Goal: Task Accomplishment & Management: Manage account settings

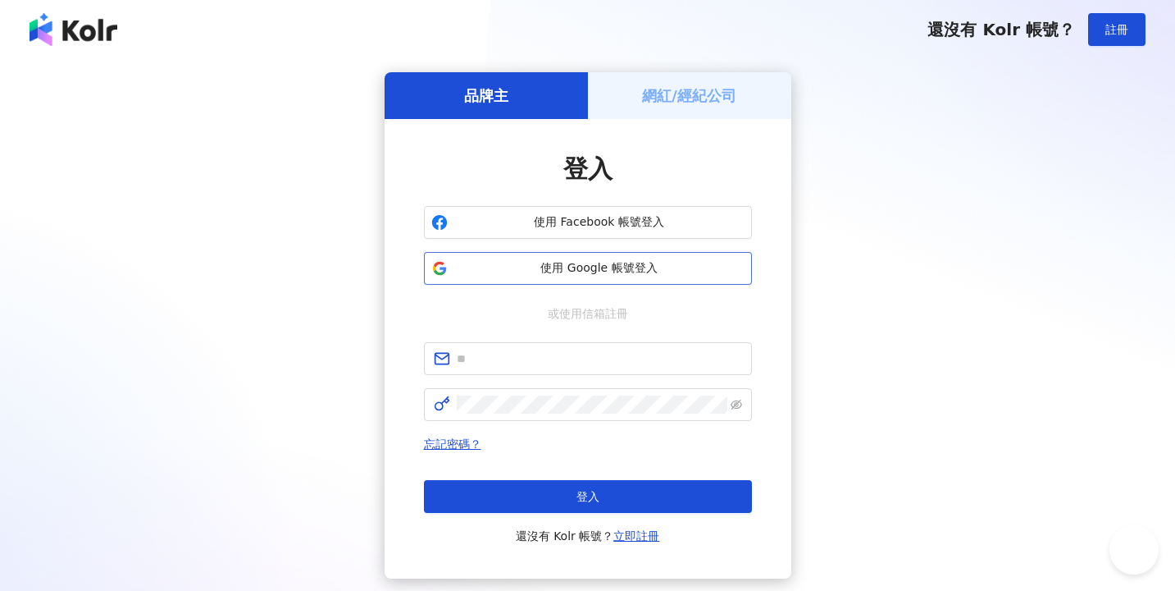
click at [671, 276] on span "使用 Google 帳號登入" at bounding box center [599, 268] width 290 height 16
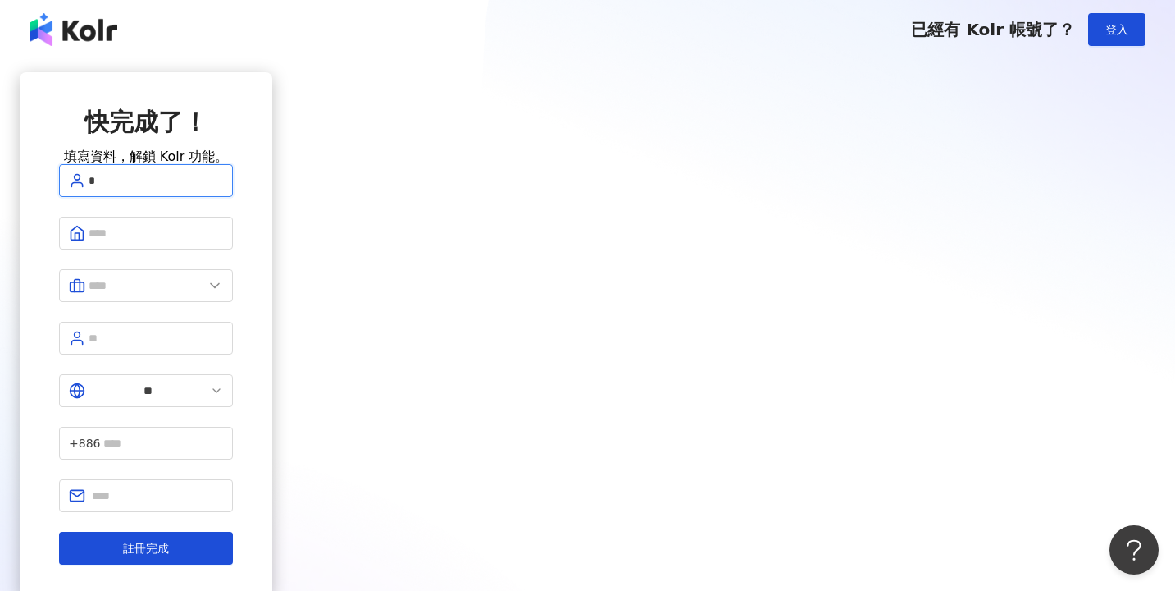
click at [233, 531] on button "註冊完成" at bounding box center [146, 547] width 174 height 33
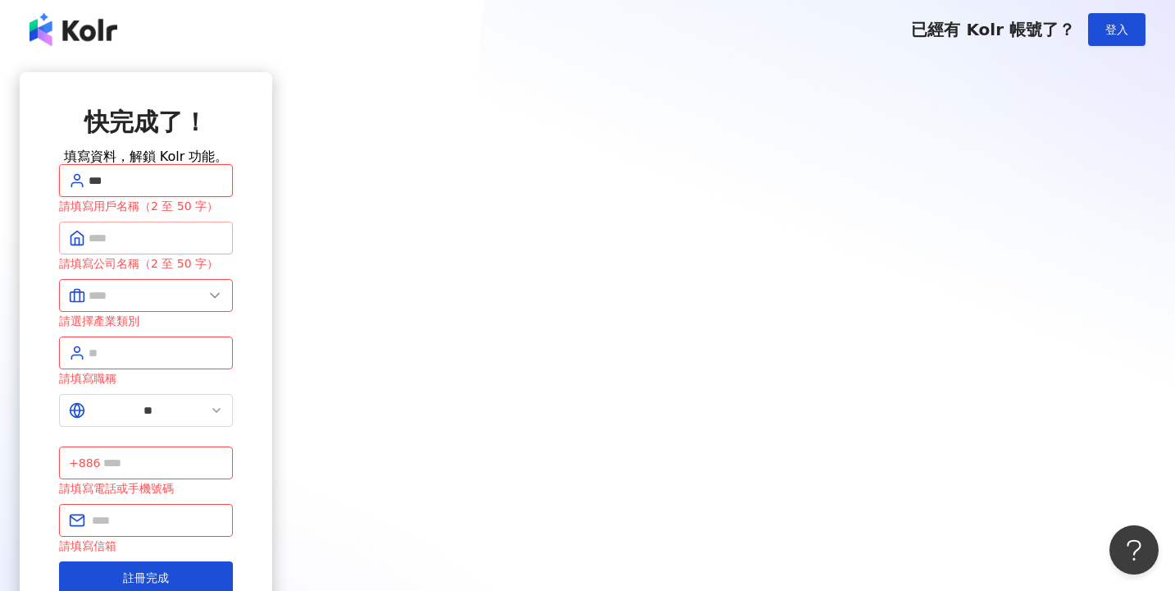
type input "***"
click at [233, 561] on button "註冊完成" at bounding box center [146, 577] width 174 height 33
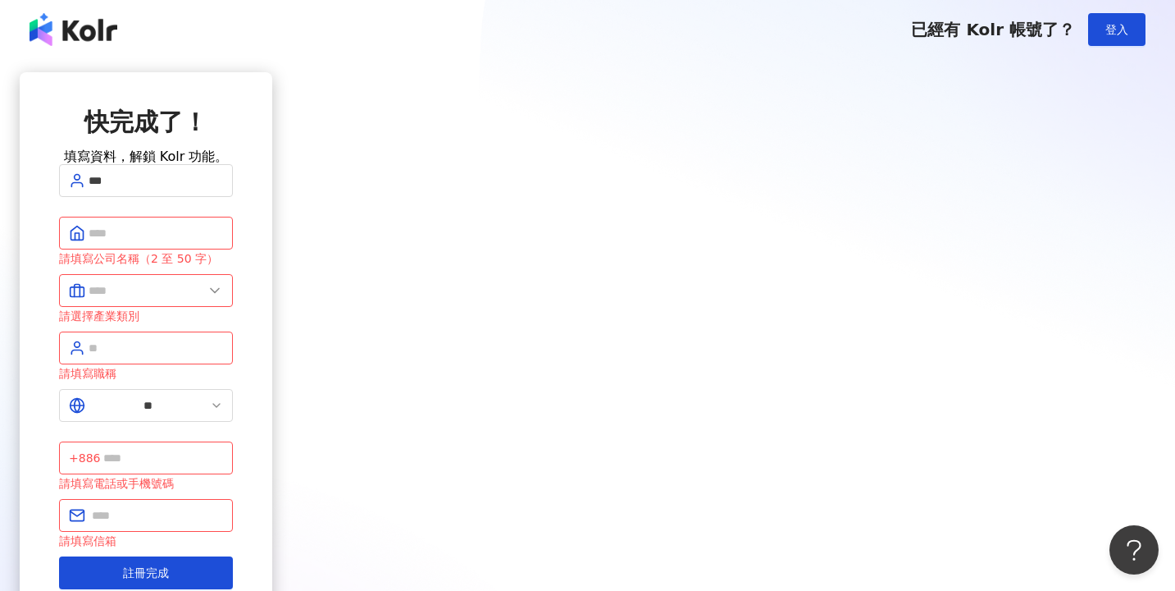
click at [233, 232] on form "*** 請填寫公司名稱（2 至 50 字） 請選擇產業類別 請填寫職稱 ** +886 請填寫電話或手機號碼 請填寫信箱 註冊完成" at bounding box center [146, 376] width 174 height 425
type input "*"
type input "**"
click at [233, 556] on button "註冊完成" at bounding box center [146, 572] width 174 height 33
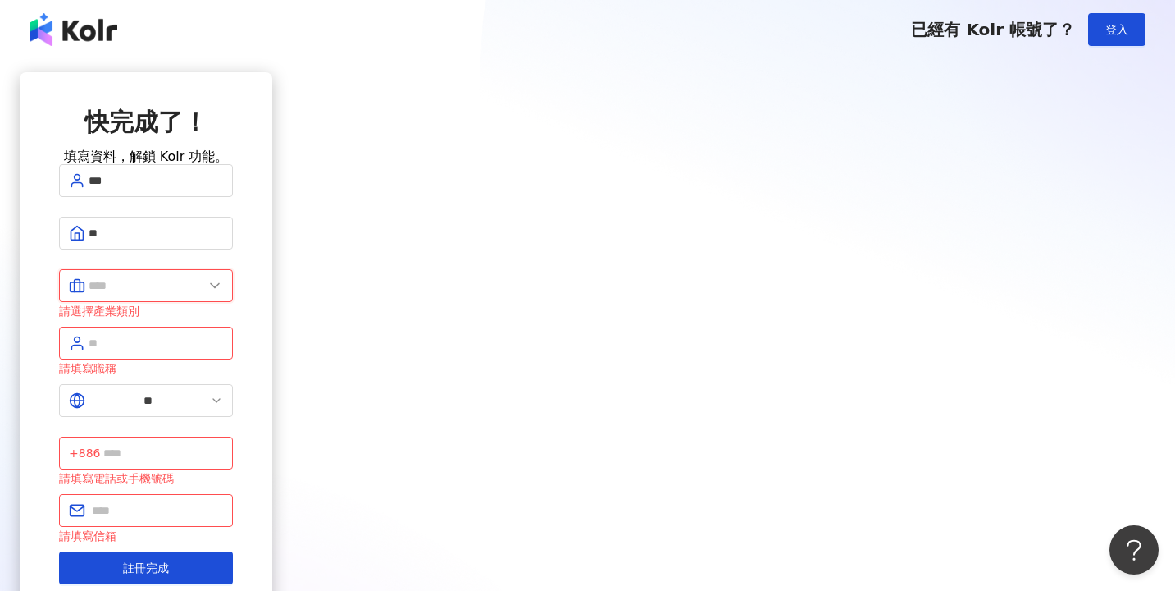
click at [203, 294] on input "text" at bounding box center [146, 285] width 115 height 18
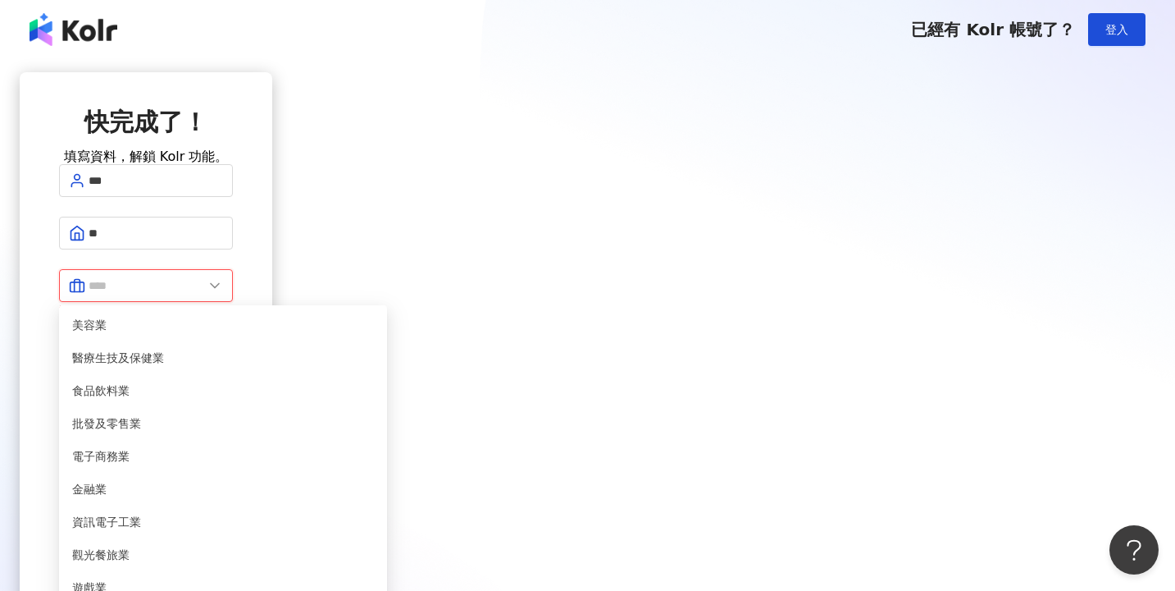
scroll to position [335, 0]
type input "*******"
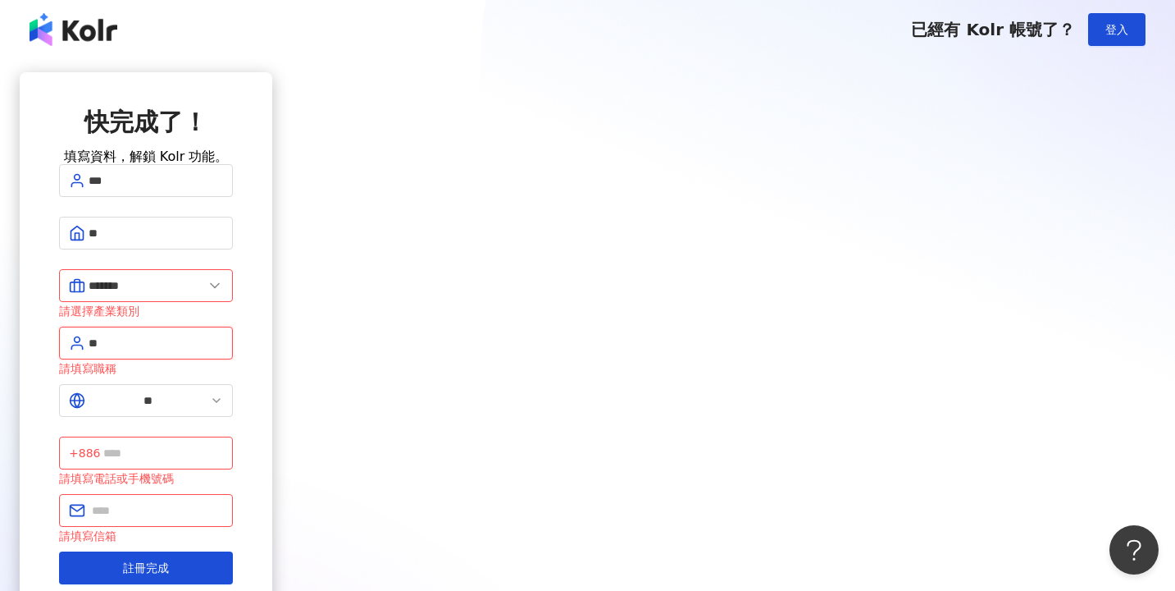
type input "*"
type input "**"
click at [233, 551] on button "註冊完成" at bounding box center [146, 567] width 174 height 33
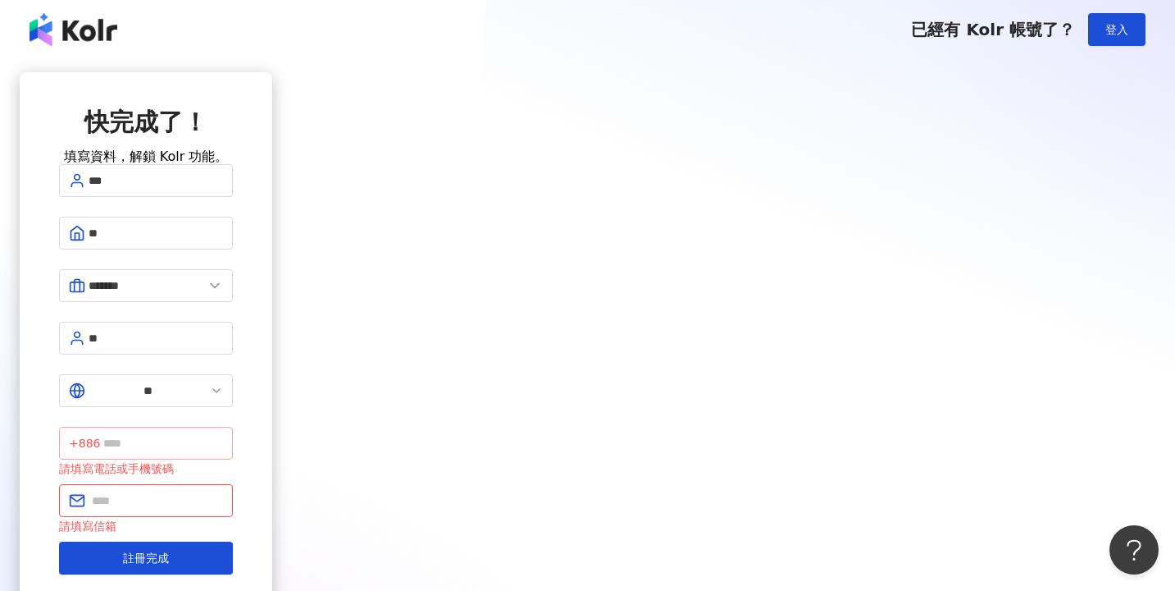
click at [233, 427] on span "+886" at bounding box center [146, 443] width 174 height 33
type input "*"
type input "**********"
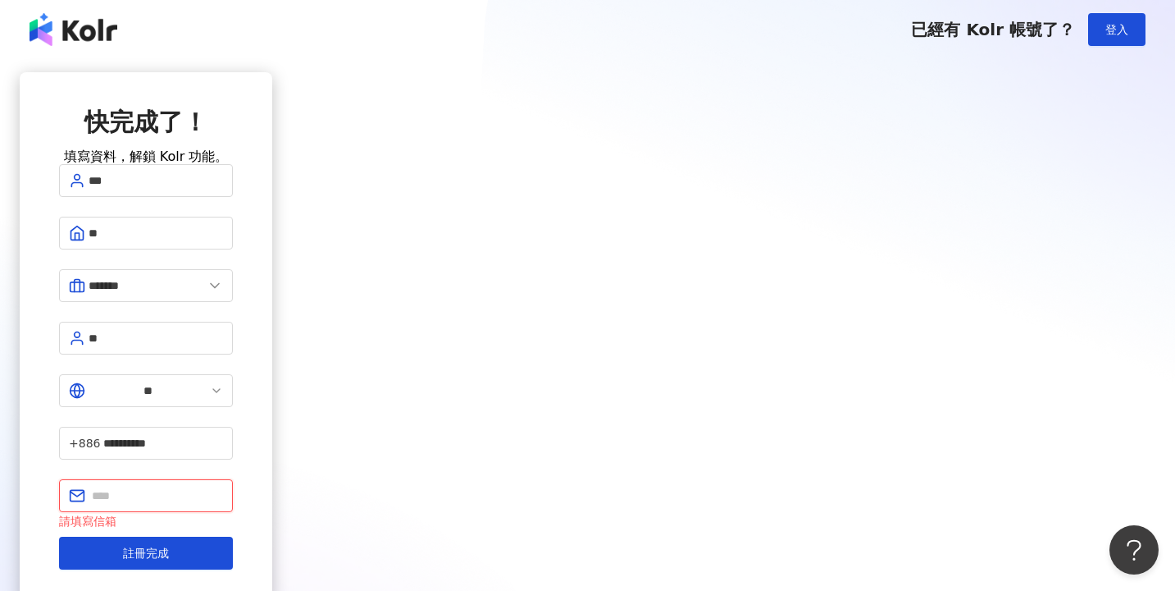
type input "*"
type input "**********"
click at [233, 536] on button "註冊完成" at bounding box center [146, 552] width 174 height 33
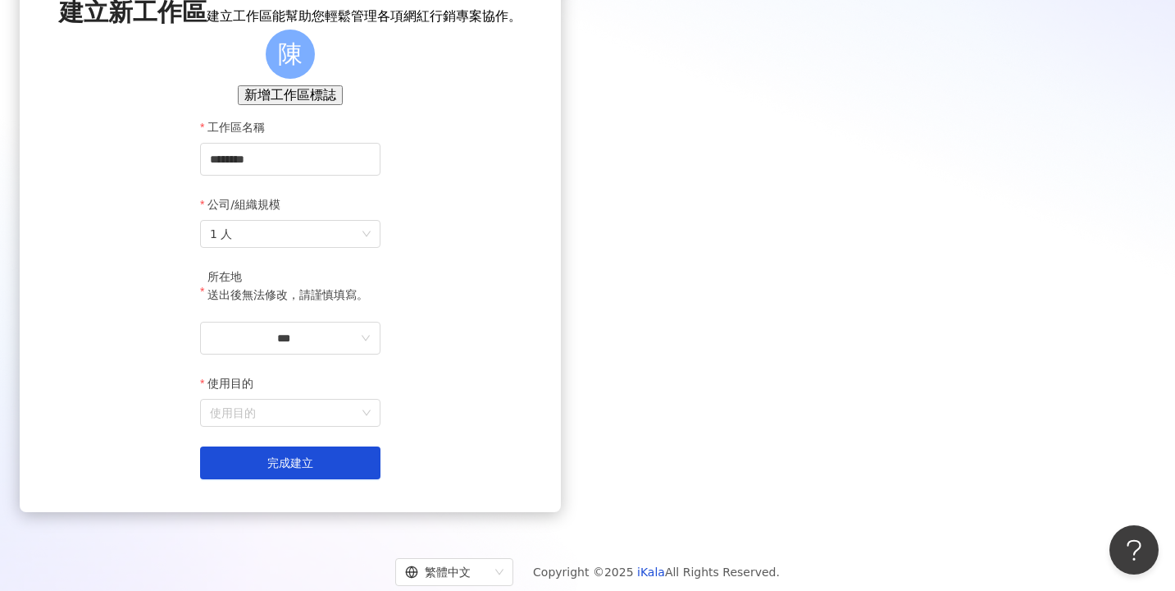
scroll to position [112, 0]
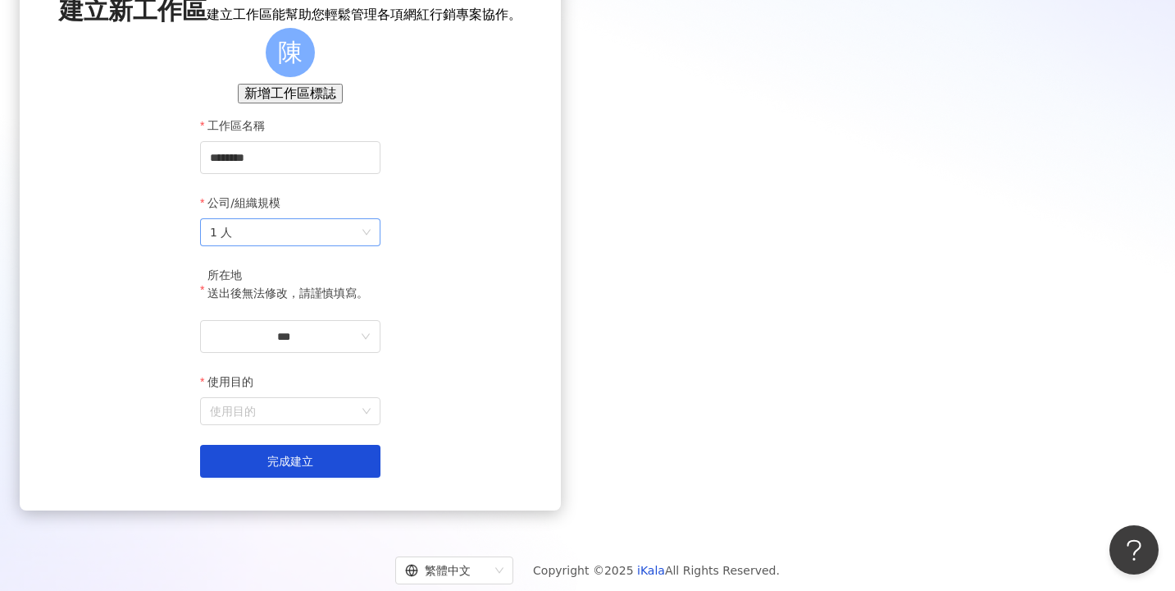
click at [371, 245] on span "1 人" at bounding box center [290, 232] width 161 height 26
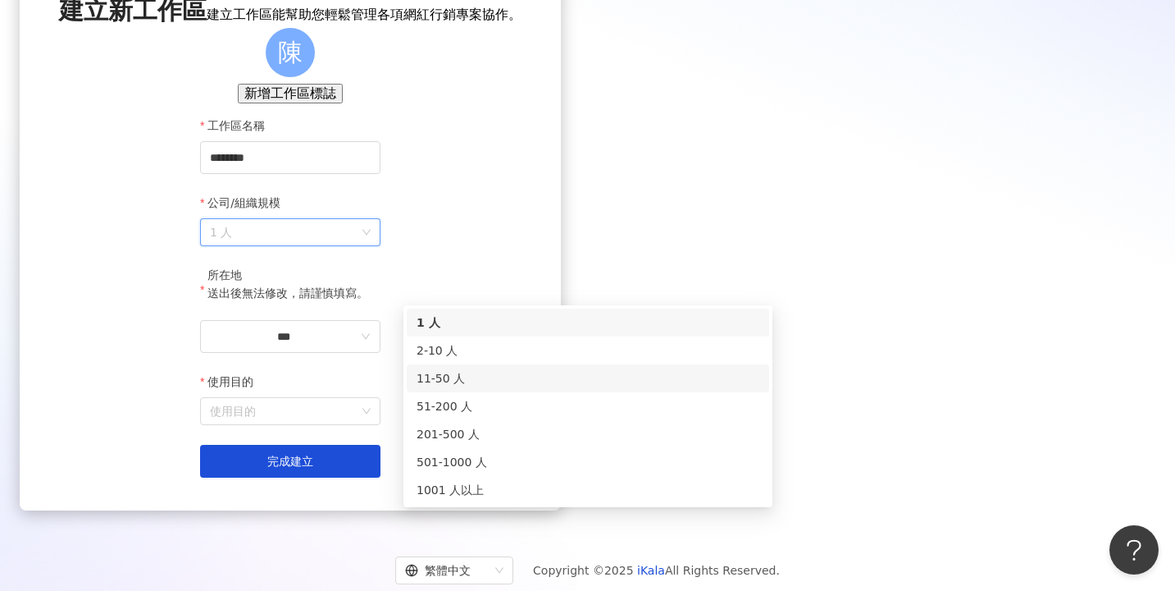
click at [548, 383] on div "11-50 人" at bounding box center [588, 378] width 343 height 18
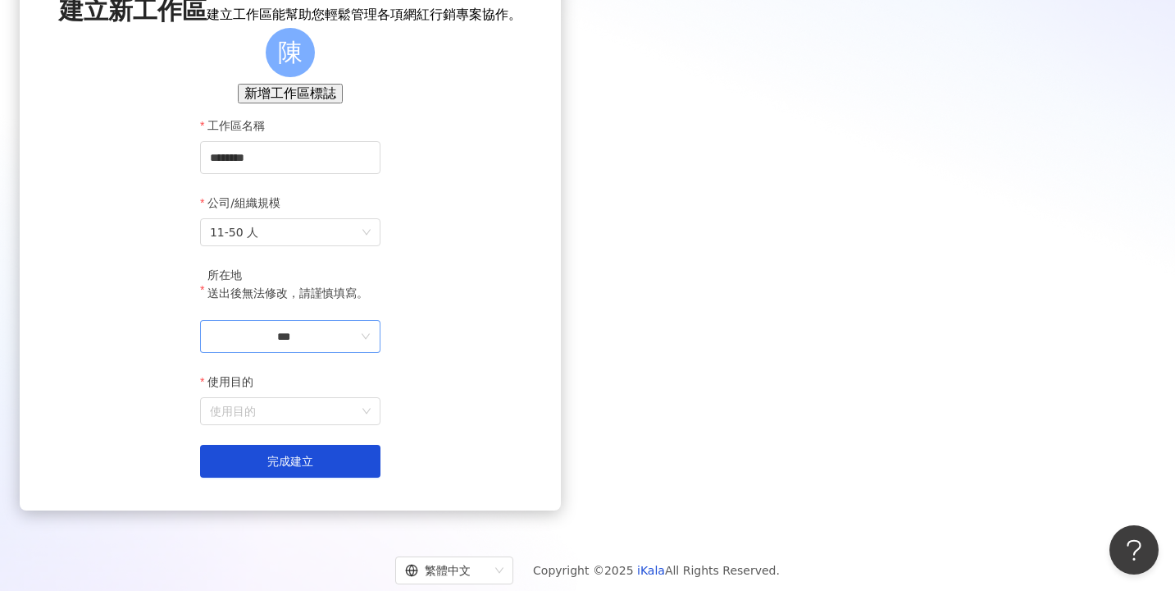
click at [358, 345] on input "***" at bounding box center [284, 336] width 148 height 18
click at [377, 305] on div "台灣" at bounding box center [365, 314] width 23 height 18
click at [371, 424] on input "使用目的" at bounding box center [290, 411] width 161 height 26
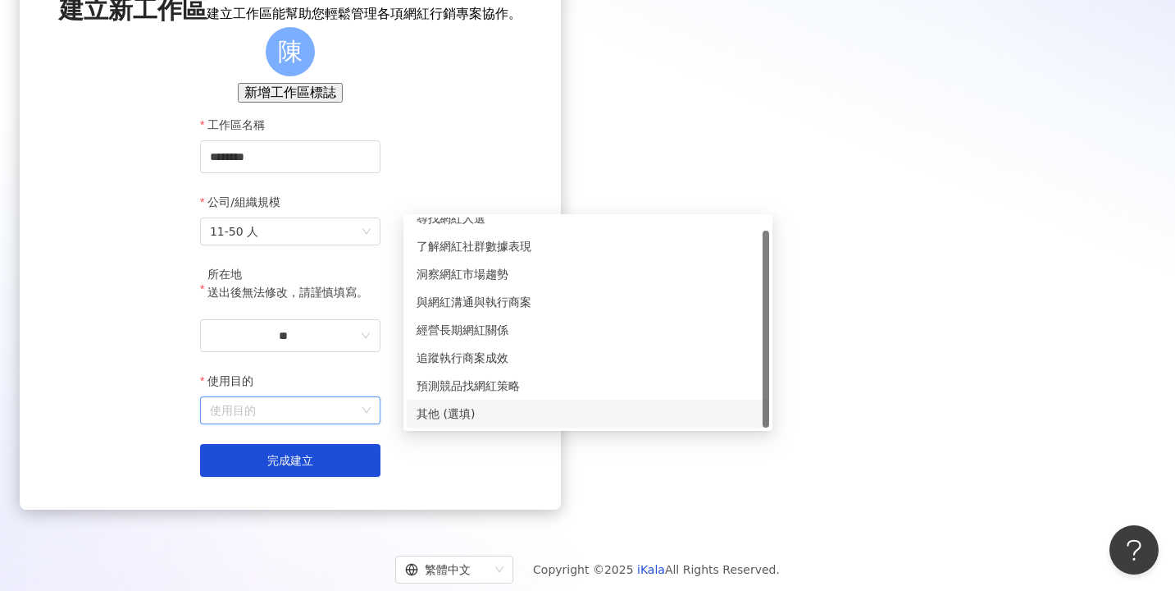
scroll to position [0, 0]
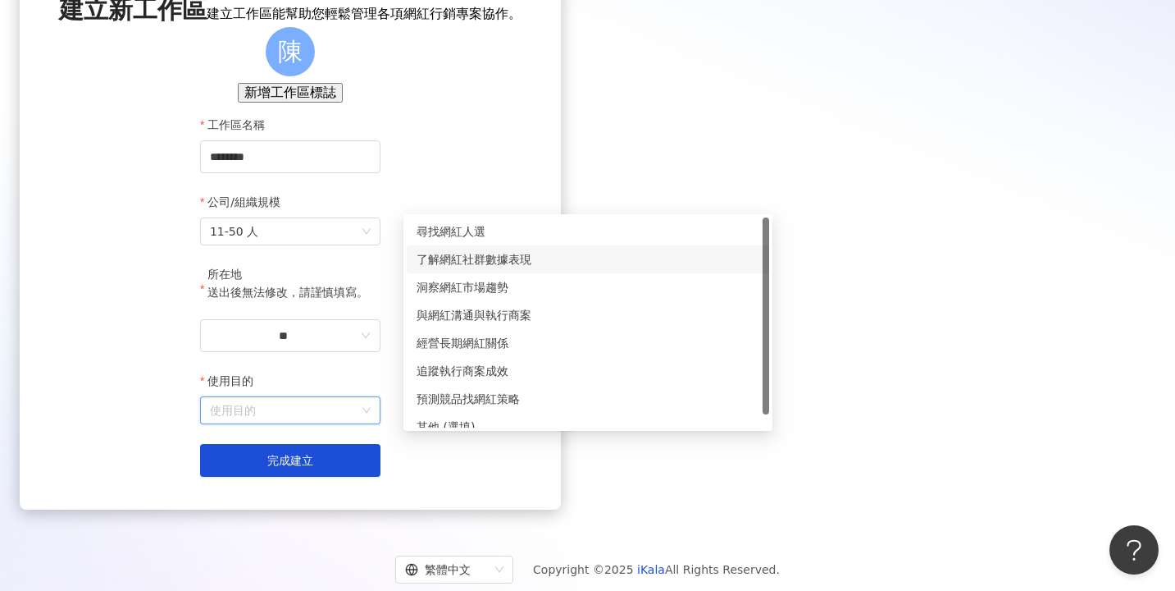
click at [571, 252] on div "了解網紅社群數據表現" at bounding box center [588, 259] width 343 height 18
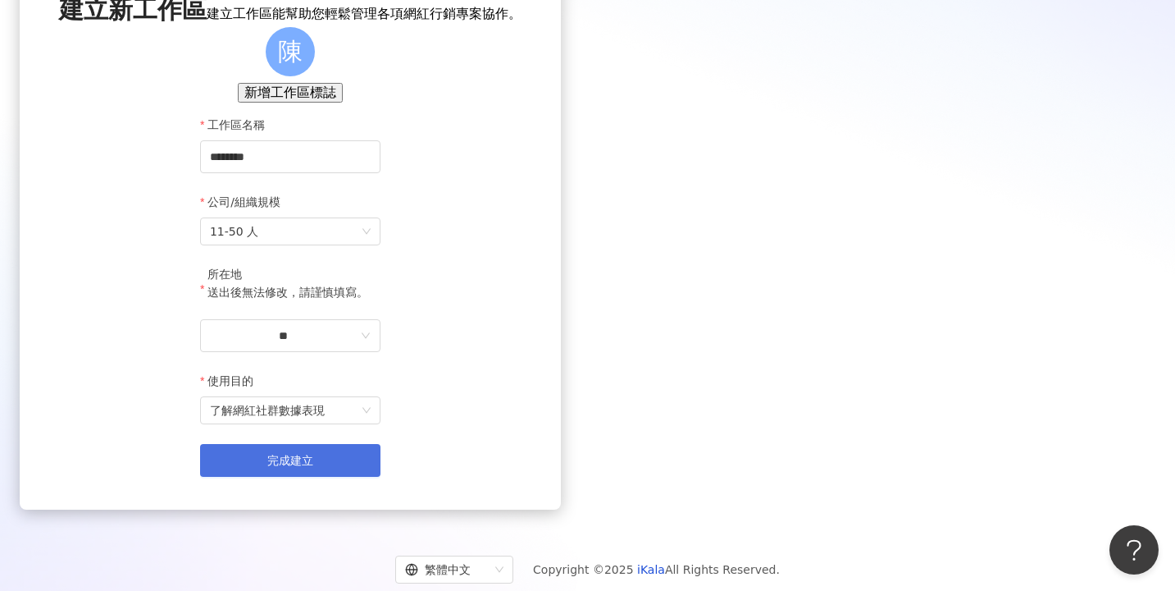
click at [381, 477] on button "完成建立" at bounding box center [290, 460] width 180 height 33
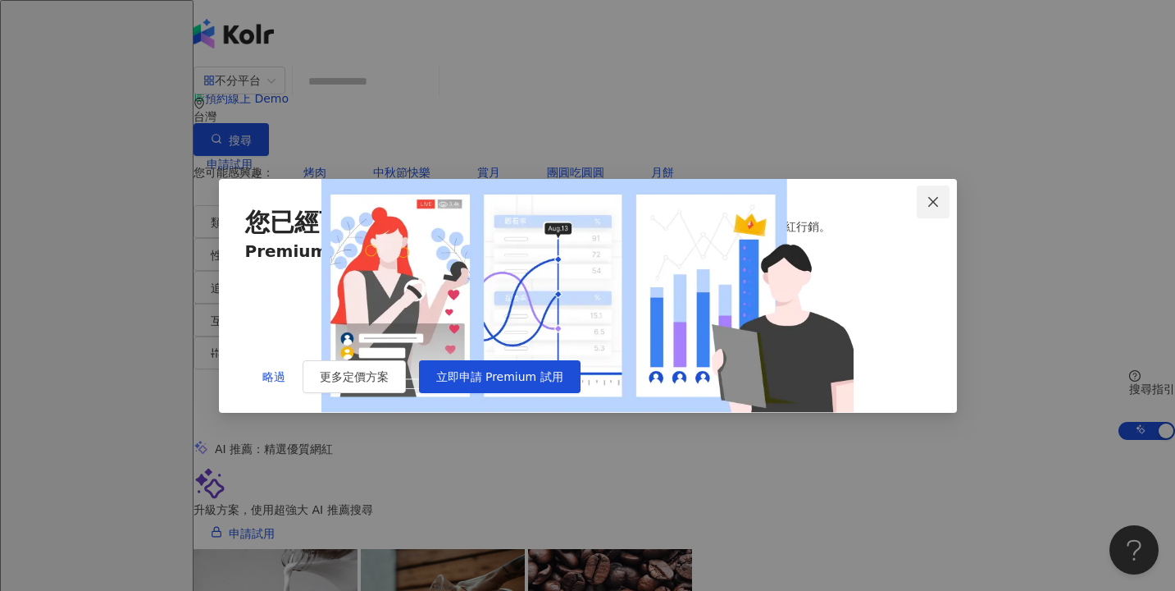
click at [942, 195] on span "Close" at bounding box center [933, 201] width 33 height 13
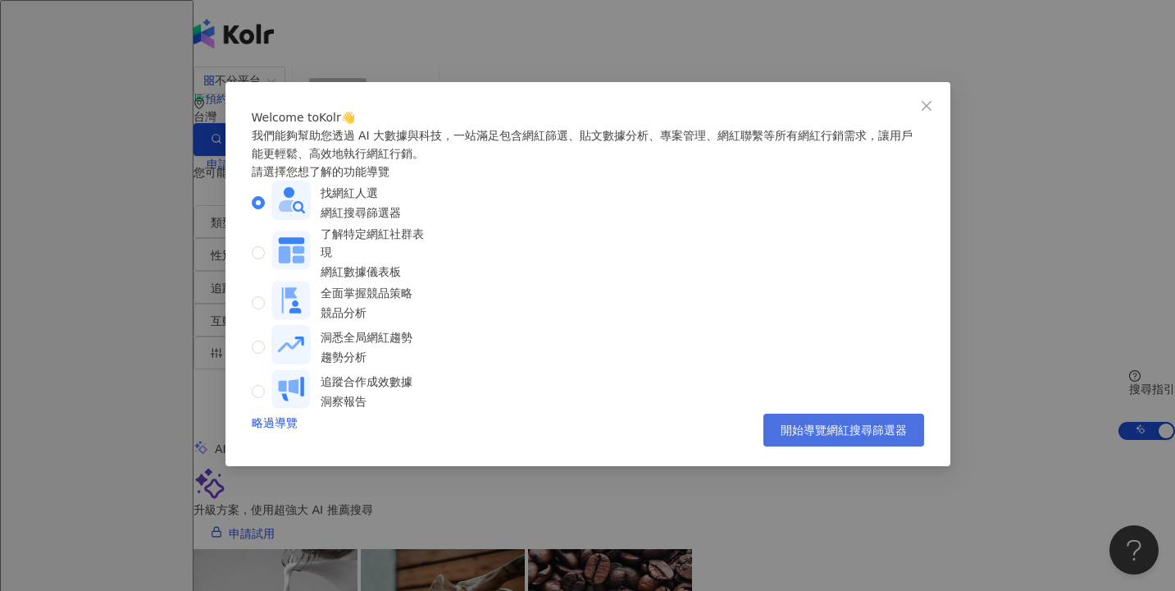
click at [803, 436] on span "開始導覽網紅搜尋篩選器" at bounding box center [844, 429] width 126 height 13
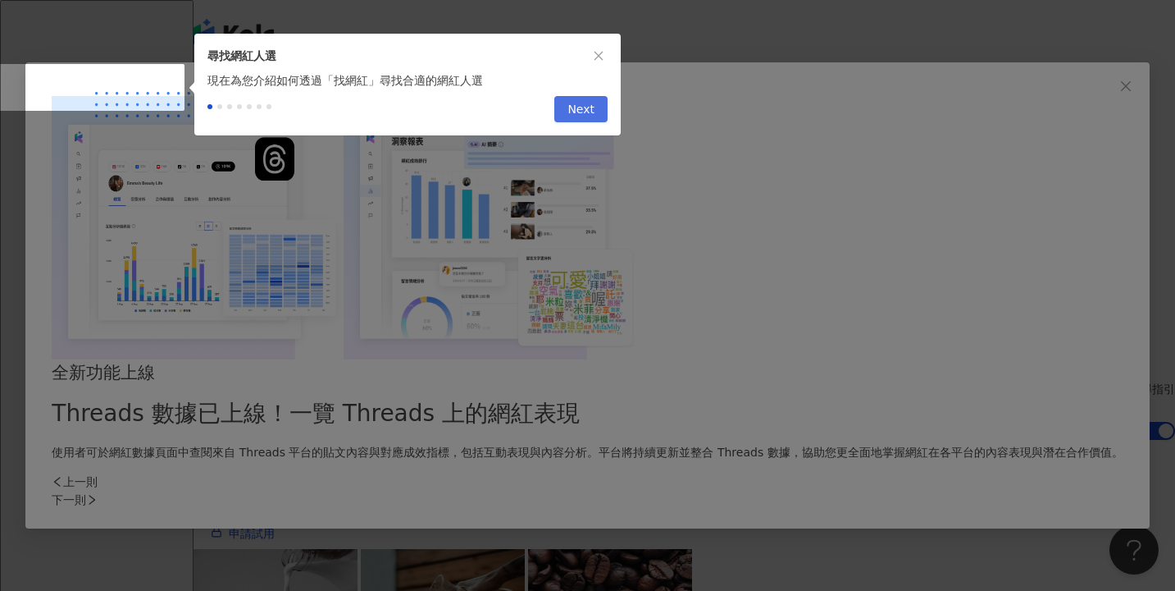
click at [587, 123] on span "Next" at bounding box center [581, 110] width 27 height 26
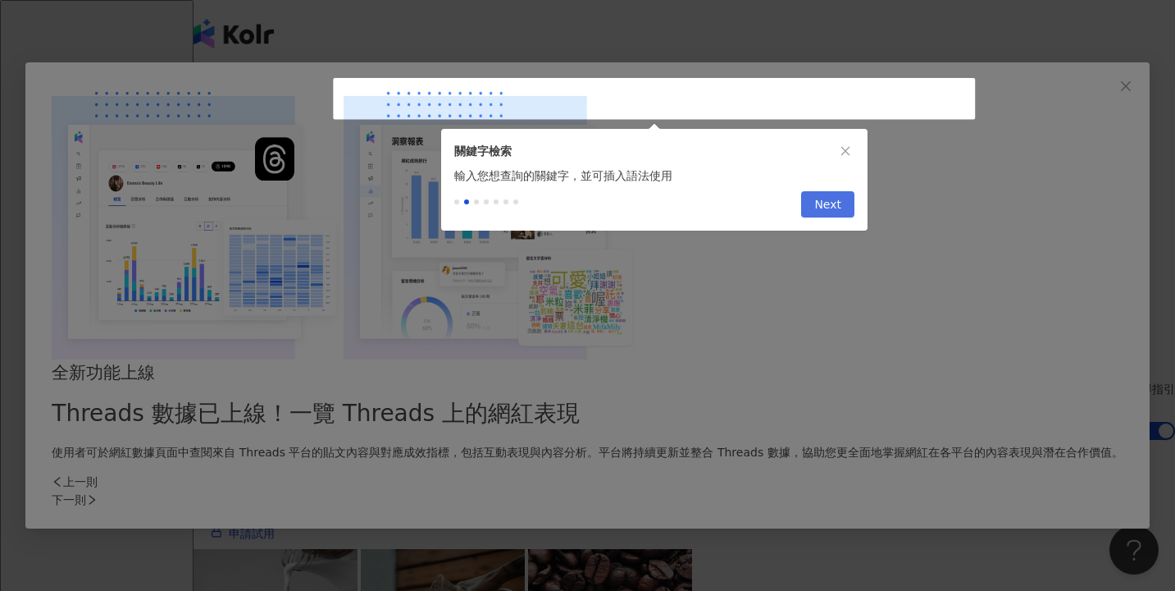
type input "*********"
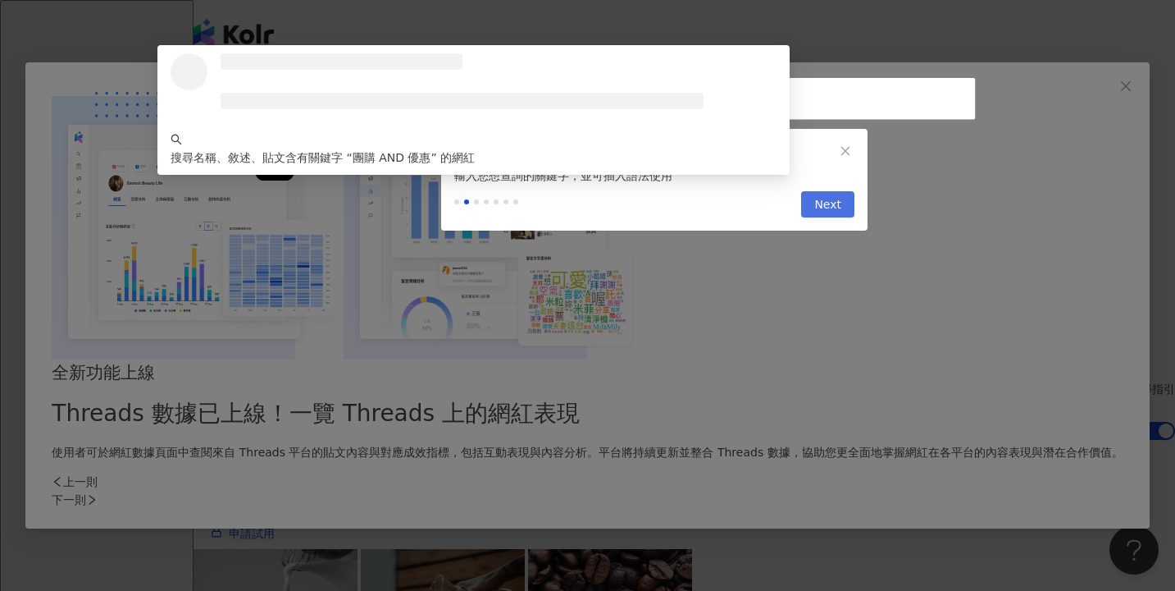
click at [820, 218] on span "Next" at bounding box center [827, 205] width 27 height 26
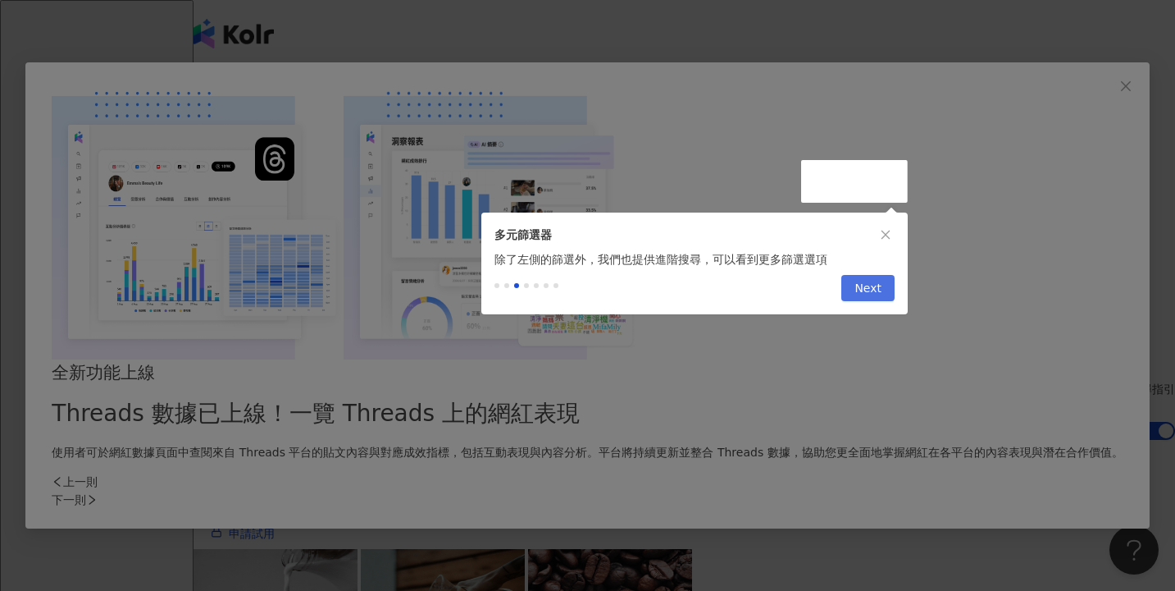
click at [874, 300] on span "Next" at bounding box center [868, 289] width 27 height 26
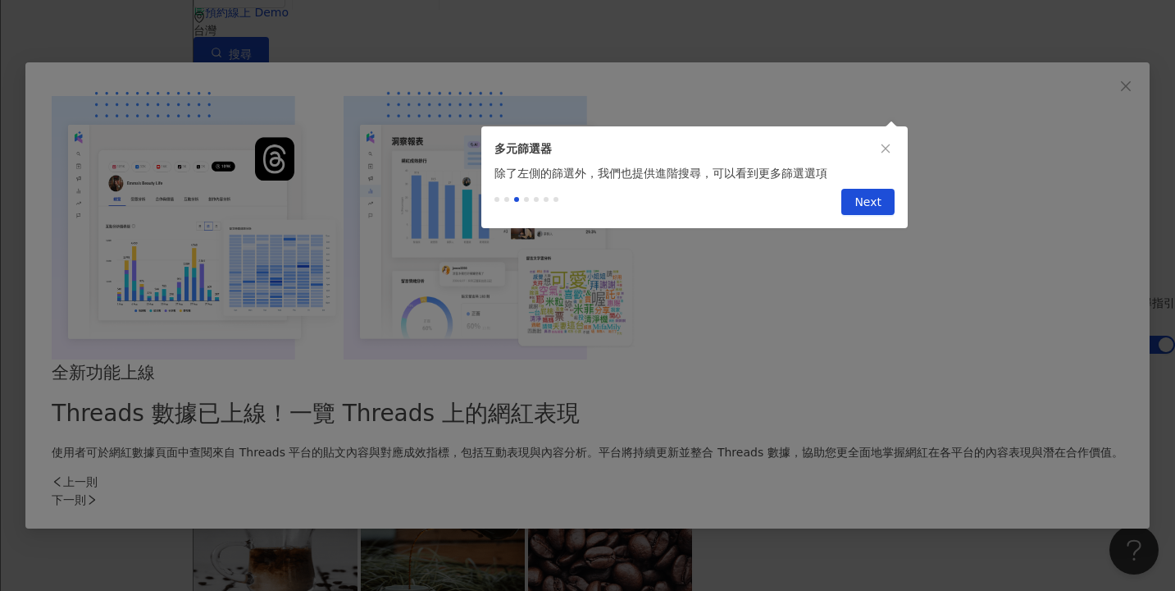
scroll to position [91, 0]
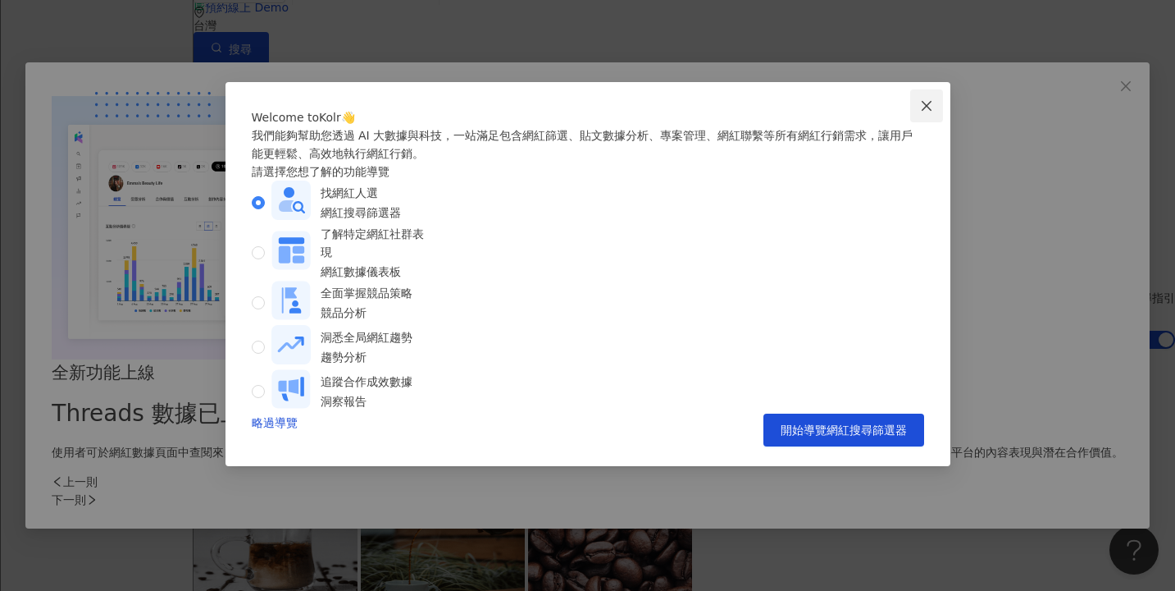
click at [921, 105] on icon "close" at bounding box center [926, 105] width 13 height 13
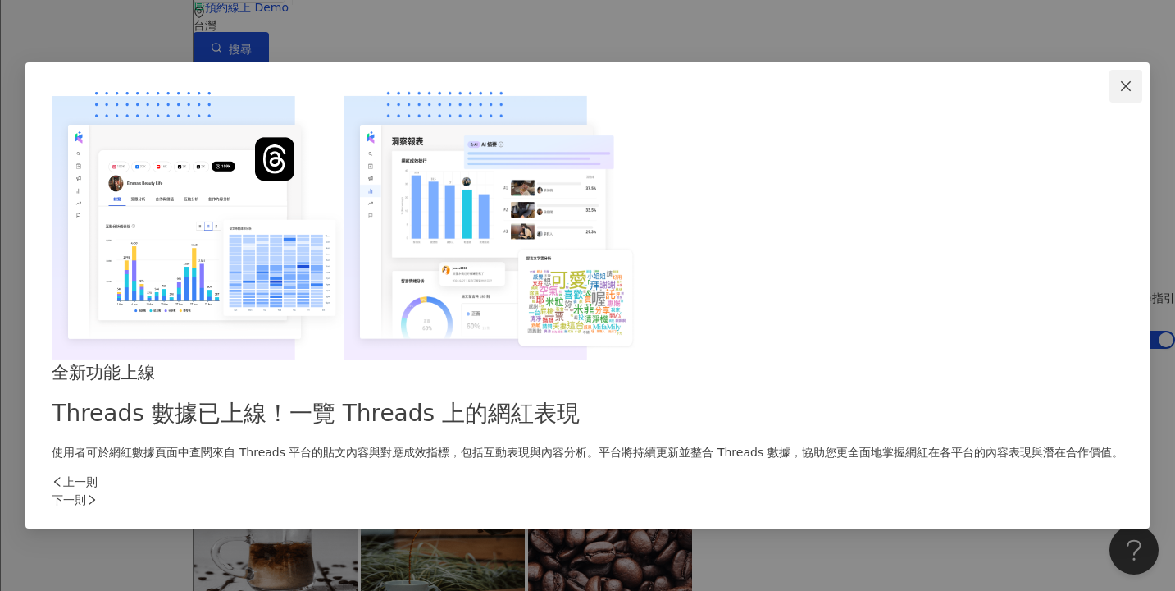
click at [1110, 103] on button "Close" at bounding box center [1126, 86] width 33 height 33
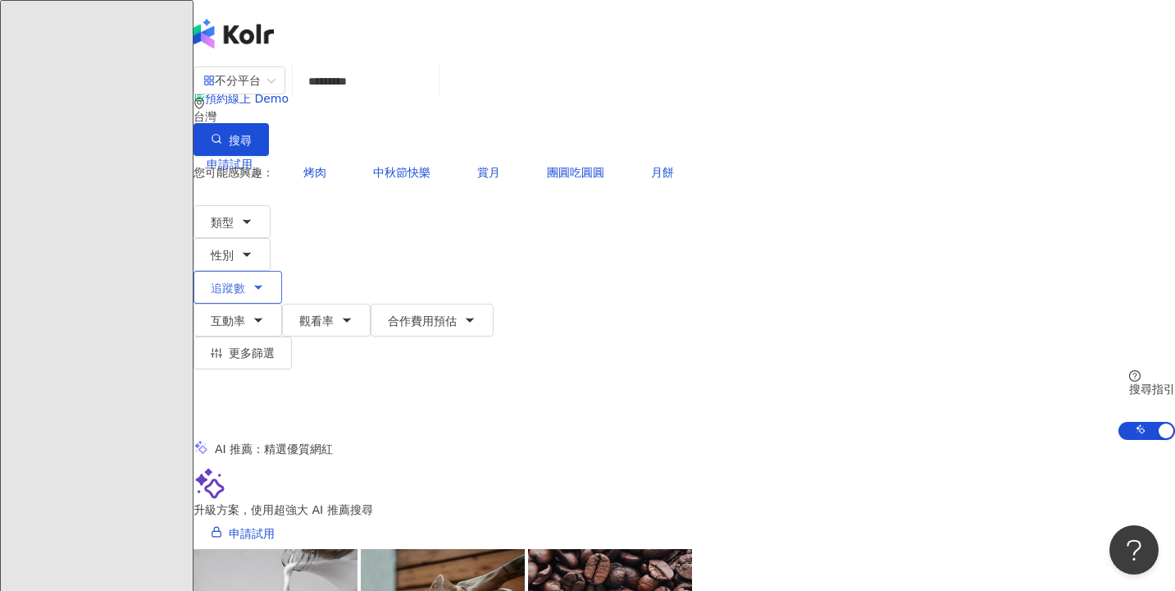
scroll to position [0, 0]
click at [432, 86] on input "*********" at bounding box center [365, 81] width 133 height 31
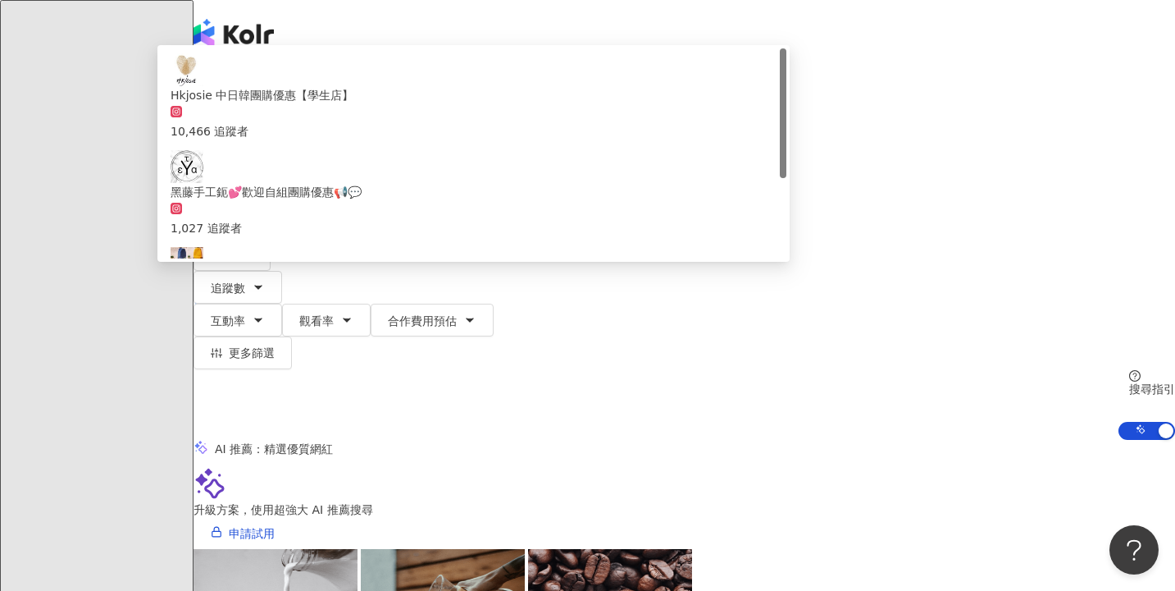
click at [261, 93] on div "不分平台" at bounding box center [231, 80] width 57 height 26
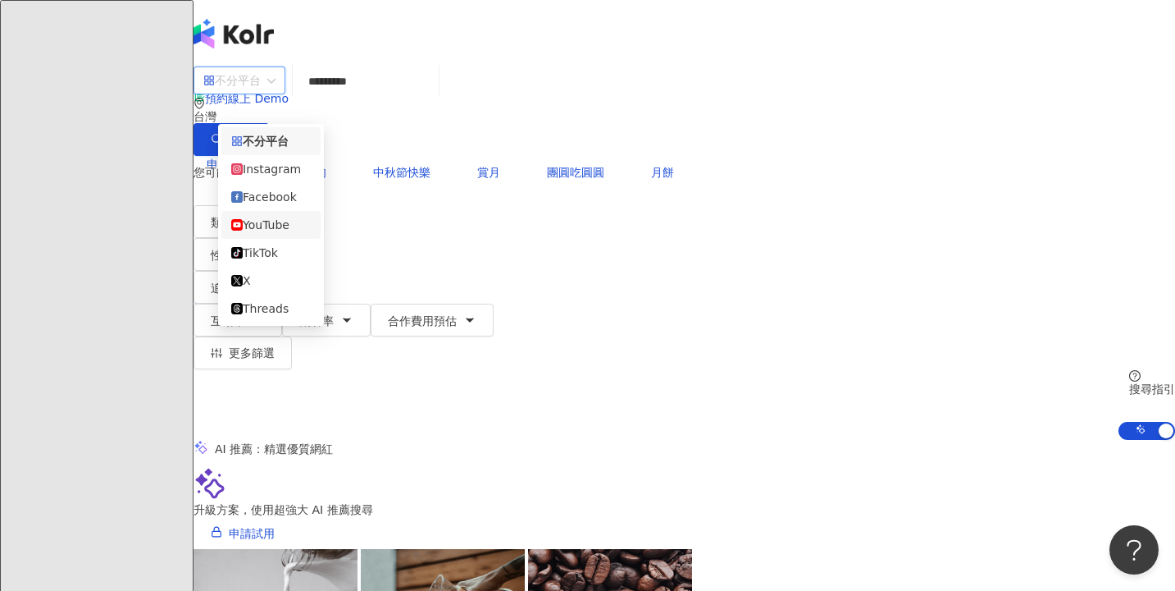
click at [280, 234] on div "YouTube" at bounding box center [271, 225] width 80 height 18
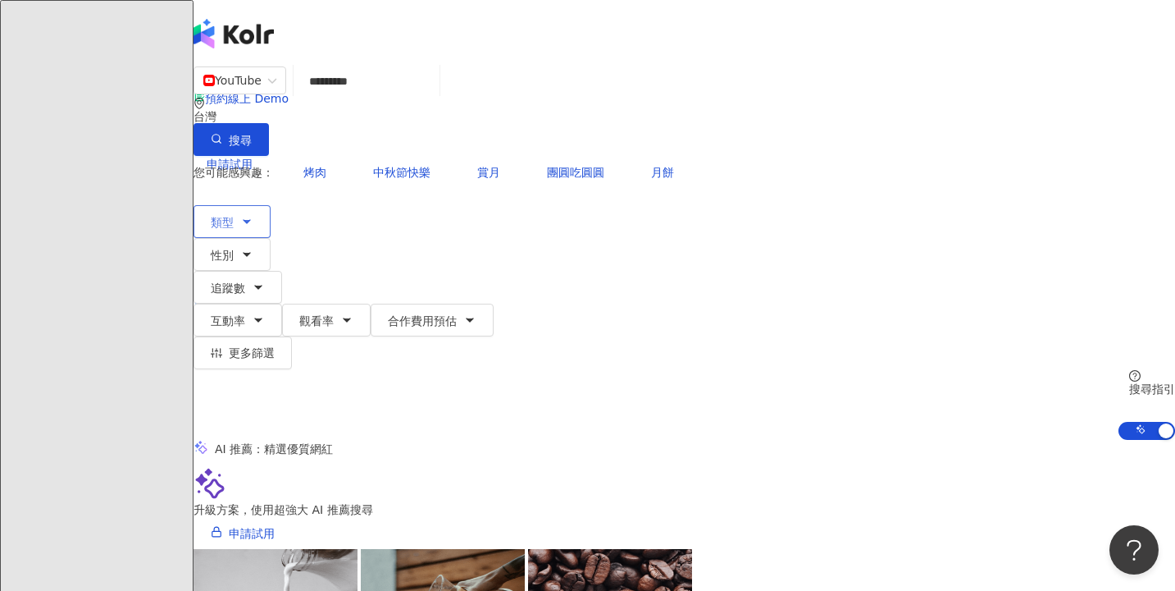
click at [270, 205] on button "類型" at bounding box center [232, 221] width 77 height 33
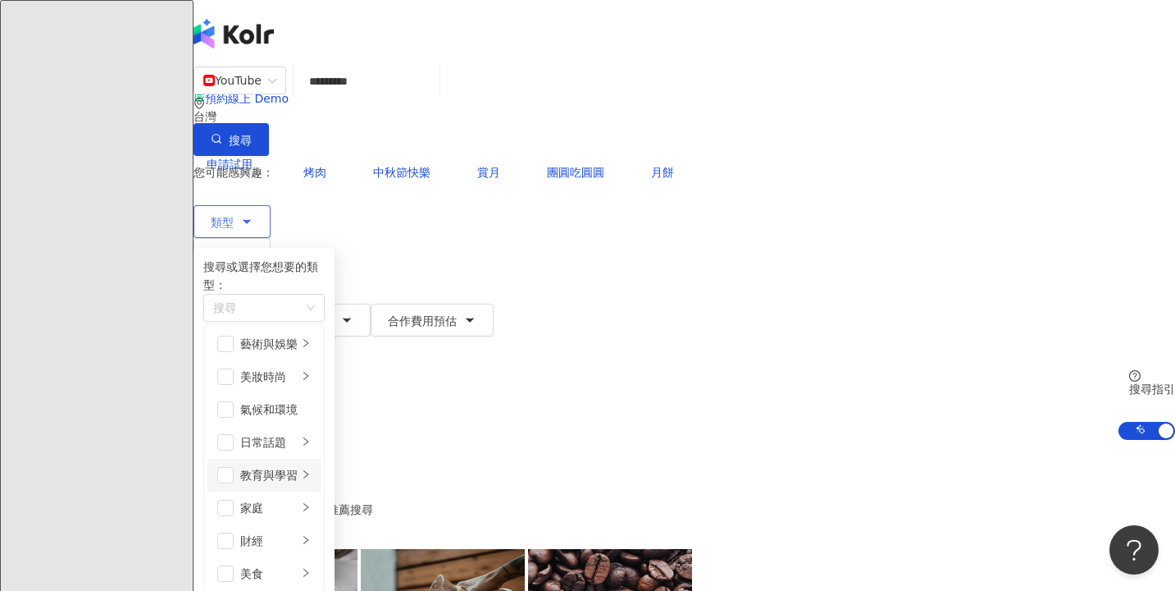
scroll to position [439, 0]
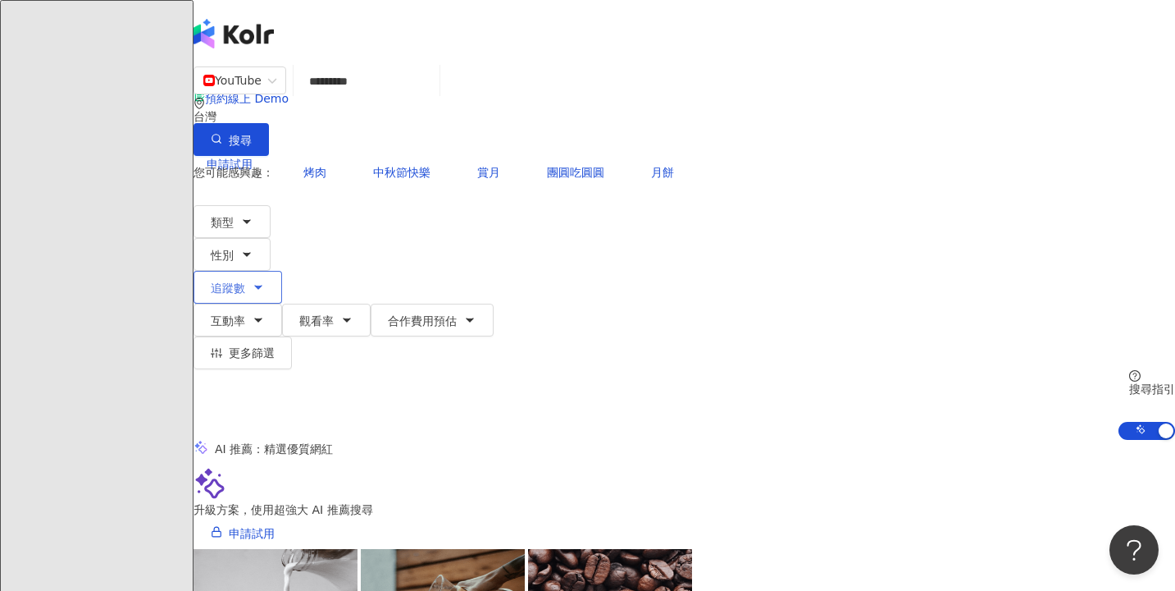
click at [282, 271] on button "追蹤數" at bounding box center [238, 287] width 89 height 33
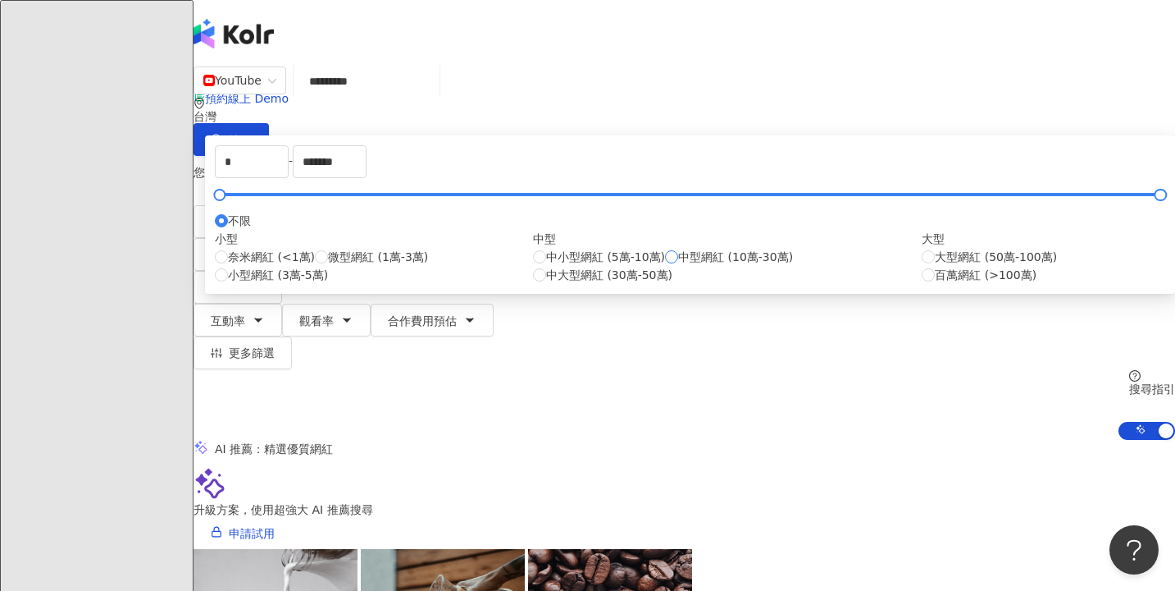
click at [678, 266] on span "中型網紅 (10萬-30萬)" at bounding box center [735, 257] width 115 height 18
type input "******"
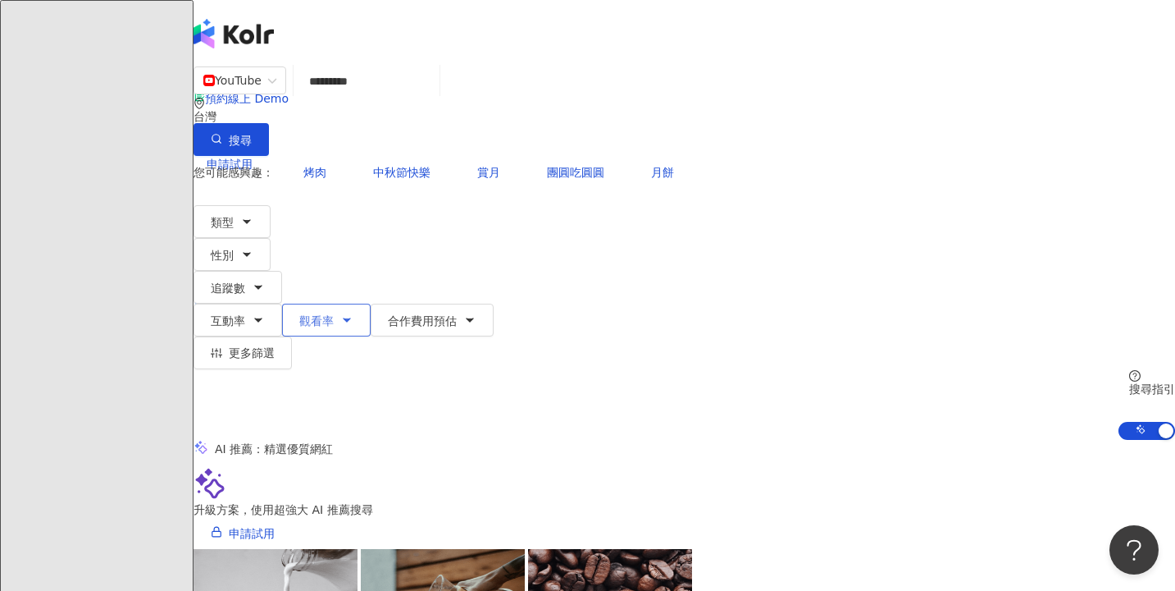
click at [371, 303] on button "觀看率" at bounding box center [326, 319] width 89 height 33
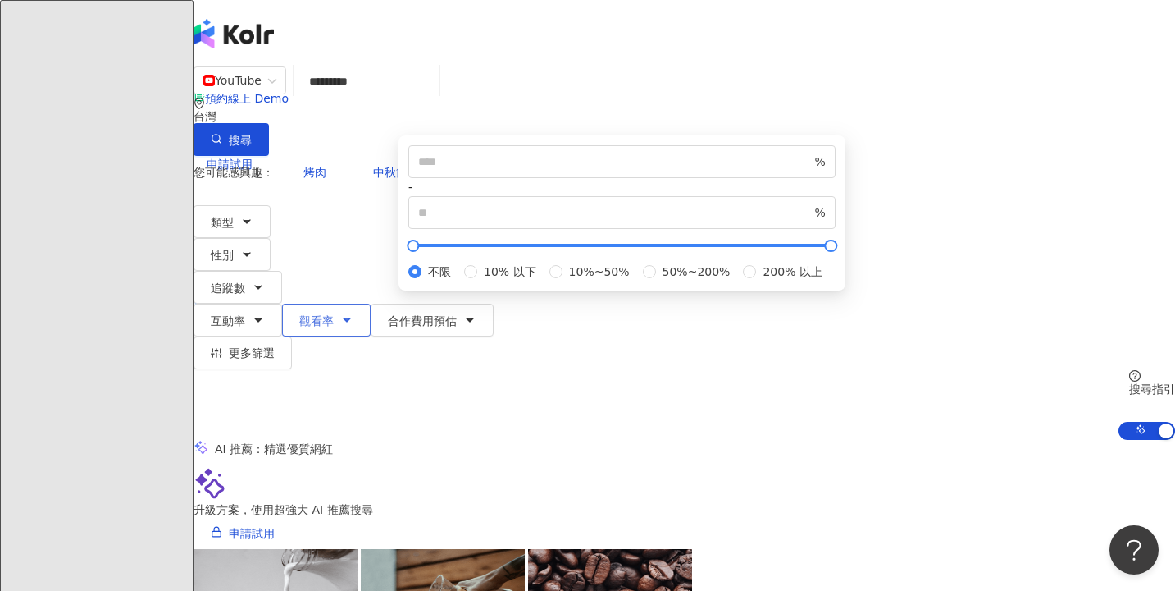
click at [334, 314] on span "觀看率" at bounding box center [316, 320] width 34 height 13
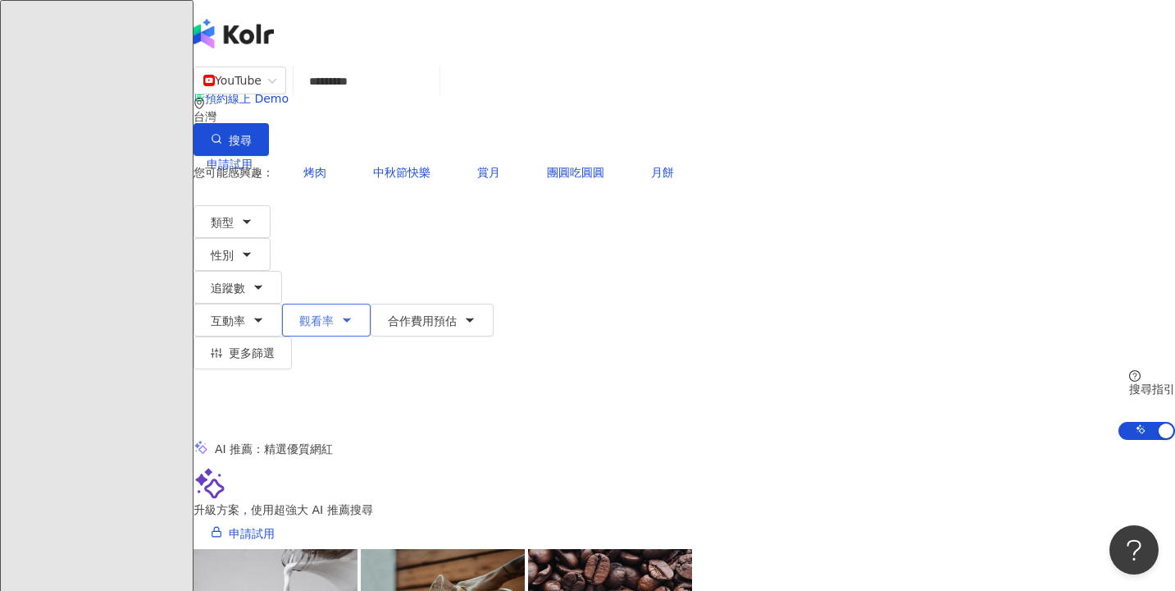
click at [334, 314] on span "觀看率" at bounding box center [316, 320] width 34 height 13
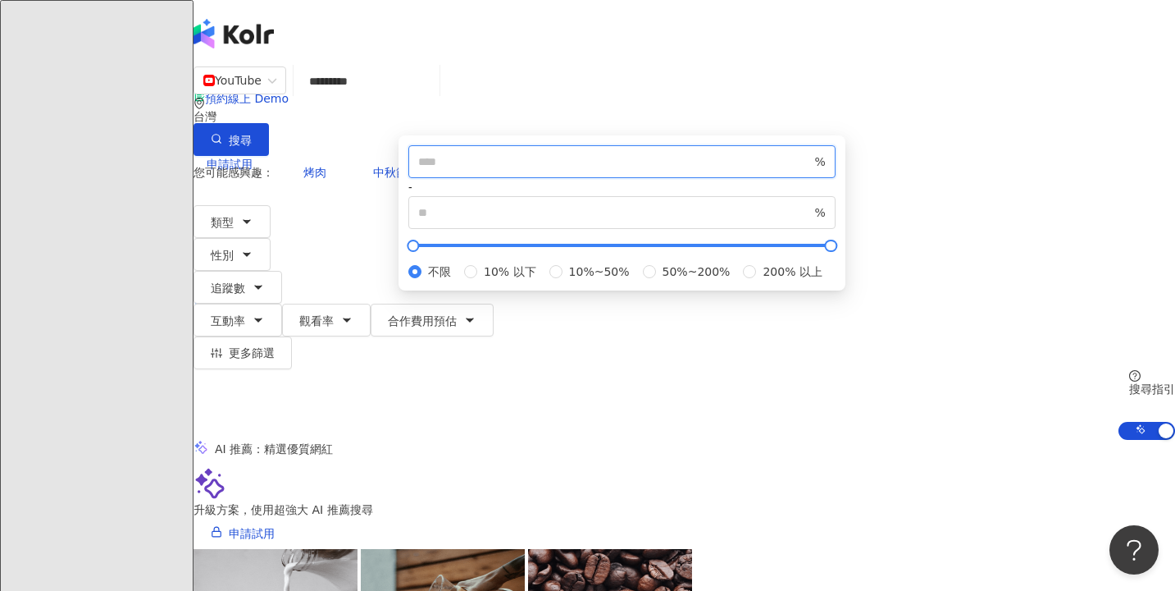
click at [647, 171] on input "number" at bounding box center [615, 162] width 394 height 18
click at [987, 203] on div "YouTube ********* 台灣 搜尋 d64616b7-58c8-4b00-9d69-19f67c50902d Hkjosie 中日韓團購優惠【學生…" at bounding box center [685, 253] width 982 height 374
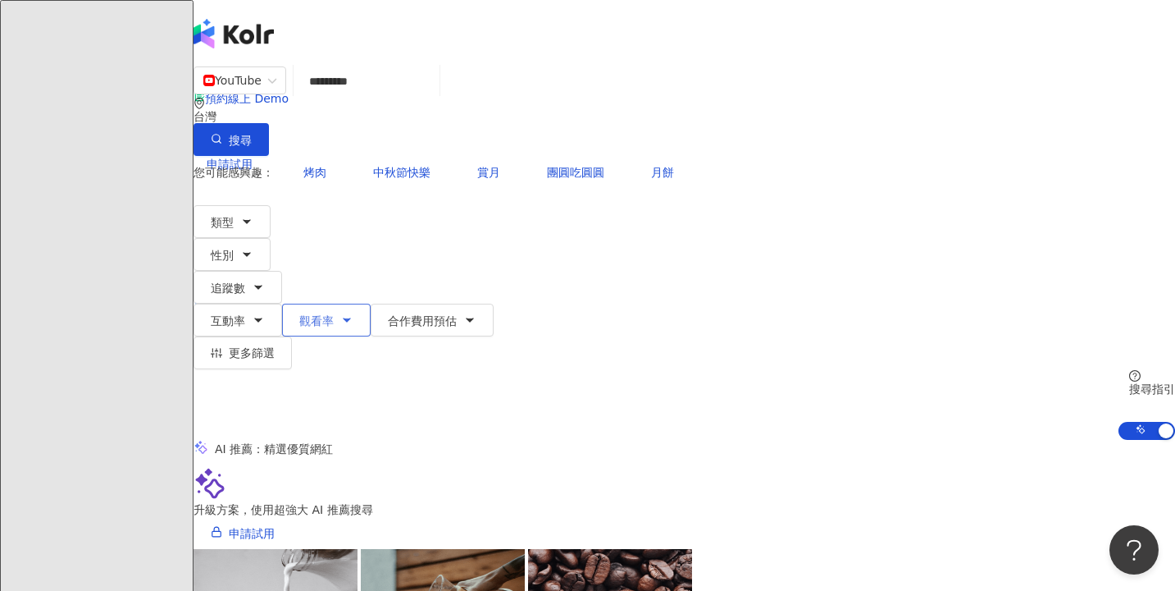
click at [371, 303] on button "觀看率" at bounding box center [326, 319] width 89 height 33
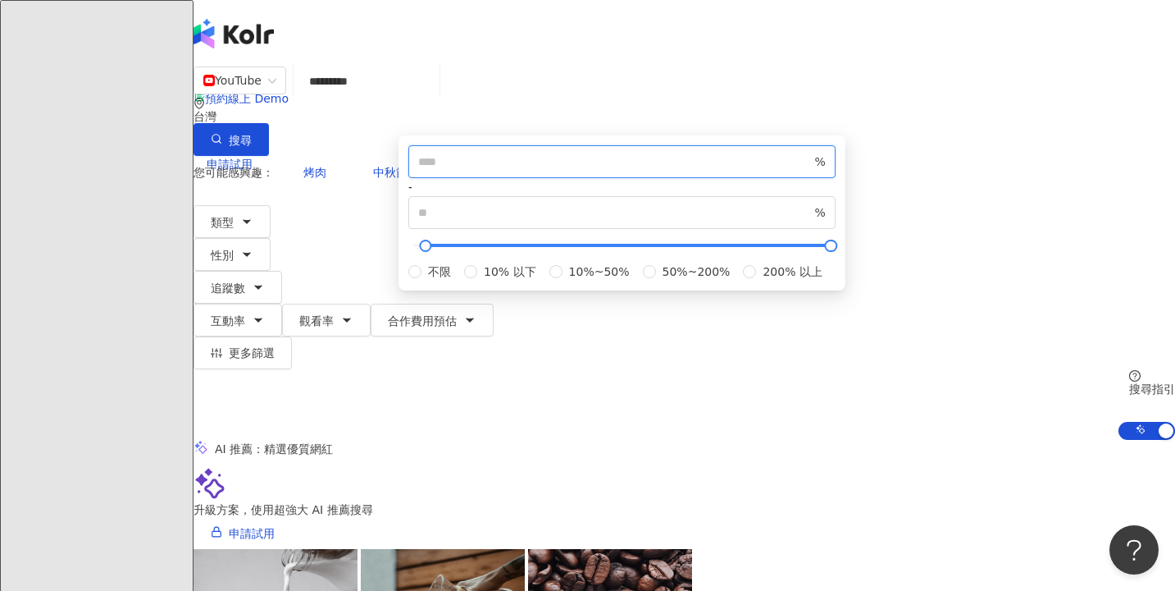
click at [631, 171] on input "***" at bounding box center [615, 162] width 394 height 18
type input "***"
click at [994, 198] on div "YouTube ********* 台灣 搜尋 d64616b7-58c8-4b00-9d69-19f67c50902d Hkjosie 中日韓團購優惠【學生…" at bounding box center [685, 253] width 982 height 374
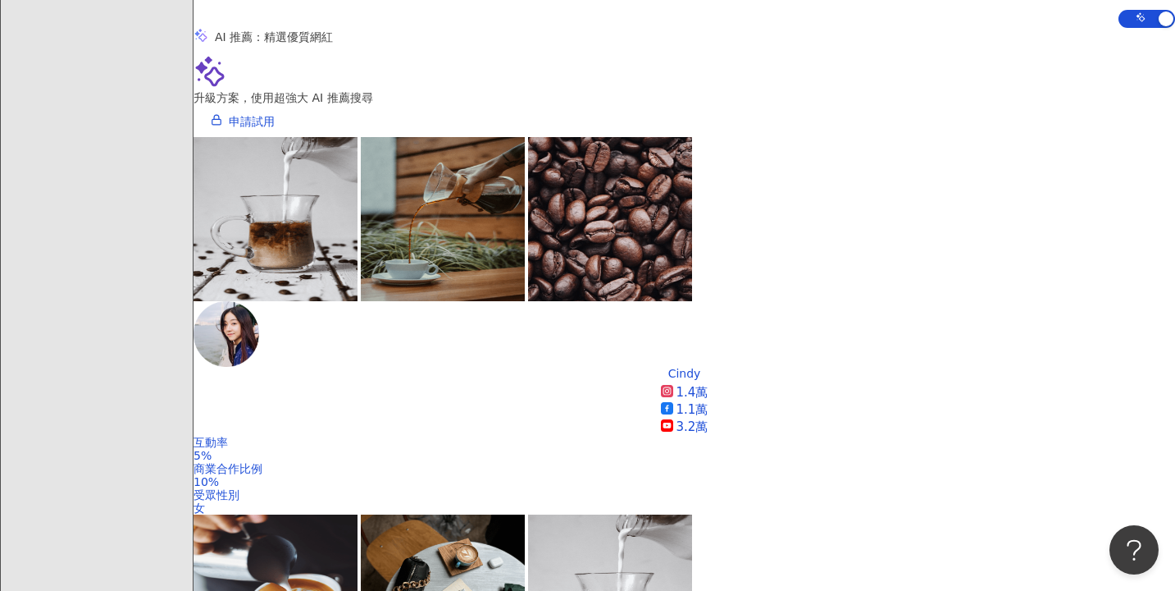
scroll to position [371, 0]
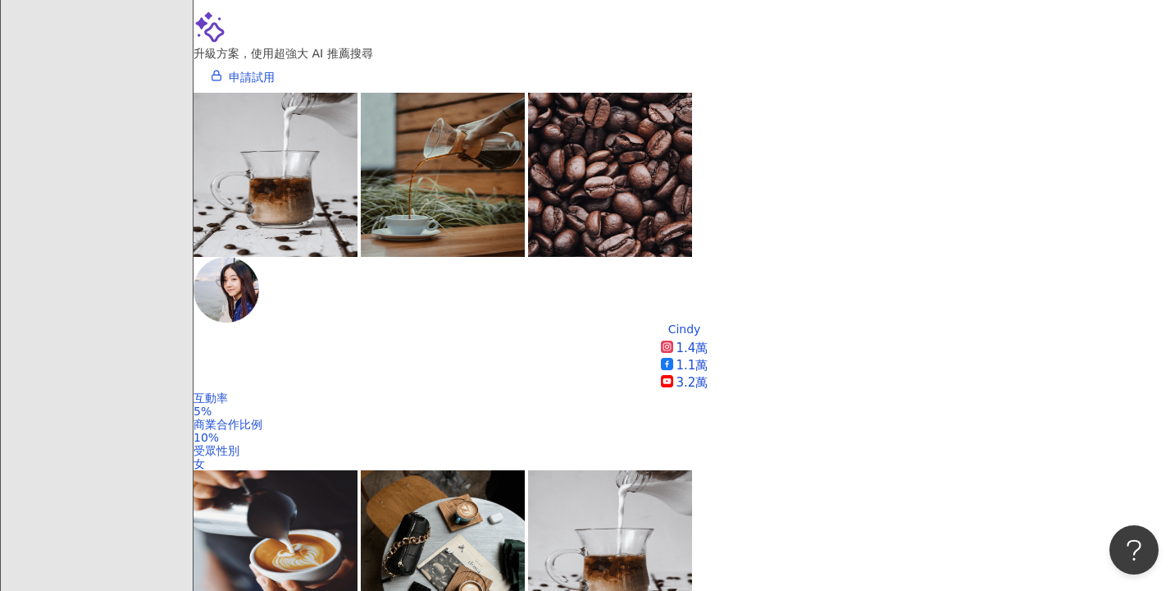
scroll to position [431, 0]
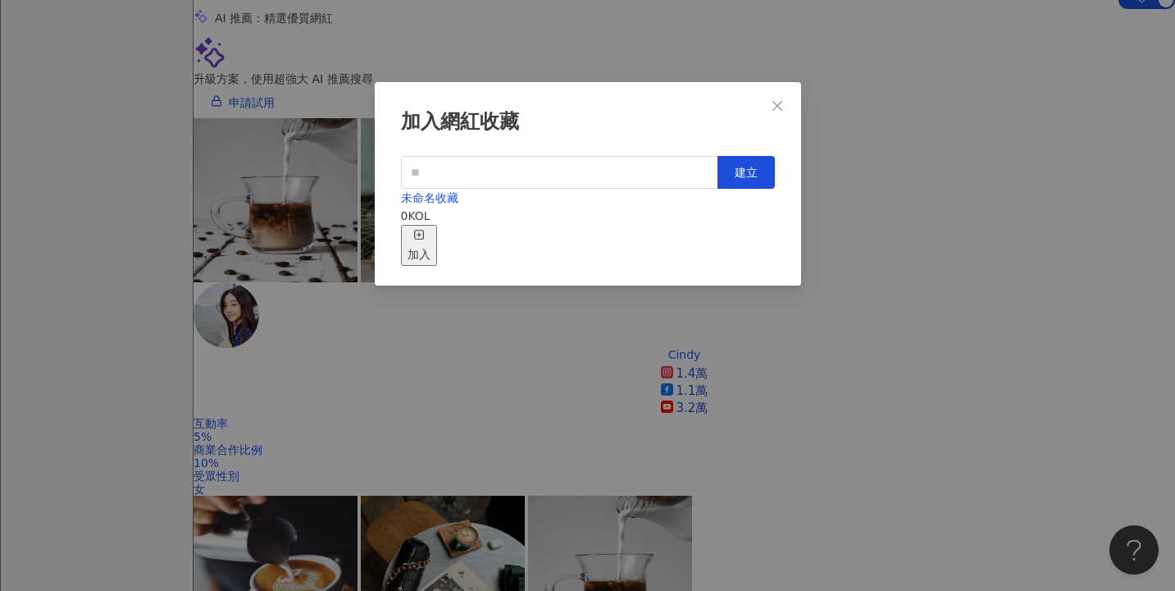
click at [782, 104] on icon "close" at bounding box center [777, 105] width 13 height 13
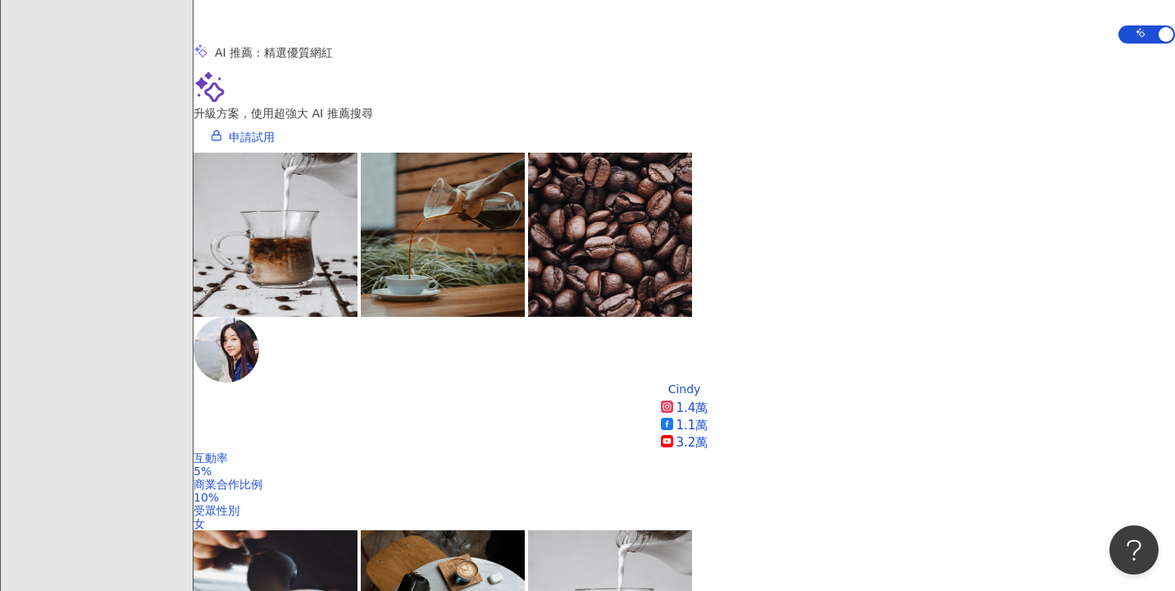
scroll to position [273, 0]
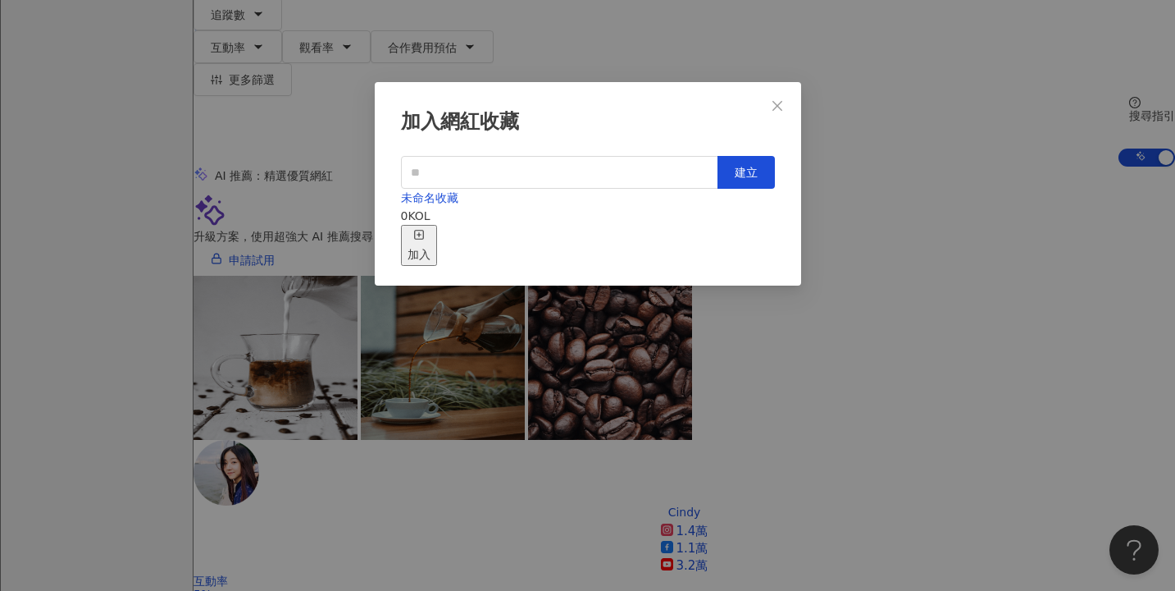
click at [431, 228] on div "加入" at bounding box center [419, 245] width 23 height 36
click at [685, 169] on input "text" at bounding box center [559, 172] width 317 height 33
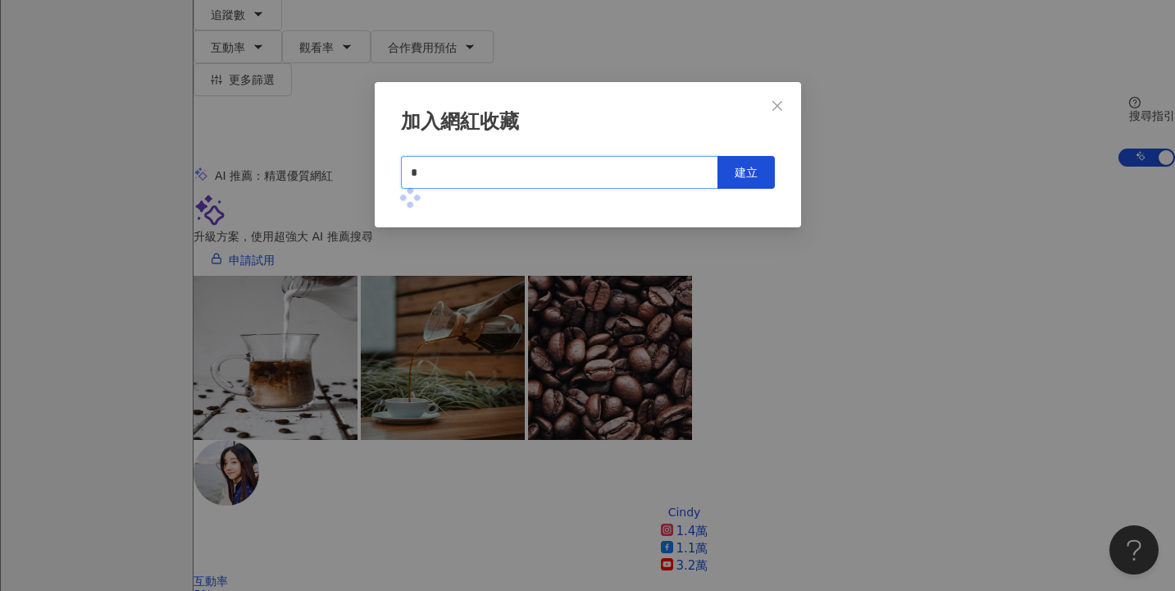
type input "*"
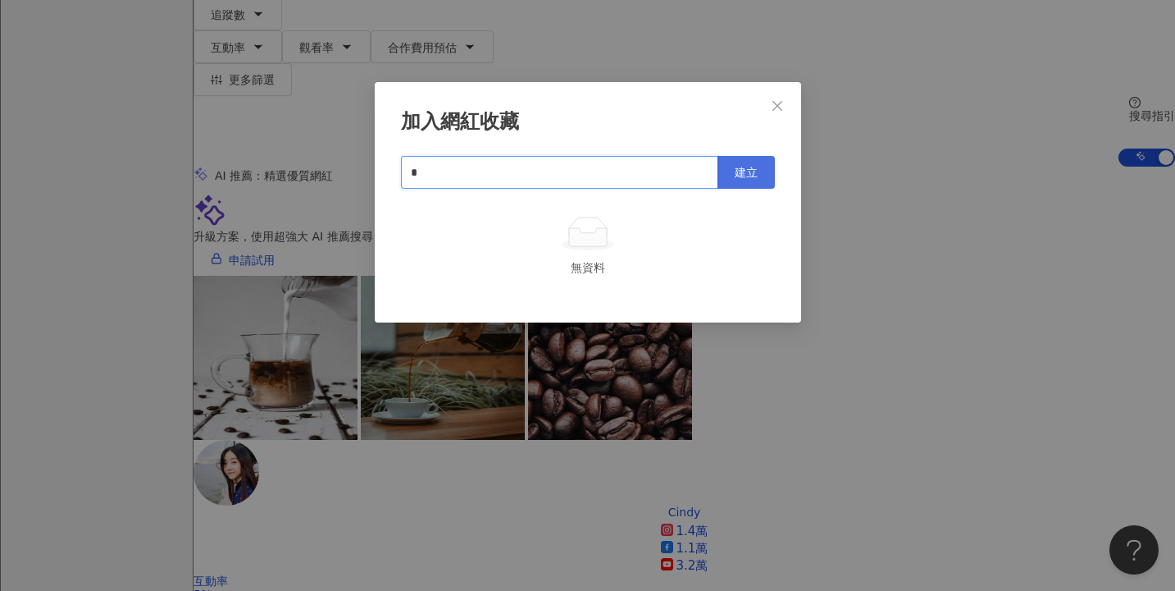
click at [740, 159] on button "建立" at bounding box center [746, 172] width 57 height 33
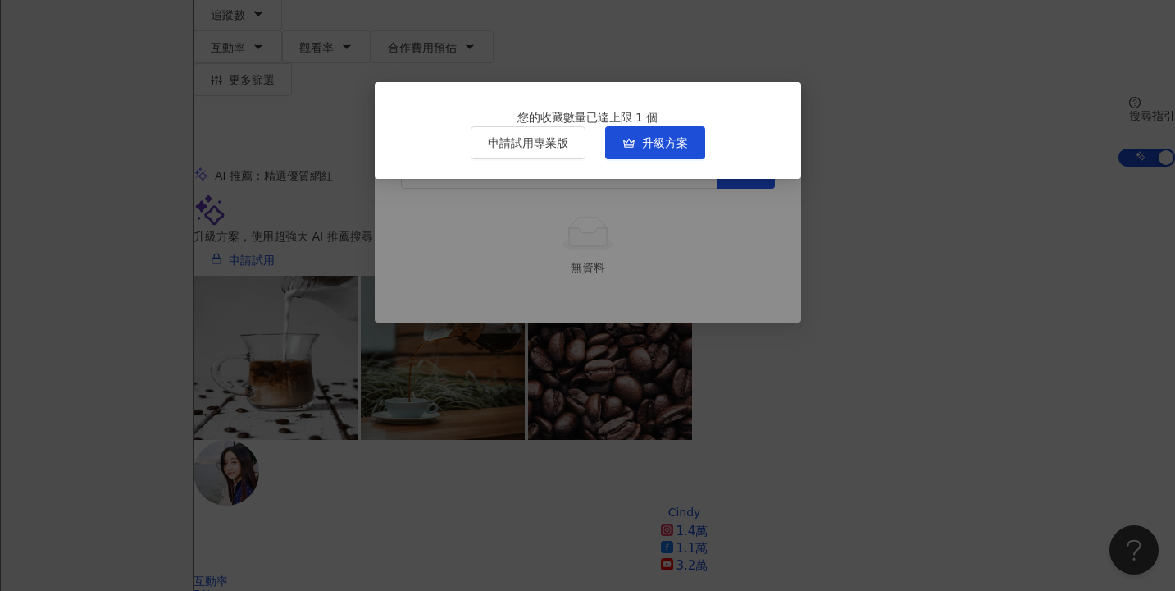
click at [861, 198] on div "您的收藏數量已達上限 1 個 申請試用專業版 升級方案" at bounding box center [587, 295] width 1175 height 591
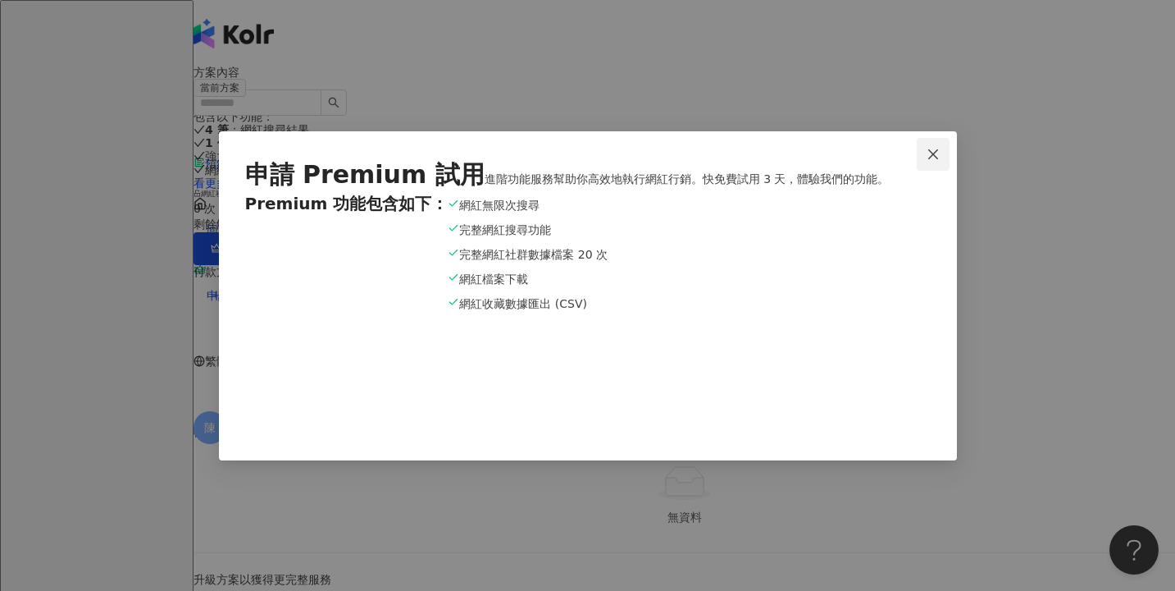
click at [933, 149] on icon "close" at bounding box center [933, 154] width 10 height 10
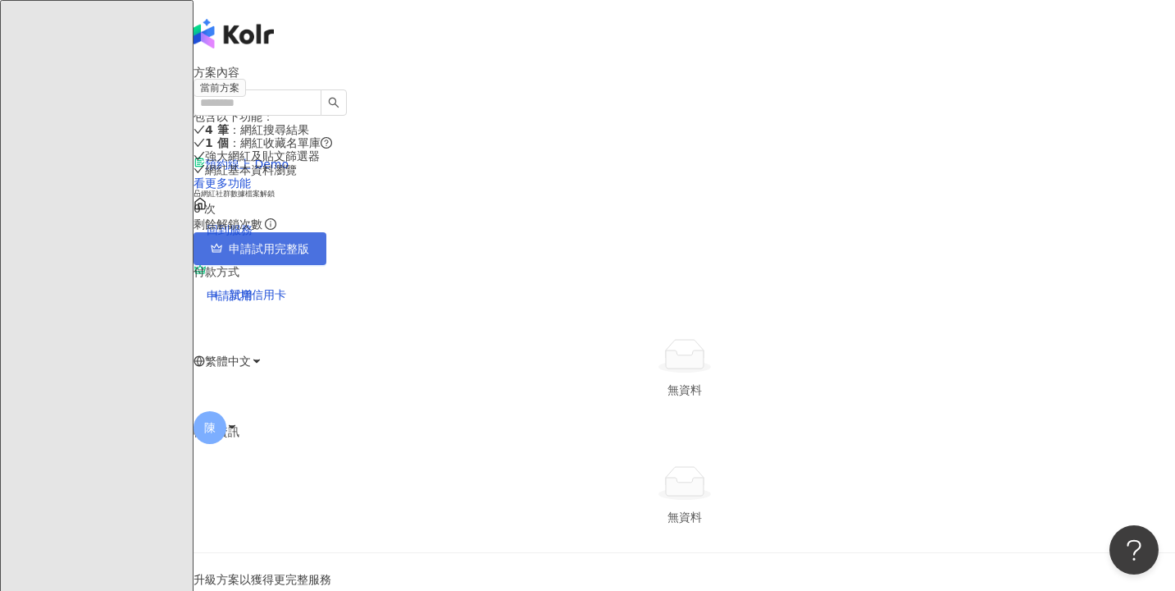
click at [309, 255] on span "申請試用完整版" at bounding box center [269, 248] width 80 height 13
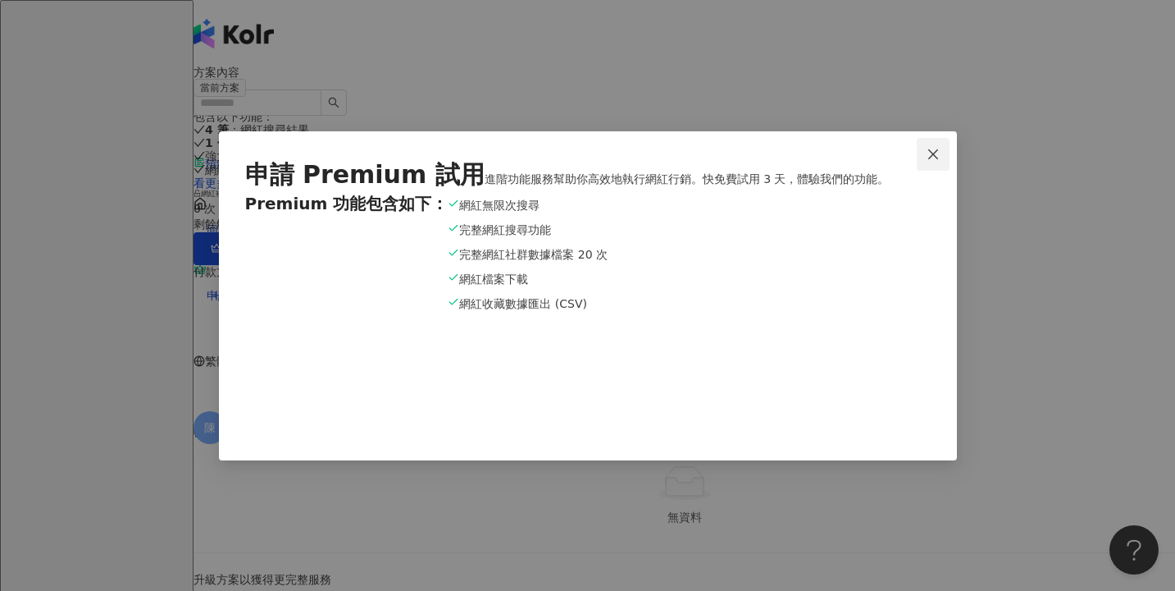
click at [942, 148] on span "Close" at bounding box center [933, 154] width 33 height 13
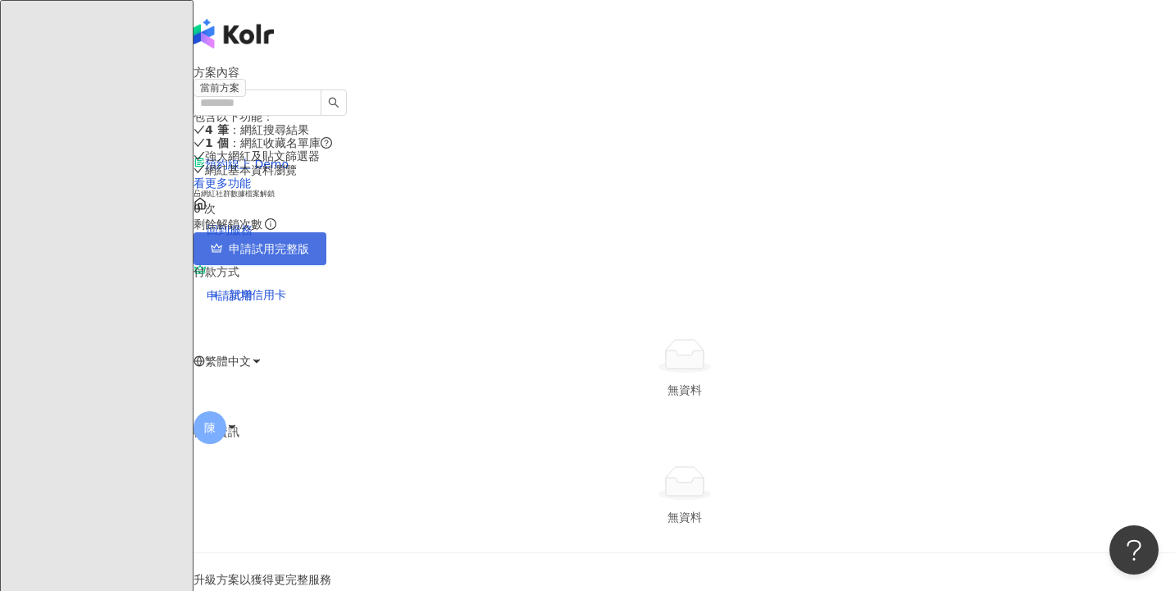
click at [309, 255] on span "申請試用完整版" at bounding box center [269, 248] width 80 height 13
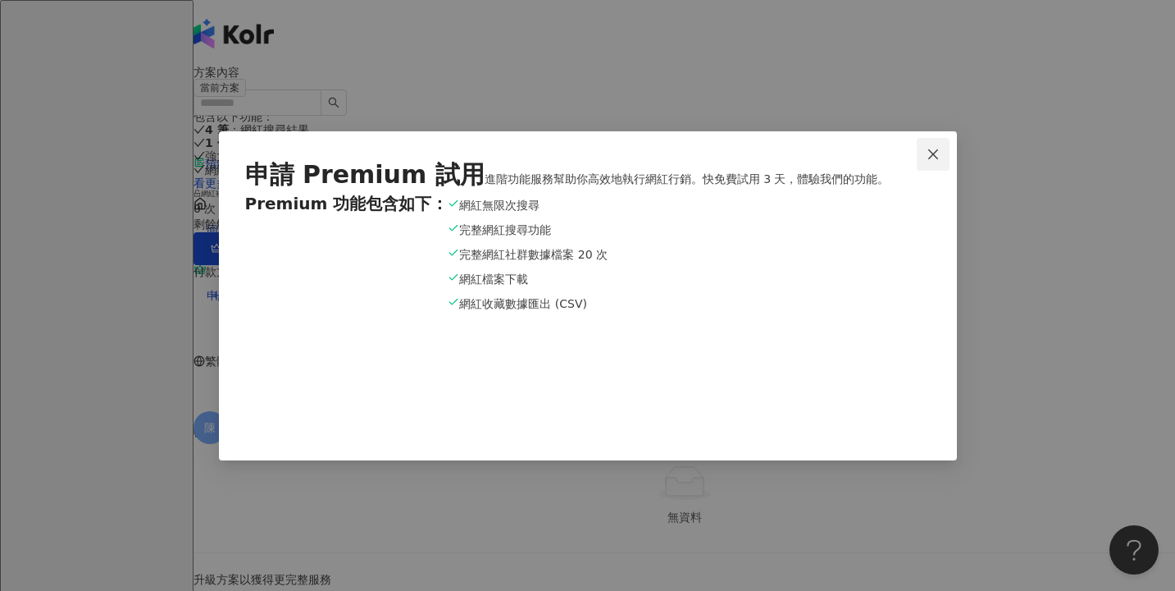
click at [938, 138] on button "Close" at bounding box center [933, 154] width 33 height 33
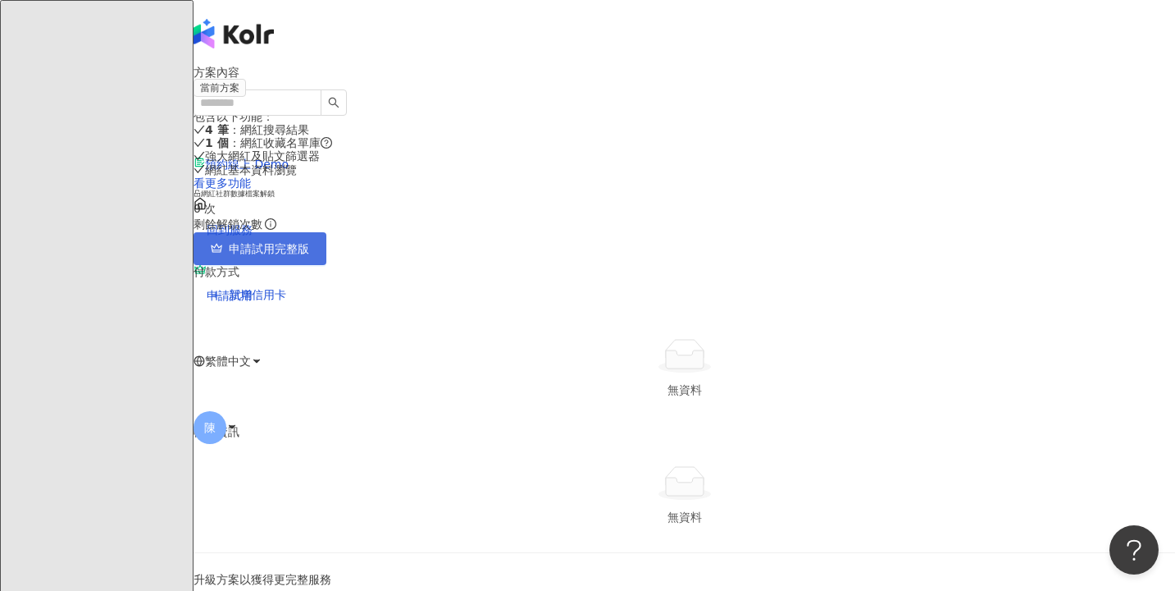
click at [309, 255] on span "申請試用完整版" at bounding box center [269, 248] width 80 height 13
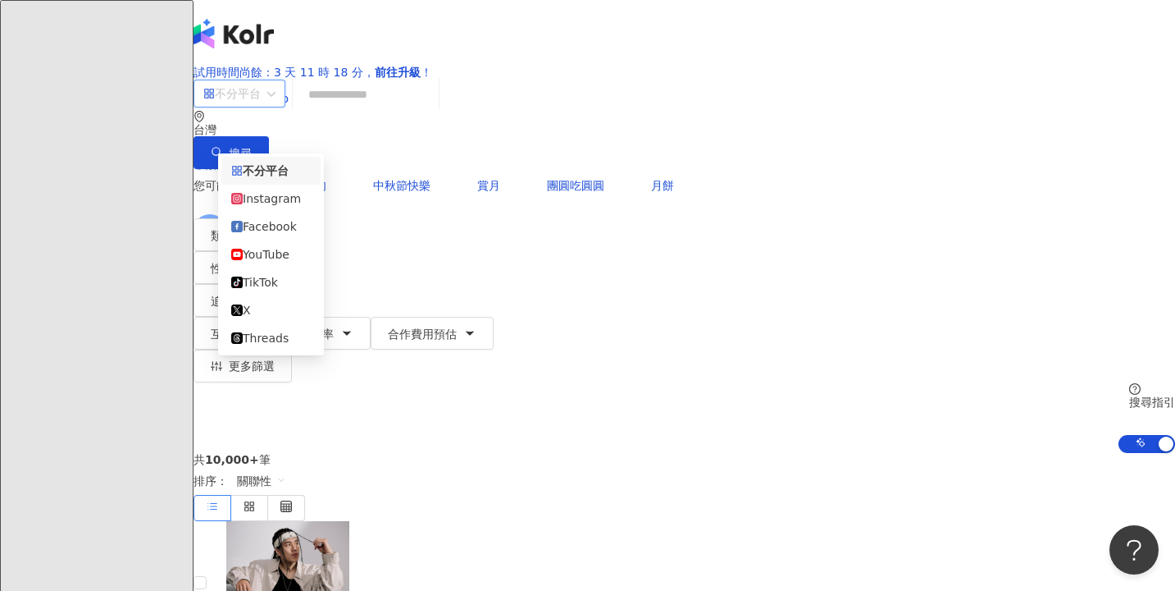
click at [276, 104] on input "search" at bounding box center [239, 93] width 72 height 26
click at [290, 262] on div "YouTube" at bounding box center [271, 254] width 80 height 18
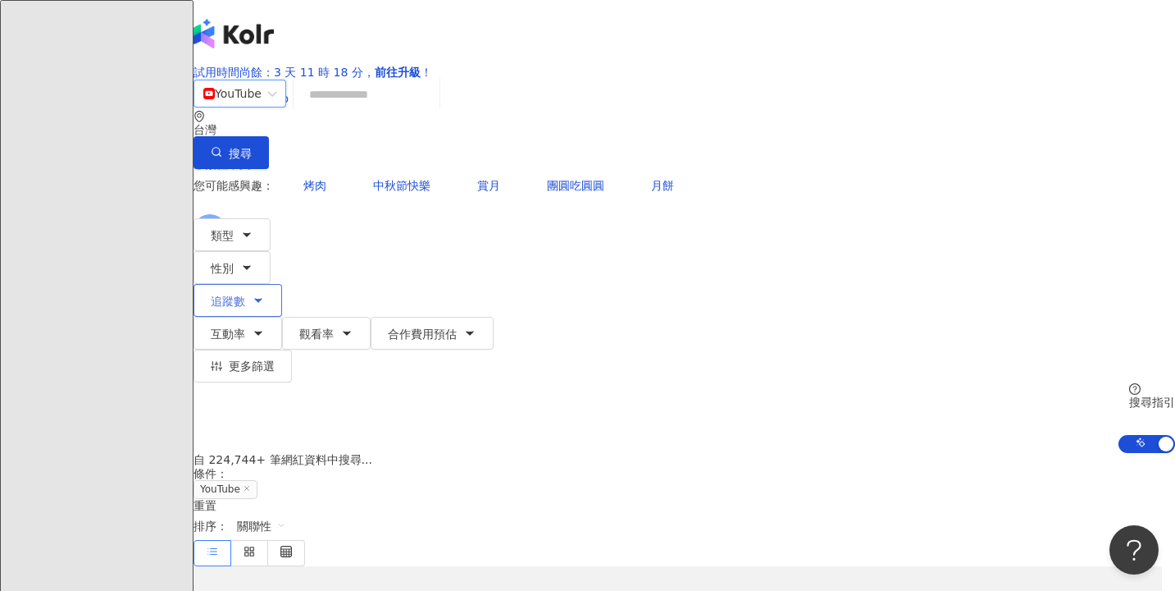
click at [245, 294] on span "追蹤數" at bounding box center [228, 300] width 34 height 13
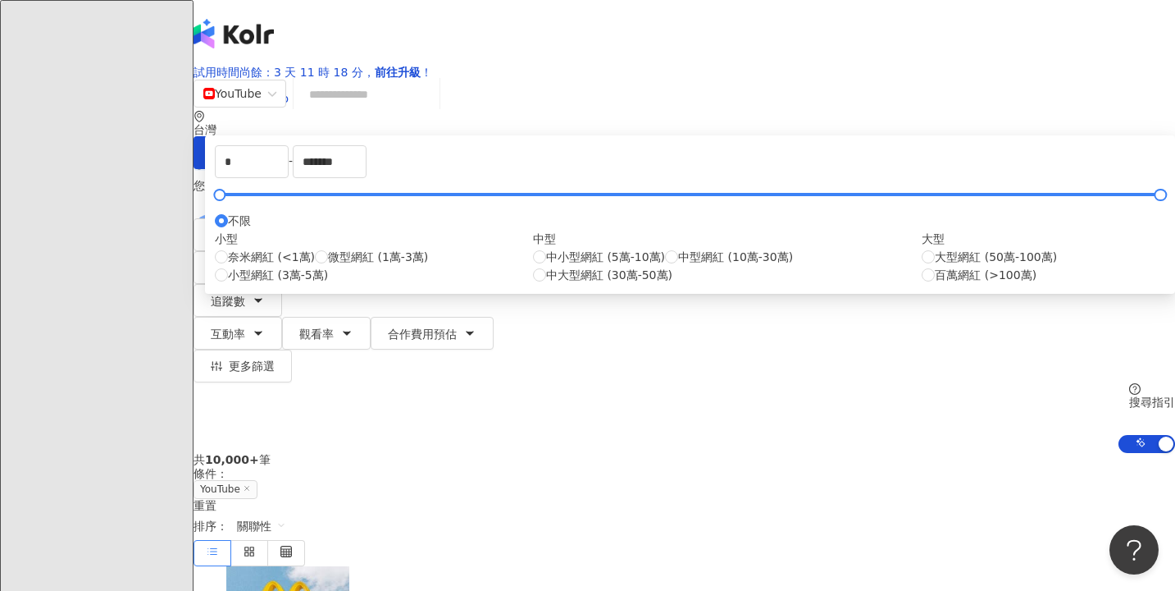
type input "*******"
type input "*********"
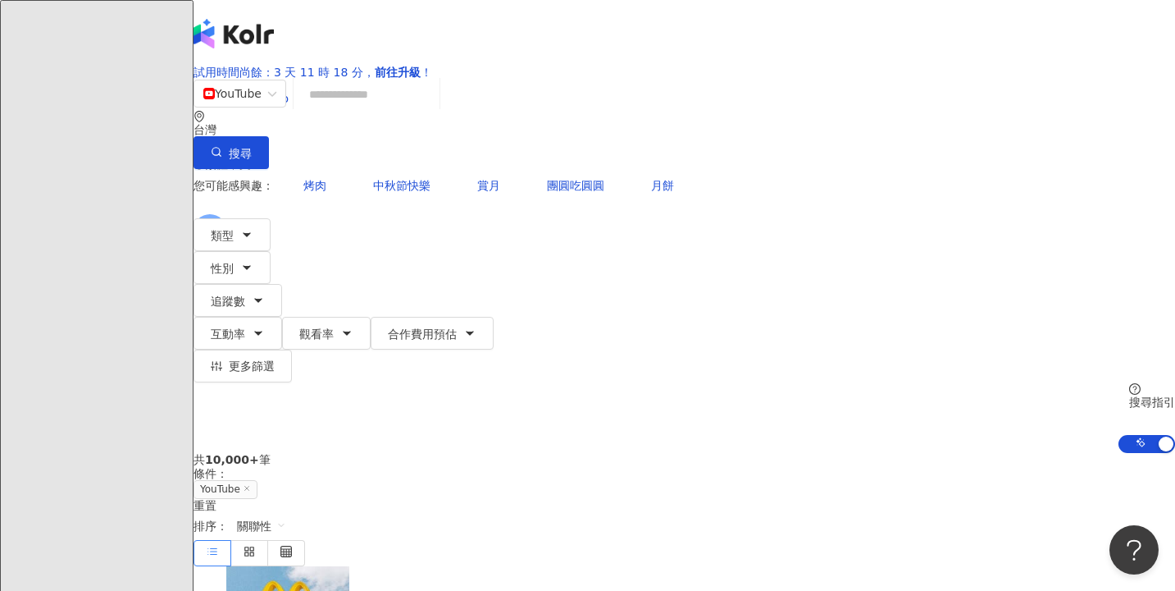
click at [912, 453] on div "共 10,000+ 筆 條件 ： YouTube 重置 排序： 關聯性" at bounding box center [685, 509] width 982 height 112
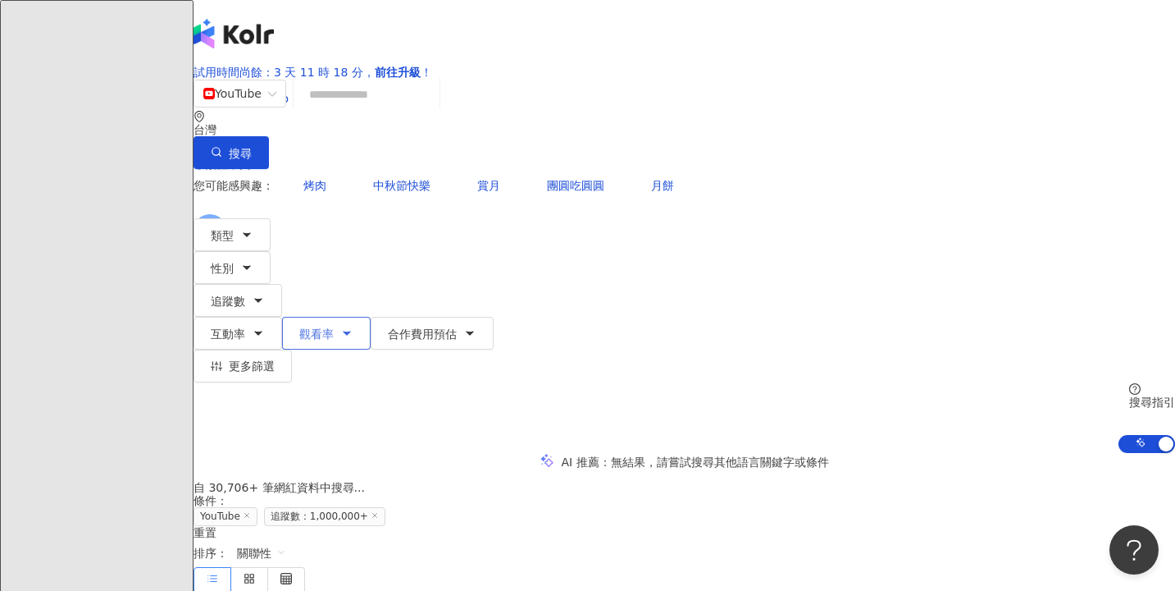
click at [354, 326] on icon "button" at bounding box center [346, 332] width 13 height 13
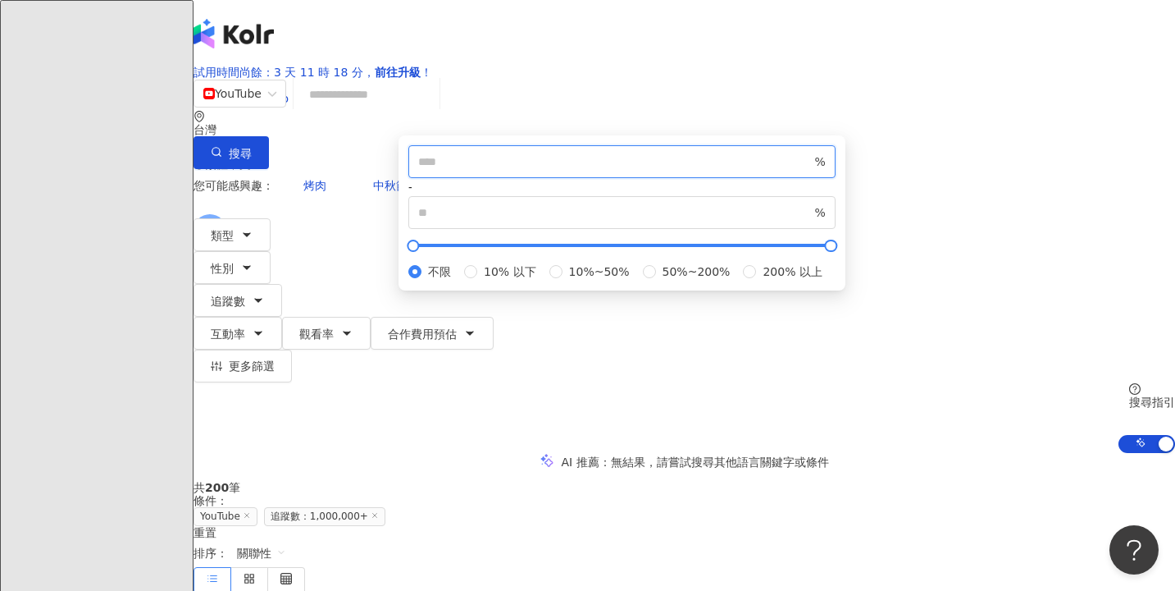
click at [683, 171] on input "number" at bounding box center [615, 162] width 394 height 18
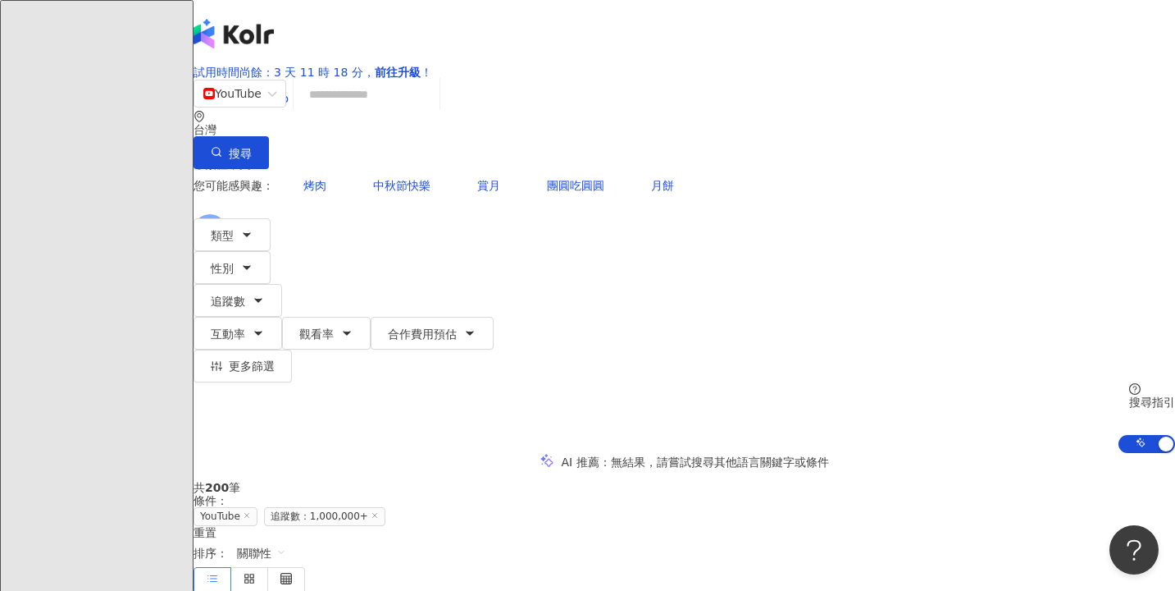
click at [983, 211] on div "您可能感興趣： 烤肉 中秋節快樂 賞月 團圓吃圓圓 月餅 類型 性別 追蹤數 互動率 觀看率 合作費用預估 更多篩選 ******* - ********* …" at bounding box center [685, 311] width 982 height 284
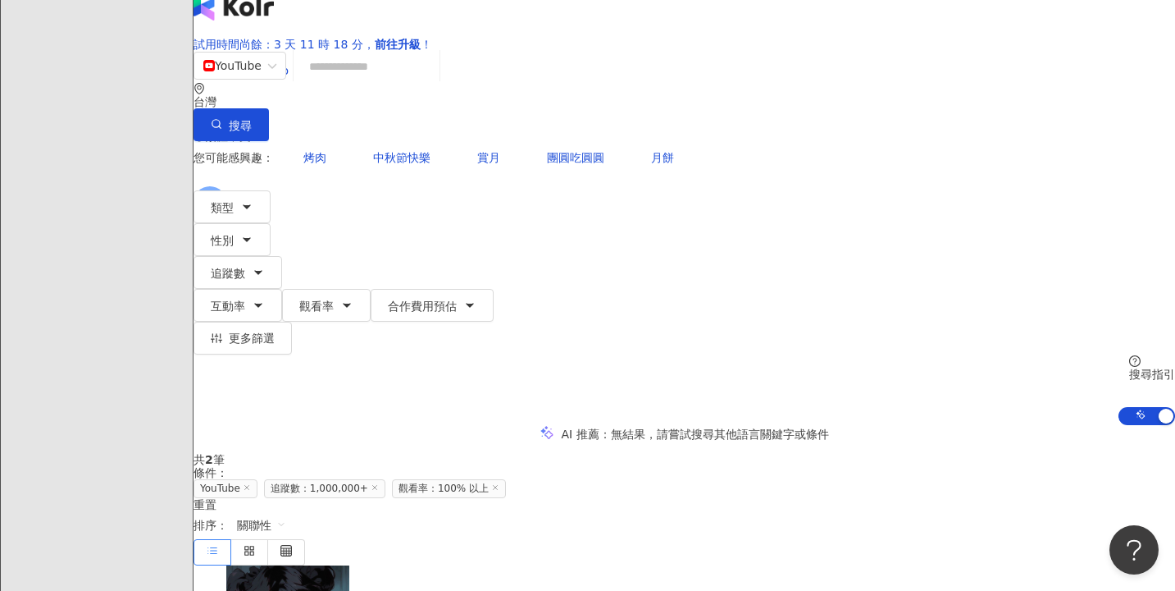
scroll to position [34, 0]
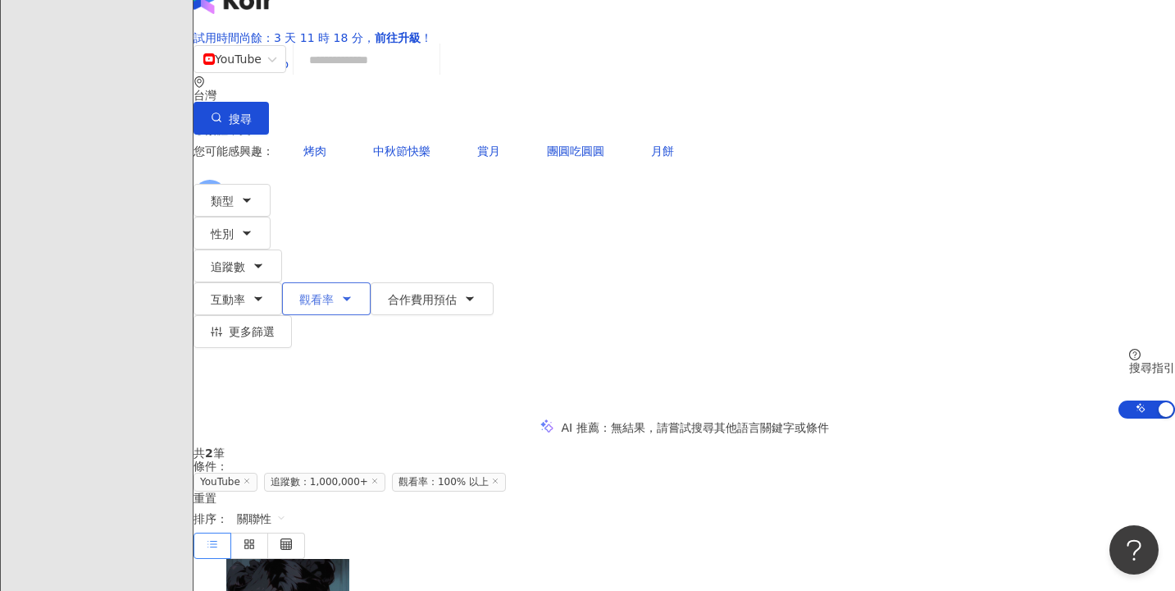
click at [371, 282] on button "觀看率" at bounding box center [326, 298] width 89 height 33
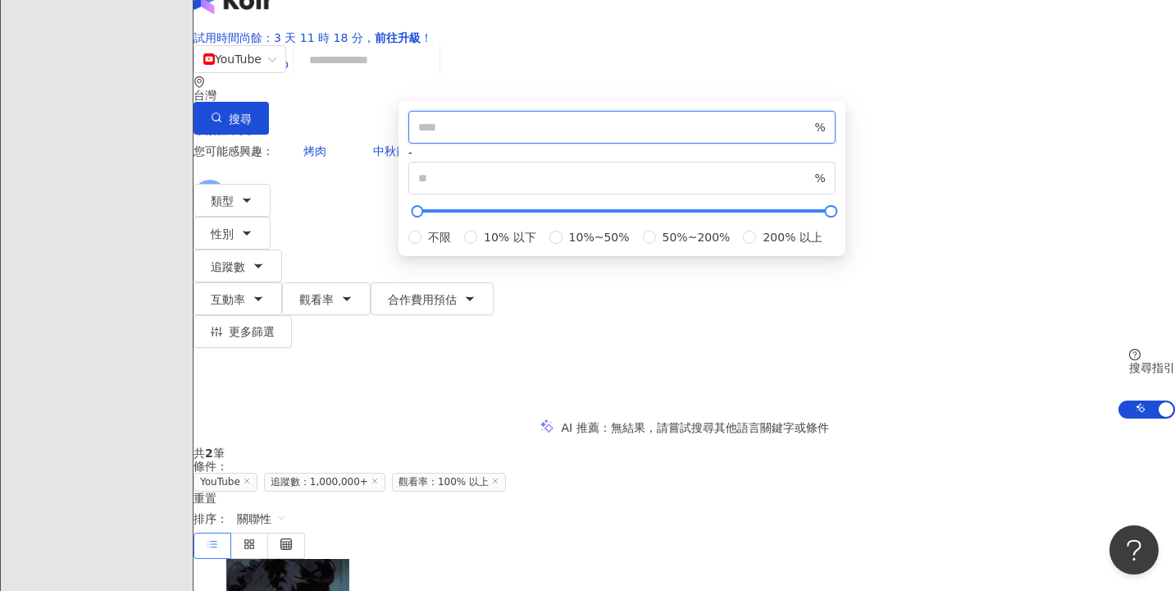
click at [664, 136] on input "***" at bounding box center [615, 127] width 394 height 18
type input "**"
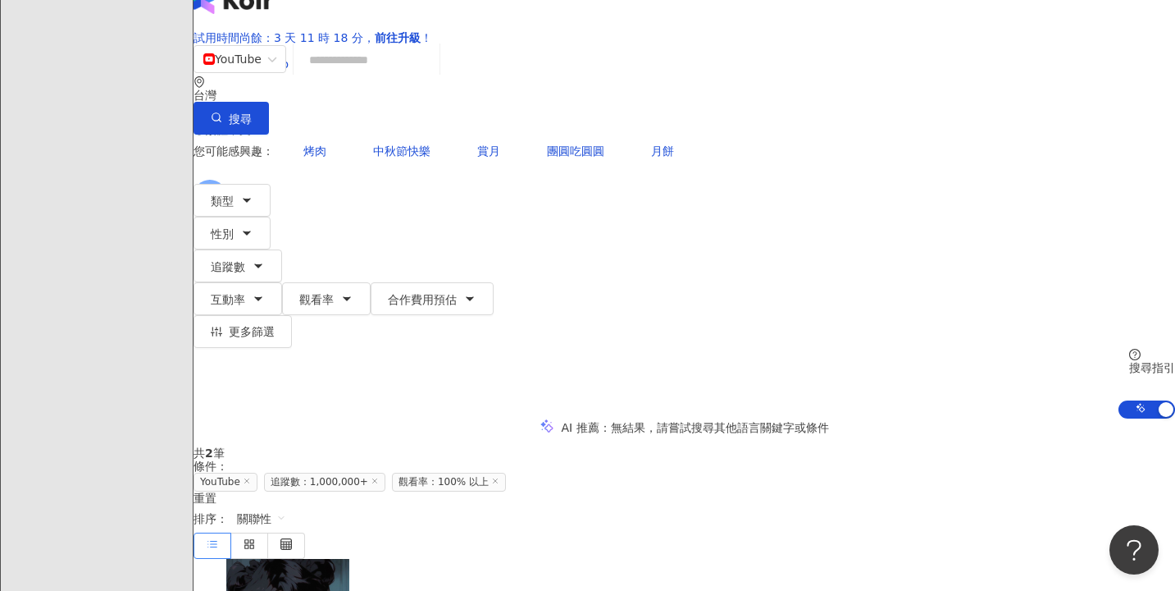
click at [960, 186] on div "您可能感興趣： 烤肉 中秋節快樂 賞月 團圓吃圓圓 月餅 類型 性別 追蹤數 互動率 觀看率 合作費用預估 更多篩選 ******* - ********* …" at bounding box center [685, 277] width 982 height 284
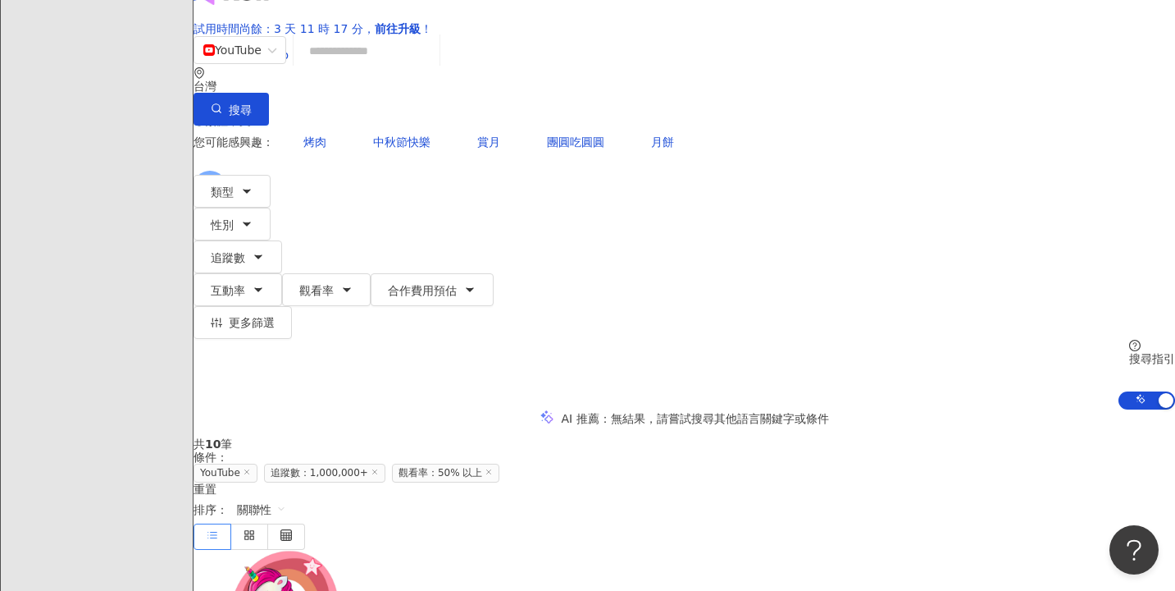
scroll to position [45, 0]
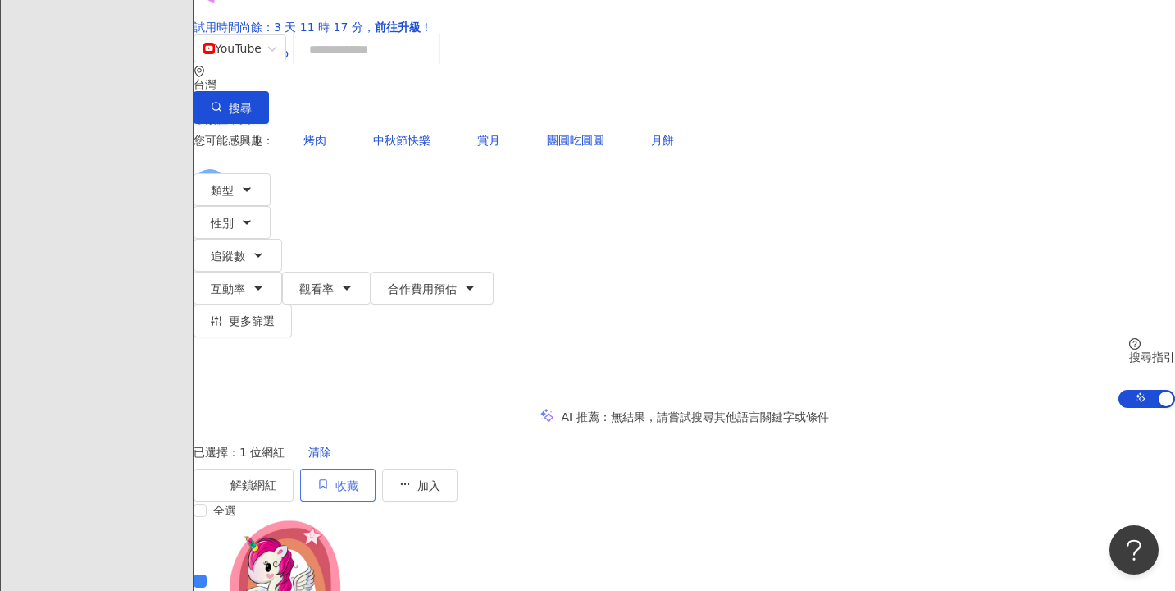
click at [376, 468] on button "收藏" at bounding box center [337, 484] width 75 height 33
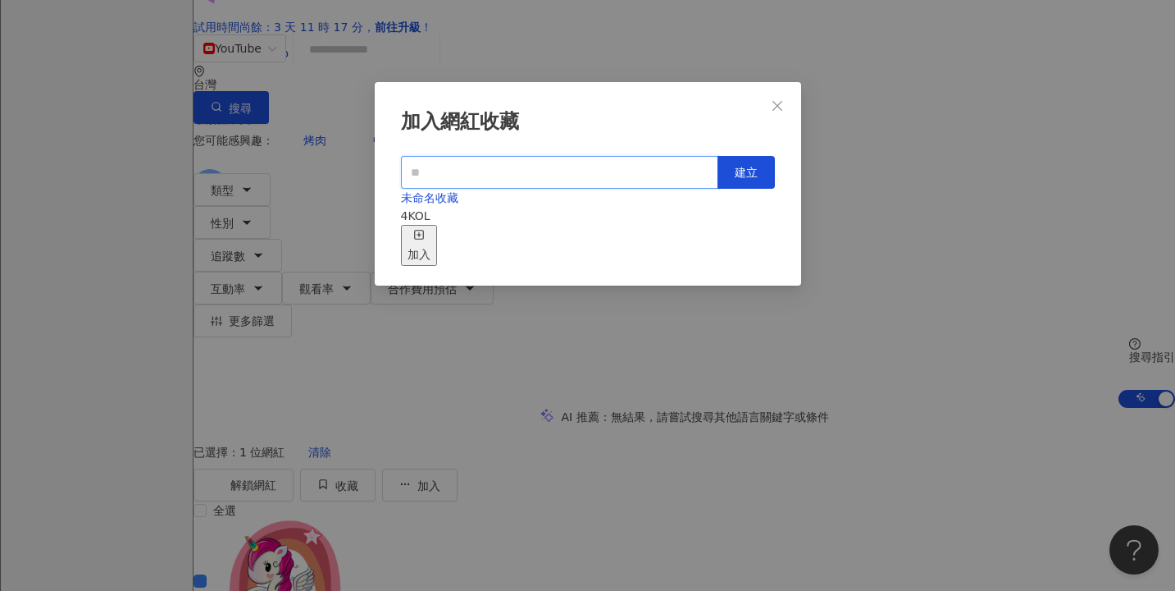
click at [506, 174] on input "text" at bounding box center [559, 172] width 317 height 33
click at [784, 99] on span "Close" at bounding box center [777, 105] width 33 height 13
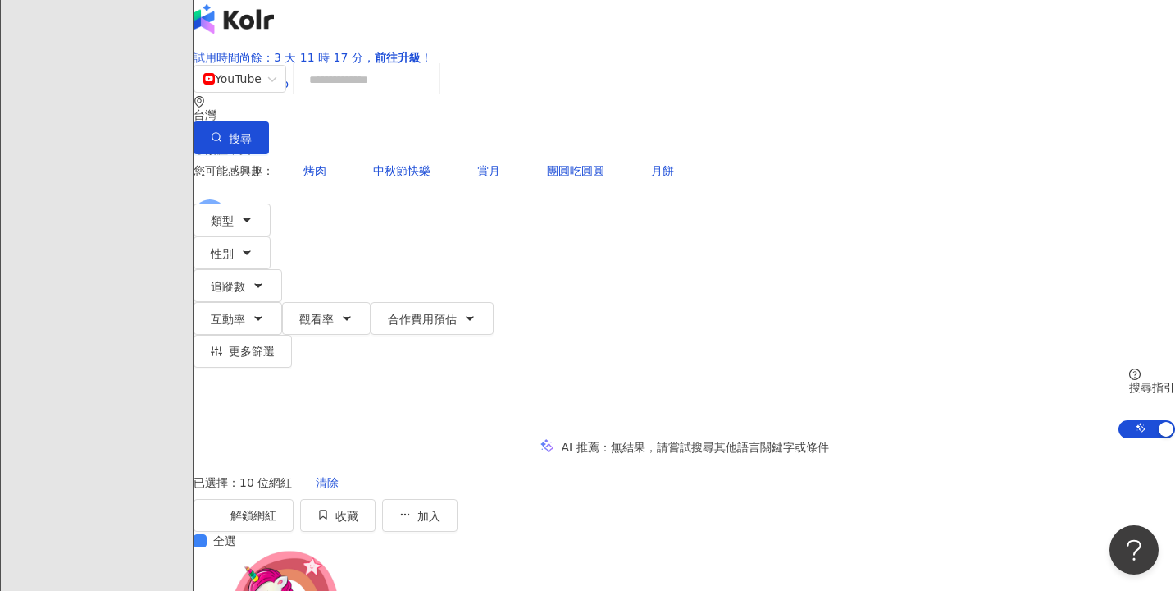
scroll to position [88, 0]
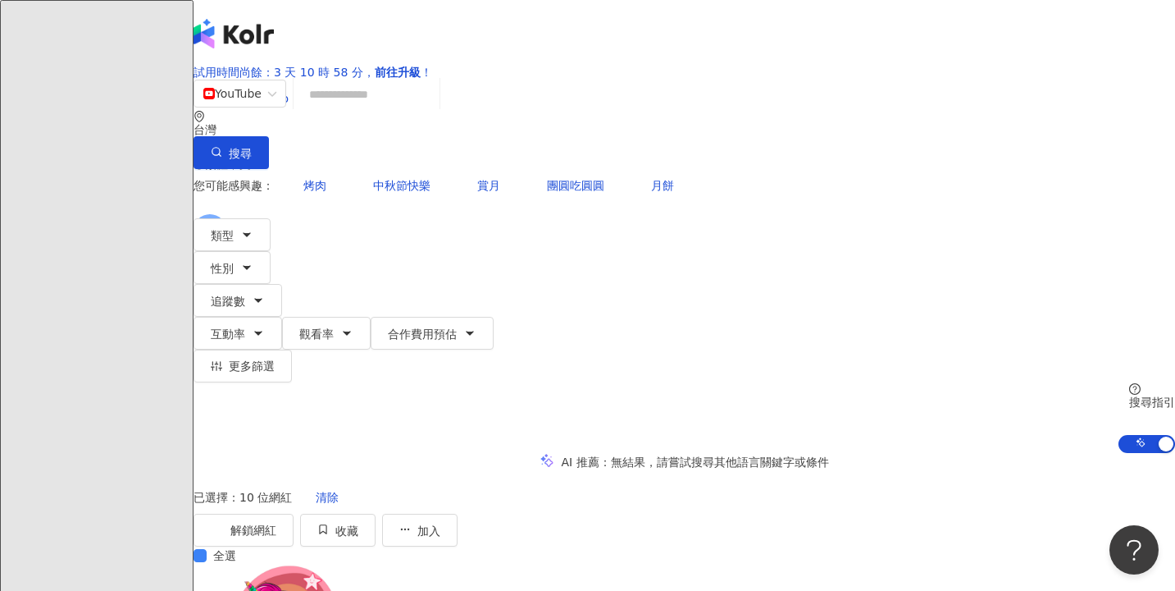
scroll to position [0, 0]
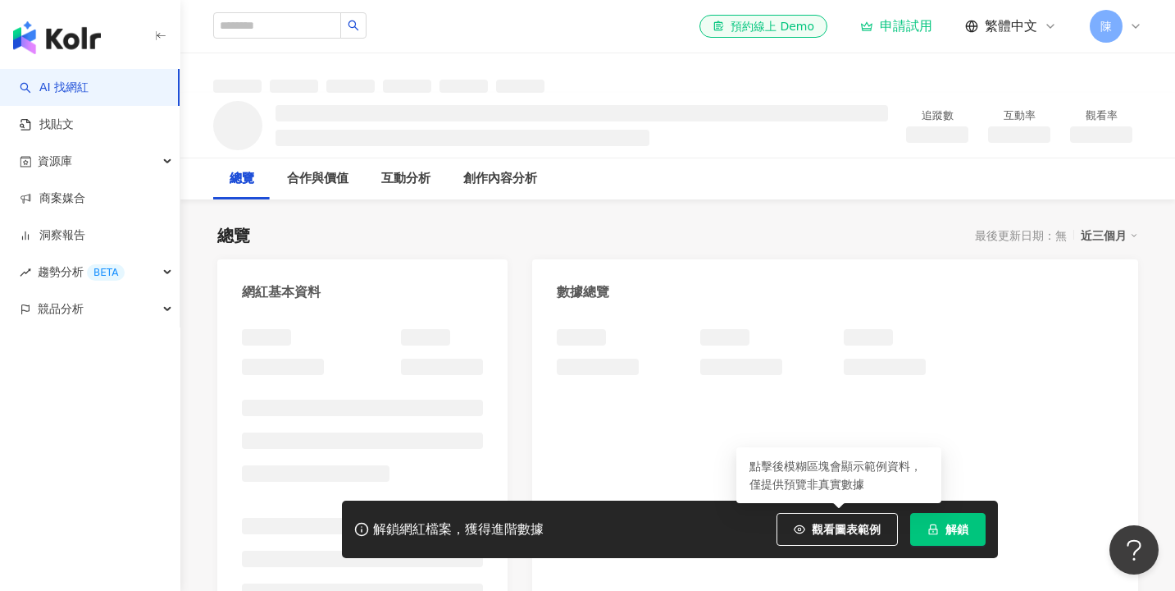
click at [838, 255] on div "總覽 最後更新日期：無 近三個月 網紅基本資料 數據總覽 成長趨勢分析 追蹤趨勢圖表" at bounding box center [677, 572] width 921 height 728
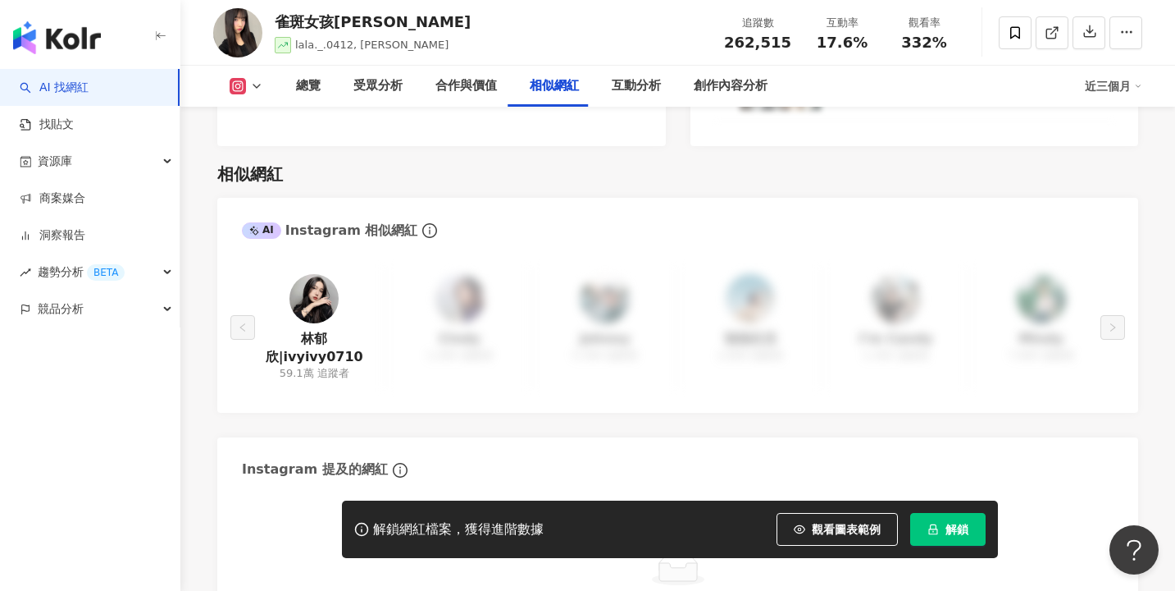
scroll to position [2641, 0]
click at [319, 274] on img at bounding box center [314, 298] width 49 height 49
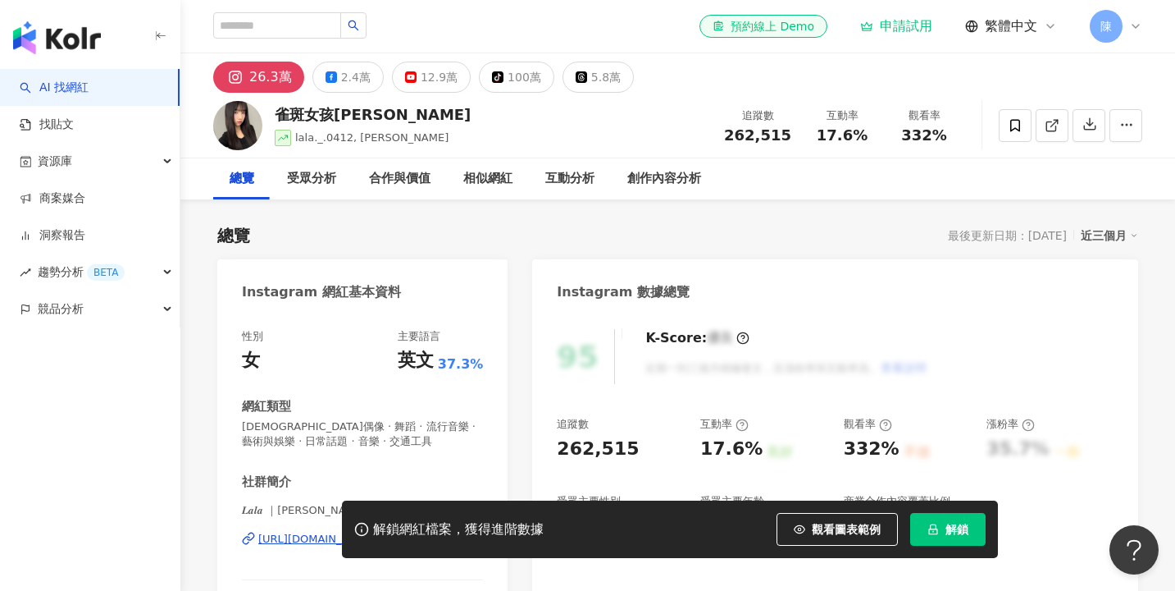
scroll to position [0, 0]
click at [427, 87] on div "12.9萬" at bounding box center [439, 77] width 37 height 23
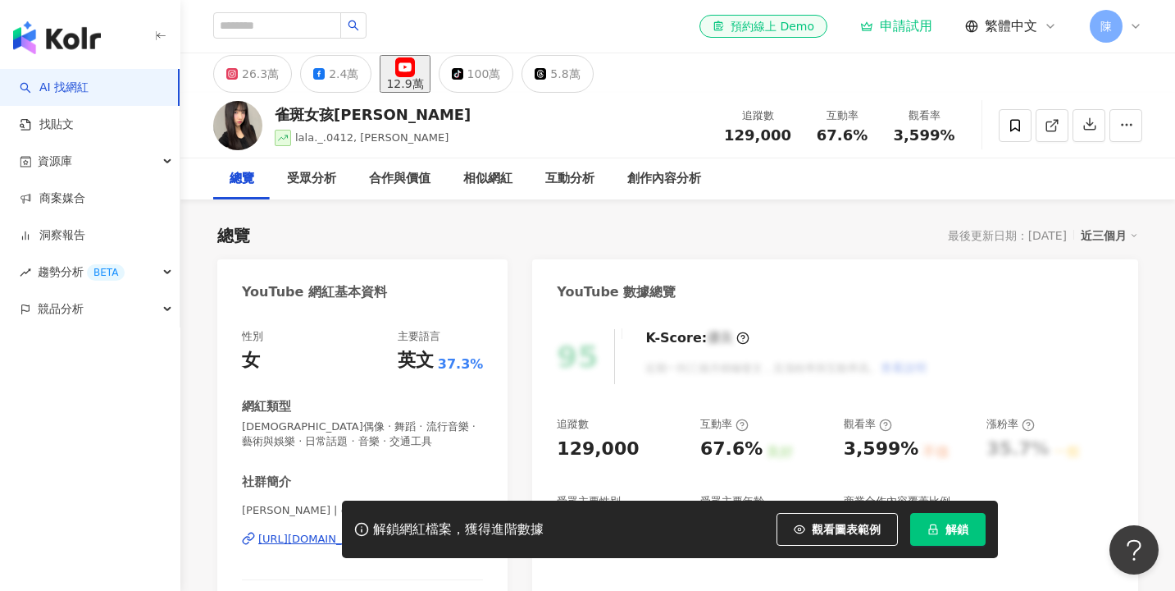
click at [413, 81] on div "12.9萬" at bounding box center [404, 83] width 37 height 13
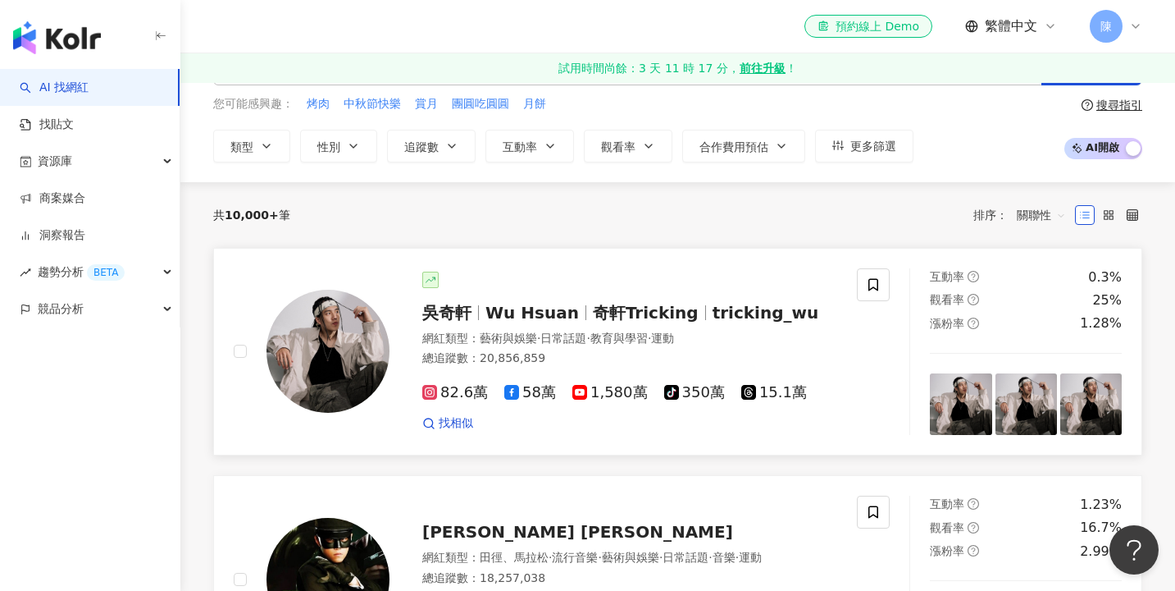
scroll to position [78, 0]
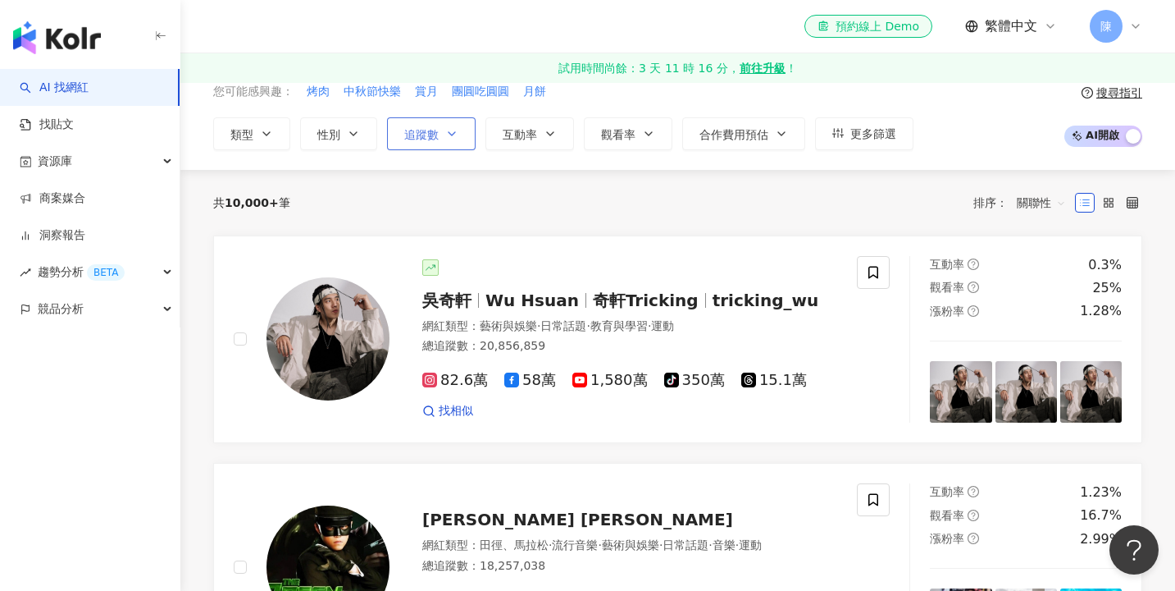
click at [453, 137] on icon "button" at bounding box center [451, 133] width 13 height 13
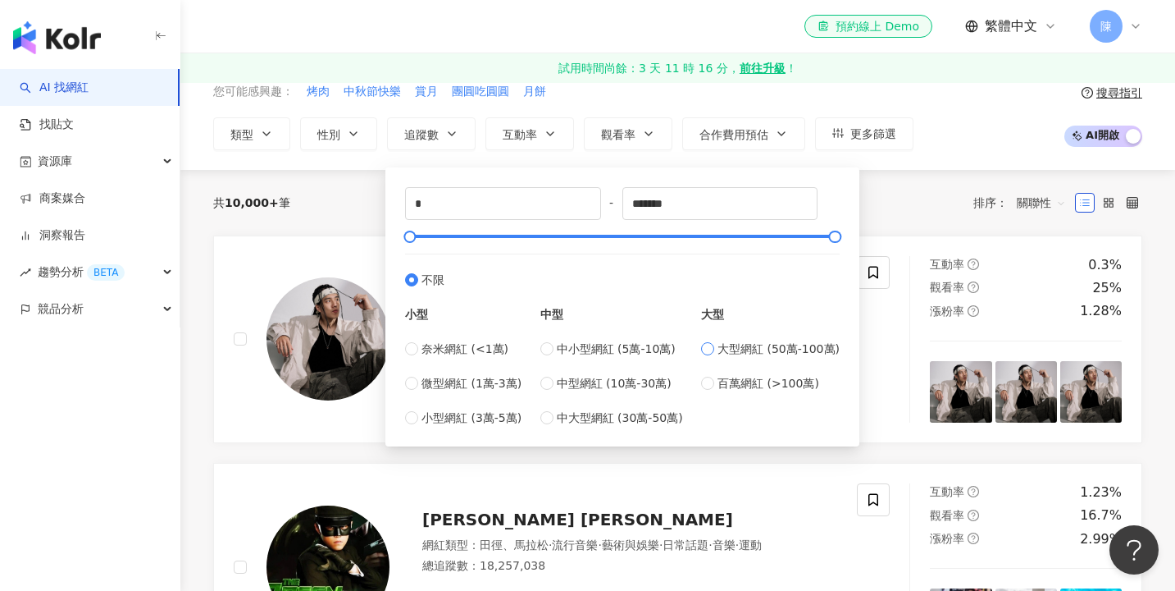
click at [713, 354] on span at bounding box center [707, 348] width 13 height 13
type input "******"
click at [914, 212] on div "共 10,000+ 筆 排序： 關聯性" at bounding box center [677, 202] width 929 height 26
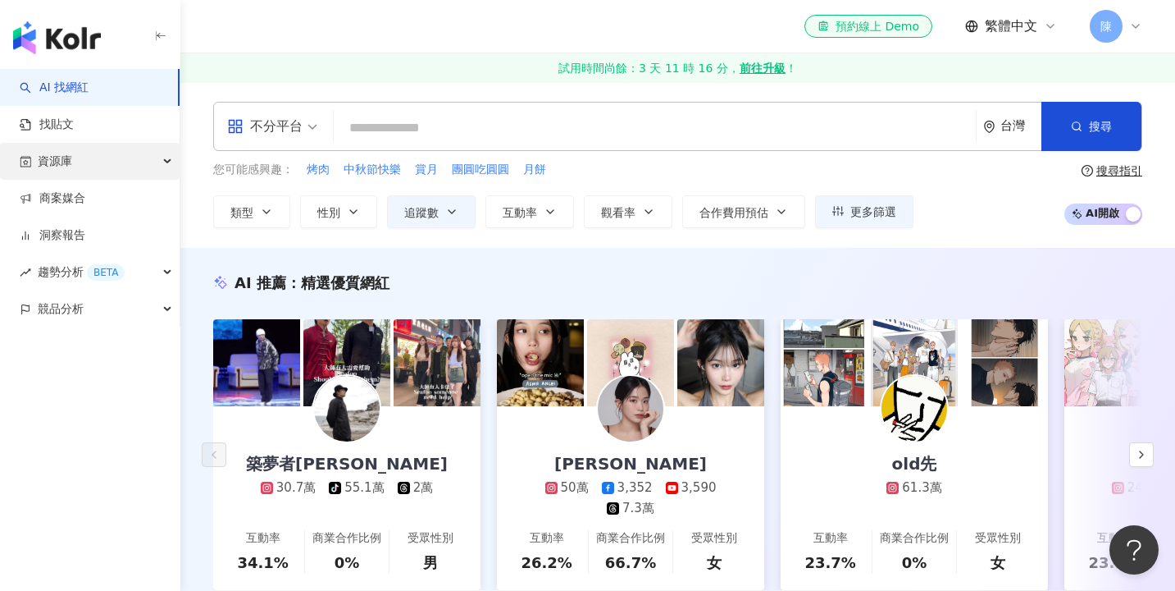
click at [95, 174] on div "資源庫" at bounding box center [90, 161] width 180 height 37
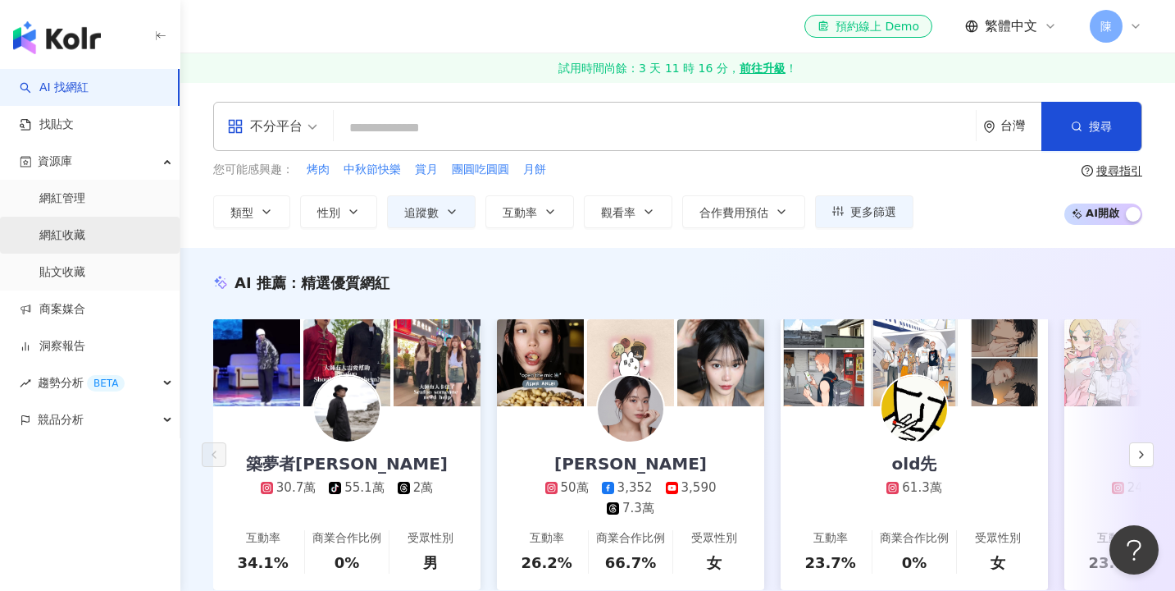
click at [85, 230] on link "網紅收藏" at bounding box center [62, 235] width 46 height 16
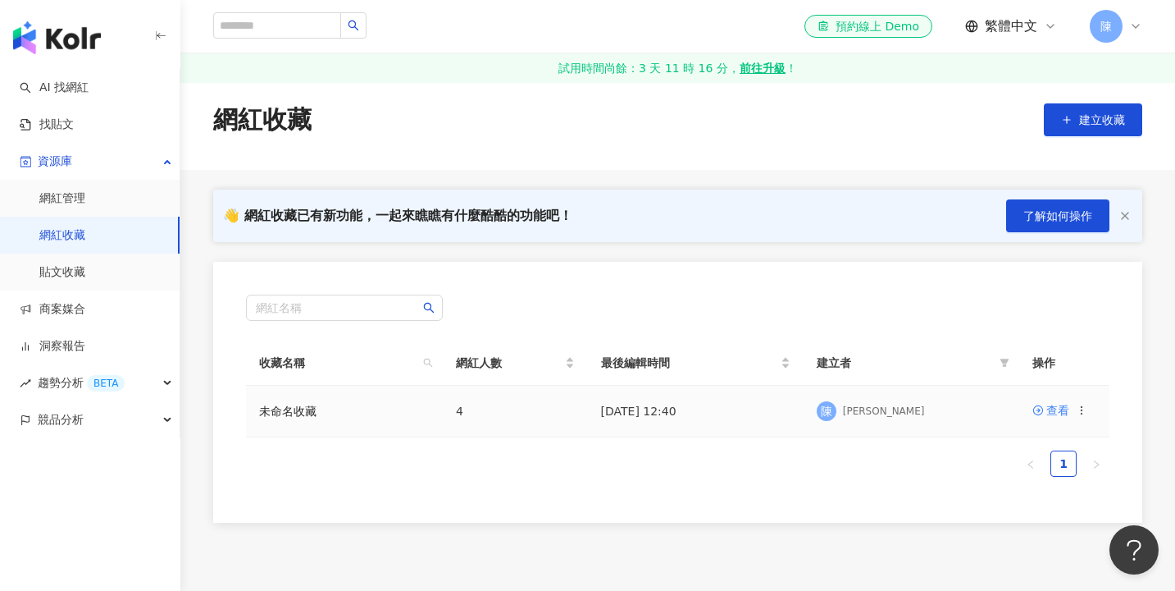
scroll to position [15, 0]
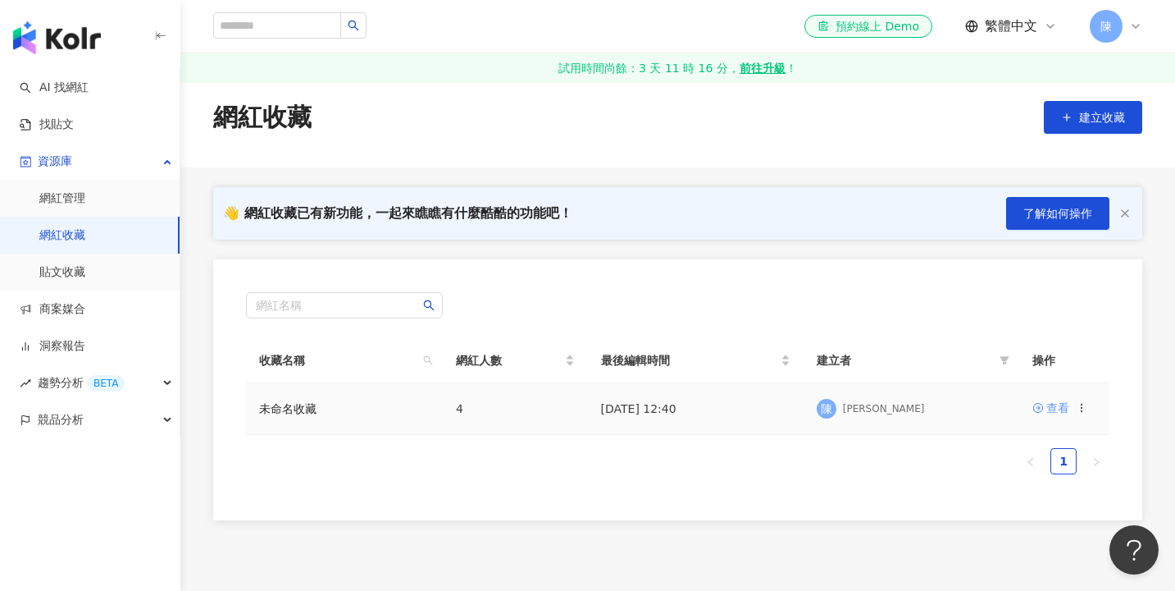
click at [1052, 409] on div "查看" at bounding box center [1058, 408] width 23 height 18
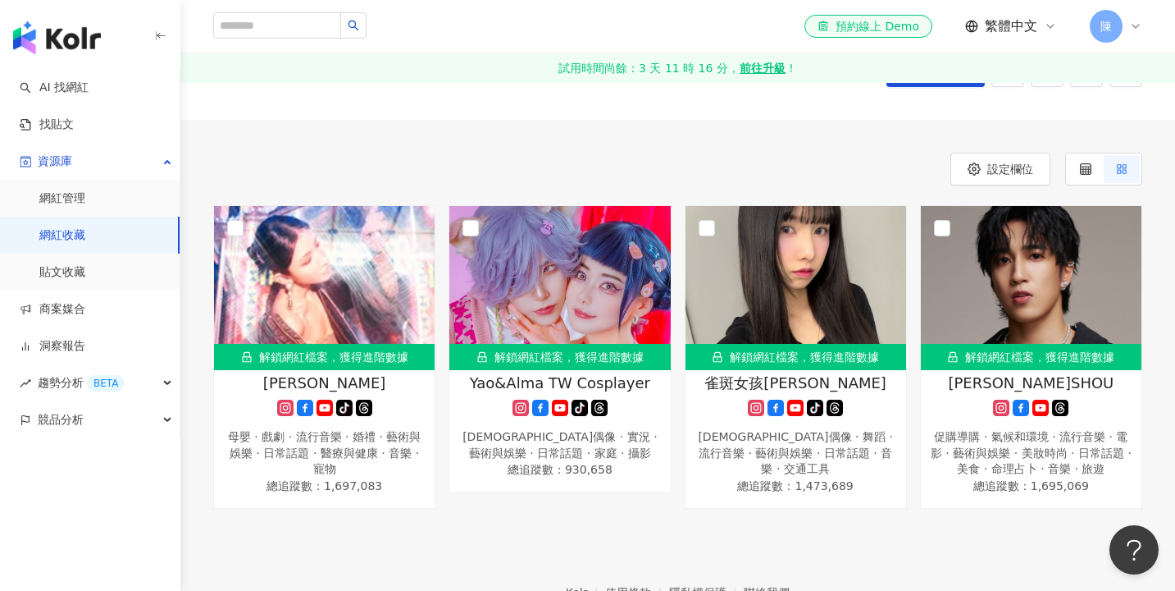
scroll to position [104, 0]
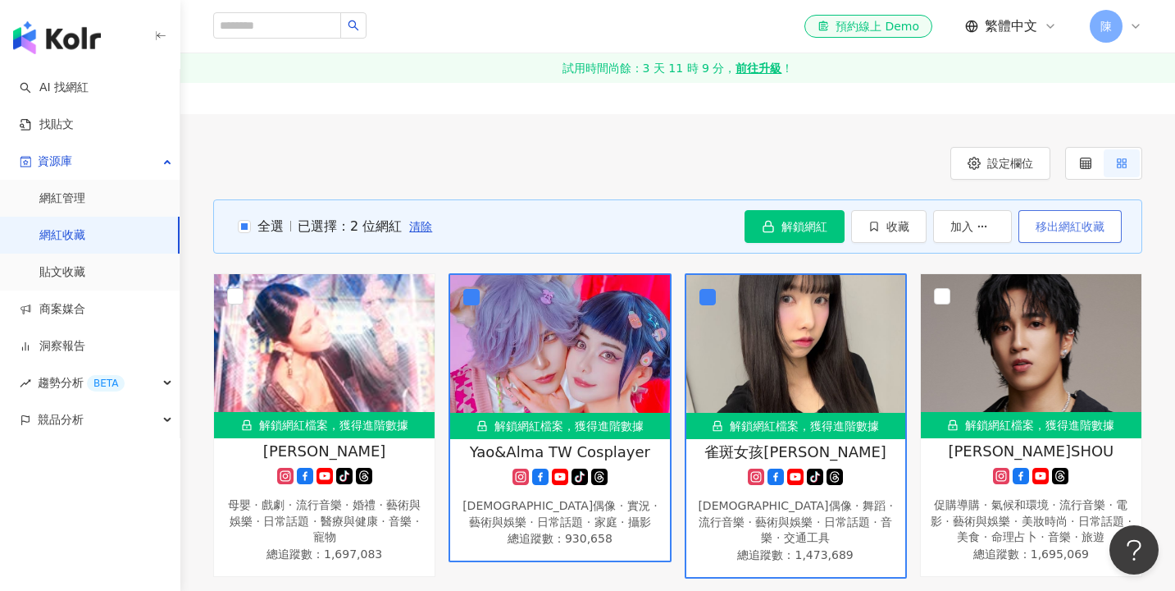
click at [1083, 229] on span "移出網紅收藏" at bounding box center [1070, 226] width 69 height 13
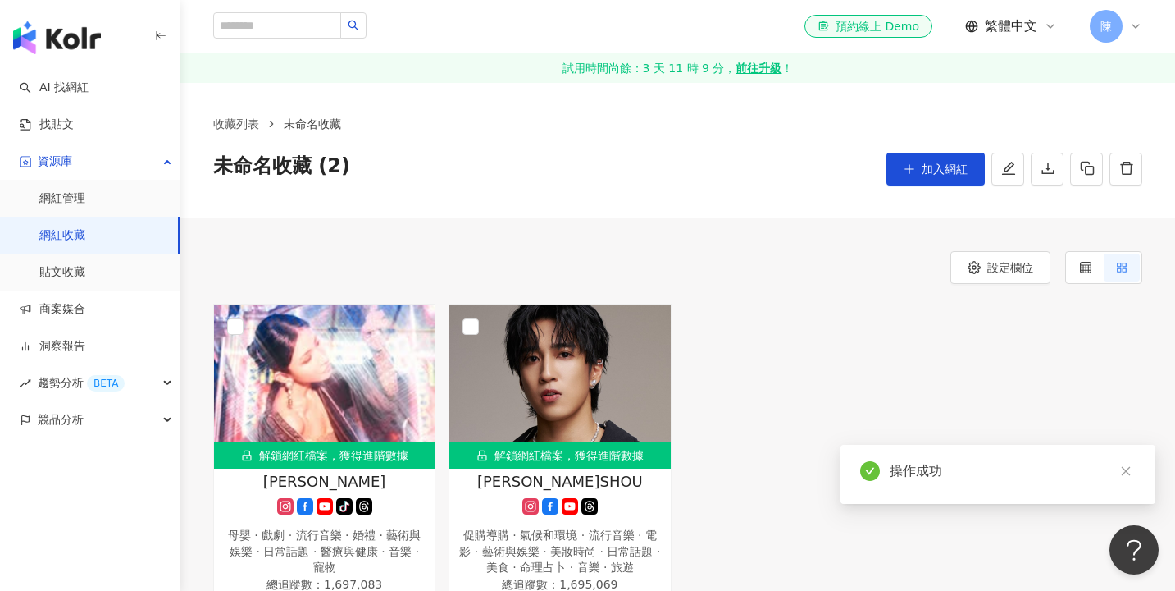
scroll to position [0, 0]
click at [73, 46] on img "button" at bounding box center [57, 37] width 88 height 33
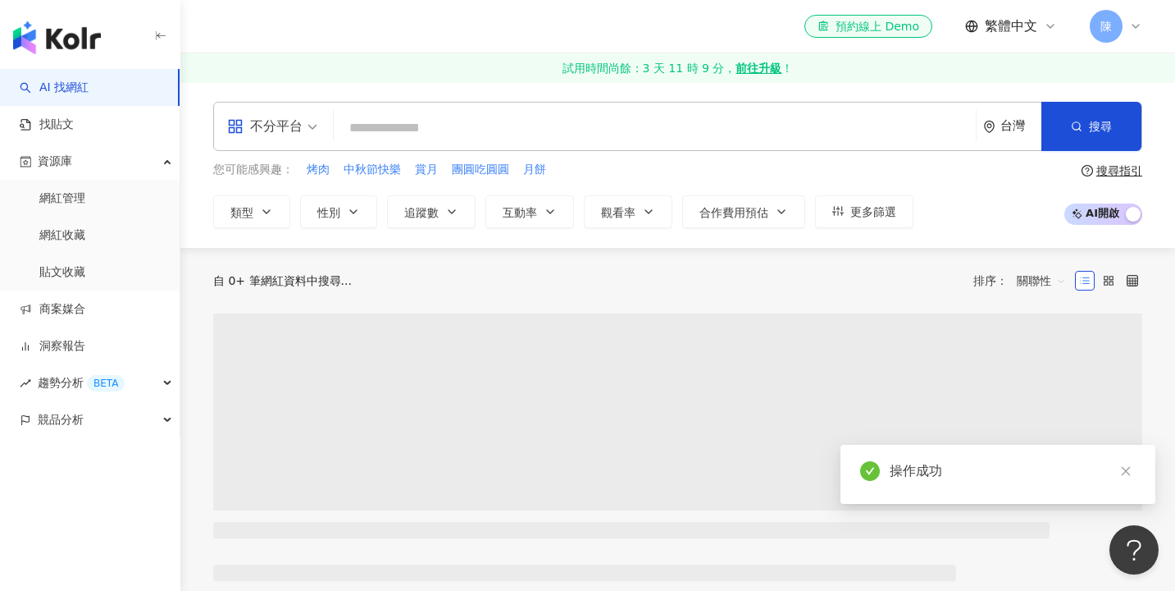
click at [489, 129] on input "search" at bounding box center [654, 127] width 629 height 31
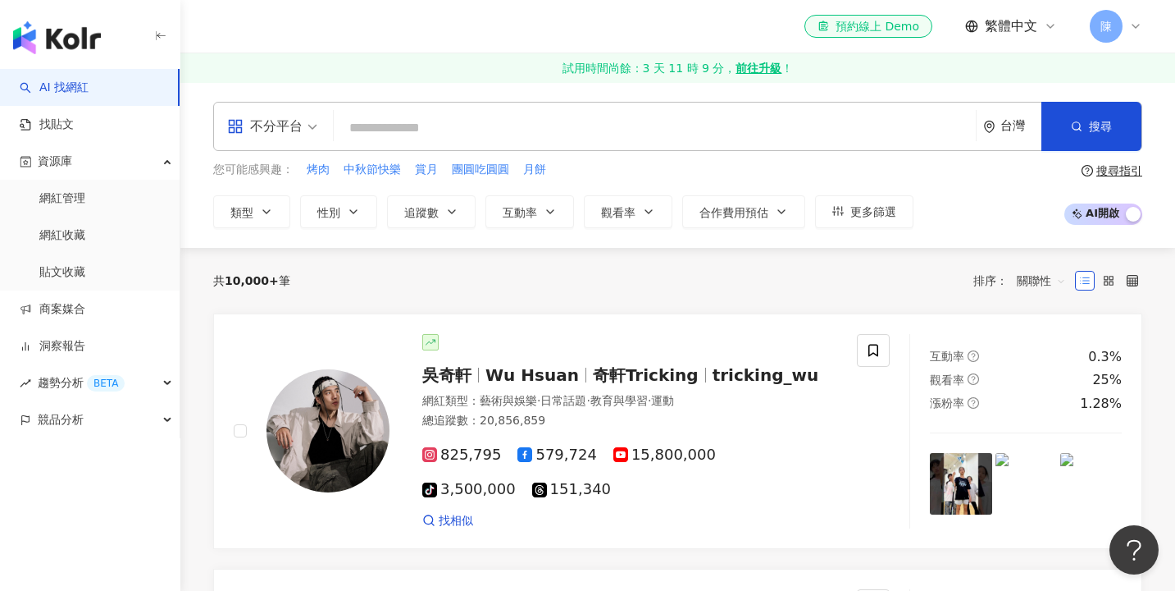
click at [281, 130] on div "不分平台" at bounding box center [264, 126] width 75 height 26
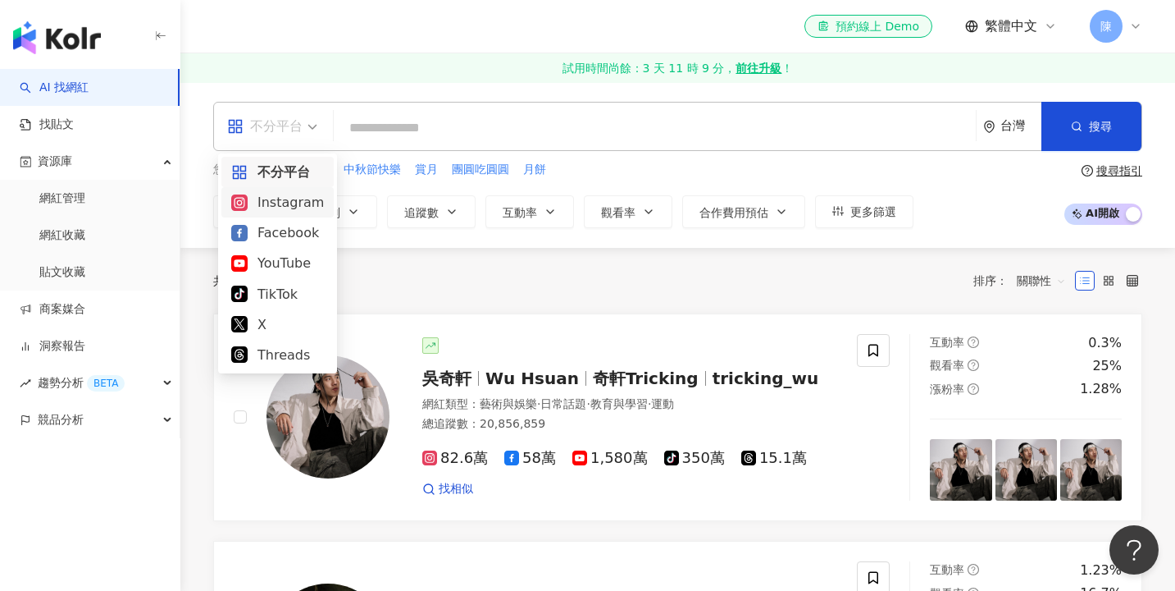
click at [290, 207] on div "Instagram" at bounding box center [277, 202] width 93 height 21
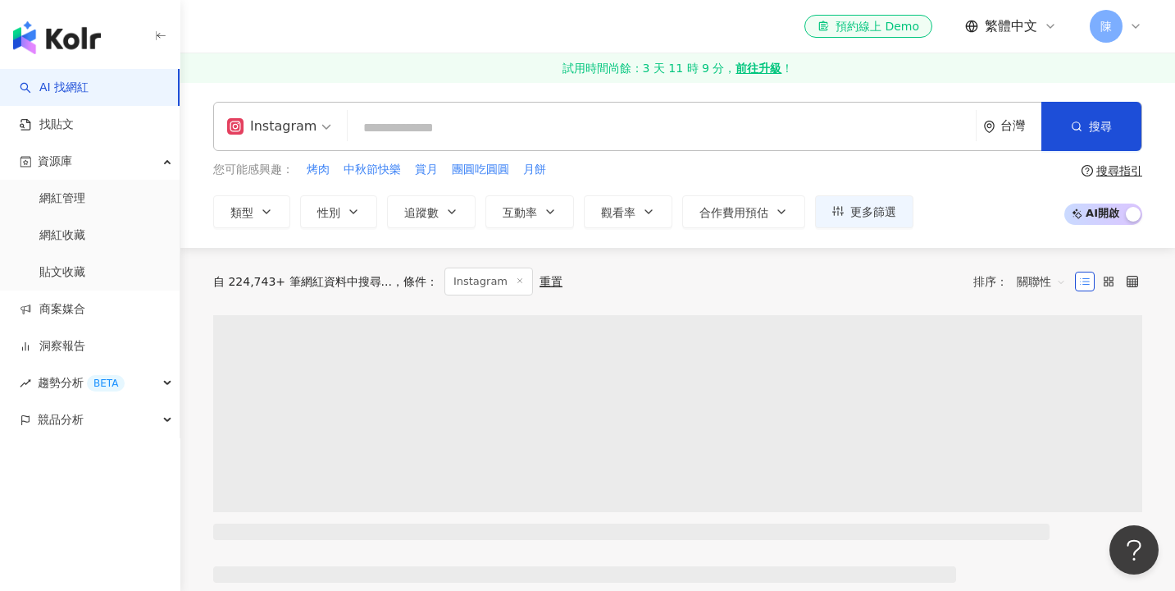
click at [321, 134] on span "Instagram" at bounding box center [279, 126] width 104 height 26
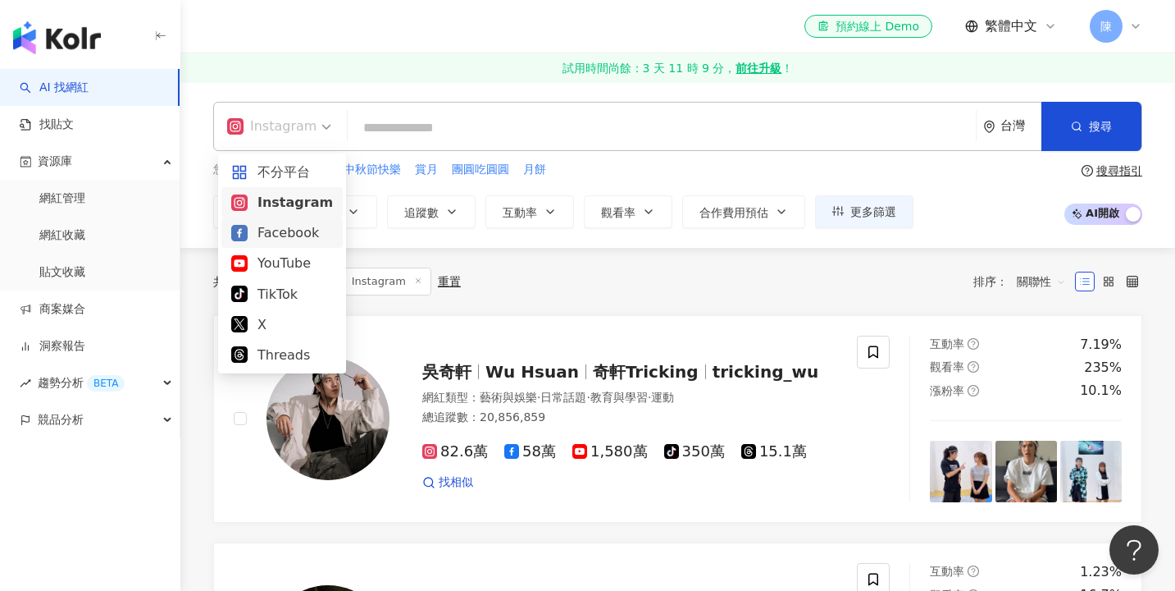
click at [284, 258] on div "YouTube" at bounding box center [282, 263] width 102 height 21
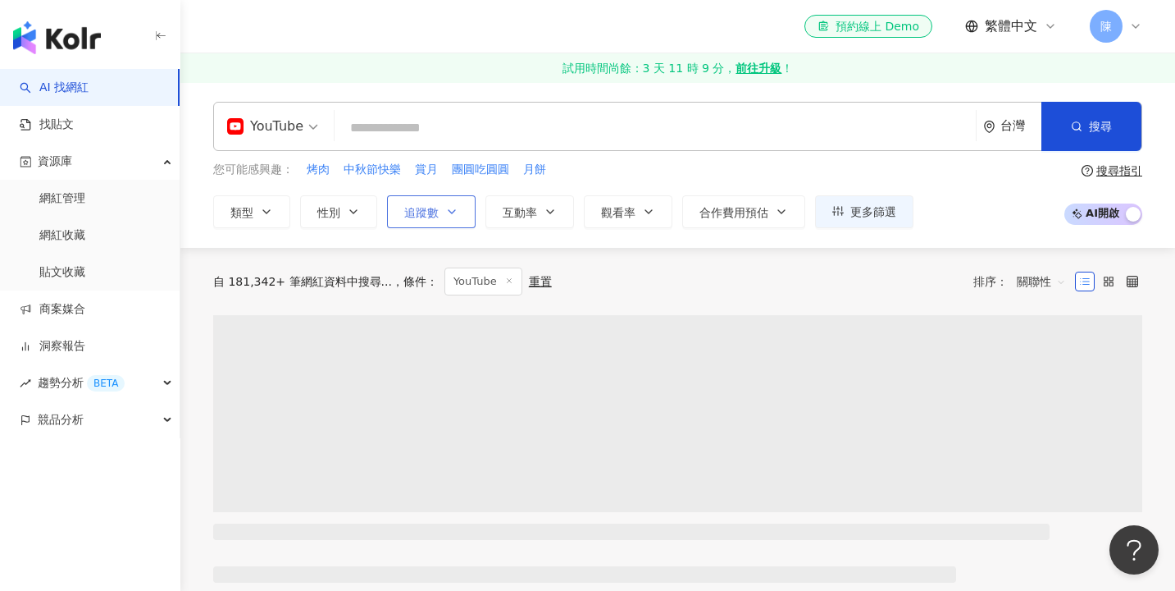
click at [463, 205] on button "追蹤數" at bounding box center [431, 211] width 89 height 33
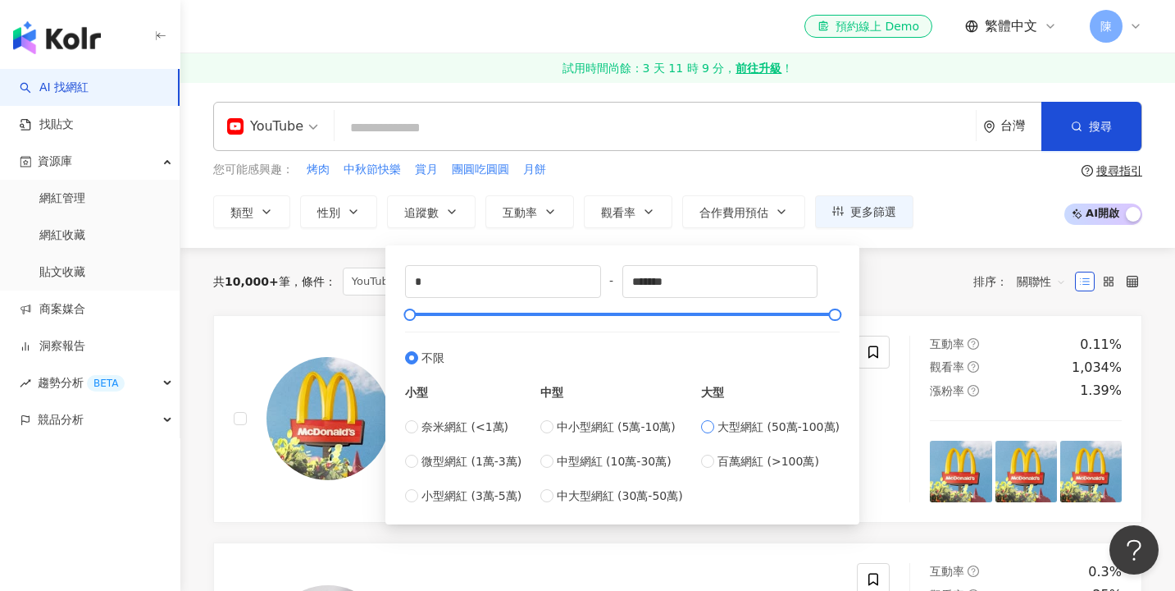
click at [769, 430] on span "大型網紅 (50萬-100萬)" at bounding box center [779, 426] width 122 height 18
type input "******"
click at [529, 222] on button "互動率" at bounding box center [530, 211] width 89 height 33
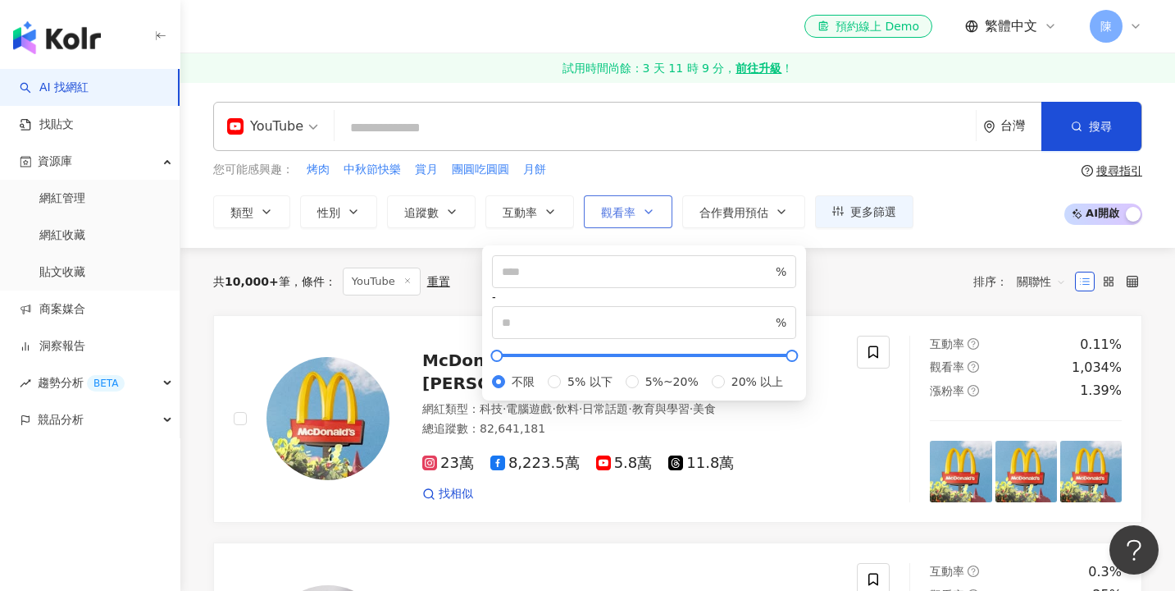
click at [604, 219] on button "觀看率" at bounding box center [628, 211] width 89 height 33
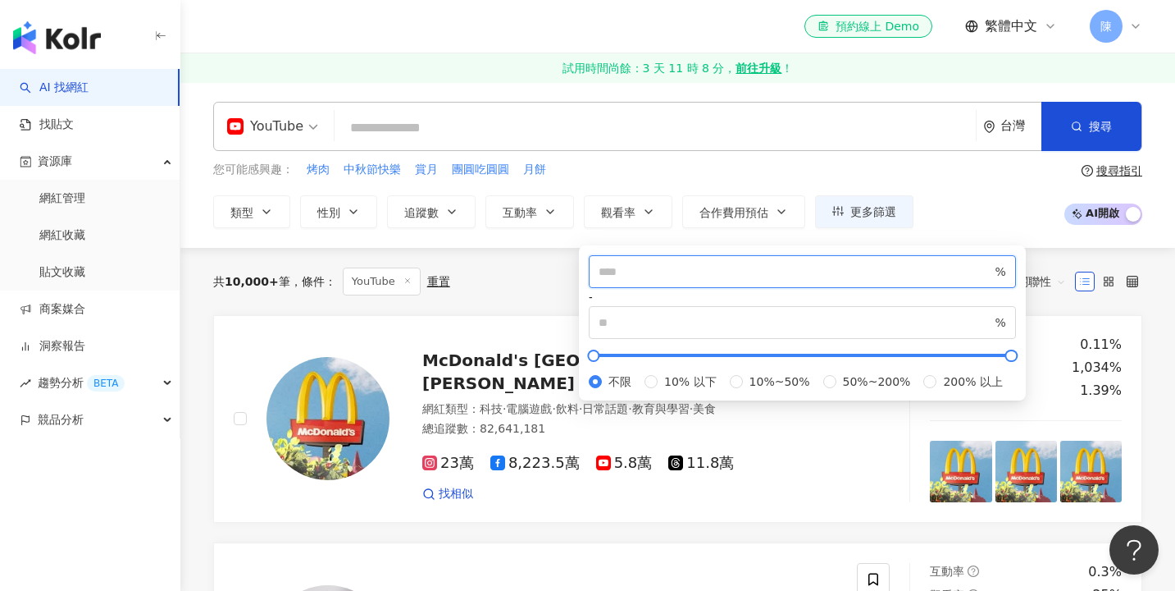
click at [669, 274] on input "number" at bounding box center [796, 271] width 394 height 18
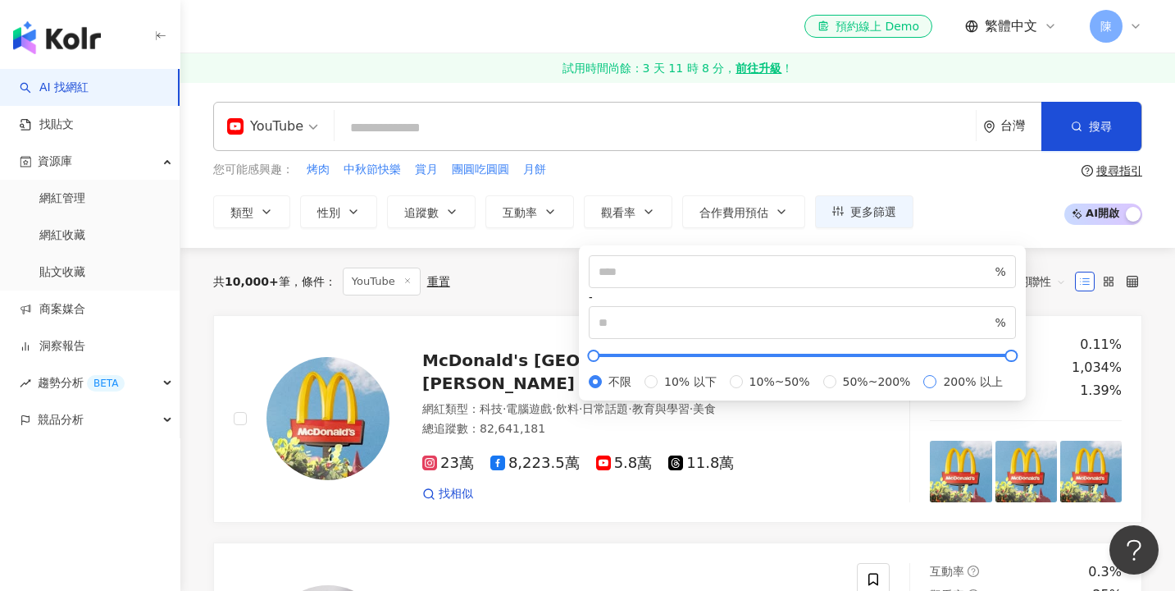
click at [937, 390] on span "200% 以上" at bounding box center [973, 381] width 72 height 18
type input "***"
click at [975, 221] on div "您可能感興趣： 烤肉 中秋節快樂 賞月 團圓吃圓圓 月餅 類型 性別 追蹤數 互動率 觀看率 合作費用預估 更多篩選 ****** - ****** 不限 小…" at bounding box center [677, 194] width 929 height 67
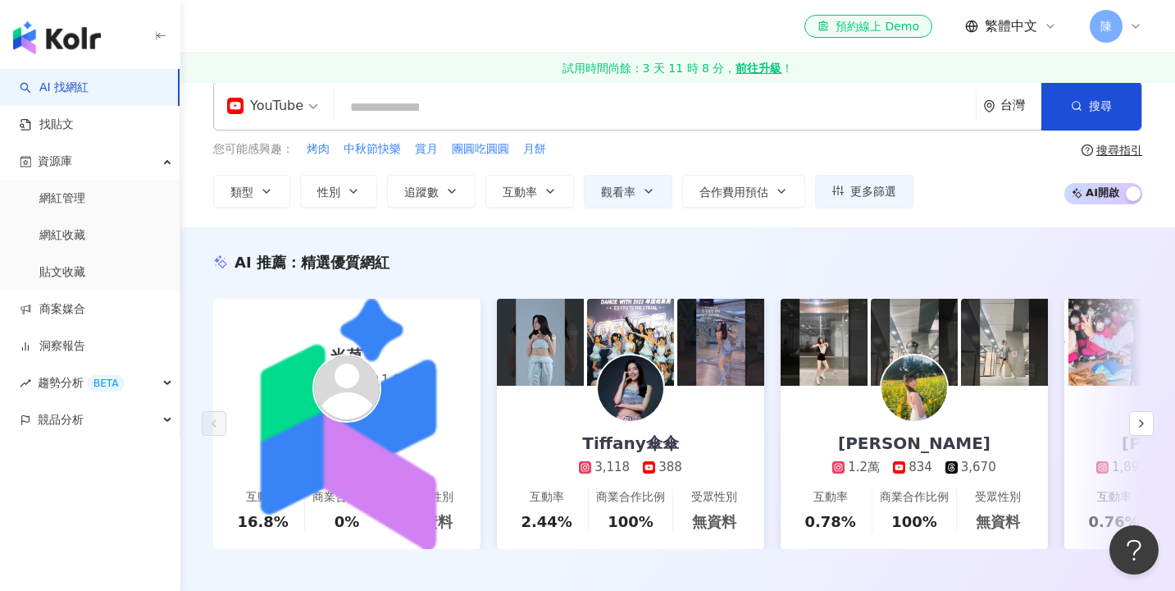
scroll to position [21, 0]
click at [436, 201] on button "追蹤數" at bounding box center [431, 191] width 89 height 33
click at [760, 156] on div "您可能感興趣： 烤肉 中秋節快樂 賞月 團圓吃圓圓 月餅" at bounding box center [563, 149] width 700 height 18
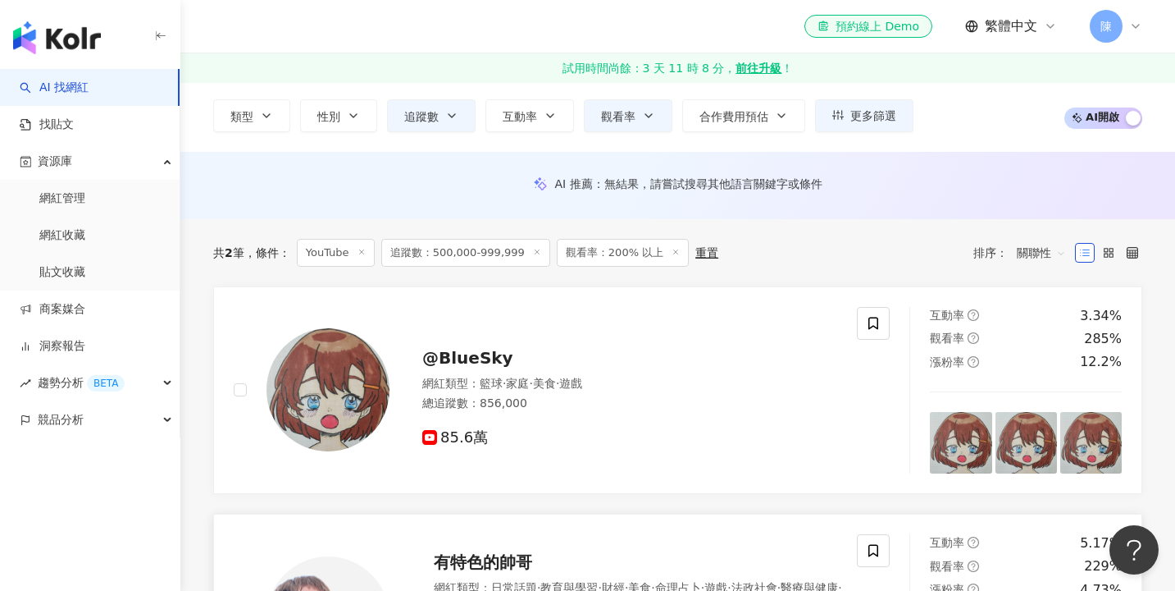
scroll to position [94, 0]
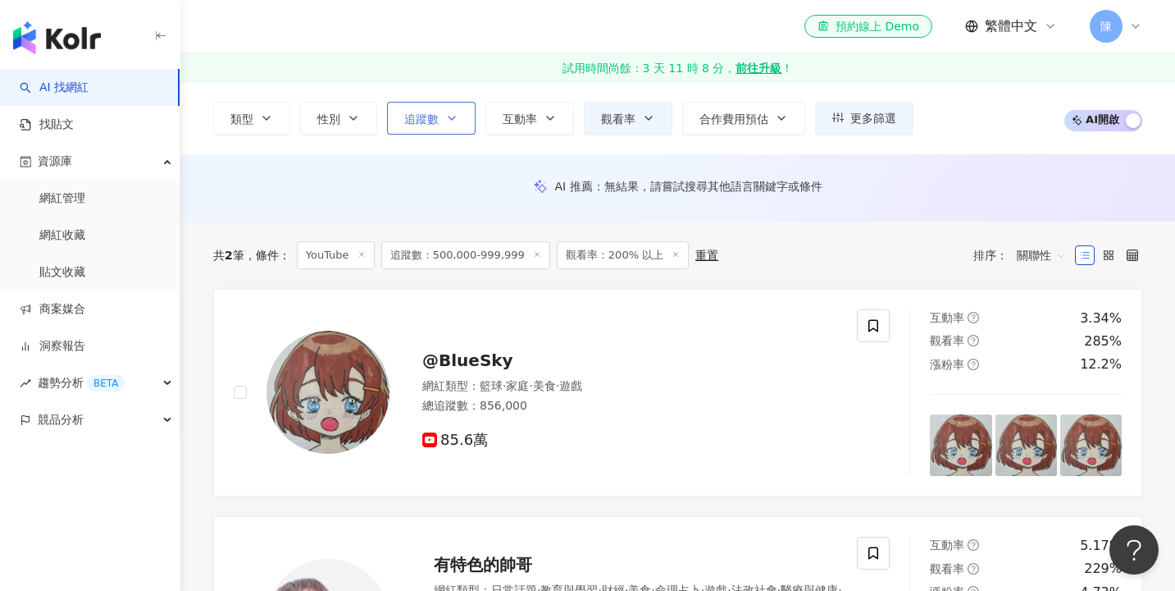
click at [418, 127] on button "追蹤數" at bounding box center [431, 118] width 89 height 33
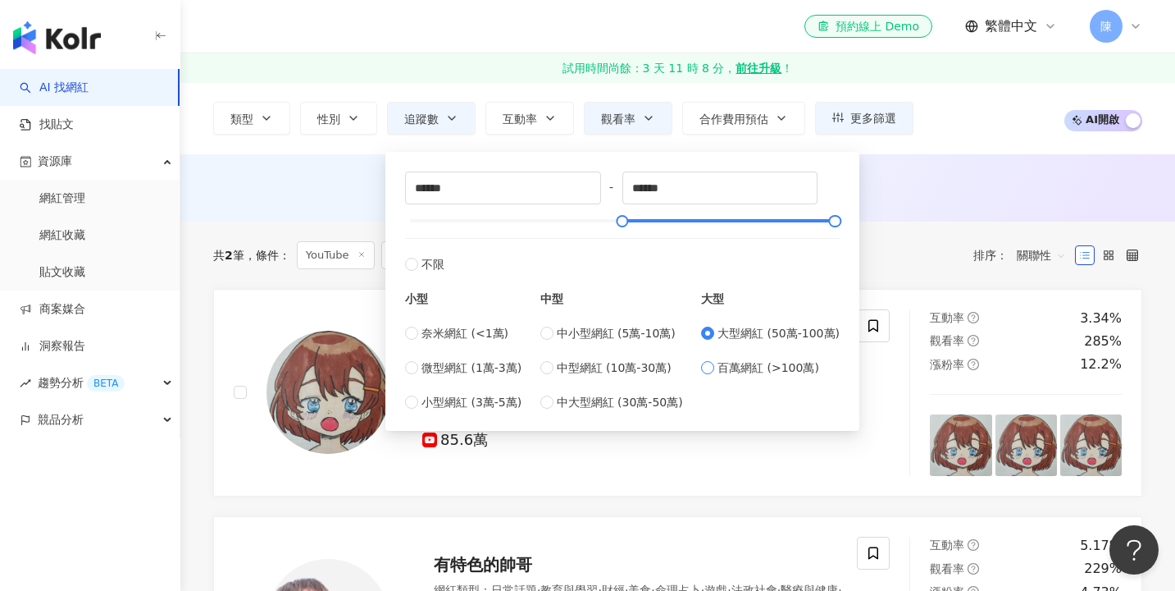
click at [761, 369] on span "百萬網紅 (>100萬)" at bounding box center [769, 367] width 102 height 18
type input "*******"
type input "*********"
click at [907, 164] on div "AI 推薦 ： 無結果，請嘗試搜尋其他語言關鍵字或條件" at bounding box center [677, 187] width 995 height 67
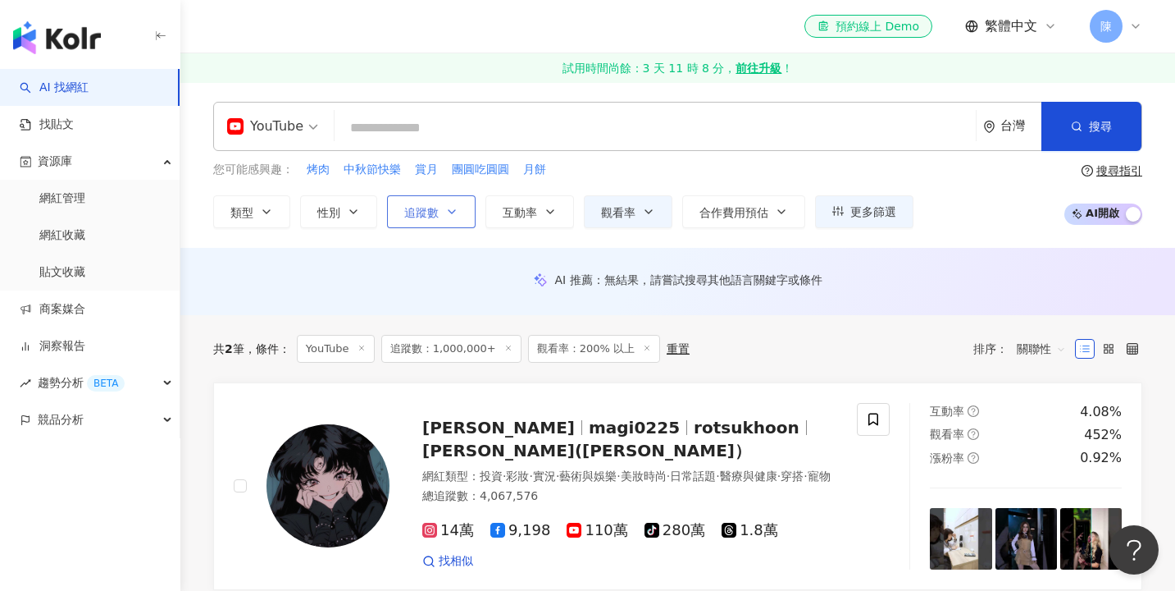
click at [437, 199] on button "追蹤數" at bounding box center [431, 211] width 89 height 33
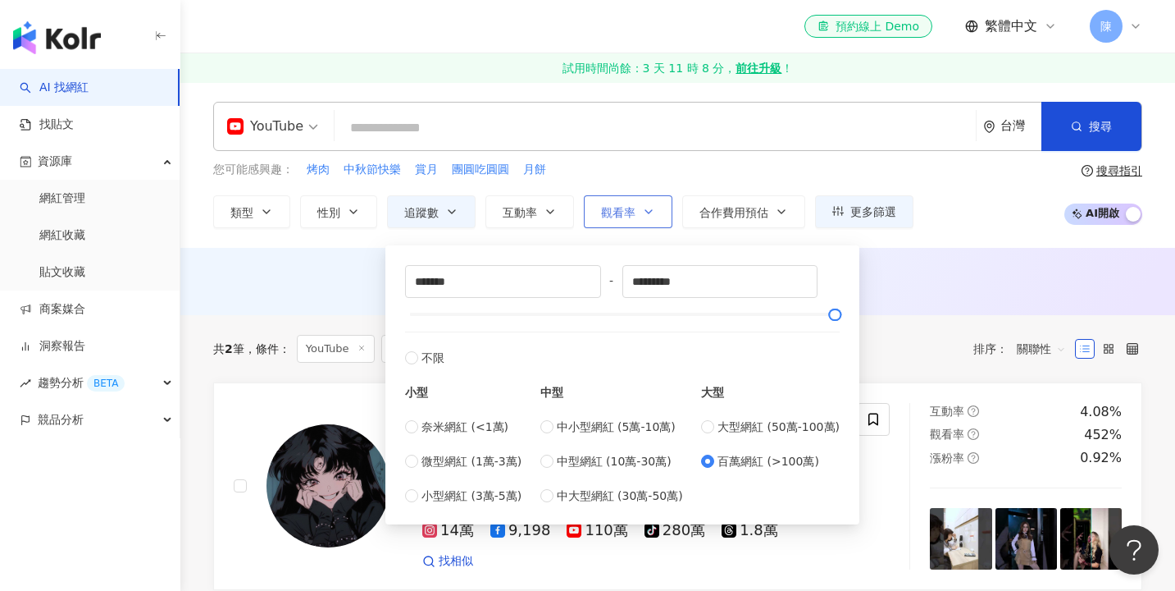
click at [627, 226] on button "觀看率" at bounding box center [628, 211] width 89 height 33
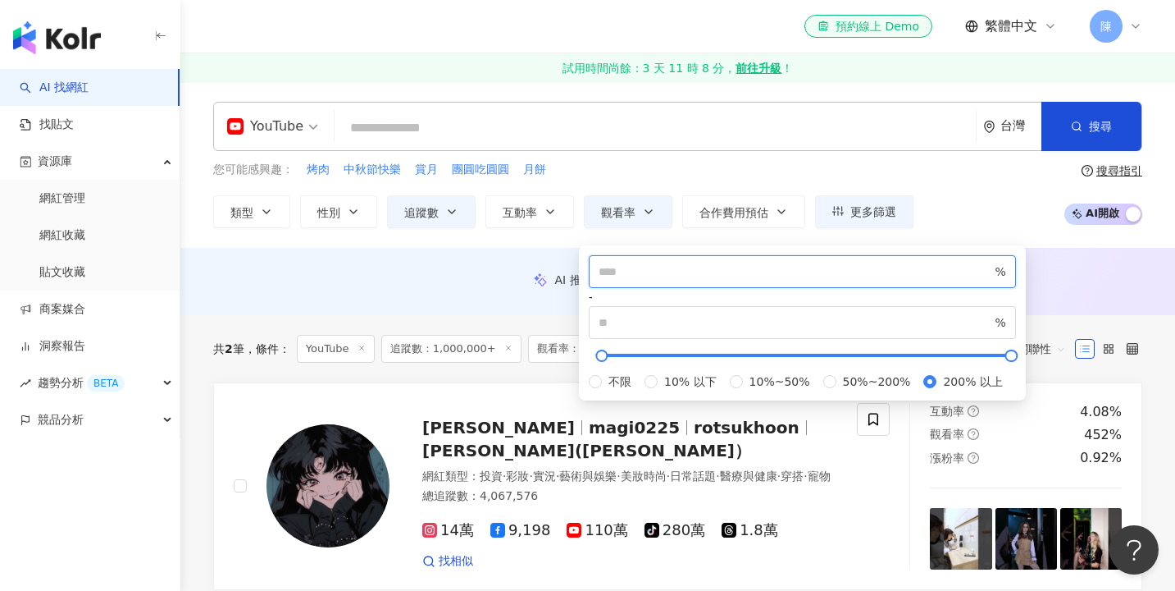
click at [648, 274] on input "***" at bounding box center [796, 271] width 394 height 18
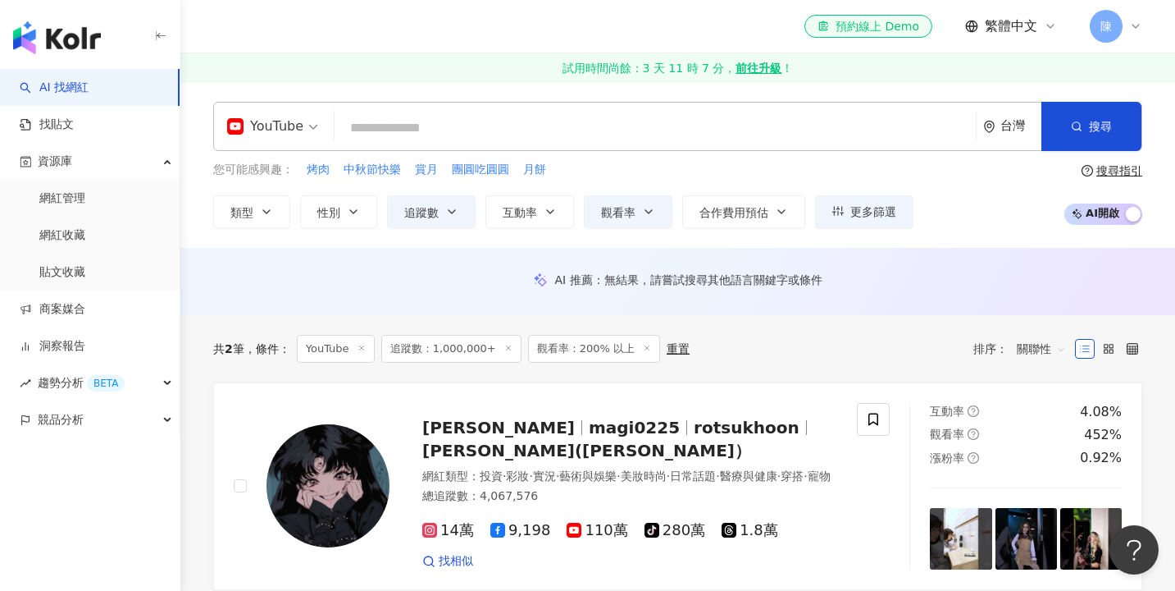
click at [814, 156] on div "YouTube 台灣 搜尋 您可能感興趣： 烤肉 中秋節快樂 賞月 團圓吃圓圓 月餅 類型 性別 追蹤數 互動率 觀看率 合作費用預估 更多篩選 ******…" at bounding box center [677, 165] width 995 height 126
click at [619, 198] on button "觀看率" at bounding box center [628, 211] width 89 height 33
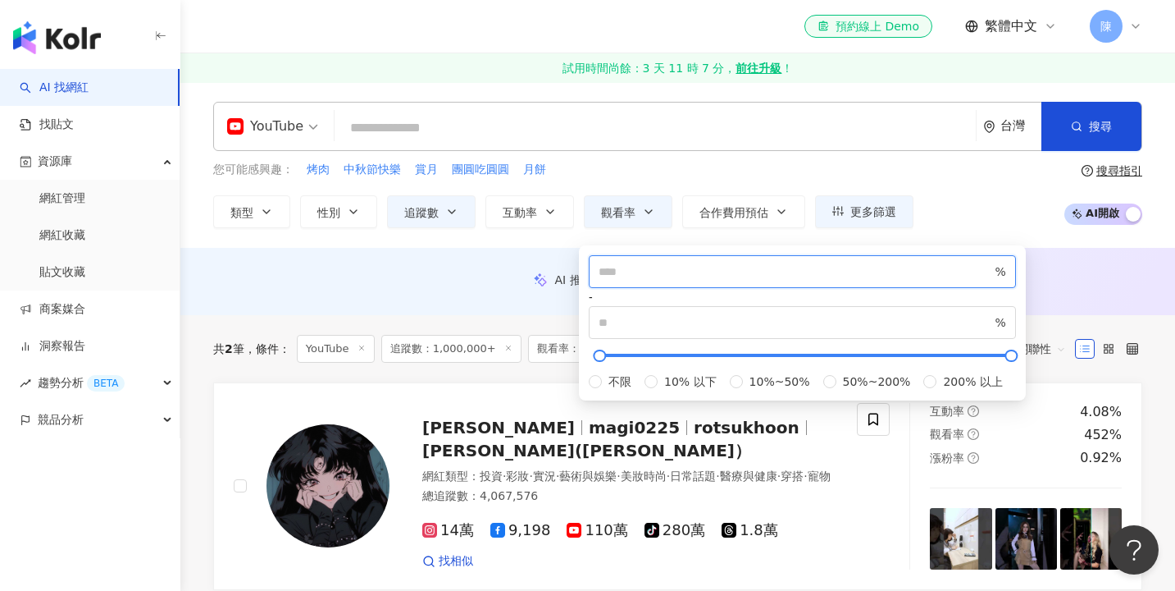
click at [639, 275] on input "***" at bounding box center [796, 271] width 394 height 18
type input "***"
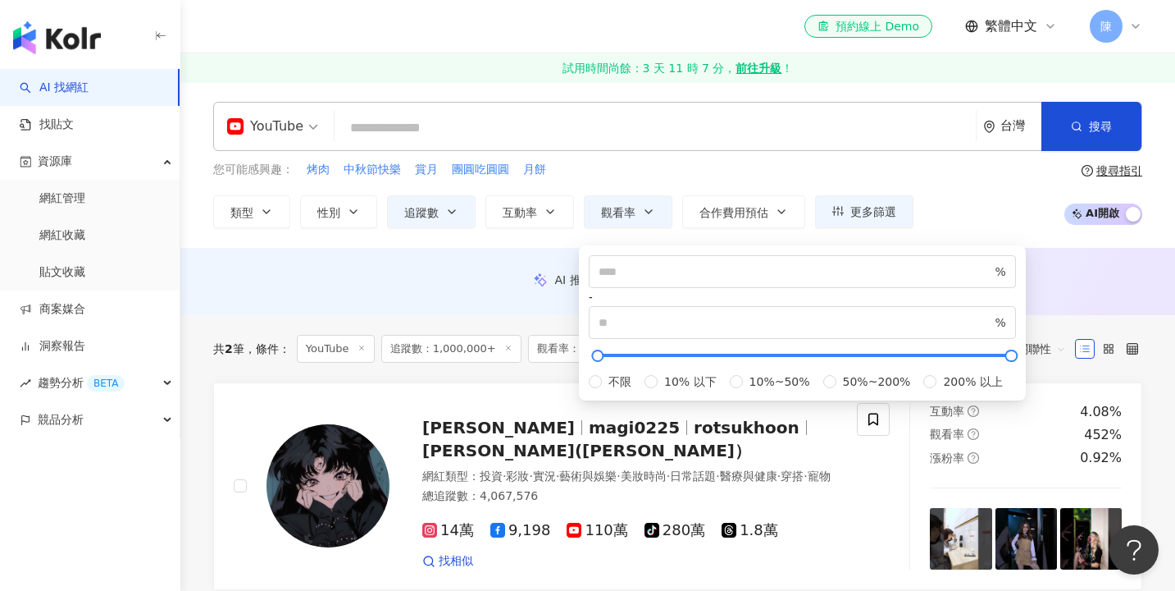
click at [711, 148] on div "YouTube 台灣 搜尋" at bounding box center [677, 126] width 929 height 49
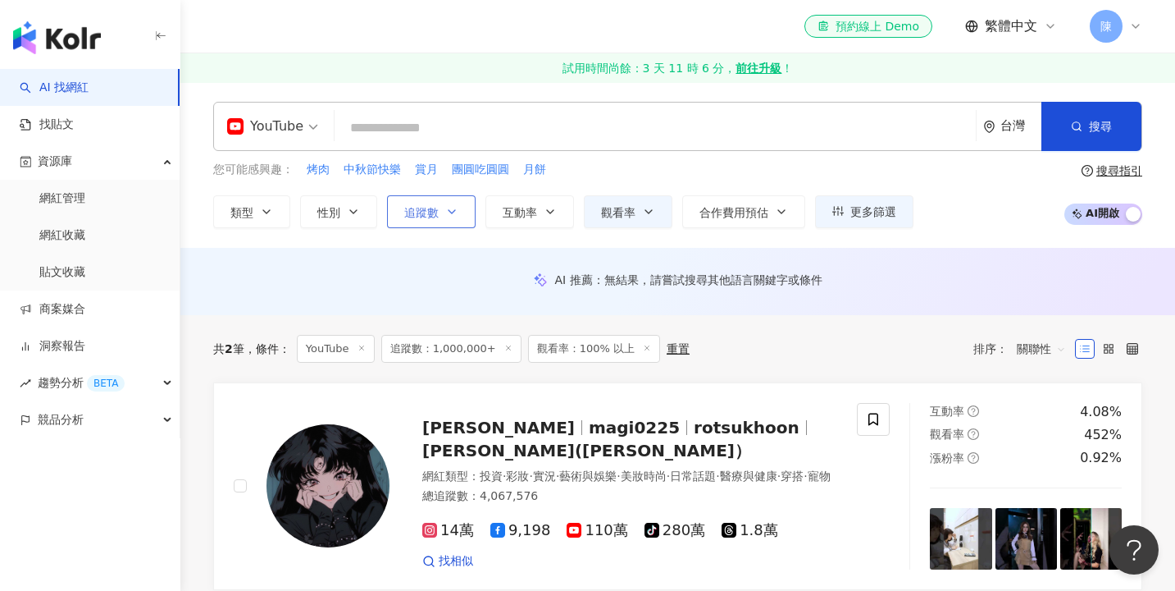
click at [469, 205] on button "追蹤數" at bounding box center [431, 211] width 89 height 33
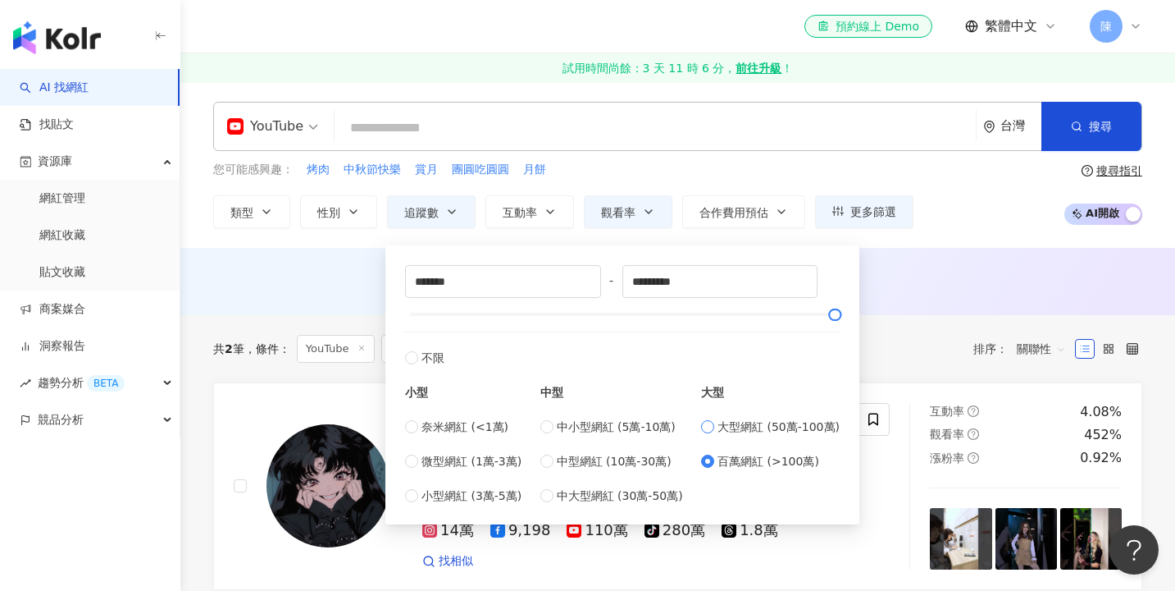
click at [734, 435] on span "大型網紅 (50萬-100萬)" at bounding box center [779, 426] width 122 height 18
type input "******"
click at [860, 153] on div "YouTube 台灣 搜尋 您可能感興趣： 烤肉 中秋節快樂 賞月 團圓吃圓圓 月餅 類型 性別 追蹤數 互動率 觀看率 合作費用預估 更多篩選 ******…" at bounding box center [677, 165] width 995 height 126
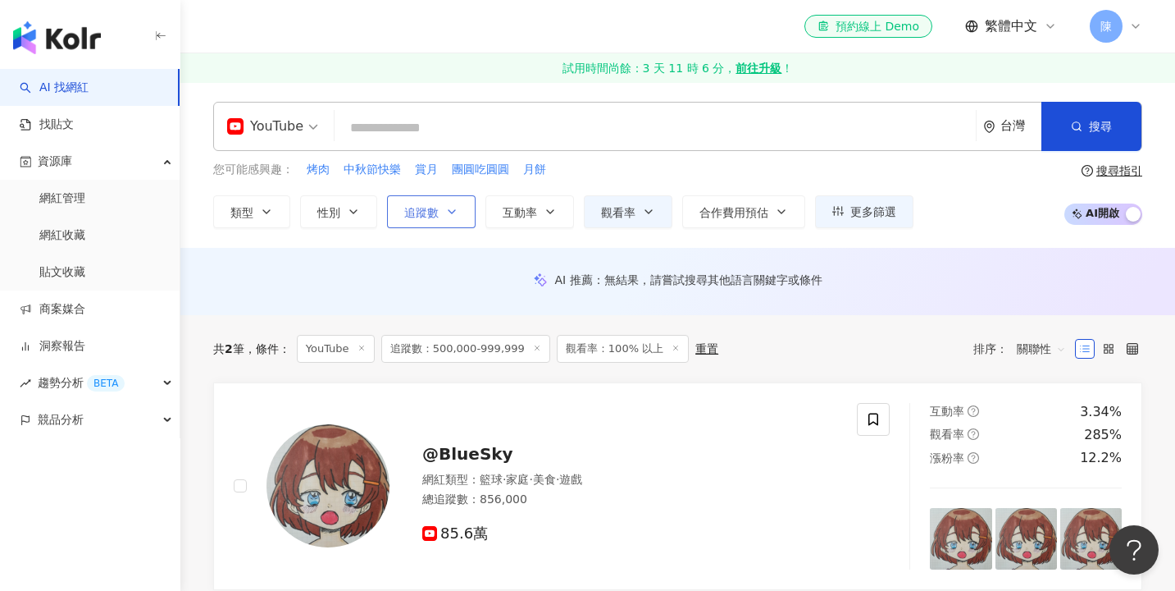
click at [424, 215] on span "追蹤數" at bounding box center [421, 212] width 34 height 13
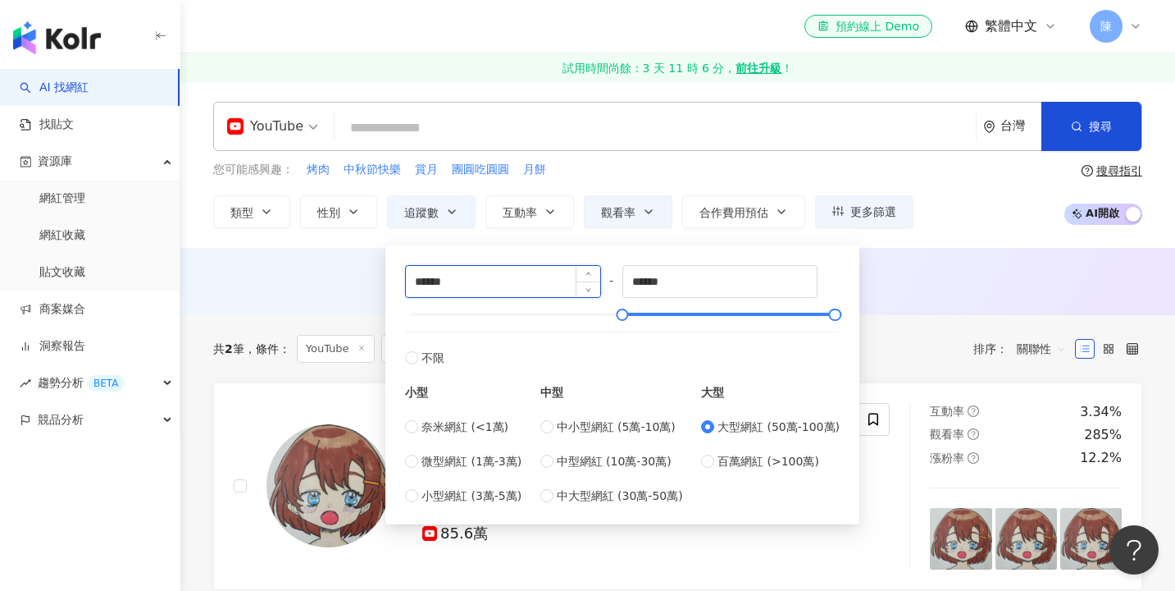
click at [515, 289] on input "******" at bounding box center [503, 281] width 194 height 31
click at [746, 462] on span "百萬網紅 (>100萬)" at bounding box center [769, 461] width 102 height 18
type input "*******"
type input "*********"
click at [944, 228] on div "YouTube 台灣 搜尋 您可能感興趣： 烤肉 中秋節快樂 賞月 團圓吃圓圓 月餅 類型 性別 追蹤數 互動率 觀看率 合作費用預估 更多篩選 ******…" at bounding box center [677, 165] width 995 height 166
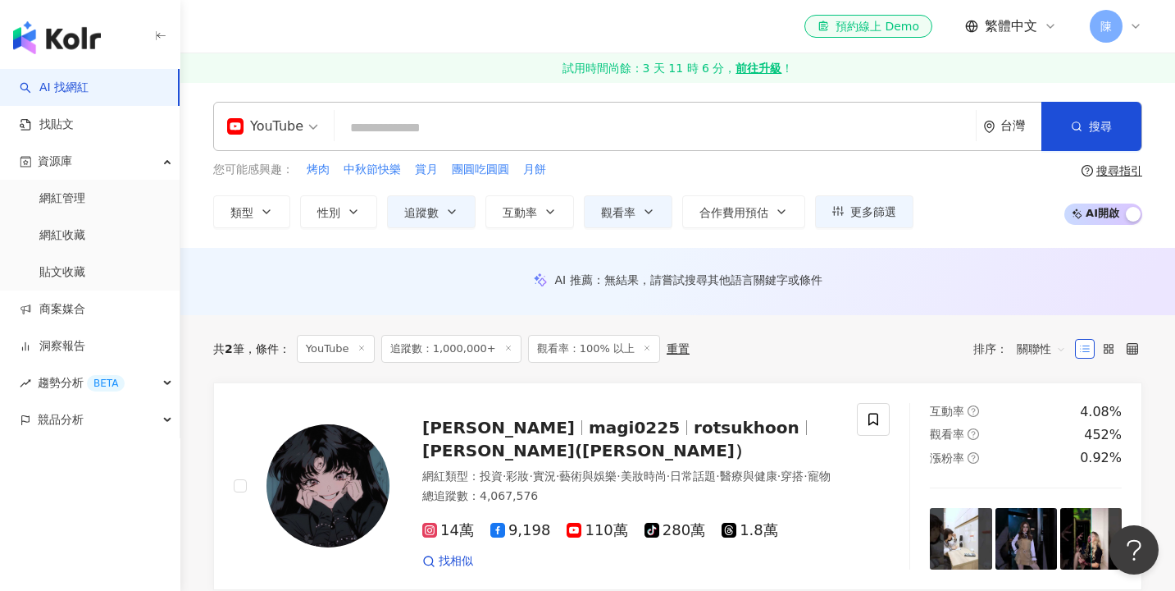
scroll to position [11, 0]
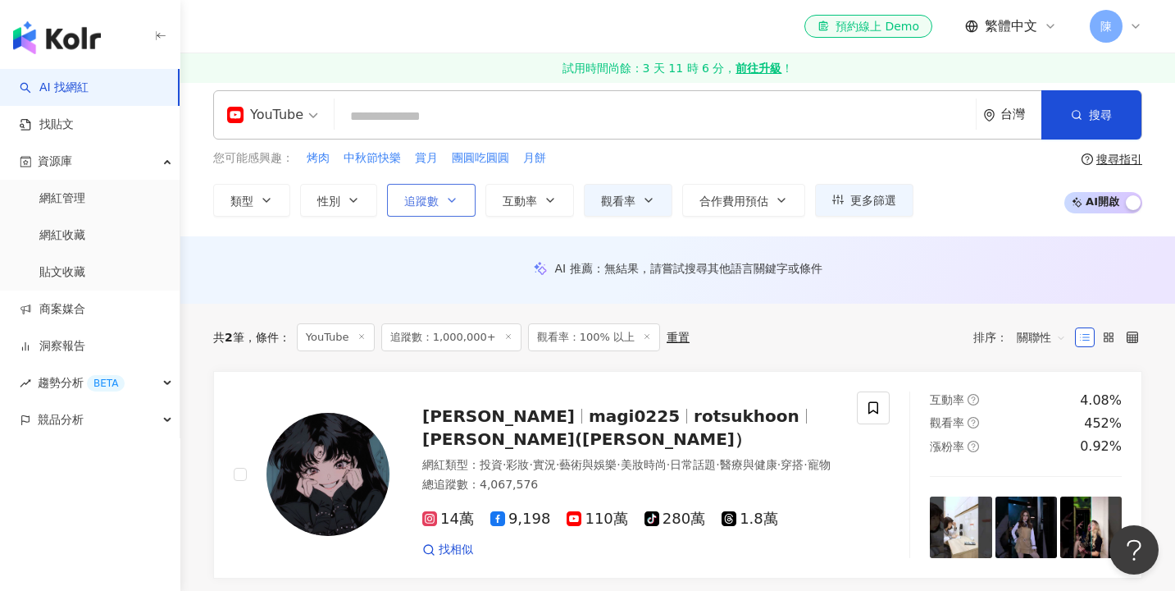
click at [415, 194] on span "追蹤數" at bounding box center [421, 200] width 34 height 13
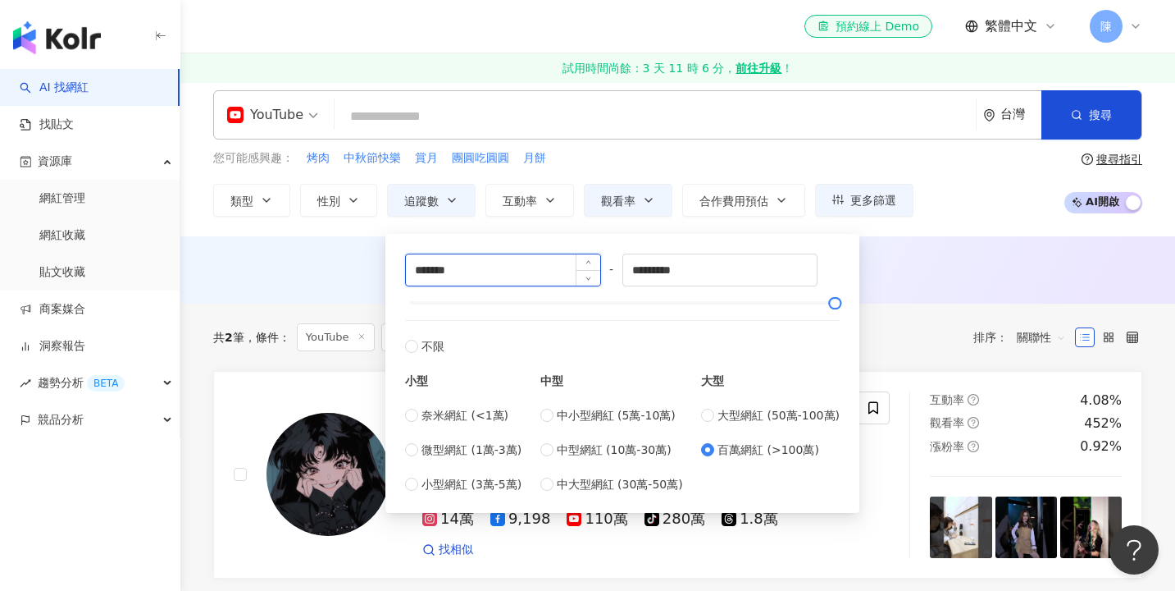
click at [514, 266] on input "*******" at bounding box center [503, 269] width 194 height 31
type input "*"
type input "*******"
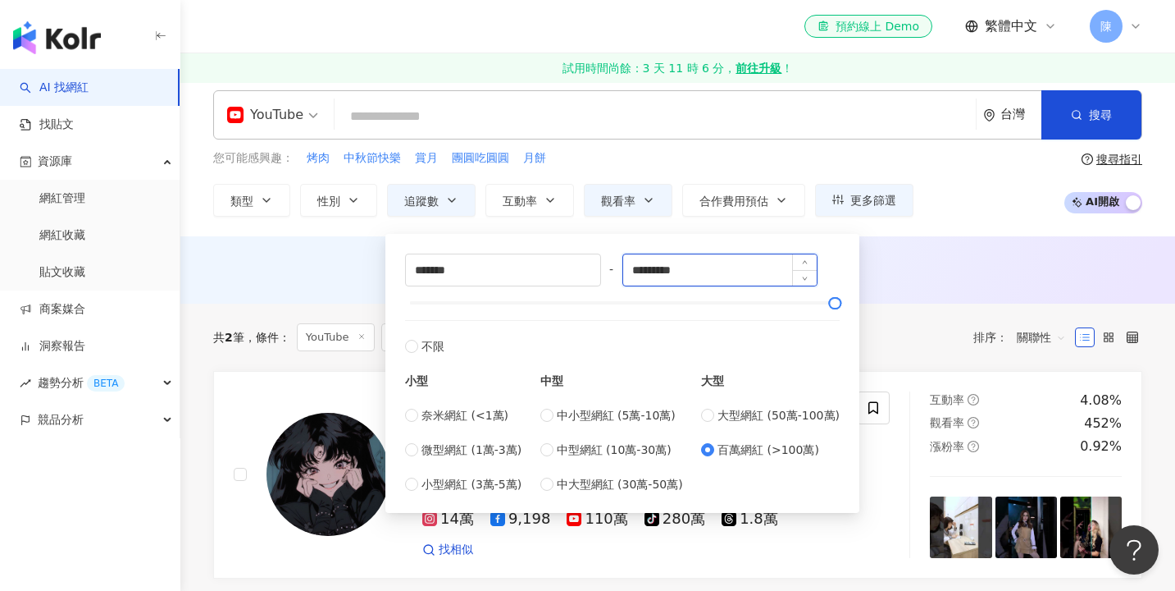
click at [698, 281] on input "*********" at bounding box center [720, 269] width 194 height 31
click at [903, 285] on div "AI 推薦 ： 無結果，請嘗試搜尋其他語言關鍵字或條件" at bounding box center [677, 273] width 995 height 25
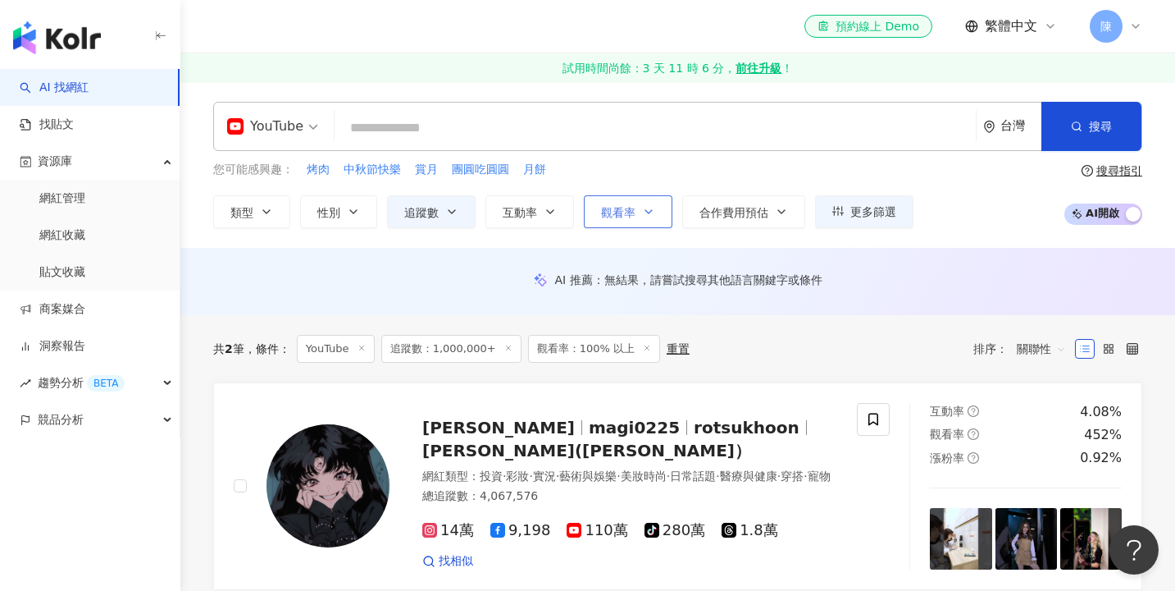
scroll to position [0, 0]
click at [650, 218] on button "觀看率" at bounding box center [628, 211] width 89 height 33
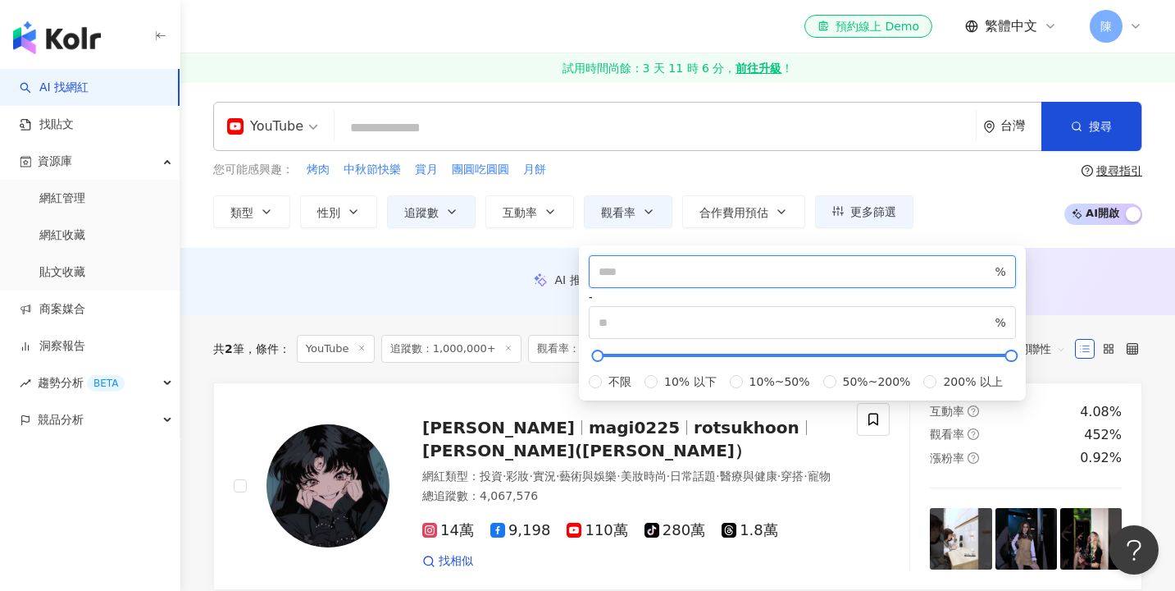
click at [651, 281] on input "***" at bounding box center [796, 271] width 394 height 18
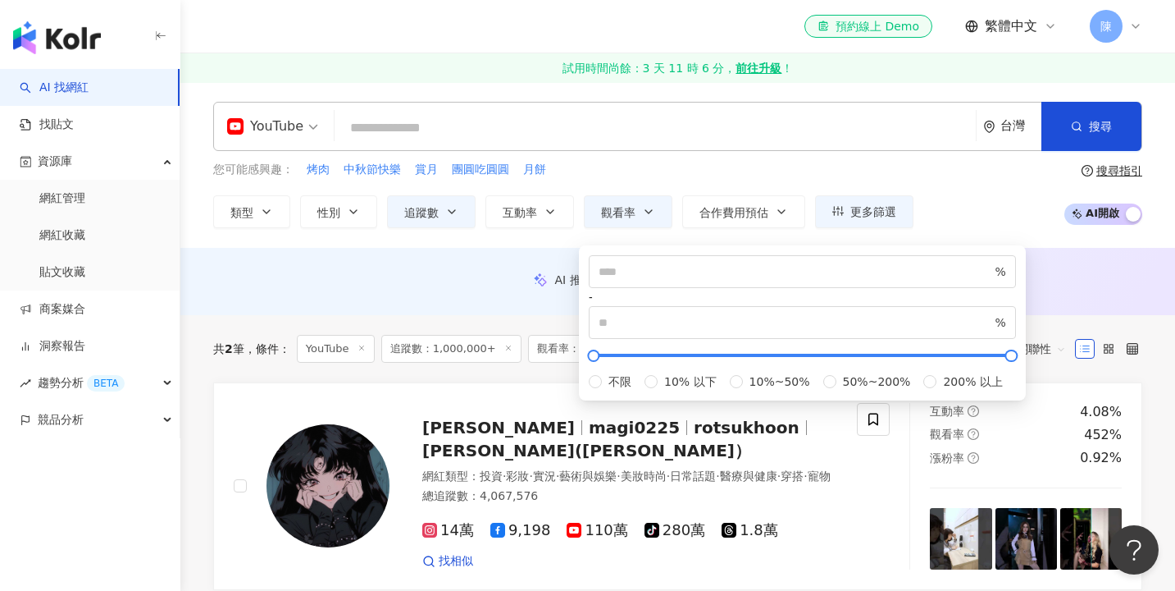
click at [668, 390] on div "不限 10% 以下 10%~50% 50%~200% 200% 以上" at bounding box center [802, 381] width 427 height 18
click at [657, 390] on div "不限 10% 以下 10%~50% 50%~200% 200% 以上" at bounding box center [802, 381] width 427 height 18
click at [658, 390] on div "不限 10% 以下 10%~50% 50%~200% 200% 以上" at bounding box center [802, 381] width 427 height 18
click at [837, 390] on span "50%~200%" at bounding box center [877, 381] width 81 height 18
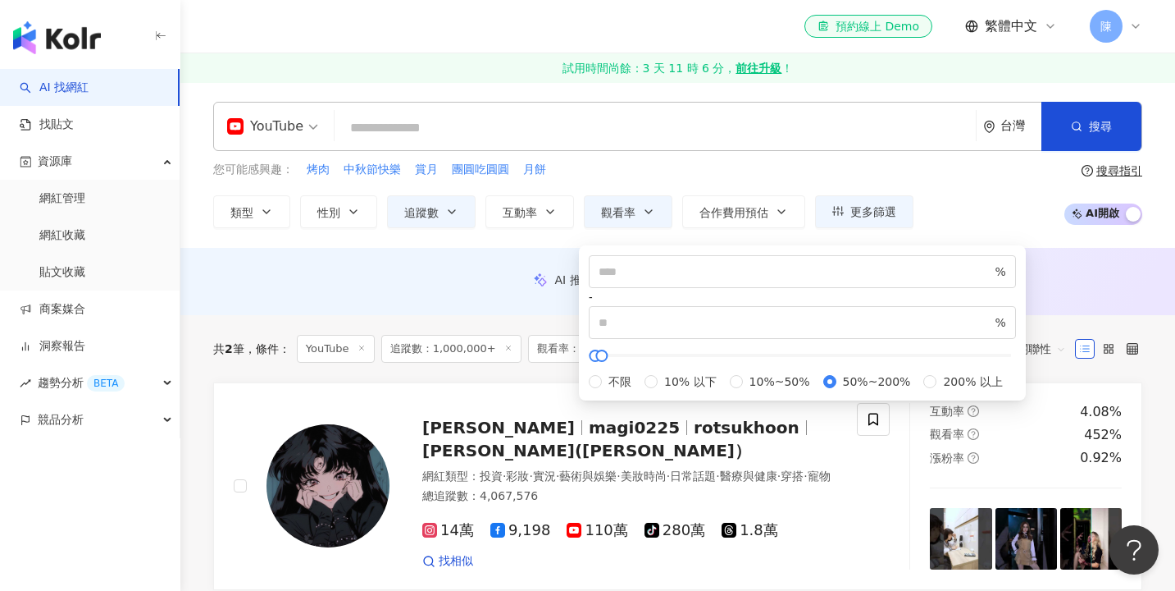
type input "**"
type input "***"
click at [975, 235] on div "YouTube 台灣 搜尋 您可能感興趣： 烤肉 中秋節快樂 賞月 團圓吃圓圓 月餅 類型 性別 追蹤數 互動率 觀看率 合作費用預估 更多篩選 ******…" at bounding box center [677, 165] width 995 height 166
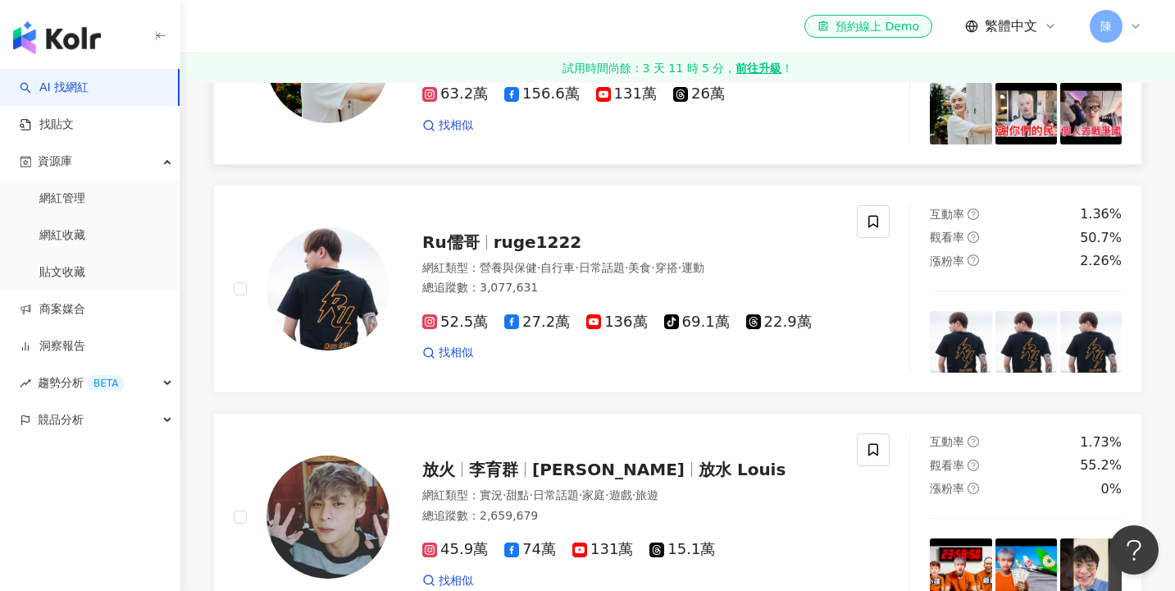
scroll to position [1114, 0]
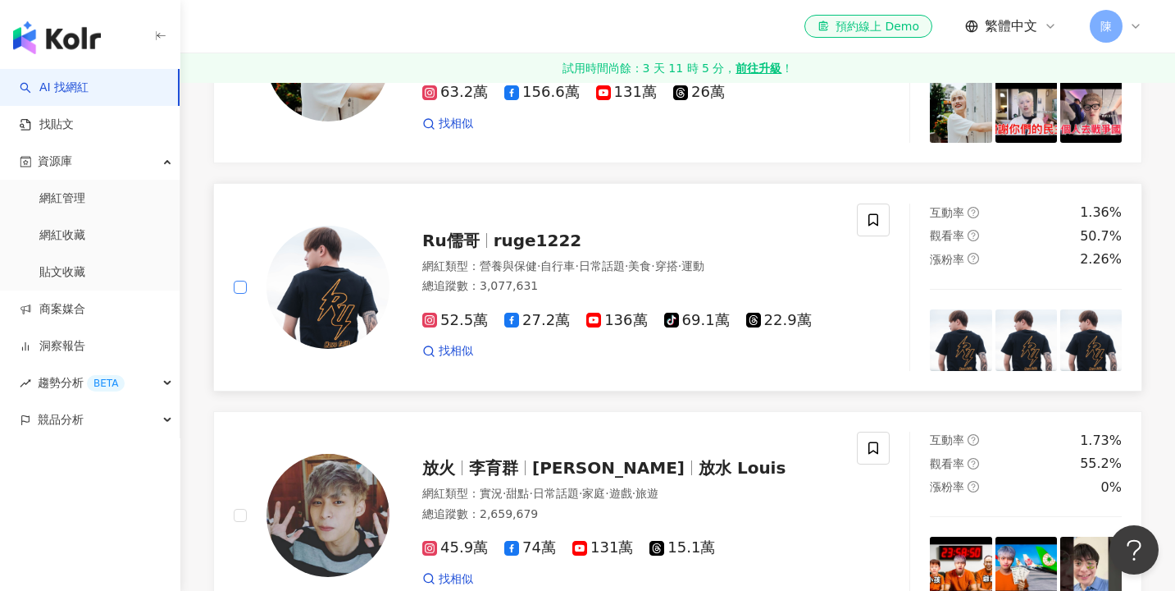
click at [245, 294] on span at bounding box center [240, 287] width 13 height 13
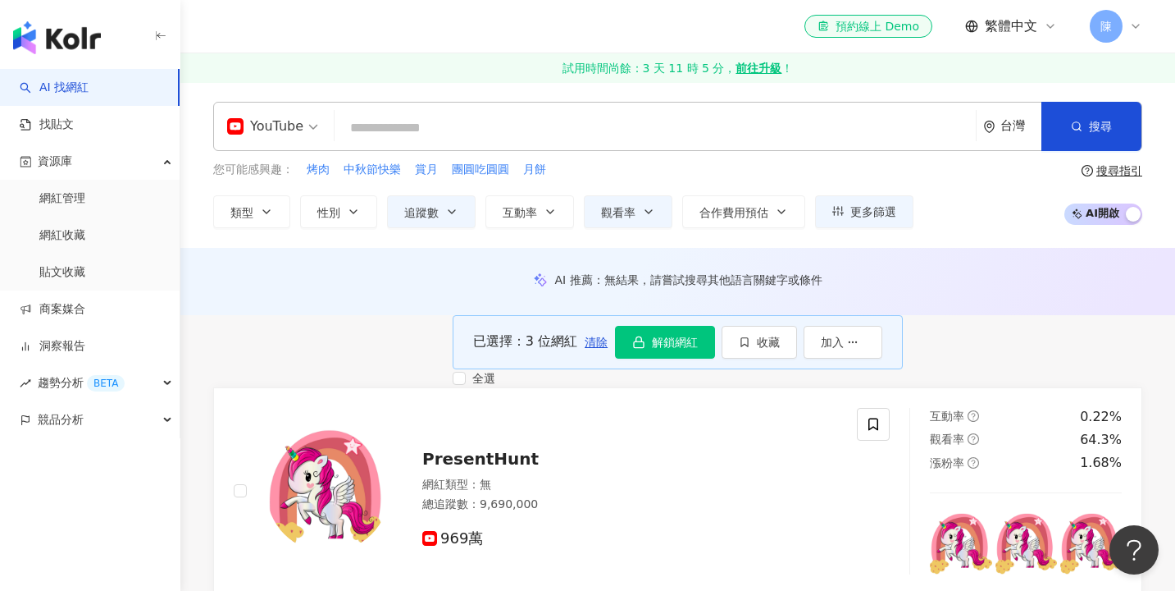
scroll to position [0, 0]
click at [797, 358] on button "收藏" at bounding box center [759, 342] width 75 height 33
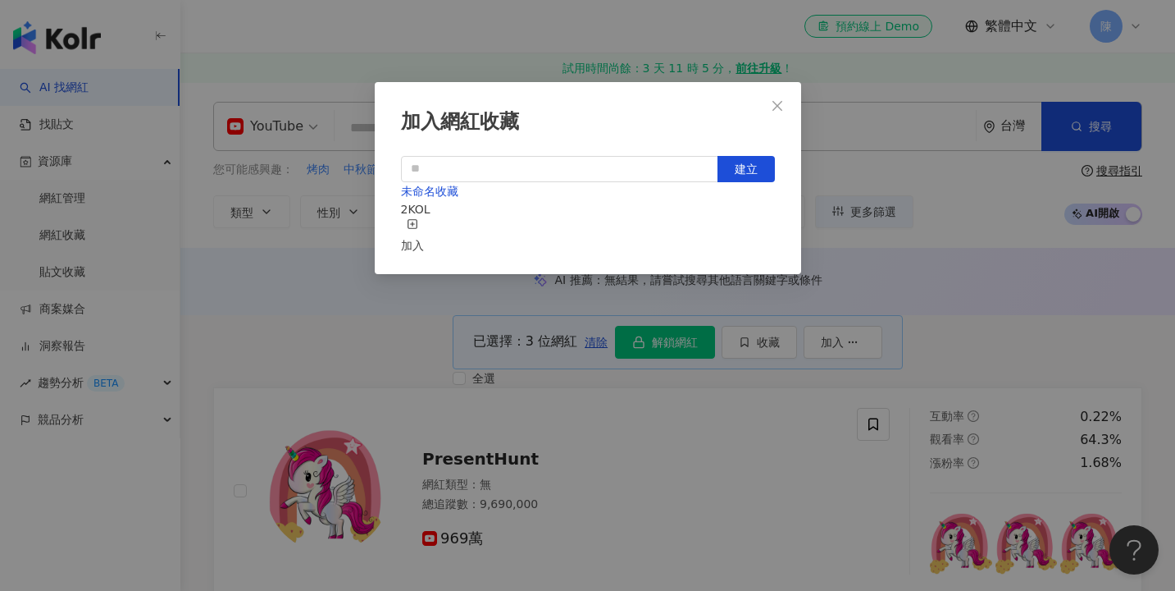
click at [493, 229] on div "未命名收藏 2 KOL 加入" at bounding box center [588, 218] width 374 height 72
click at [424, 222] on div "加入" at bounding box center [412, 236] width 23 height 36
click at [617, 215] on div "未命名收藏 5 KOL 已加入" at bounding box center [588, 218] width 374 height 72
click at [778, 104] on icon "close" at bounding box center [777, 105] width 13 height 13
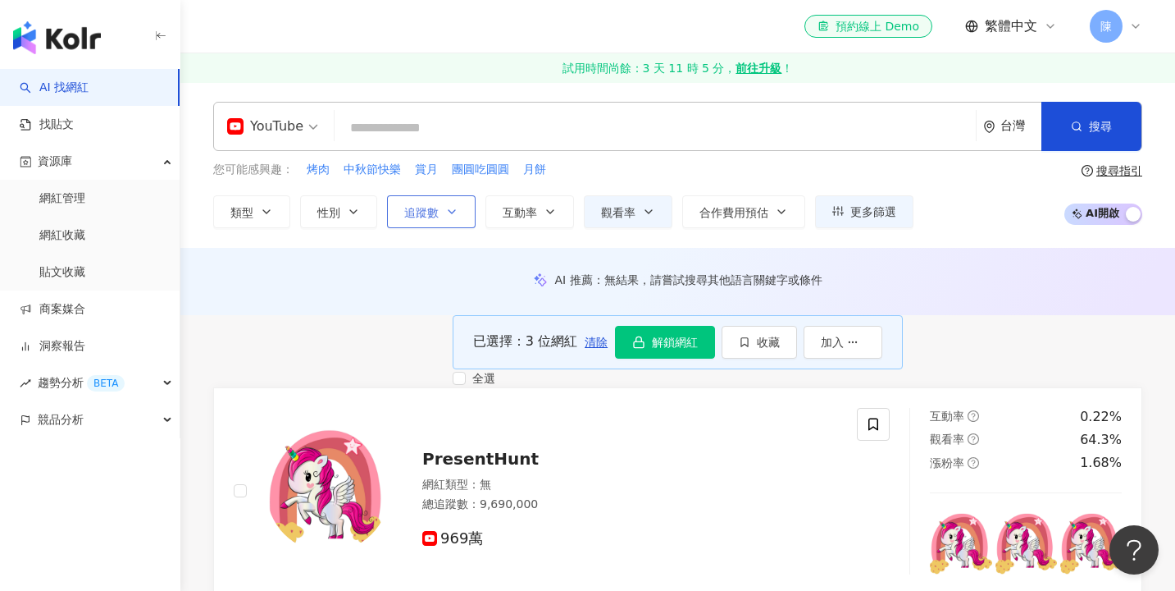
click at [429, 203] on button "追蹤數" at bounding box center [431, 211] width 89 height 33
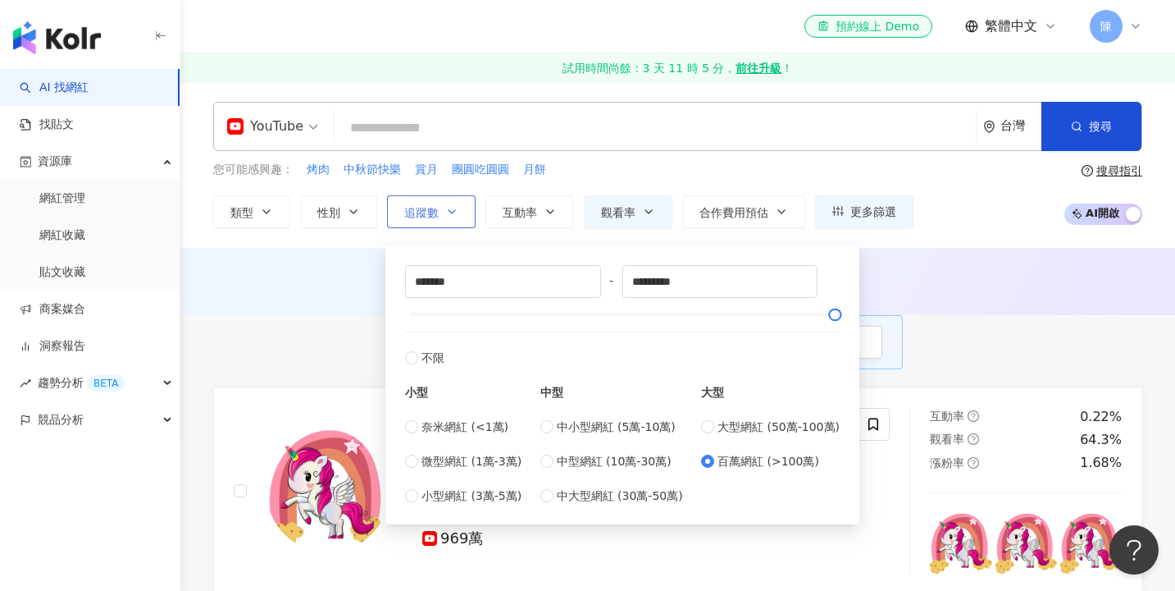
click at [431, 203] on button "追蹤數" at bounding box center [431, 211] width 89 height 33
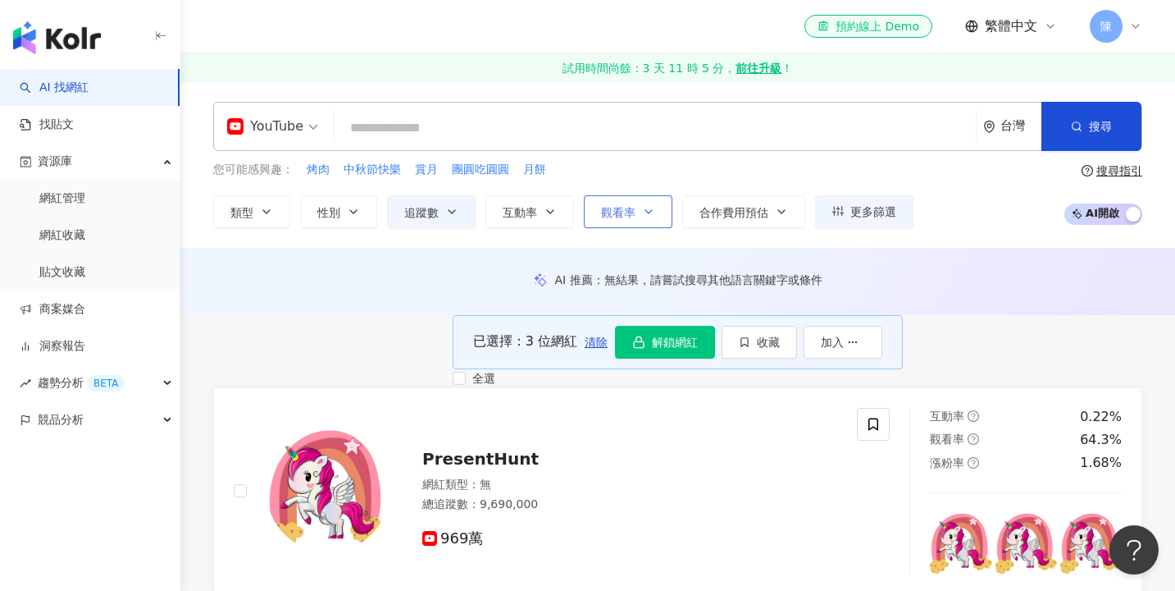
click at [632, 218] on button "觀看率" at bounding box center [628, 211] width 89 height 33
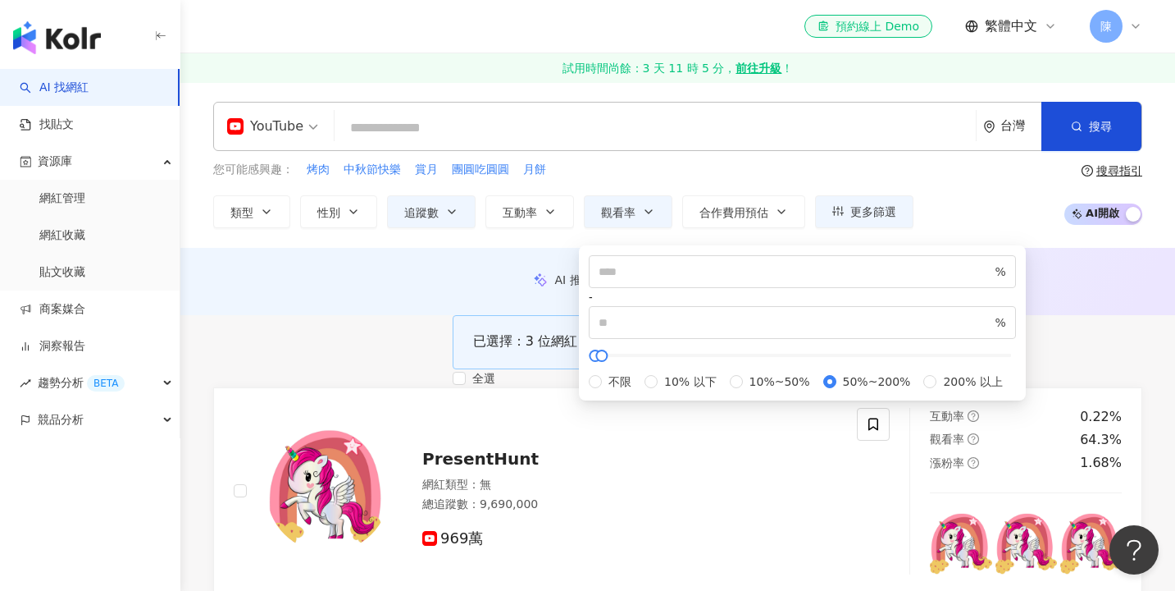
click at [486, 267] on div "AI 推薦 ： 無結果，請嘗試搜尋其他語言關鍵字或條件" at bounding box center [677, 281] width 995 height 67
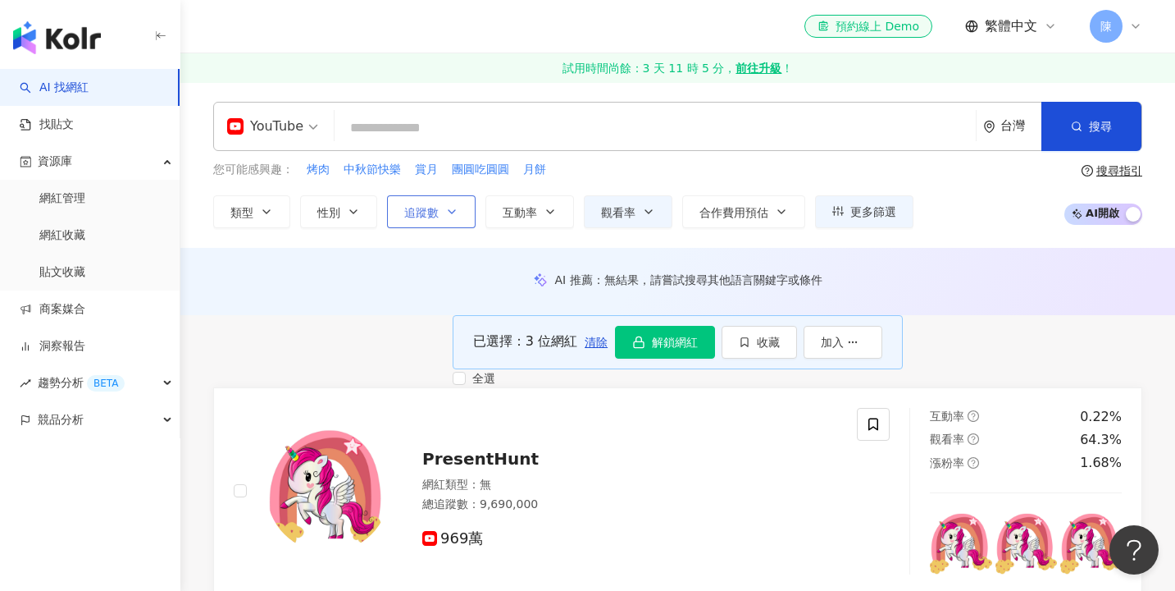
click at [419, 214] on span "追蹤數" at bounding box center [421, 212] width 34 height 13
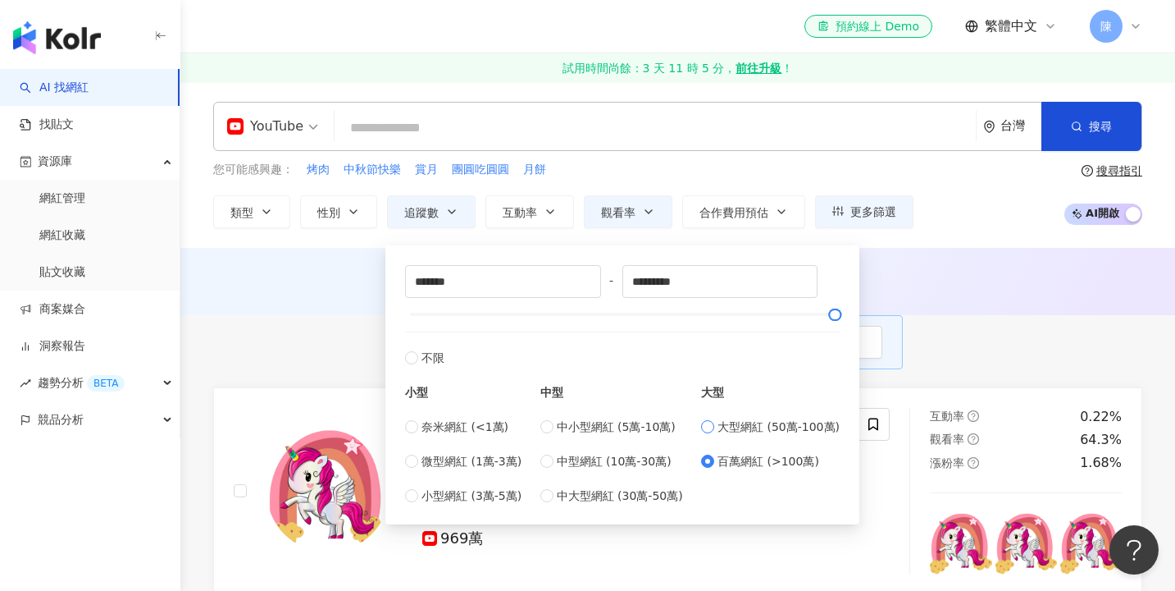
click at [765, 425] on span "大型網紅 (50萬-100萬)" at bounding box center [779, 426] width 122 height 18
type input "******"
click at [634, 230] on div "YouTube 台灣 搜尋 您可能感興趣： 烤肉 中秋節快樂 賞月 團圓吃圓圓 月餅 類型 性別 追蹤數 互動率 觀看率 合作費用預估 更多篩選 ******…" at bounding box center [677, 165] width 995 height 166
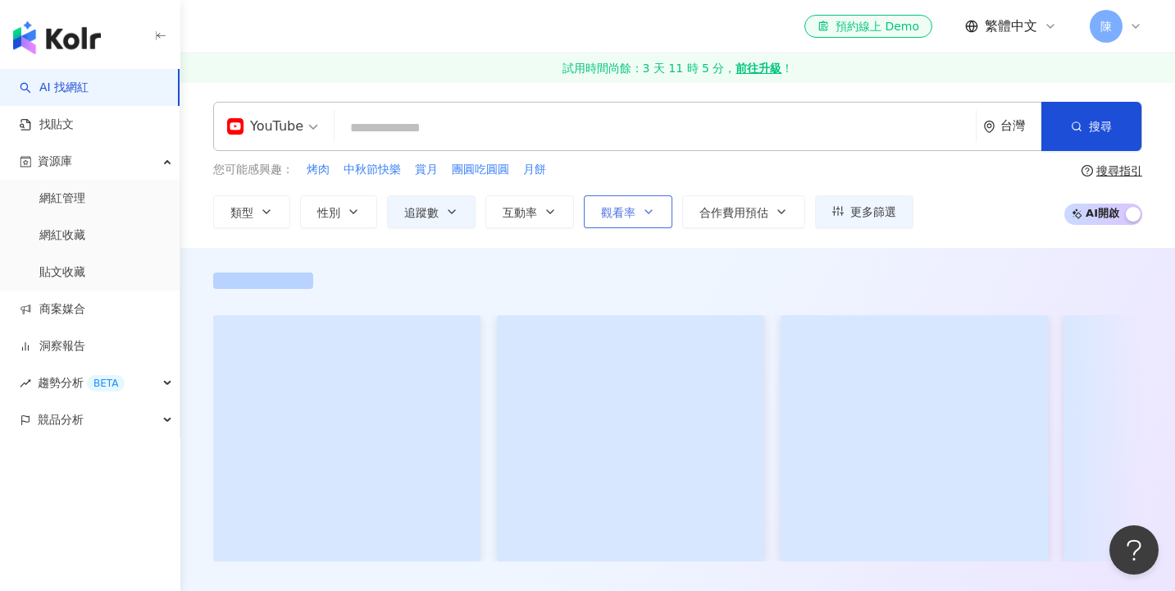
click at [634, 226] on button "觀看率" at bounding box center [628, 211] width 89 height 33
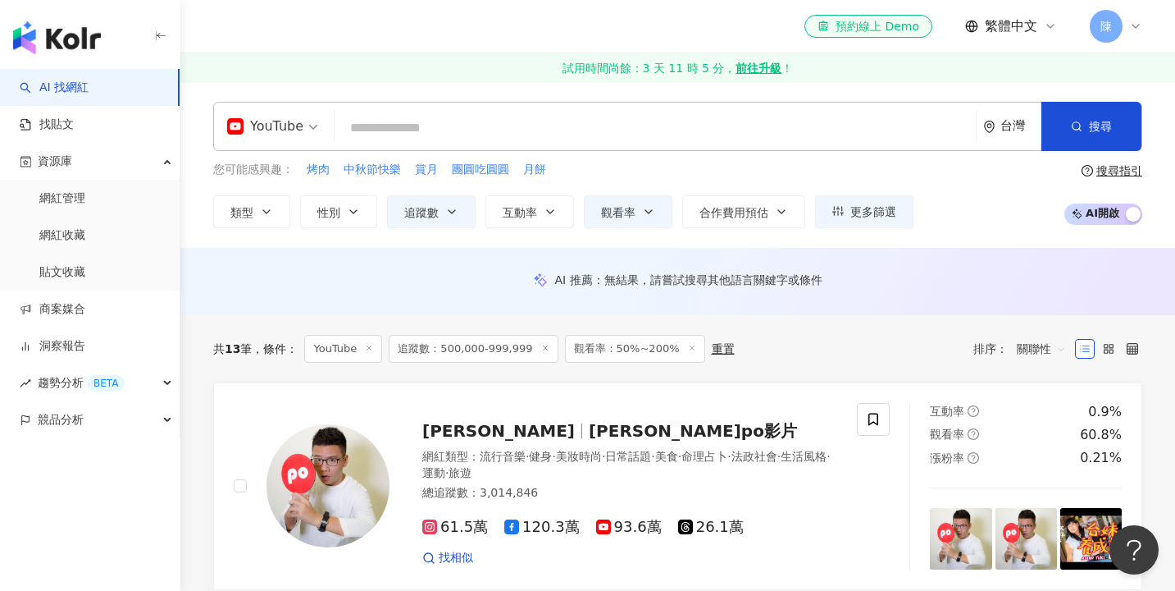
click at [435, 257] on div "AI 推薦 ： 無結果，請嘗試搜尋其他語言關鍵字或條件" at bounding box center [677, 281] width 995 height 67
click at [627, 208] on span "觀看率" at bounding box center [618, 212] width 34 height 13
click at [518, 294] on div "AI 推薦 ： 無結果，請嘗試搜尋其他語言關鍵字或條件" at bounding box center [677, 284] width 995 height 25
click at [601, 230] on div "YouTube 台灣 搜尋 您可能感興趣： 烤肉 中秋節快樂 賞月 團圓吃圓圓 月餅 類型 性別 追蹤數 互動率 觀看率 合作費用預估 更多篩選 ******…" at bounding box center [677, 165] width 995 height 166
click at [601, 228] on div "YouTube 台灣 搜尋 您可能感興趣： 烤肉 中秋節快樂 賞月 團圓吃圓圓 月餅 類型 性別 追蹤數 互動率 觀看率 合作費用預估 更多篩選 ******…" at bounding box center [677, 165] width 995 height 166
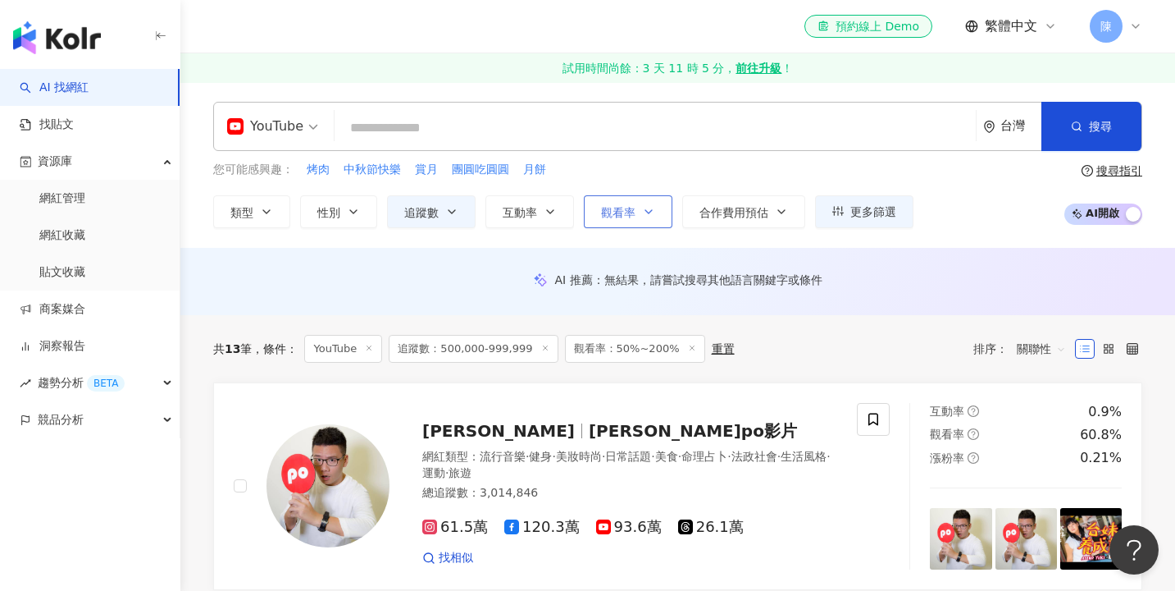
click at [602, 224] on button "觀看率" at bounding box center [628, 211] width 89 height 33
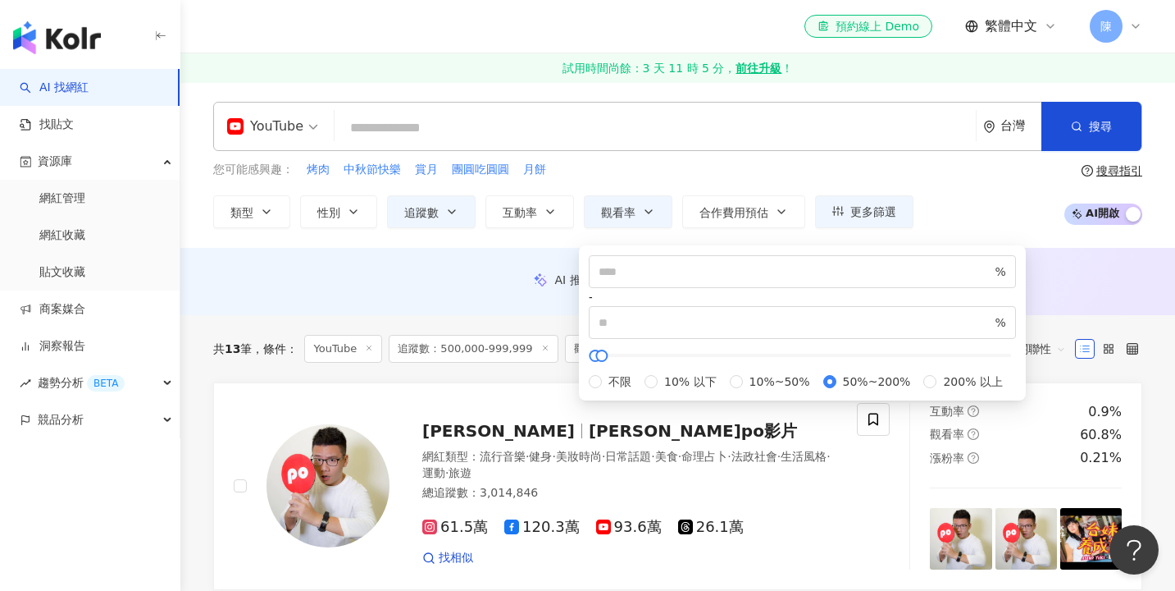
click at [484, 240] on div "YouTube 台灣 搜尋 您可能感興趣： 烤肉 中秋節快樂 賞月 團圓吃圓圓 月餅 類型 性別 追蹤數 互動率 觀看率 合作費用預估 更多篩選 ******…" at bounding box center [677, 165] width 995 height 166
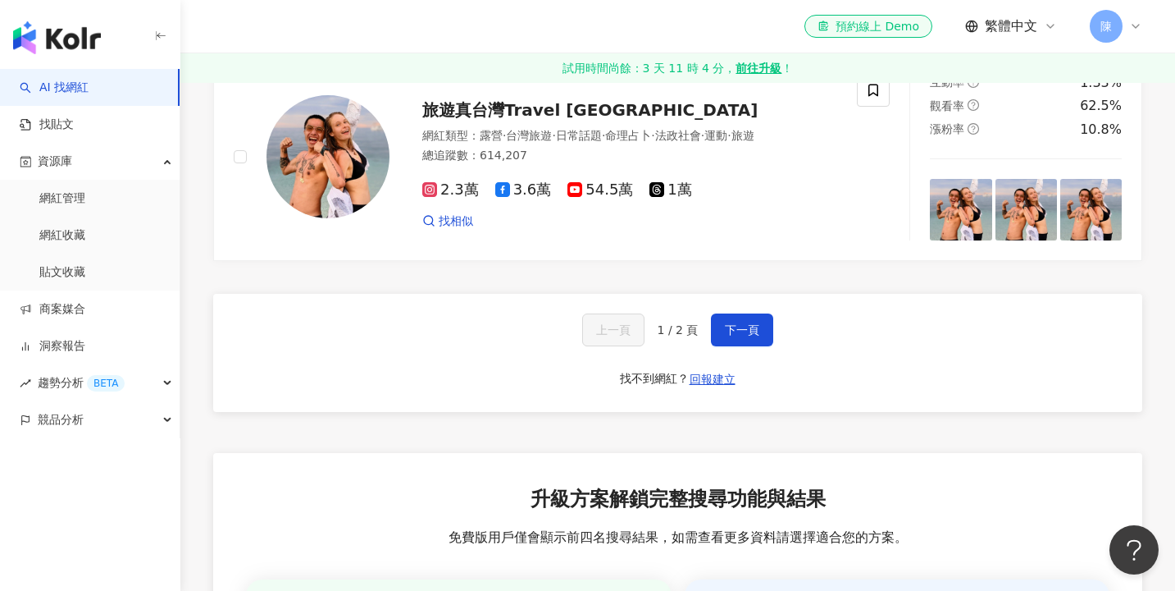
scroll to position [2813, 0]
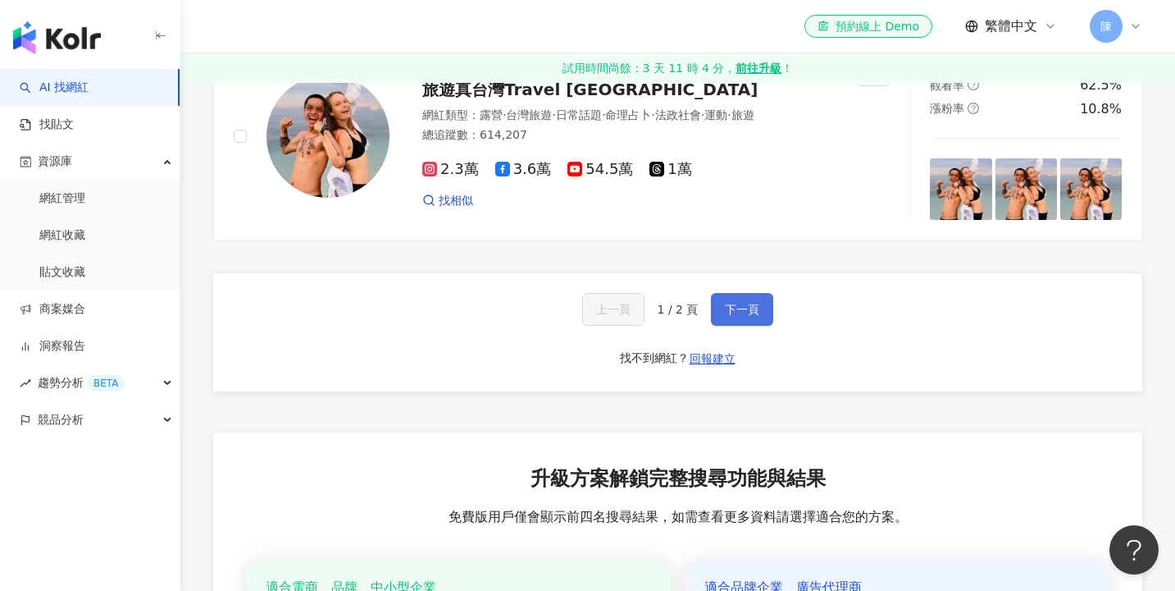
click at [723, 326] on button "下一頁" at bounding box center [742, 309] width 62 height 33
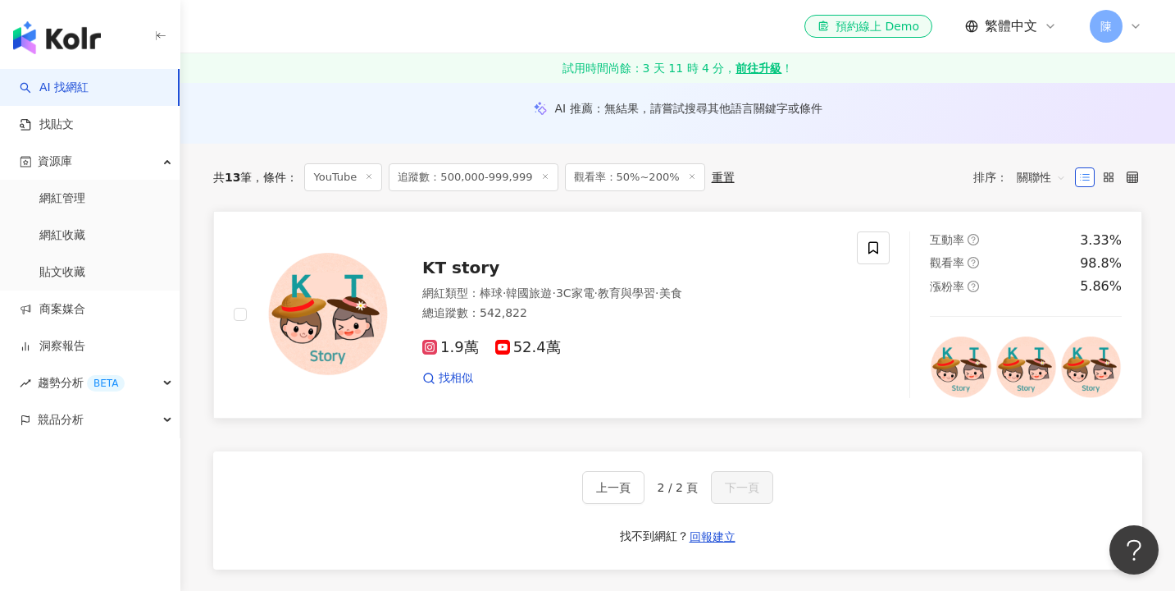
scroll to position [172, 0]
click at [616, 483] on span "上一頁" at bounding box center [613, 486] width 34 height 13
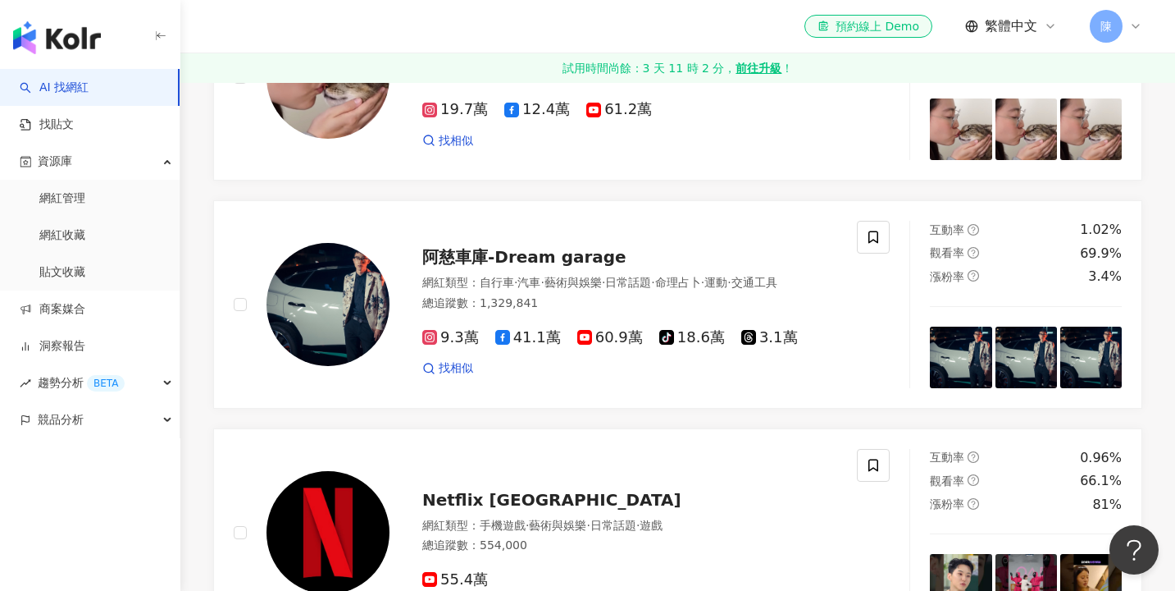
scroll to position [2000, 0]
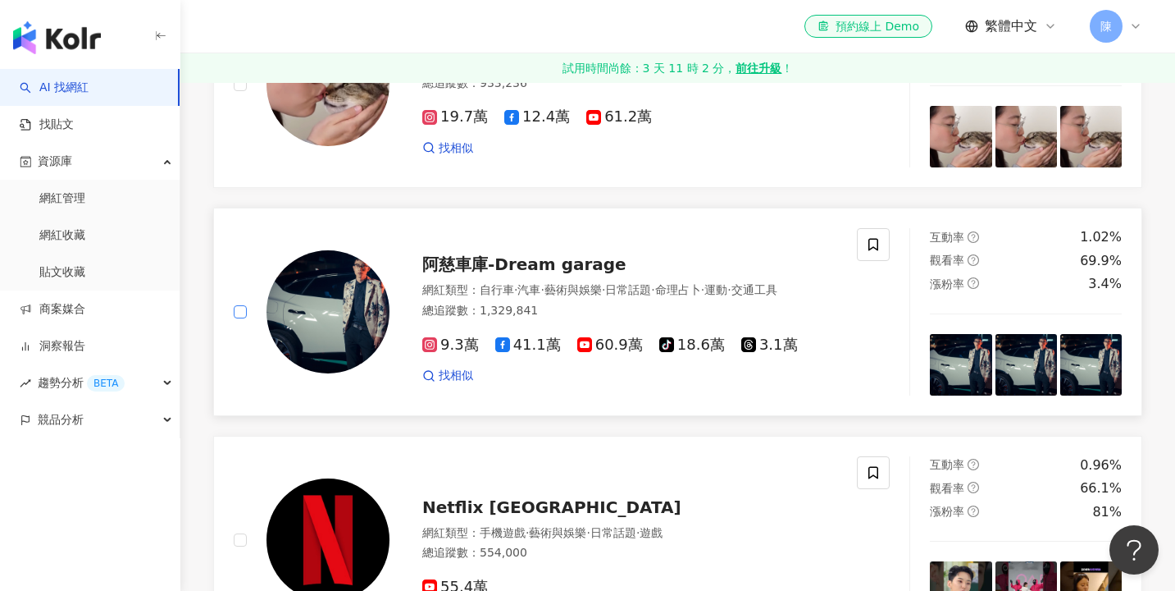
click at [243, 321] on label at bounding box center [240, 312] width 13 height 18
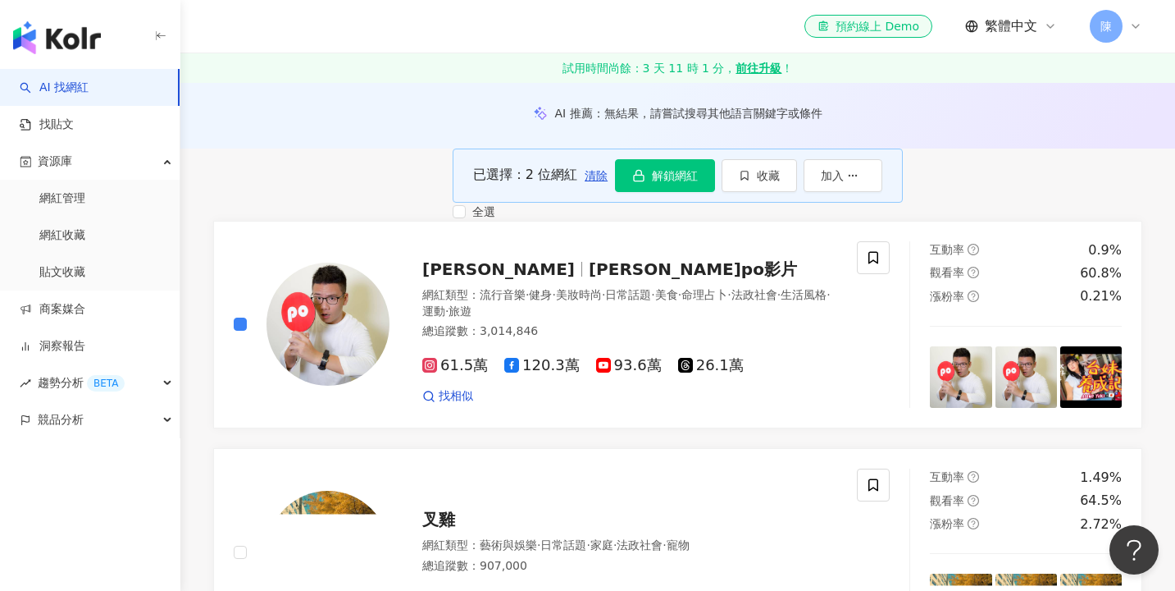
scroll to position [183, 0]
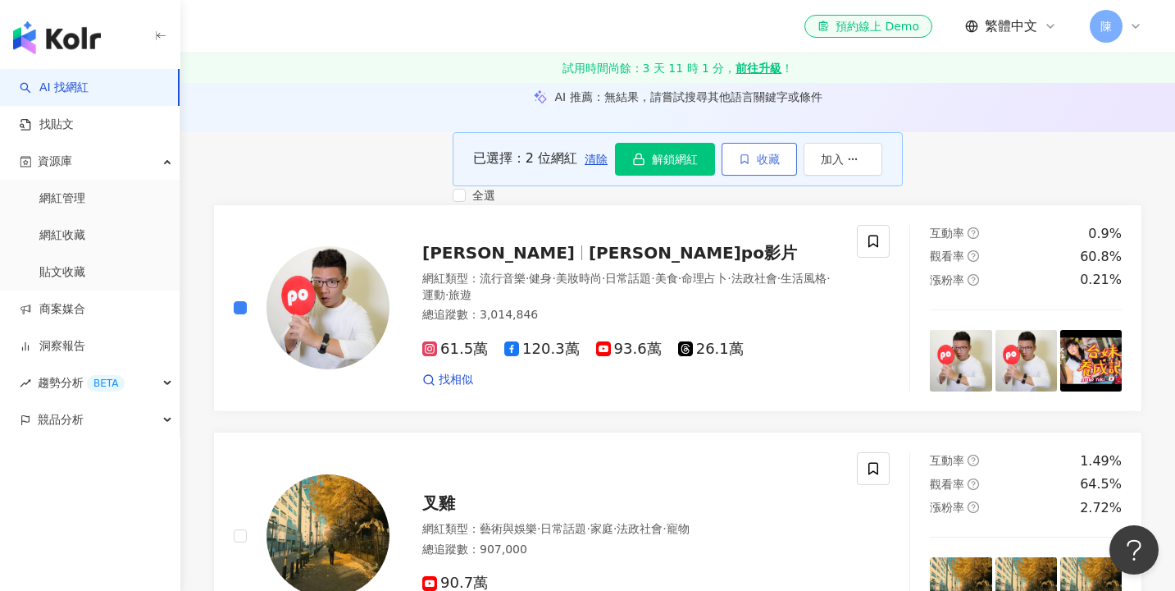
click at [780, 166] on span "收藏" at bounding box center [768, 159] width 23 height 13
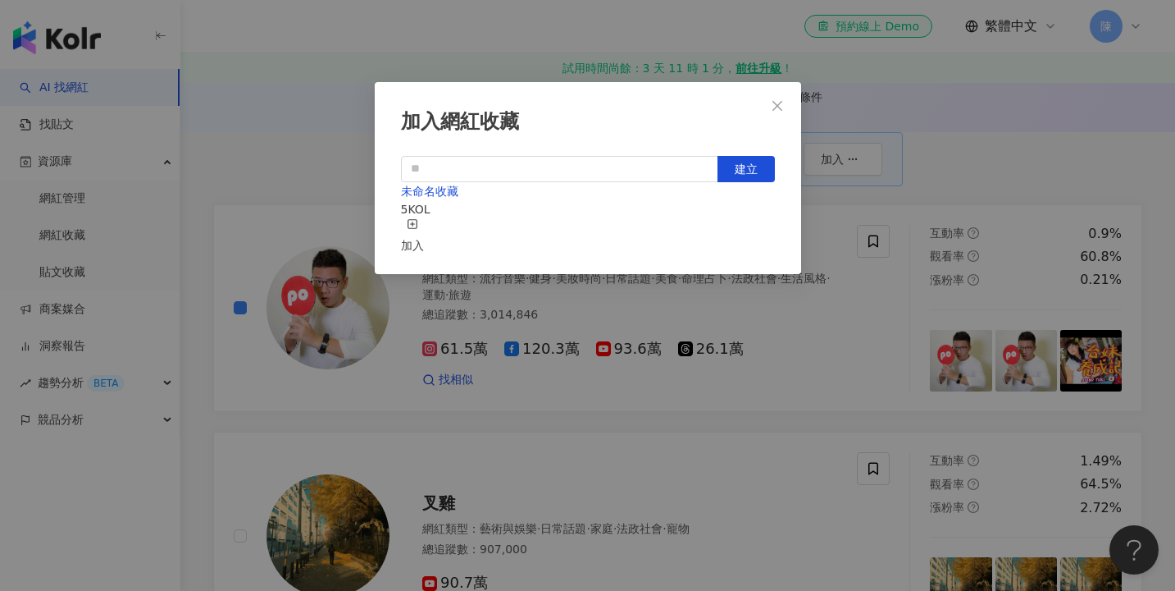
click at [639, 230] on div "未命名收藏 5 KOL 加入" at bounding box center [588, 218] width 374 height 72
click at [418, 223] on icon "button" at bounding box center [412, 223] width 11 height 11
click at [775, 110] on icon "close" at bounding box center [777, 105] width 13 height 13
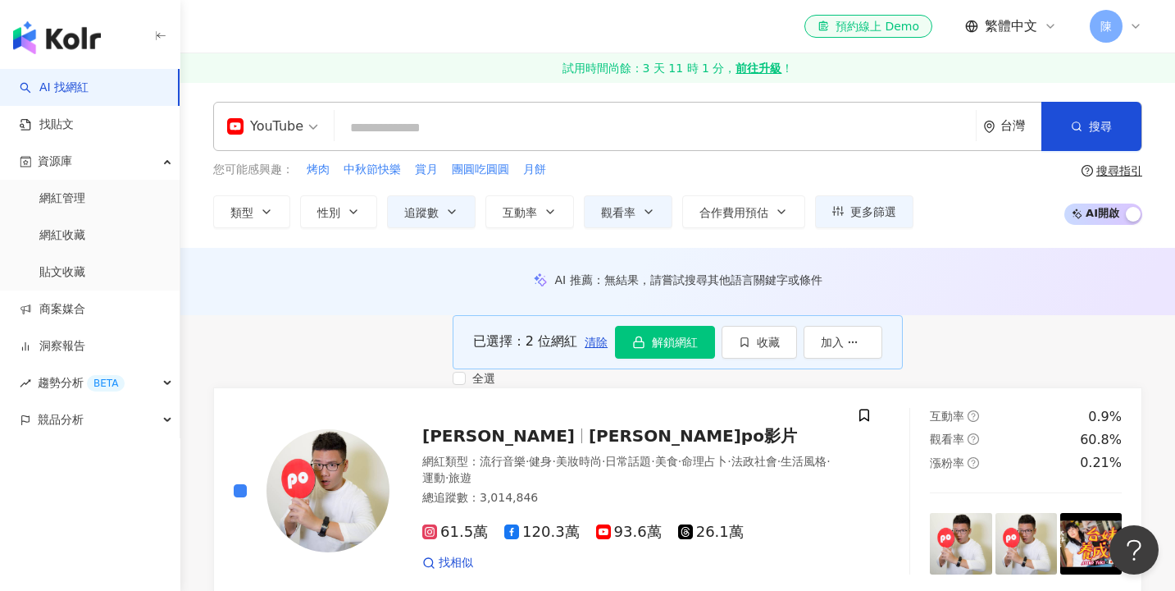
scroll to position [0, 0]
click at [614, 206] on span "觀看率" at bounding box center [618, 212] width 34 height 13
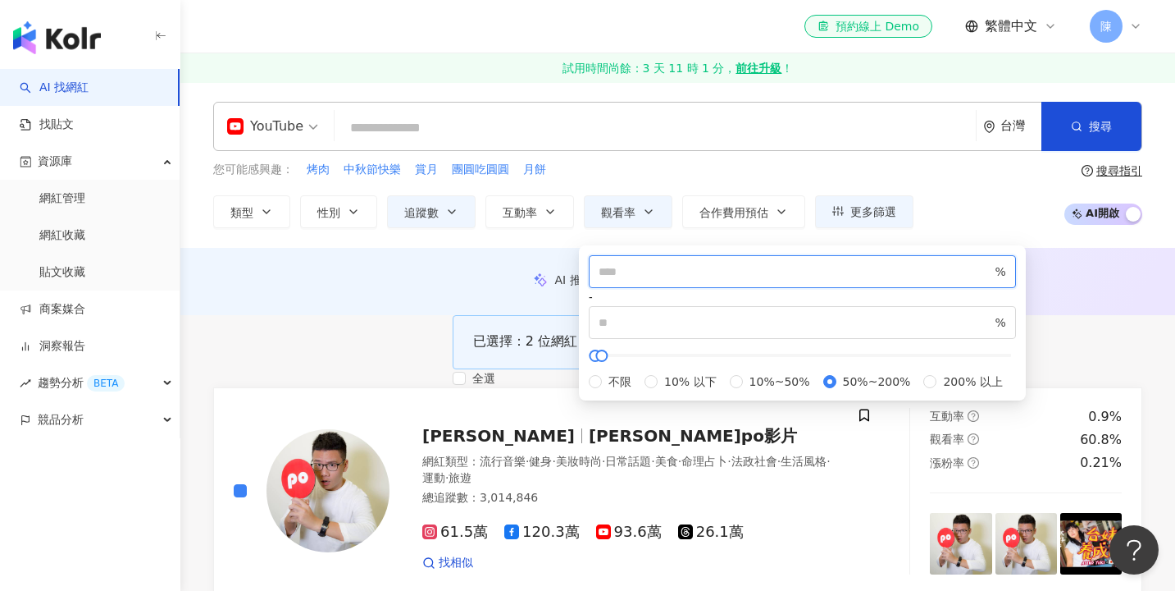
click at [695, 279] on input "**" at bounding box center [796, 271] width 394 height 18
type input "**"
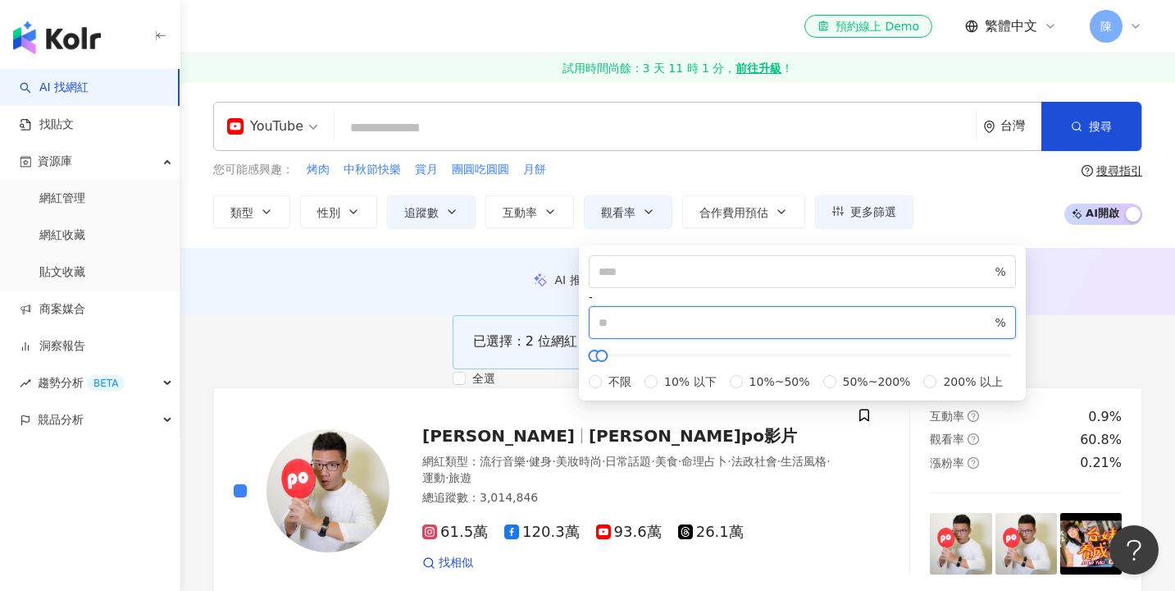
click at [825, 313] on input "***" at bounding box center [796, 322] width 394 height 18
type input "***"
click at [939, 231] on div "YouTube 台灣 搜尋 您可能感興趣： 烤肉 中秋節快樂 賞月 團圓吃圓圓 月餅 類型 性別 追蹤數 互動率 觀看率 合作費用預估 更多篩選 ******…" at bounding box center [677, 165] width 995 height 166
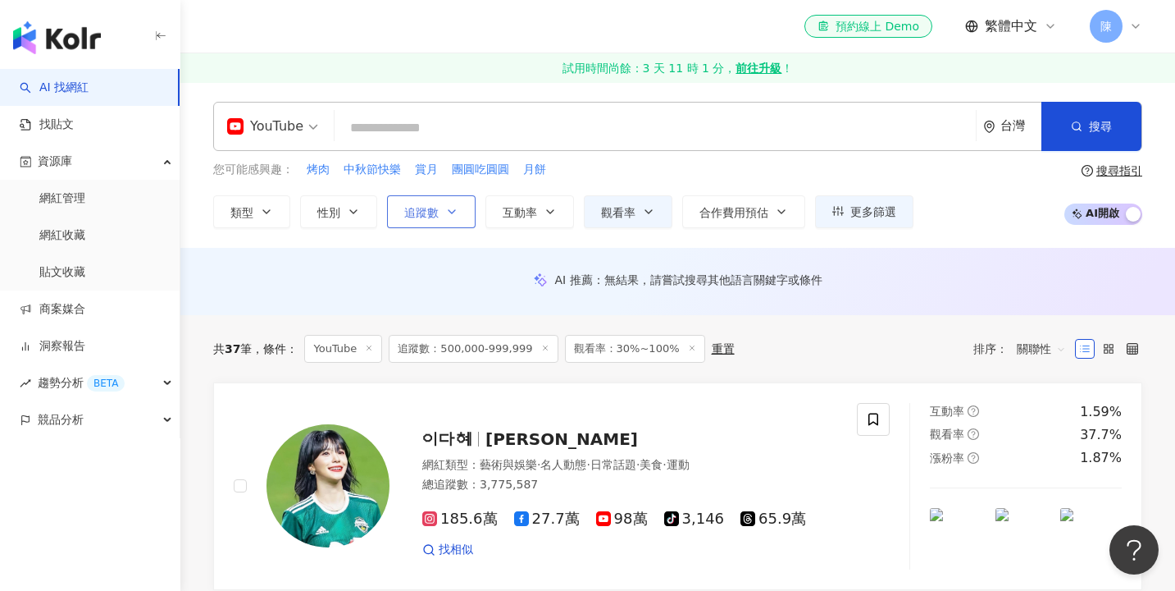
click at [417, 206] on span "追蹤數" at bounding box center [421, 212] width 34 height 13
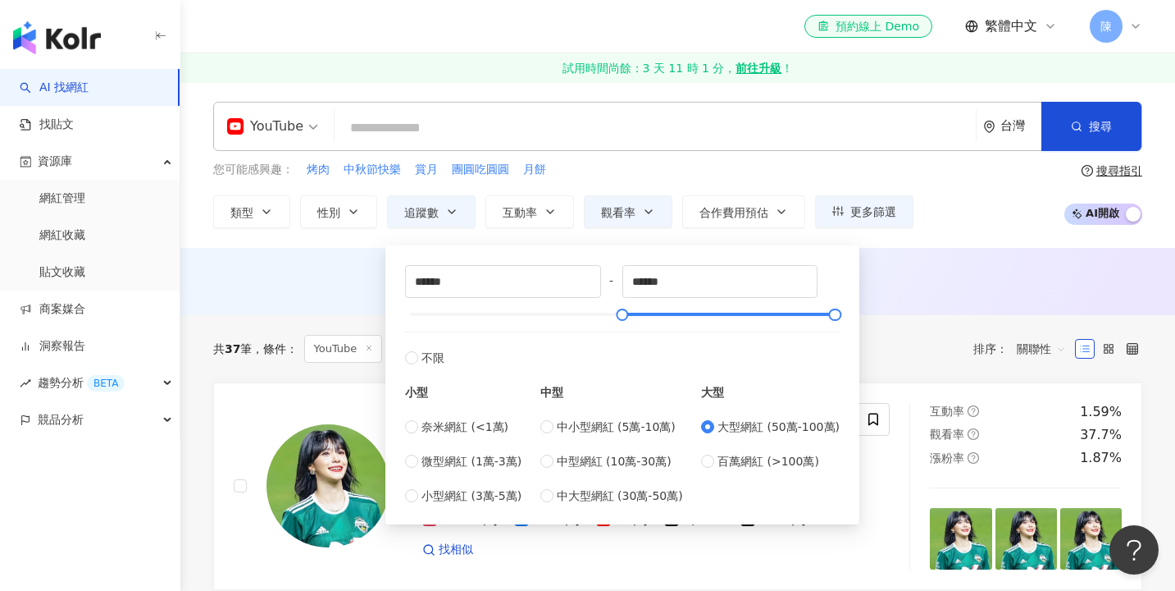
click at [330, 287] on div "AI 推薦 ： 無結果，請嘗試搜尋其他語言關鍵字或條件" at bounding box center [677, 279] width 929 height 15
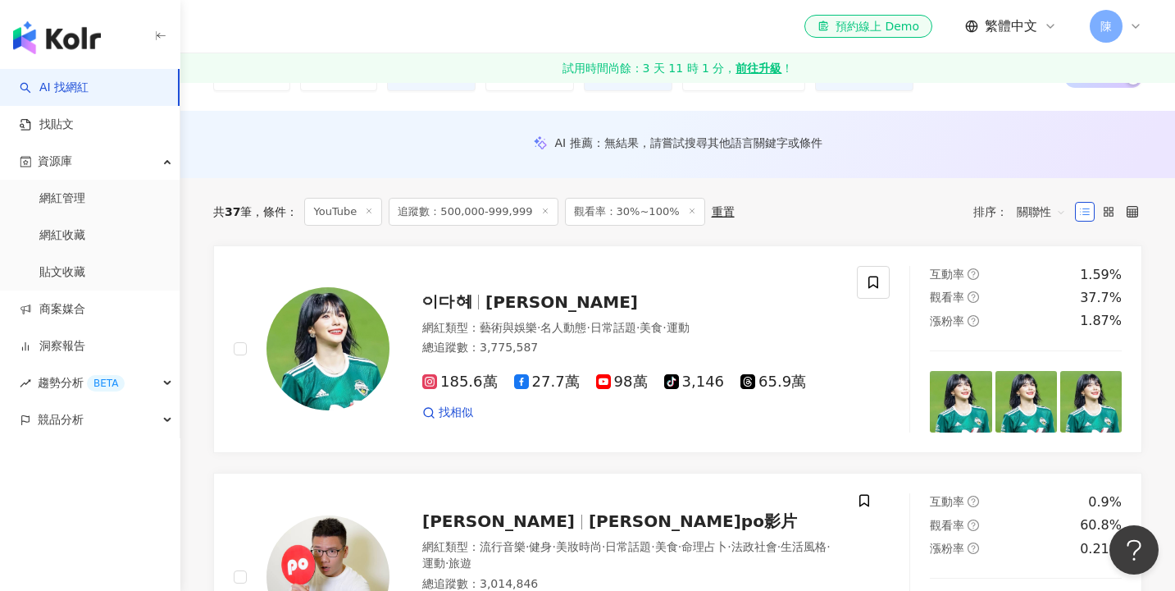
scroll to position [138, 0]
click at [227, 348] on div "이다혜 李多慧 網紅類型 ： 藝術與娛樂 · 名人動態 · 日常話題 · 美食 · 運動 總追蹤數 ： 3,775,587 185.6萬 27.7萬 9…" at bounding box center [562, 348] width 696 height 167
click at [247, 359] on div at bounding box center [312, 348] width 156 height 167
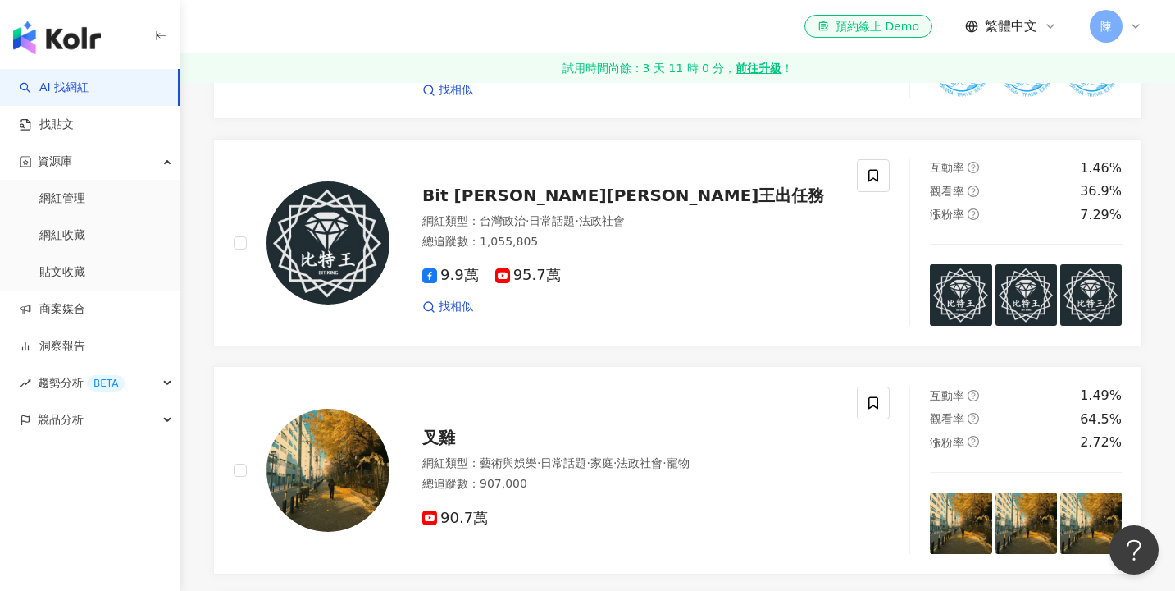
scroll to position [914, 0]
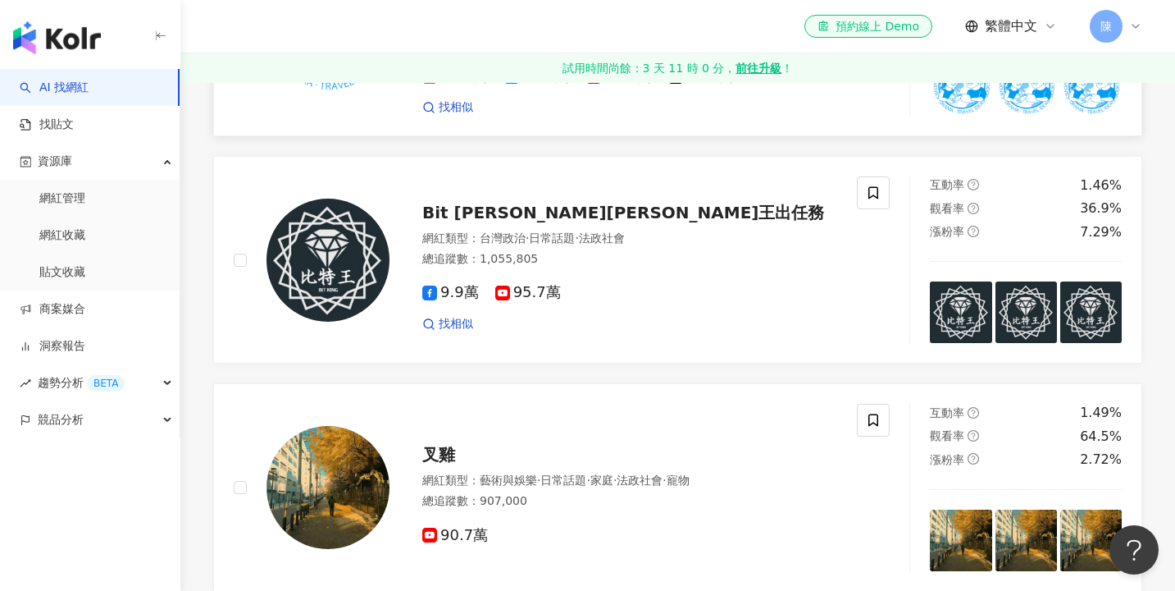
click at [244, 39] on span at bounding box center [240, 31] width 13 height 13
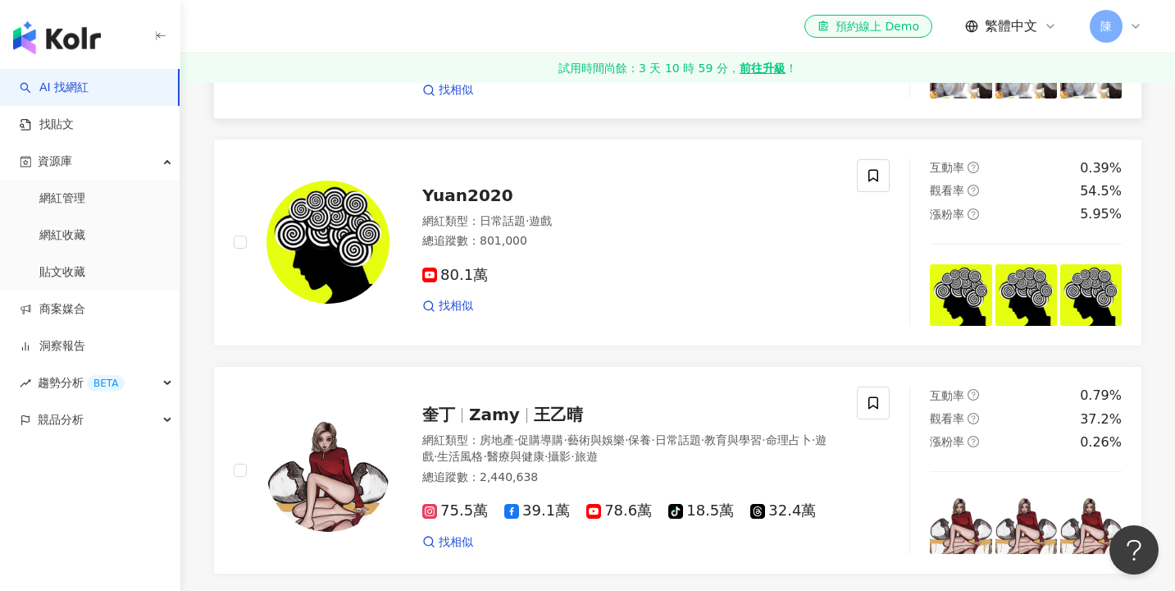
scroll to position [2712, 0]
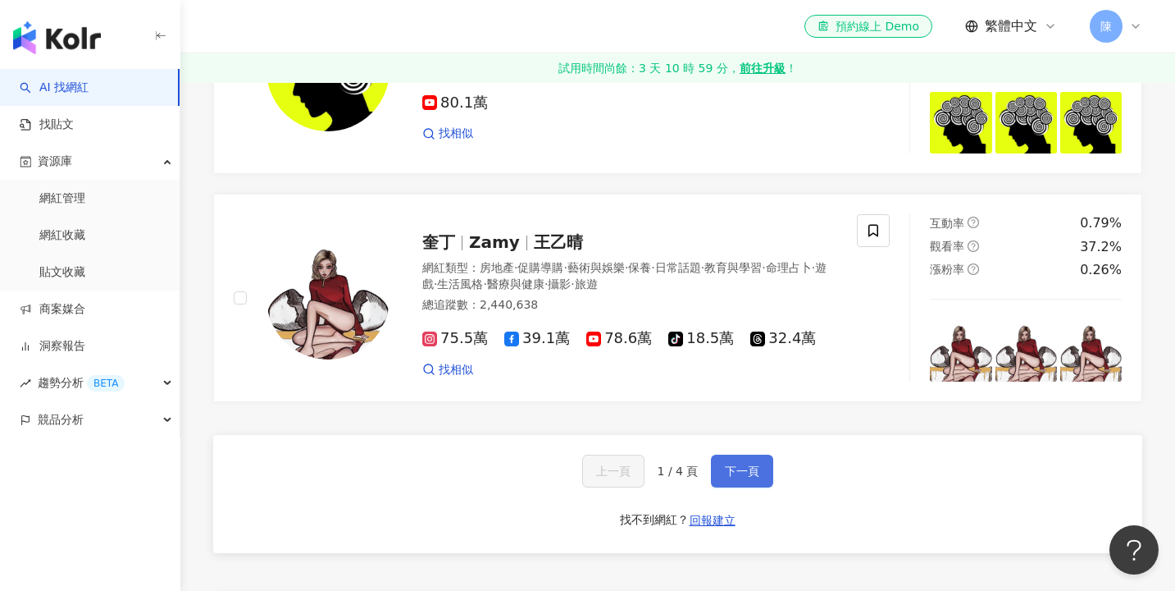
click at [734, 477] on span "下一頁" at bounding box center [742, 470] width 34 height 13
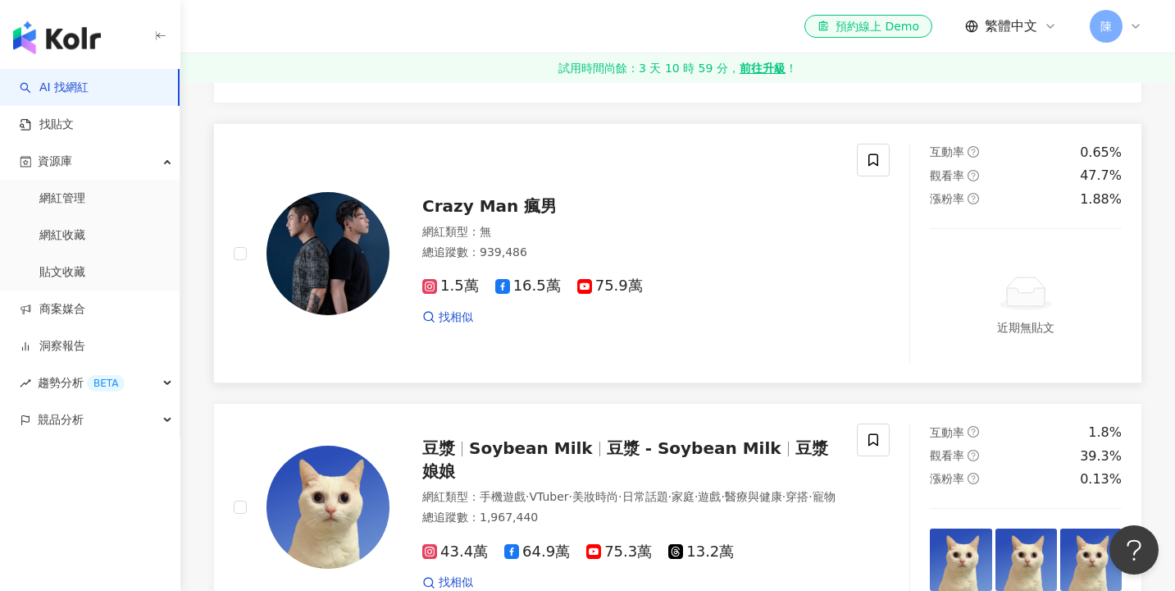
scroll to position [978, 0]
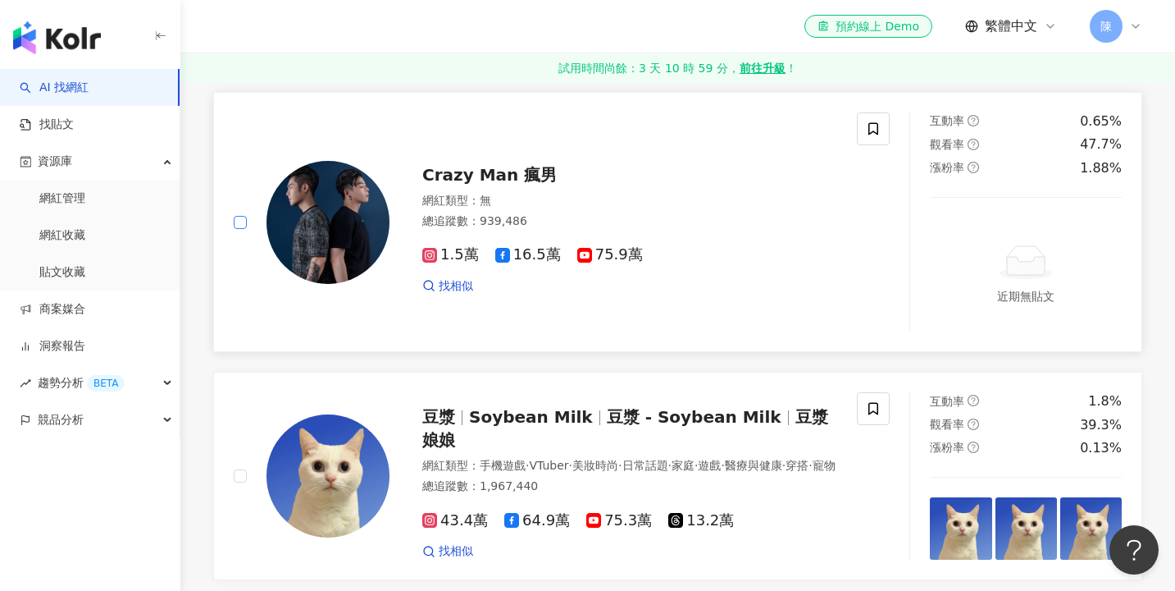
click at [246, 229] on span at bounding box center [240, 222] width 13 height 13
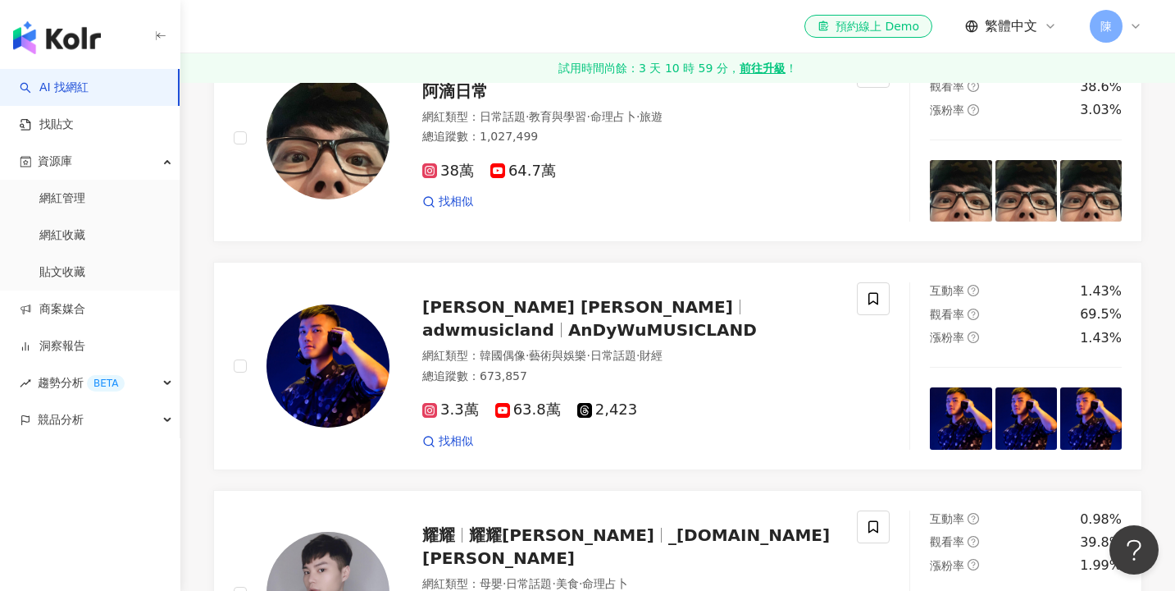
scroll to position [2452, 0]
click at [236, 148] on label at bounding box center [240, 139] width 13 height 18
click at [241, 145] on span at bounding box center [240, 138] width 13 height 13
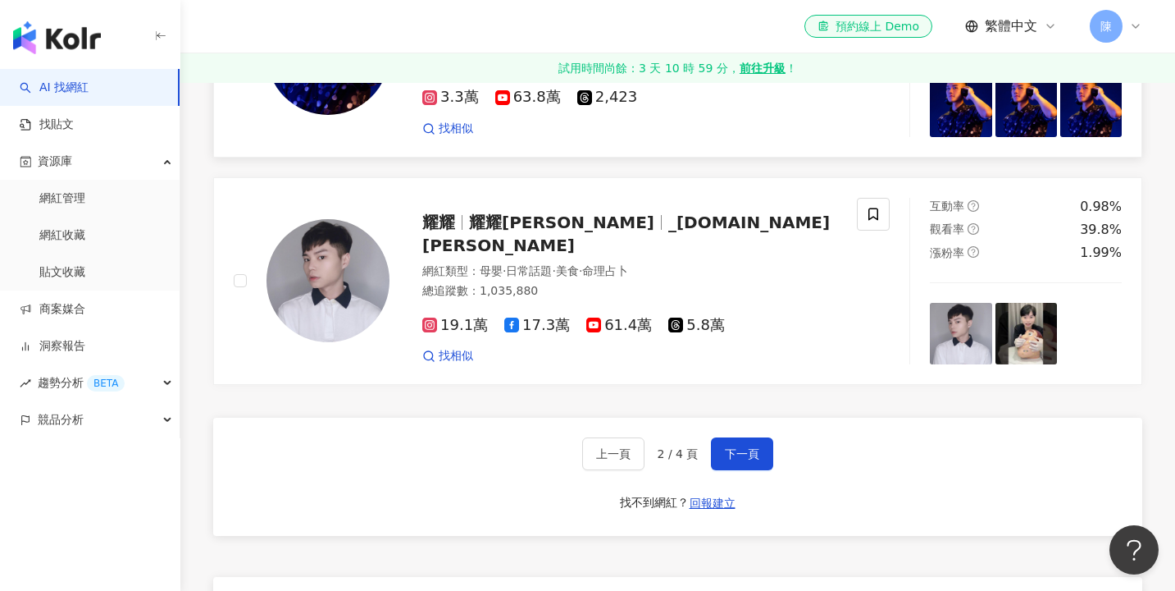
scroll to position [2828, 0]
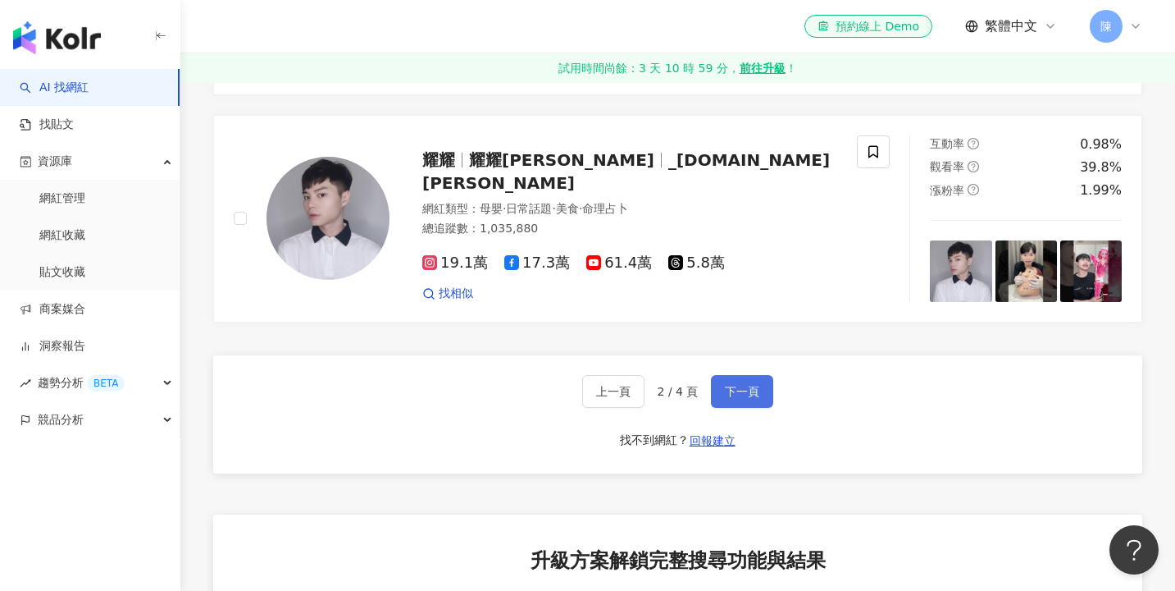
click at [742, 398] on span "下一頁" at bounding box center [742, 391] width 34 height 13
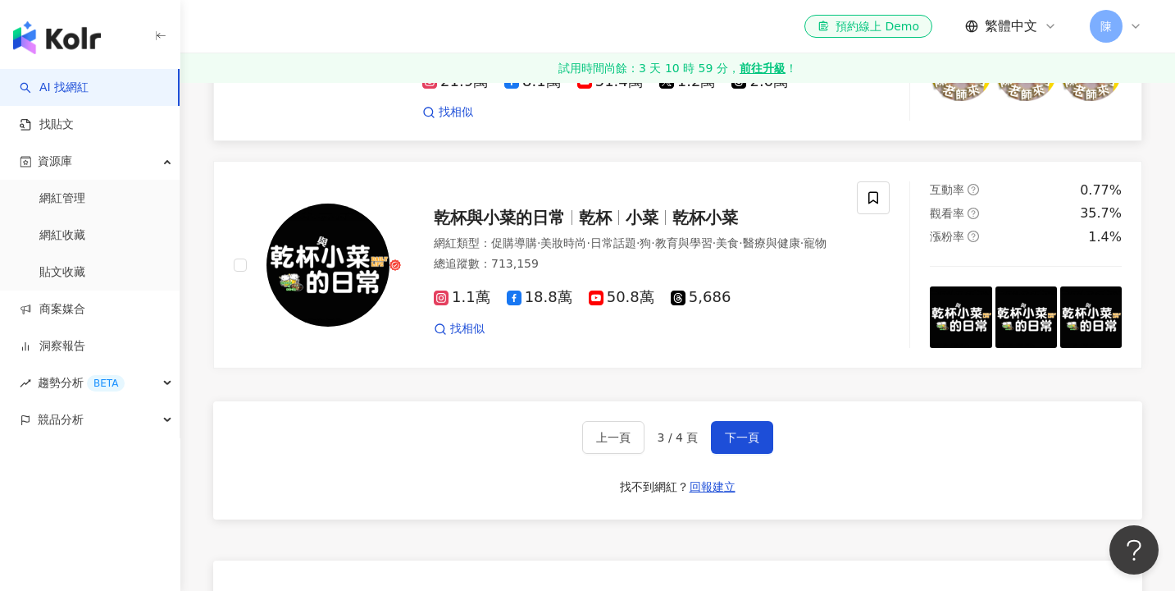
scroll to position [2815, 0]
click at [756, 430] on span "下一頁" at bounding box center [742, 436] width 34 height 13
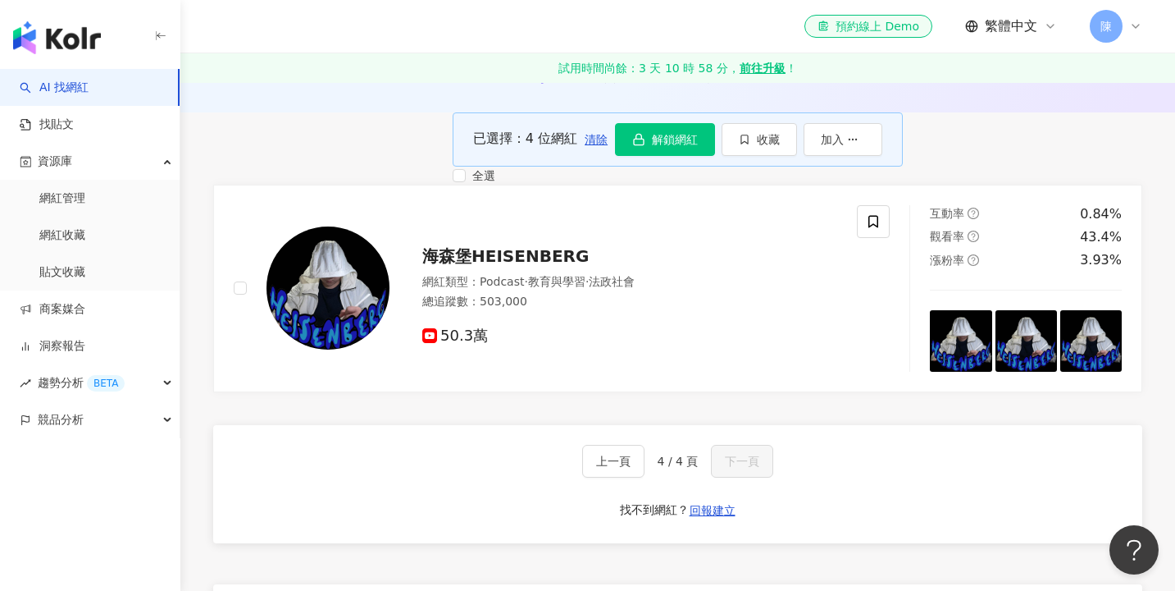
scroll to position [198, 0]
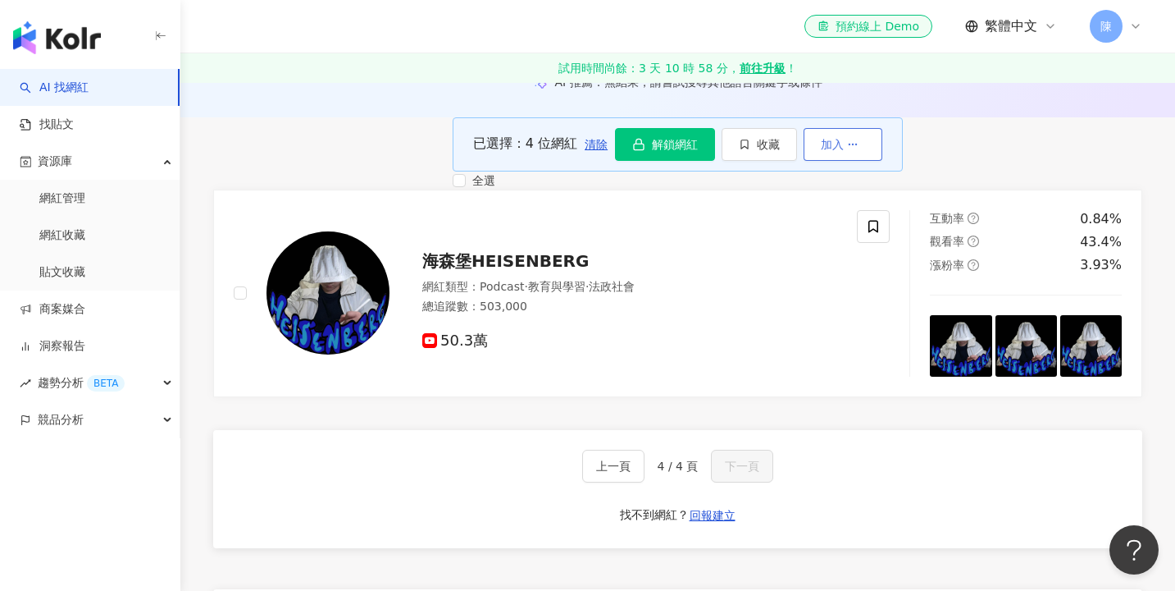
click at [883, 157] on button "加入" at bounding box center [843, 144] width 79 height 33
click at [797, 161] on button "收藏" at bounding box center [759, 144] width 75 height 33
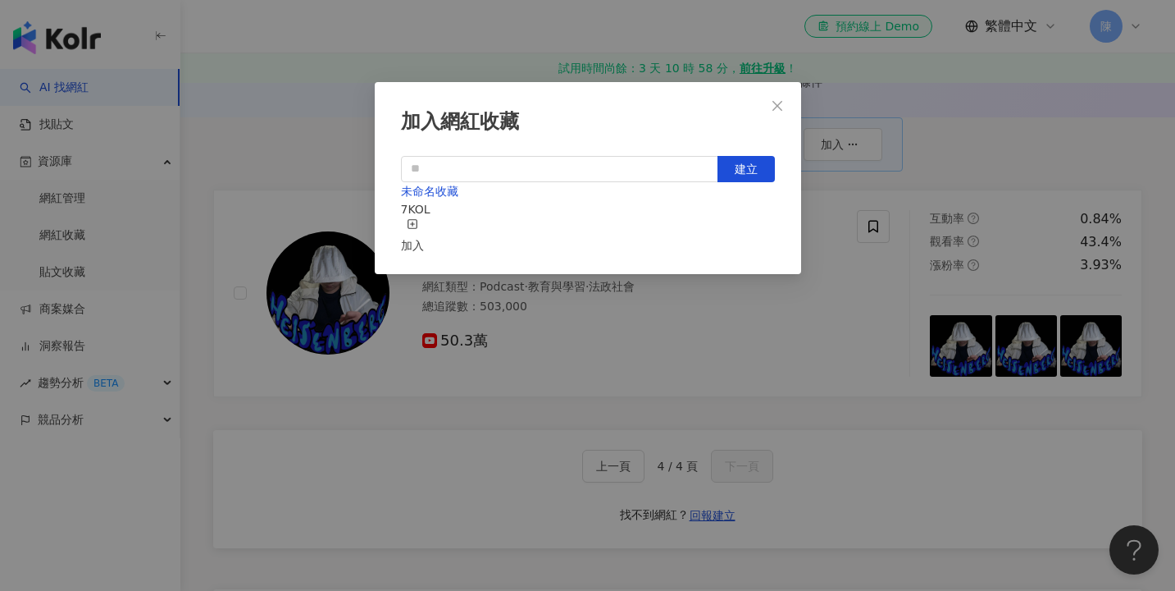
click at [424, 223] on div "加入" at bounding box center [412, 236] width 23 height 36
click at [781, 111] on icon "close" at bounding box center [777, 105] width 13 height 13
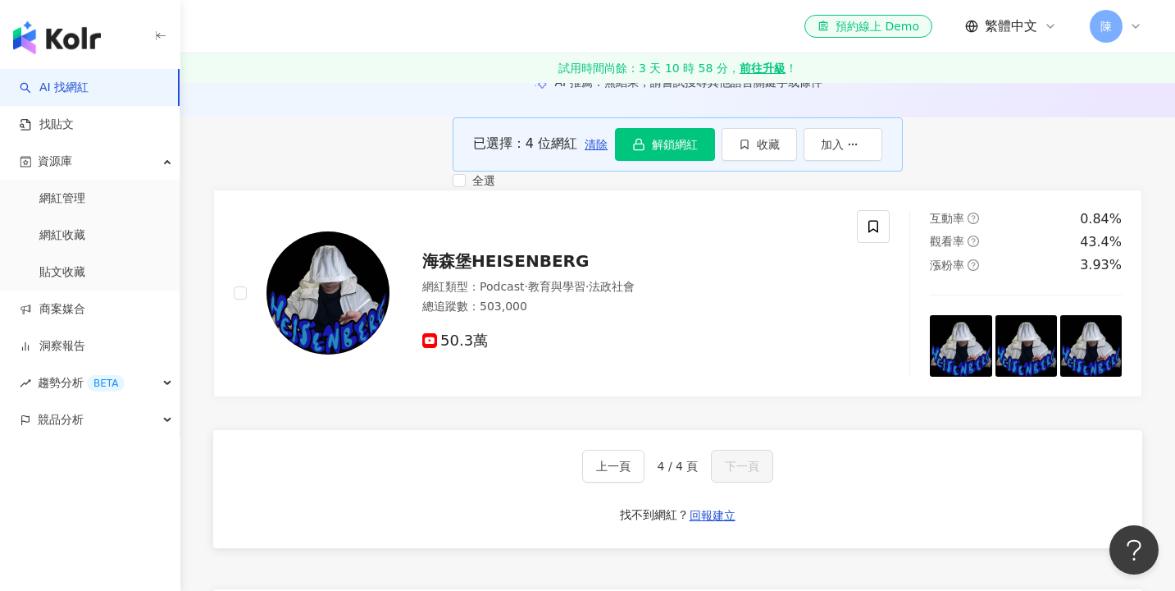
click at [662, 127] on div "已選擇：4 位網紅 清除 解鎖網紅 收藏 加入 全選" at bounding box center [678, 153] width 450 height 72
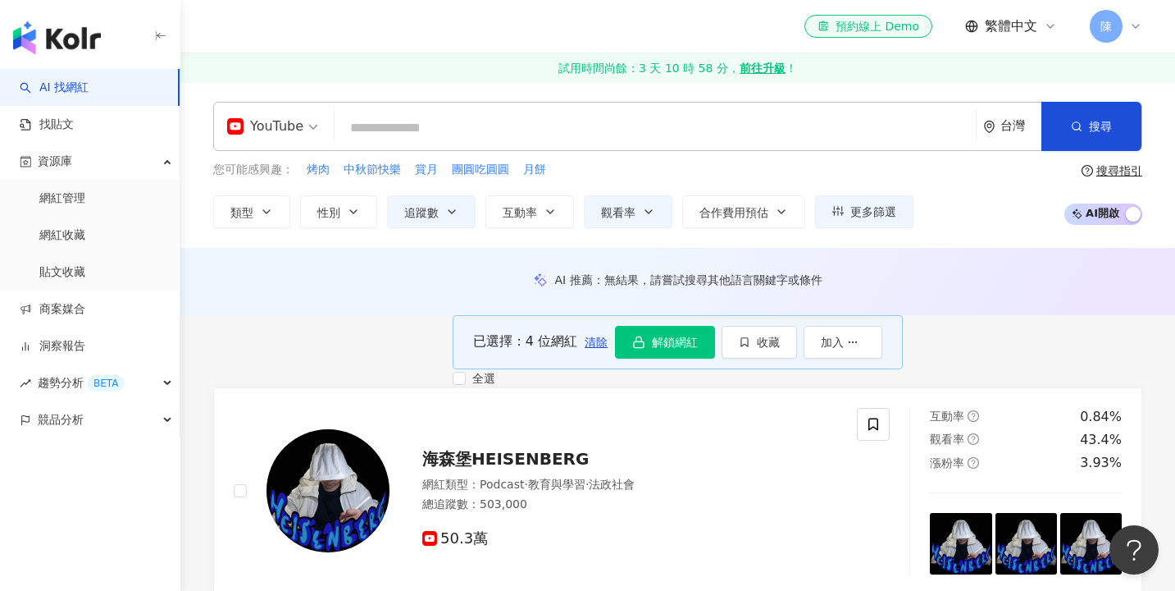
scroll to position [0, 0]
click at [881, 175] on div "您可能感興趣： 烤肉 中秋節快樂 賞月 團圓吃圓圓 月餅" at bounding box center [563, 170] width 700 height 18
click at [278, 129] on div "YouTube" at bounding box center [265, 126] width 76 height 26
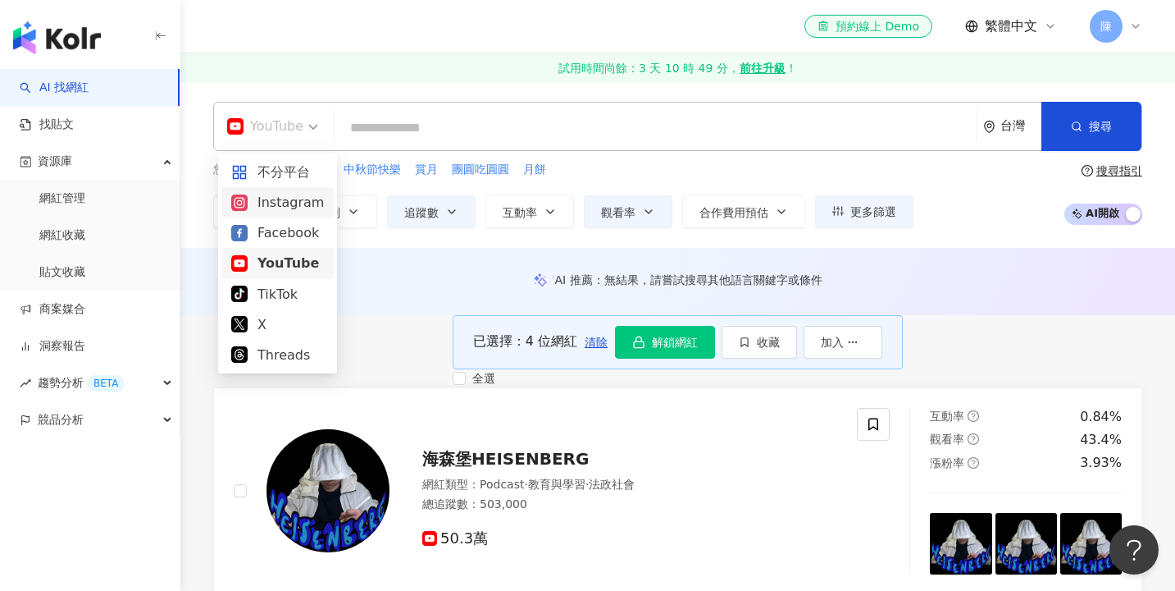
click at [290, 211] on div "Instagram" at bounding box center [277, 202] width 93 height 21
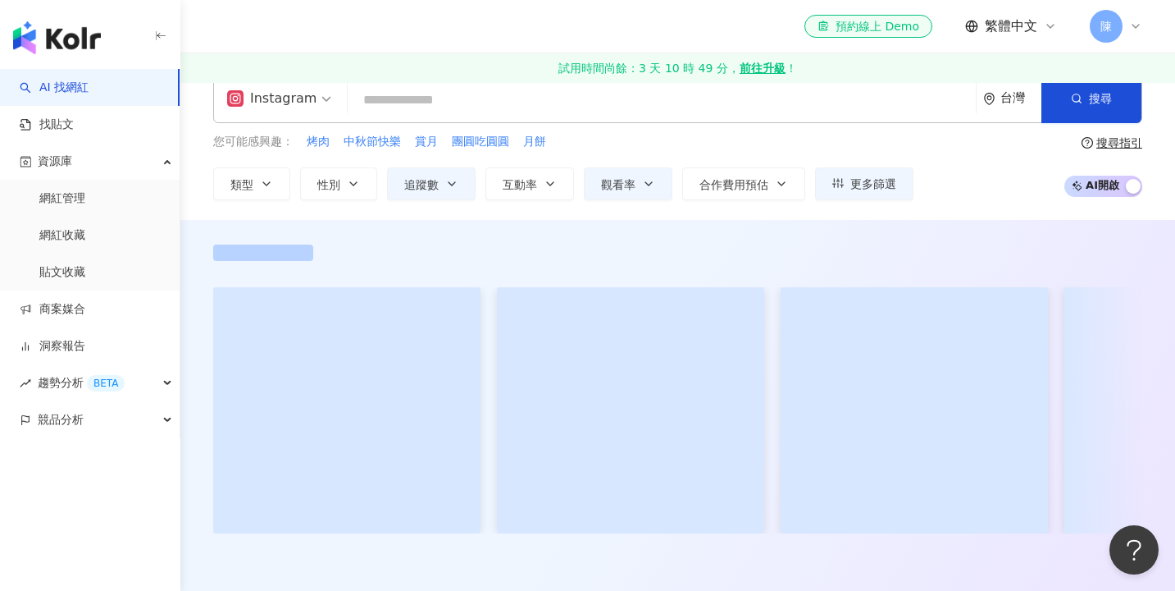
scroll to position [26, 0]
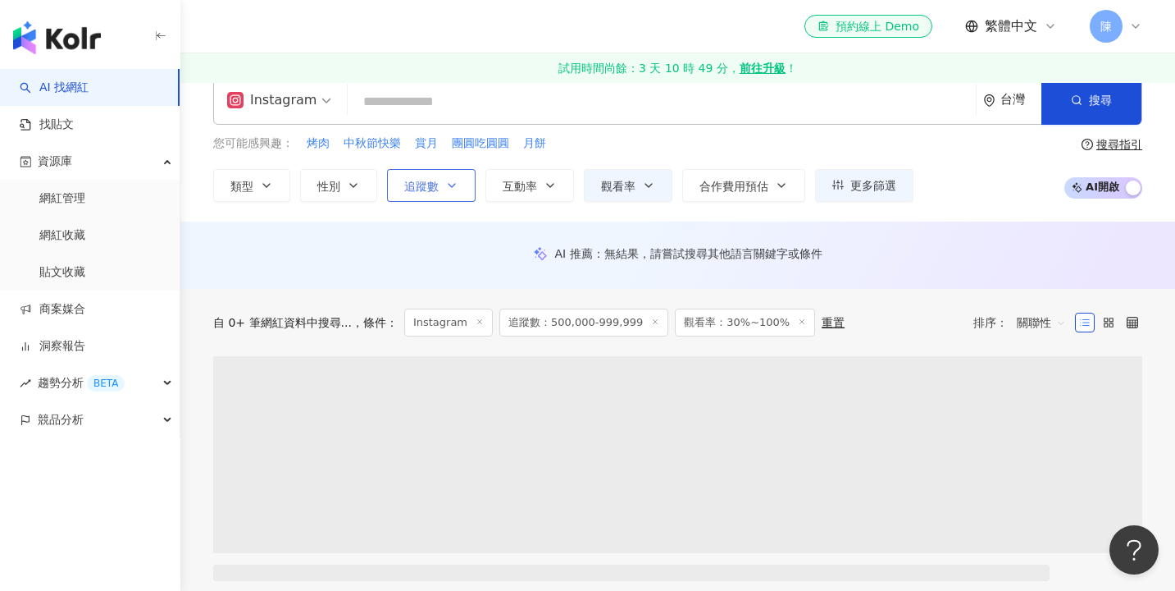
click at [445, 179] on icon "button" at bounding box center [451, 185] width 13 height 13
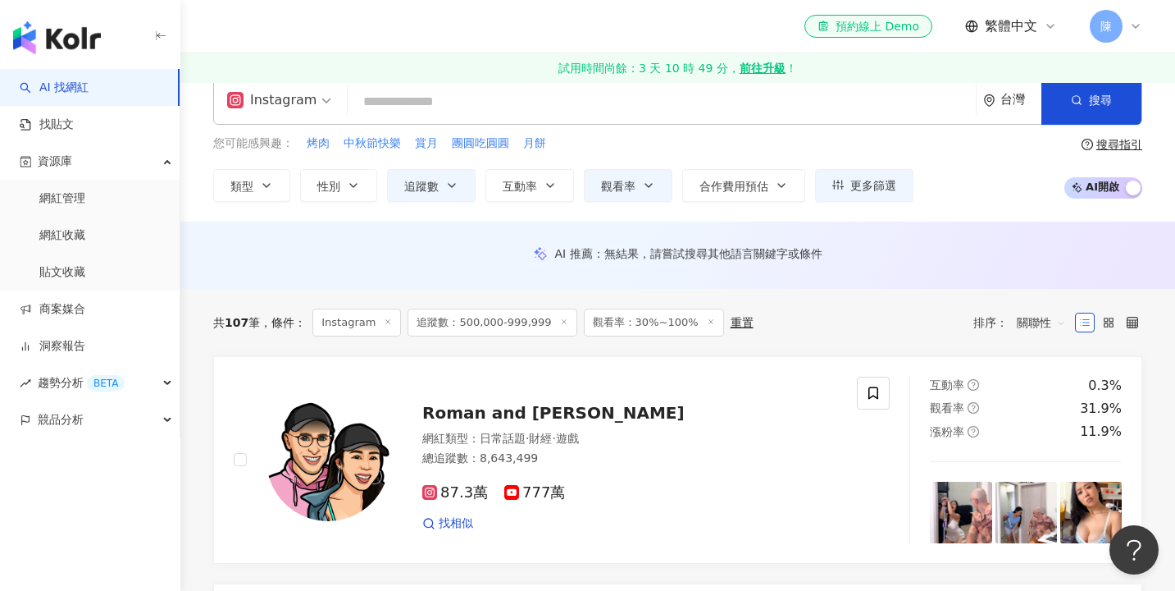
click at [303, 246] on div "AI 推薦 ： 無結果，請嘗試搜尋其他語言關鍵字或條件" at bounding box center [677, 253] width 929 height 15
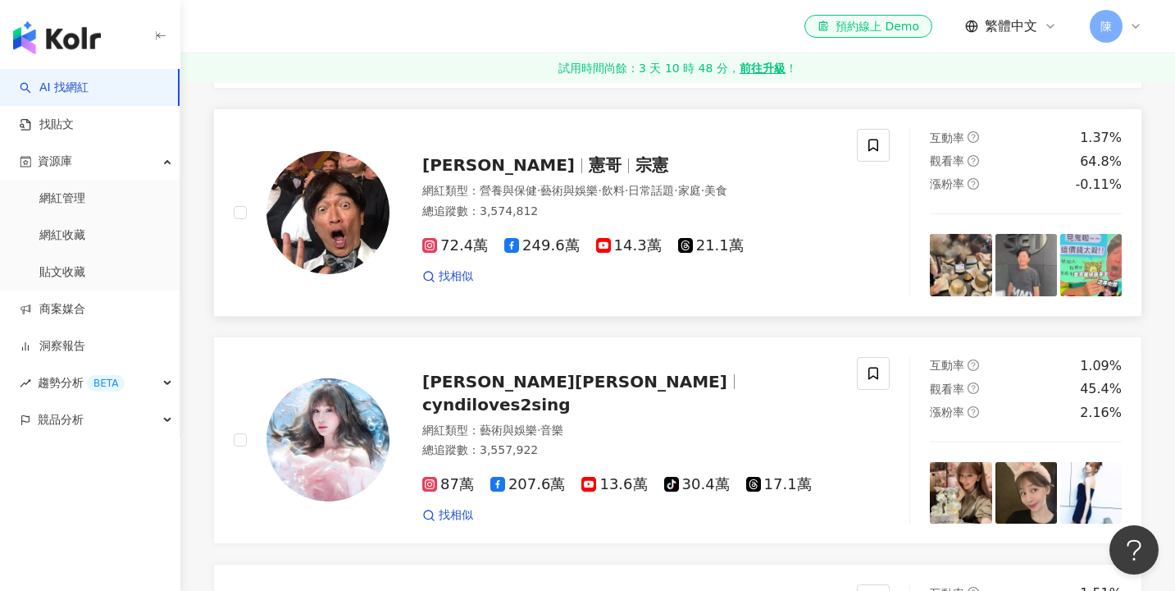
scroll to position [1215, 0]
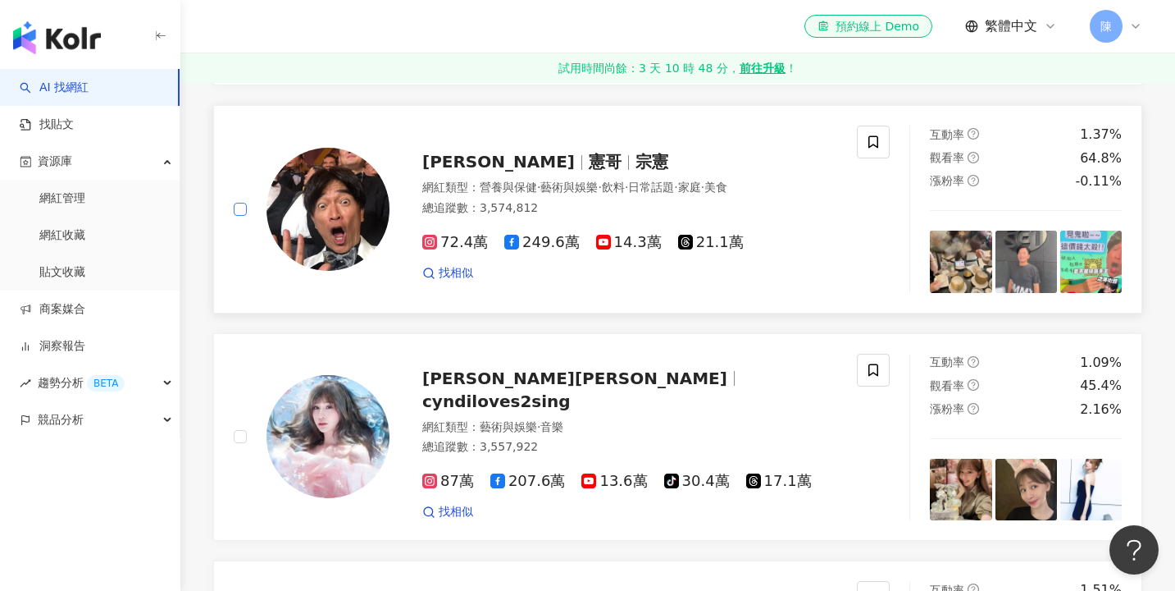
click at [244, 218] on label at bounding box center [240, 209] width 13 height 18
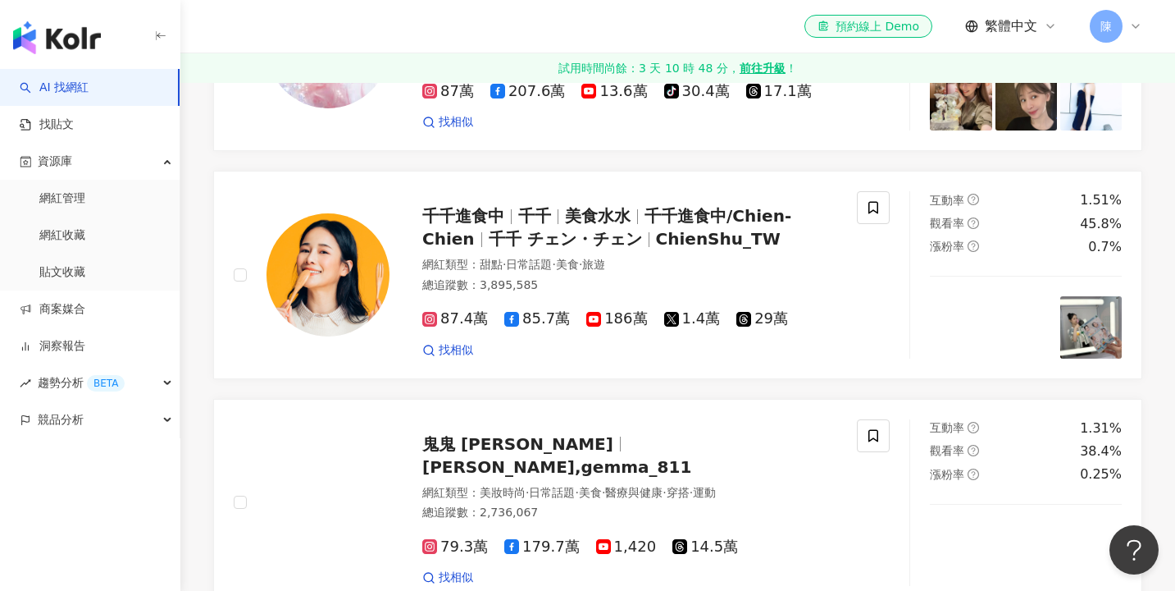
scroll to position [1605, 0]
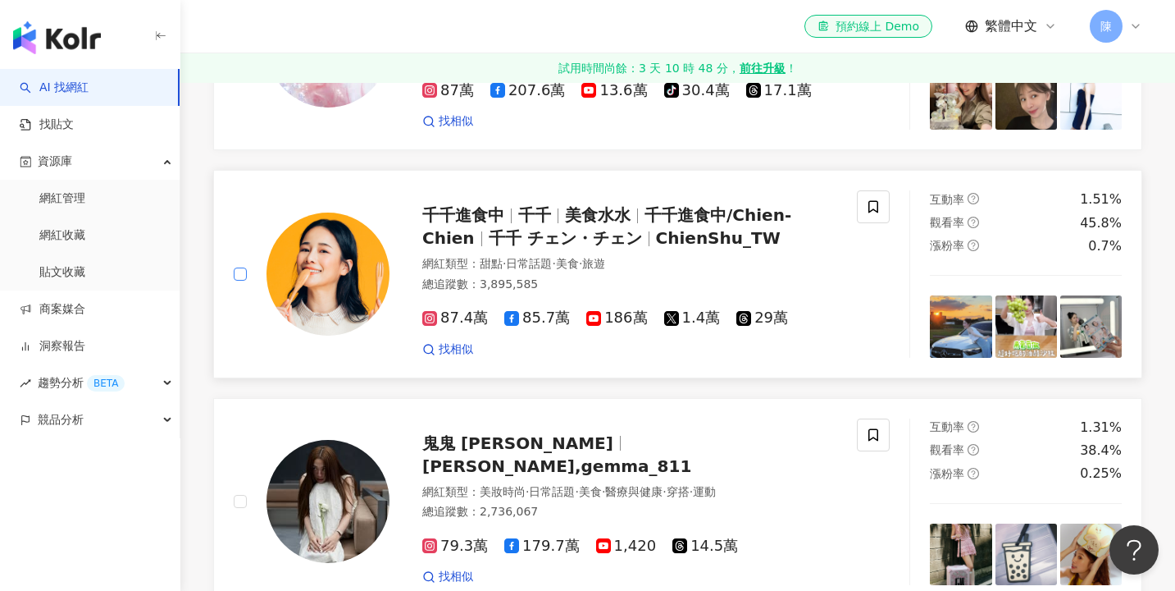
click at [243, 281] on span at bounding box center [240, 273] width 13 height 13
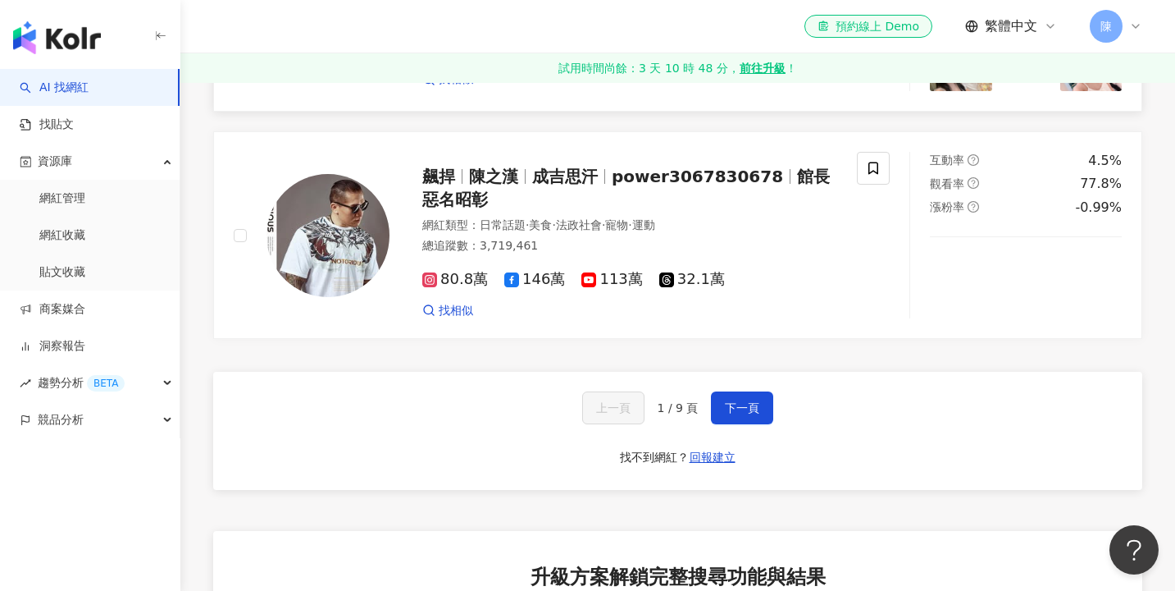
scroll to position [2818, 0]
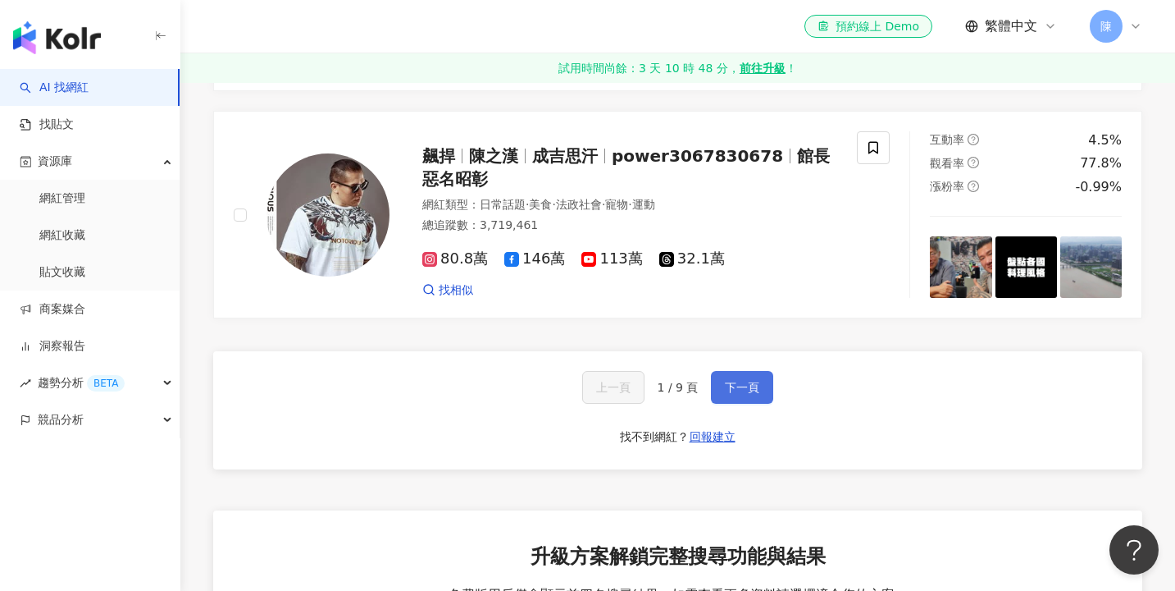
click at [742, 394] on span "下一頁" at bounding box center [742, 387] width 34 height 13
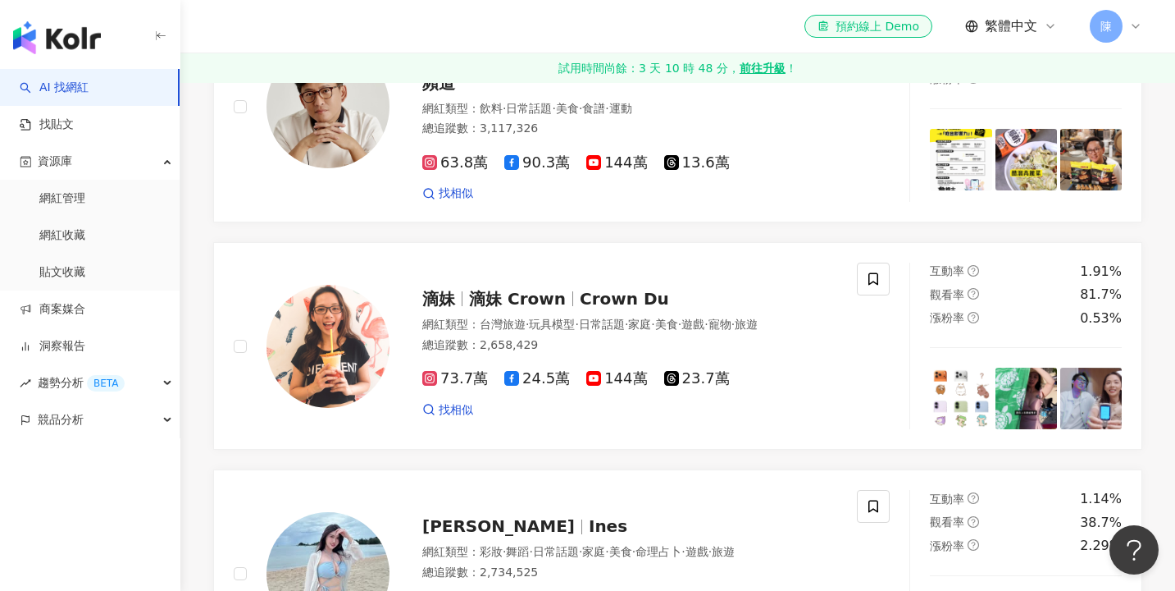
scroll to position [411, 0]
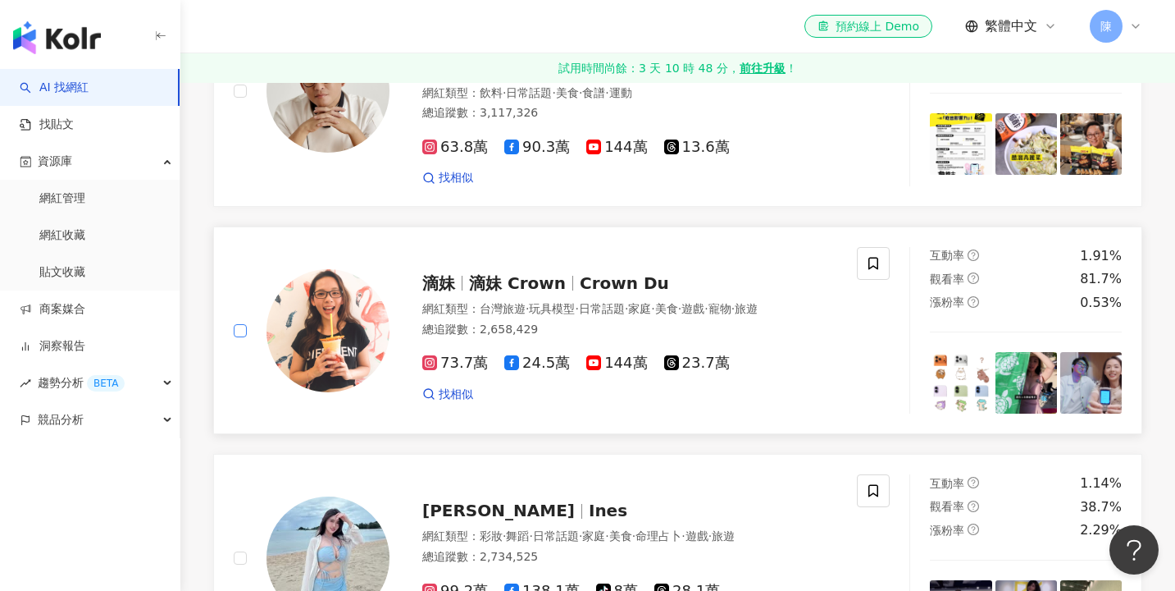
click at [244, 337] on span at bounding box center [240, 330] width 13 height 13
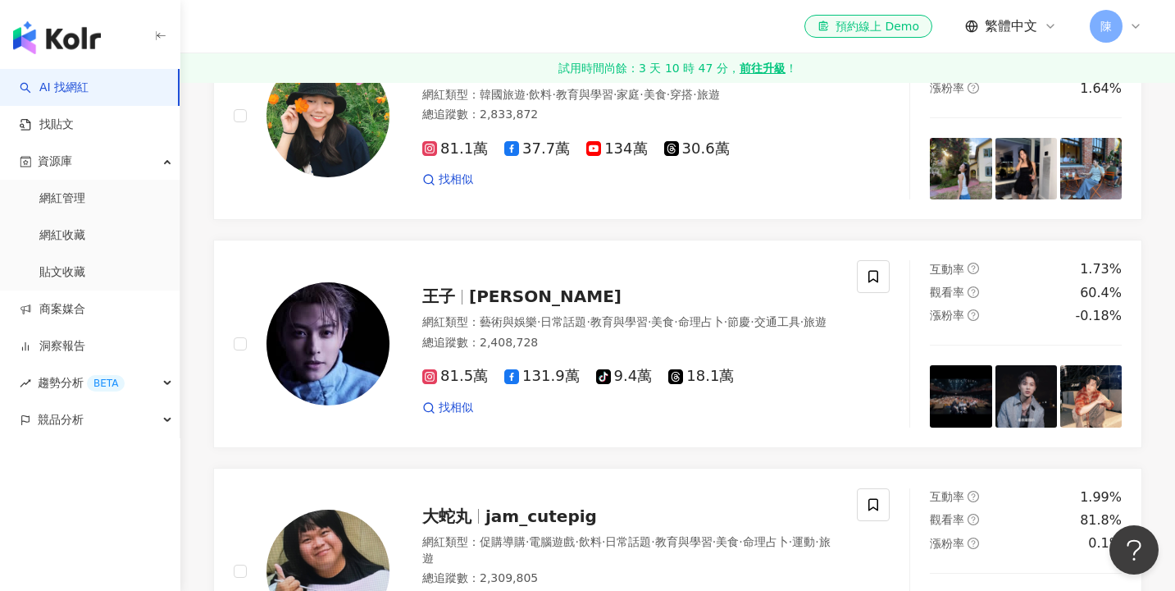
scroll to position [1532, 0]
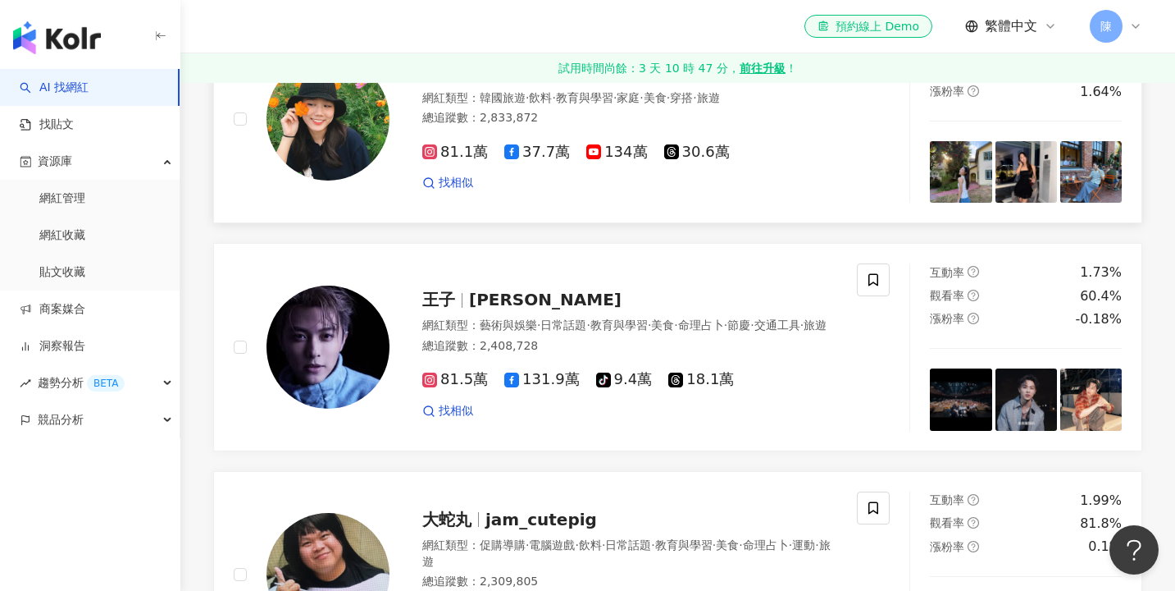
click at [247, 169] on div at bounding box center [312, 119] width 156 height 167
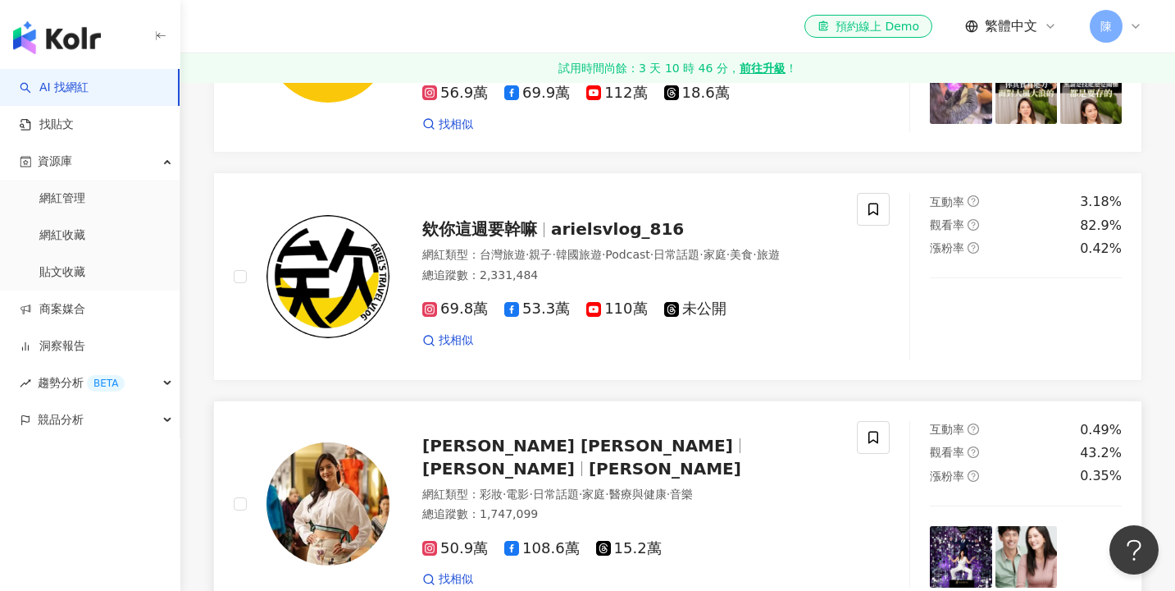
scroll to position [2535, 0]
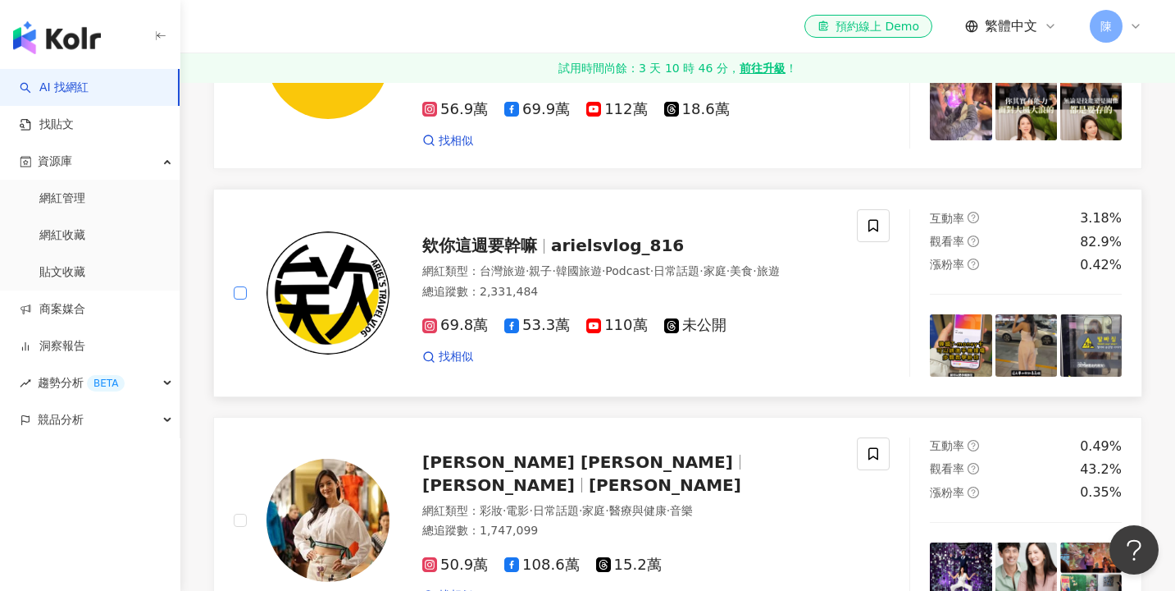
click at [244, 298] on span at bounding box center [240, 292] width 13 height 13
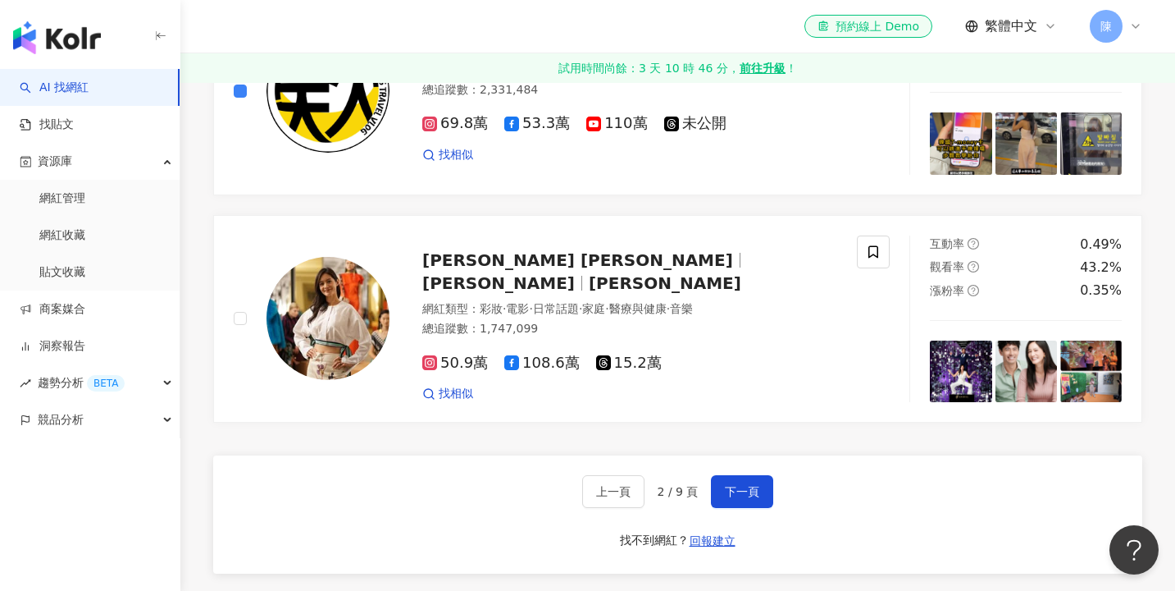
scroll to position [2746, 0]
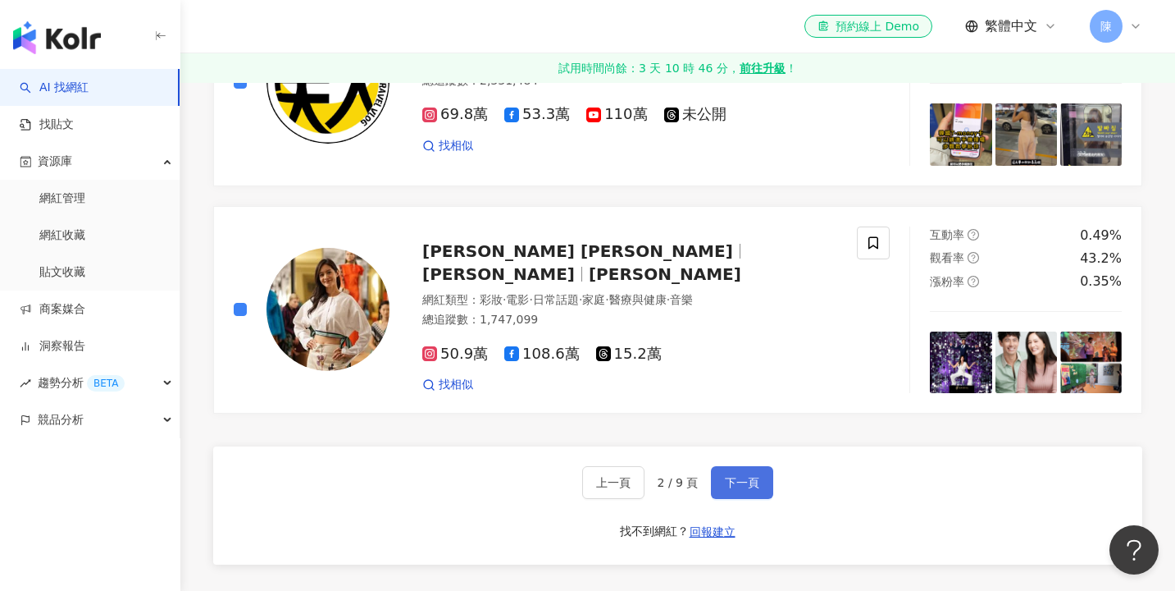
click at [738, 472] on button "下一頁" at bounding box center [742, 482] width 62 height 33
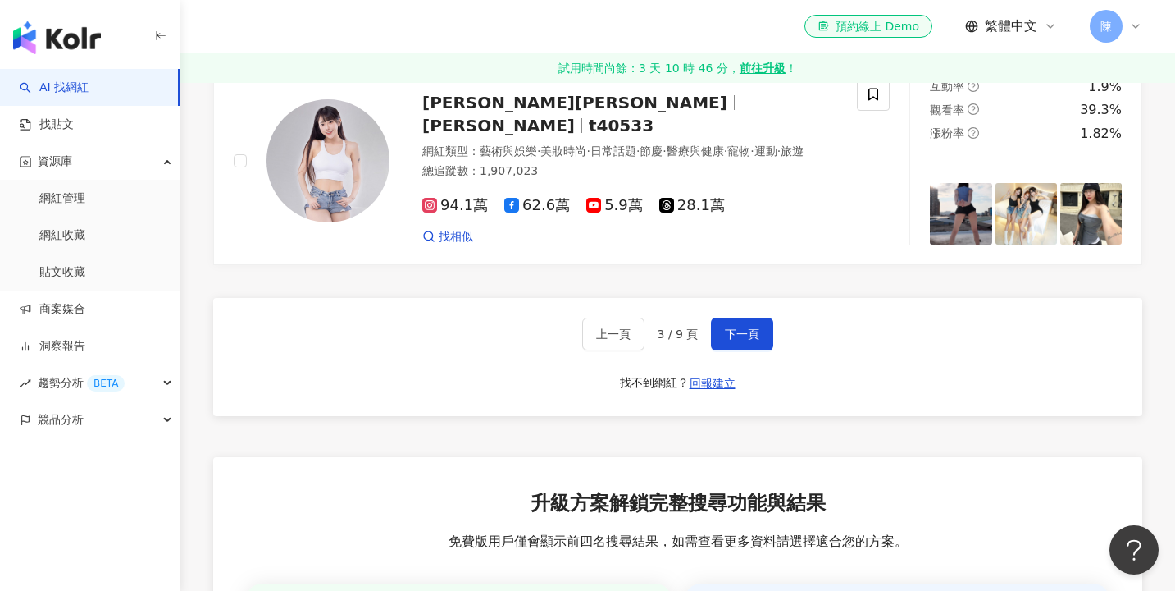
scroll to position [2850, 0]
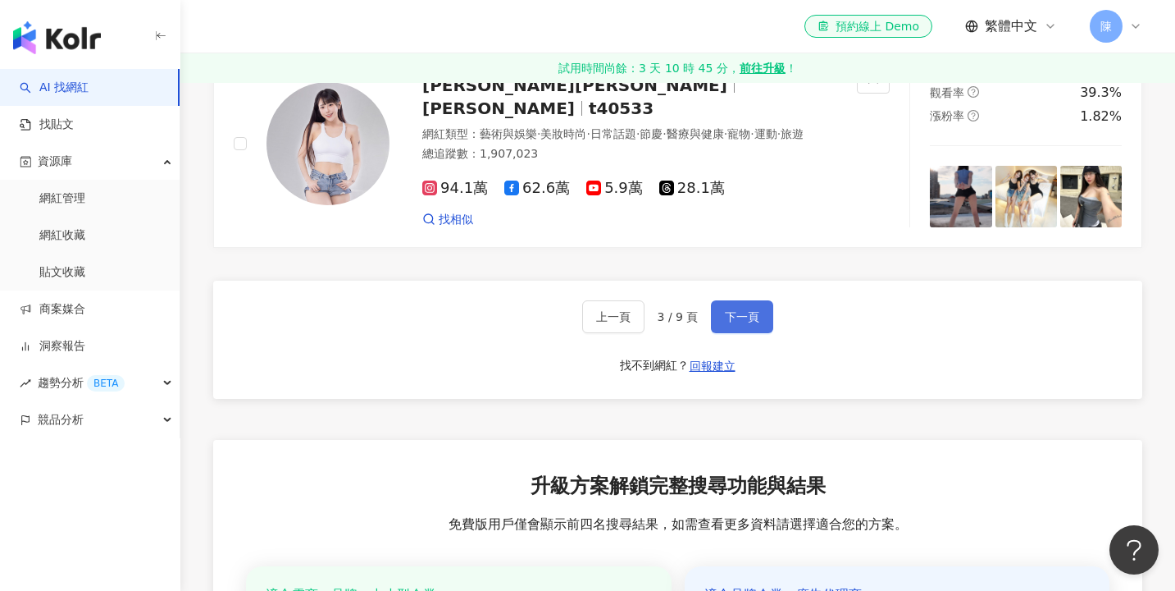
click at [745, 333] on button "下一頁" at bounding box center [742, 316] width 62 height 33
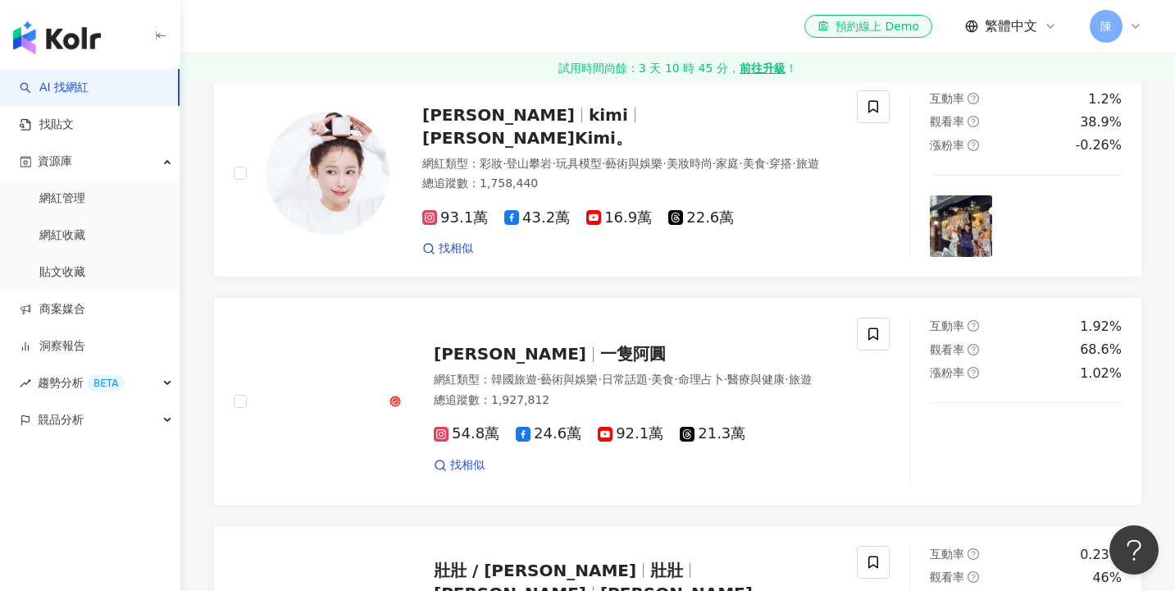
scroll to position [326, 0]
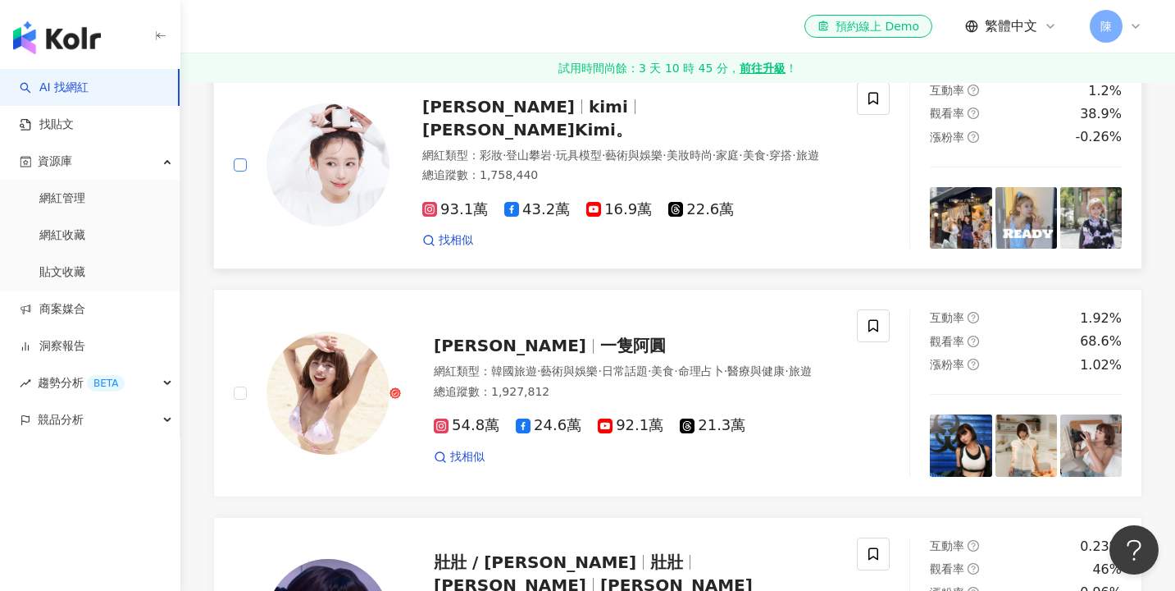
click at [244, 171] on span at bounding box center [240, 164] width 13 height 13
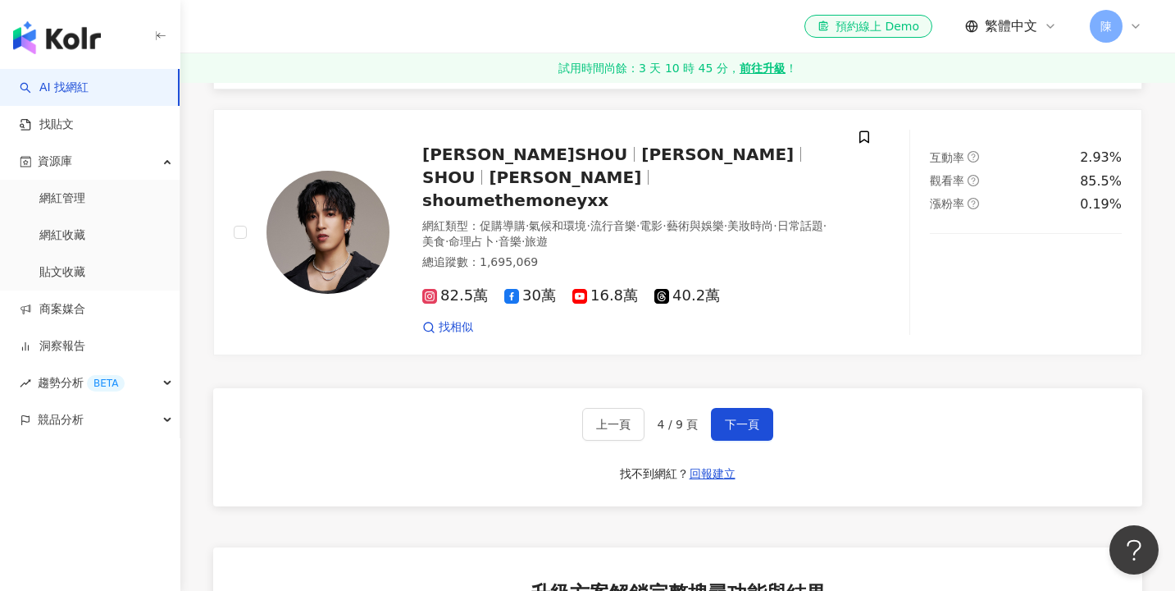
scroll to position [2807, 0]
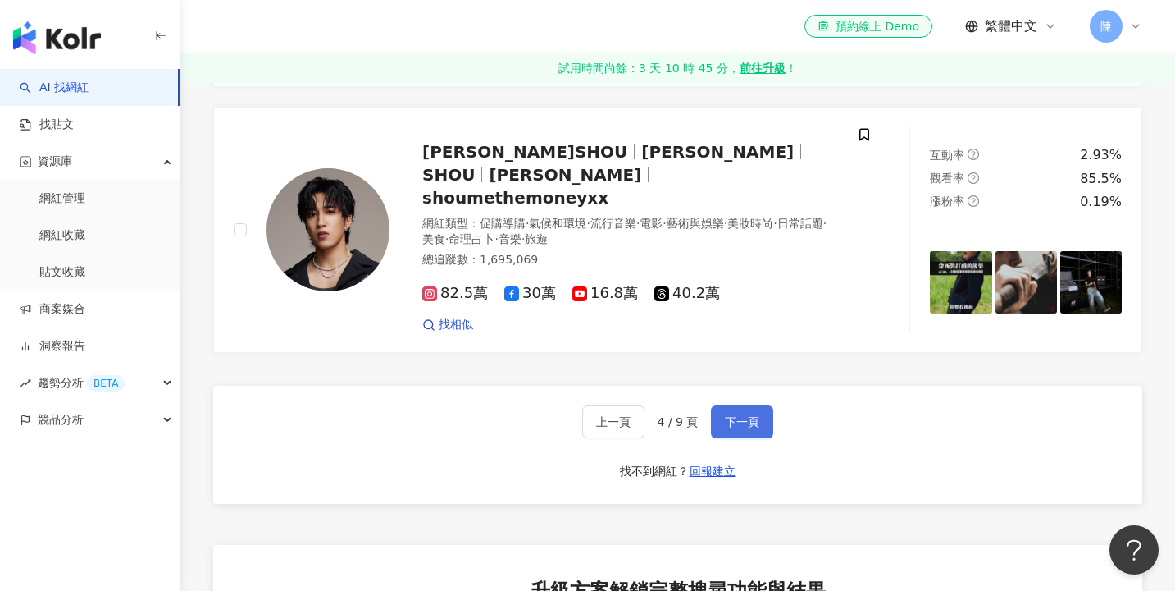
click at [731, 428] on span "下一頁" at bounding box center [742, 421] width 34 height 13
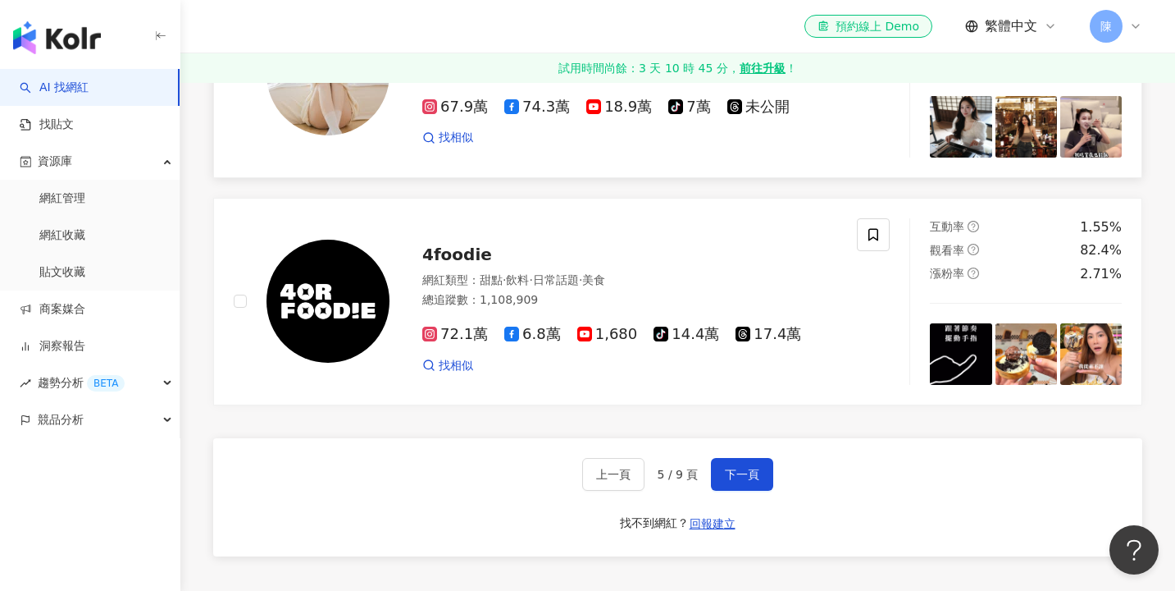
scroll to position [2712, 0]
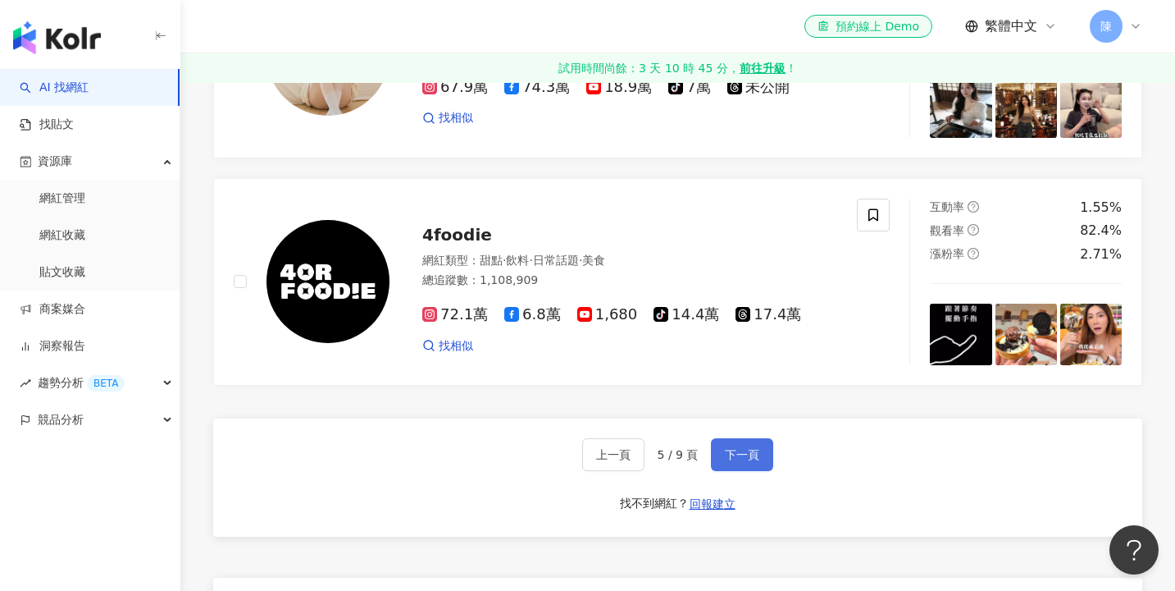
click at [731, 461] on span "下一頁" at bounding box center [742, 454] width 34 height 13
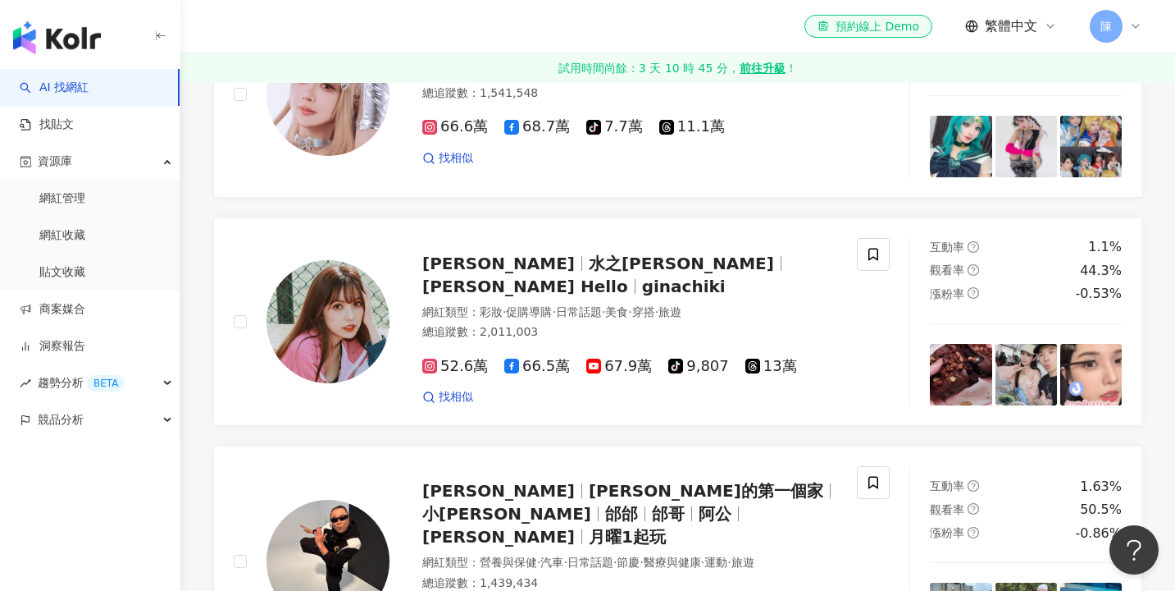
scroll to position [1079, 0]
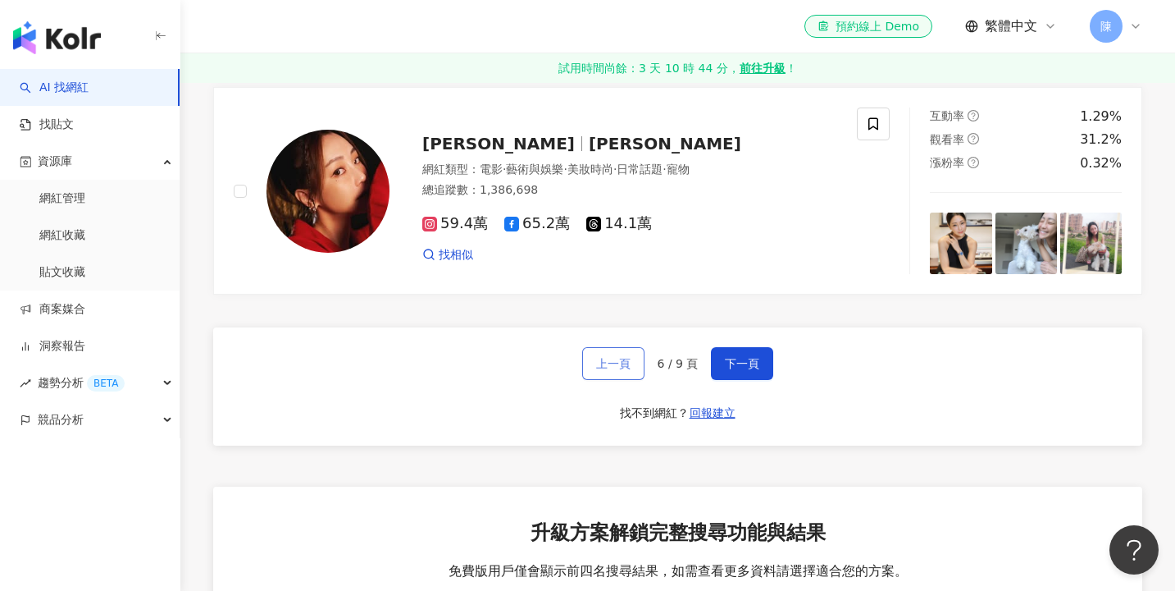
click at [627, 380] on button "上一頁" at bounding box center [613, 363] width 62 height 33
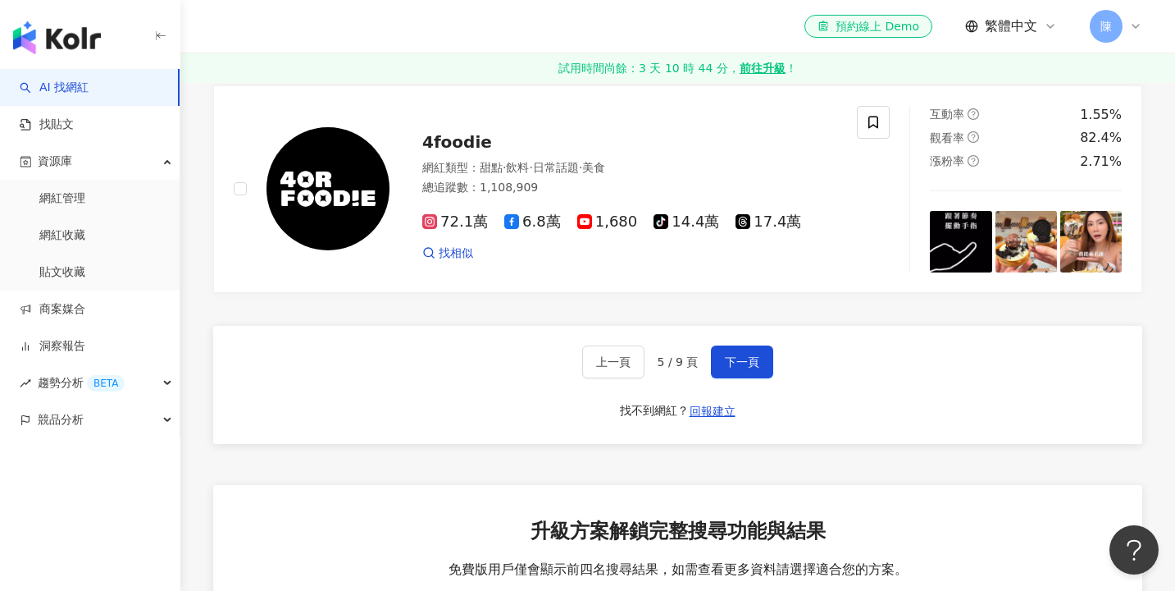
scroll to position [2810, 0]
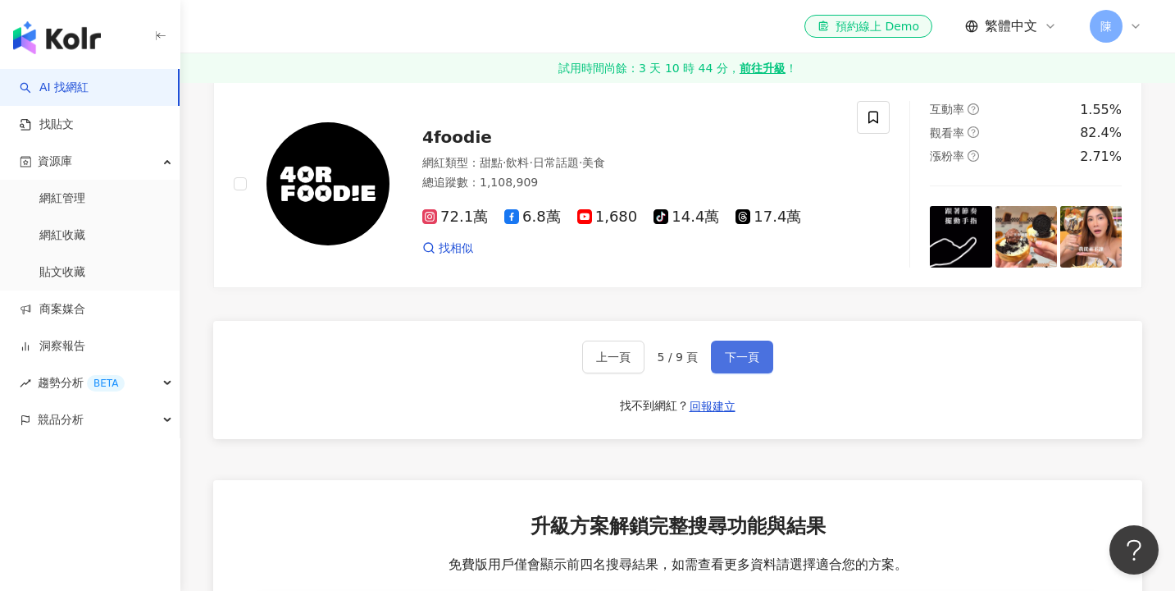
click at [723, 373] on button "下一頁" at bounding box center [742, 356] width 62 height 33
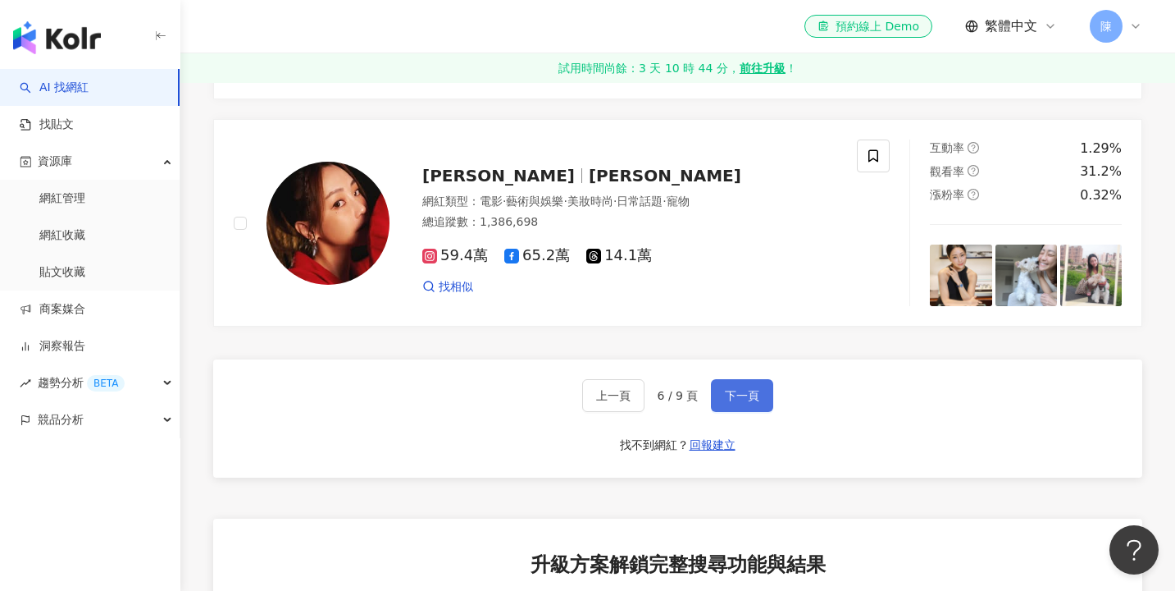
click at [723, 412] on button "下一頁" at bounding box center [742, 395] width 62 height 33
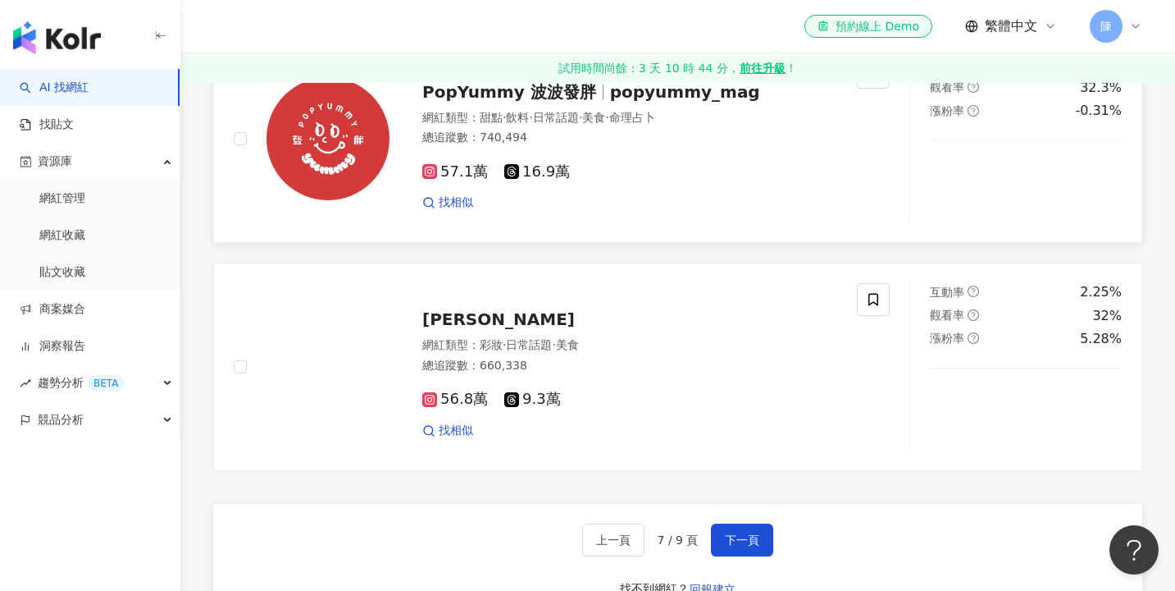
scroll to position [2741, 0]
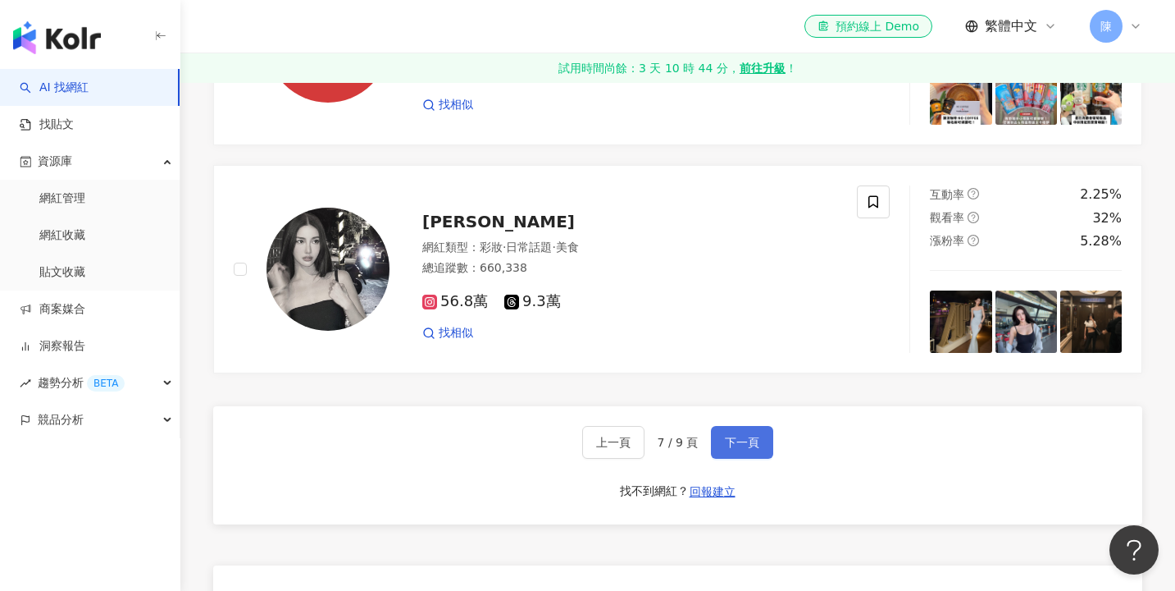
click at [741, 449] on span "下一頁" at bounding box center [742, 442] width 34 height 13
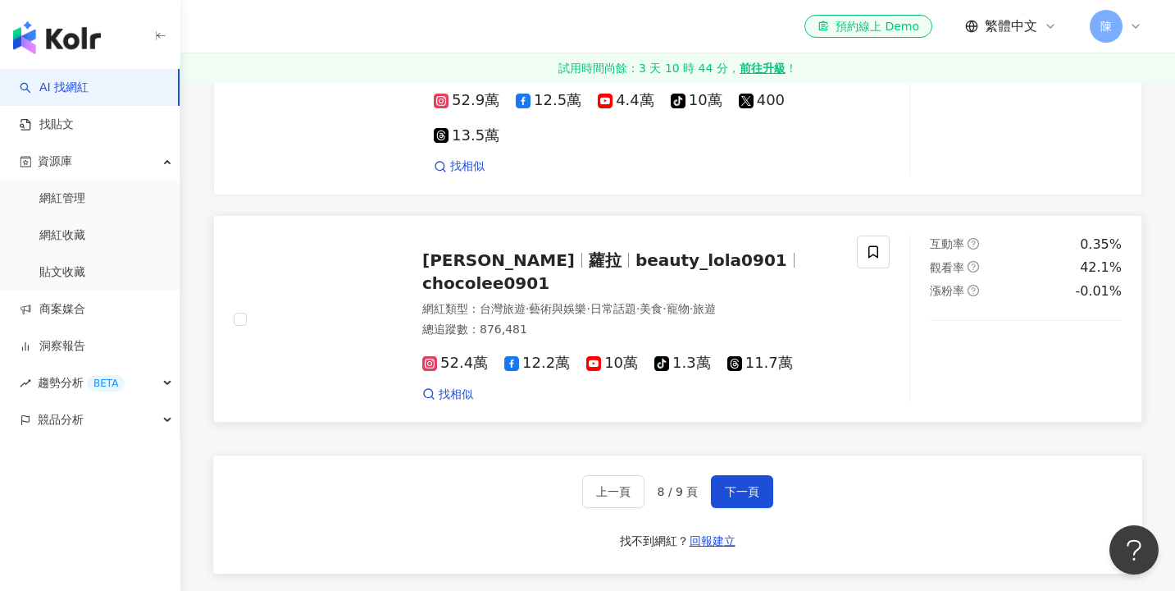
scroll to position [2743, 0]
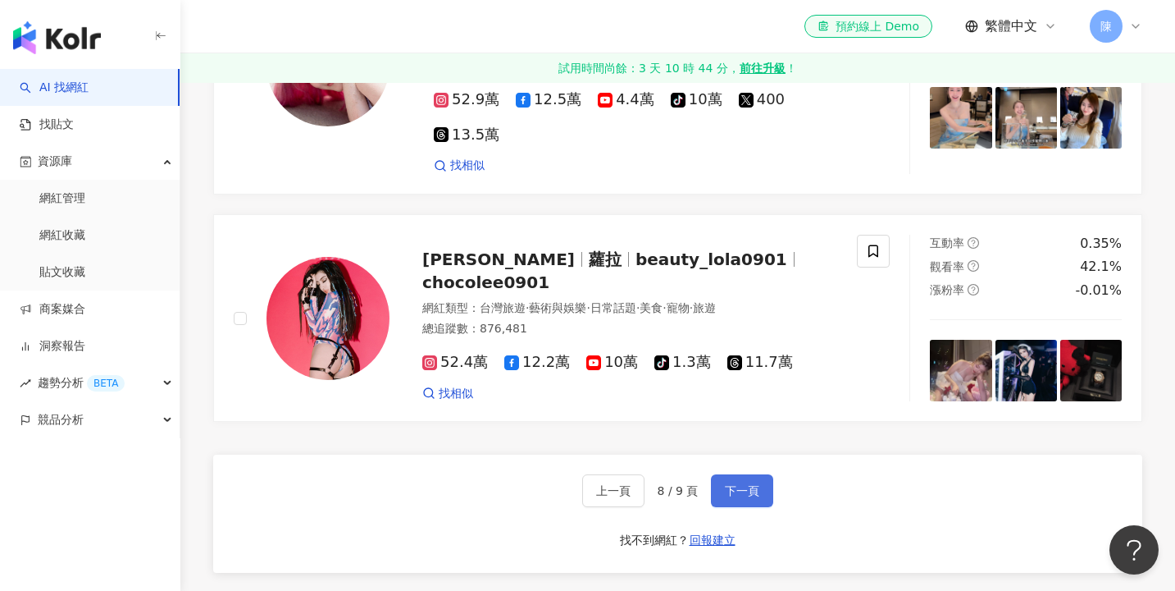
click at [762, 507] on button "下一頁" at bounding box center [742, 490] width 62 height 33
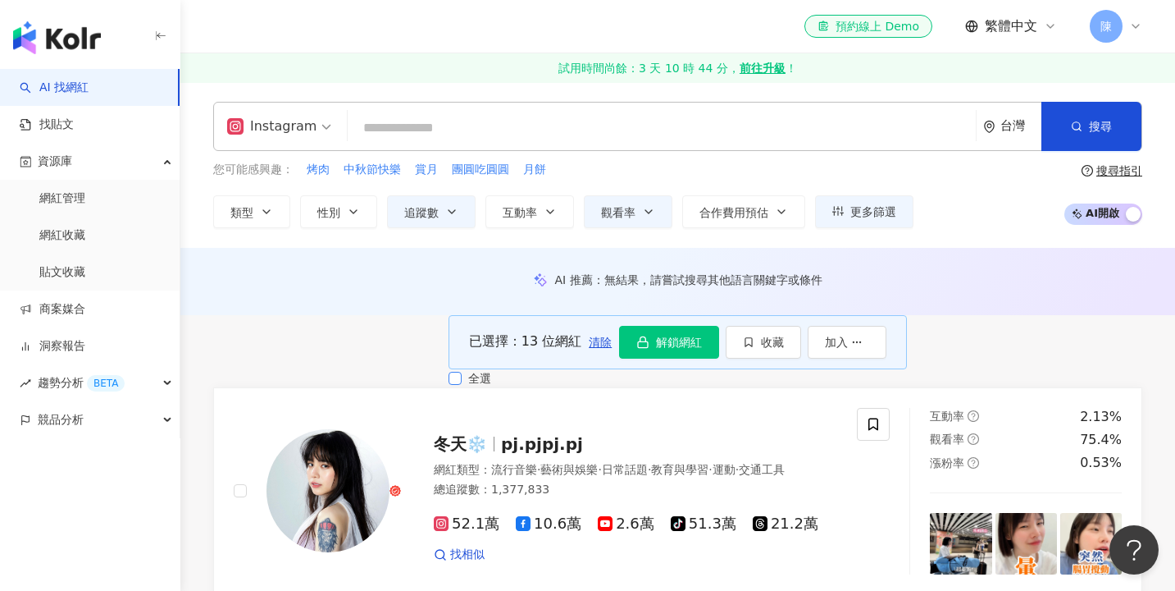
scroll to position [0, 0]
click at [801, 358] on button "收藏" at bounding box center [763, 342] width 75 height 33
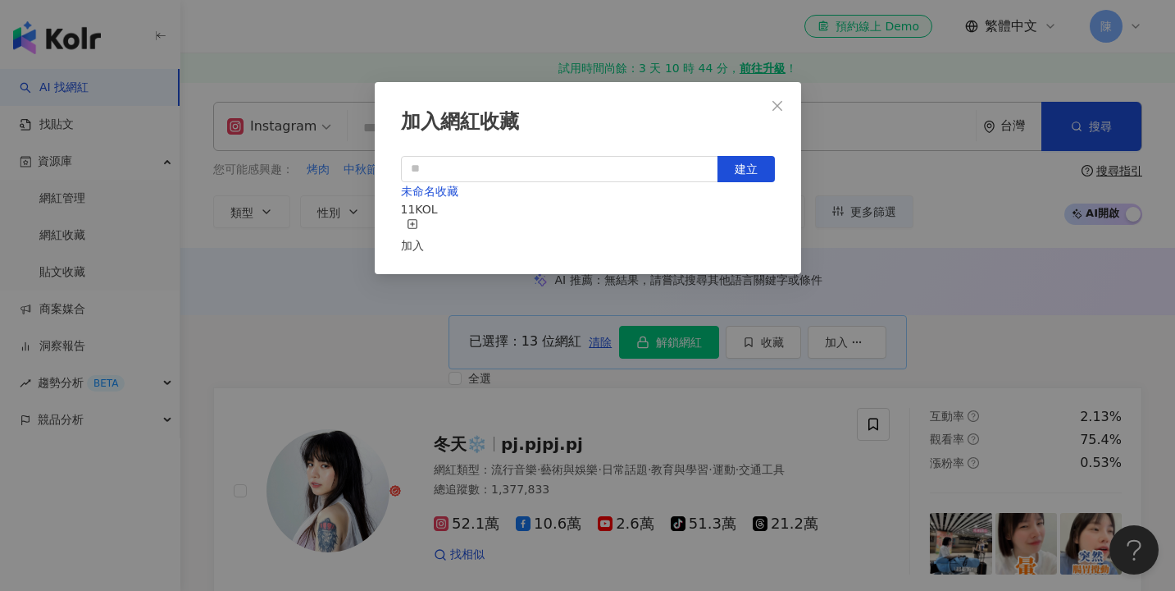
click at [608, 154] on div "加入網紅收藏 建立 未命名收藏 11 KOL 加入" at bounding box center [588, 178] width 427 height 192
click at [603, 168] on input "text" at bounding box center [559, 169] width 317 height 26
type input "*"
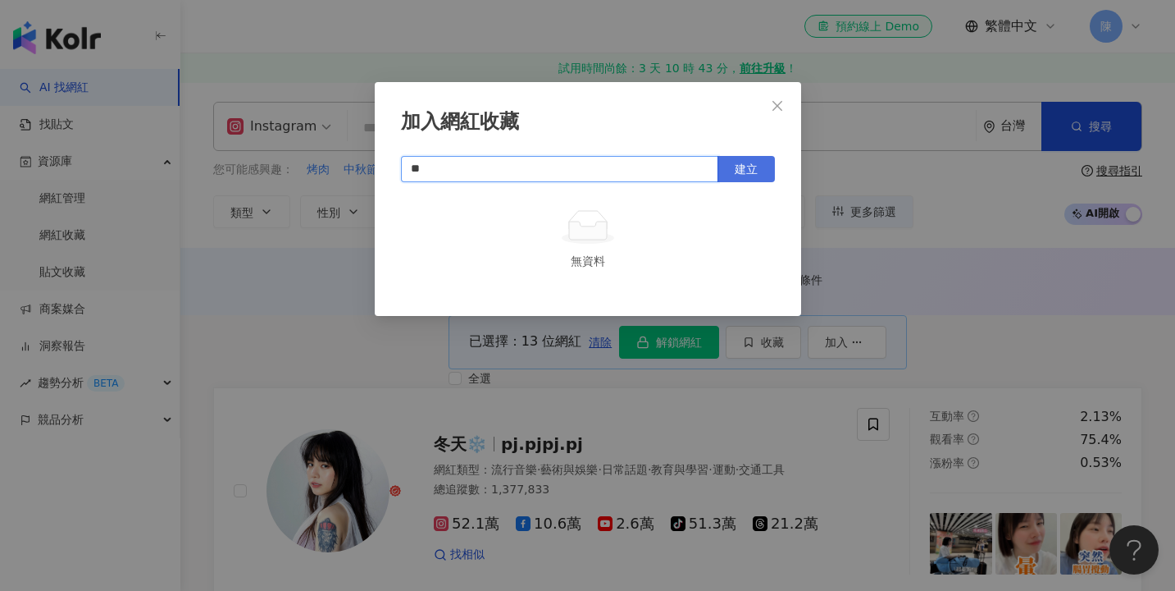
click at [750, 164] on span "建立" at bounding box center [746, 168] width 23 height 13
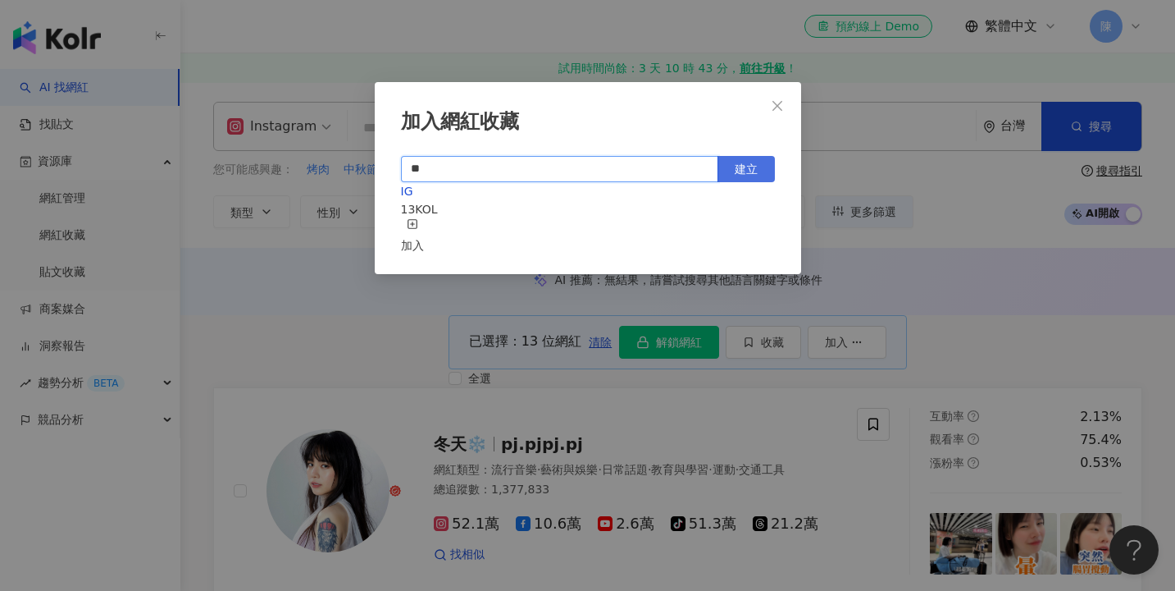
click at [746, 179] on button "建立" at bounding box center [746, 169] width 57 height 26
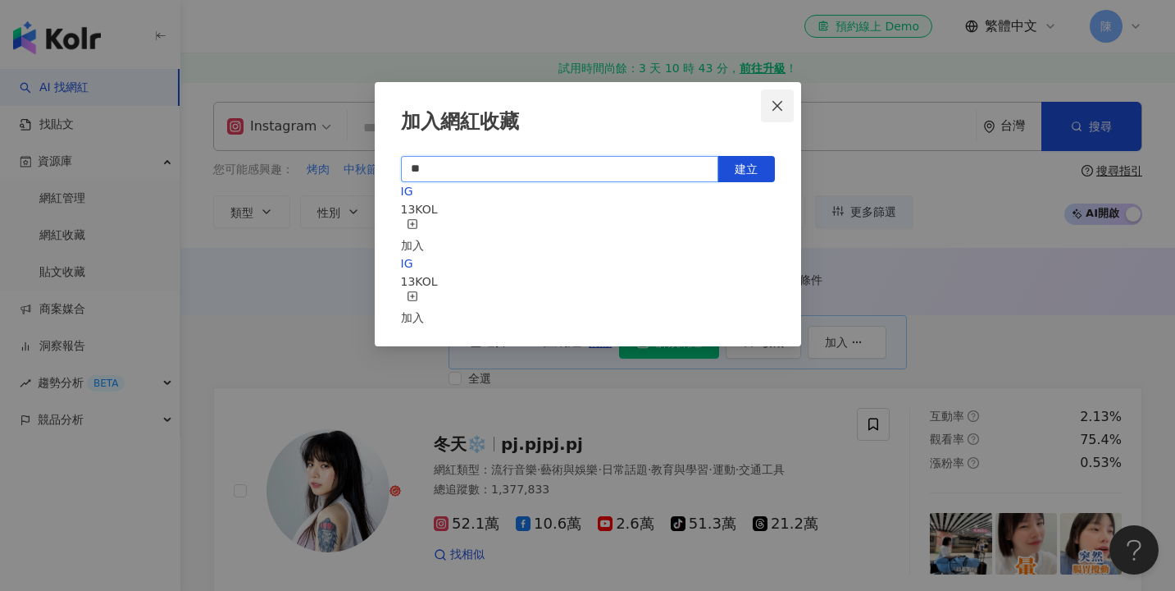
type input "**"
click at [778, 103] on icon "close" at bounding box center [777, 105] width 13 height 13
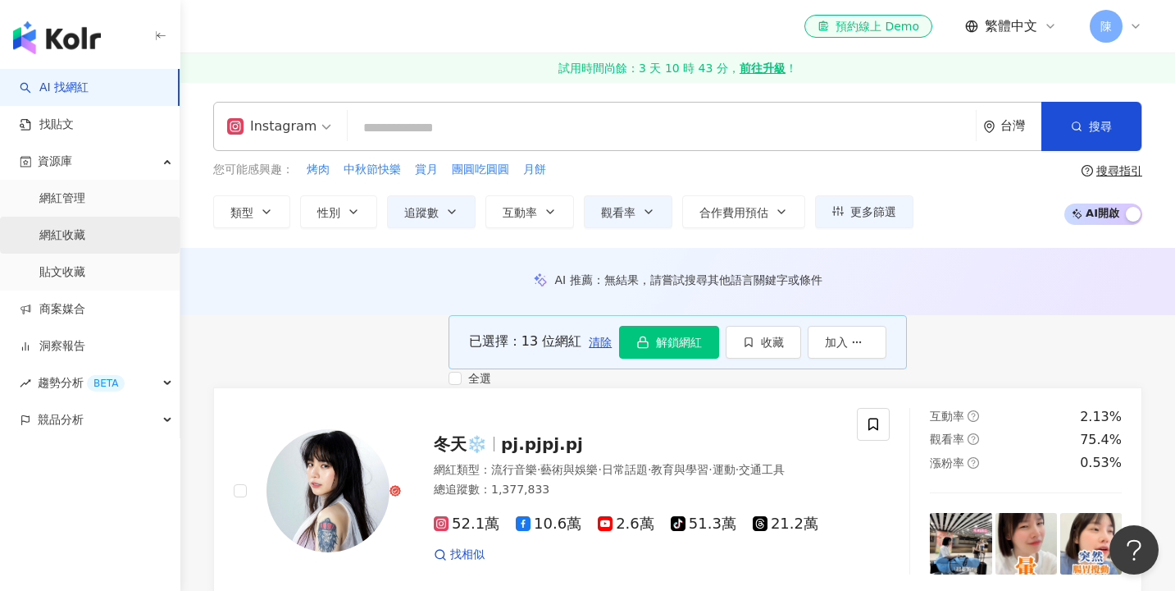
click at [85, 238] on link "網紅收藏" at bounding box center [62, 235] width 46 height 16
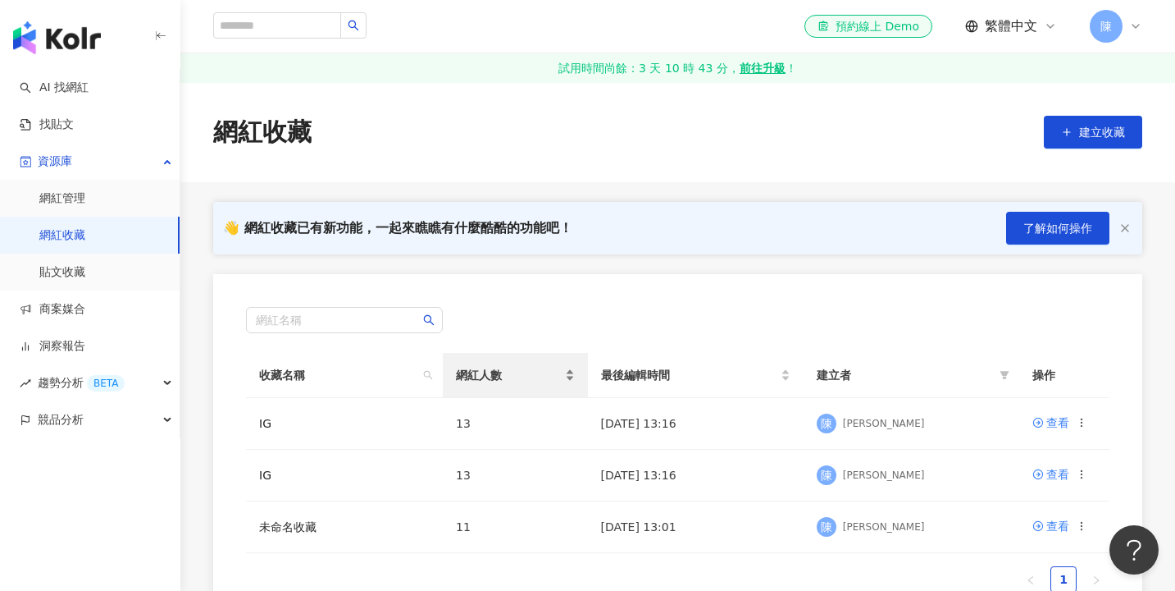
scroll to position [134, 0]
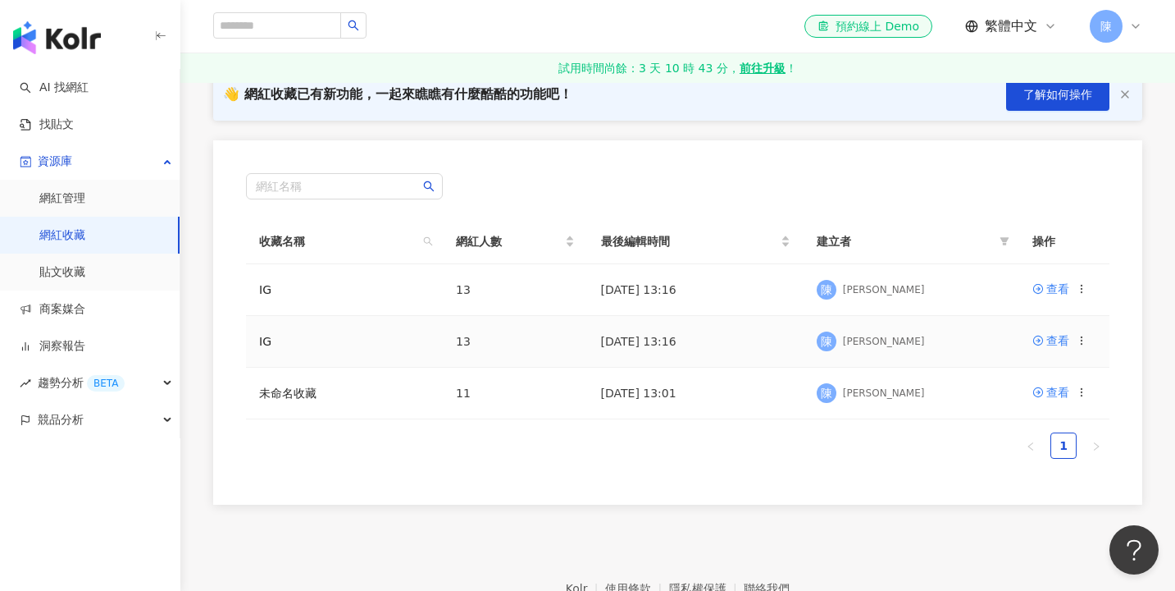
click at [1076, 333] on div at bounding box center [1081, 340] width 11 height 18
click at [1084, 353] on td "查看" at bounding box center [1065, 342] width 90 height 52
click at [1082, 341] on icon at bounding box center [1081, 340] width 11 height 11
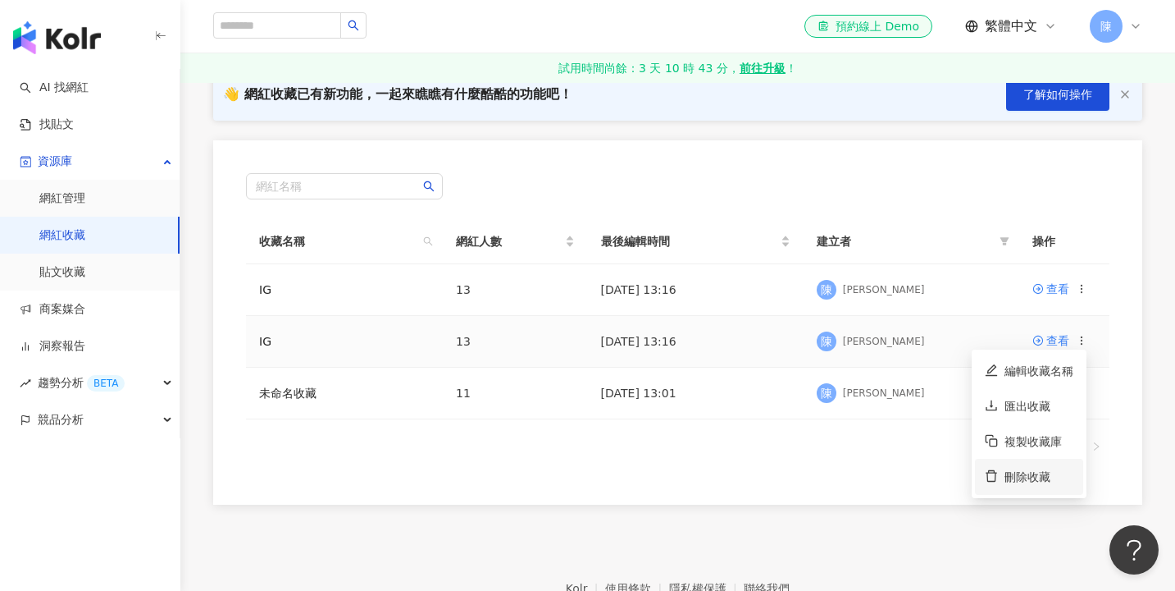
click at [1035, 485] on div "刪除收藏" at bounding box center [1039, 477] width 69 height 18
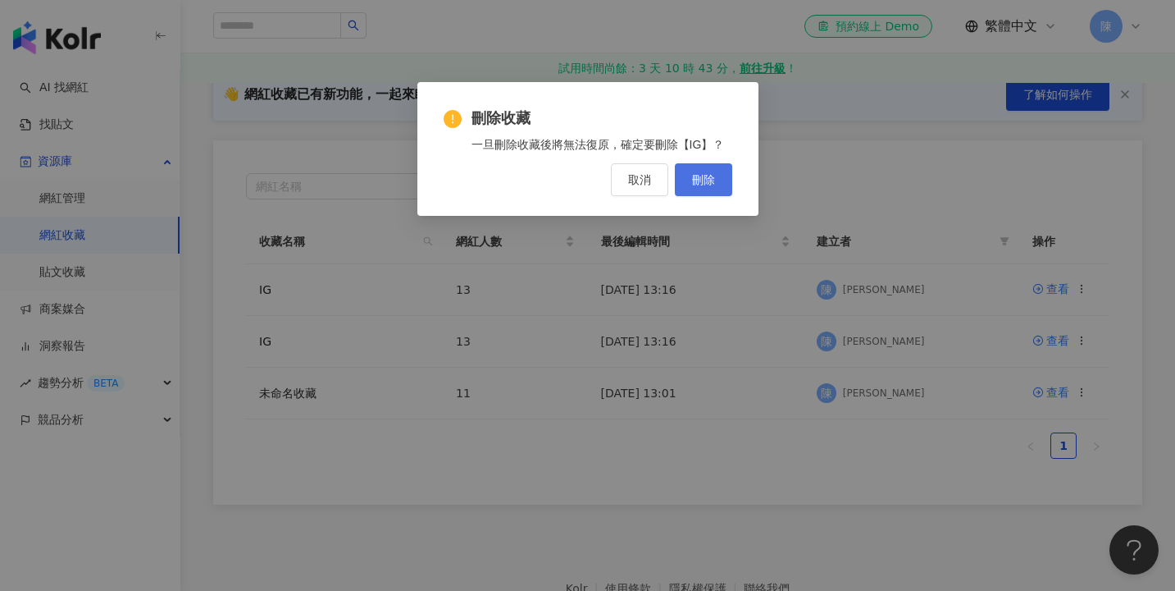
click at [712, 176] on span "刪除" at bounding box center [703, 179] width 23 height 13
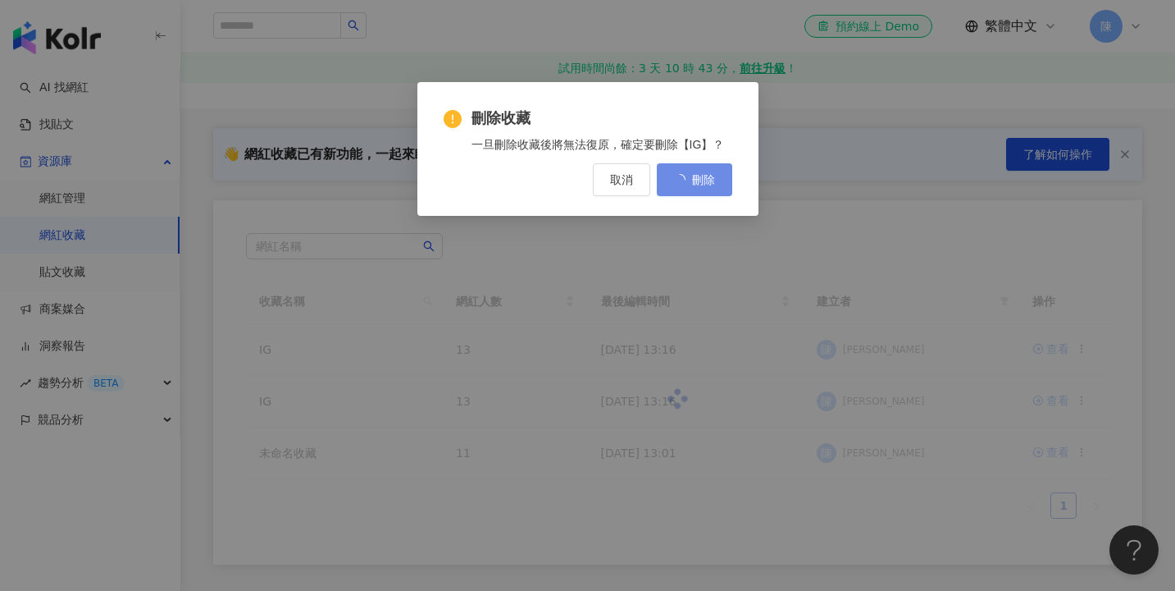
scroll to position [0, 0]
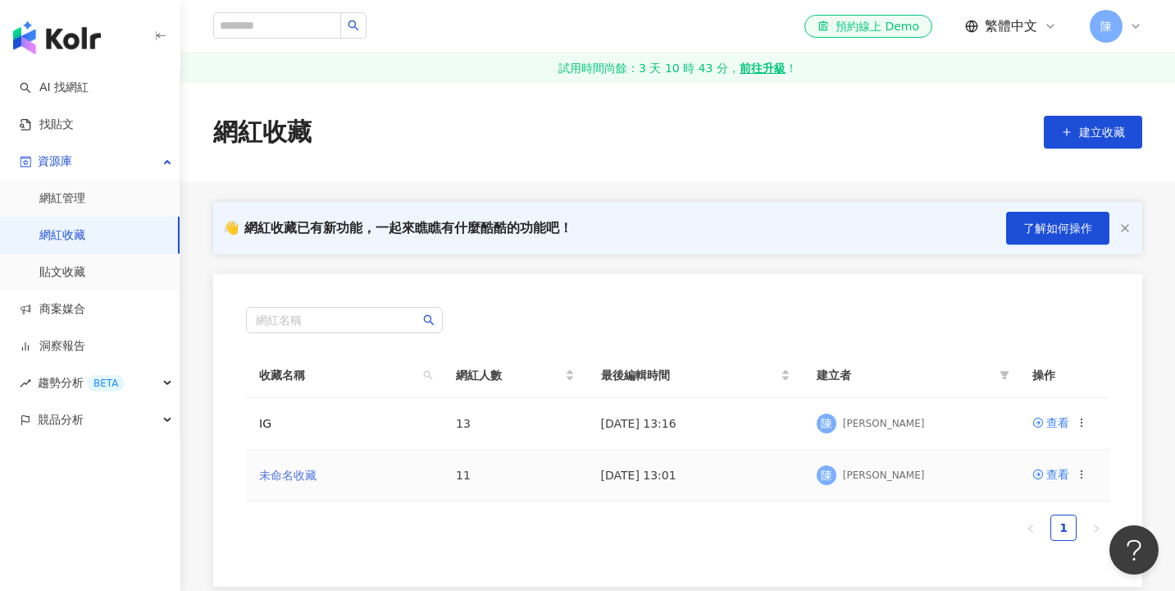
click at [294, 479] on link "未命名收藏" at bounding box center [287, 474] width 57 height 13
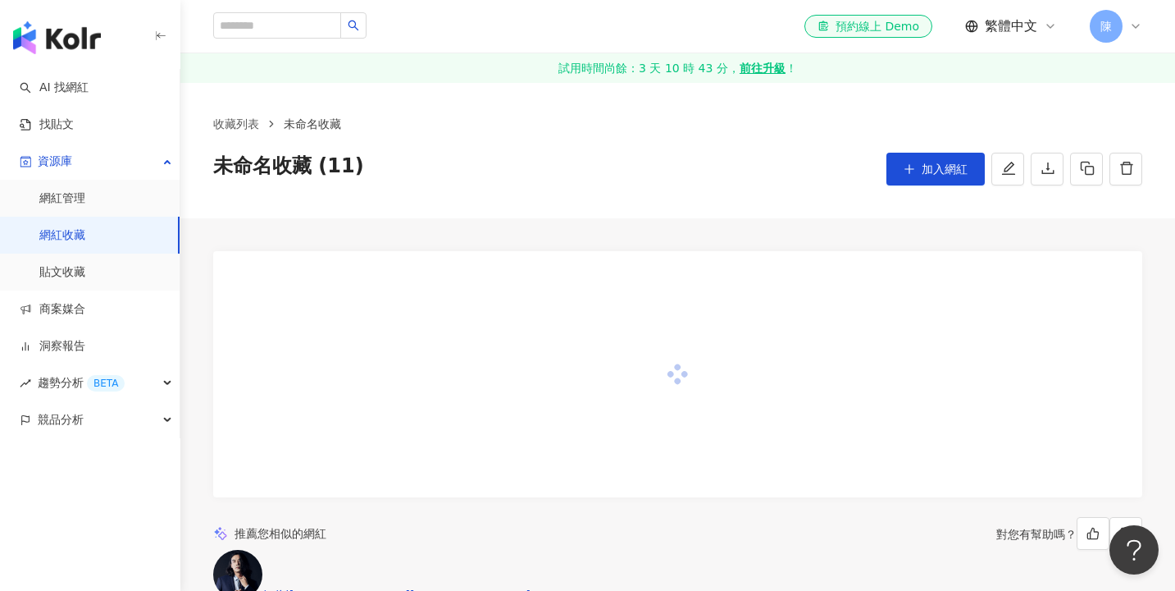
click at [326, 163] on span "未命名收藏 (11)" at bounding box center [288, 169] width 151 height 33
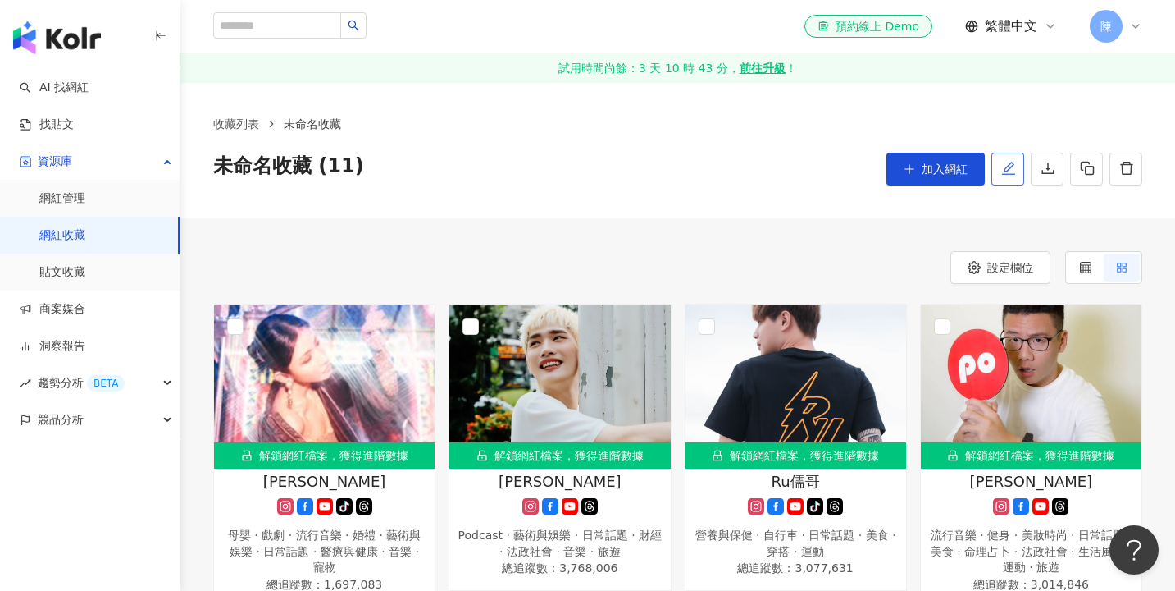
click at [1011, 162] on icon "edit" at bounding box center [1008, 168] width 15 height 15
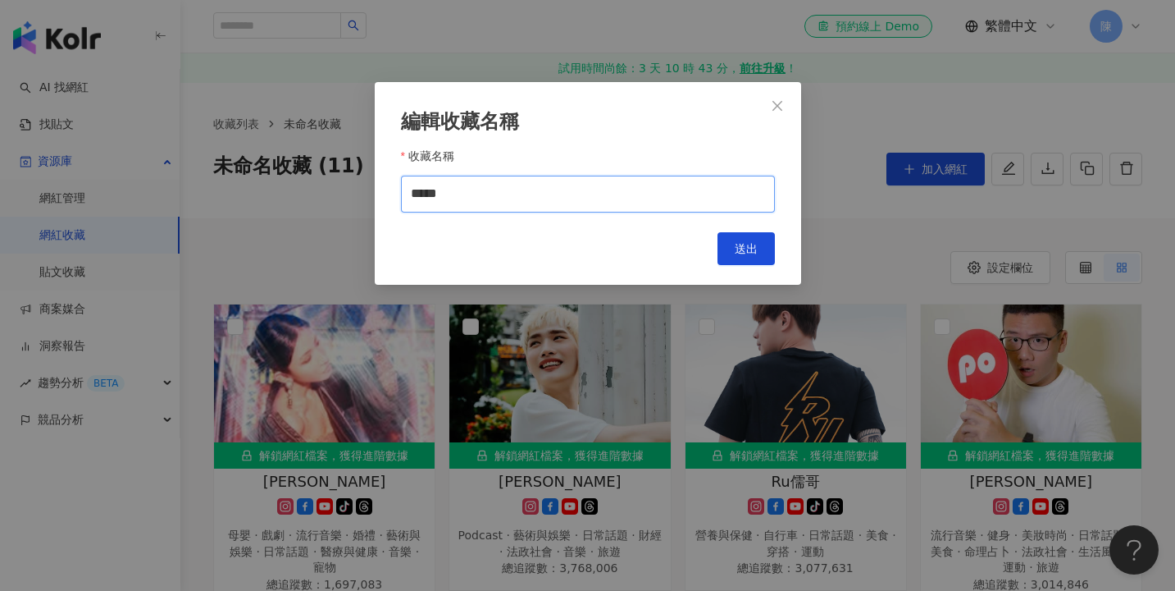
click at [640, 197] on input "*****" at bounding box center [588, 194] width 374 height 37
type input "**"
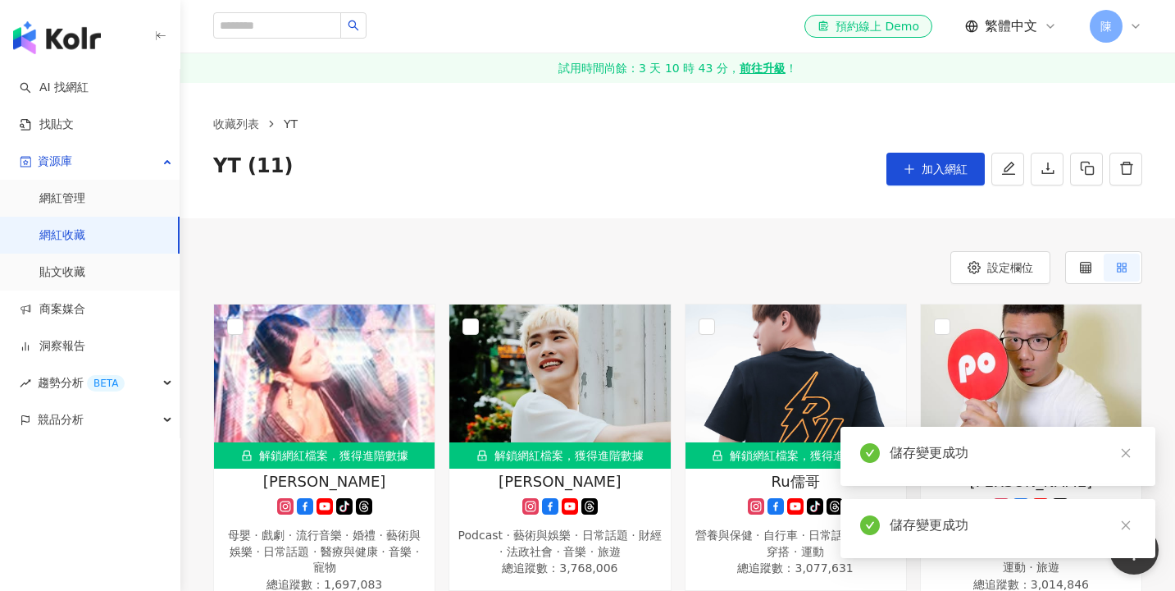
click at [85, 235] on link "網紅收藏" at bounding box center [62, 235] width 46 height 16
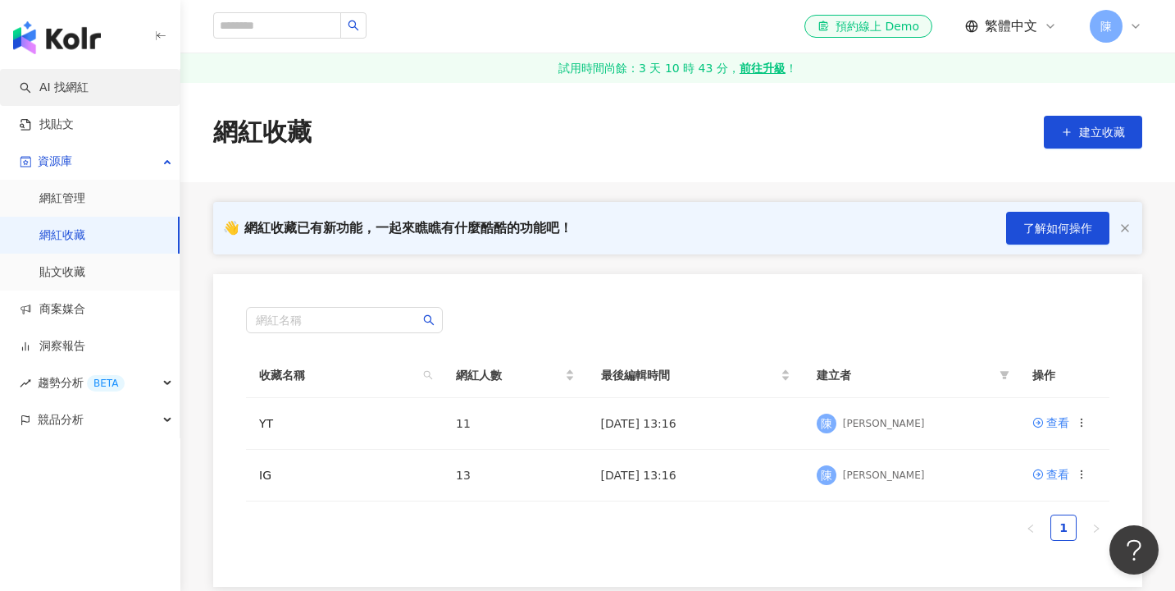
click at [89, 87] on link "AI 找網紅" at bounding box center [54, 88] width 69 height 16
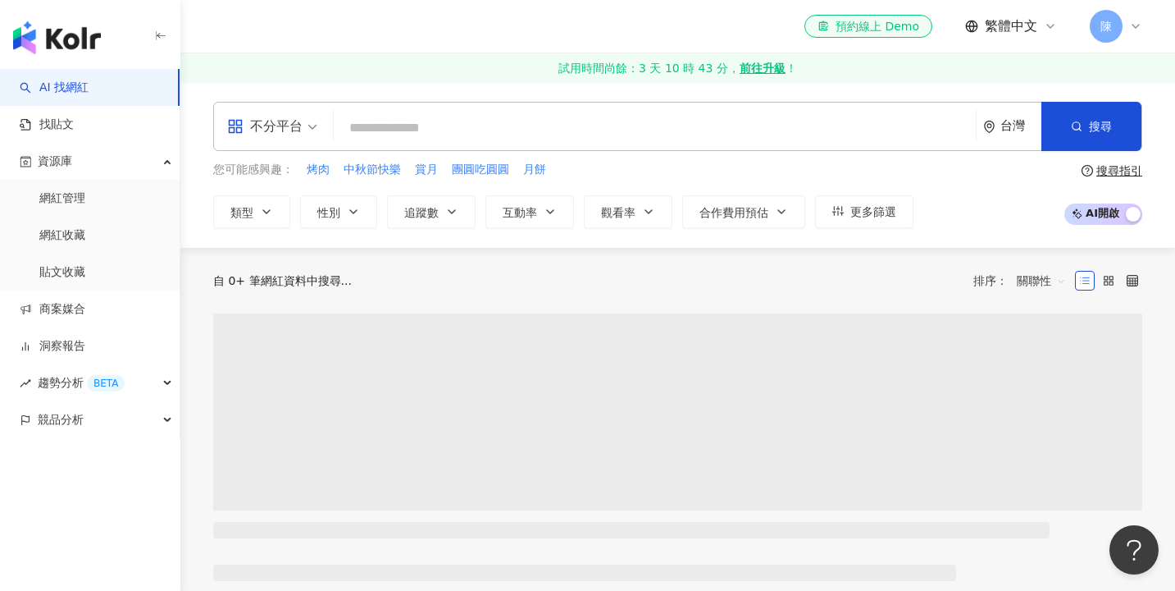
click at [260, 114] on div "不分平台" at bounding box center [264, 126] width 75 height 26
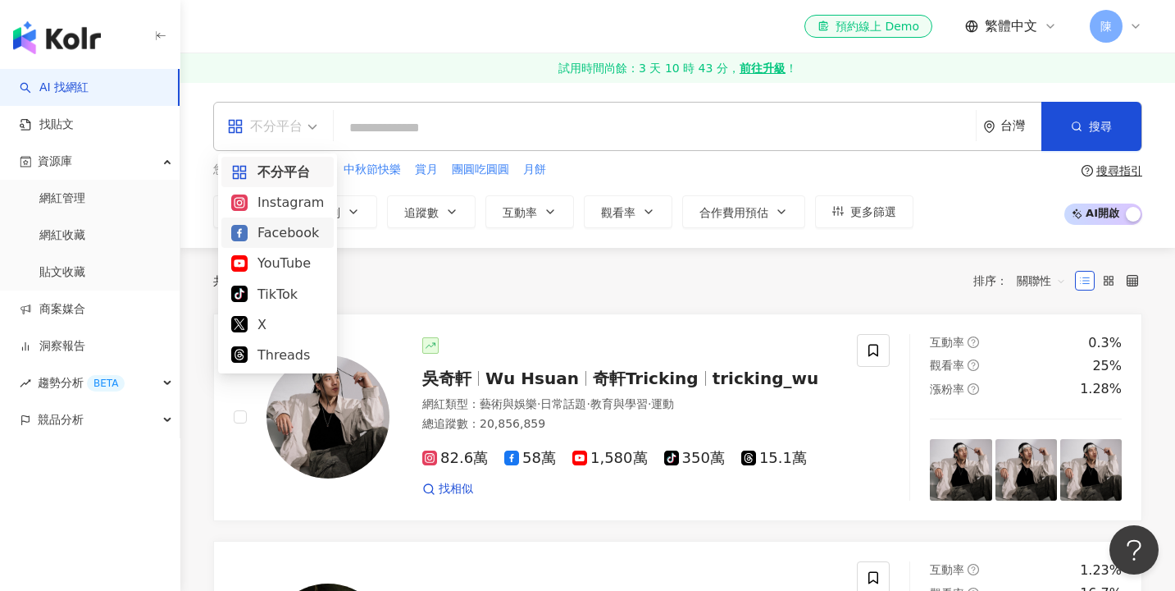
click at [272, 239] on div "Facebook" at bounding box center [277, 232] width 93 height 21
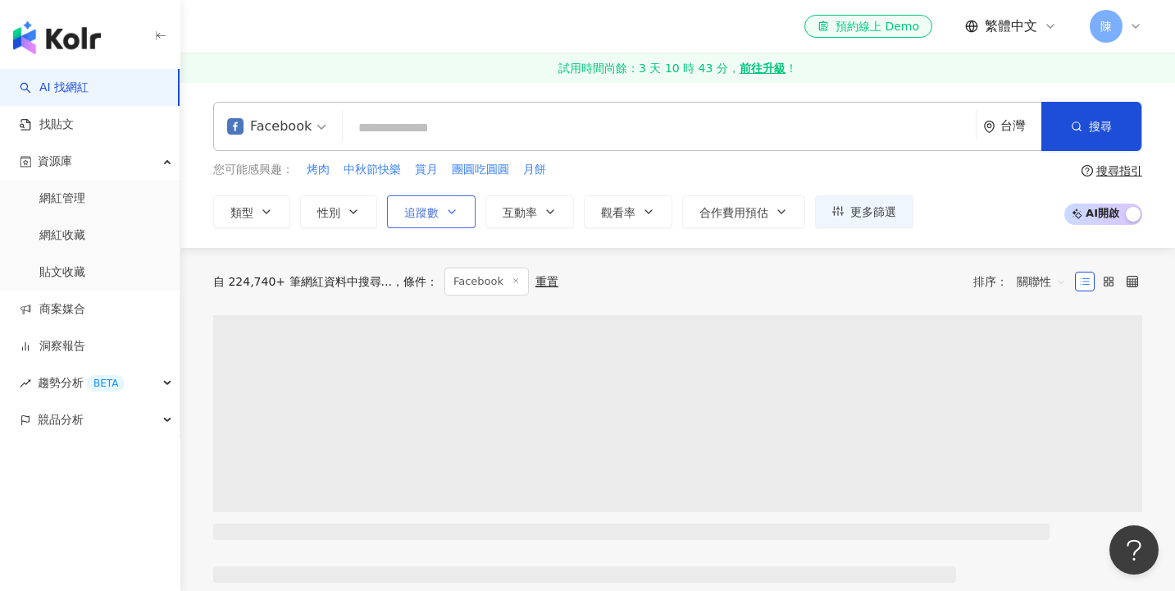
click at [445, 203] on button "追蹤數" at bounding box center [431, 211] width 89 height 33
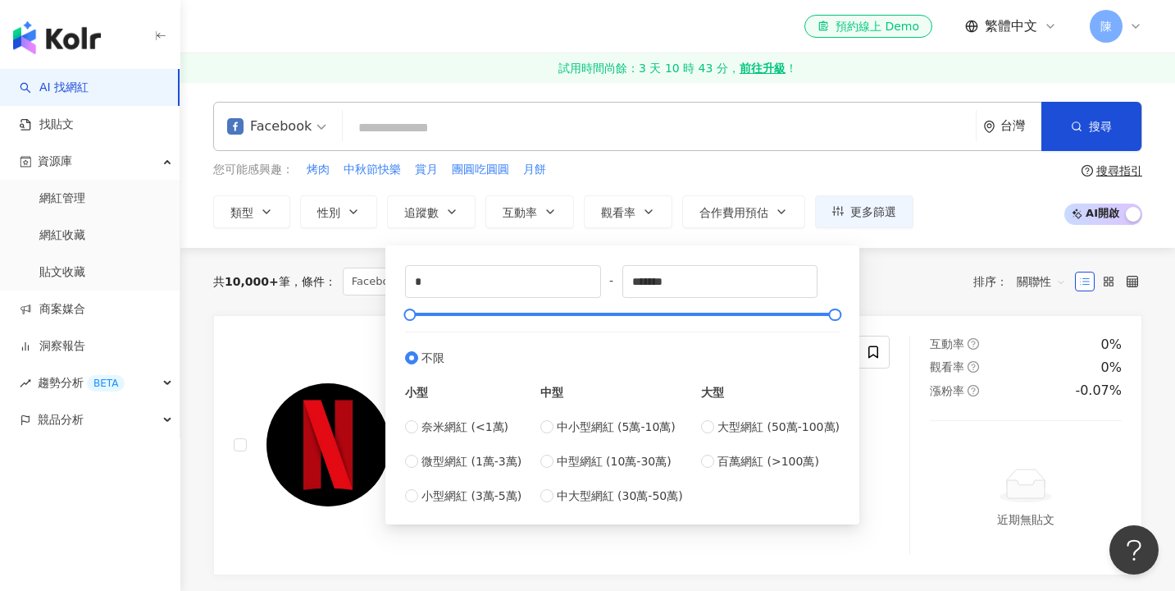
click at [308, 139] on span at bounding box center [276, 127] width 99 height 48
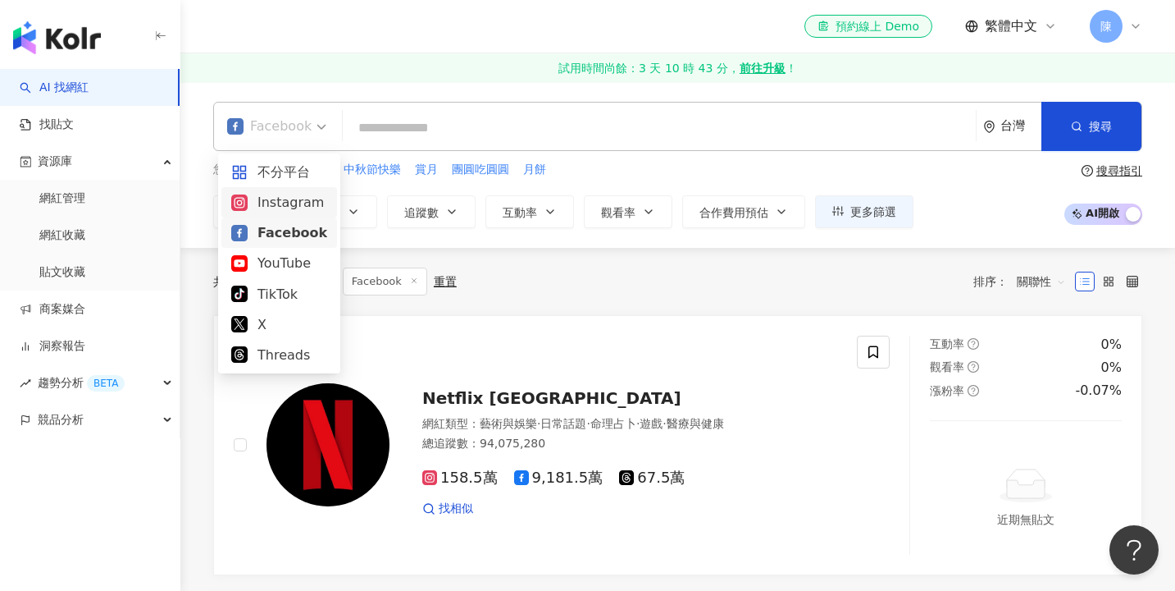
click at [308, 203] on div "Instagram" at bounding box center [279, 202] width 96 height 21
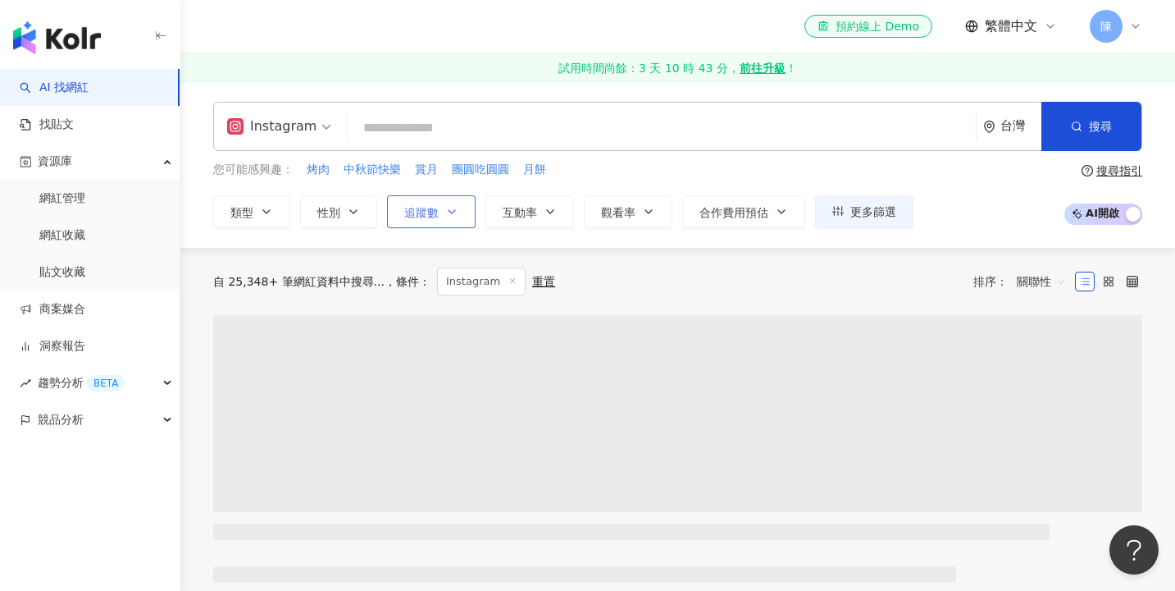
click at [431, 209] on span "追蹤數" at bounding box center [421, 212] width 34 height 13
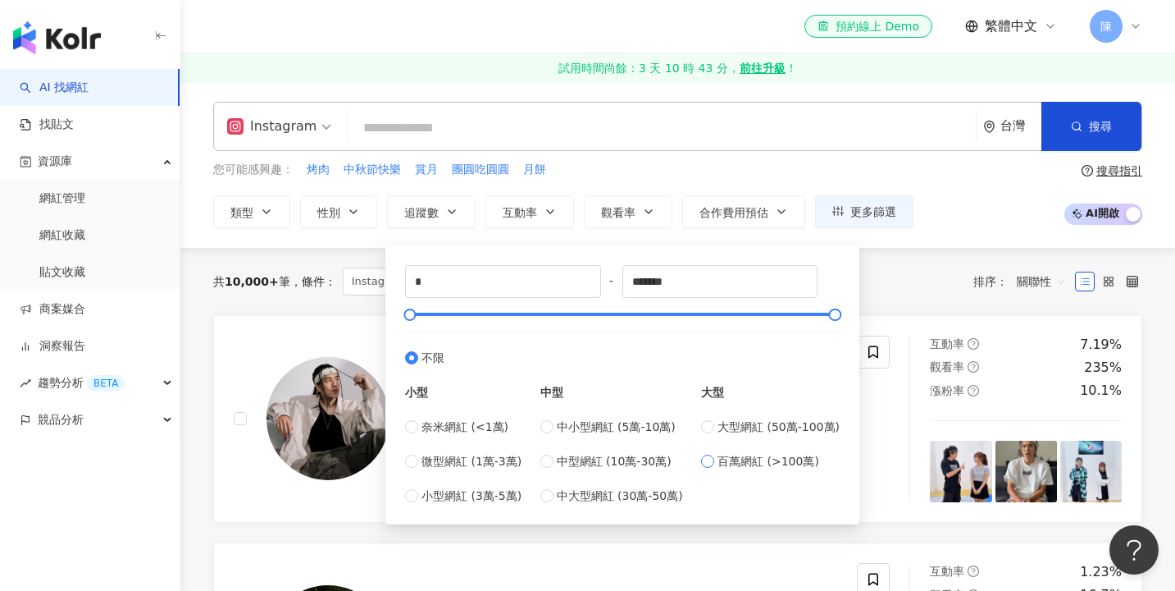
click at [728, 467] on span "百萬網紅 (>100萬)" at bounding box center [769, 461] width 102 height 18
type input "*******"
type input "*********"
click at [629, 222] on button "觀看率" at bounding box center [628, 211] width 89 height 33
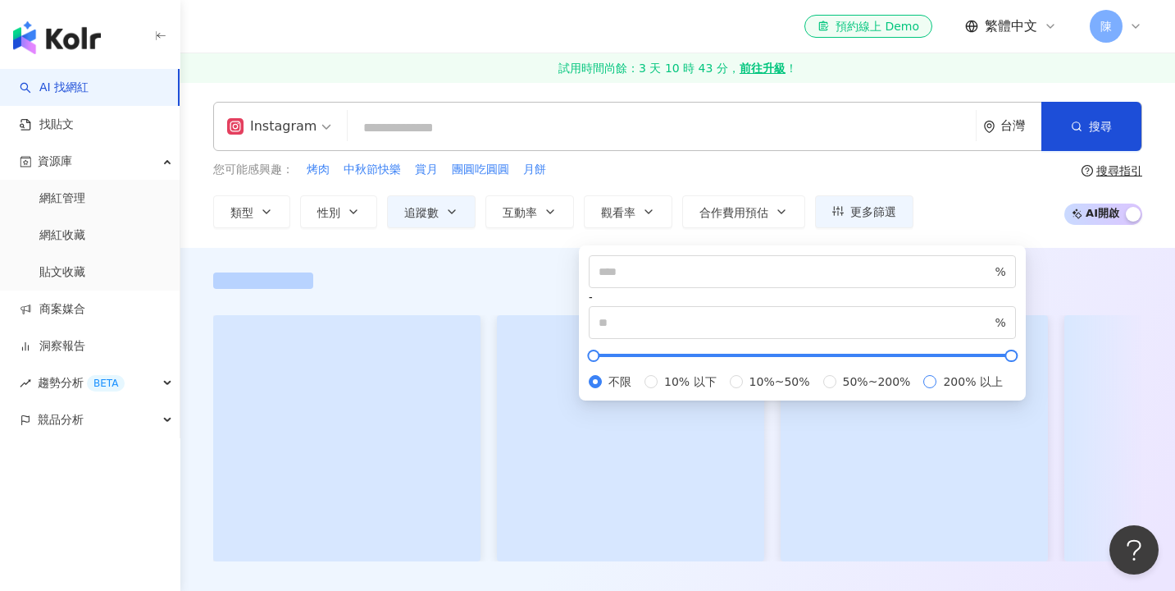
click at [937, 390] on span "200% 以上" at bounding box center [973, 381] width 72 height 18
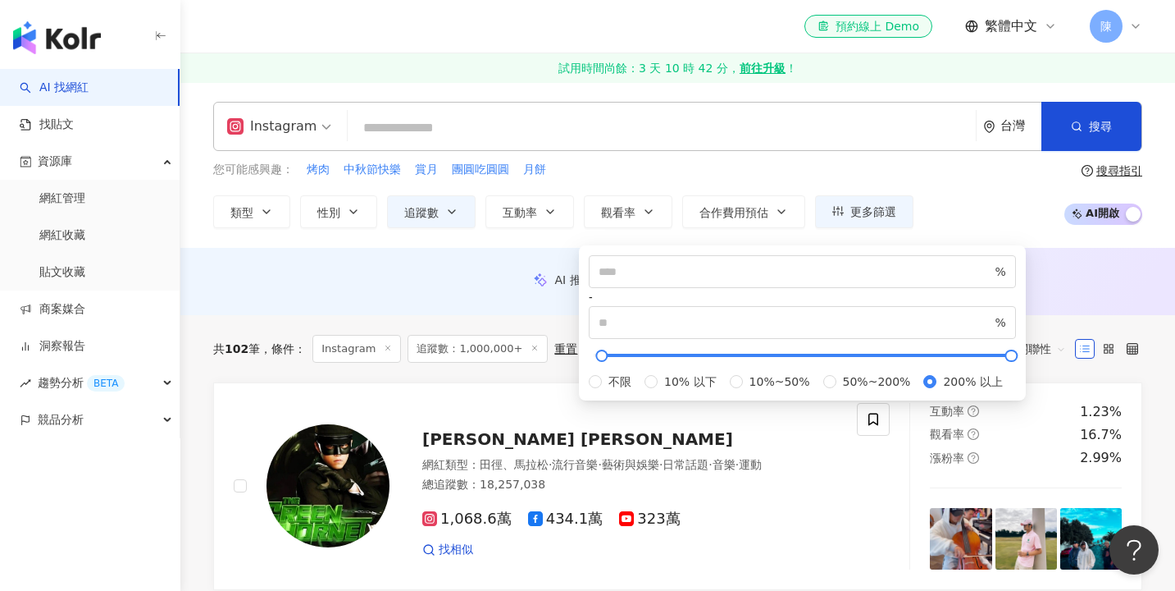
click at [446, 295] on div "AI 推薦 ： 無結果，請嘗試搜尋其他語言關鍵字或條件" at bounding box center [677, 284] width 995 height 25
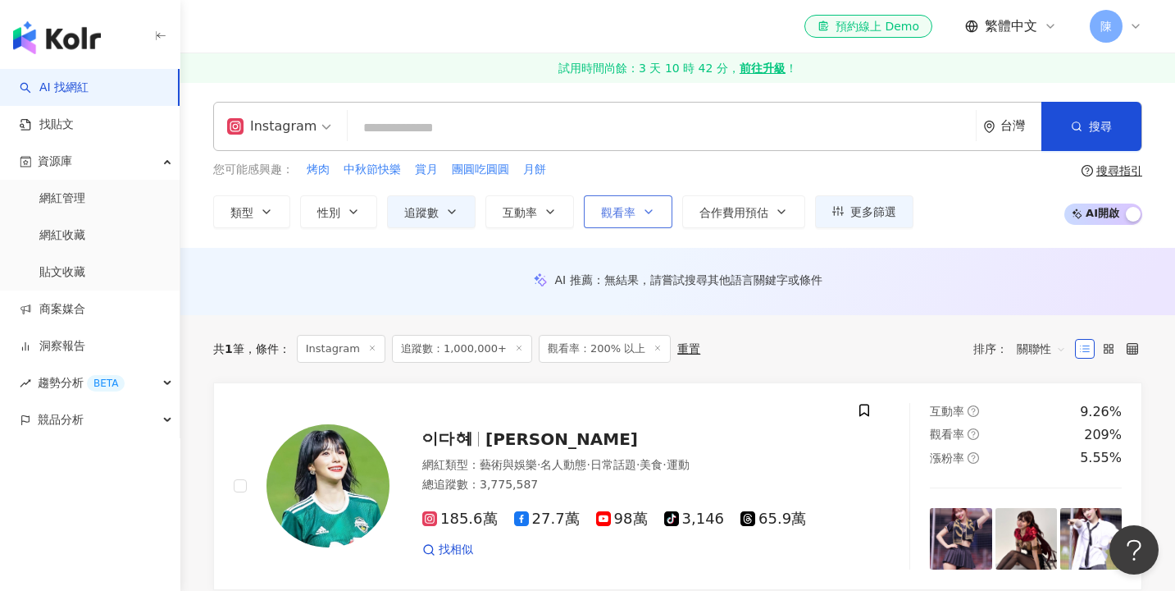
click at [618, 216] on span "觀看率" at bounding box center [618, 212] width 34 height 13
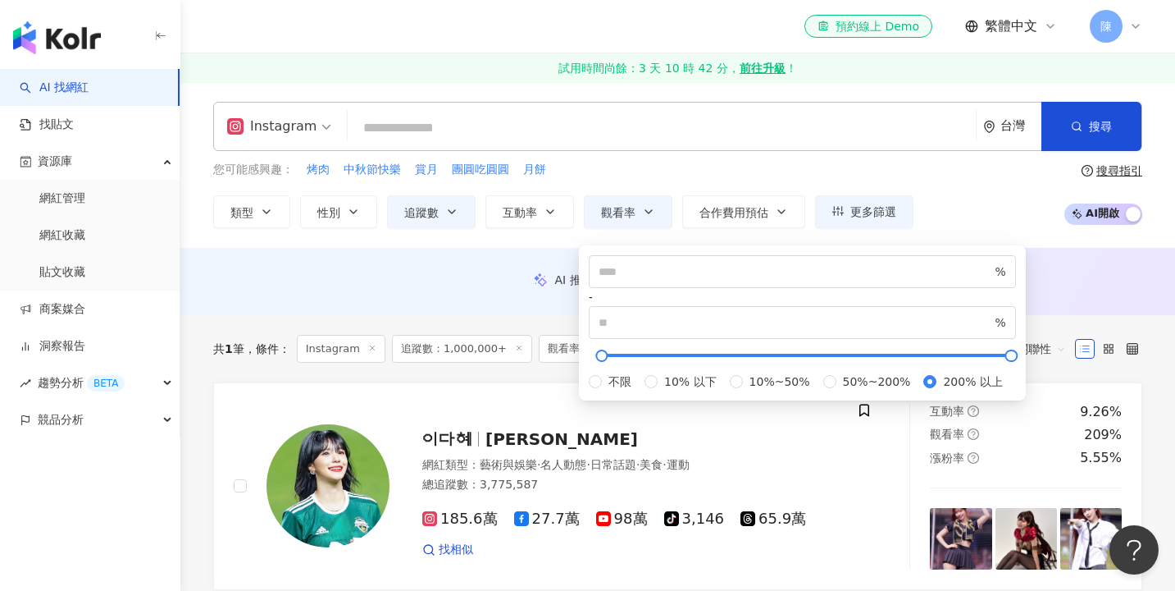
click at [721, 390] on div "不限 10% 以下 10%~50% 50%~200% 200% 以上" at bounding box center [802, 381] width 427 height 18
click at [837, 390] on span "50%~200%" at bounding box center [877, 381] width 81 height 18
type input "**"
type input "***"
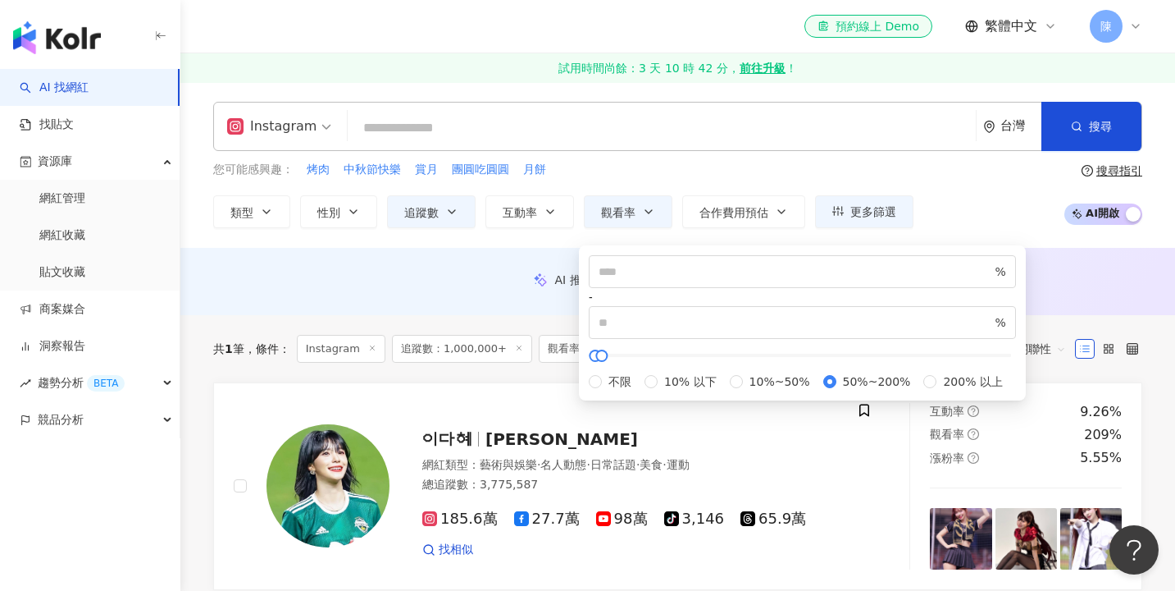
click at [413, 294] on div "AI 推薦 ： 無結果，請嘗試搜尋其他語言關鍵字或條件" at bounding box center [677, 284] width 995 height 25
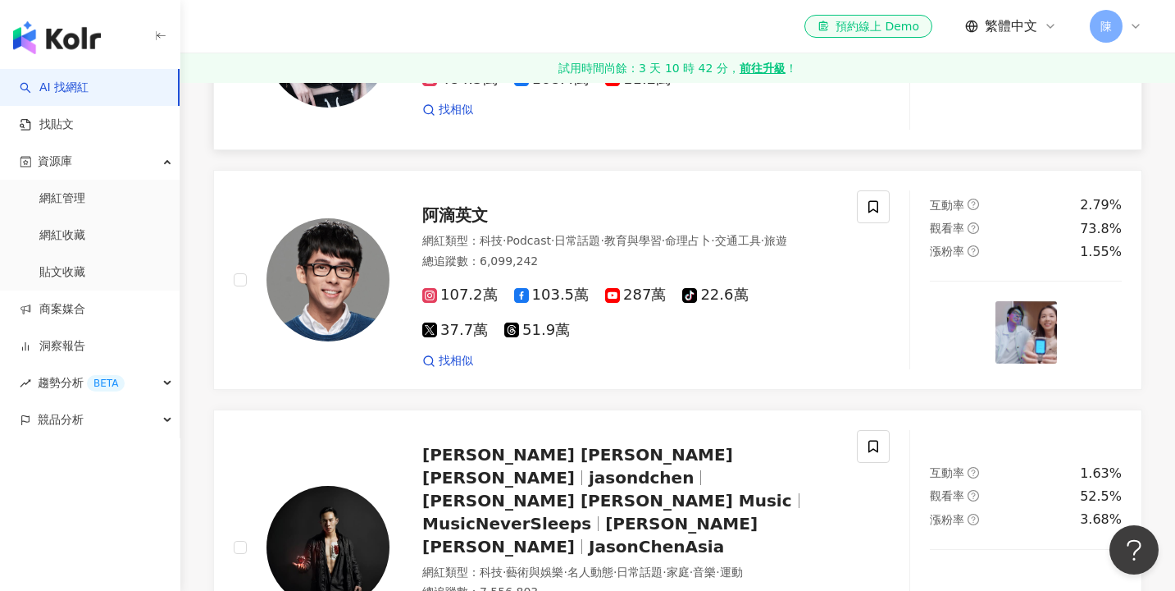
scroll to position [402, 0]
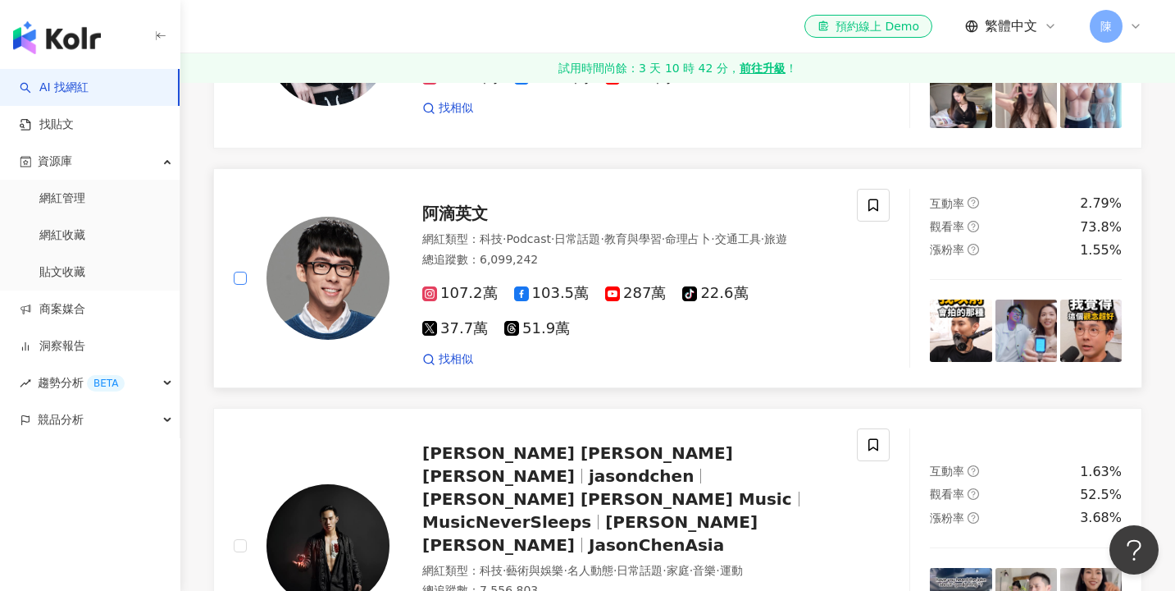
click at [246, 285] on span at bounding box center [240, 277] width 13 height 13
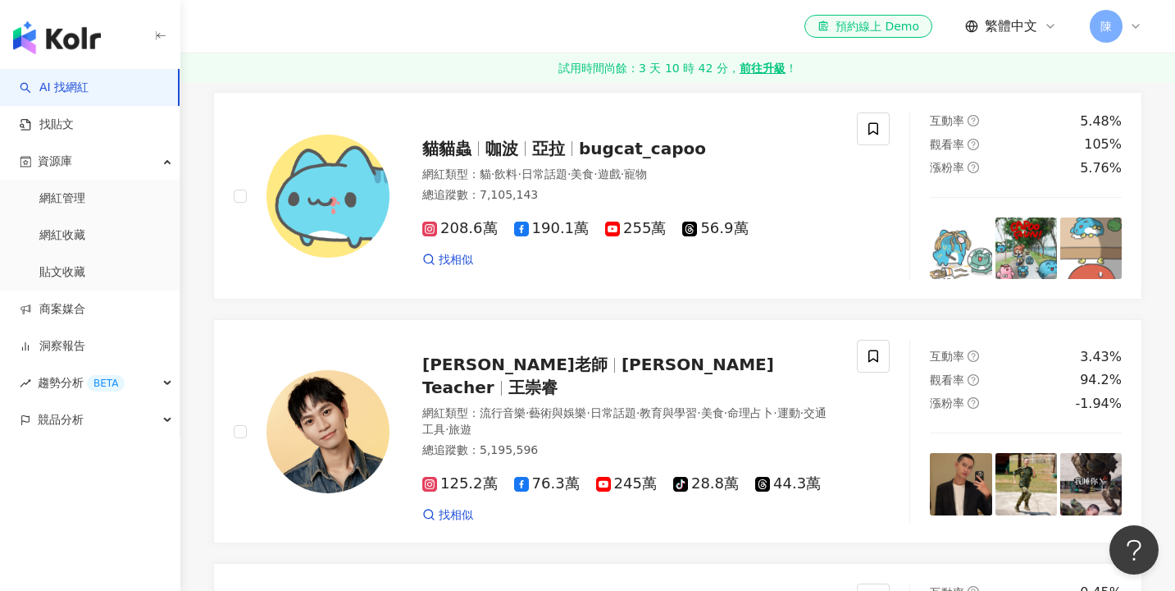
scroll to position [1071, 0]
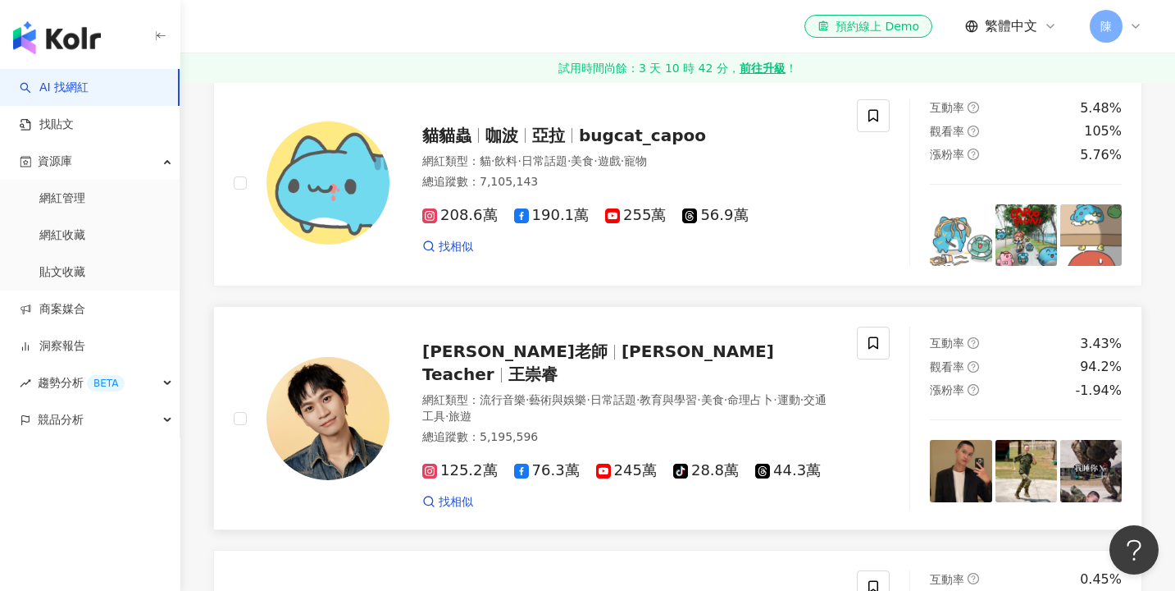
click at [246, 315] on link "Andy老師 Andy Teacher 王崇睿 網紅類型 ： 流行音樂 · 藝術與娛樂 · 日常話題 · 教育與學習 · 美食 · 命理占卜 · 運動 · 交…" at bounding box center [677, 418] width 929 height 224
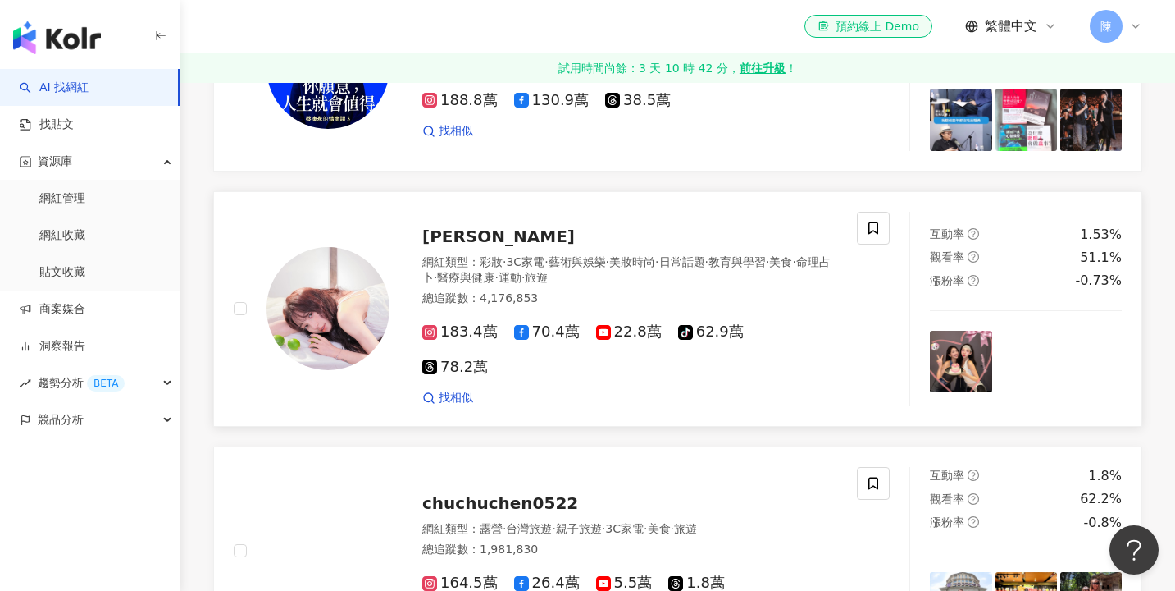
scroll to position [1661, 0]
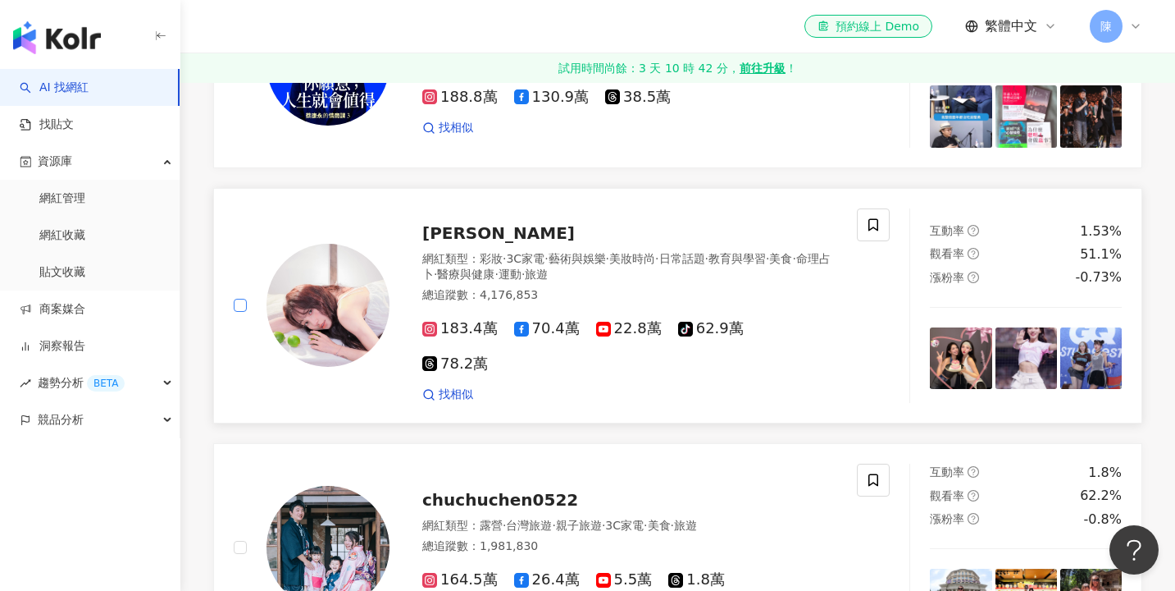
click at [238, 299] on span at bounding box center [240, 305] width 13 height 13
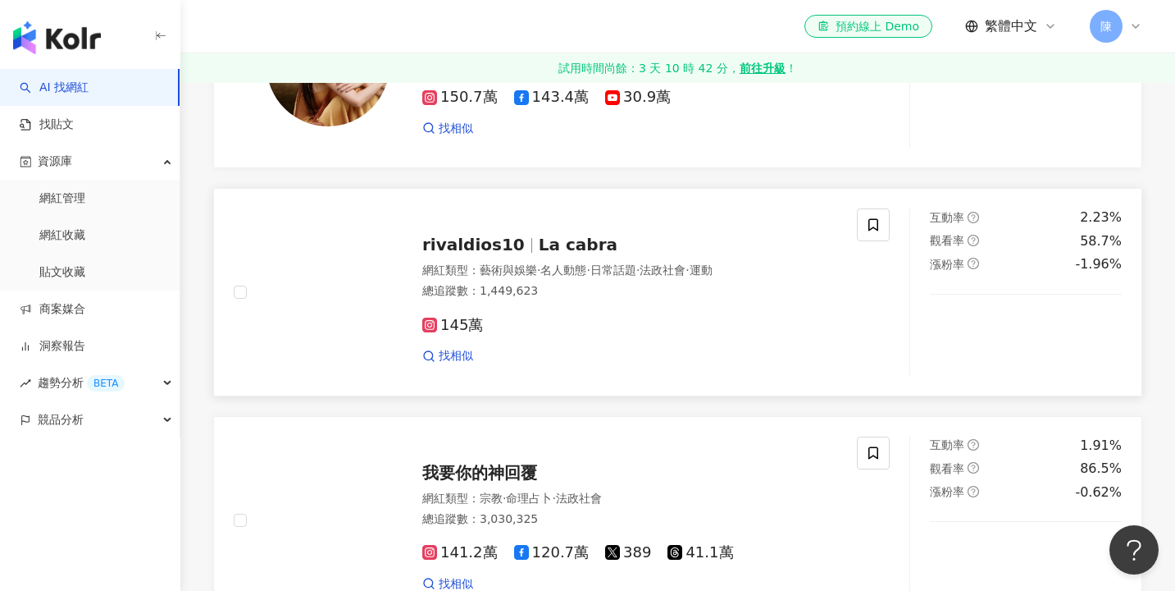
scroll to position [2705, 0]
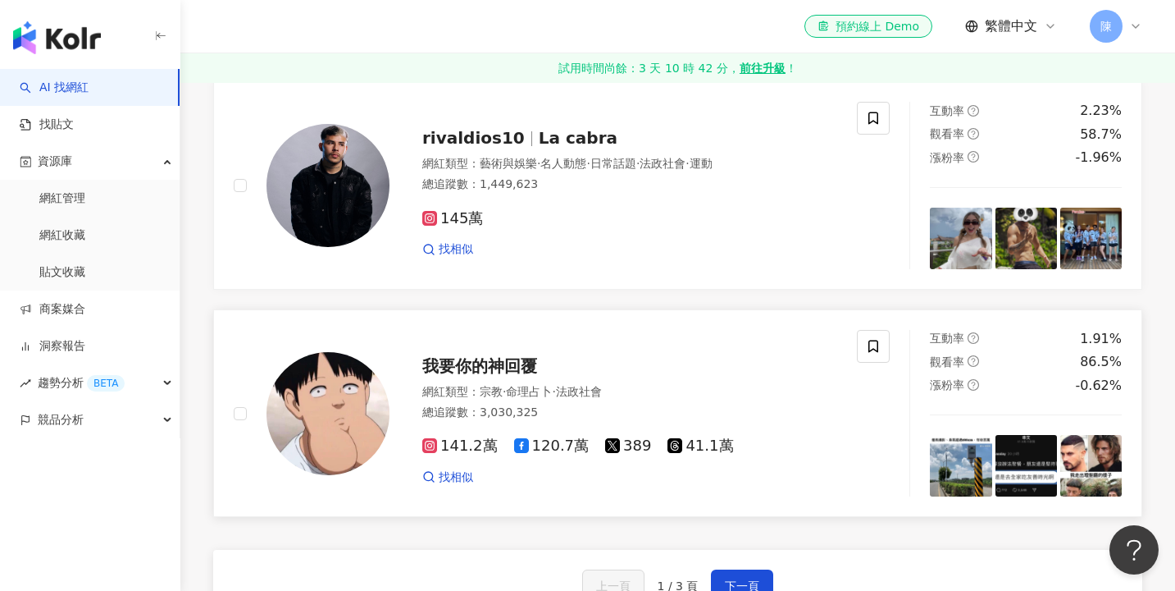
click at [232, 369] on div "我要你的神回覆 網紅類型 ： 宗教 · 命理占卜 · 法政社會 總追蹤數 ： 3,030,325 141.2萬 120.7萬 389 41.1萬 找相似" at bounding box center [562, 413] width 696 height 167
click at [741, 569] on button "下一頁" at bounding box center [742, 585] width 62 height 33
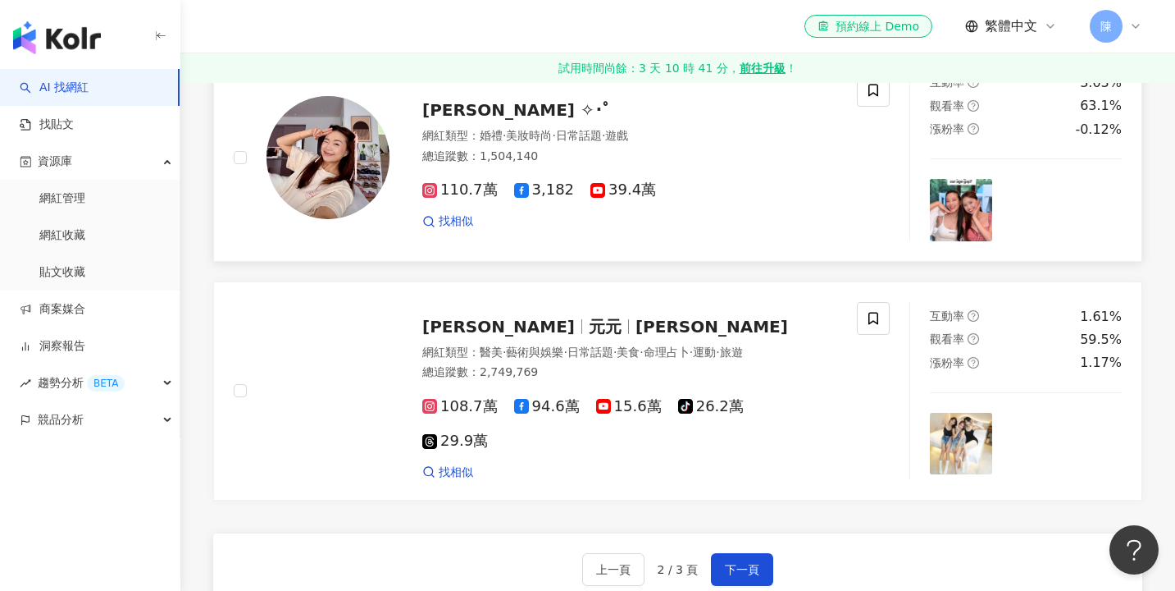
scroll to position [2694, 0]
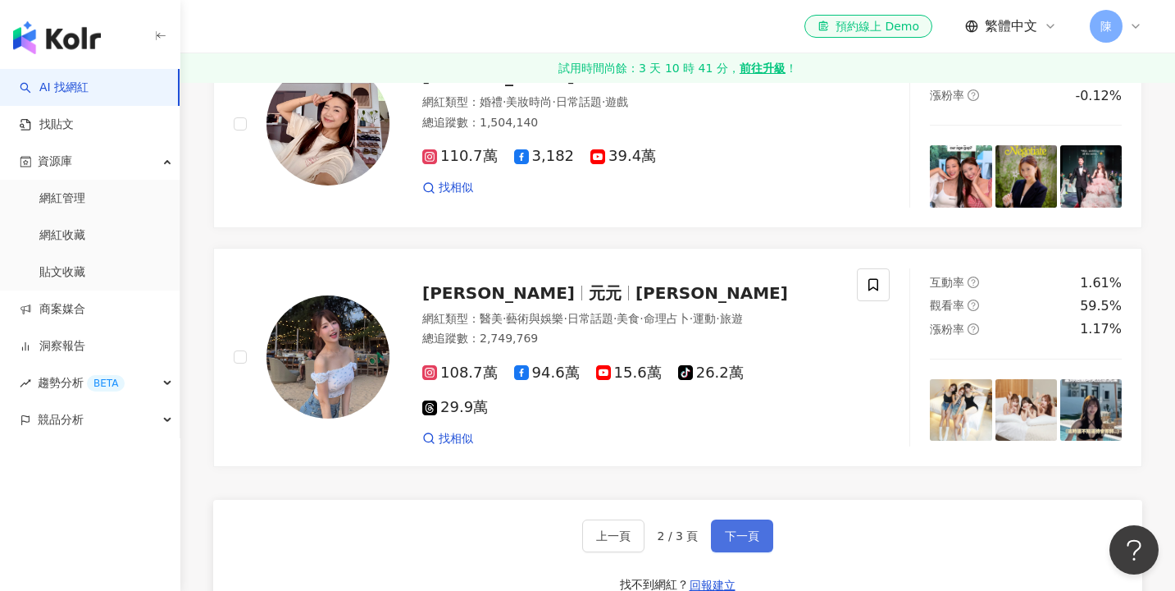
click at [756, 541] on span "下一頁" at bounding box center [742, 535] width 34 height 13
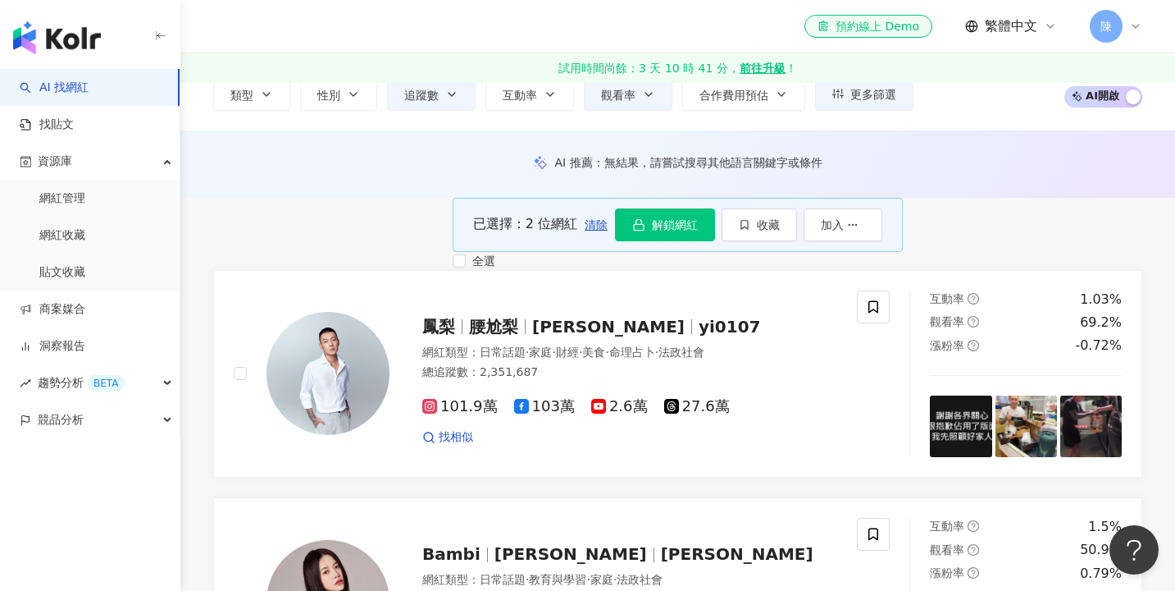
scroll to position [52, 0]
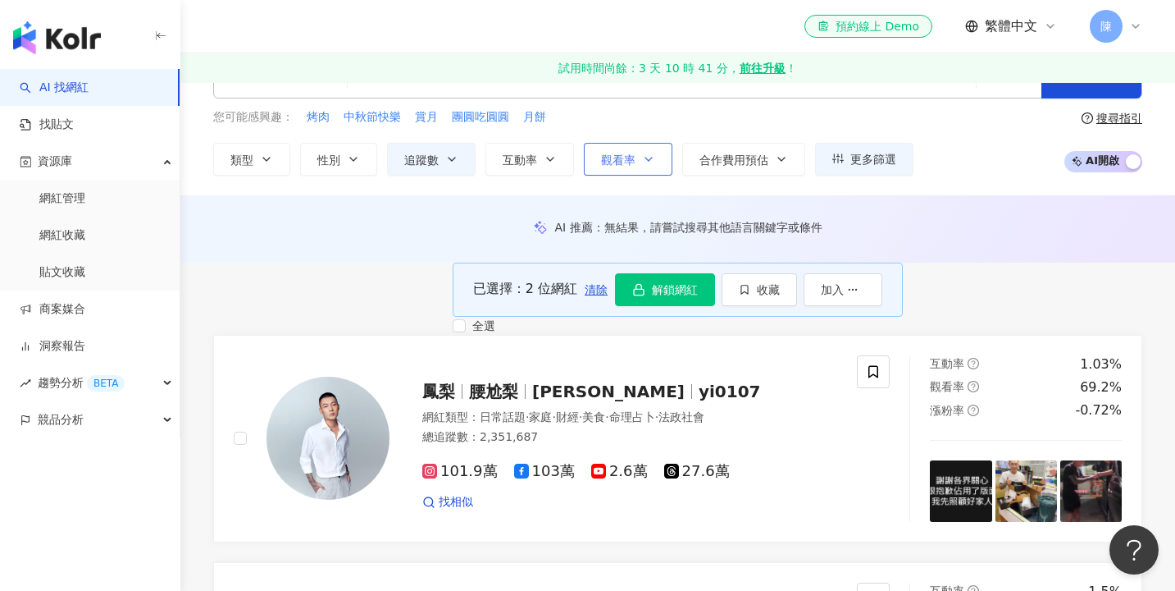
click at [635, 148] on button "觀看率" at bounding box center [628, 159] width 89 height 33
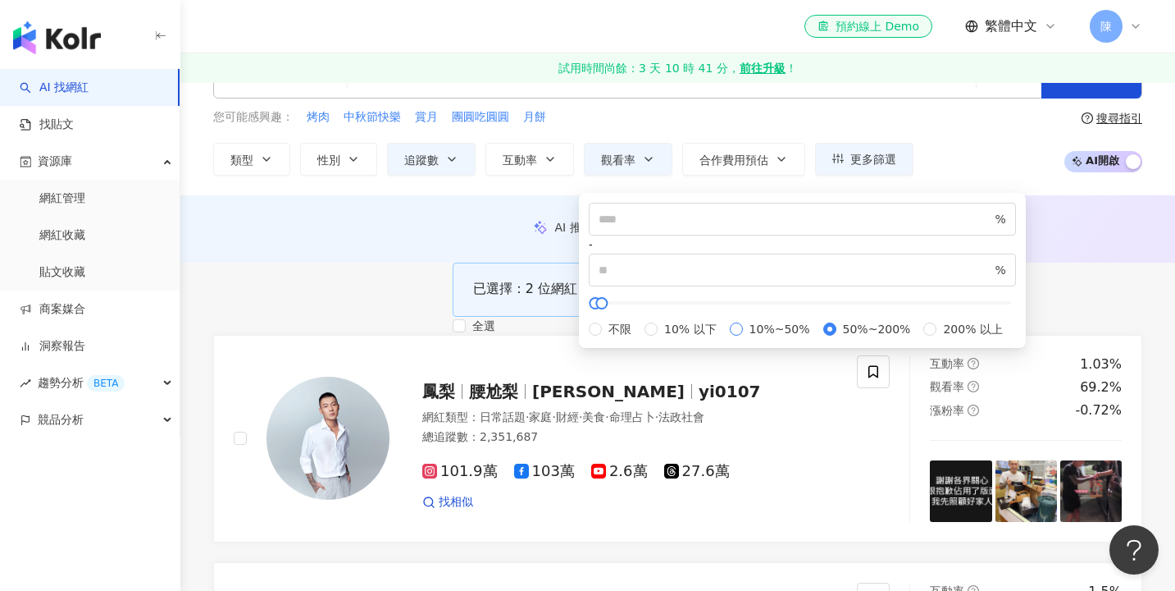
click at [743, 338] on span "10%~50%" at bounding box center [780, 329] width 74 height 18
type input "**"
click at [837, 338] on span "50%~200%" at bounding box center [877, 329] width 81 height 18
type input "**"
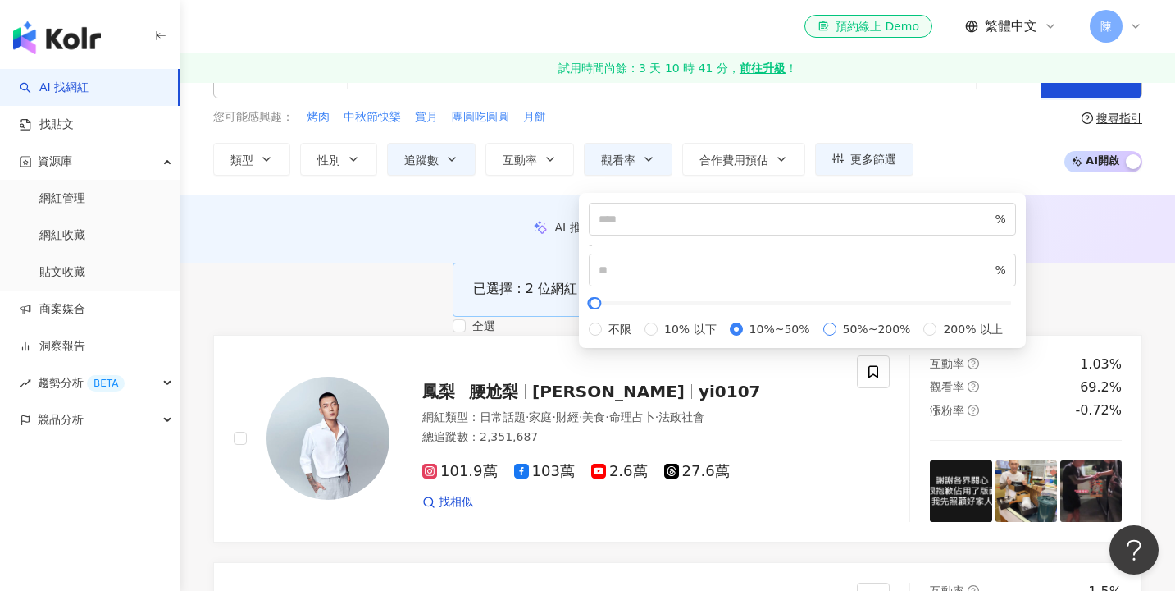
type input "***"
click at [450, 166] on button "追蹤數" at bounding box center [431, 159] width 89 height 33
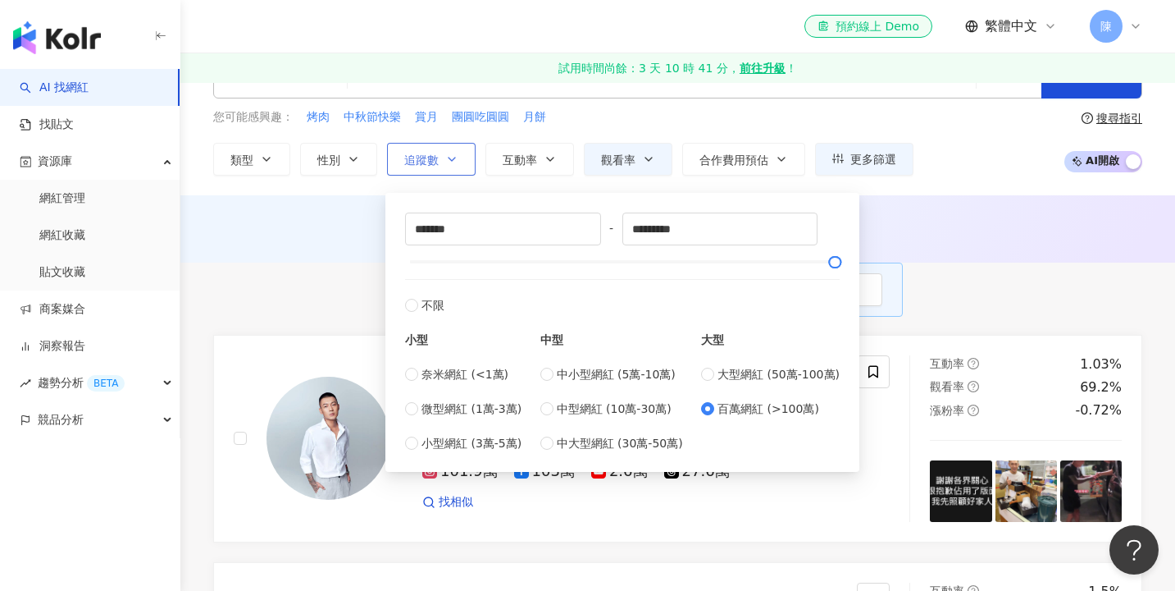
scroll to position [0, 0]
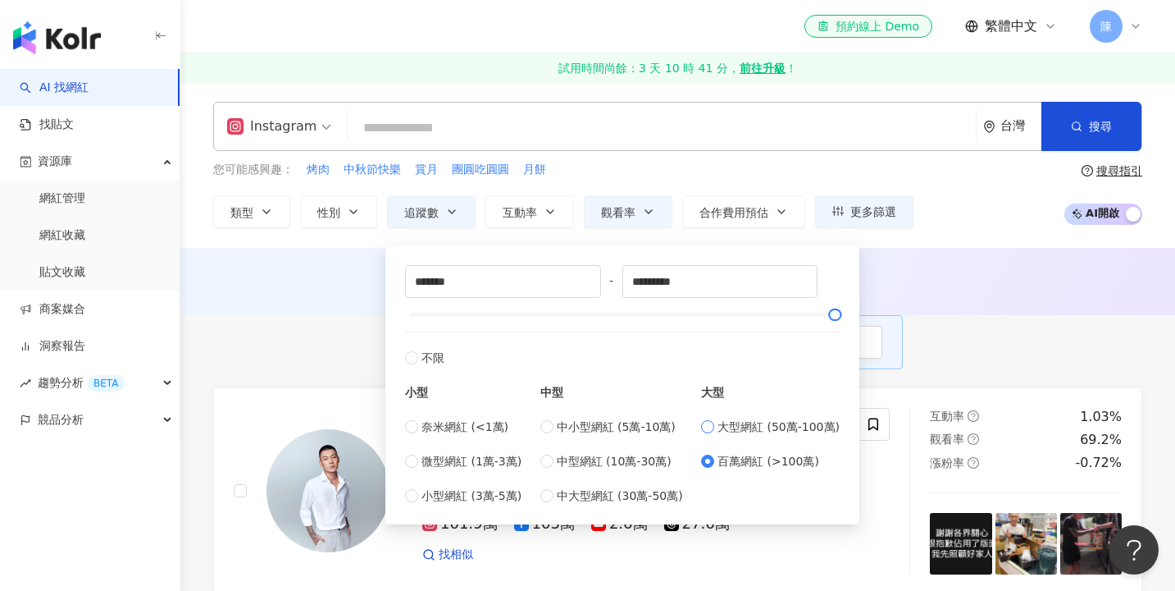
click at [746, 431] on span "大型網紅 (50萬-100萬)" at bounding box center [779, 426] width 122 height 18
type input "******"
click at [347, 280] on div "AI 推薦 ： 無結果，請嘗試搜尋其他語言關鍵字或條件" at bounding box center [677, 279] width 929 height 15
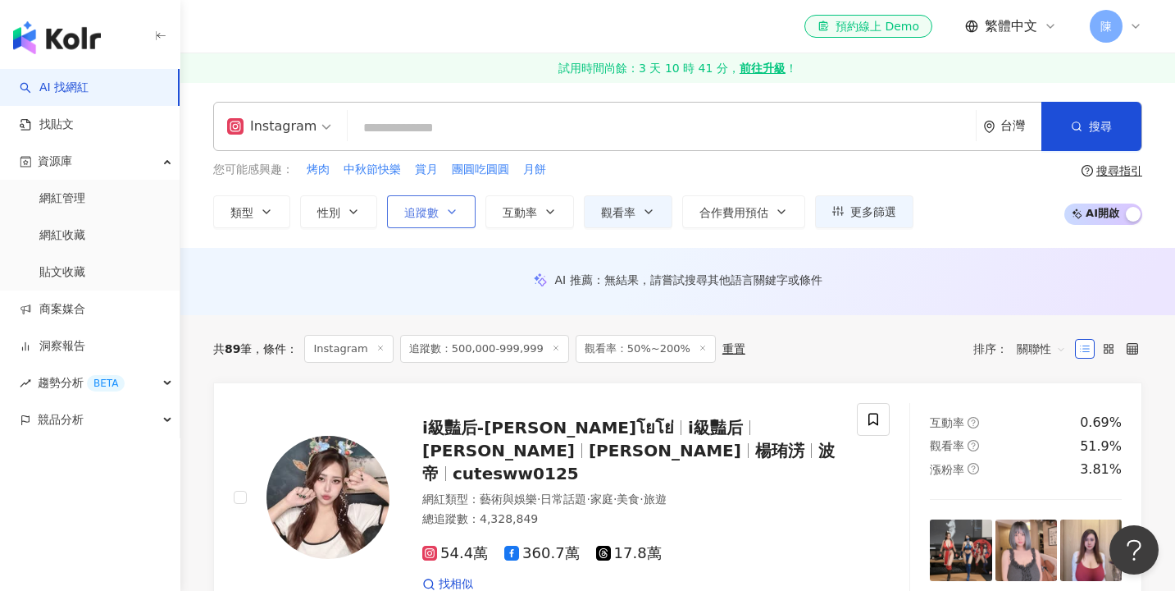
click at [449, 206] on icon "button" at bounding box center [451, 211] width 13 height 13
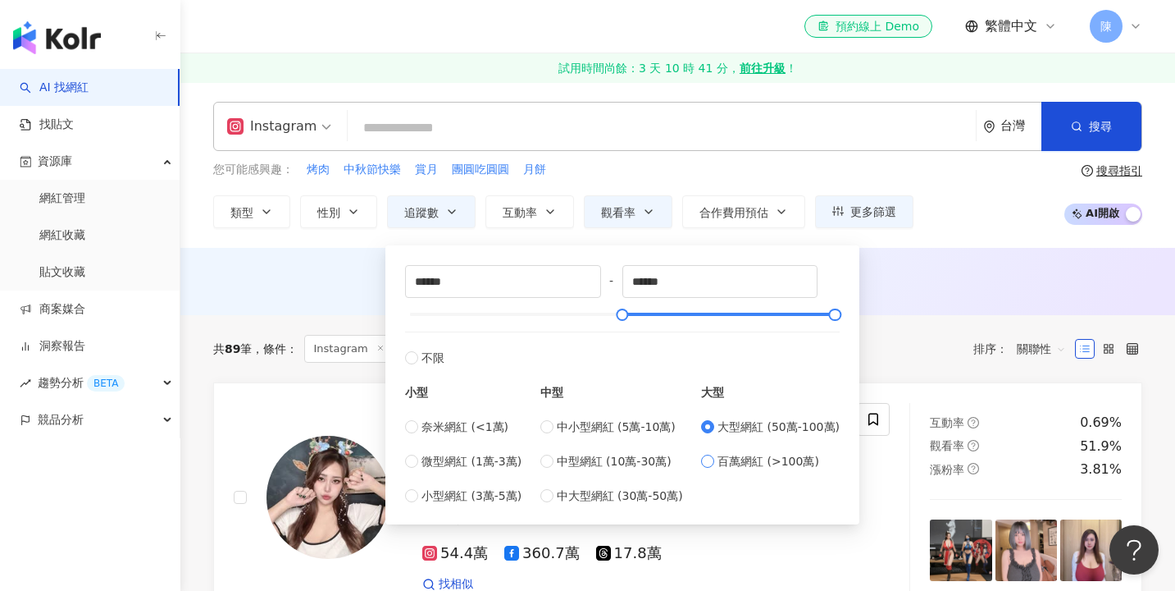
click at [723, 463] on span "百萬網紅 (>100萬)" at bounding box center [769, 461] width 102 height 18
type input "*******"
type input "*********"
click at [354, 314] on div "AI 推薦 ： 無結果，請嘗試搜尋其他語言關鍵字或條件" at bounding box center [677, 281] width 995 height 67
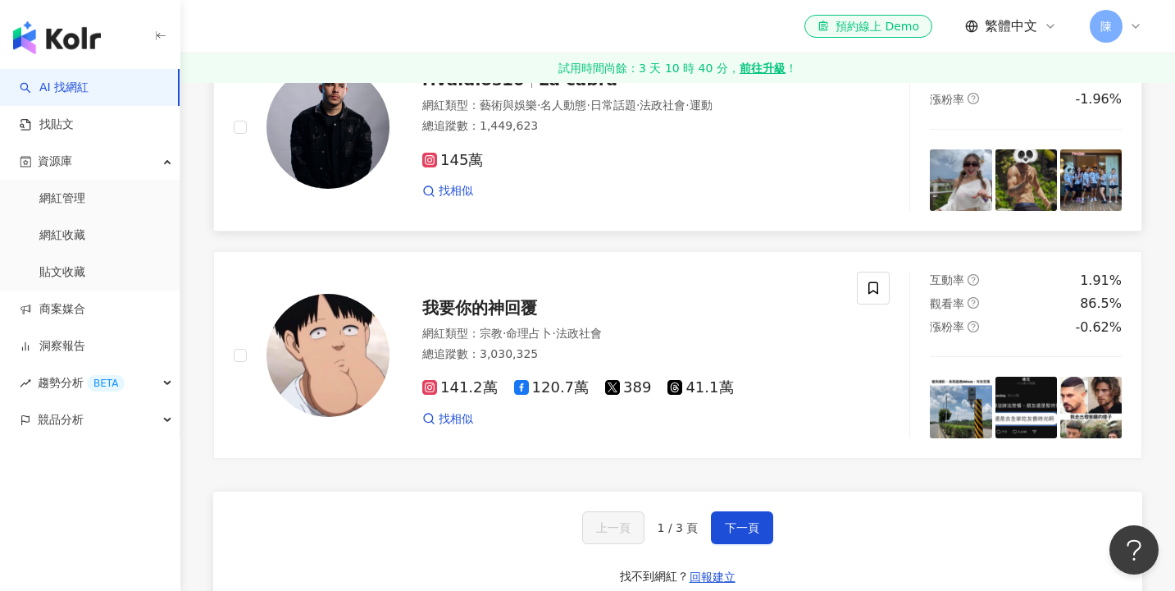
scroll to position [2722, 0]
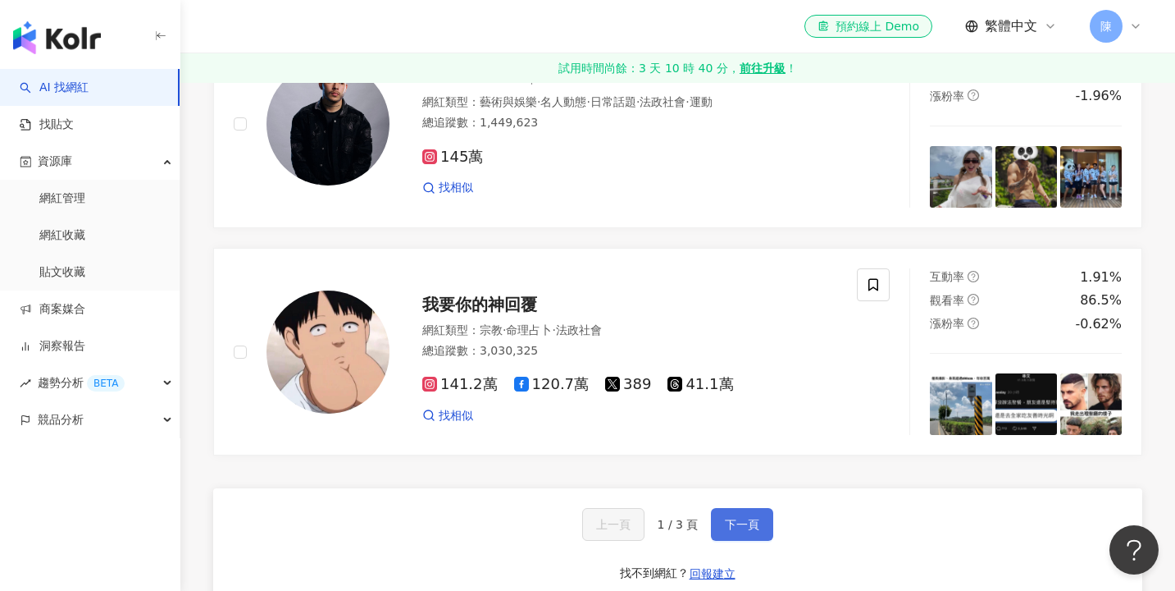
click at [737, 518] on span "下一頁" at bounding box center [742, 524] width 34 height 13
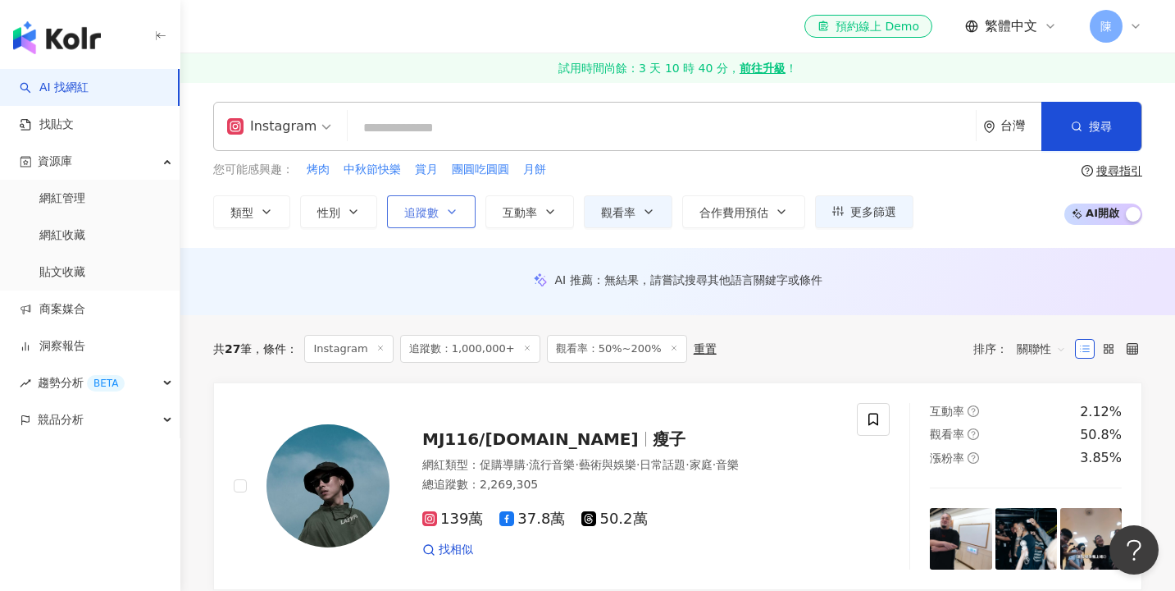
scroll to position [0, 0]
click at [451, 221] on button "追蹤數" at bounding box center [431, 211] width 89 height 33
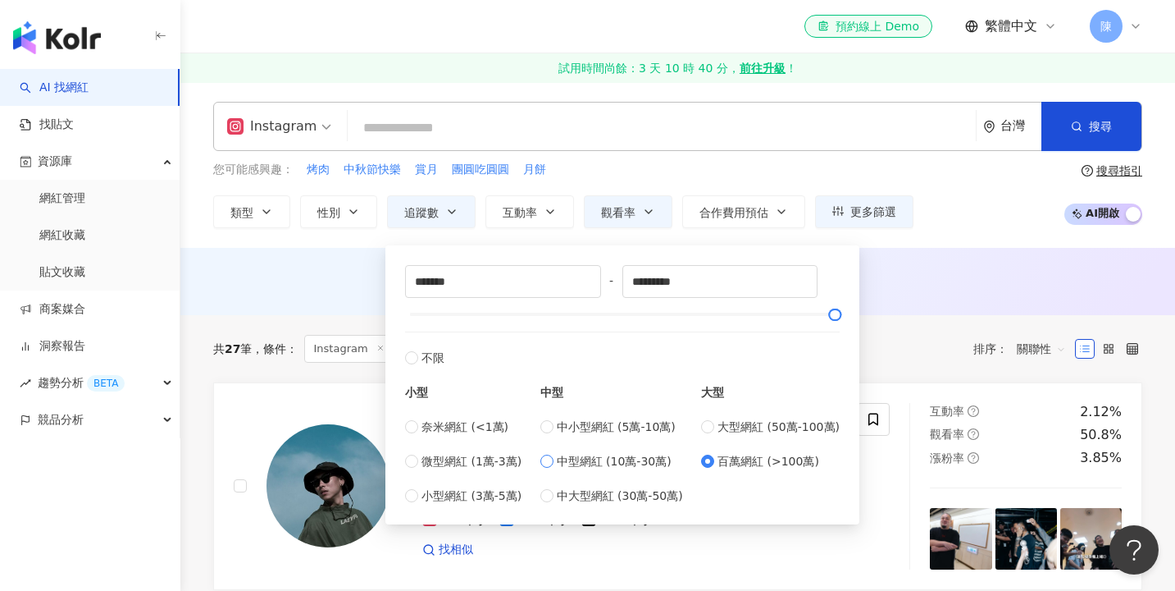
click at [603, 468] on span "中型網紅 (10萬-30萬)" at bounding box center [614, 461] width 115 height 18
type input "******"
click at [641, 221] on button "觀看率" at bounding box center [628, 211] width 89 height 33
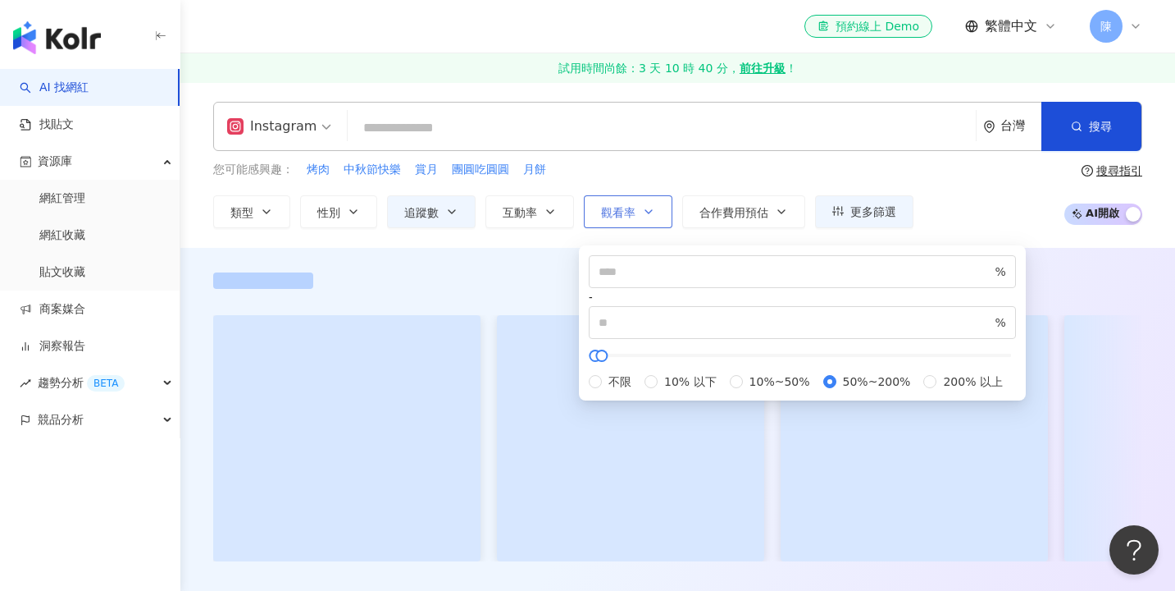
click at [642, 222] on button "觀看率" at bounding box center [628, 211] width 89 height 33
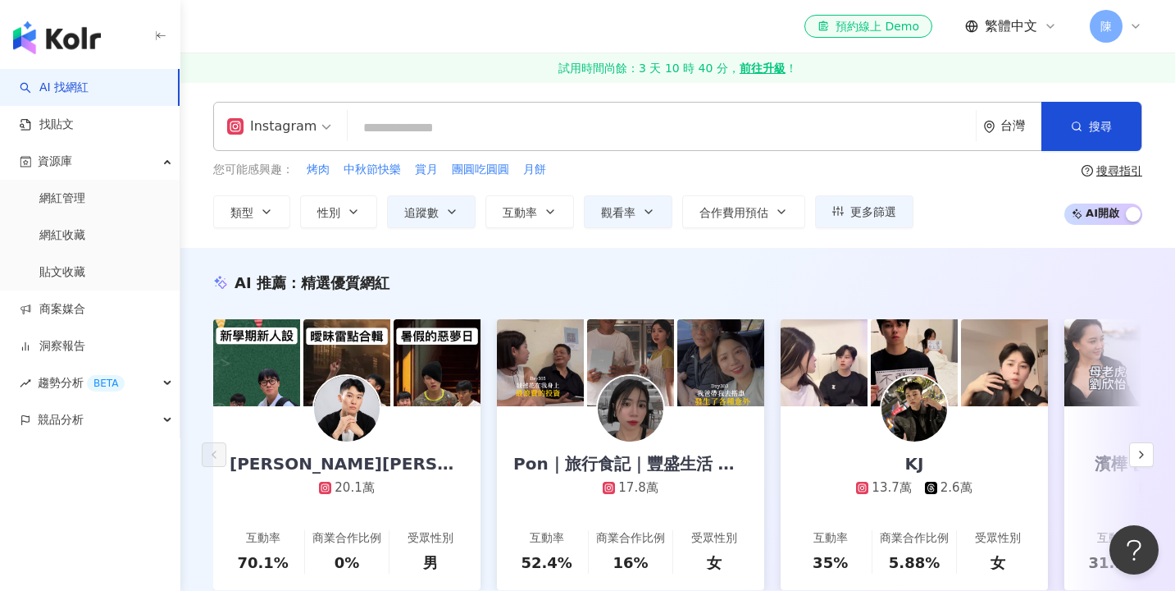
click at [629, 230] on div "Instagram 台灣 搜尋 您可能感興趣： 烤肉 中秋節快樂 賞月 團圓吃圓圓 月餅 類型 性別 追蹤數 互動率 觀看率 合作費用預估 更多篩選 ****…" at bounding box center [677, 165] width 995 height 166
click at [631, 221] on button "觀看率" at bounding box center [628, 211] width 89 height 33
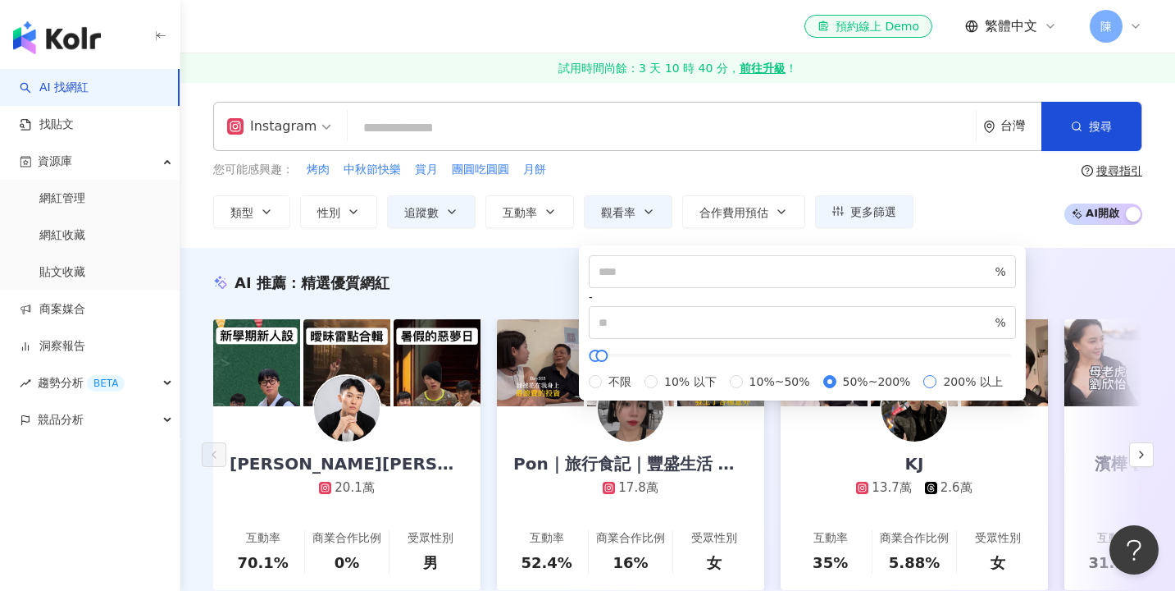
click at [937, 390] on span "200% 以上" at bounding box center [973, 381] width 72 height 18
type input "***"
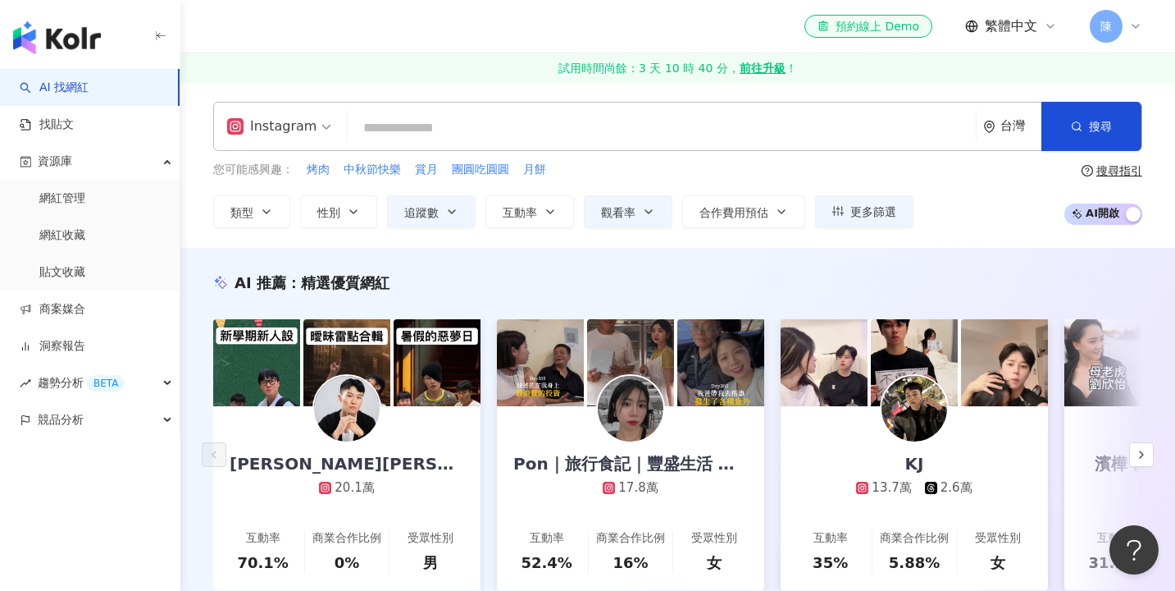
click at [522, 277] on div "AI 推薦 ： 精選優質網紅" at bounding box center [677, 282] width 929 height 21
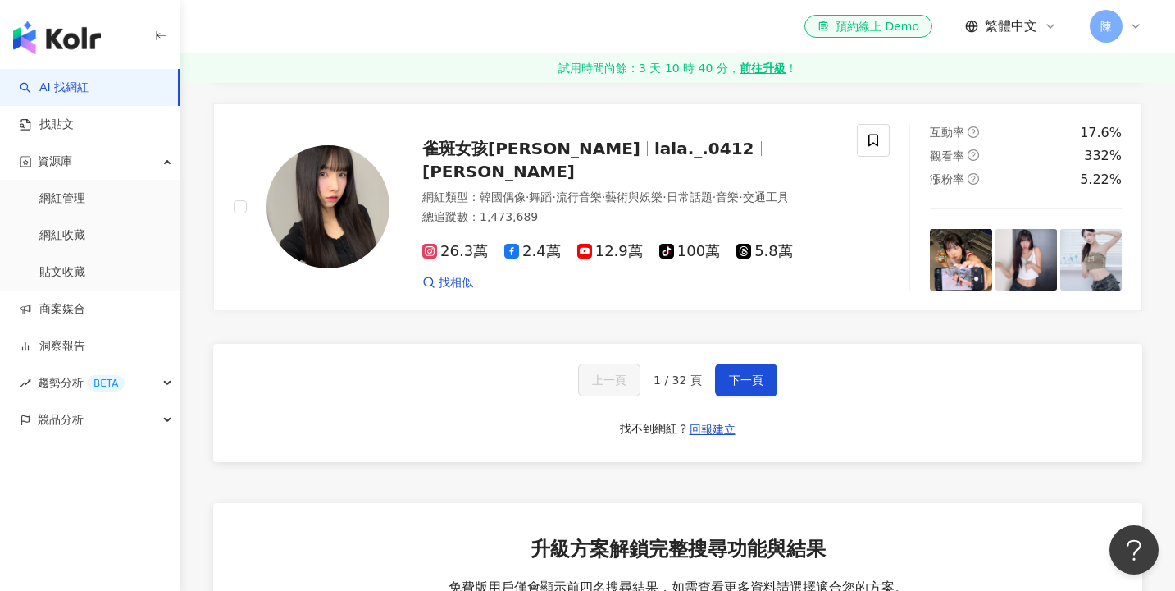
scroll to position [3062, 0]
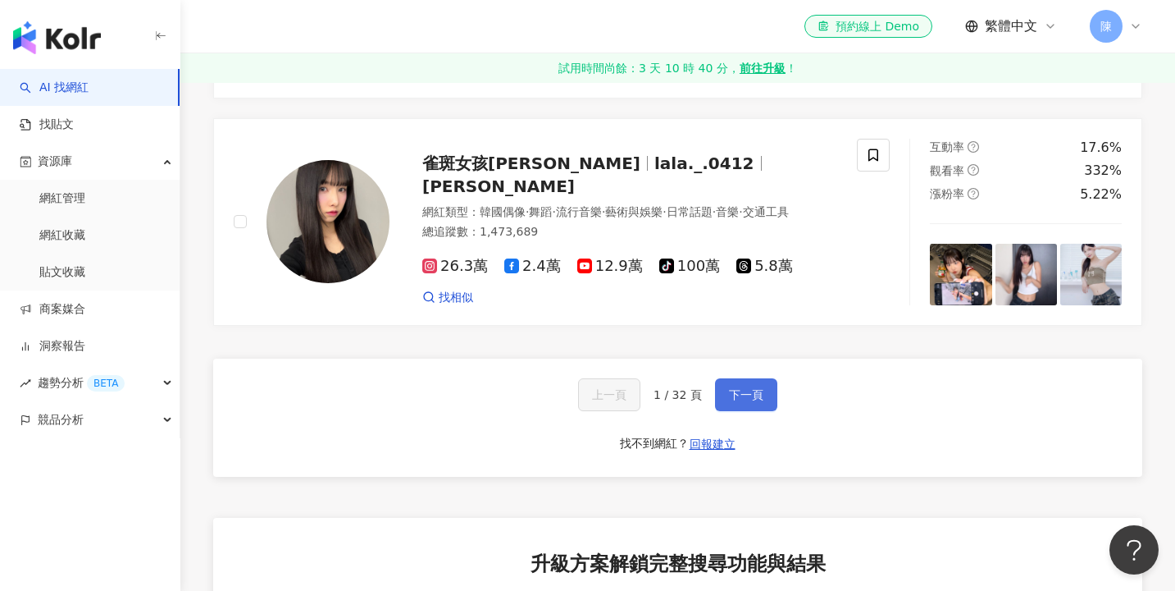
click at [746, 401] on span "下一頁" at bounding box center [746, 394] width 34 height 13
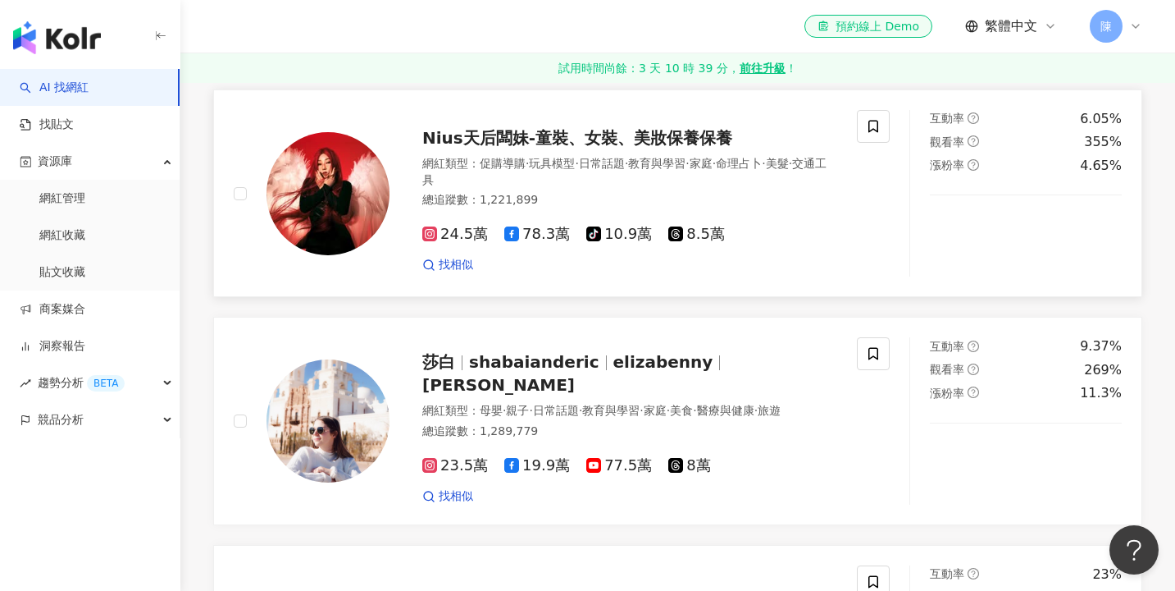
scroll to position [1019, 0]
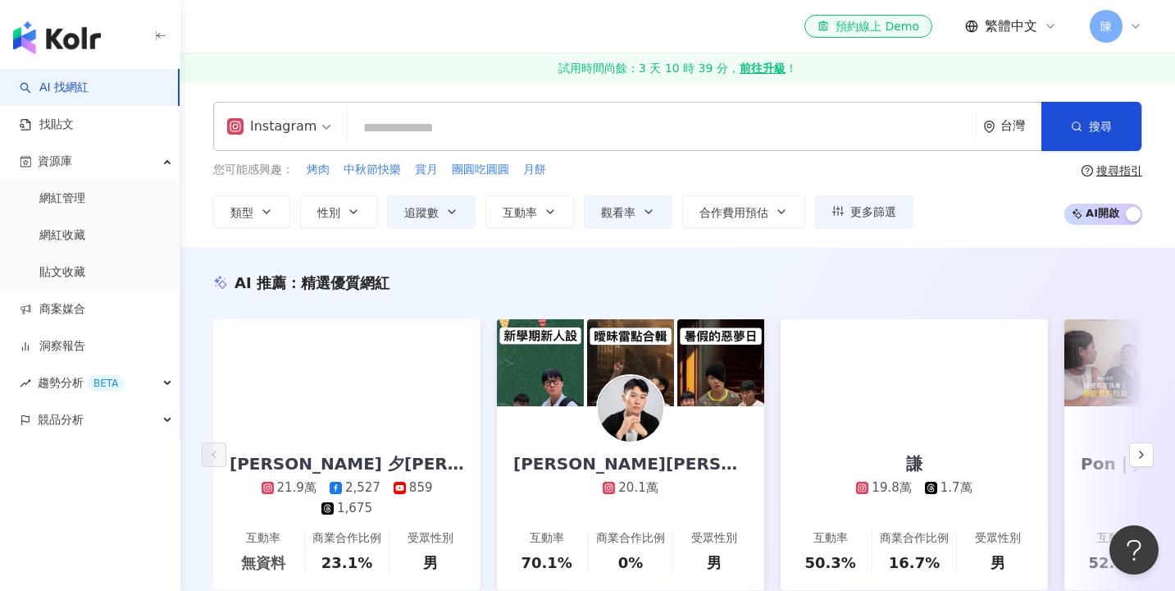
scroll to position [0, 0]
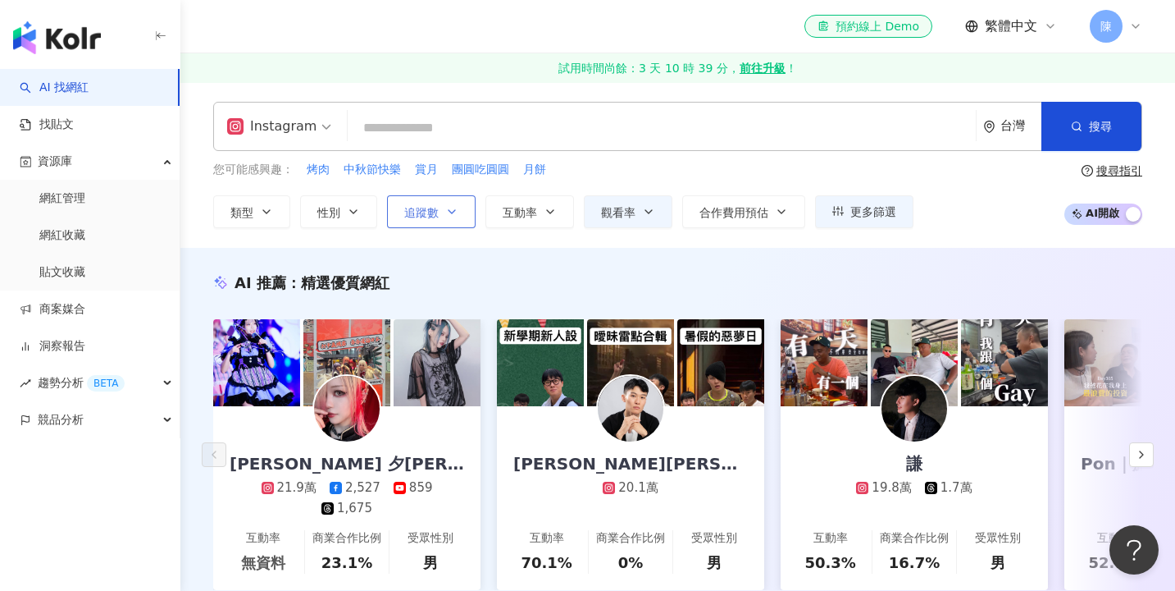
click at [432, 225] on button "追蹤數" at bounding box center [431, 211] width 89 height 33
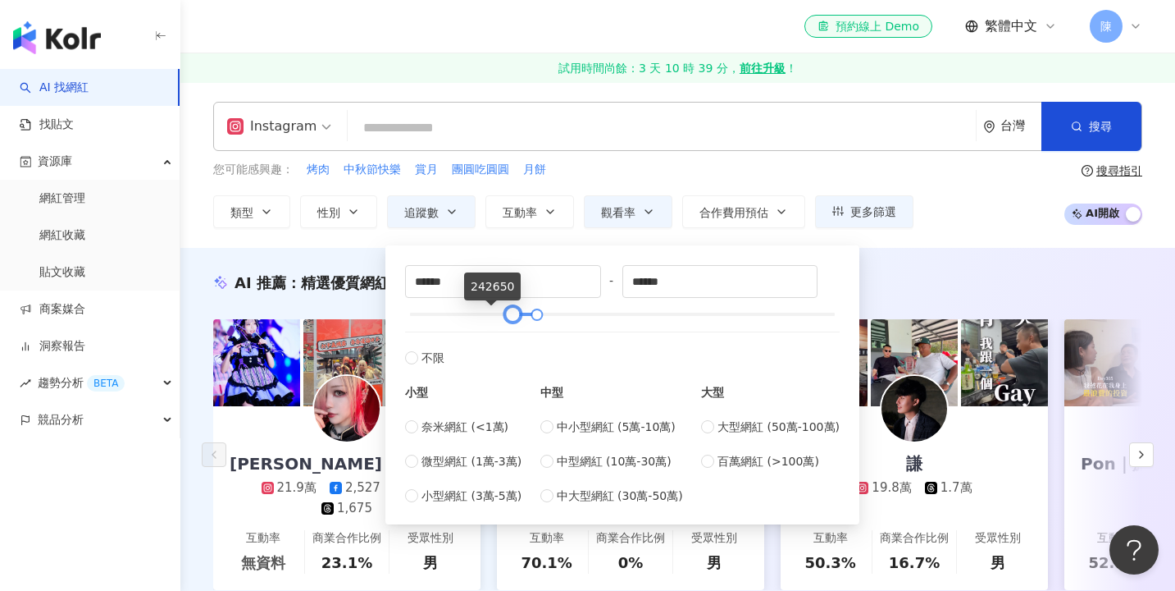
type input "******"
drag, startPoint x: 458, startPoint y: 314, endPoint x: 543, endPoint y: 313, distance: 85.3
click at [543, 313] on div at bounding box center [623, 314] width 426 height 10
click at [673, 121] on input "search" at bounding box center [661, 127] width 615 height 31
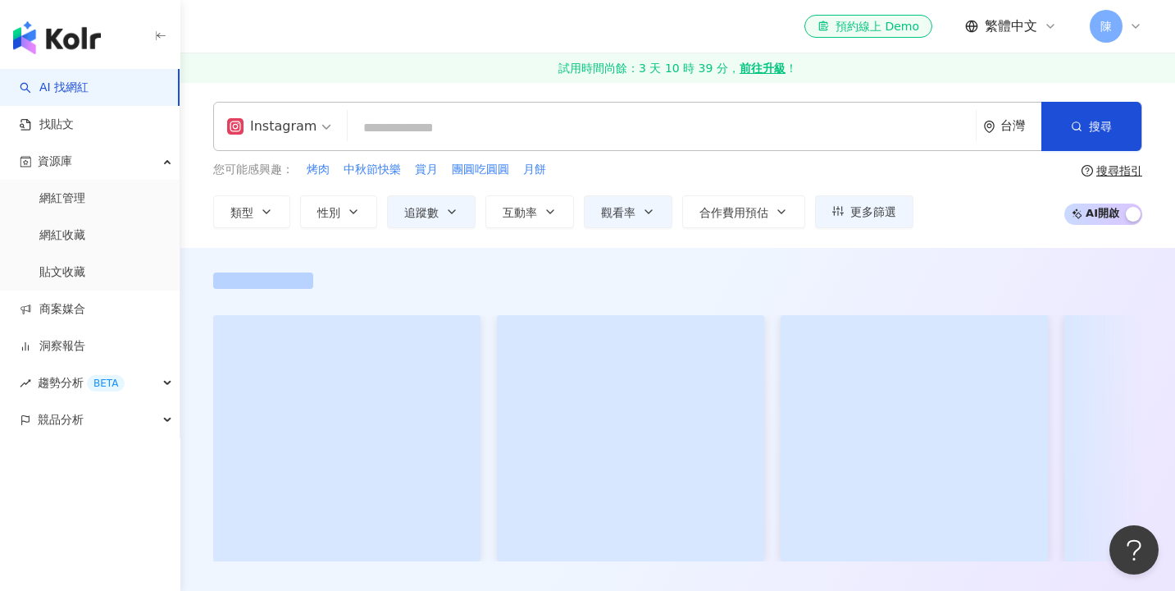
click at [651, 178] on div "您可能感興趣： 烤肉 中秋節快樂 賞月 團圓吃圓圓 月餅 類型 性別 追蹤數 互動率 觀看率 合作費用預估 更多篩選 ****** - ****** 不限 小…" at bounding box center [563, 194] width 700 height 67
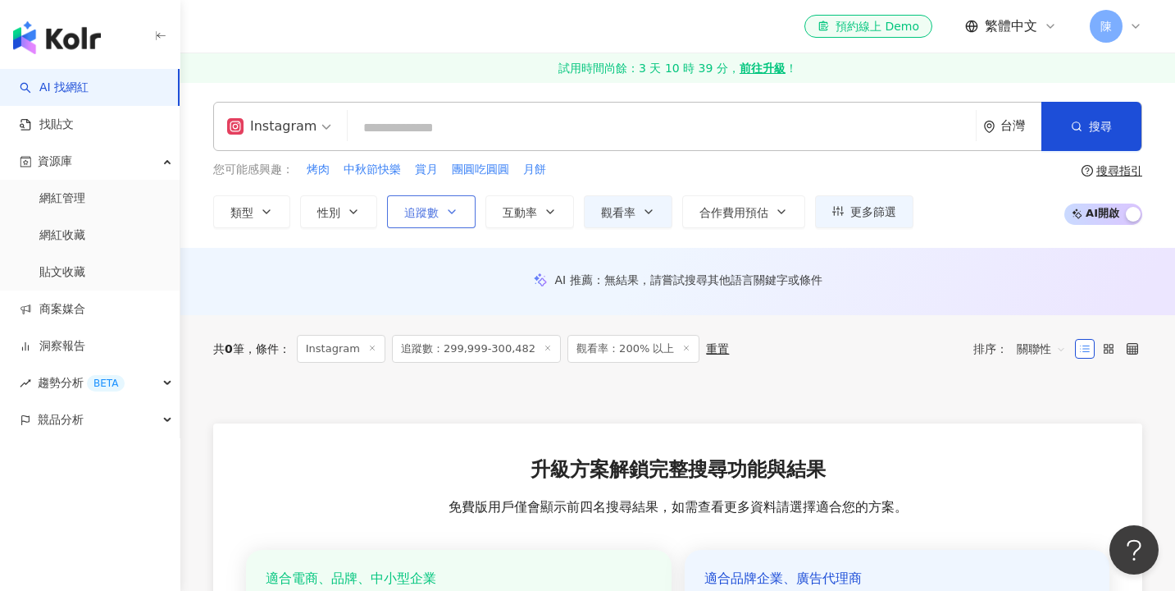
click at [429, 210] on span "追蹤數" at bounding box center [421, 212] width 34 height 13
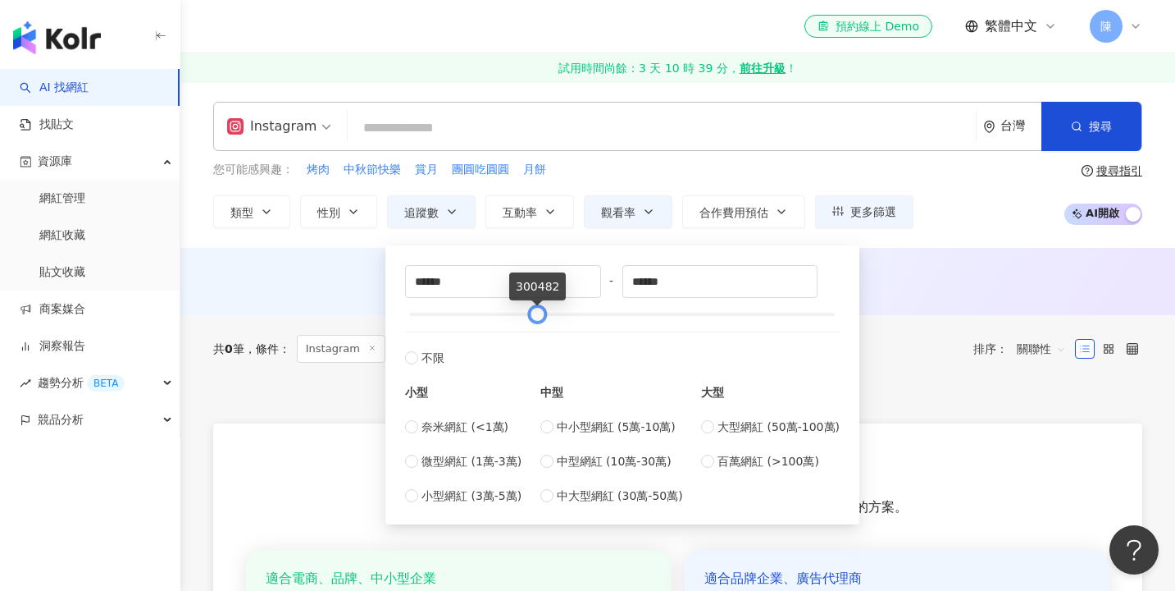
type input "******"
click at [532, 310] on div at bounding box center [532, 314] width 9 height 9
click at [682, 169] on div "您可能感興趣： 烤肉 中秋節快樂 賞月 團圓吃圓圓 月餅" at bounding box center [563, 170] width 700 height 18
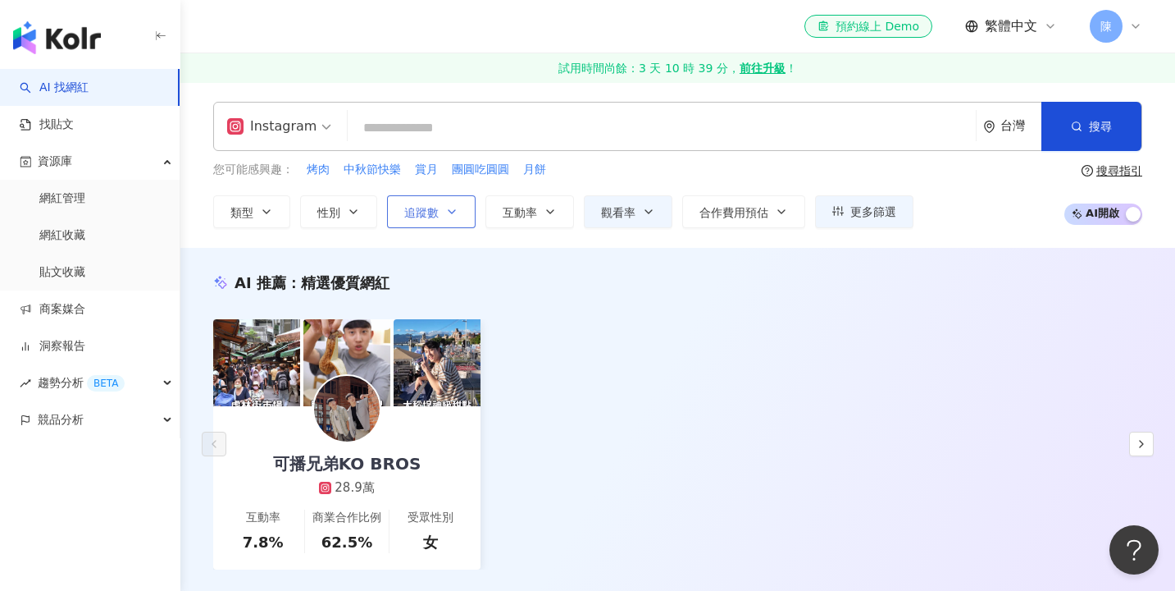
click at [440, 221] on button "追蹤數" at bounding box center [431, 211] width 89 height 33
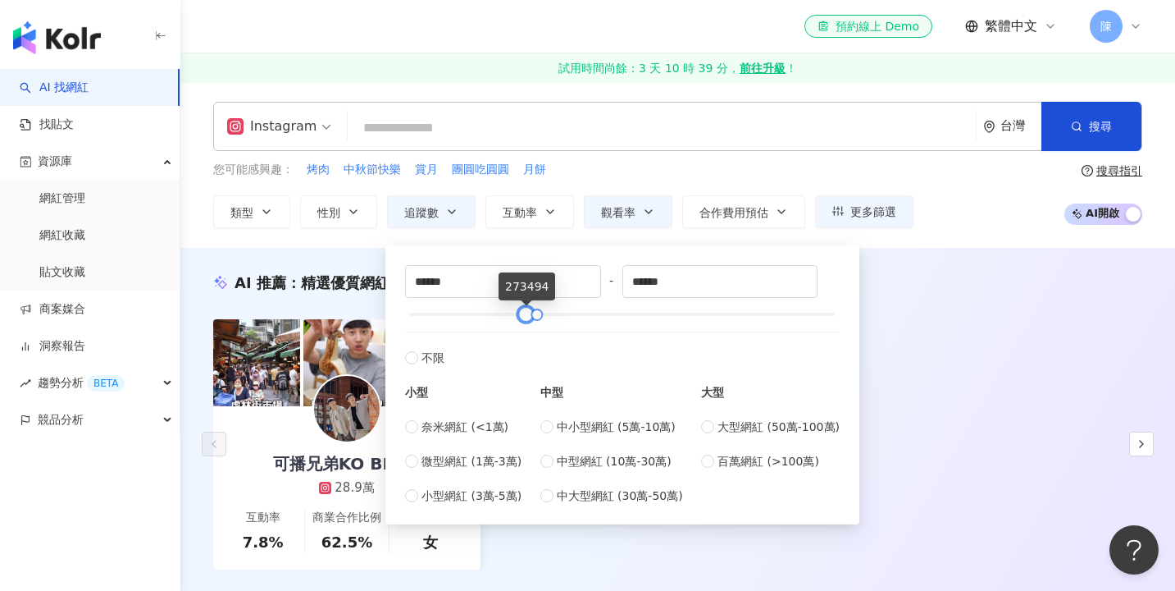
click at [523, 314] on div at bounding box center [526, 314] width 9 height 9
click at [526, 304] on div "****** - ****** 不限 小型 奈米網紅 (<1萬) 微型網紅 (1萬-3萬) 小型網紅 (3萬-5萬) 中型 中小型網紅 (5萬-10萬) 中型…" at bounding box center [622, 385] width 435 height 240
drag, startPoint x: 528, startPoint y: 313, endPoint x: 519, endPoint y: 311, distance: 9.4
click at [519, 311] on div at bounding box center [517, 314] width 9 height 9
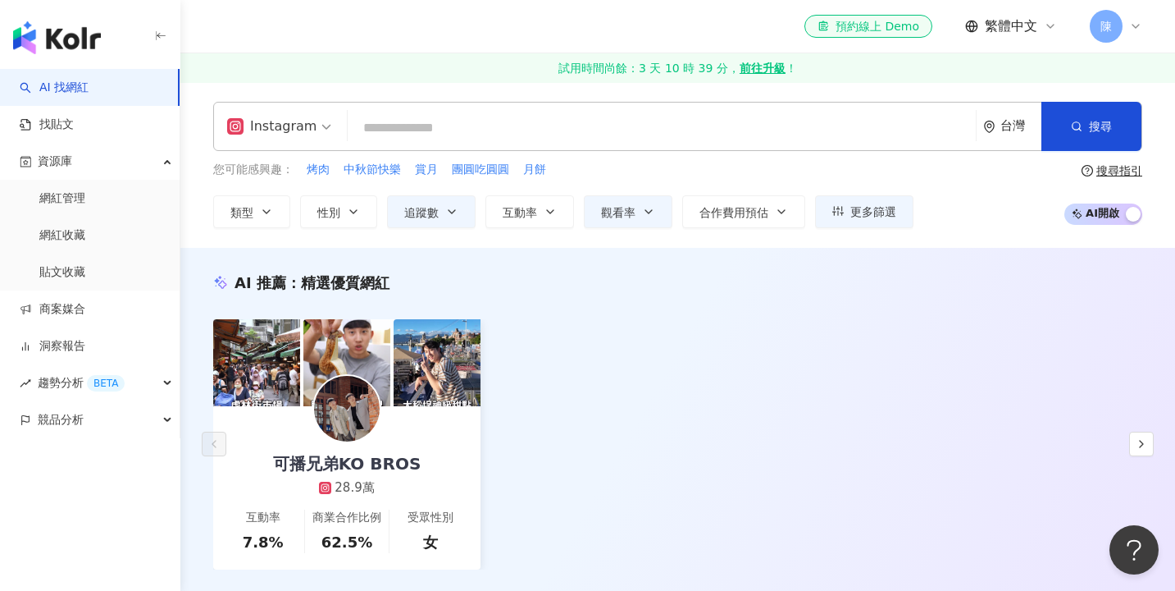
click at [637, 180] on div "您可能感興趣： 烤肉 中秋節快樂 賞月 團圓吃圓圓 月餅 類型 性別 追蹤數 互動率 觀看率 合作費用預估 更多篩選 ****** - ****** 不限 小…" at bounding box center [563, 194] width 700 height 67
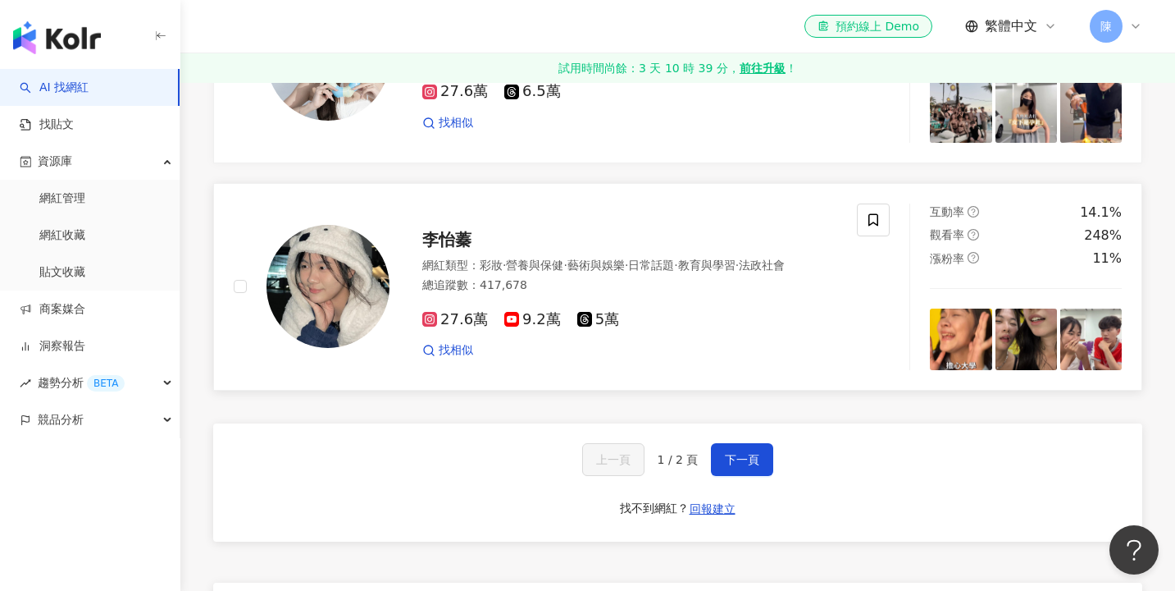
scroll to position [3004, 0]
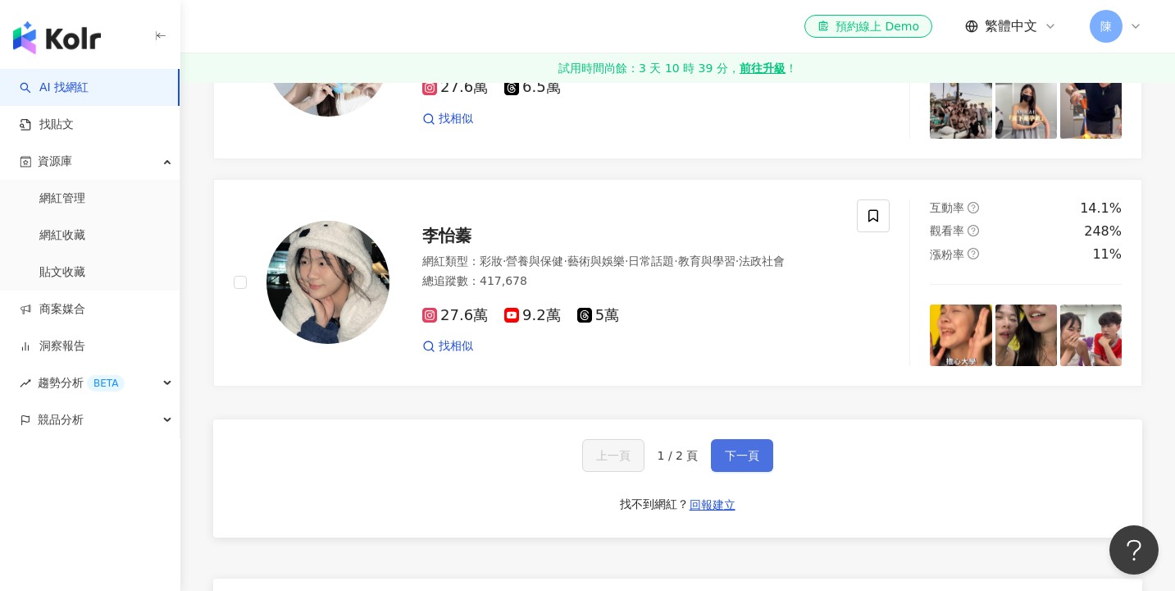
click at [736, 454] on span "下一頁" at bounding box center [742, 455] width 34 height 13
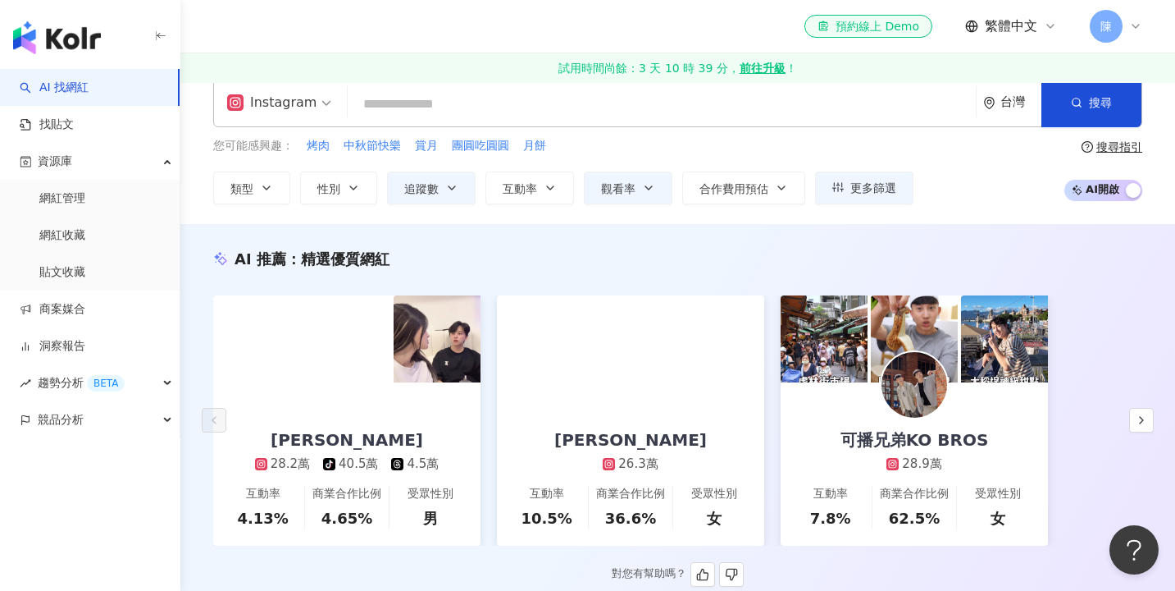
scroll to position [24, 0]
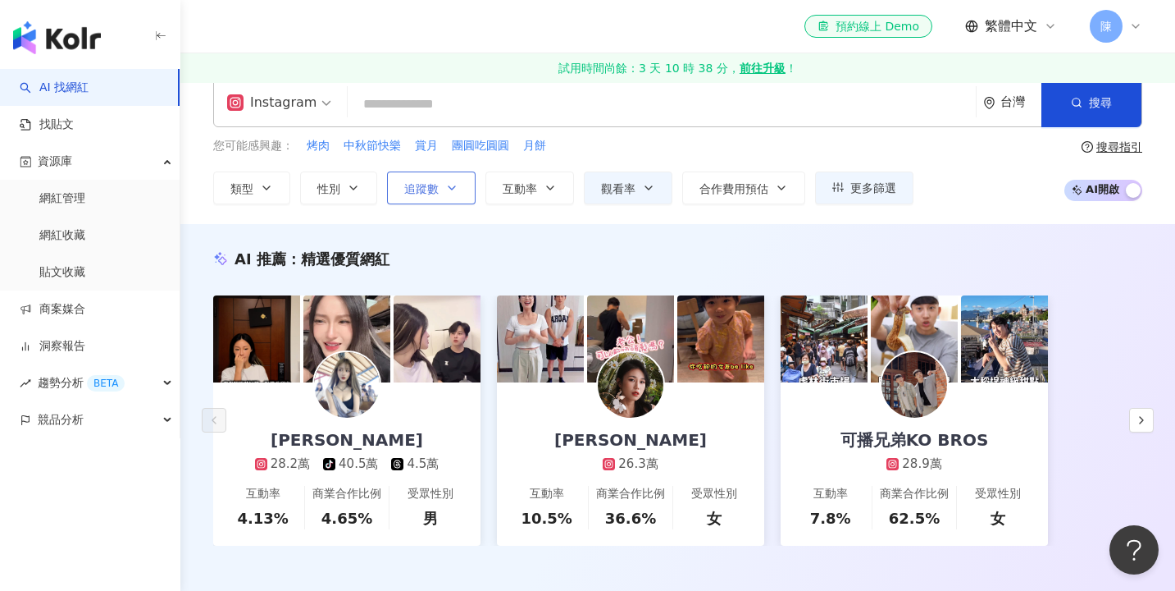
click at [414, 185] on span "追蹤數" at bounding box center [421, 188] width 34 height 13
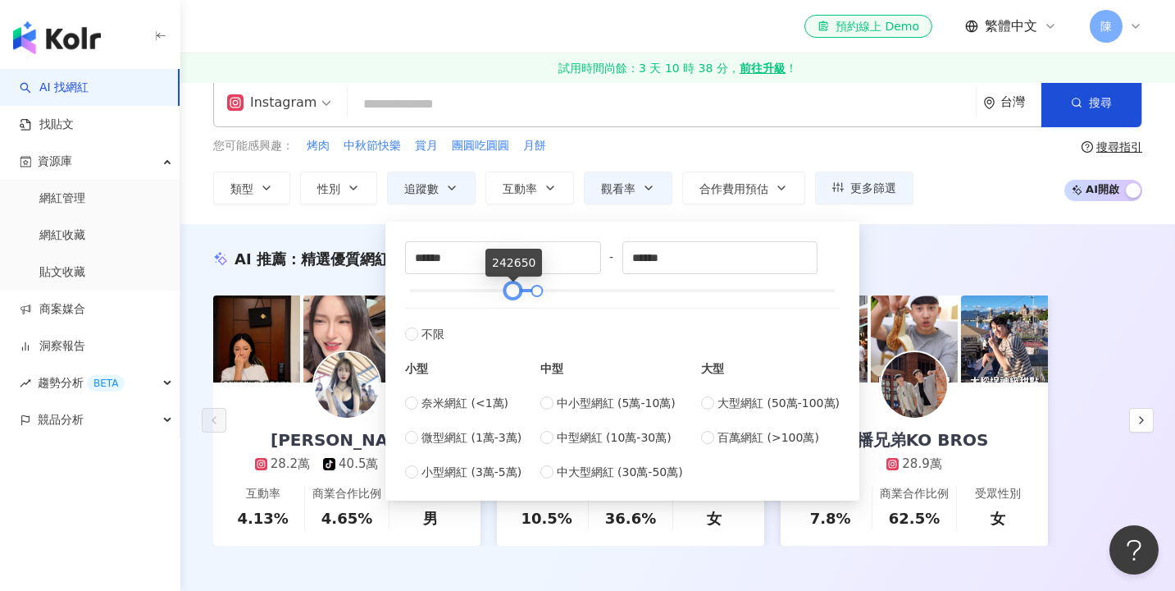
click at [513, 294] on div at bounding box center [513, 290] width 9 height 9
click at [595, 469] on span "中大型網紅 (30萬-50萬)" at bounding box center [620, 472] width 126 height 18
type input "******"
click at [904, 246] on div "AI 推薦 ： 精選優質網紅 林璟文 28.2萬 tiktok-icon 40.5萬 4.5萬 互動率 4.13% 商業合作比例 4.65% 受眾性別 男 A…" at bounding box center [677, 414] width 995 height 381
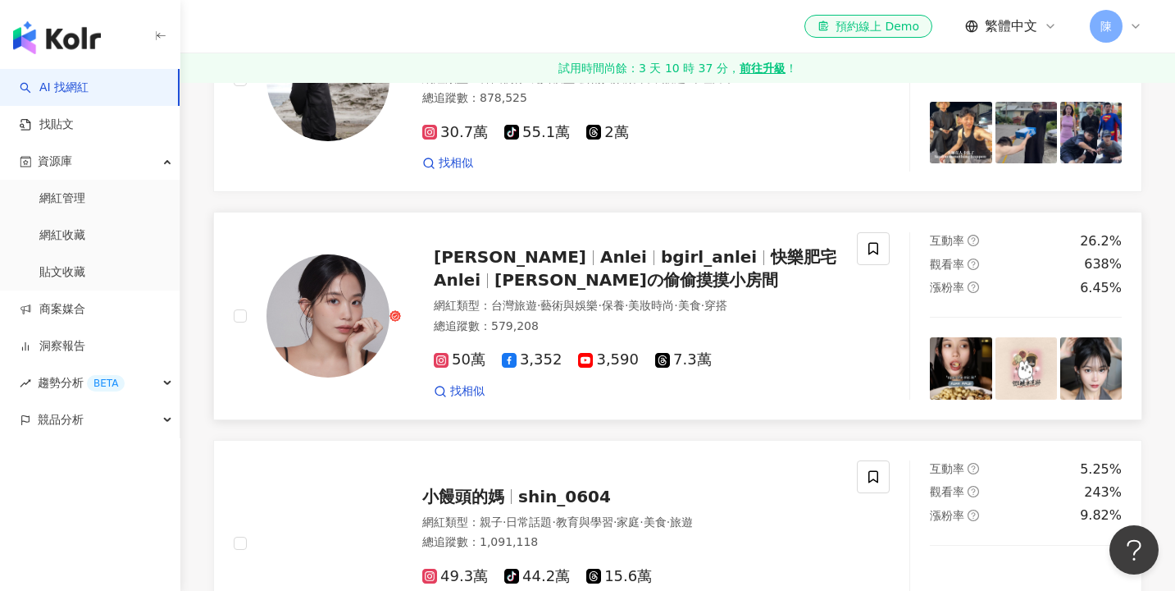
scroll to position [2483, 0]
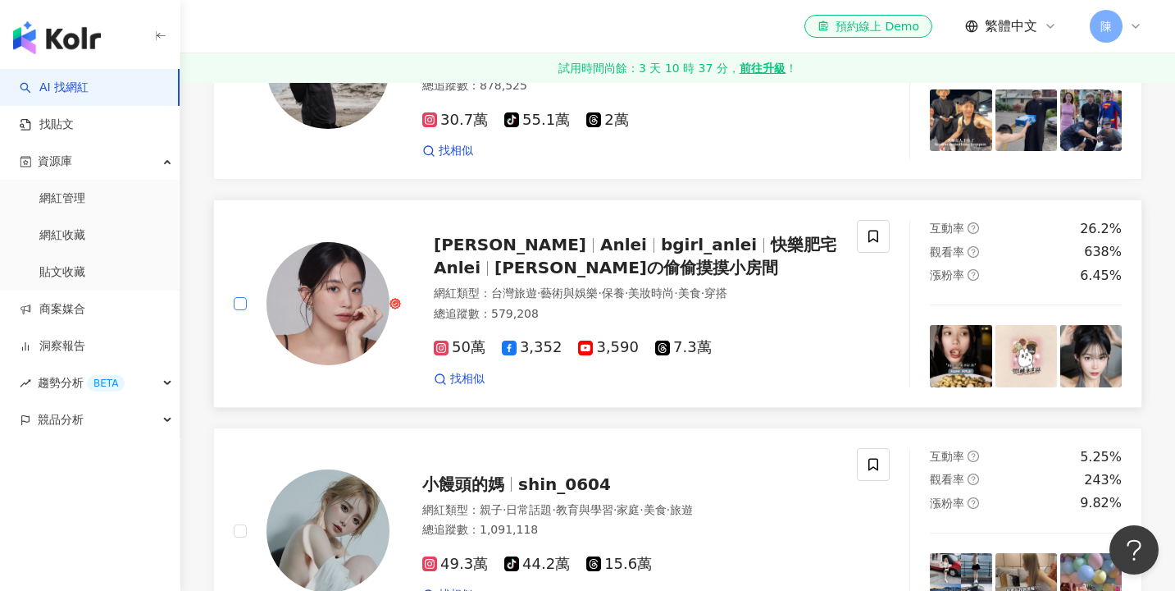
click at [240, 297] on span at bounding box center [240, 303] width 13 height 13
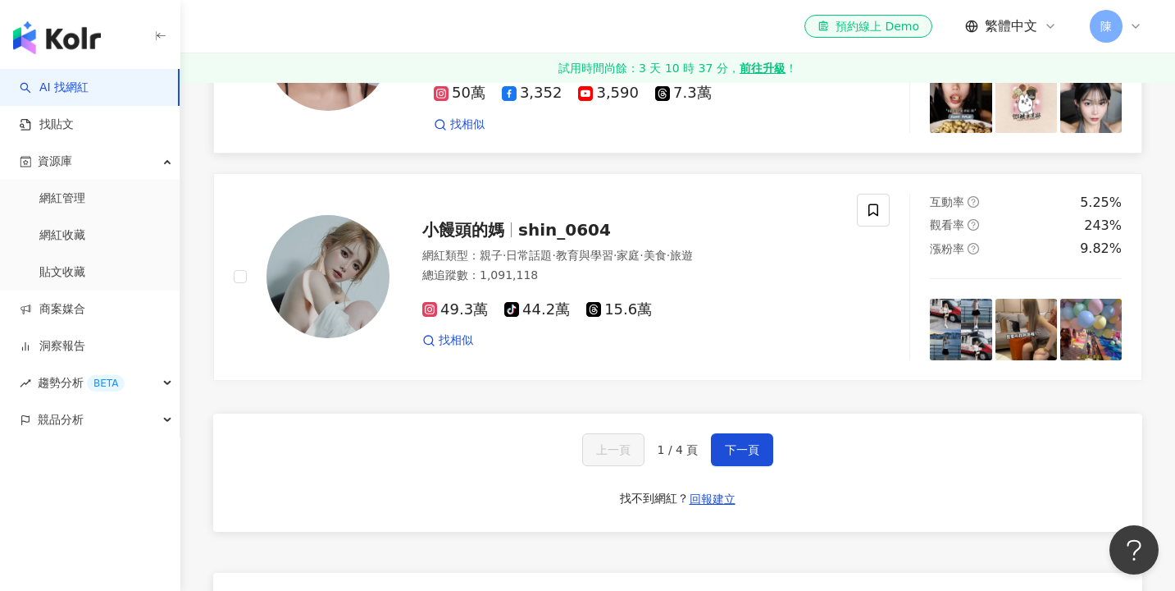
scroll to position [2785, 0]
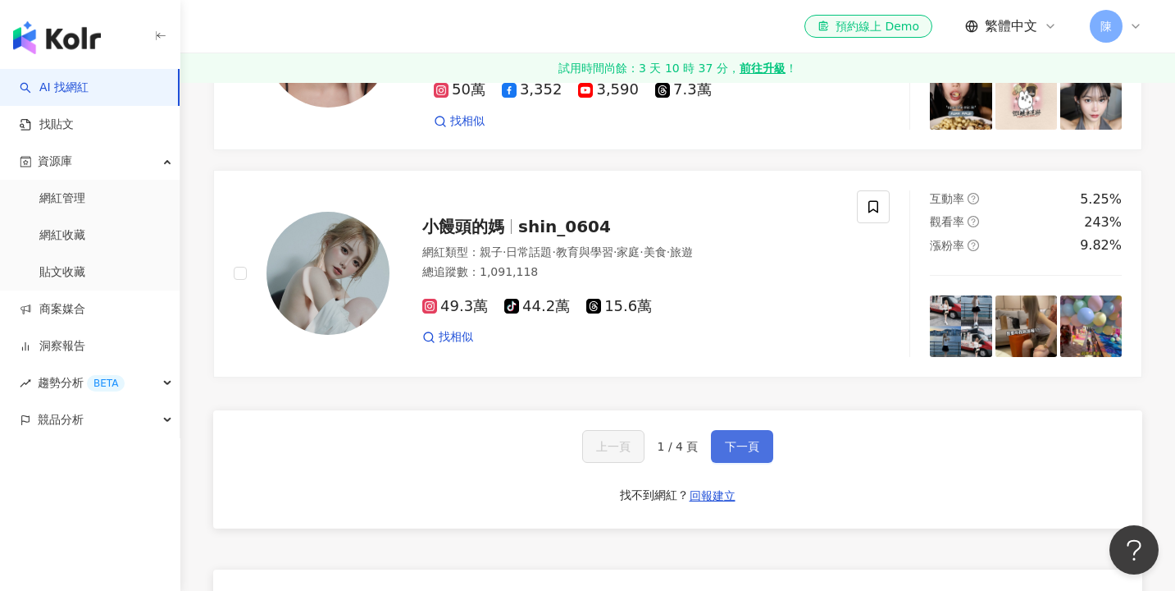
click at [757, 463] on button "下一頁" at bounding box center [742, 446] width 62 height 33
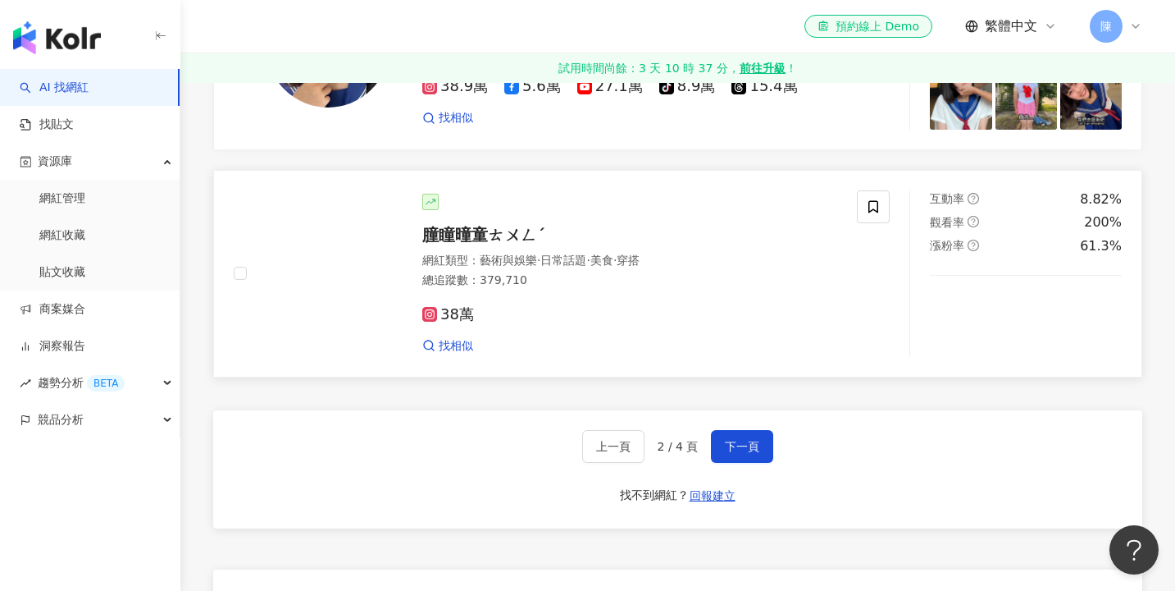
scroll to position [2726, 0]
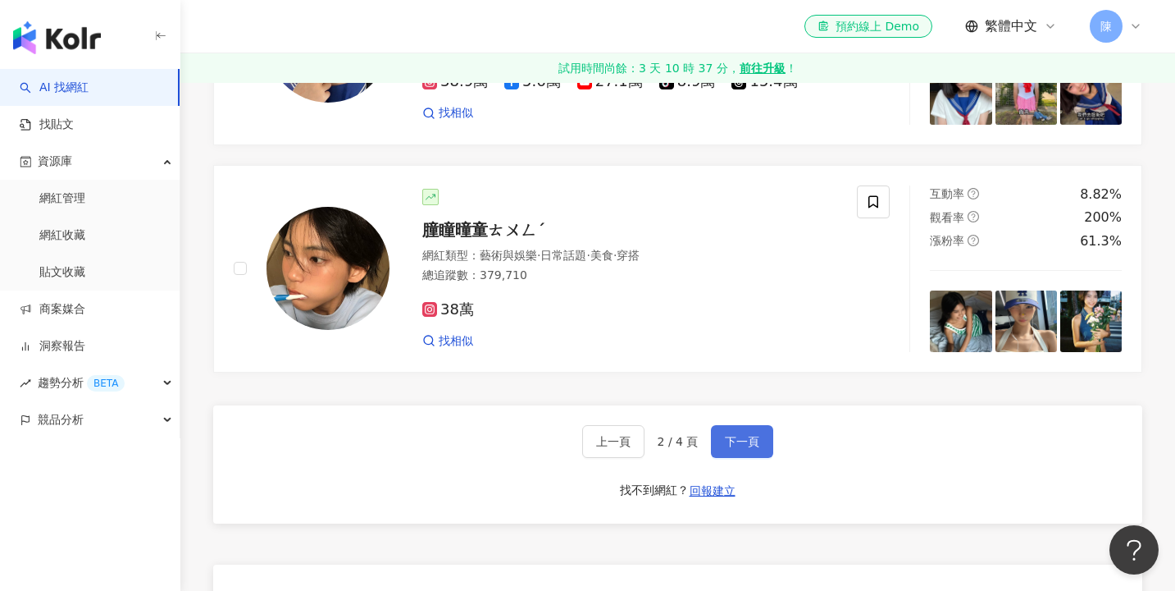
click at [755, 458] on button "下一頁" at bounding box center [742, 441] width 62 height 33
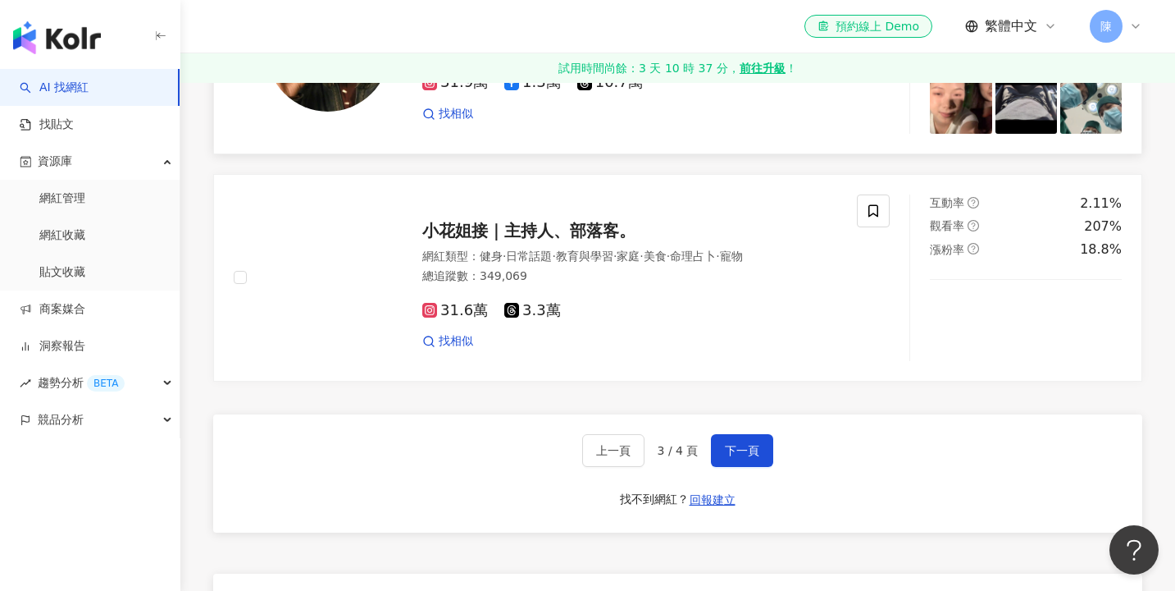
scroll to position [2737, 0]
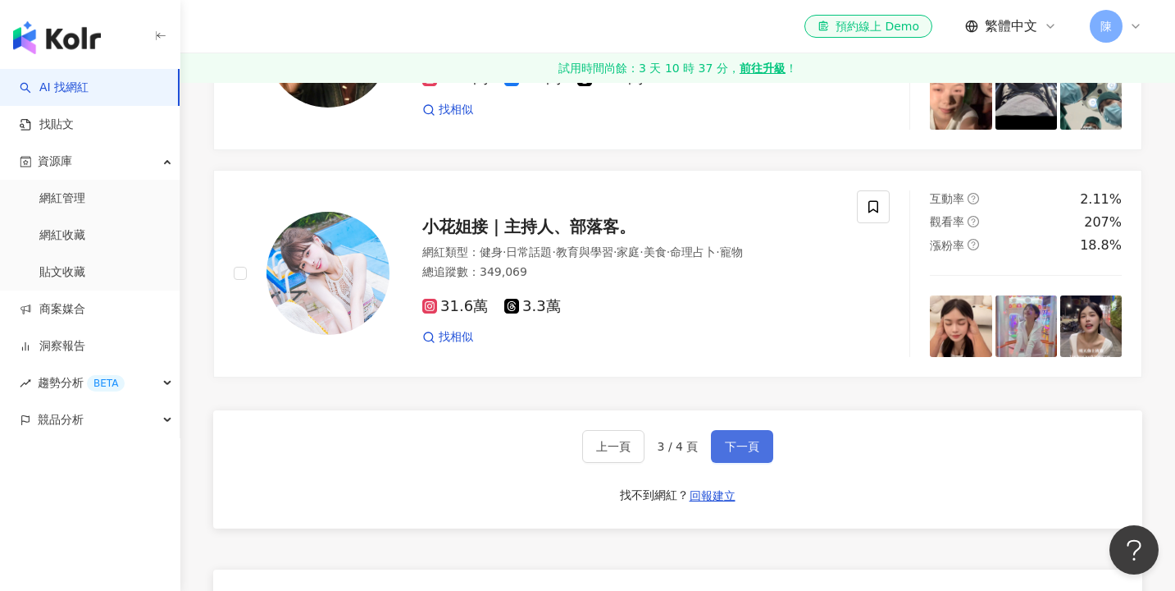
click at [744, 463] on button "下一頁" at bounding box center [742, 446] width 62 height 33
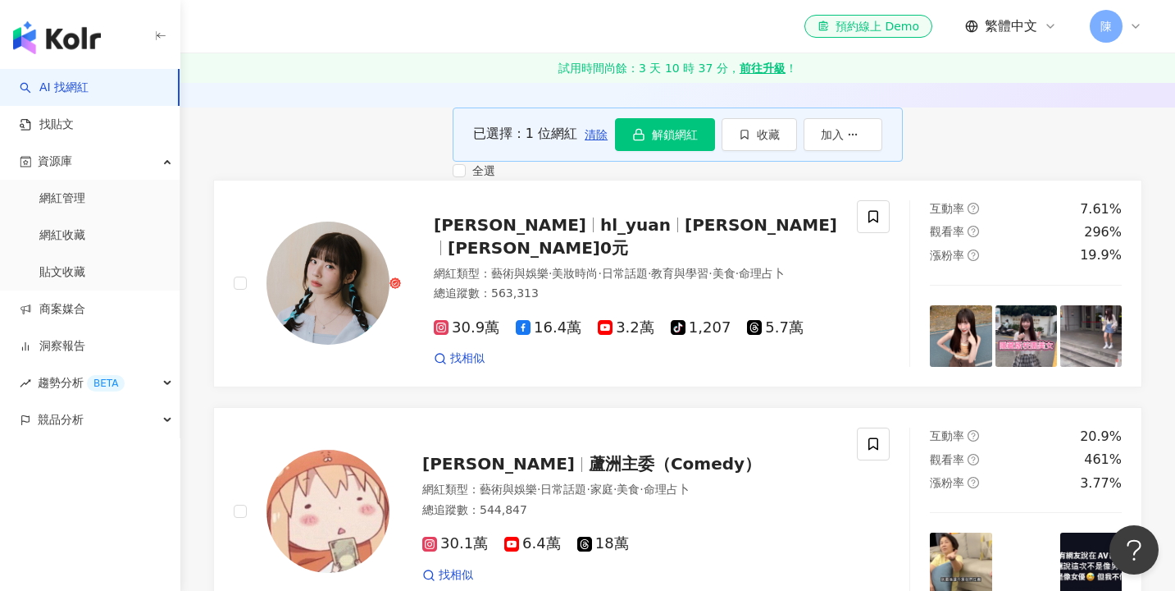
scroll to position [207, 0]
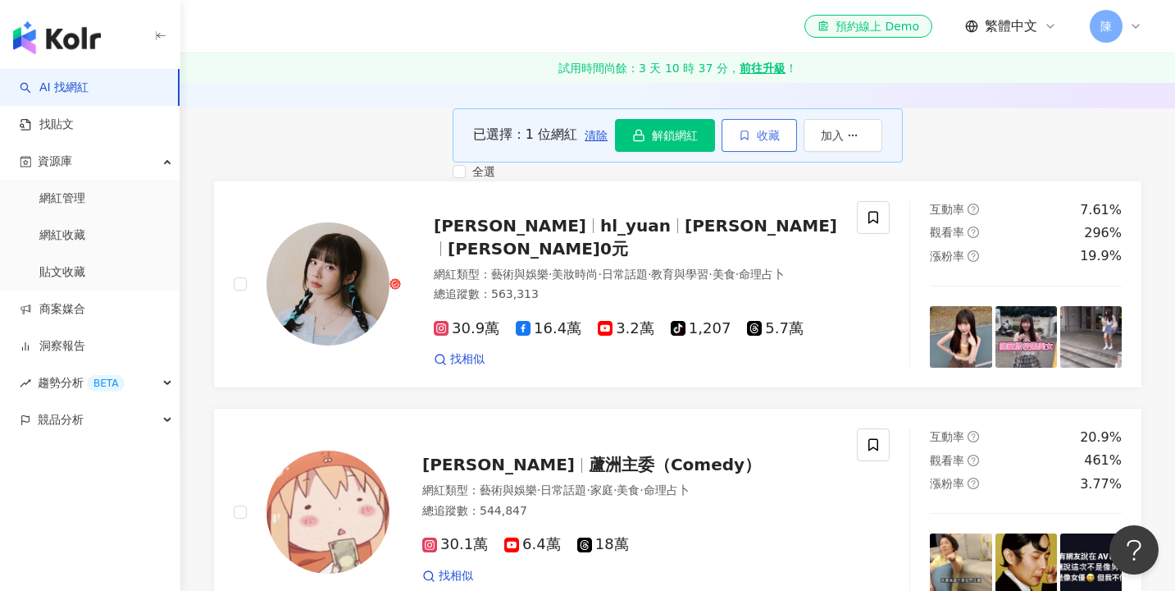
click at [780, 142] on span "收藏" at bounding box center [768, 135] width 23 height 13
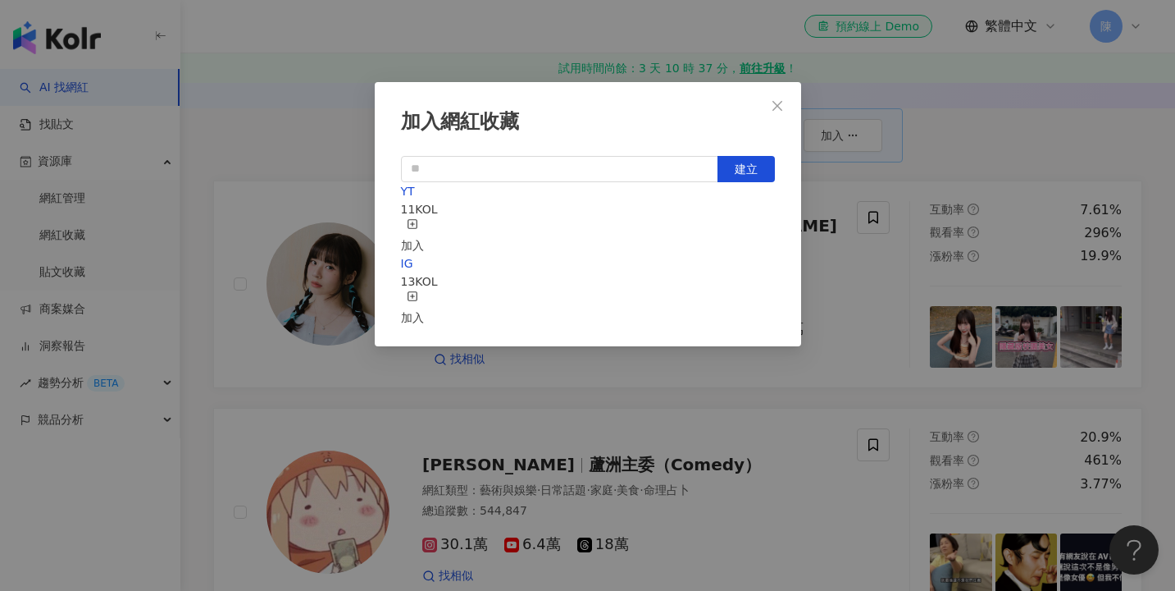
click at [673, 303] on div "IG 13 KOL 加入" at bounding box center [588, 290] width 374 height 72
click at [424, 290] on div "加入" at bounding box center [412, 308] width 23 height 36
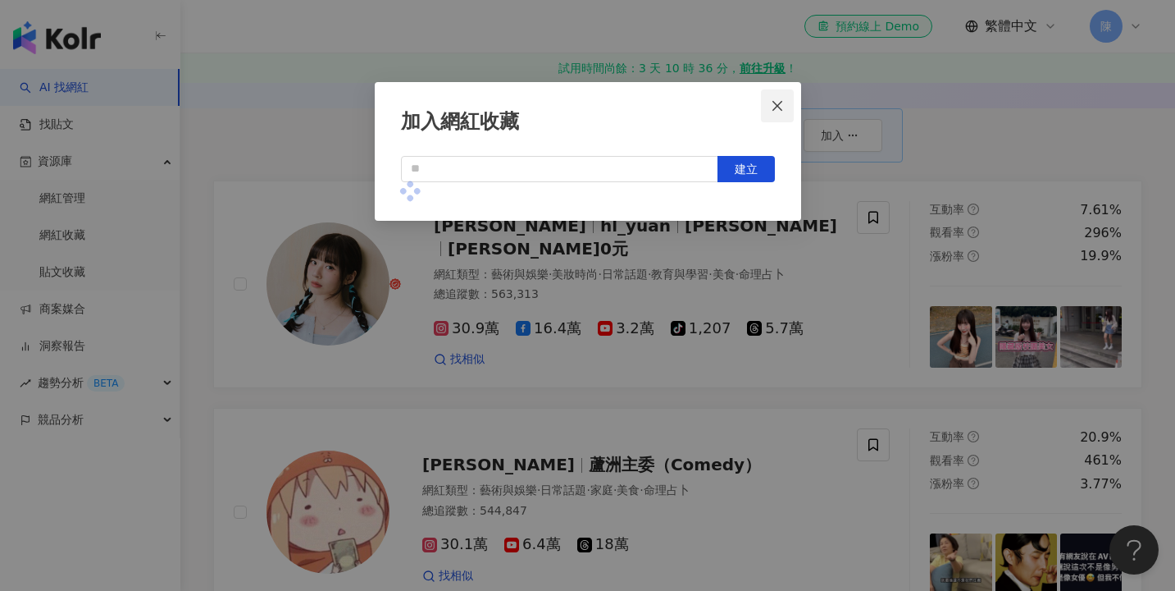
click at [777, 107] on icon "close" at bounding box center [778, 105] width 10 height 10
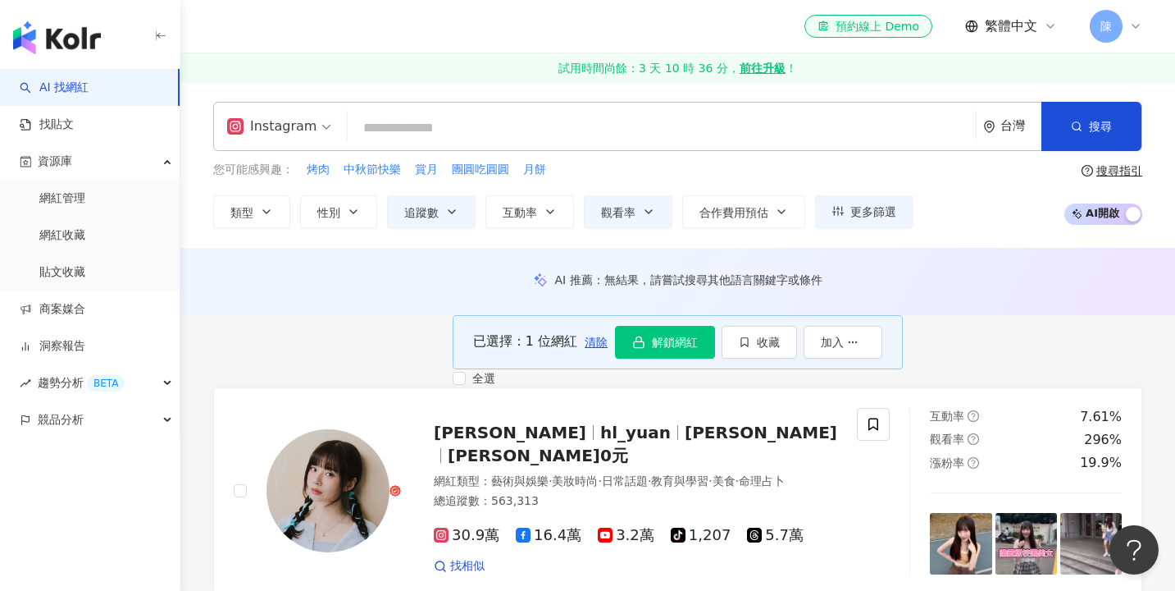
scroll to position [0, 0]
click at [640, 230] on div "Instagram 台灣 搜尋 您可能感興趣： 烤肉 中秋節快樂 賞月 團圓吃圓圓 月餅 類型 性別 追蹤數 互動率 觀看率 合作費用預估 更多篩選 ****…" at bounding box center [677, 165] width 995 height 166
click at [640, 227] on div "Instagram 台灣 搜尋 您可能感興趣： 烤肉 中秋節快樂 賞月 團圓吃圓圓 月餅 類型 性別 追蹤數 互動率 觀看率 合作費用預估 更多篩選 ****…" at bounding box center [677, 165] width 995 height 166
click at [641, 220] on button "觀看率" at bounding box center [628, 211] width 89 height 33
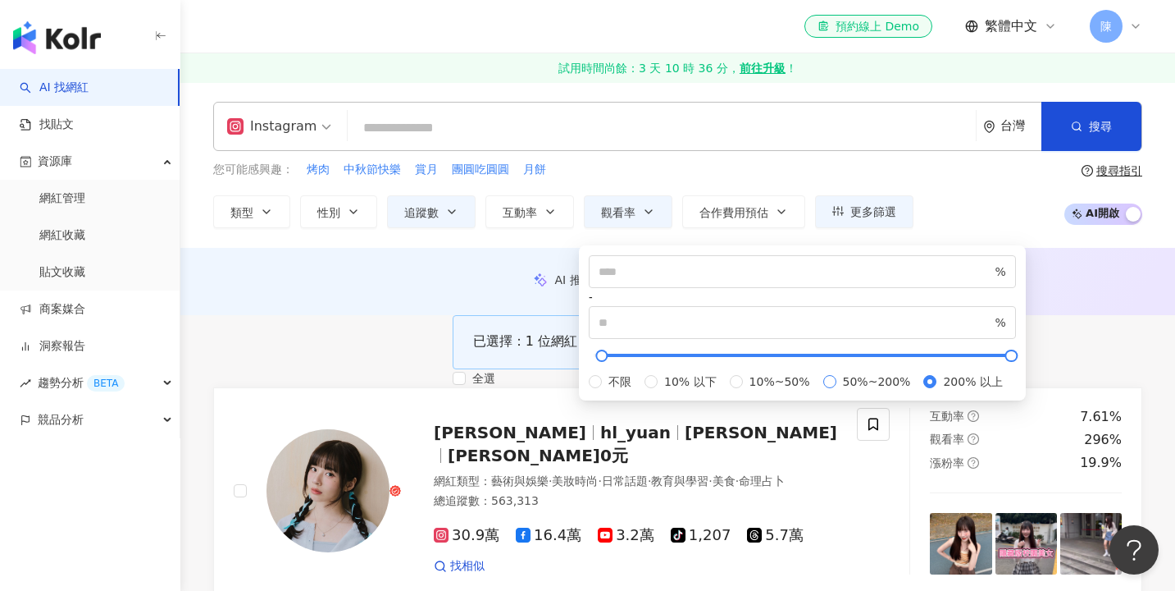
click at [837, 390] on span "50%~200%" at bounding box center [877, 381] width 81 height 18
type input "**"
type input "***"
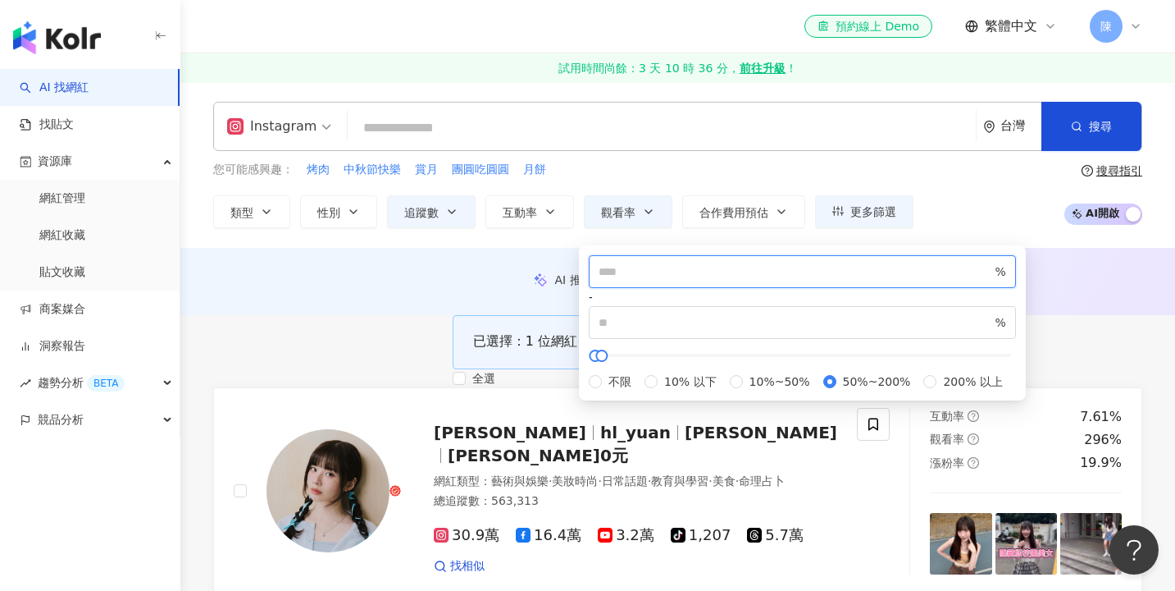
drag, startPoint x: 650, startPoint y: 280, endPoint x: 553, endPoint y: 278, distance: 96.8
type input "***"
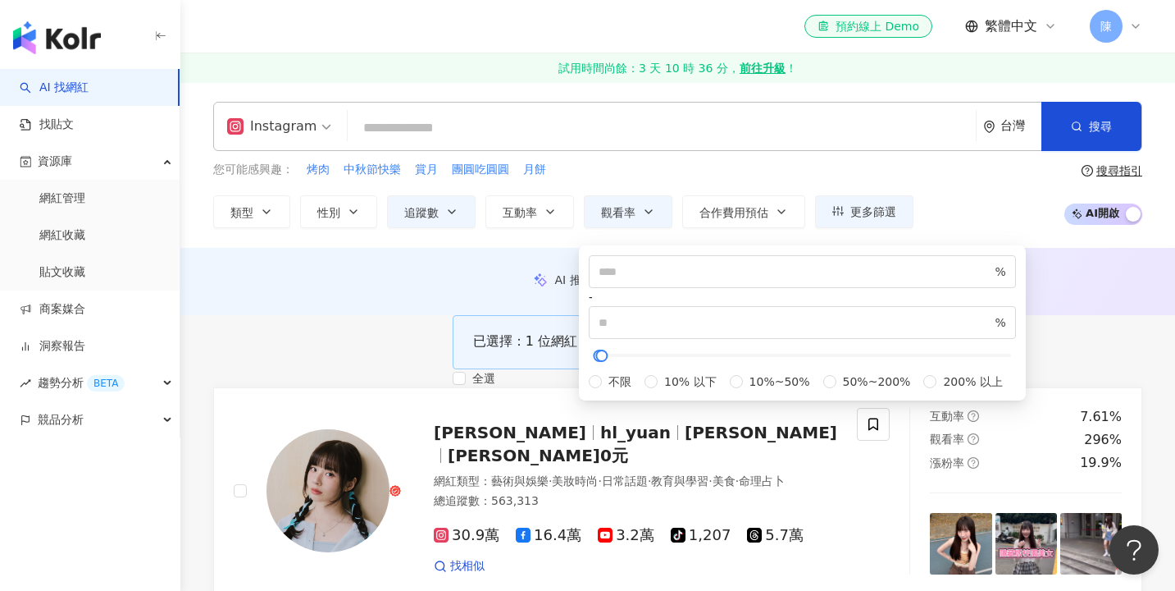
click at [975, 245] on div "Instagram 台灣 搜尋 您可能感興趣： 烤肉 中秋節快樂 賞月 團圓吃圓圓 月餅 類型 性別 追蹤數 互動率 觀看率 合作費用預估 更多篩選 ****…" at bounding box center [677, 165] width 995 height 166
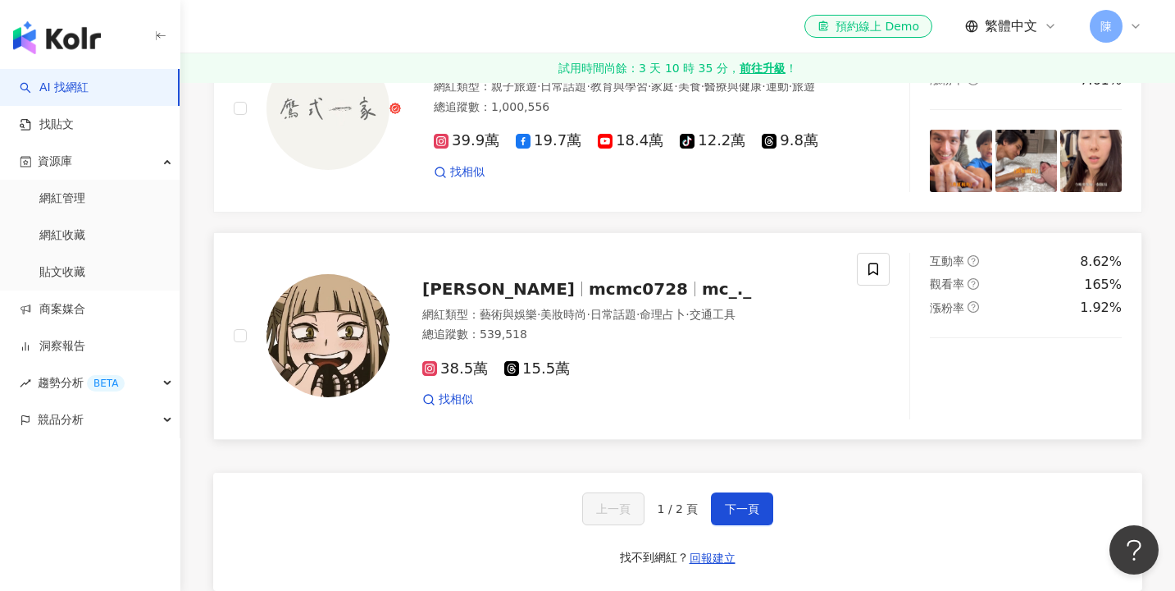
scroll to position [2736, 0]
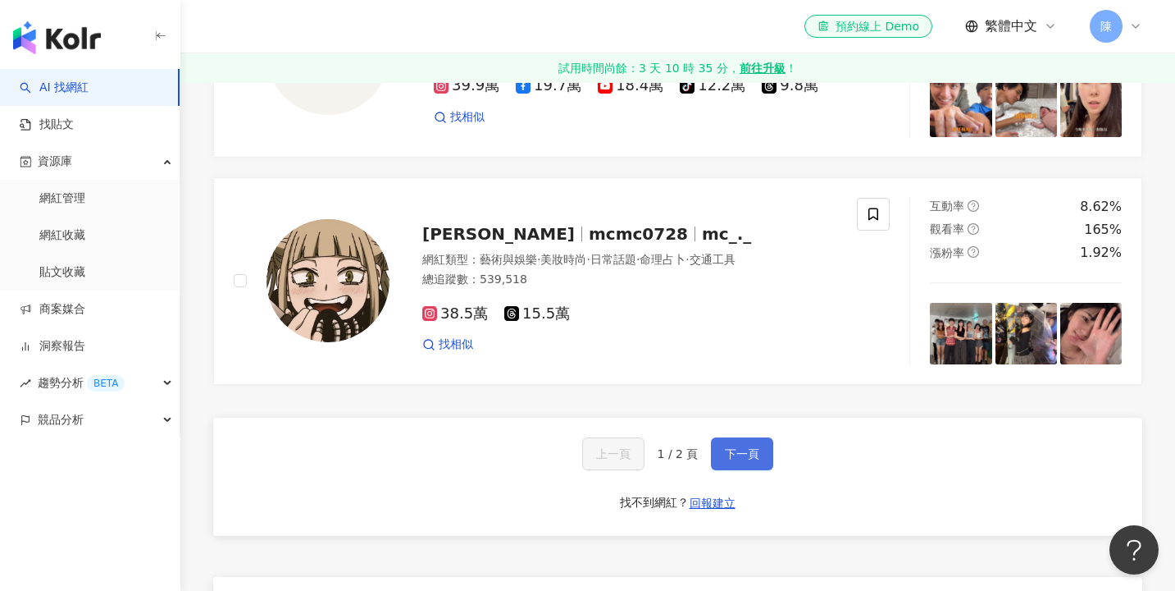
click at [736, 460] on span "下一頁" at bounding box center [742, 453] width 34 height 13
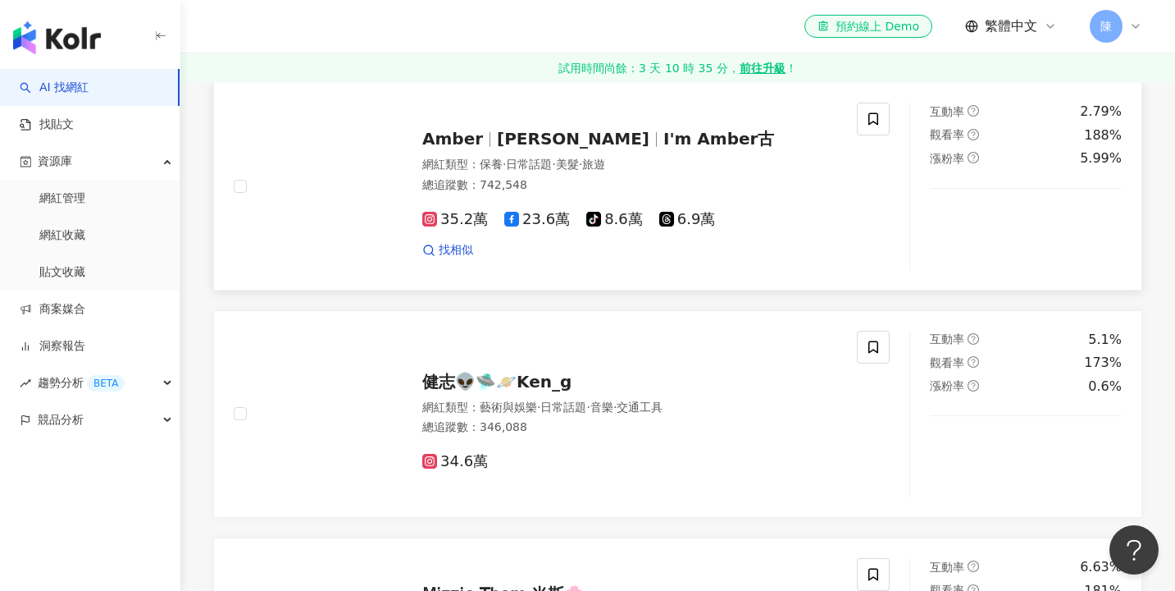
scroll to position [783, 0]
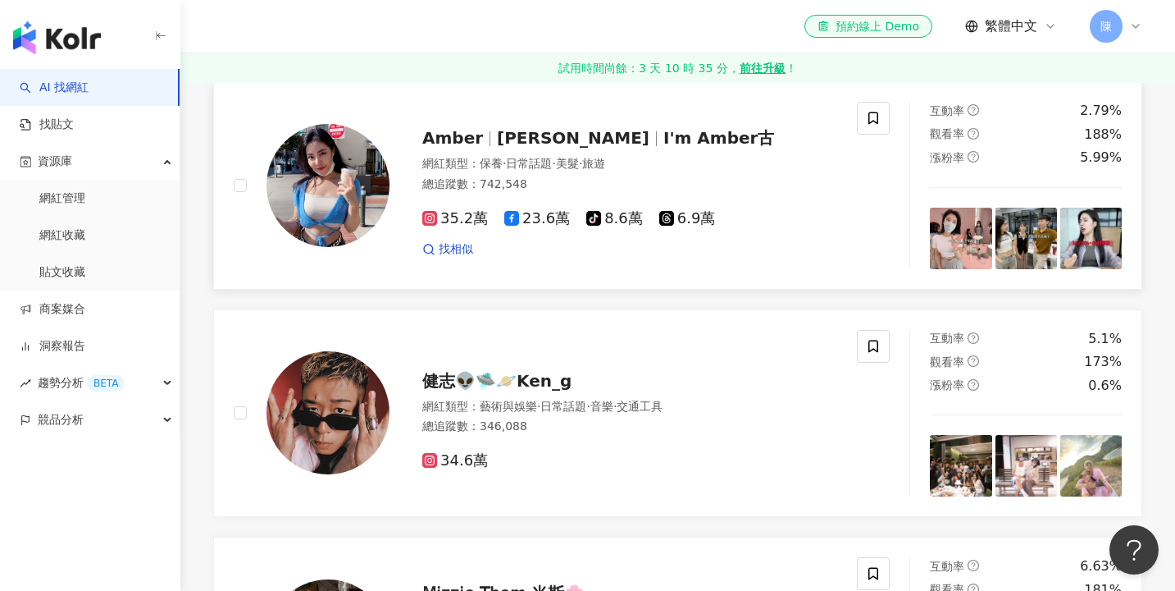
click at [244, 248] on div at bounding box center [312, 185] width 156 height 167
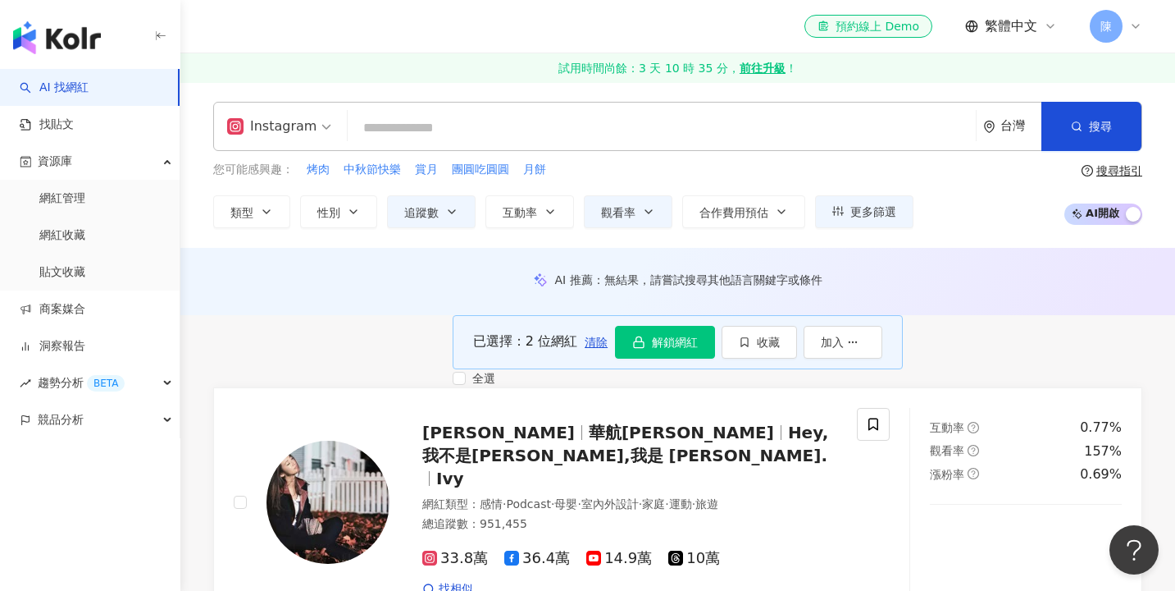
scroll to position [0, 0]
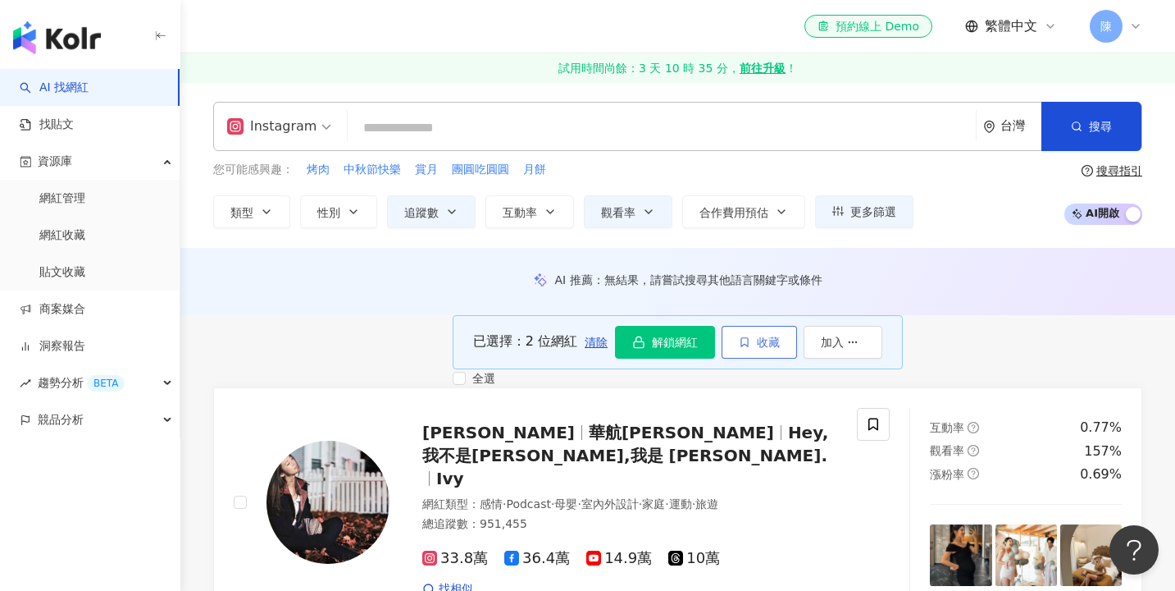
click at [750, 348] on icon "button" at bounding box center [744, 341] width 11 height 11
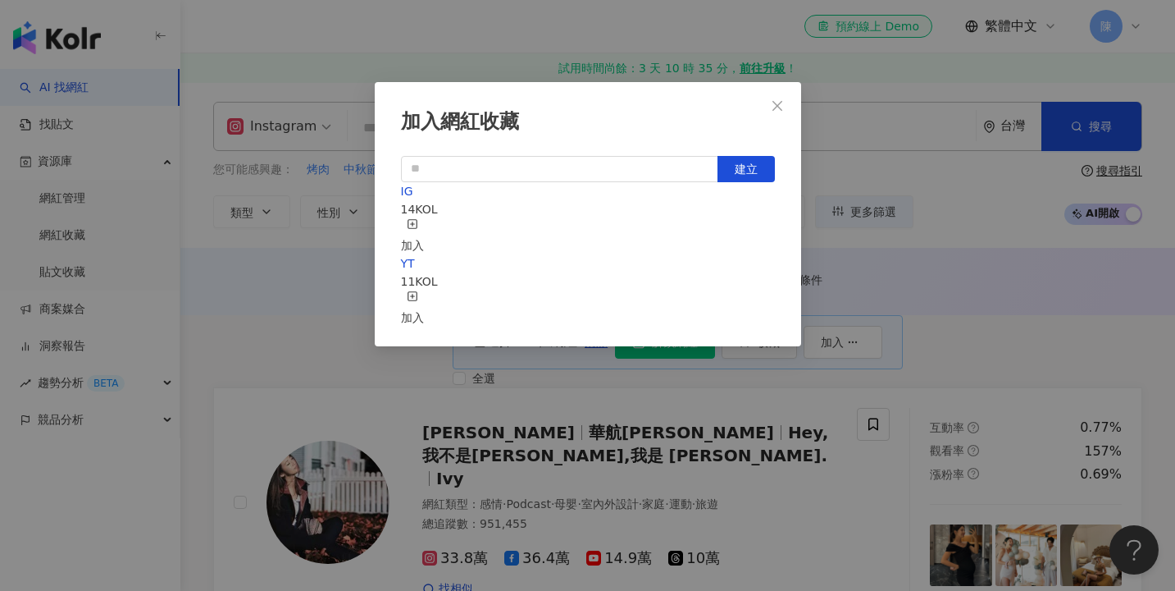
click at [424, 219] on div "加入" at bounding box center [412, 236] width 23 height 36
click at [778, 107] on icon "close" at bounding box center [777, 105] width 13 height 13
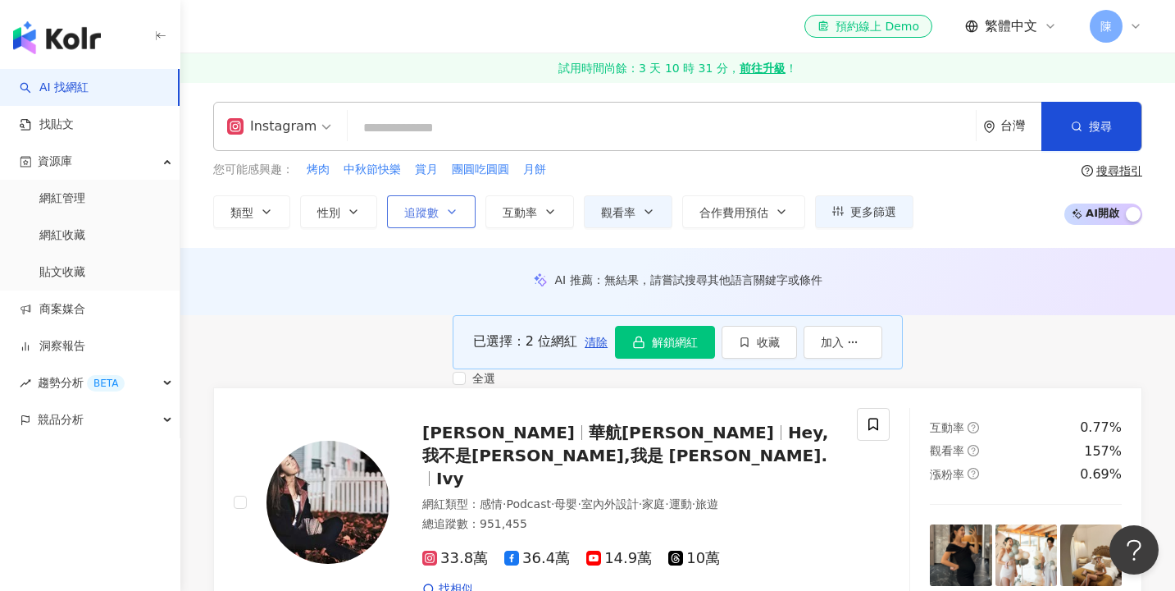
click at [438, 224] on button "追蹤數" at bounding box center [431, 211] width 89 height 33
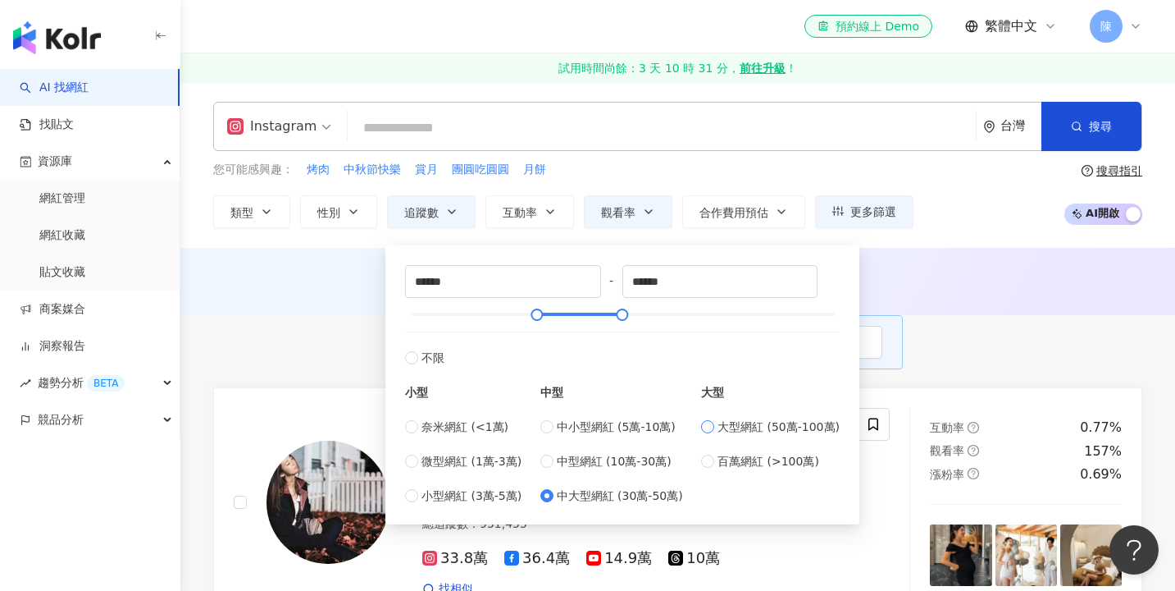
click at [762, 425] on span "大型網紅 (50萬-100萬)" at bounding box center [779, 426] width 122 height 18
type input "******"
click at [768, 153] on div "Instagram 台灣 搜尋 您可能感興趣： 烤肉 中秋節快樂 賞月 團圓吃圓圓 月餅 類型 性別 追蹤數 互動率 觀看率 合作費用預估 更多篩選 ****…" at bounding box center [677, 165] width 995 height 126
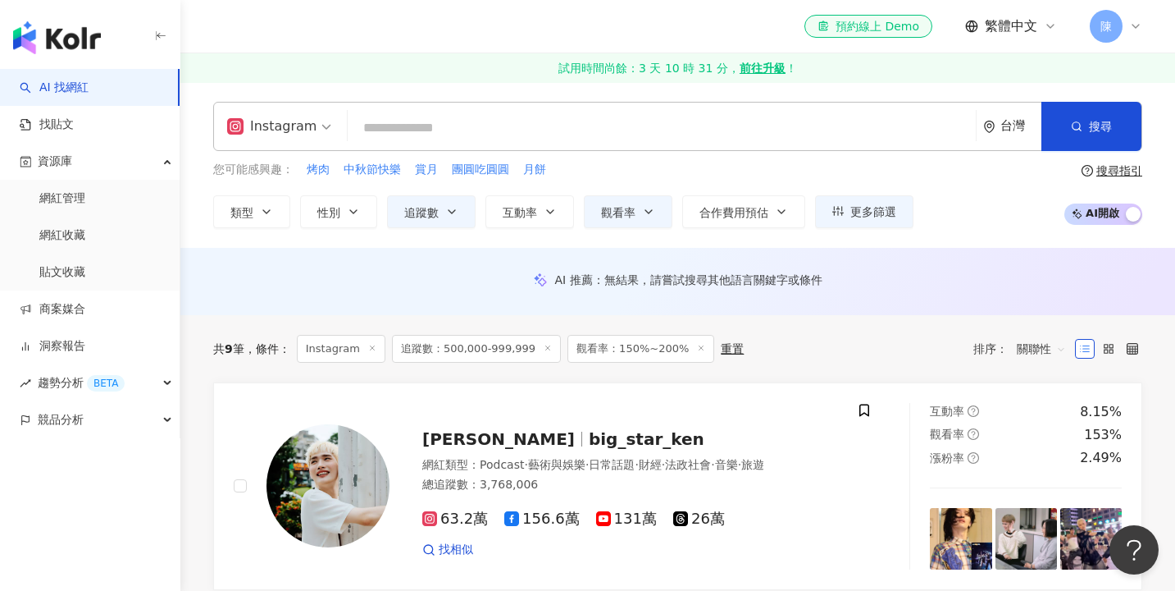
click at [290, 117] on div "Instagram" at bounding box center [271, 126] width 89 height 26
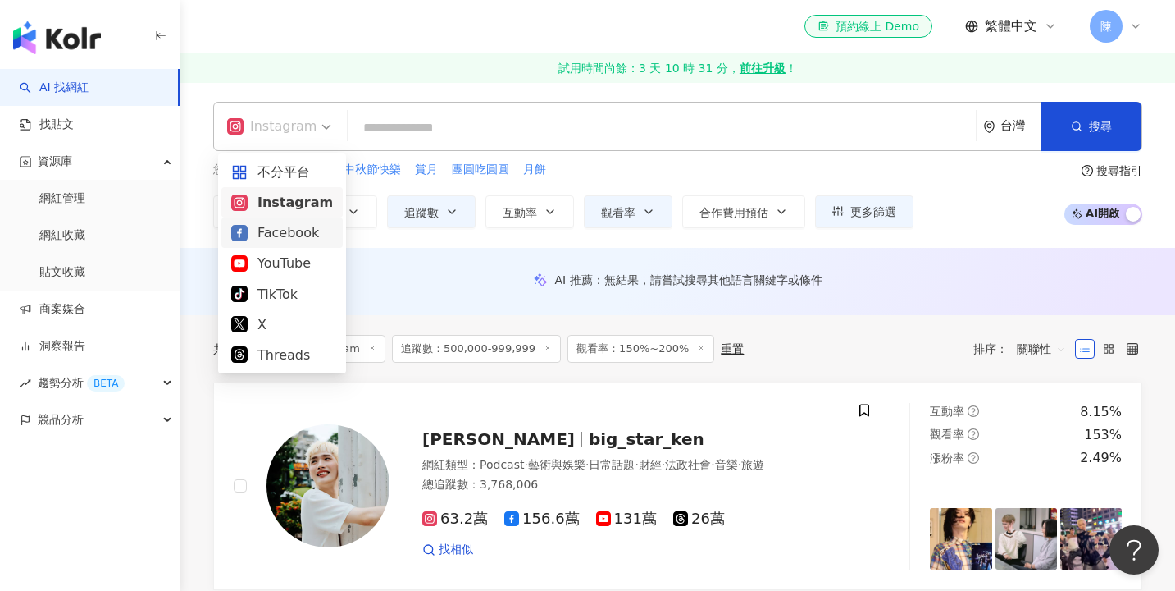
click at [297, 228] on div "Facebook" at bounding box center [282, 232] width 102 height 21
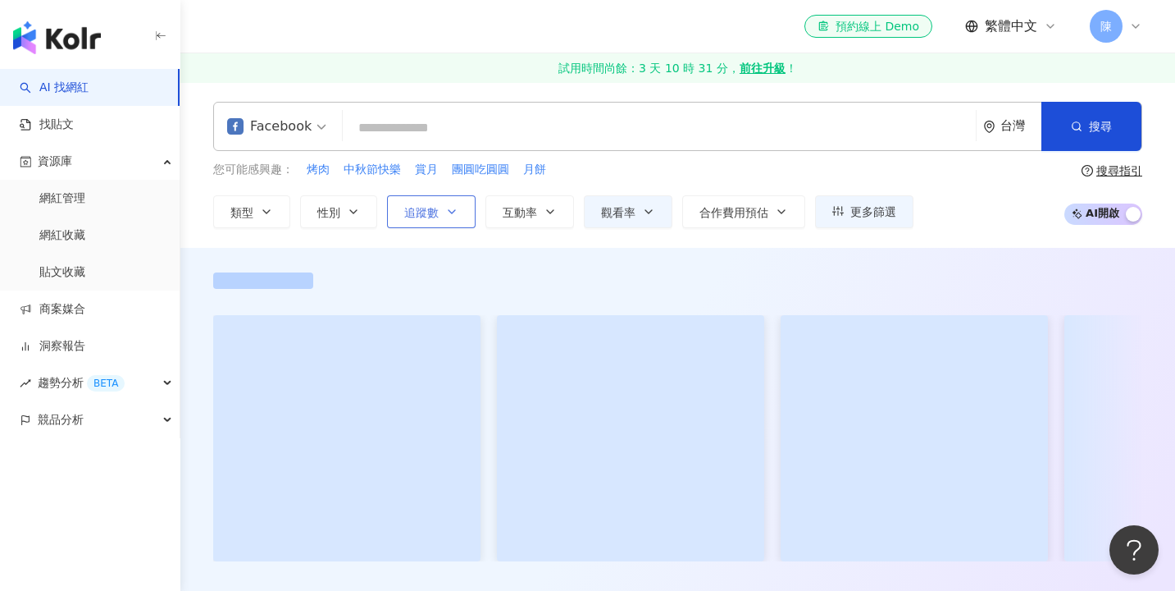
click at [427, 212] on span "追蹤數" at bounding box center [421, 212] width 34 height 13
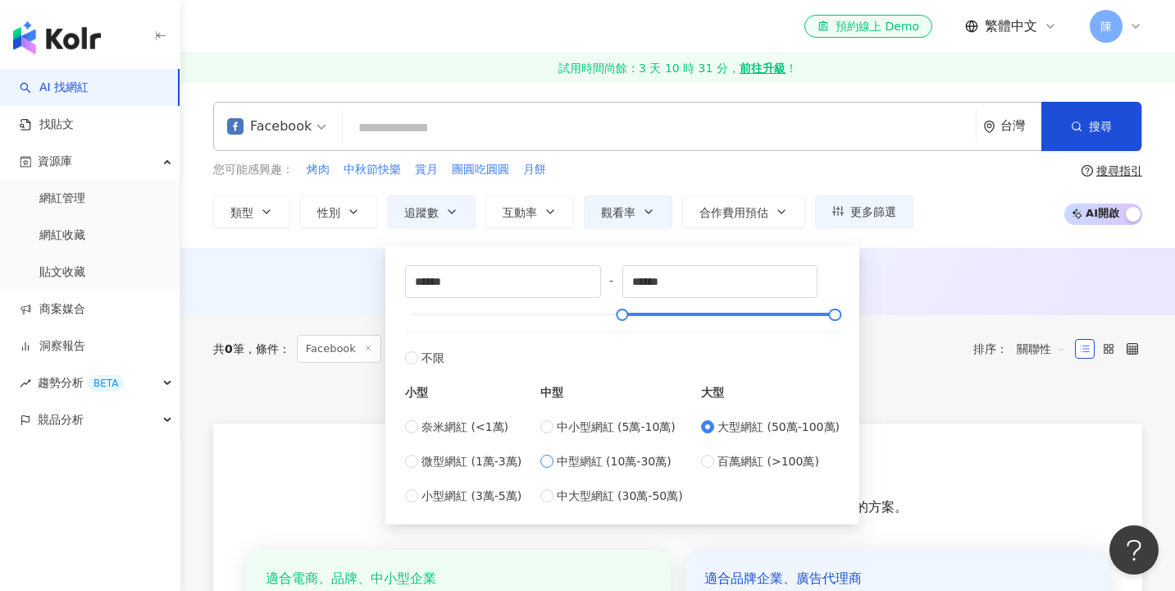
click at [643, 458] on span "中型網紅 (10萬-30萬)" at bounding box center [614, 461] width 115 height 18
type input "******"
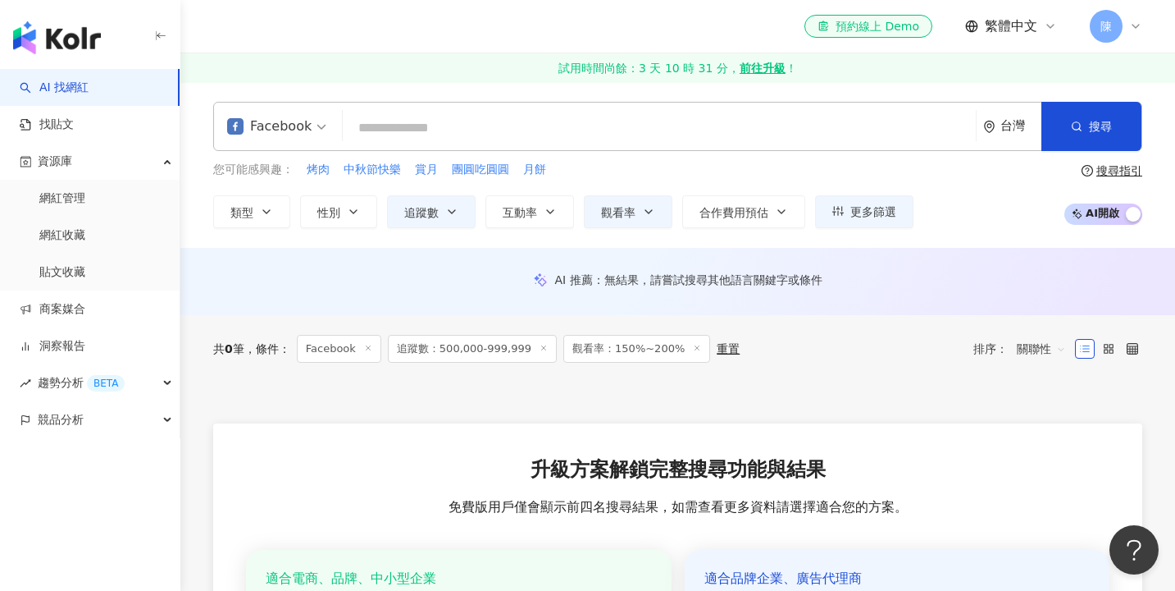
click at [633, 229] on div "Facebook 台灣 搜尋 您可能感興趣： 烤肉 中秋節快樂 賞月 團圓吃圓圓 月餅 類型 性別 追蹤數 互動率 觀看率 合作費用預估 更多篩選 *****…" at bounding box center [677, 165] width 995 height 166
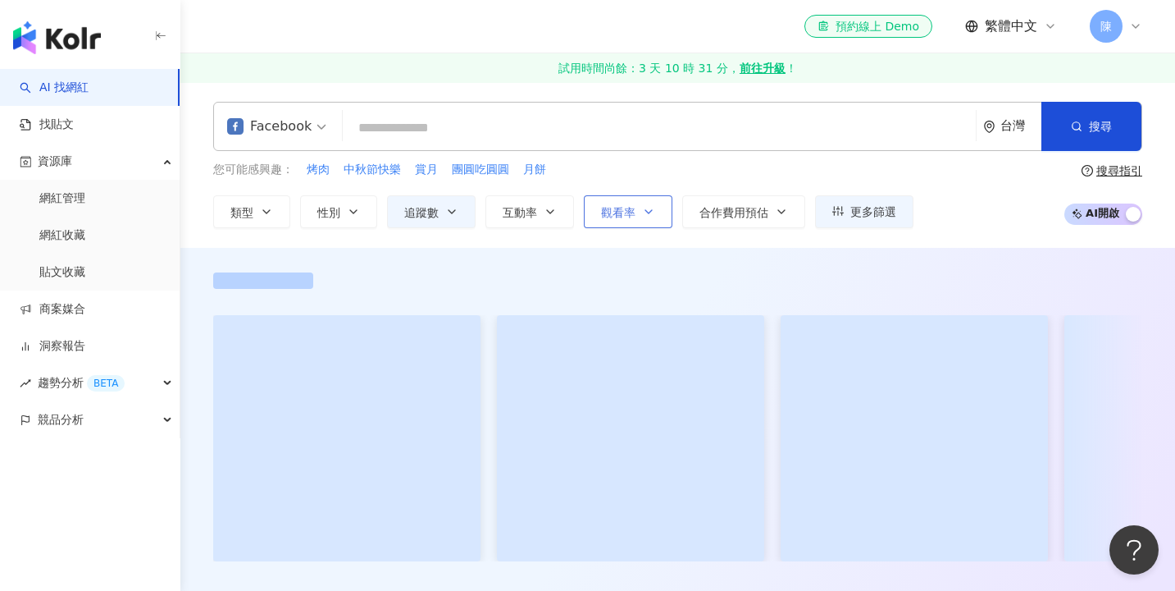
click at [628, 217] on span "觀看率" at bounding box center [618, 212] width 34 height 13
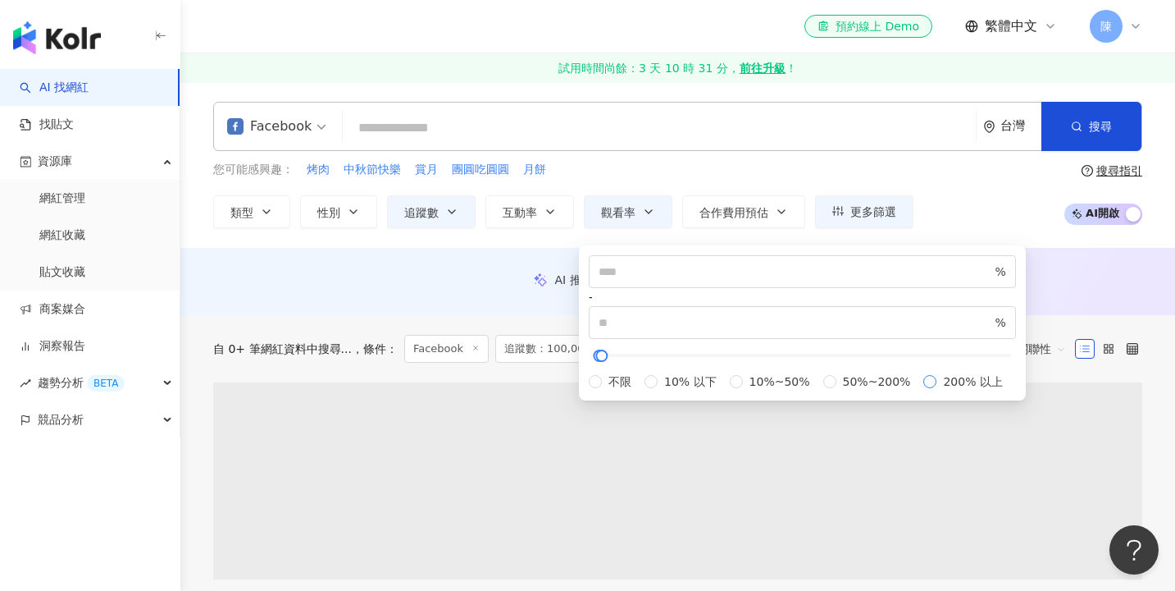
click at [937, 390] on span "200% 以上" at bounding box center [973, 381] width 72 height 18
type input "***"
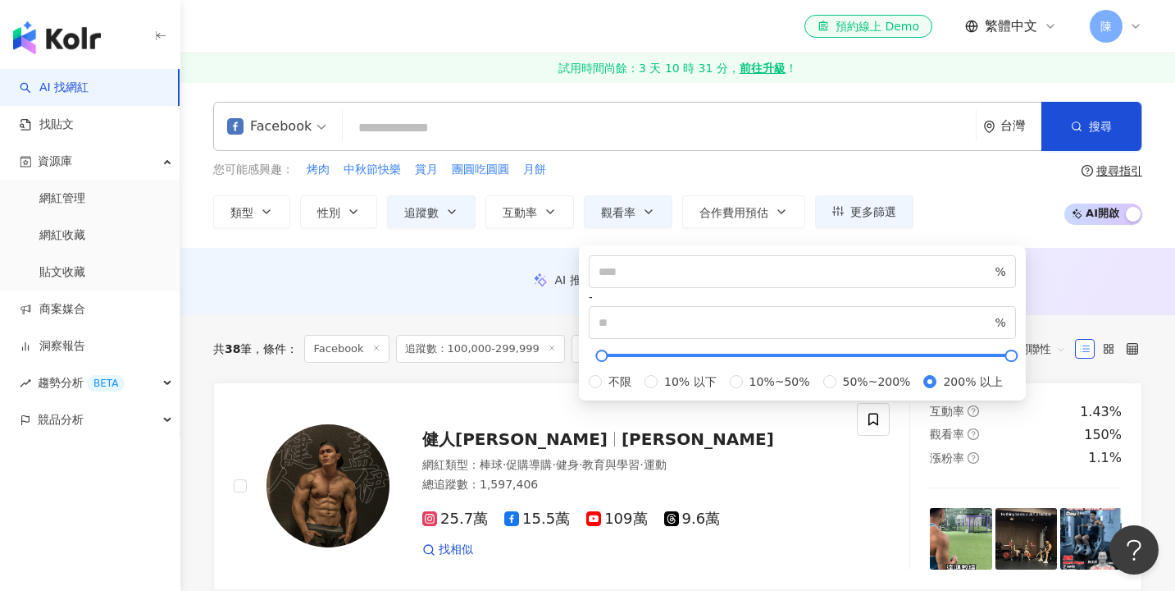
click at [413, 276] on div "AI 推薦 ： 無結果，請嘗試搜尋其他語言關鍵字或條件" at bounding box center [677, 279] width 929 height 15
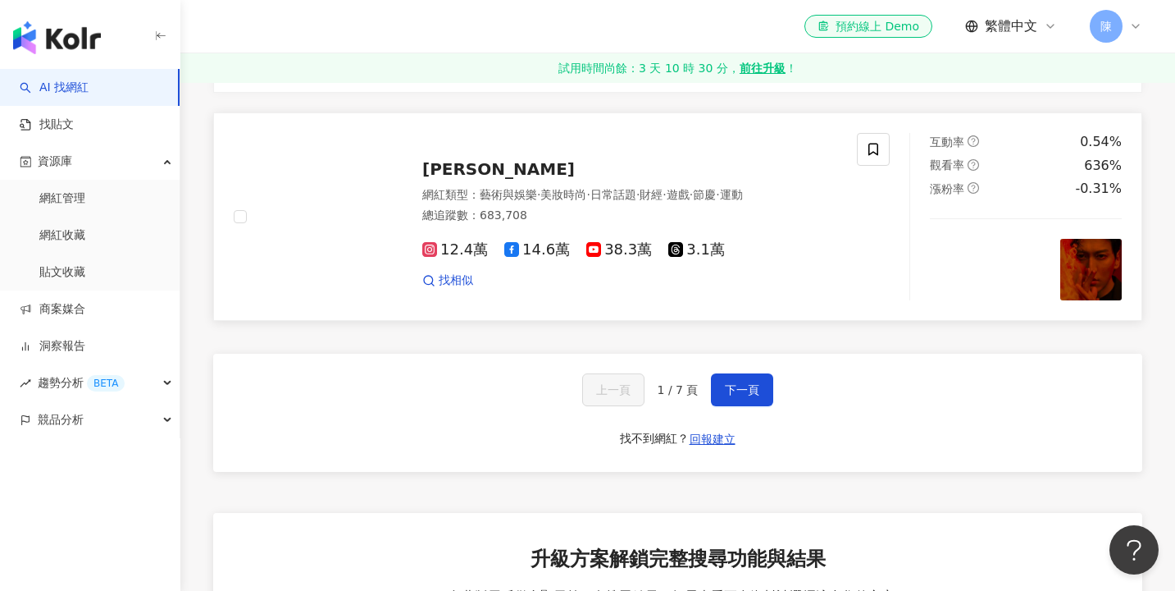
scroll to position [3203, 0]
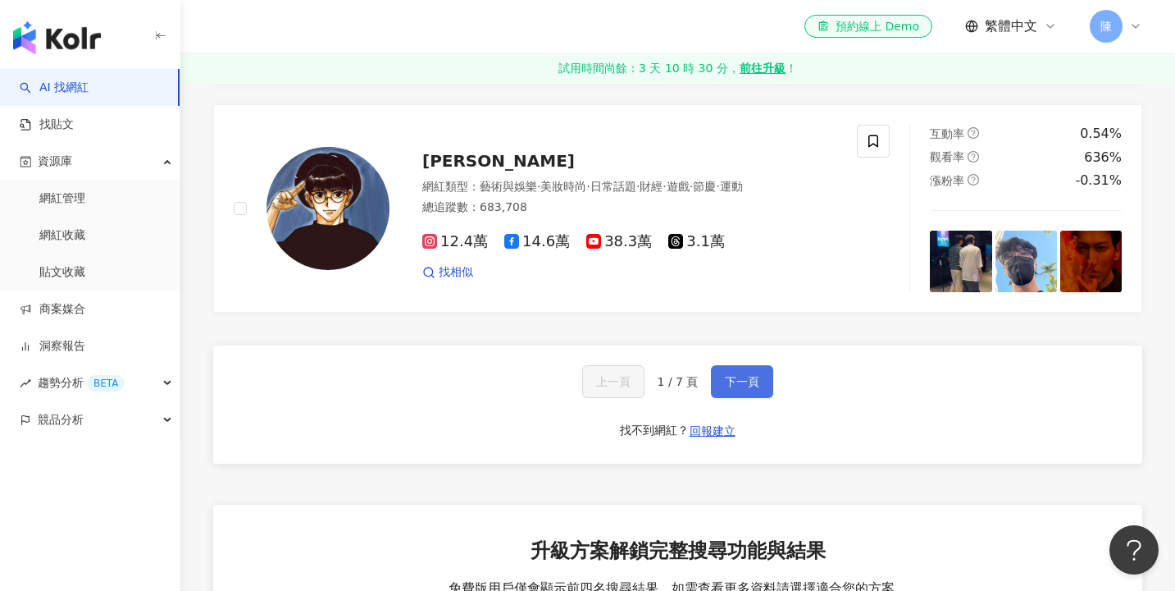
click at [720, 398] on button "下一頁" at bounding box center [742, 381] width 62 height 33
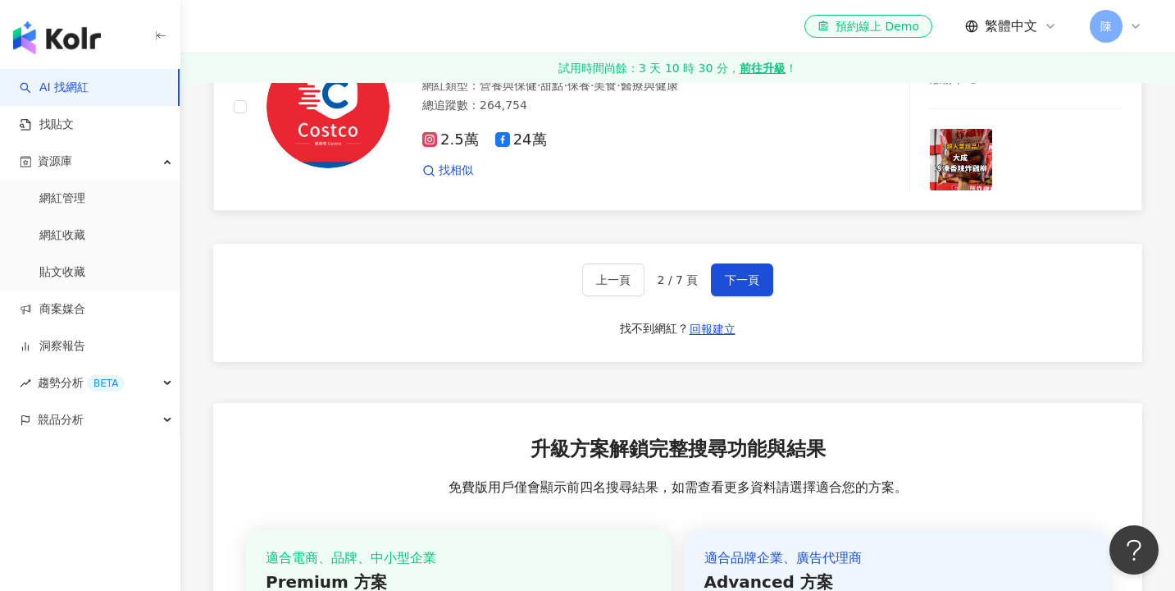
scroll to position [3239, 0]
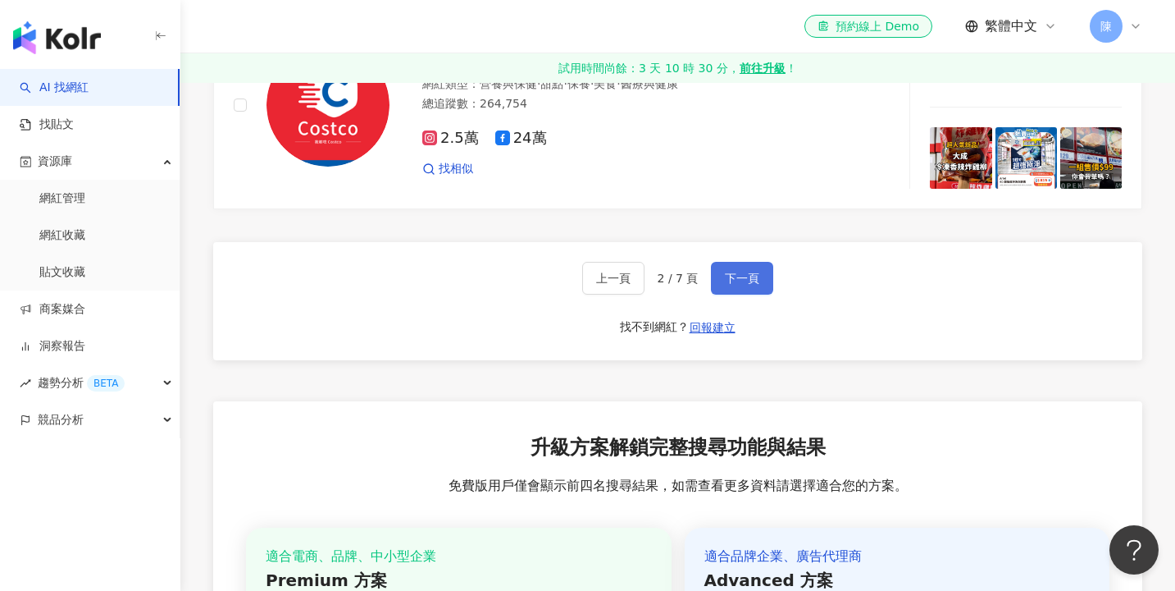
click at [719, 294] on button "下一頁" at bounding box center [742, 278] width 62 height 33
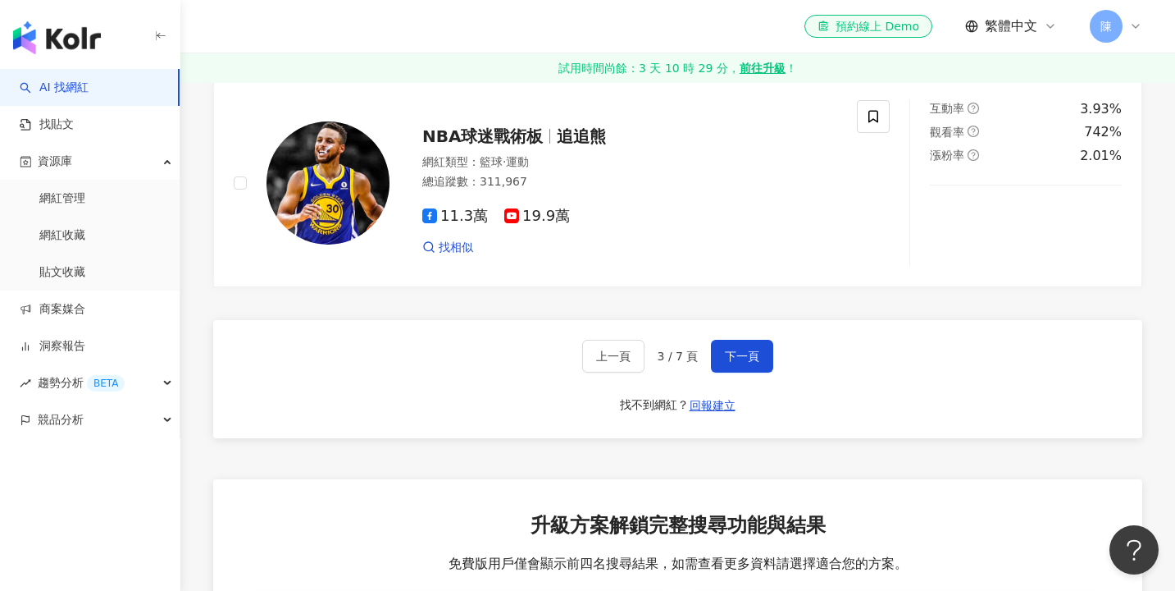
scroll to position [3145, 0]
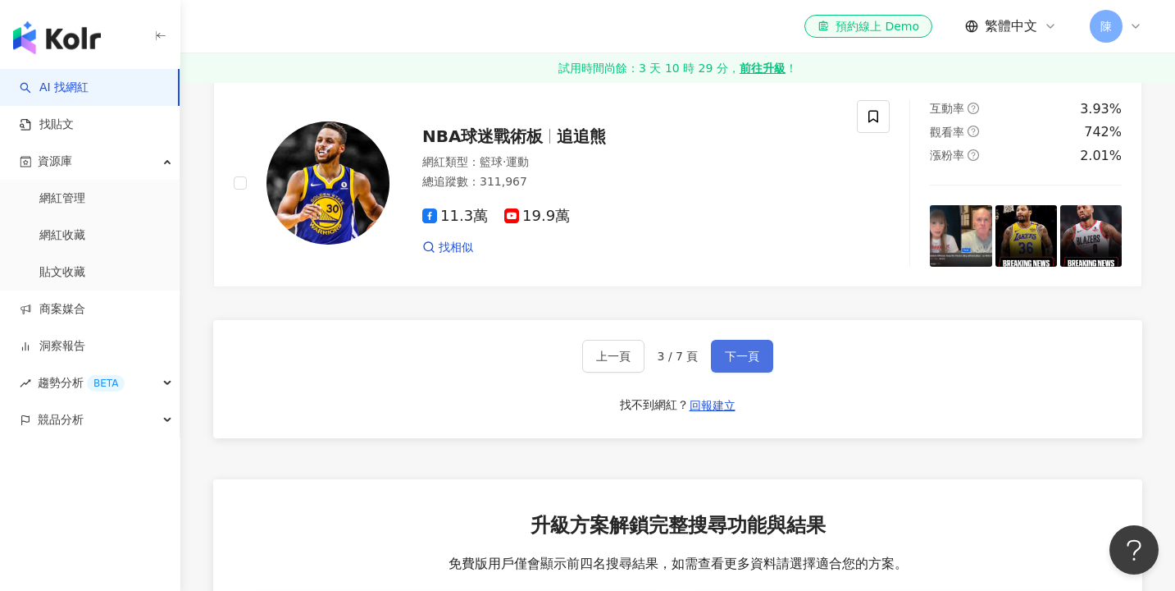
click at [724, 372] on button "下一頁" at bounding box center [742, 356] width 62 height 33
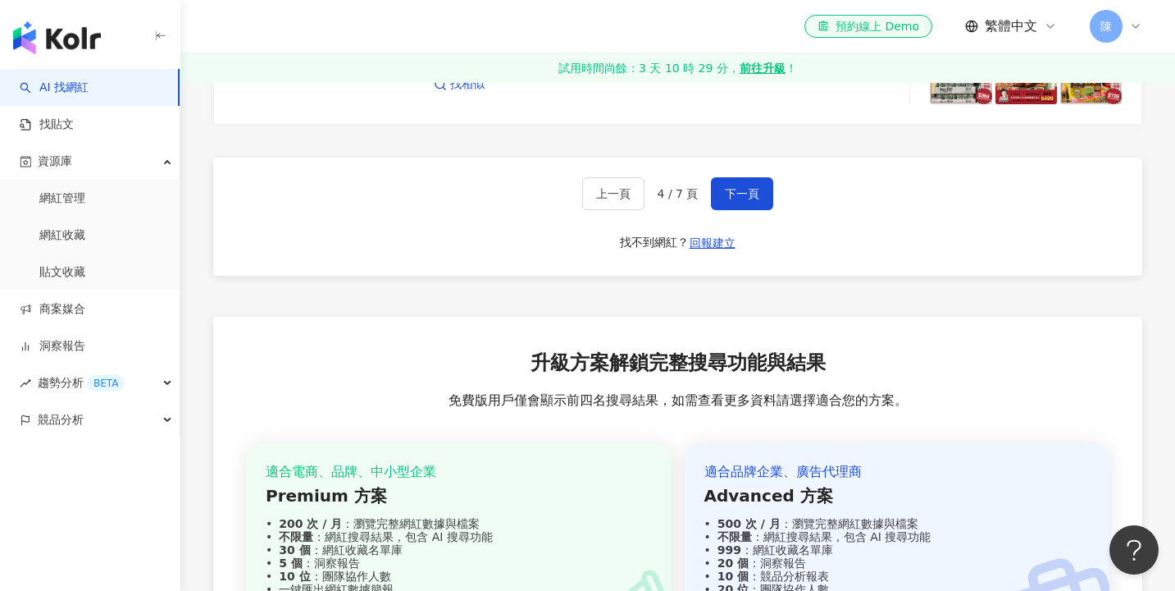
scroll to position [3323, 0]
click at [726, 201] on span "下一頁" at bounding box center [742, 194] width 34 height 13
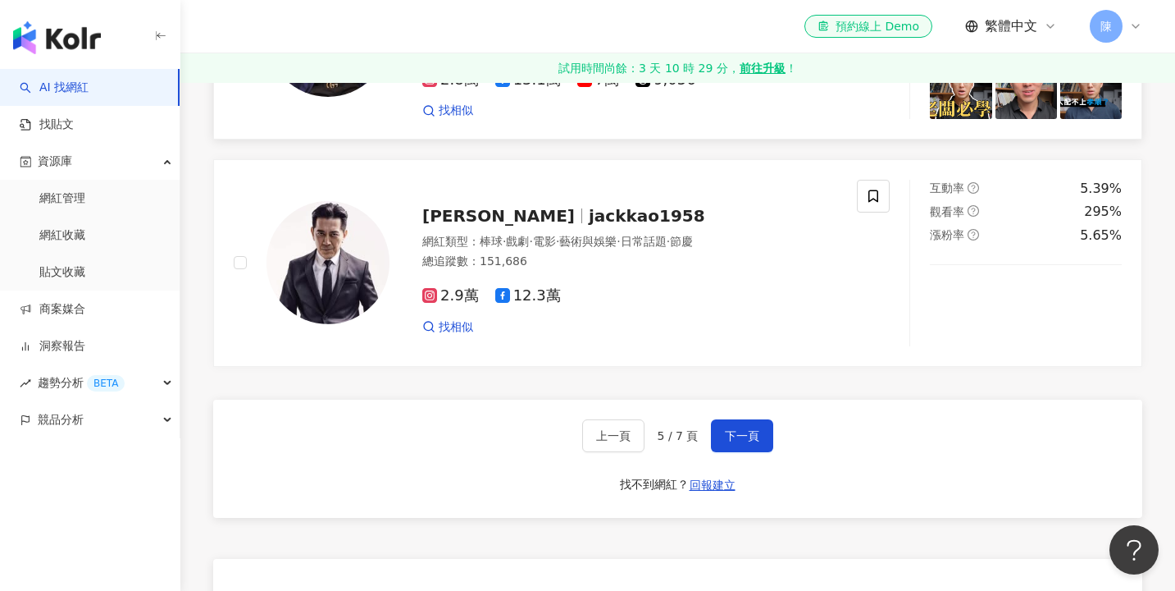
scroll to position [3068, 0]
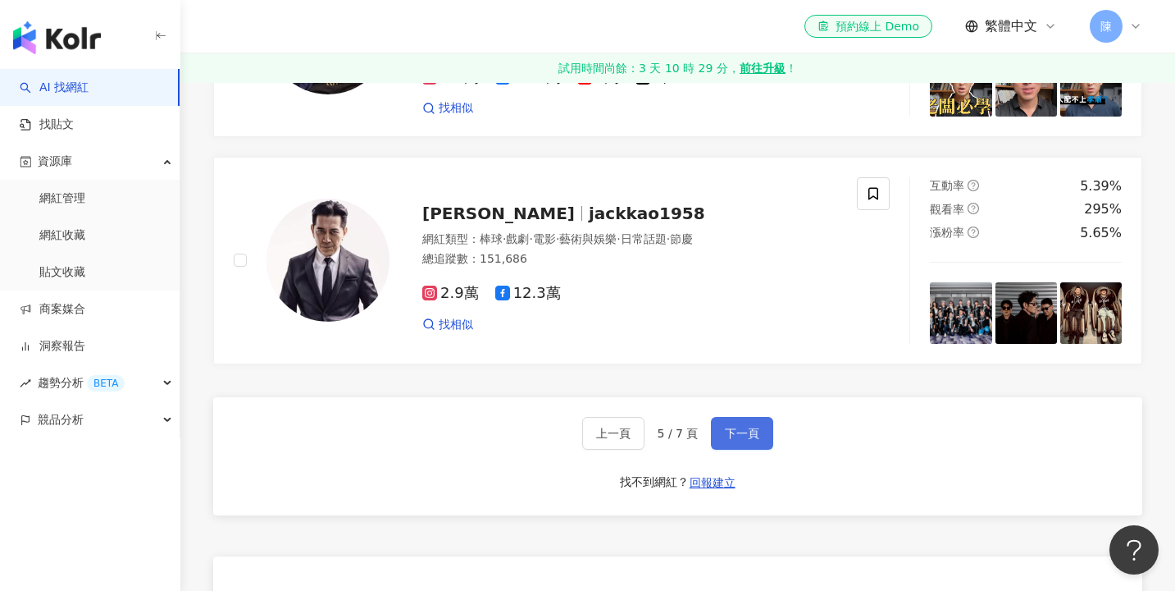
click at [720, 449] on button "下一頁" at bounding box center [742, 433] width 62 height 33
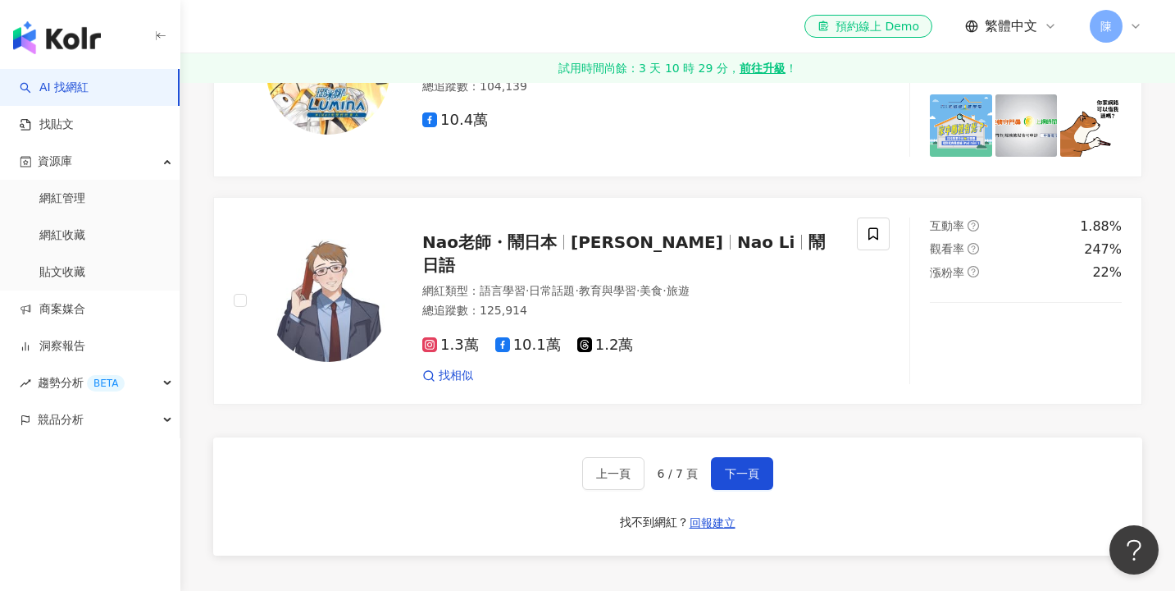
scroll to position [3094, 0]
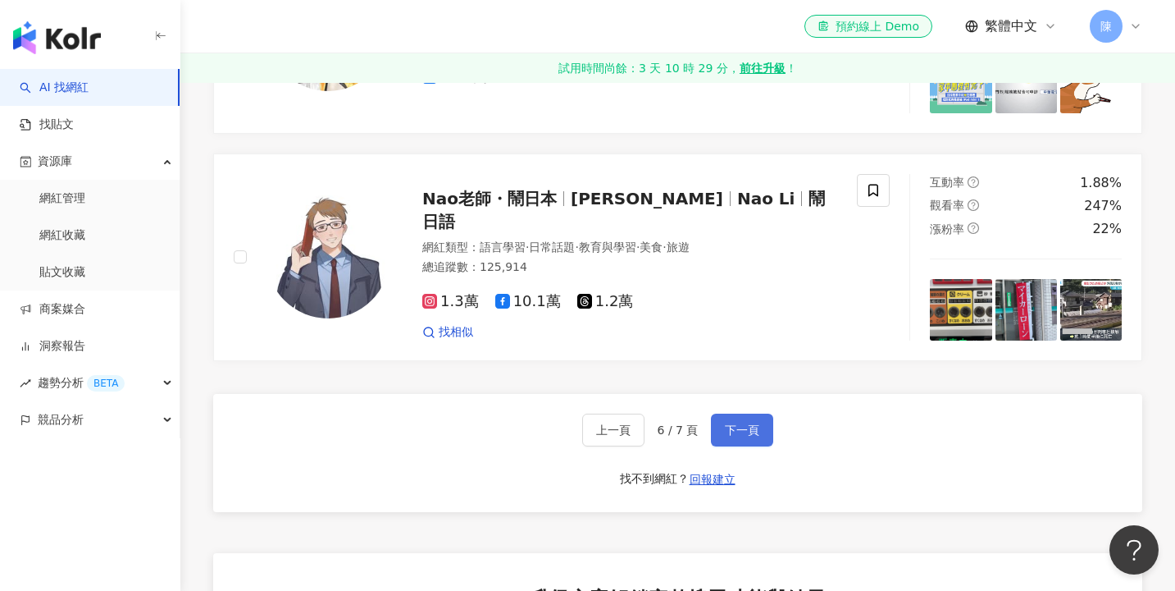
click at [732, 446] on button "下一頁" at bounding box center [742, 429] width 62 height 33
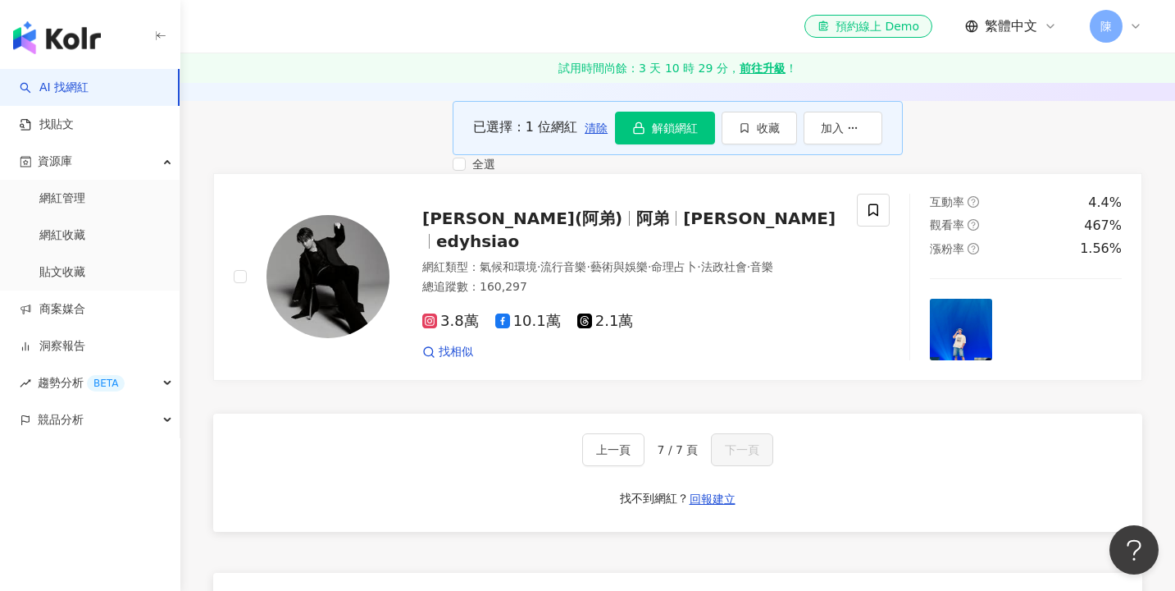
scroll to position [583, 0]
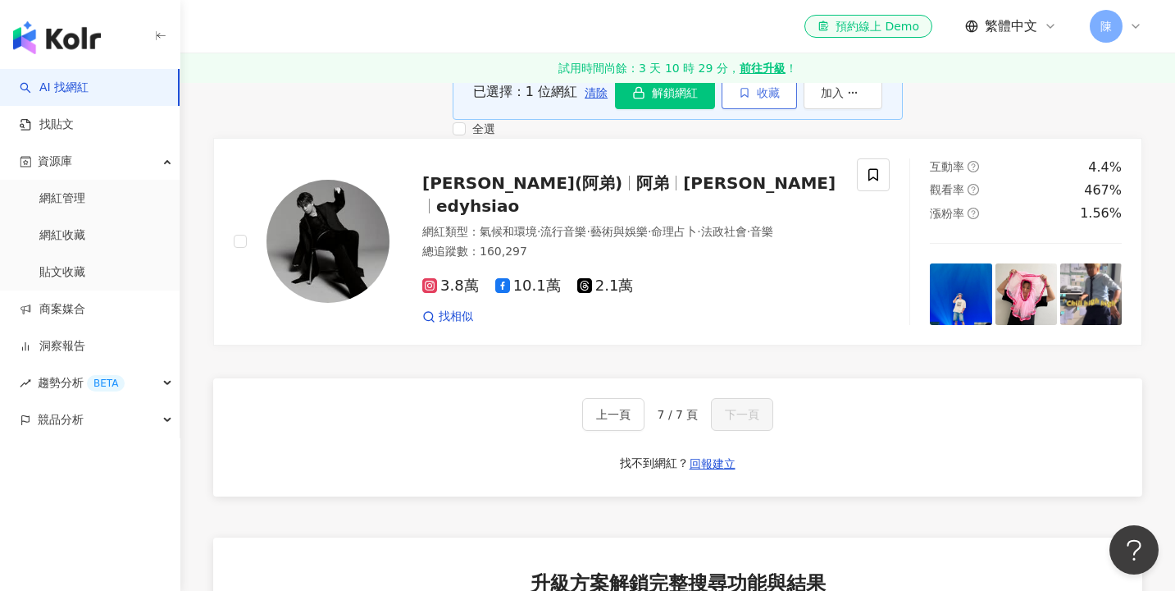
click at [797, 109] on button "收藏" at bounding box center [759, 92] width 75 height 33
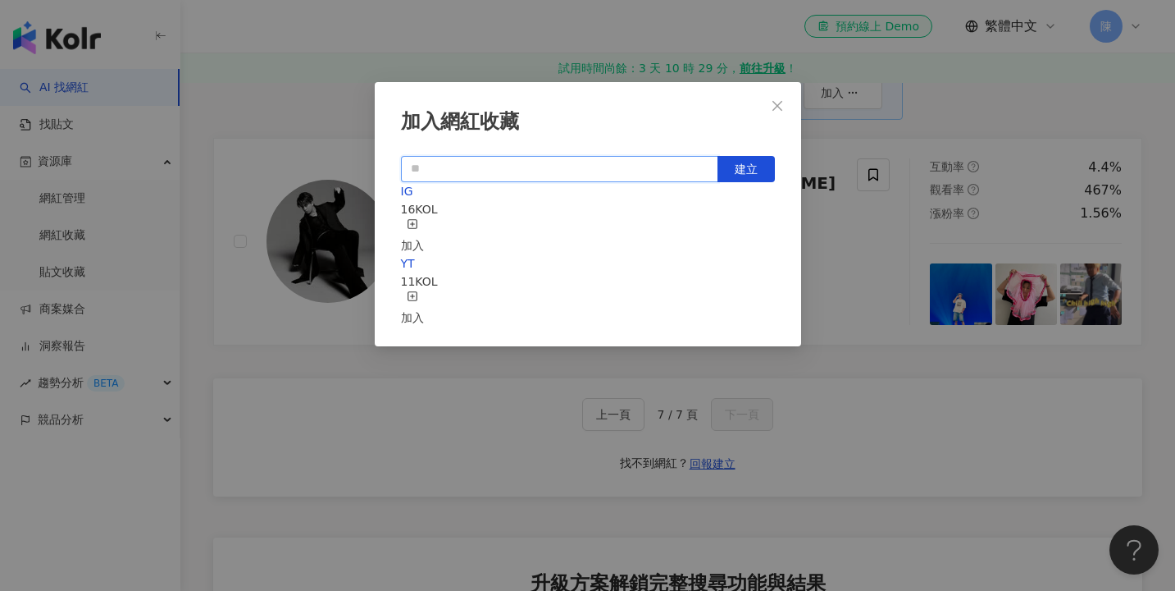
click at [560, 169] on input "text" at bounding box center [559, 169] width 317 height 26
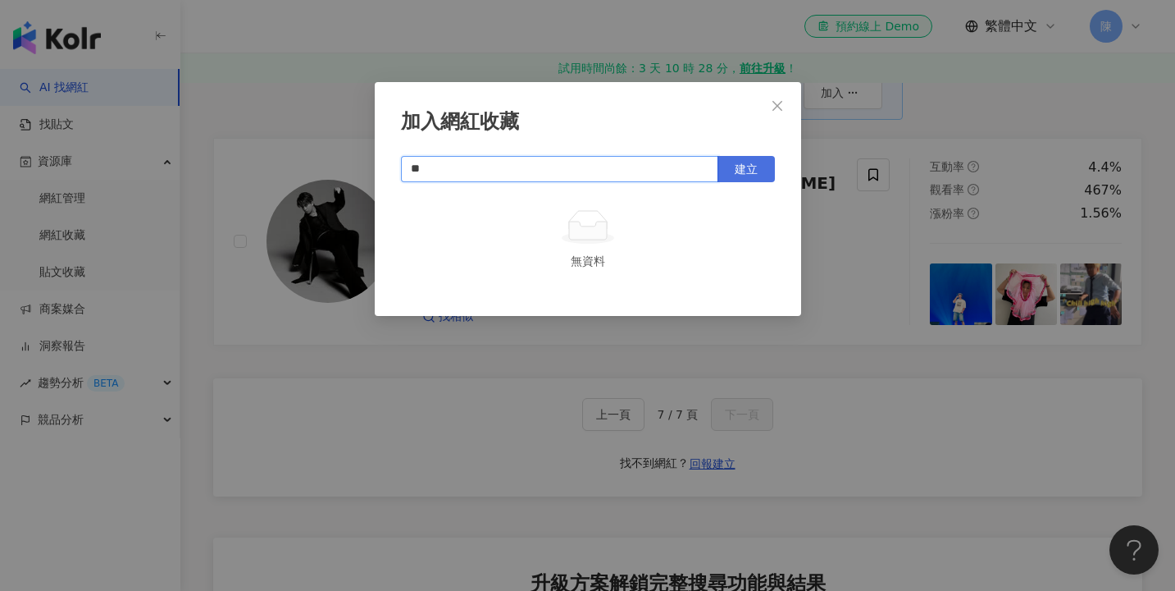
click at [755, 166] on span "建立" at bounding box center [746, 168] width 23 height 13
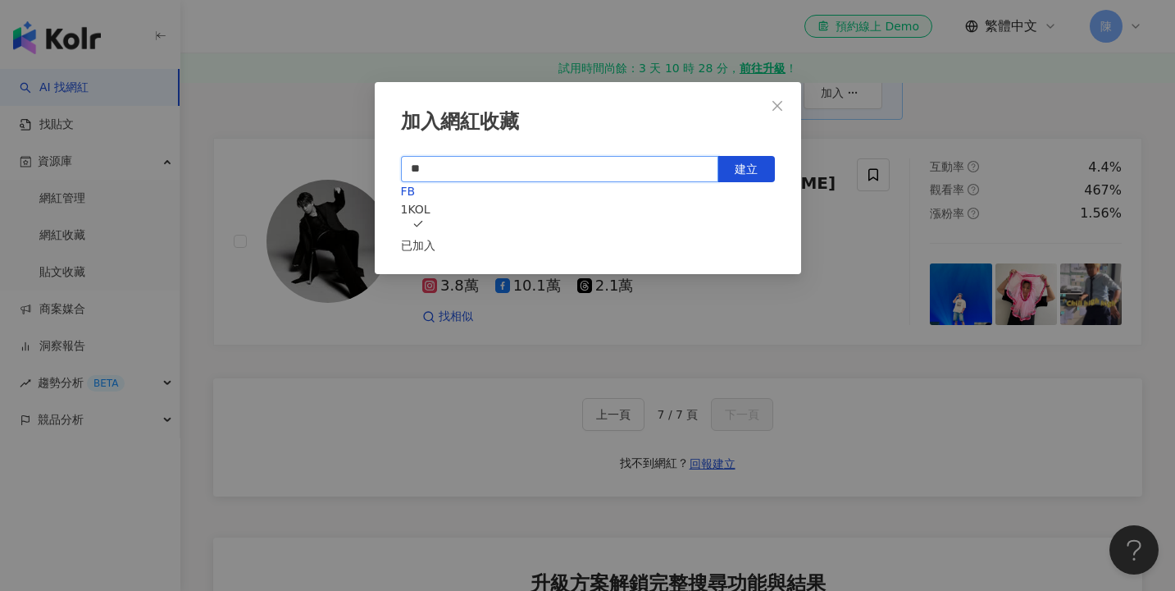
type input "**"
click at [891, 233] on div "加入網紅收藏 ** 建立 FB 1 KOL 已加入" at bounding box center [587, 295] width 1175 height 591
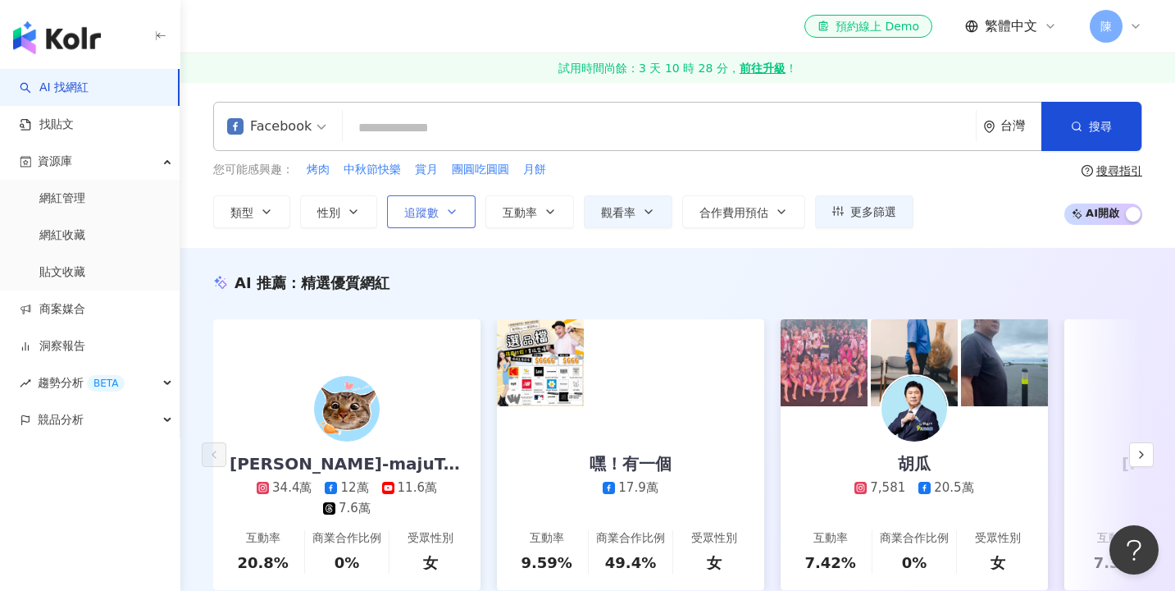
scroll to position [0, 0]
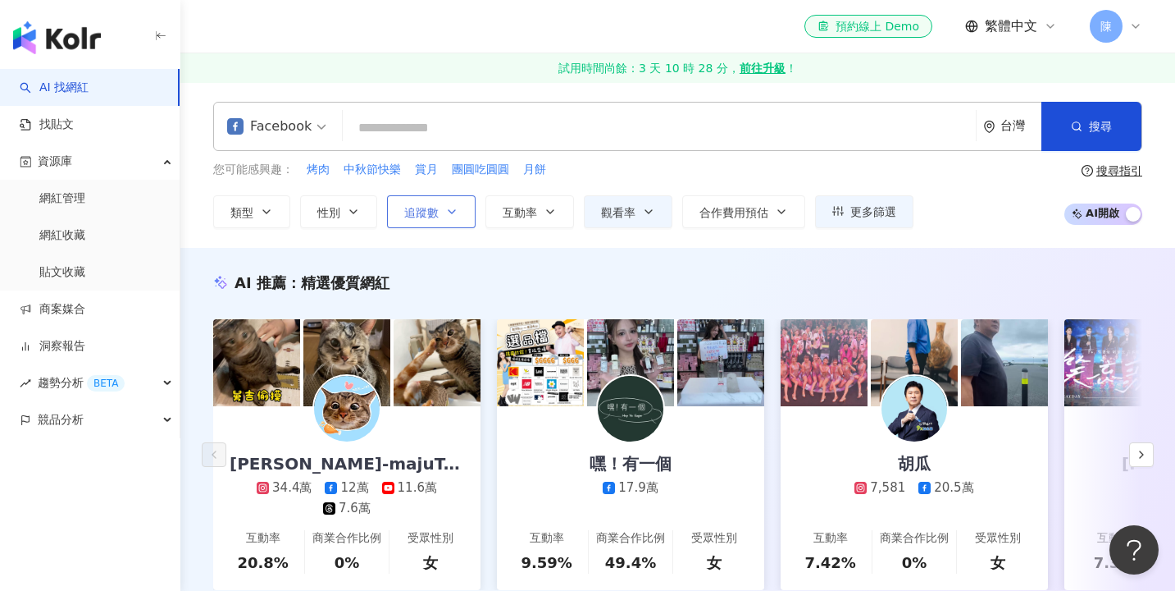
click at [453, 201] on button "追蹤數" at bounding box center [431, 211] width 89 height 33
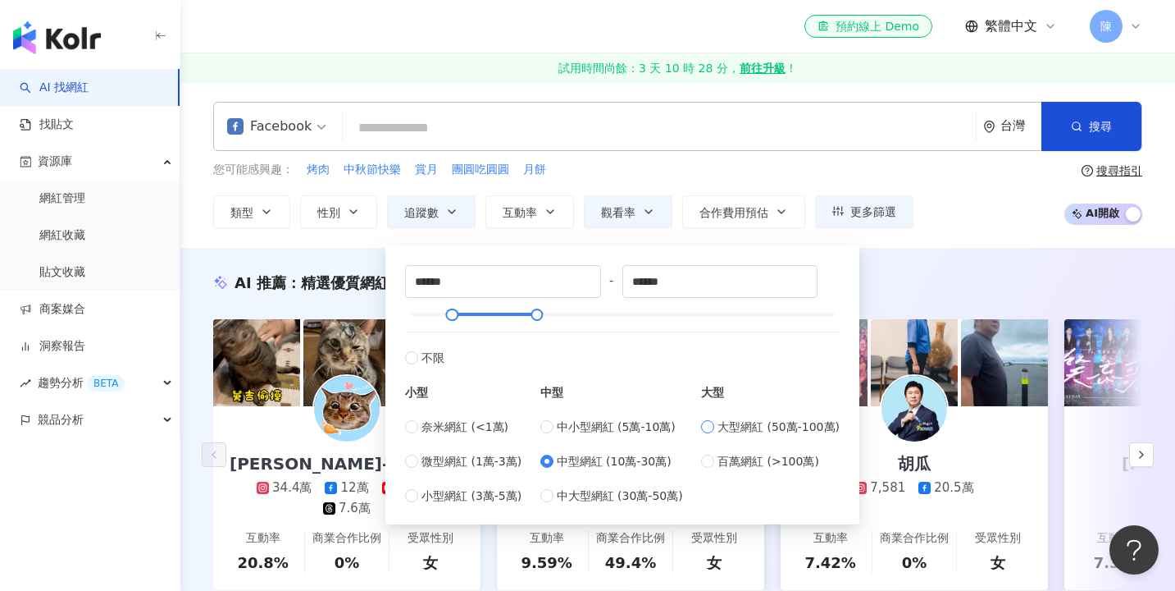
click at [766, 429] on span "大型網紅 (50萬-100萬)" at bounding box center [779, 426] width 122 height 18
type input "******"
click at [648, 463] on span "中型網紅 (10萬-30萬)" at bounding box center [614, 461] width 115 height 18
type input "******"
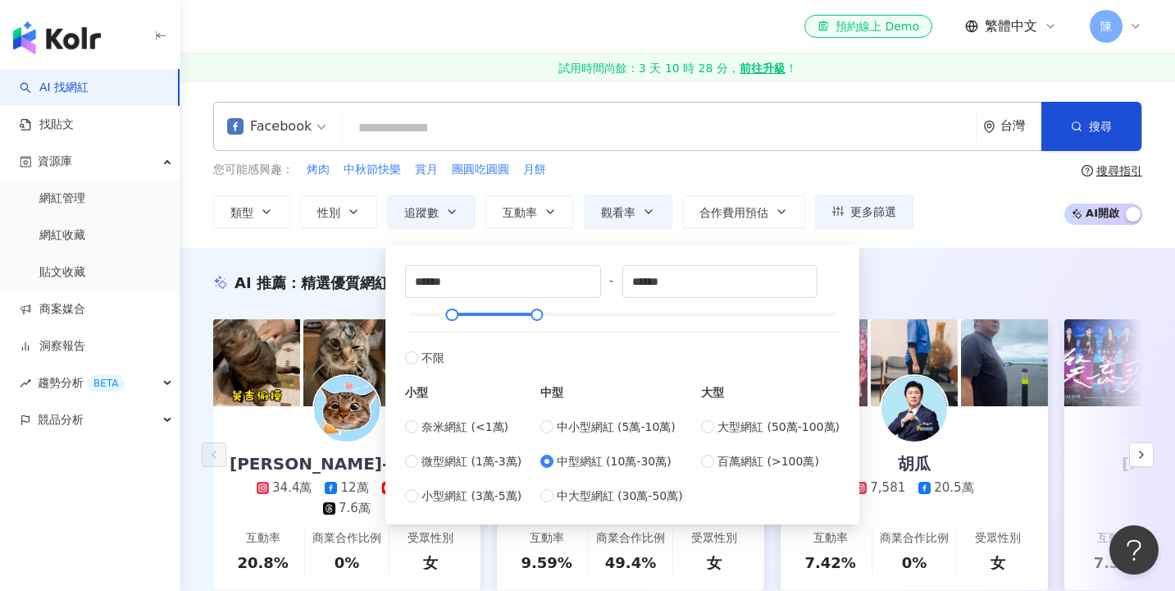
type input "******"
click at [646, 491] on span "中大型網紅 (30萬-50萬)" at bounding box center [620, 495] width 126 height 18
type input "******"
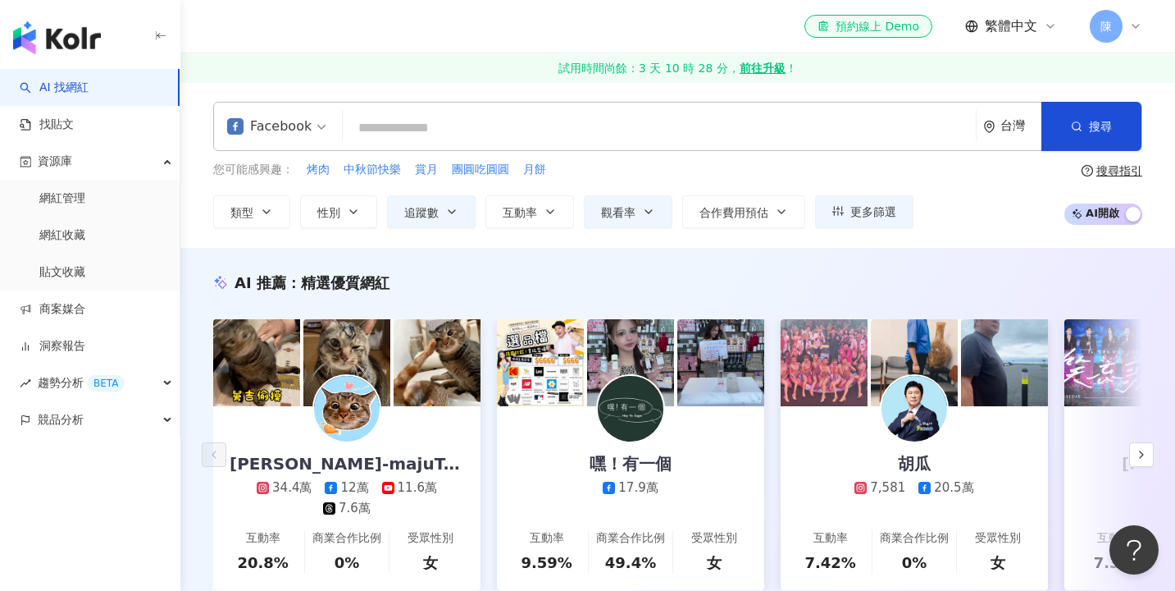
click at [919, 233] on div "Facebook 台灣 搜尋 您可能感興趣： 烤肉 中秋節快樂 賞月 團圓吃圓圓 月餅 類型 性別 追蹤數 互動率 觀看率 合作費用預估 更多篩選 *****…" at bounding box center [677, 165] width 995 height 166
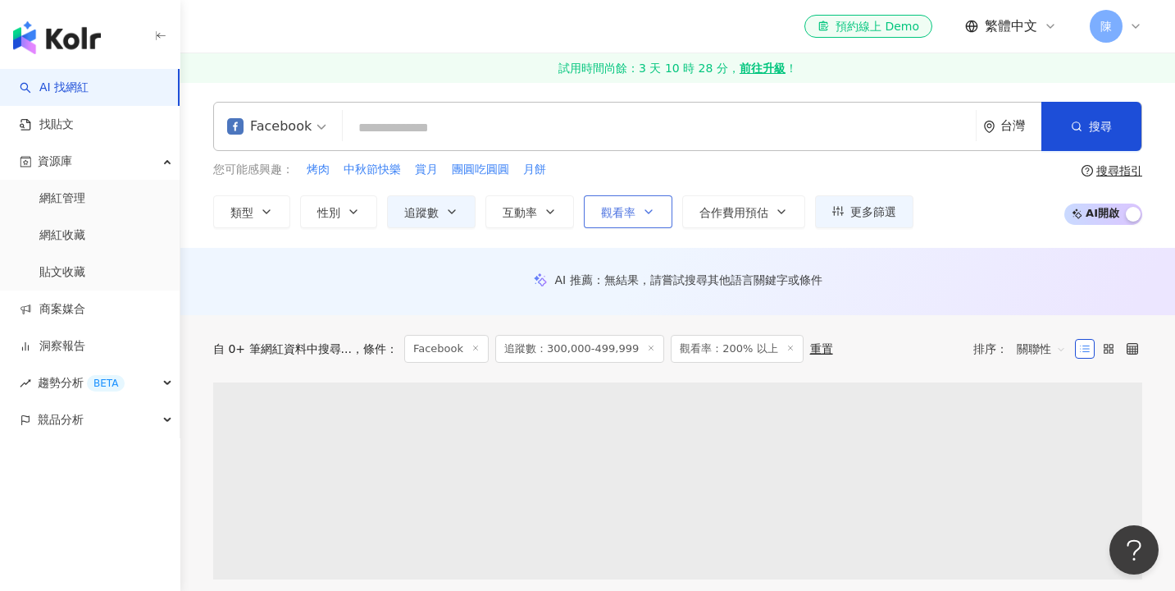
click at [626, 213] on span "觀看率" at bounding box center [618, 212] width 34 height 13
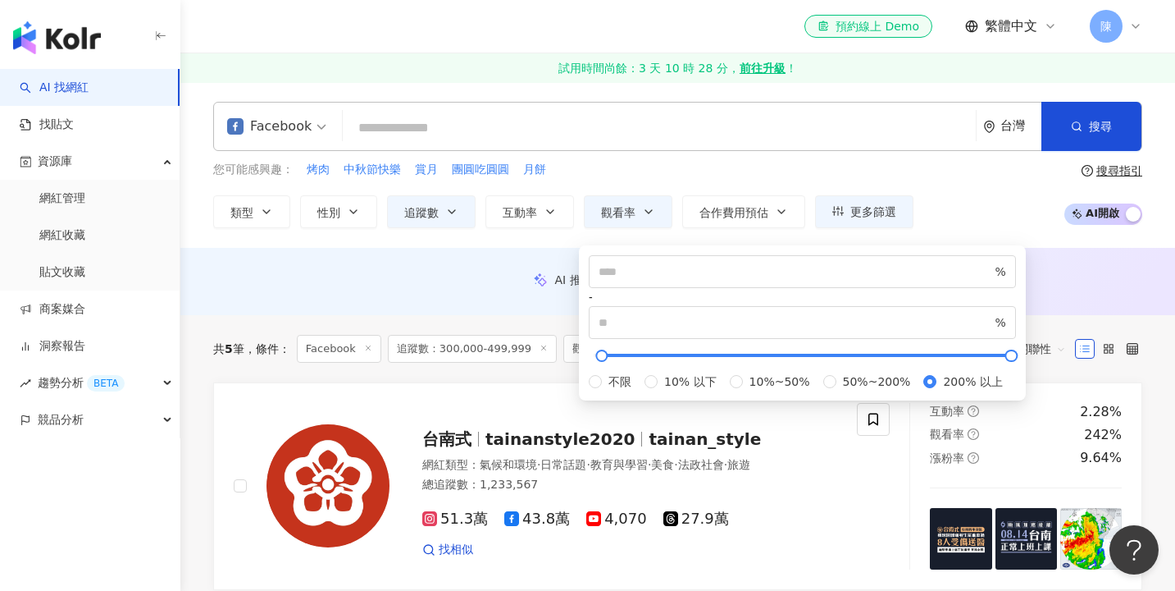
click at [653, 157] on div "Facebook 台灣 搜尋 您可能感興趣： 烤肉 中秋節快樂 賞月 團圓吃圓圓 月餅 類型 性別 追蹤數 互動率 觀看率 合作費用預估 更多篩選 *****…" at bounding box center [677, 165] width 995 height 126
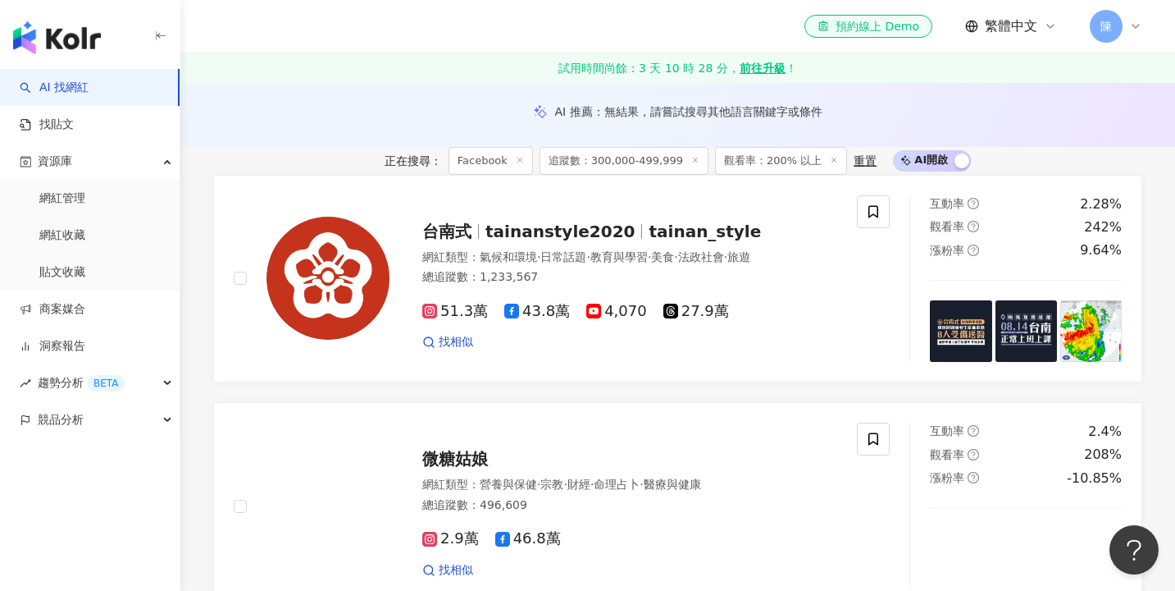
scroll to position [152, 0]
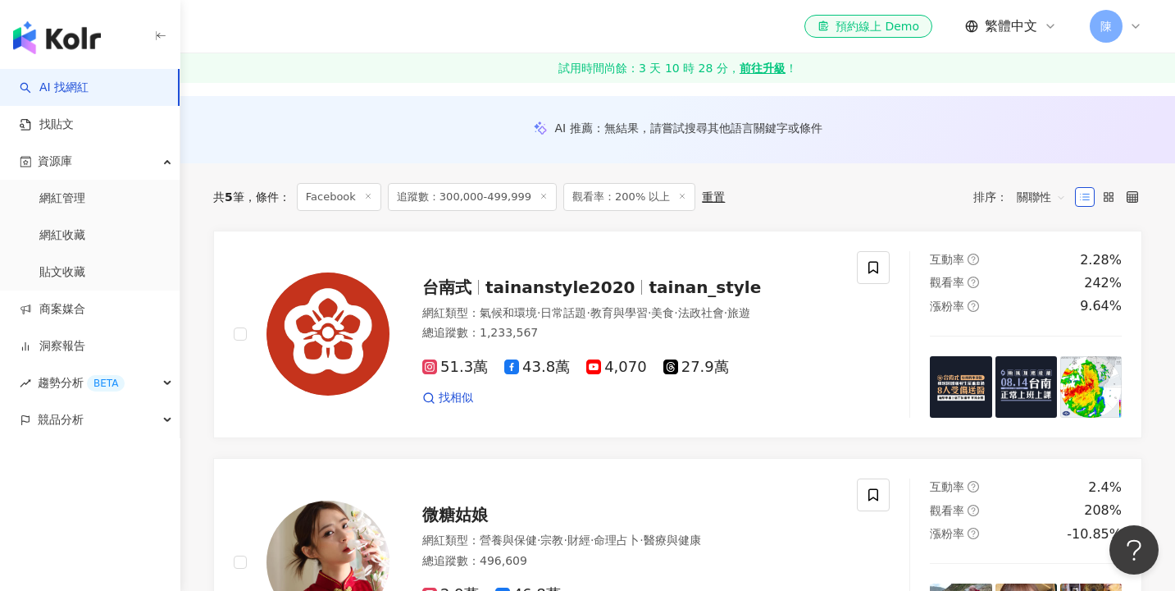
click at [659, 203] on span "觀看率：200% 以上" at bounding box center [629, 197] width 132 height 28
click at [627, 205] on span "觀看率：200% 以上" at bounding box center [629, 197] width 132 height 28
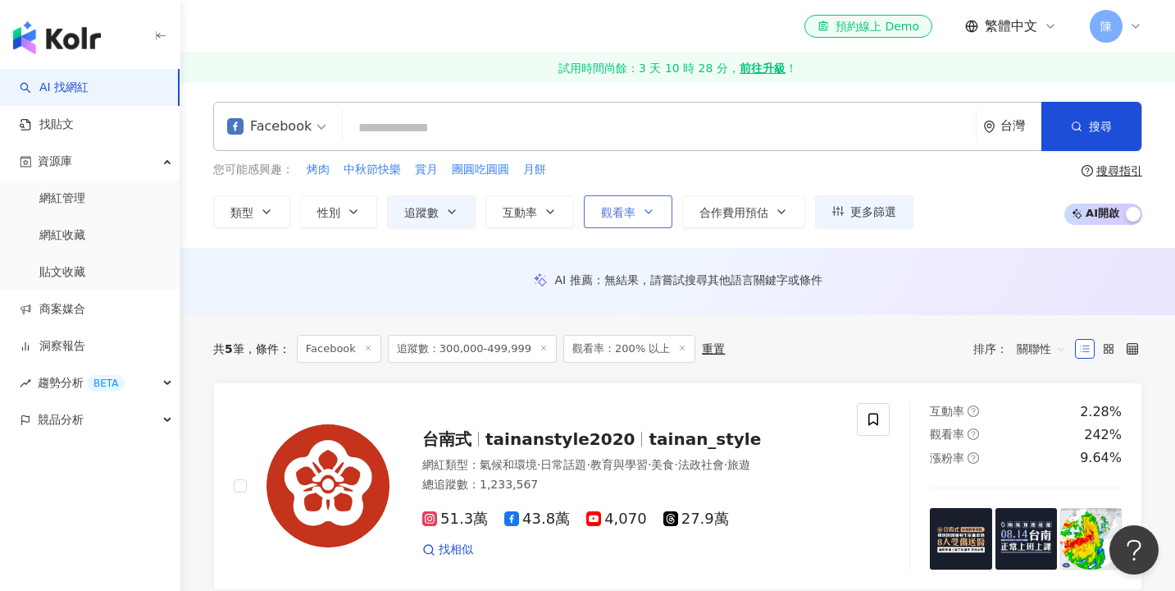
scroll to position [0, 0]
click at [610, 215] on span "觀看率" at bounding box center [618, 212] width 34 height 13
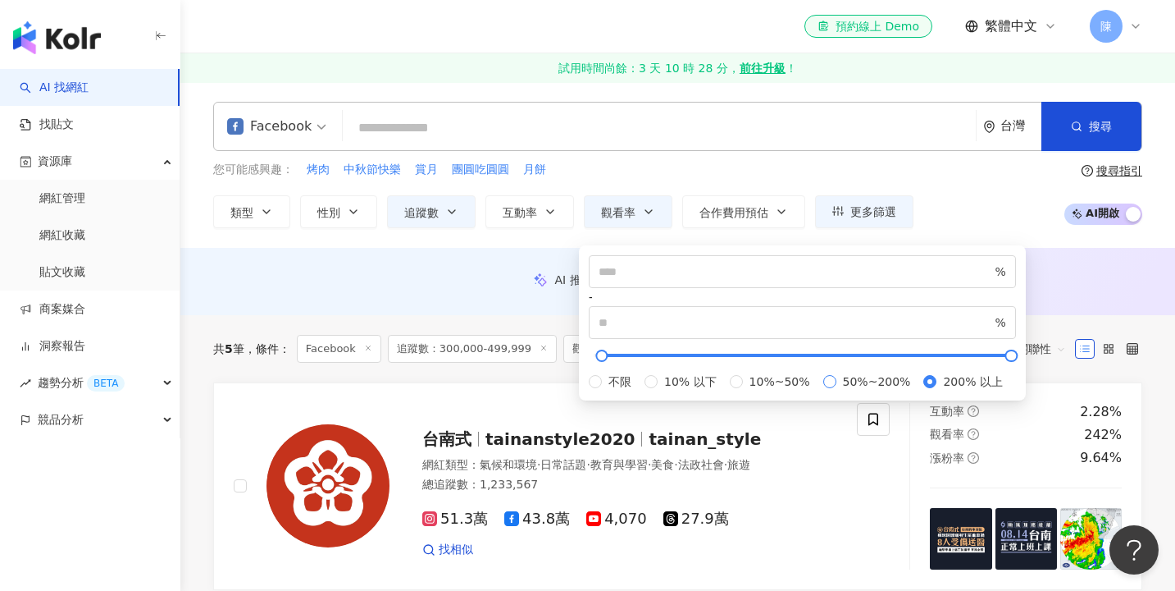
click at [837, 390] on span "50%~200%" at bounding box center [877, 381] width 81 height 18
type input "**"
type input "***"
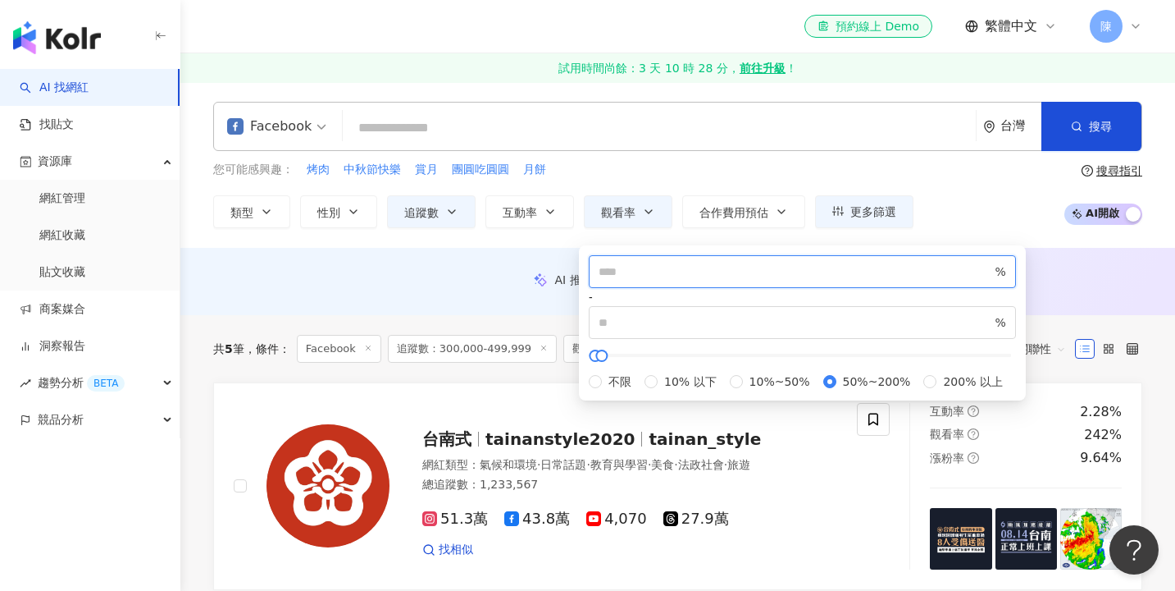
drag, startPoint x: 643, startPoint y: 281, endPoint x: 569, endPoint y: 281, distance: 73.8
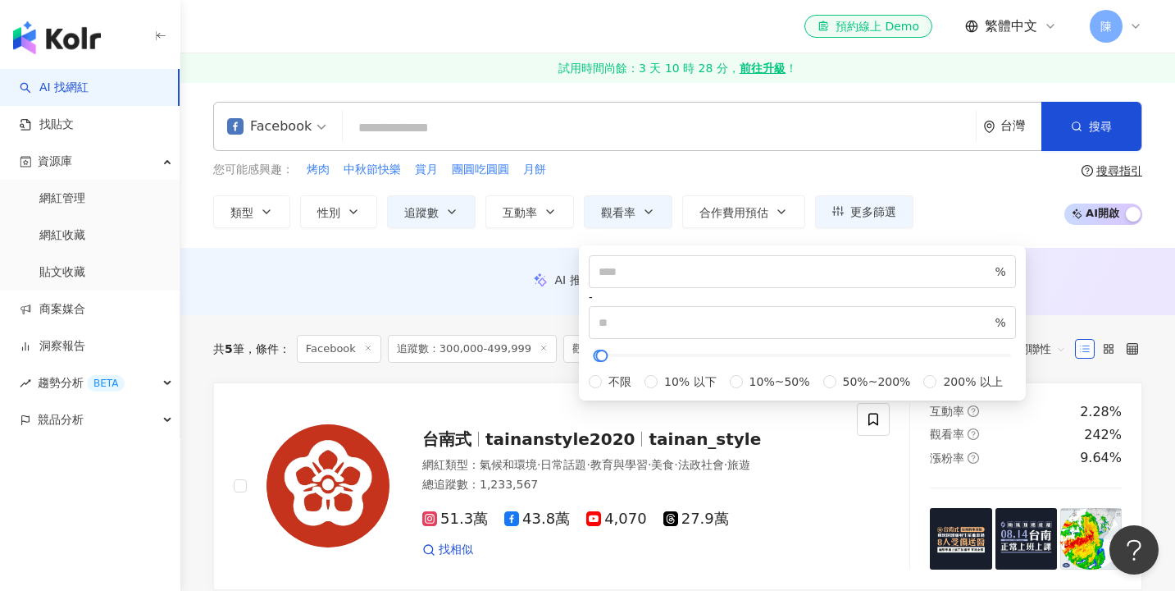
click at [923, 221] on div "您可能感興趣： 烤肉 中秋節快樂 賞月 團圓吃圓圓 月餅 類型 性別 追蹤數 互動率 觀看率 合作費用預估 更多篩選 ****** - ****** 不限 小…" at bounding box center [677, 194] width 929 height 67
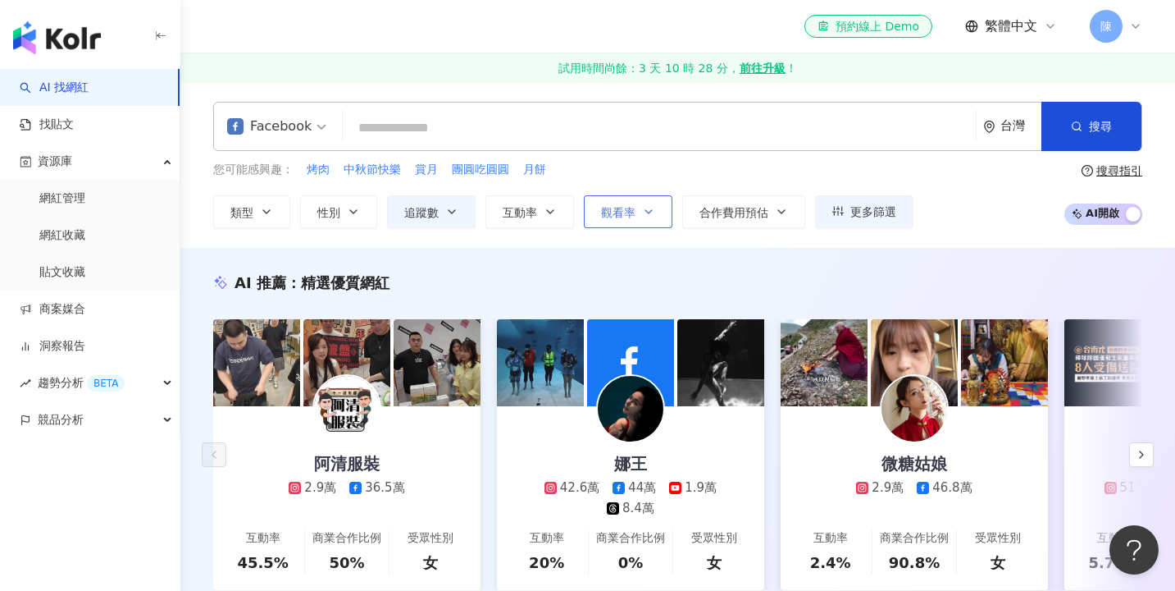
click at [631, 211] on button "觀看率" at bounding box center [628, 211] width 89 height 33
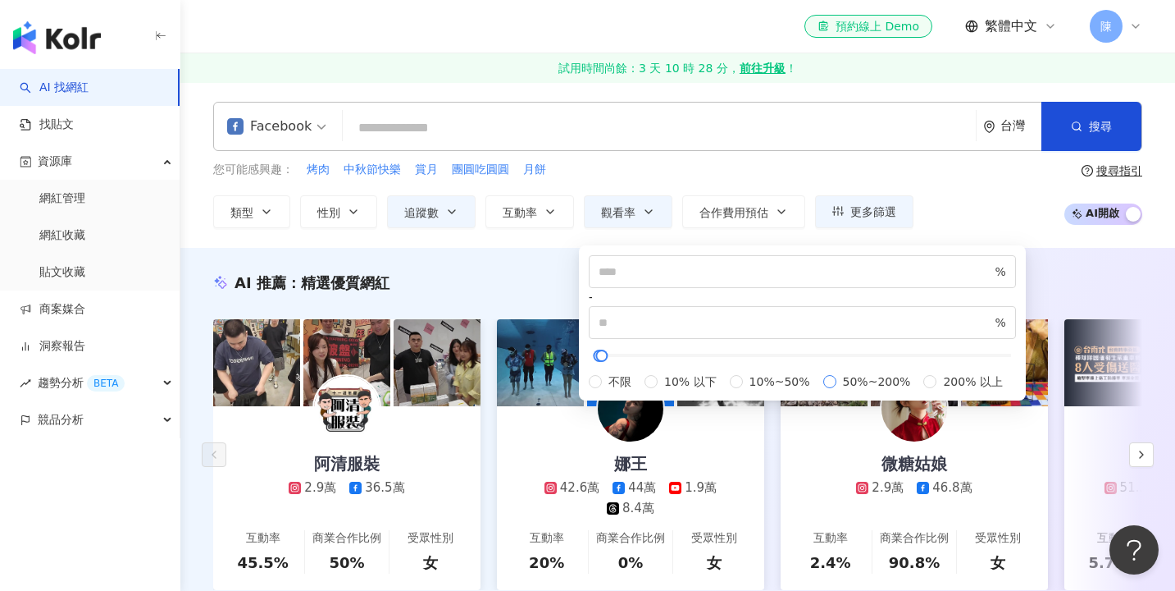
click at [837, 390] on span "50%~200%" at bounding box center [877, 381] width 81 height 18
type input "**"
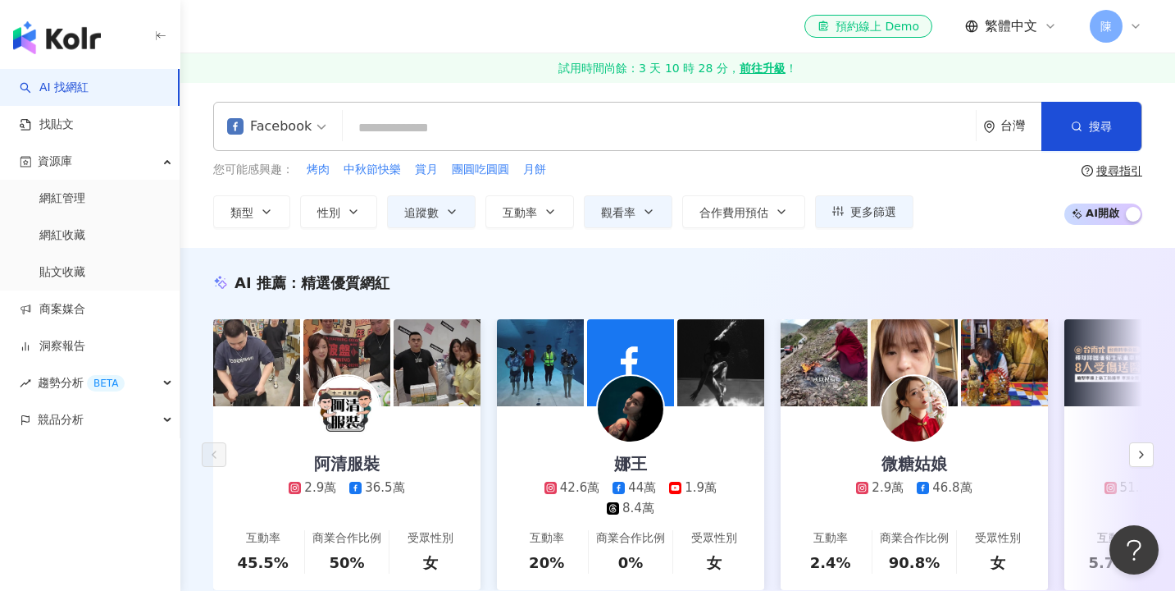
click at [719, 188] on div "您可能感興趣： 烤肉 中秋節快樂 賞月 團圓吃圓圓 月餅 類型 性別 追蹤數 互動率 觀看率 合作費用預估 更多篩選 ****** - ****** 不限 小…" at bounding box center [563, 194] width 700 height 67
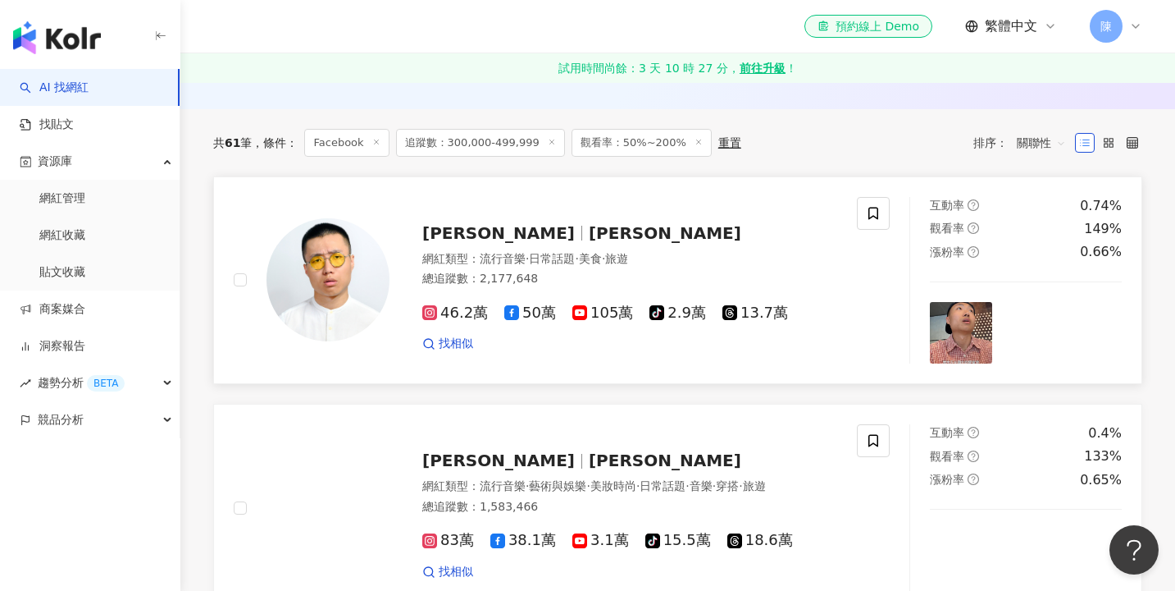
scroll to position [206, 0]
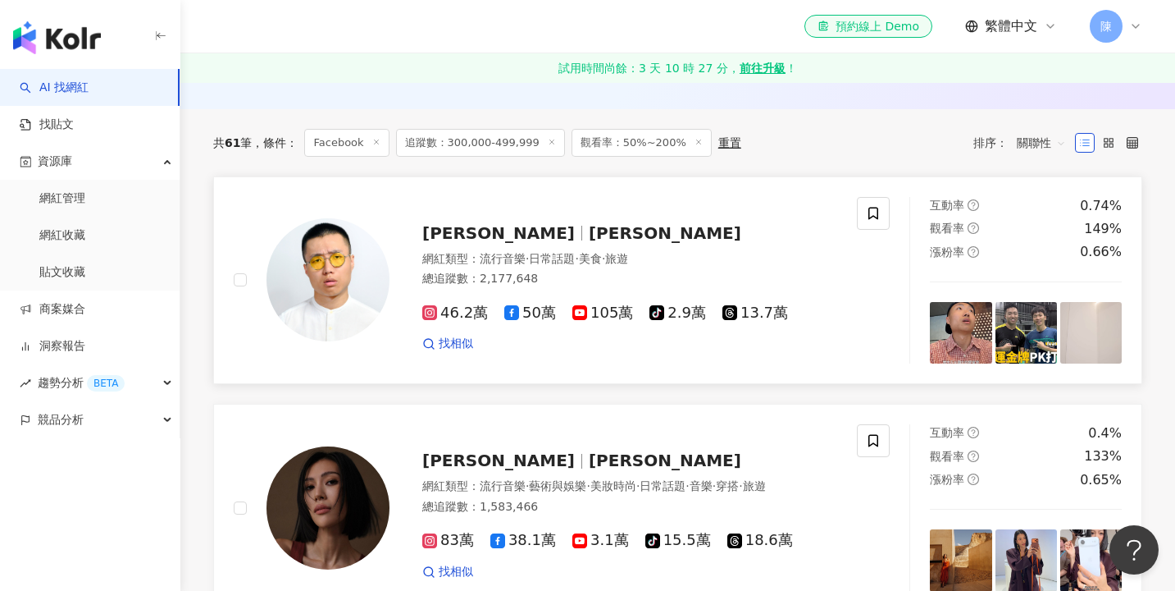
click at [368, 270] on img at bounding box center [328, 279] width 123 height 123
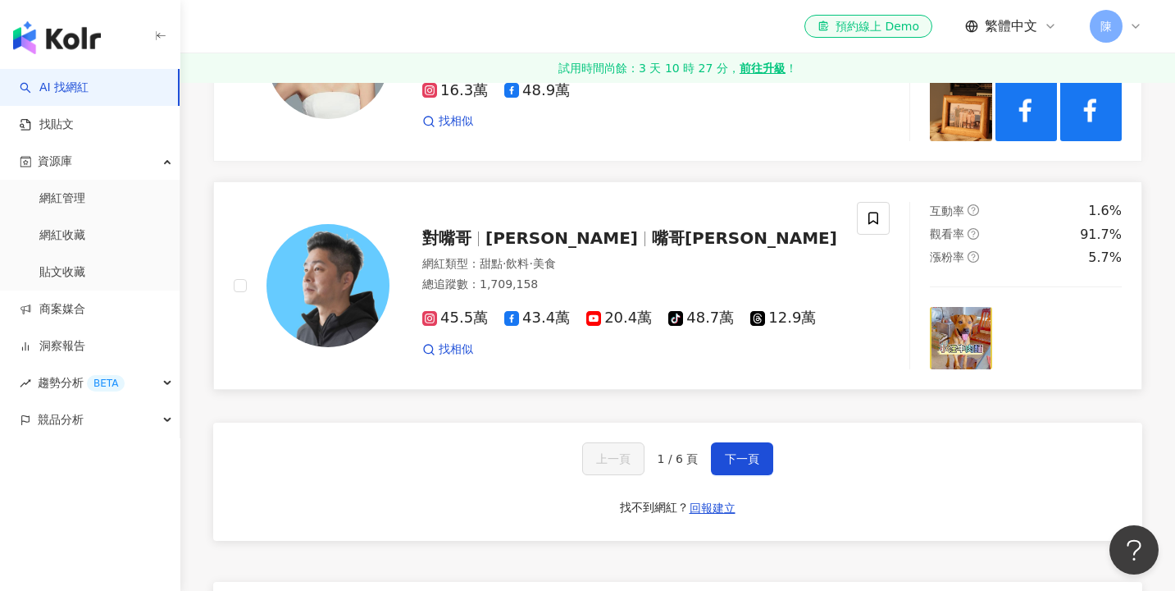
scroll to position [2685, 0]
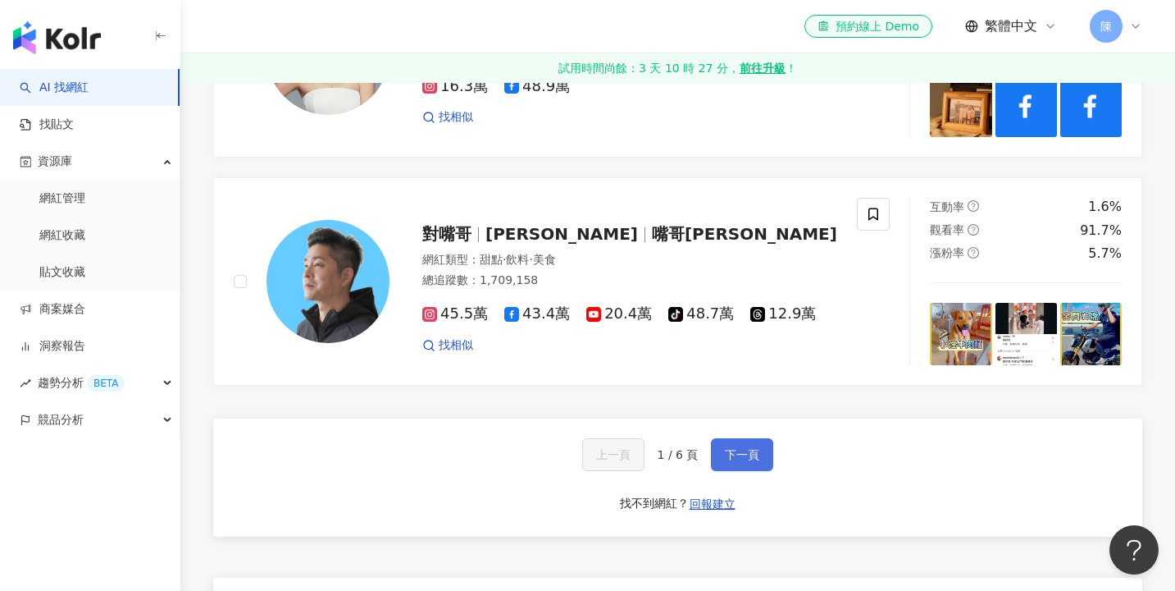
click at [730, 461] on span "下一頁" at bounding box center [742, 454] width 34 height 13
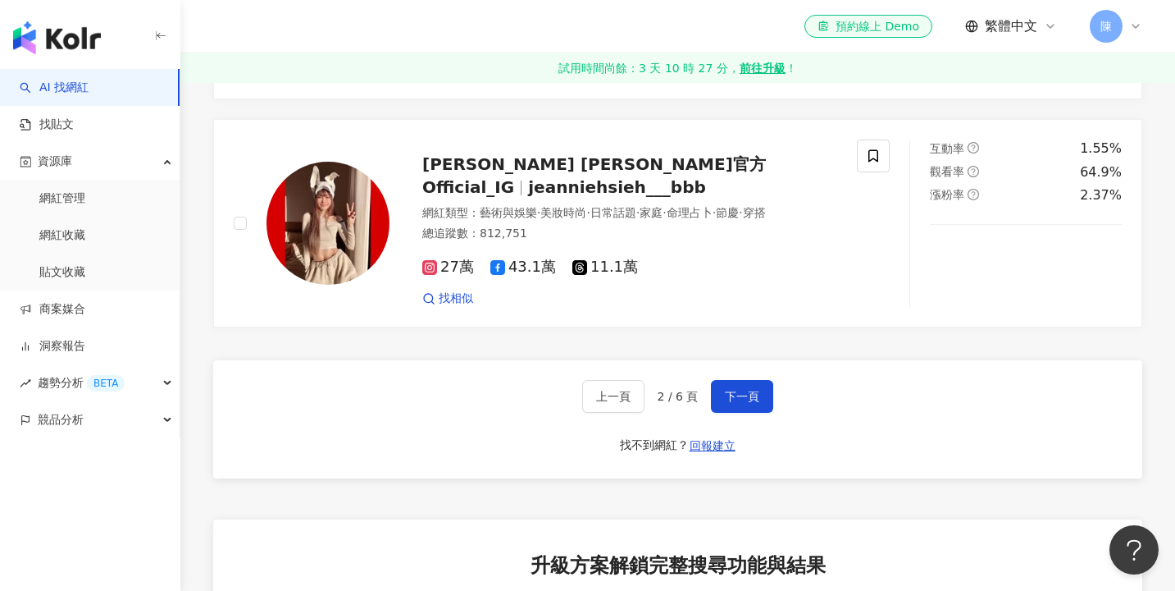
scroll to position [2758, 0]
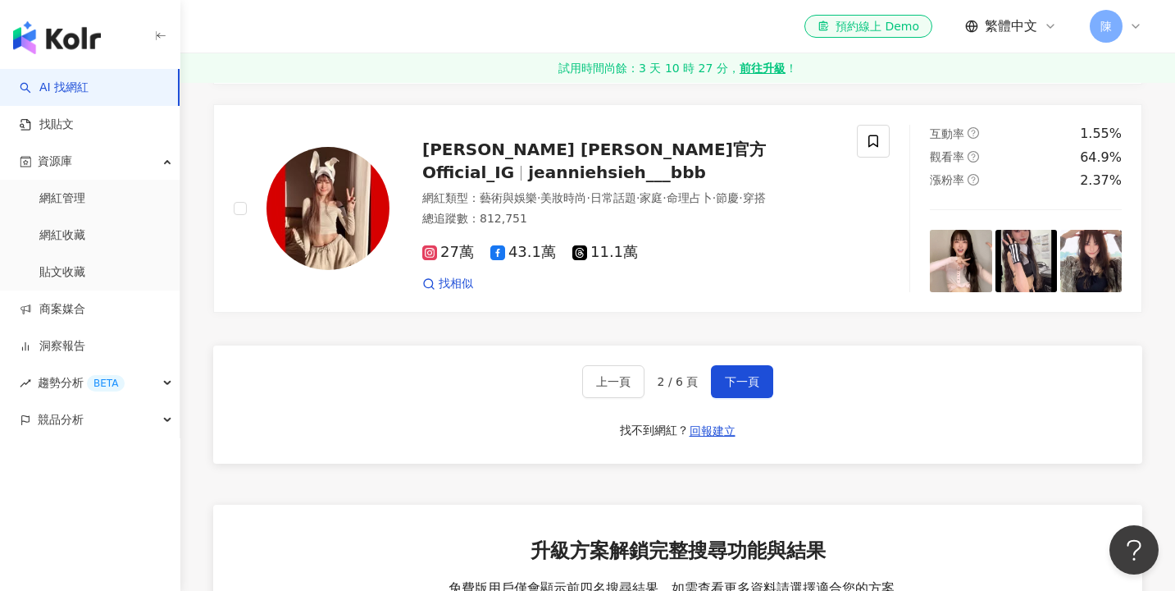
click at [758, 370] on div "上一頁 2 / 6 頁 下一頁 找不到網紅？ 回報建立" at bounding box center [677, 404] width 929 height 118
click at [758, 398] on button "下一頁" at bounding box center [742, 381] width 62 height 33
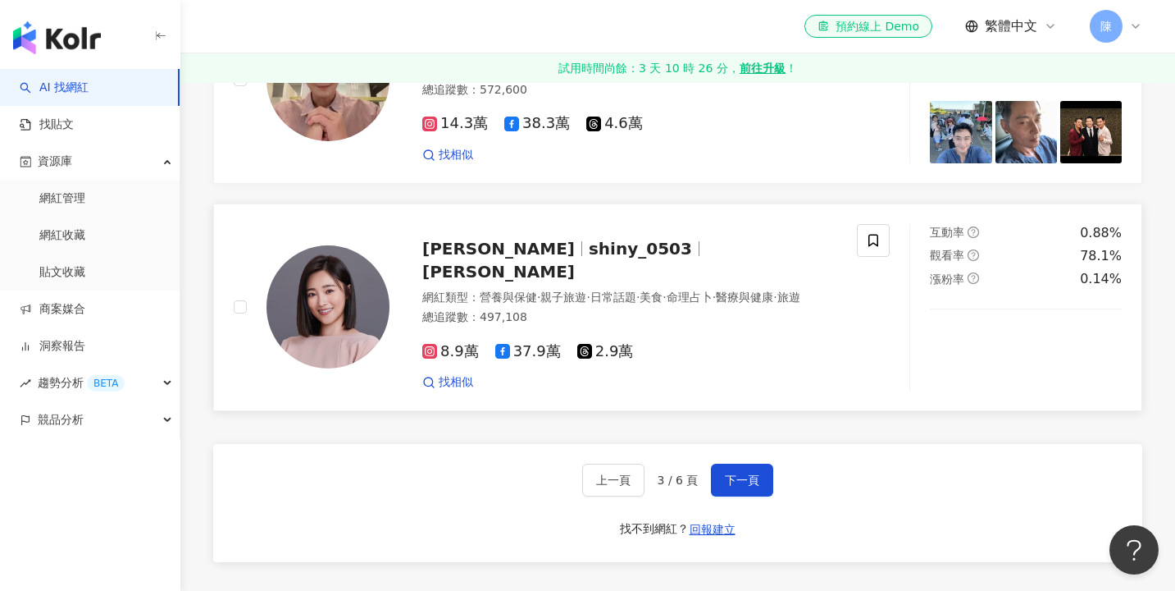
scroll to position [2692, 0]
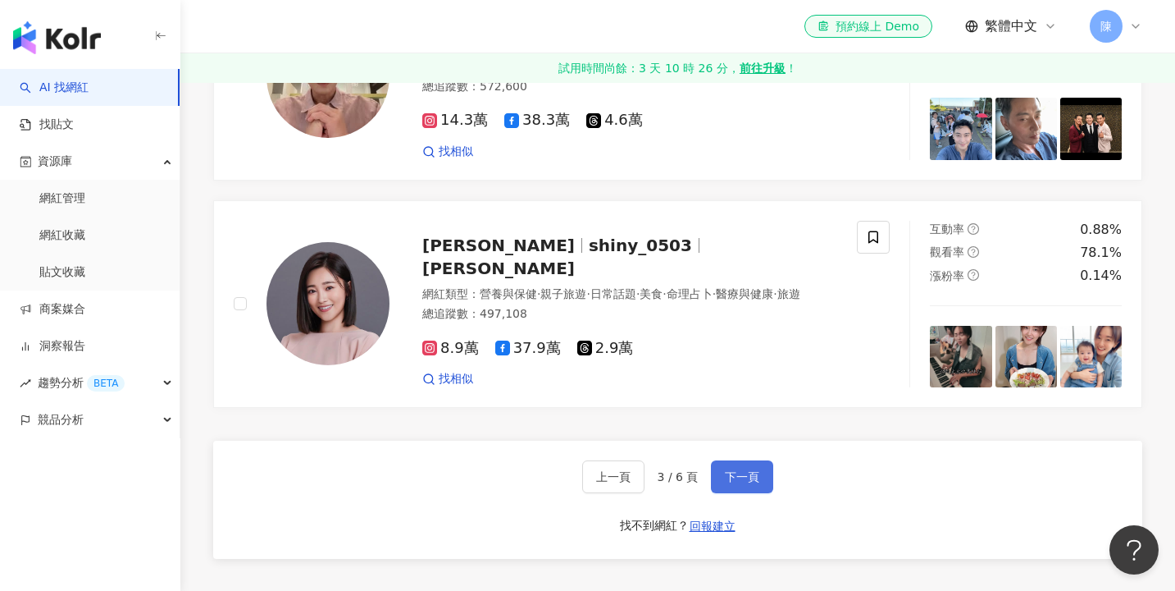
click at [760, 460] on button "下一頁" at bounding box center [742, 476] width 62 height 33
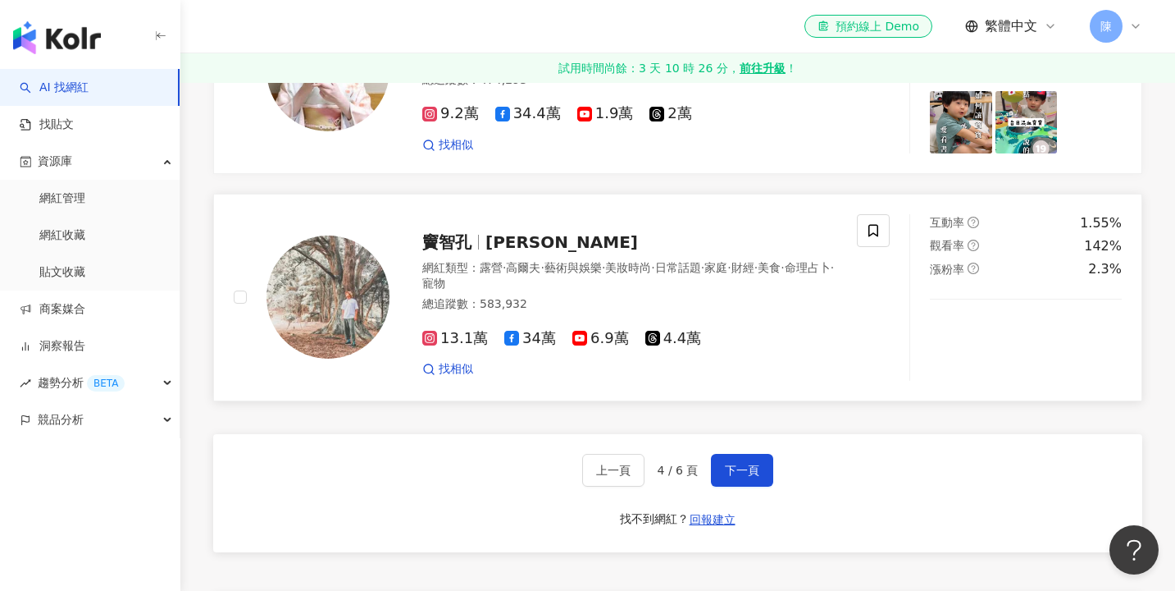
scroll to position [2689, 0]
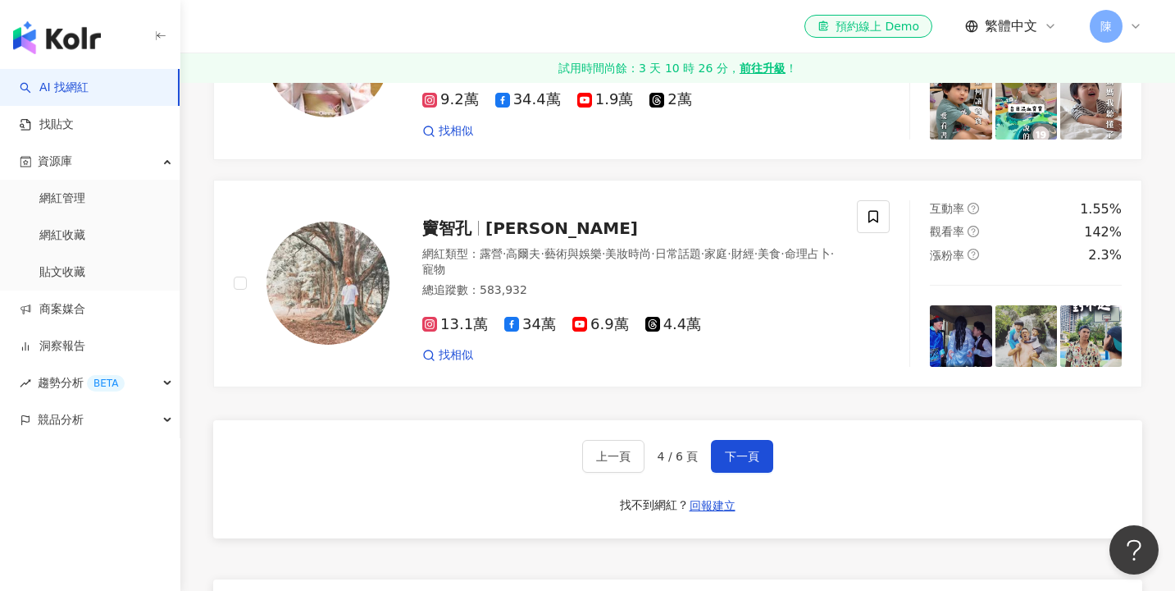
click at [756, 486] on div "上一頁 4 / 6 頁 下一頁 找不到網紅？ 回報建立" at bounding box center [677, 479] width 929 height 118
click at [754, 453] on button "下一頁" at bounding box center [742, 456] width 62 height 33
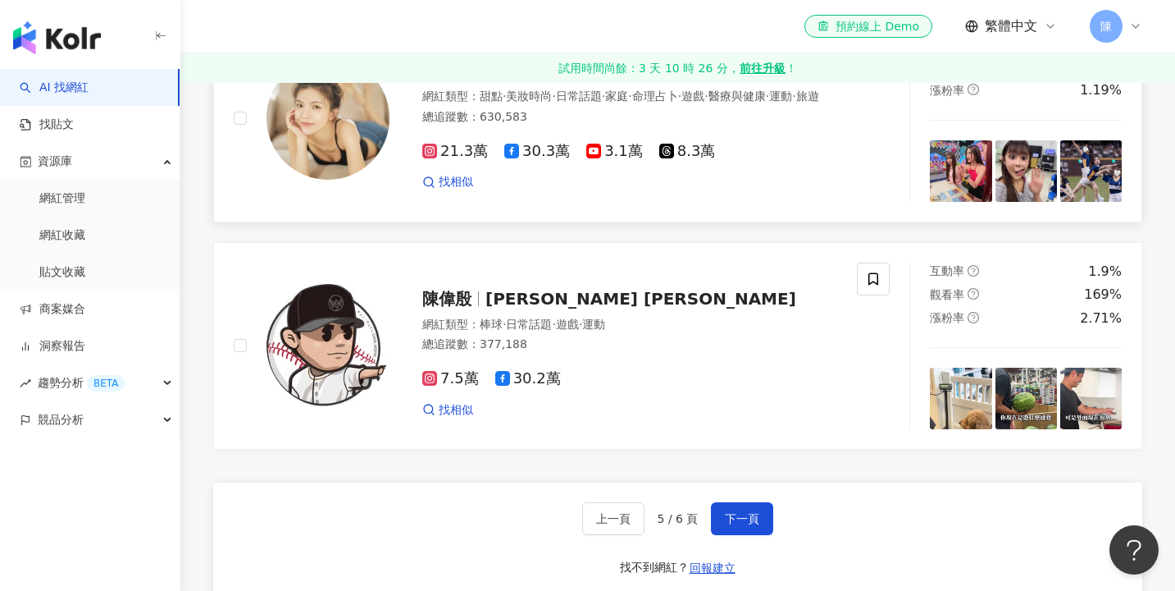
scroll to position [2619, 0]
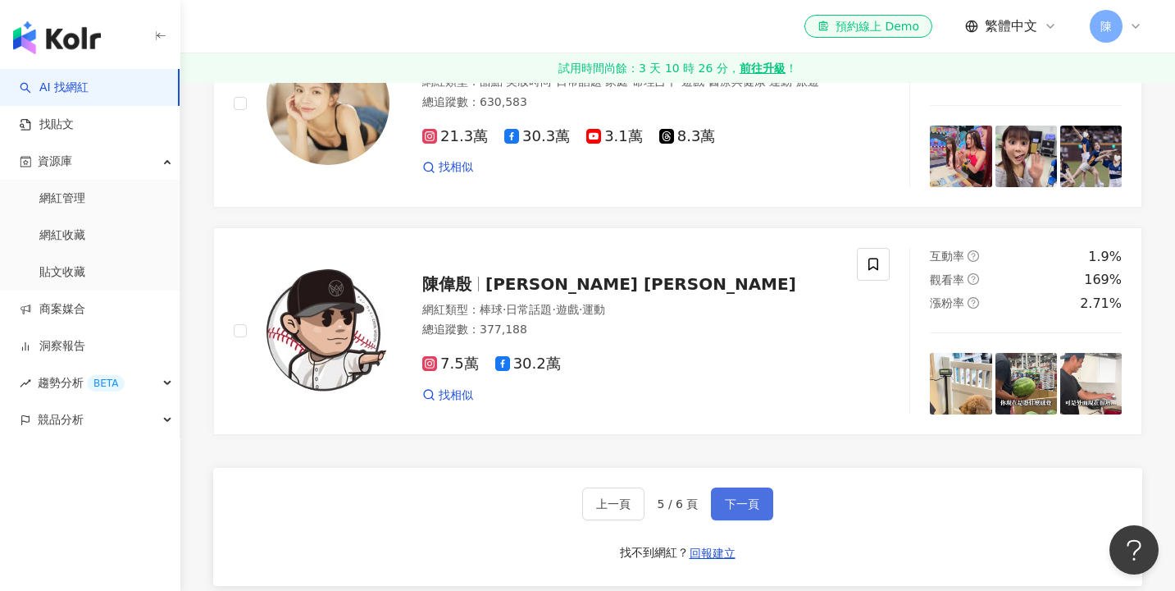
click at [737, 510] on span "下一頁" at bounding box center [742, 503] width 34 height 13
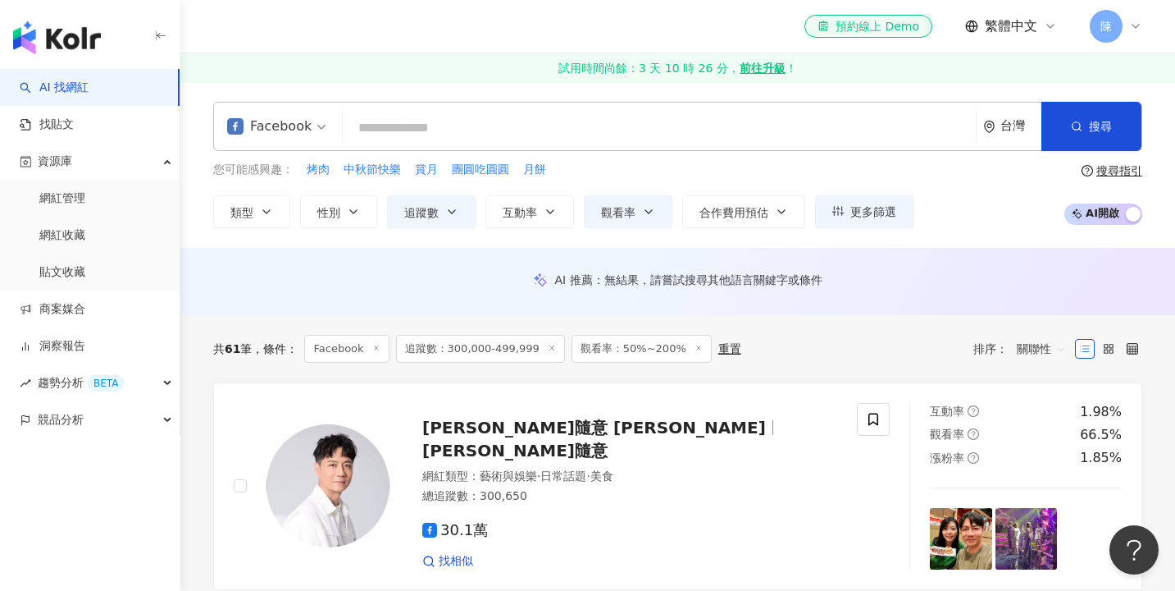
scroll to position [0, 0]
click at [610, 212] on span "觀看率" at bounding box center [618, 212] width 34 height 13
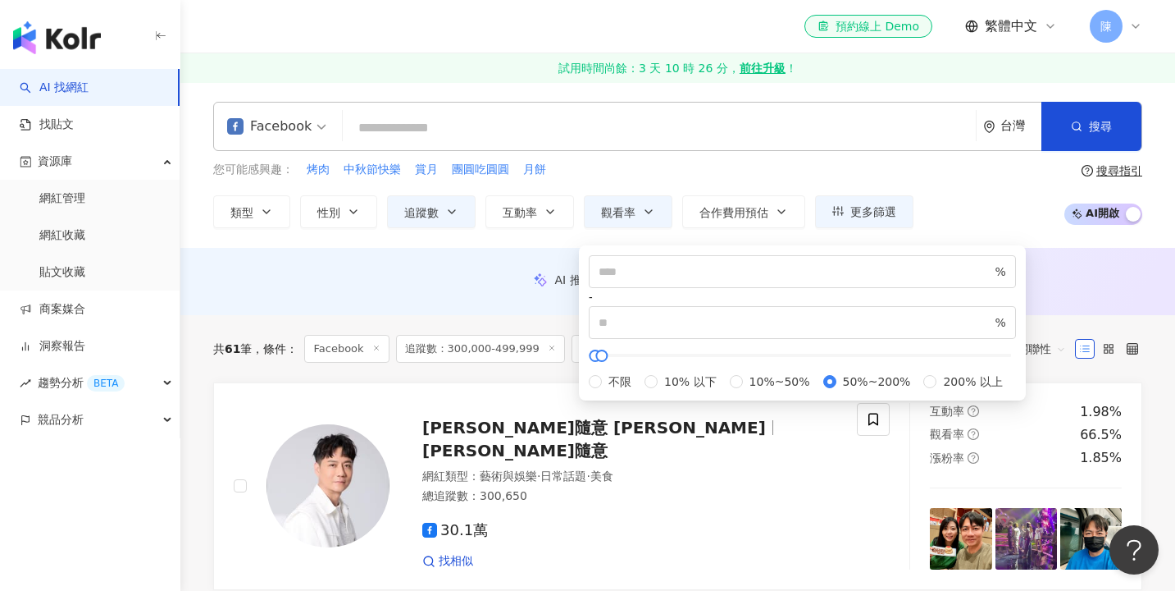
click at [837, 390] on span "50%~200%" at bounding box center [877, 381] width 81 height 18
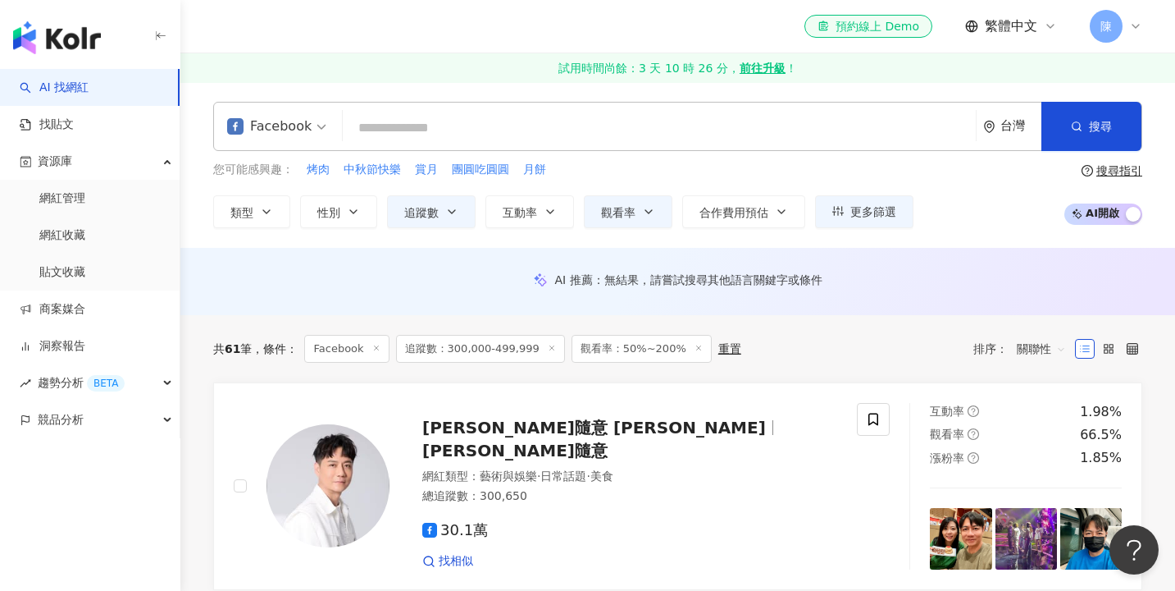
click at [528, 320] on div "共 61 筆 條件 ： Facebook 追蹤數：300,000-499,999 觀看率：50%~200% 重置 排序： 關聯性" at bounding box center [677, 348] width 929 height 67
click at [616, 224] on button "觀看率" at bounding box center [628, 211] width 89 height 33
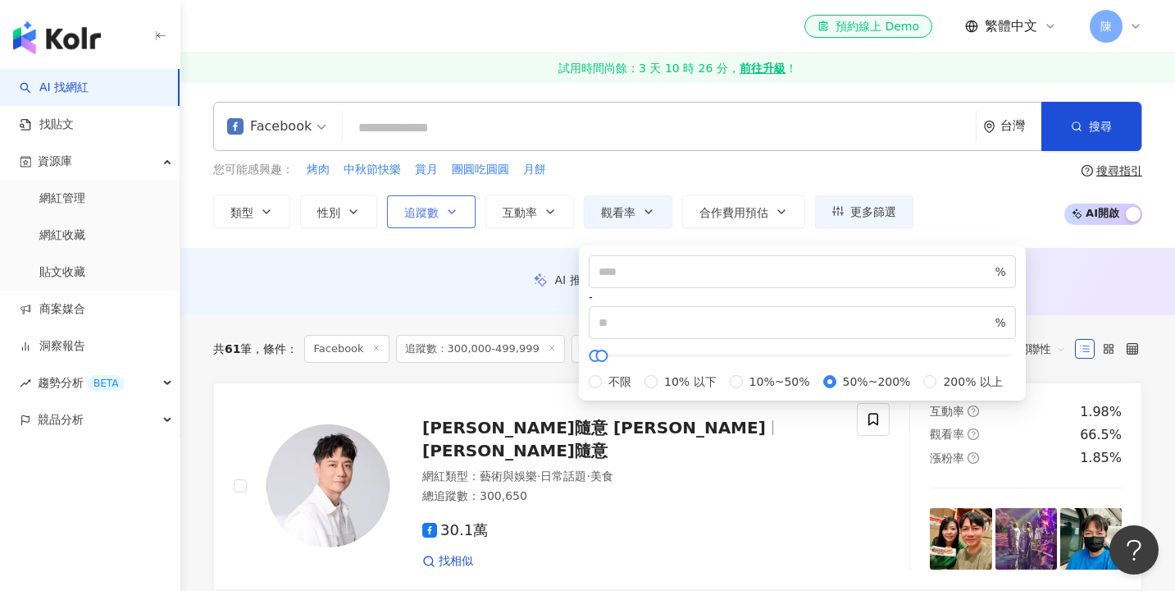
click at [447, 203] on button "追蹤數" at bounding box center [431, 211] width 89 height 33
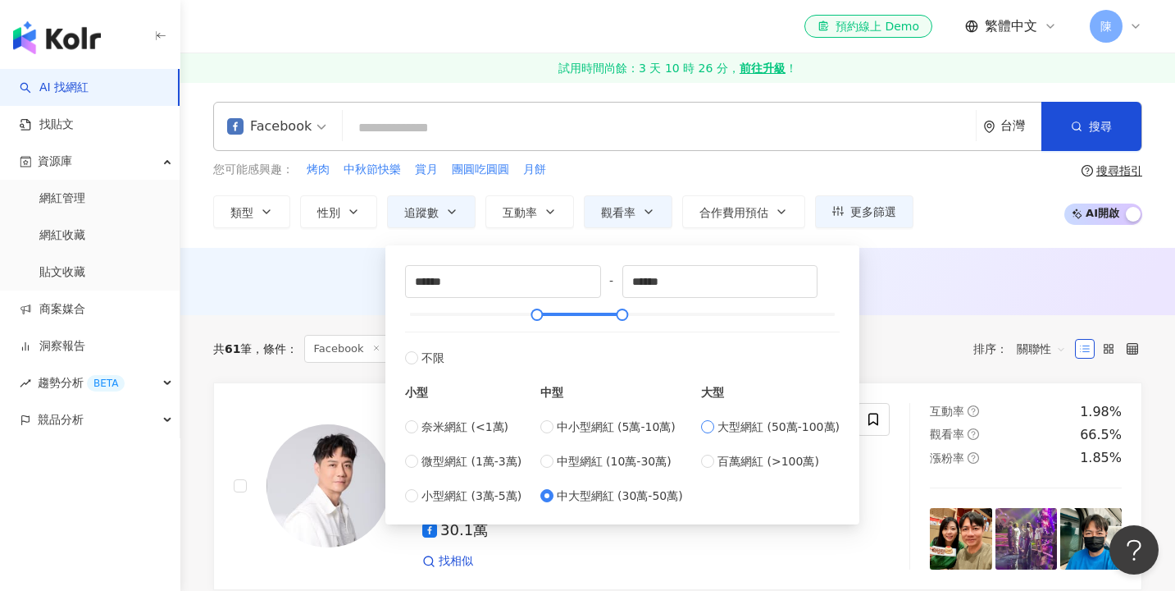
click at [755, 421] on span "大型網紅 (50萬-100萬)" at bounding box center [779, 426] width 122 height 18
type input "******"
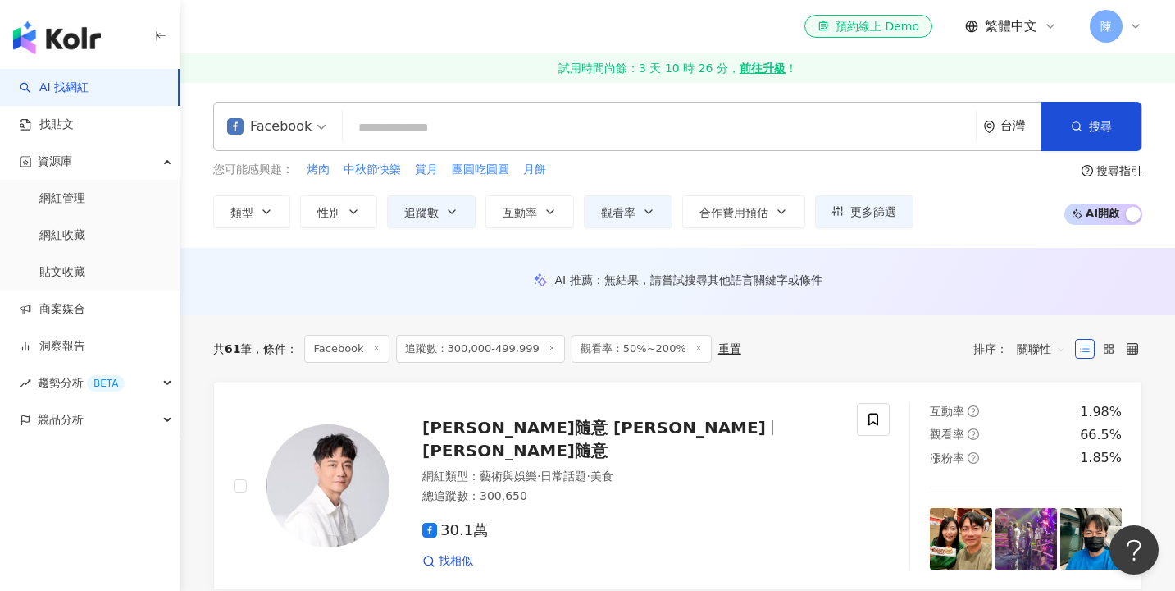
click at [952, 308] on div "AI 推薦 ： 無結果，請嘗試搜尋其他語言關鍵字或條件" at bounding box center [677, 281] width 995 height 67
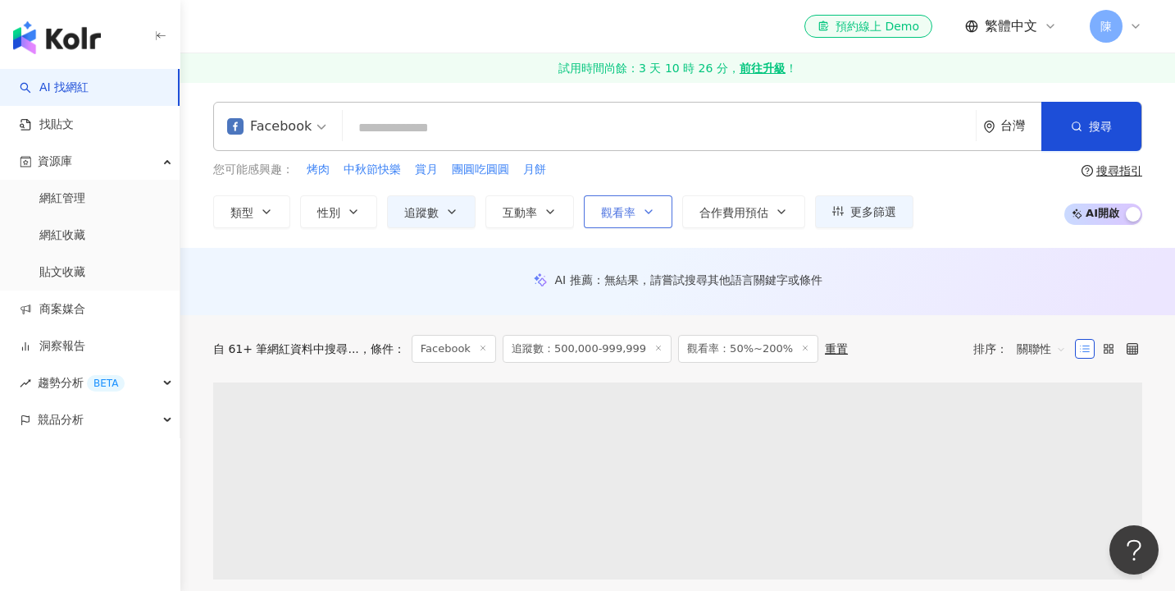
click at [621, 224] on button "觀看率" at bounding box center [628, 211] width 89 height 33
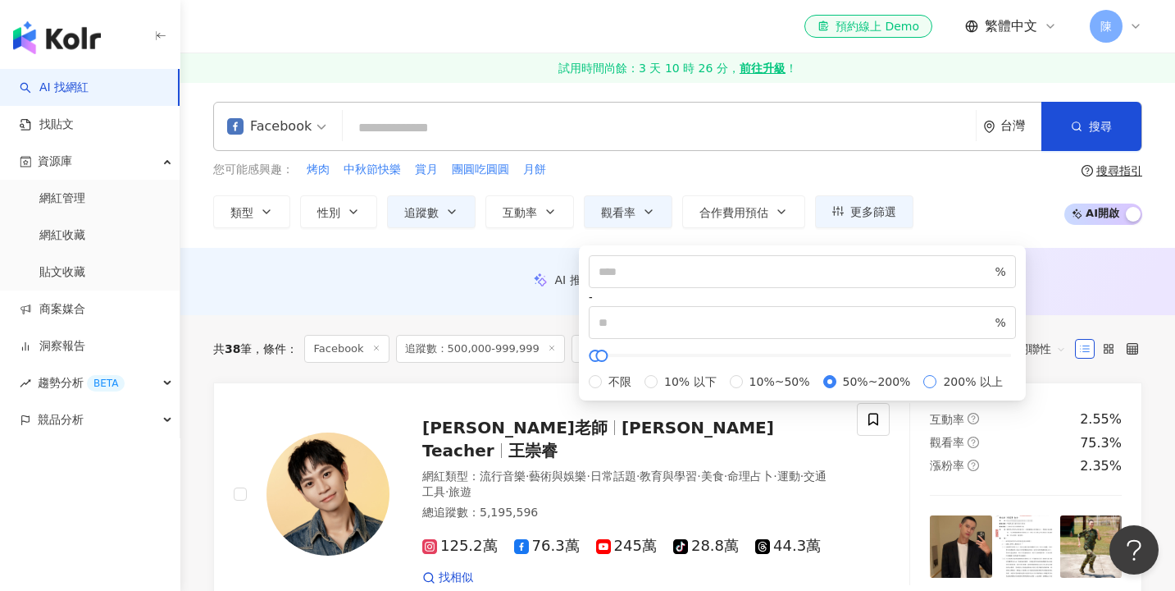
click at [937, 390] on span "200% 以上" at bounding box center [973, 381] width 72 height 18
type input "***"
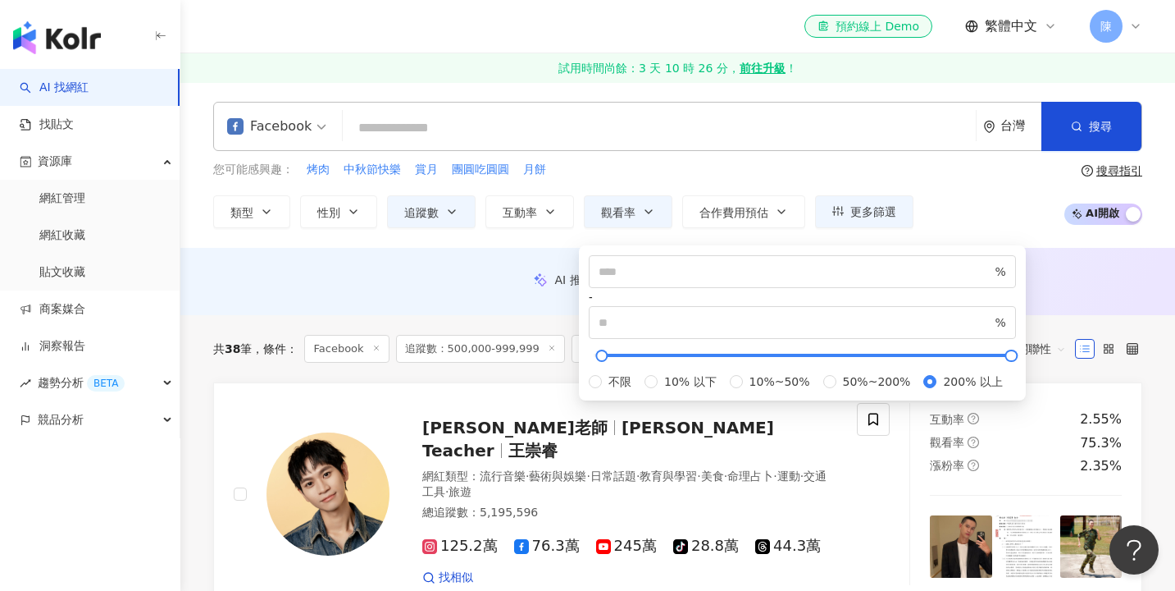
click at [486, 267] on div "AI 推薦 ： 無結果，請嘗試搜尋其他語言關鍵字或條件" at bounding box center [677, 281] width 995 height 67
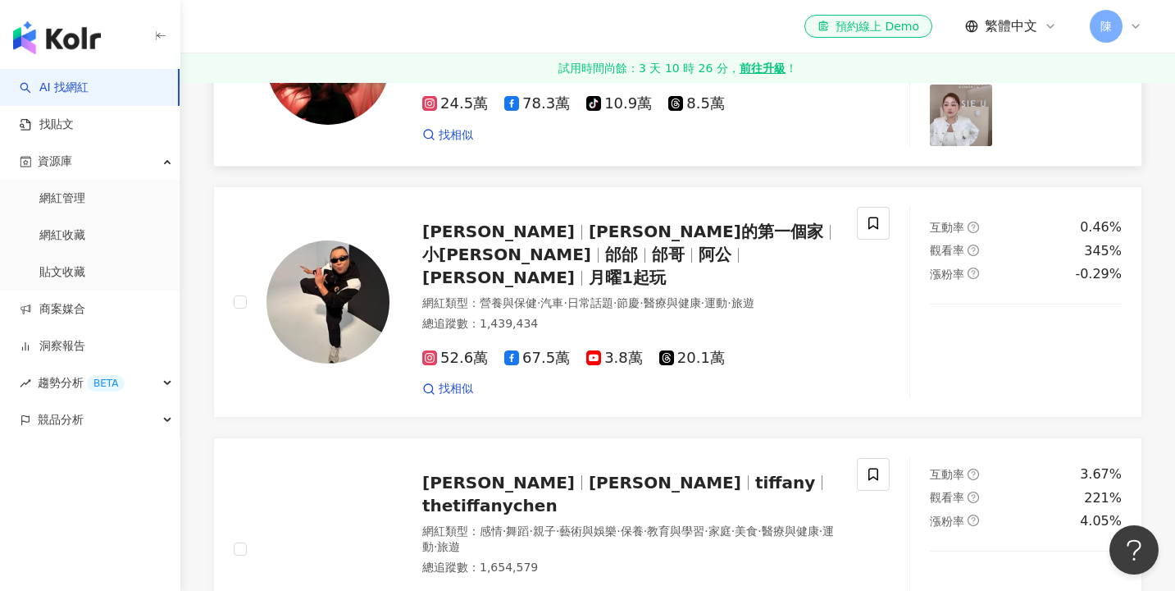
scroll to position [1067, 0]
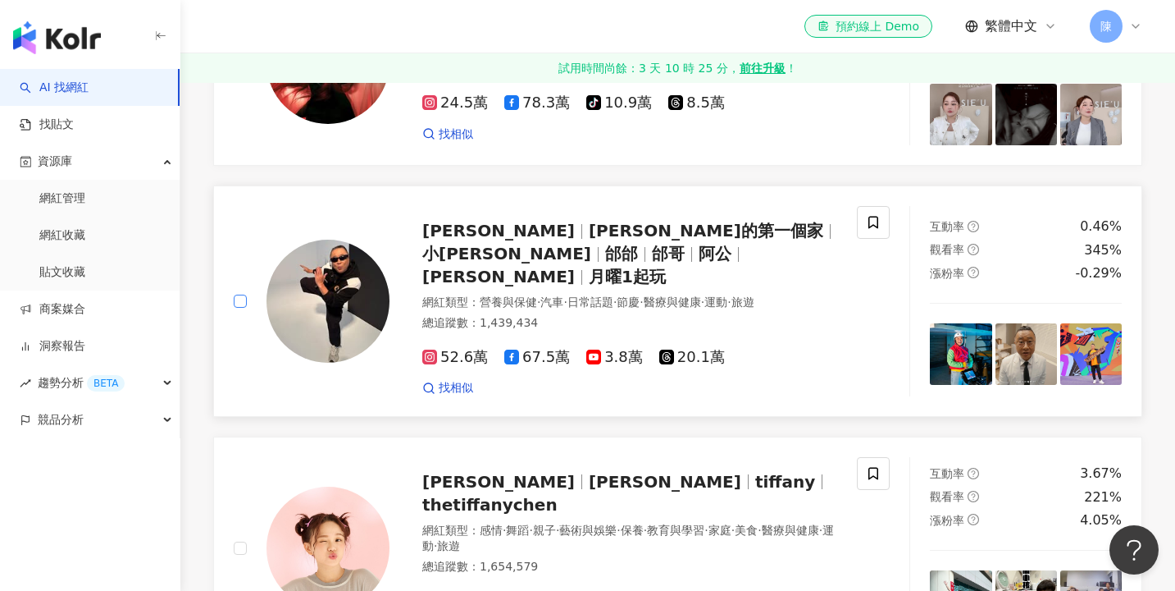
click at [245, 308] on span at bounding box center [240, 300] width 13 height 13
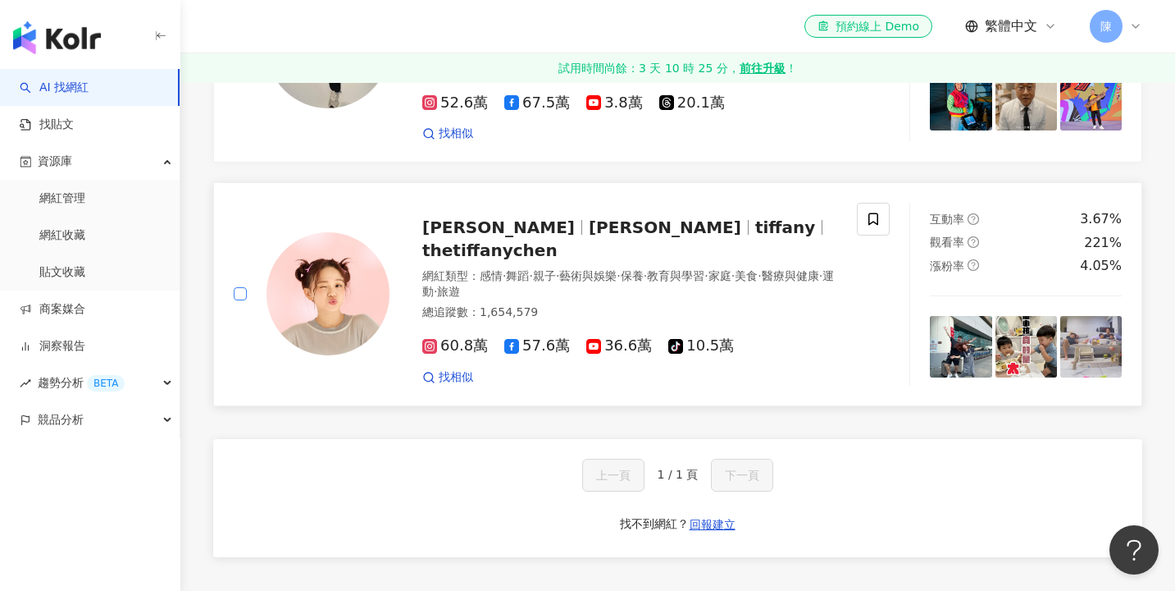
scroll to position [1366, 0]
click at [245, 300] on span at bounding box center [240, 293] width 13 height 13
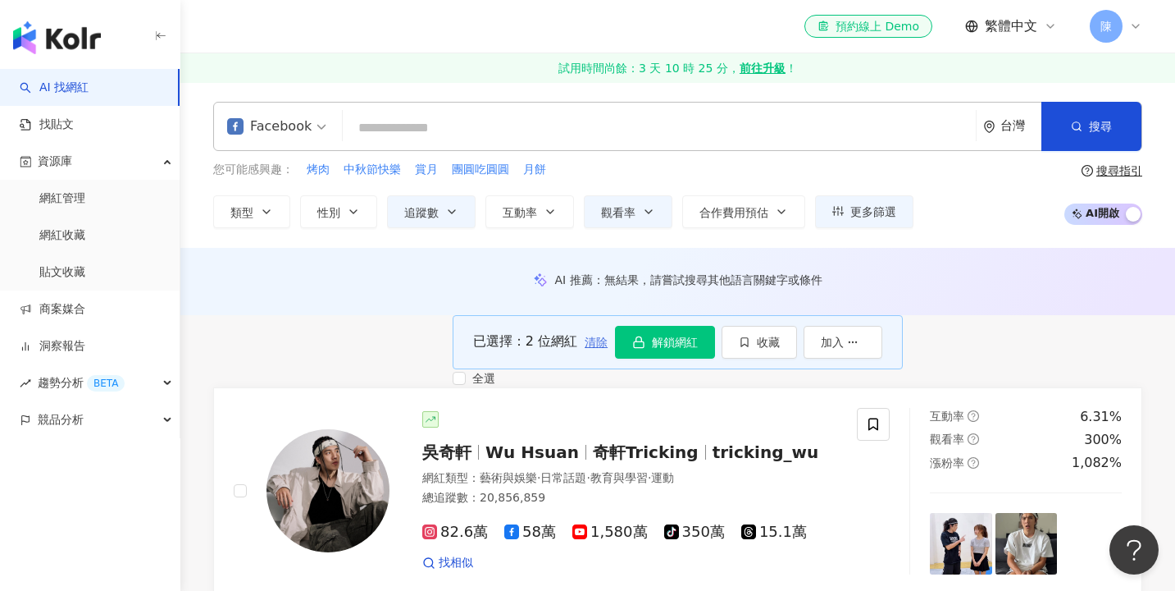
scroll to position [0, 0]
click at [750, 348] on icon "button" at bounding box center [744, 341] width 11 height 11
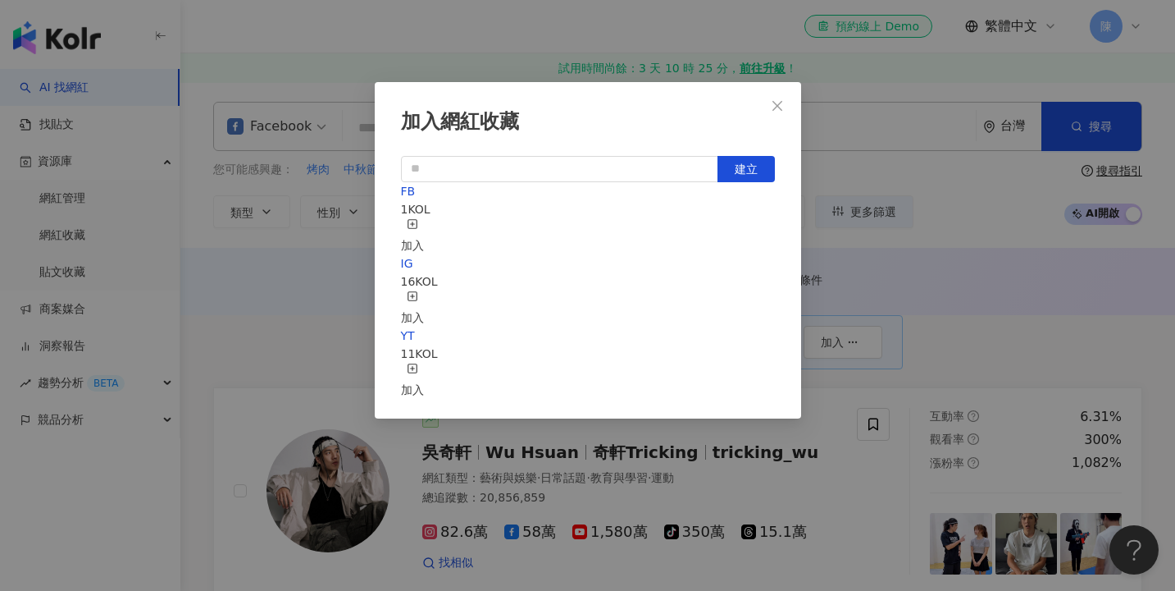
click at [424, 218] on button "加入" at bounding box center [412, 236] width 23 height 36
click at [851, 169] on div "加入網紅收藏 建立 FB 3 KOL 已加入 IG 16 KOL 加入 YT 11 KOL 加入" at bounding box center [587, 295] width 1175 height 591
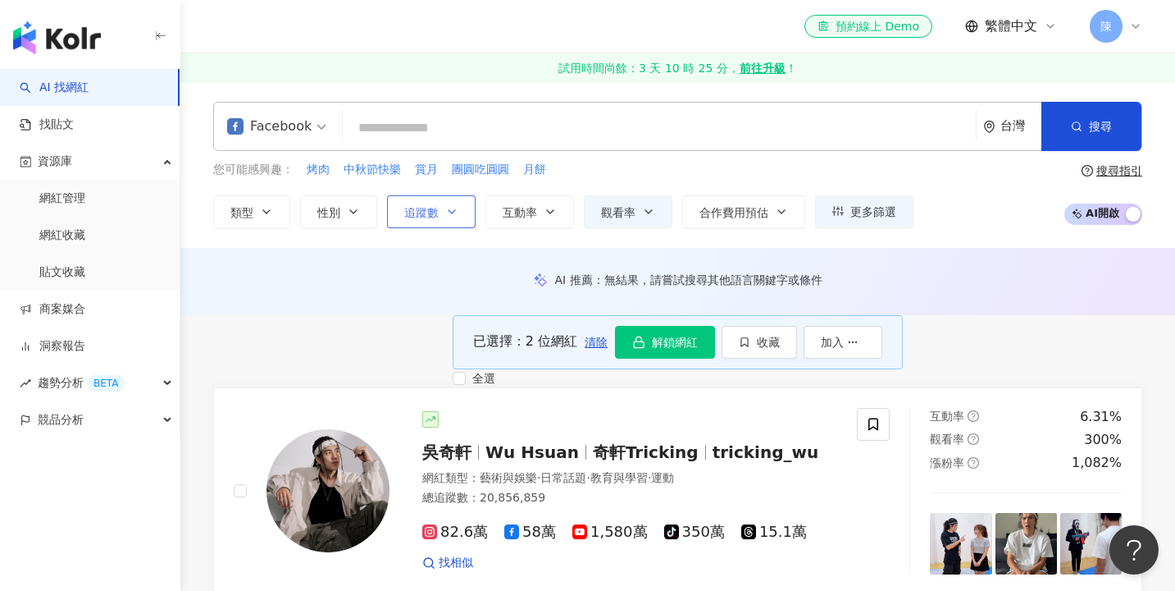
click at [423, 220] on button "追蹤數" at bounding box center [431, 211] width 89 height 33
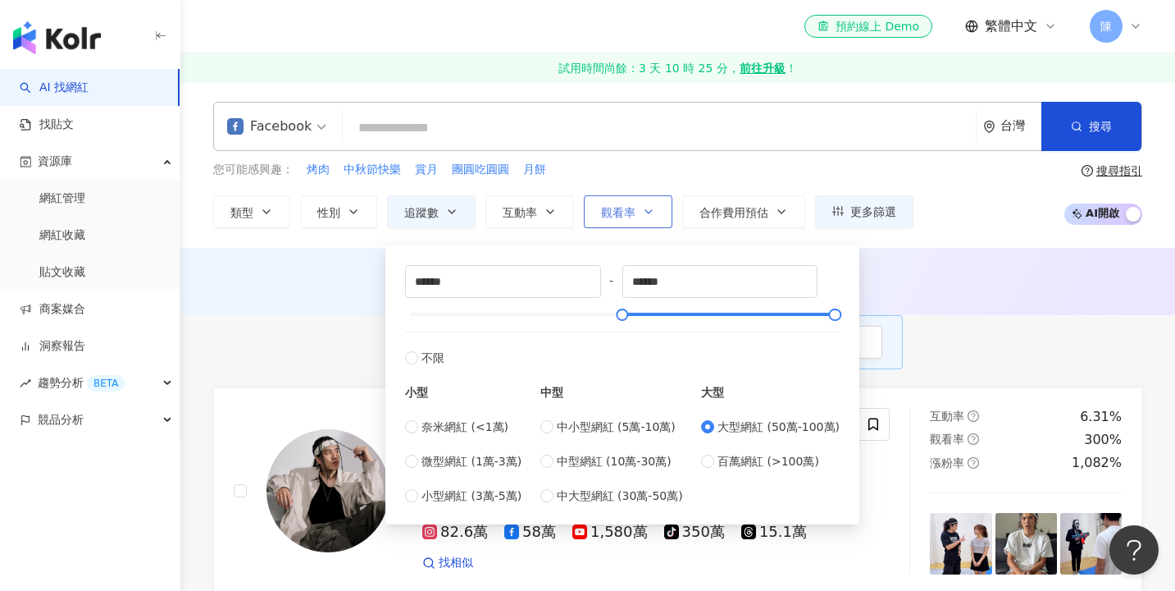
click at [597, 196] on button "觀看率" at bounding box center [628, 211] width 89 height 33
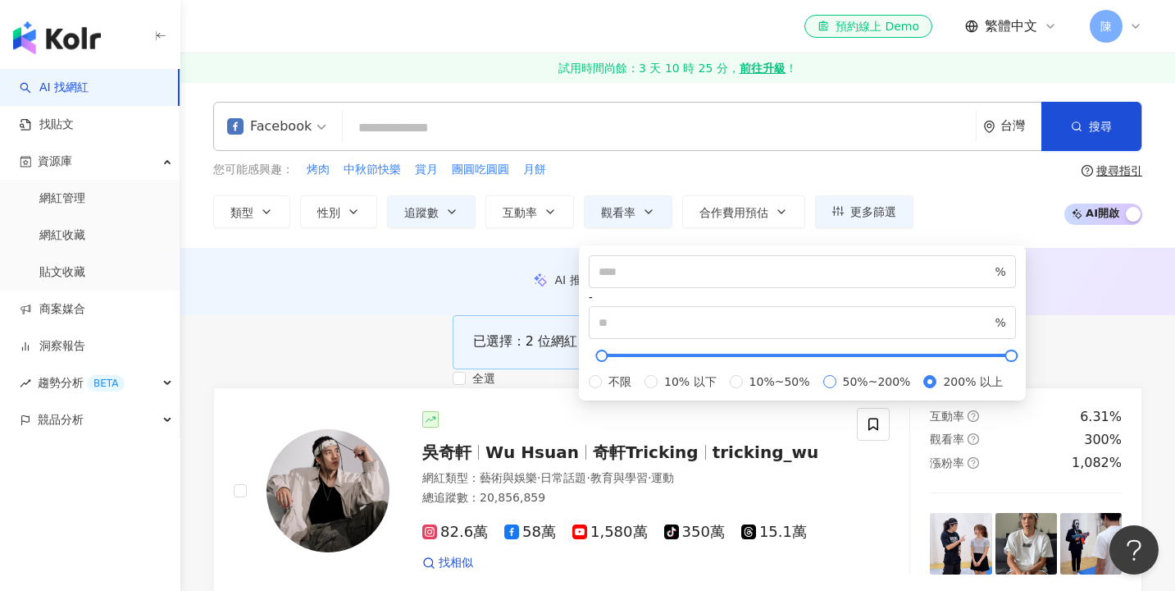
click at [837, 390] on span "50%~200%" at bounding box center [877, 381] width 81 height 18
type input "**"
type input "***"
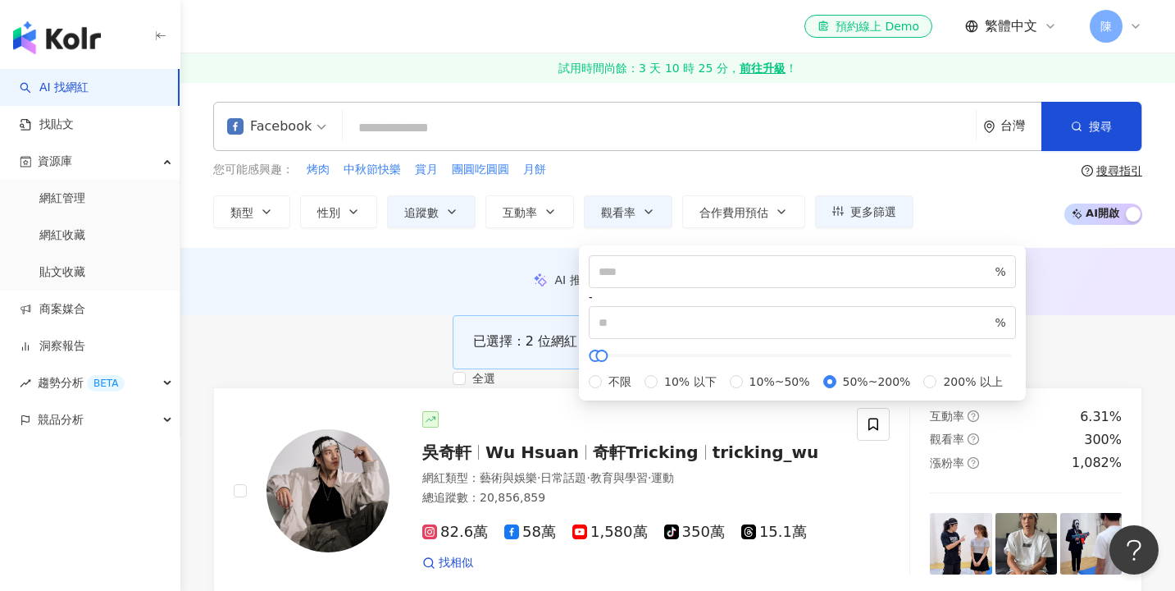
click at [495, 357] on div "已選擇：2 位網紅 清除 解鎖網紅 收藏 加入" at bounding box center [678, 342] width 450 height 54
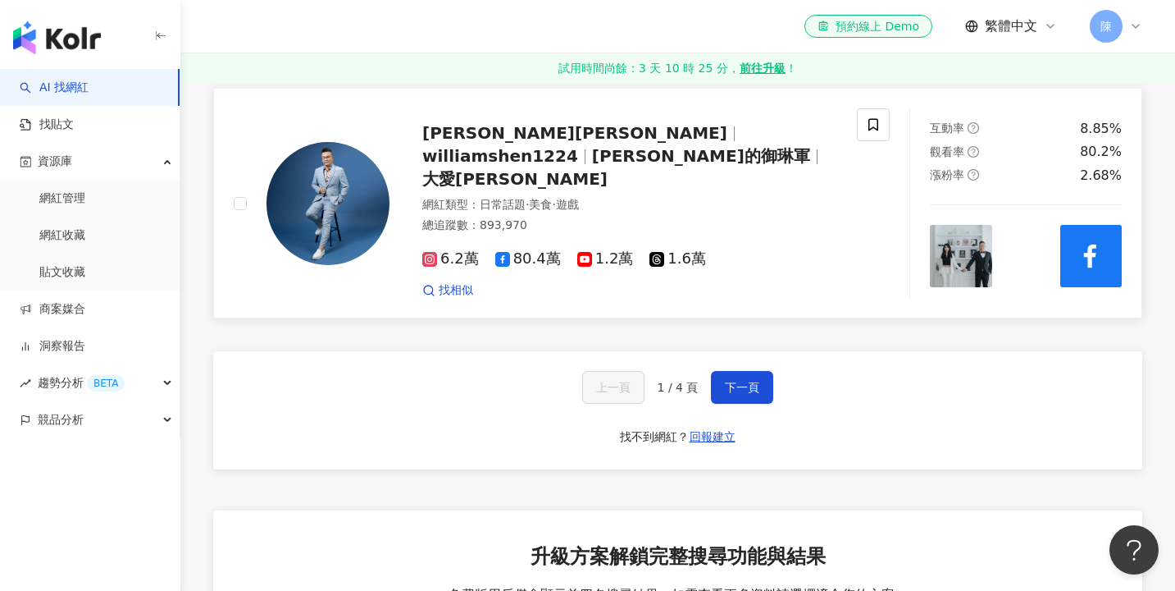
scroll to position [2882, 0]
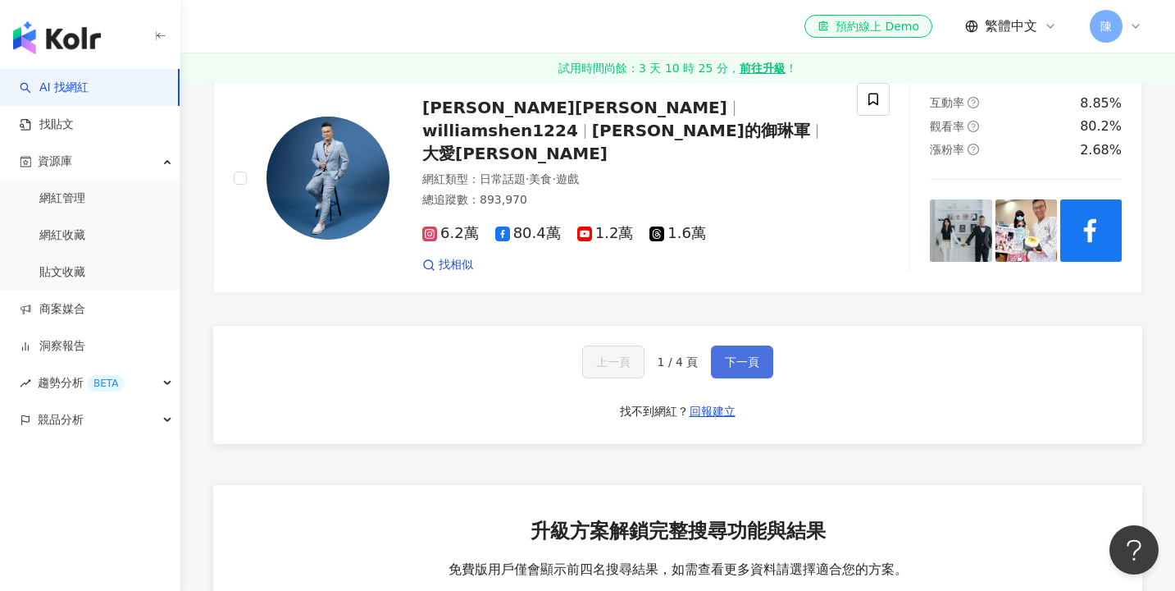
click at [719, 367] on button "下一頁" at bounding box center [742, 361] width 62 height 33
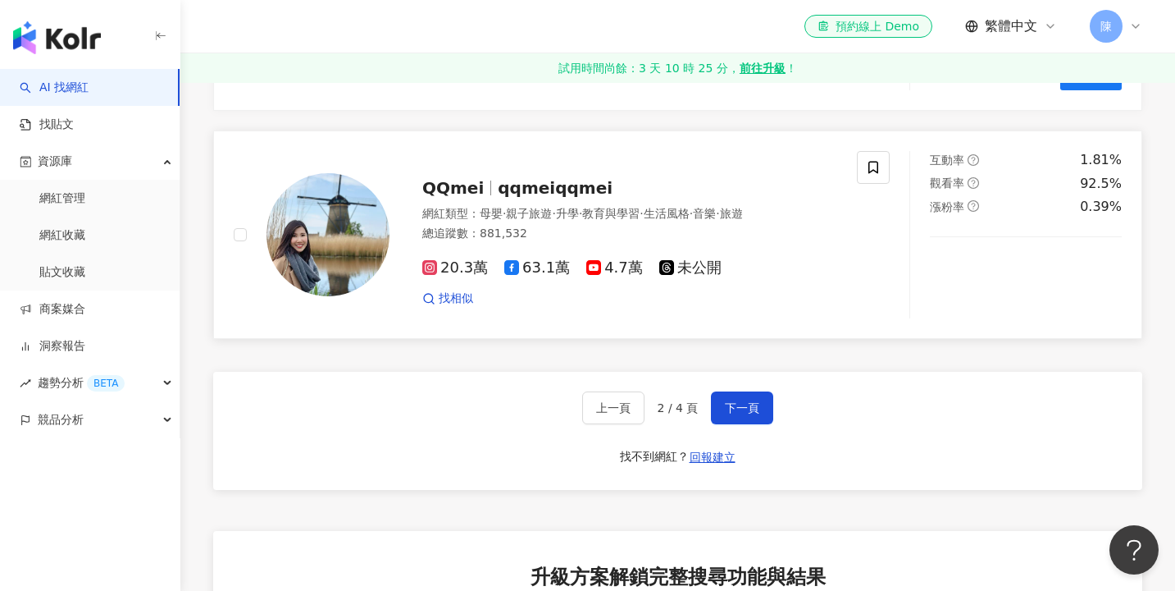
scroll to position [2811, 0]
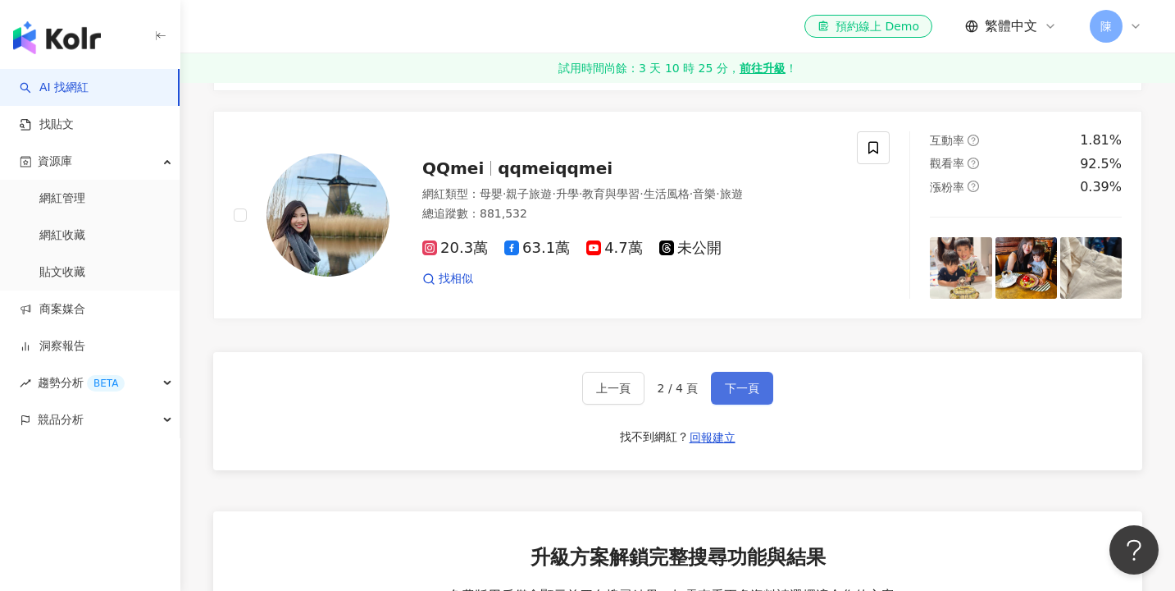
click at [731, 395] on span "下一頁" at bounding box center [742, 387] width 34 height 13
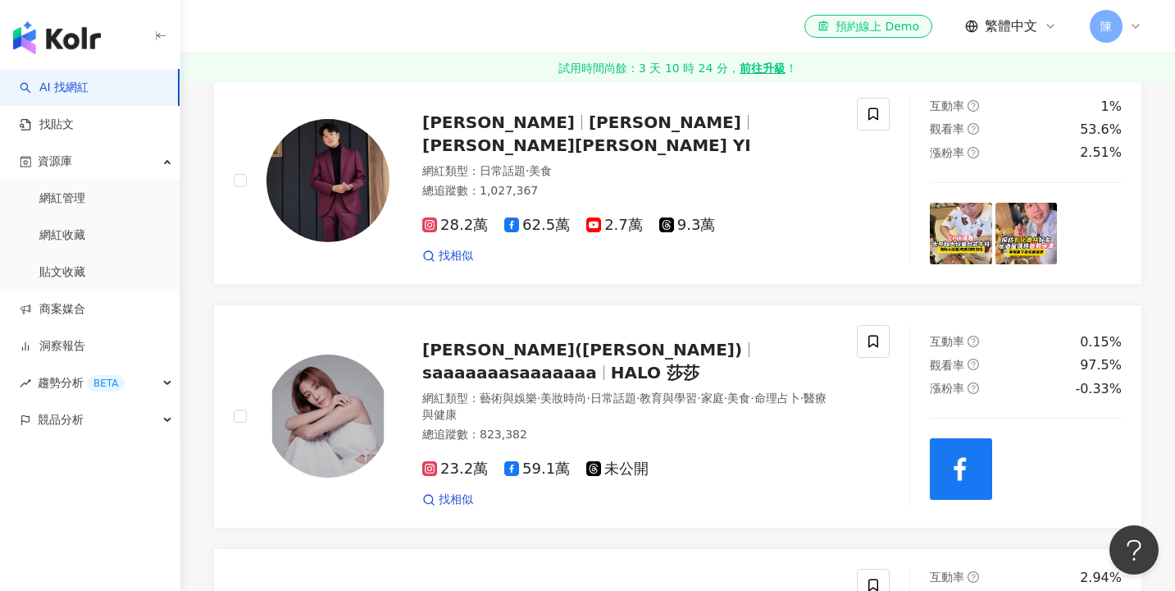
scroll to position [315, 0]
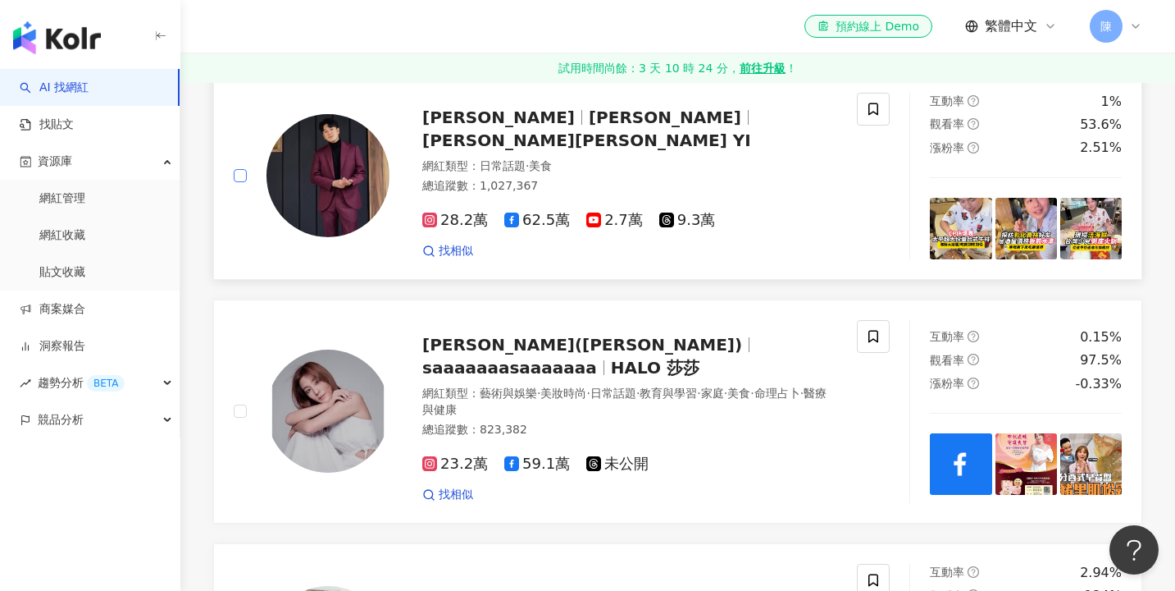
click at [245, 182] on span at bounding box center [240, 175] width 13 height 13
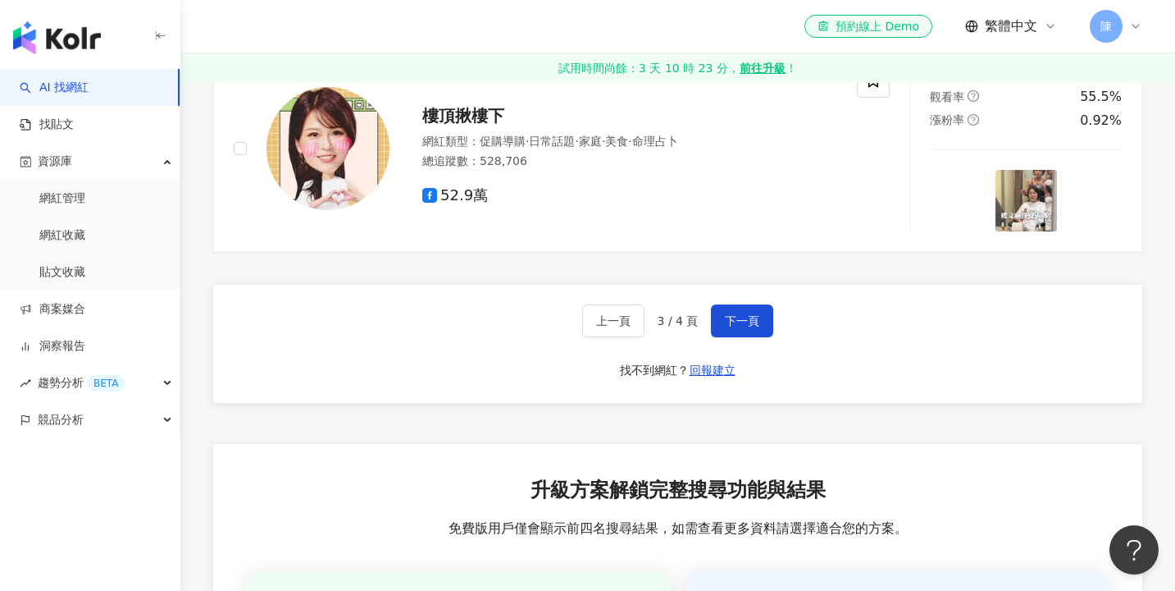
scroll to position [2899, 0]
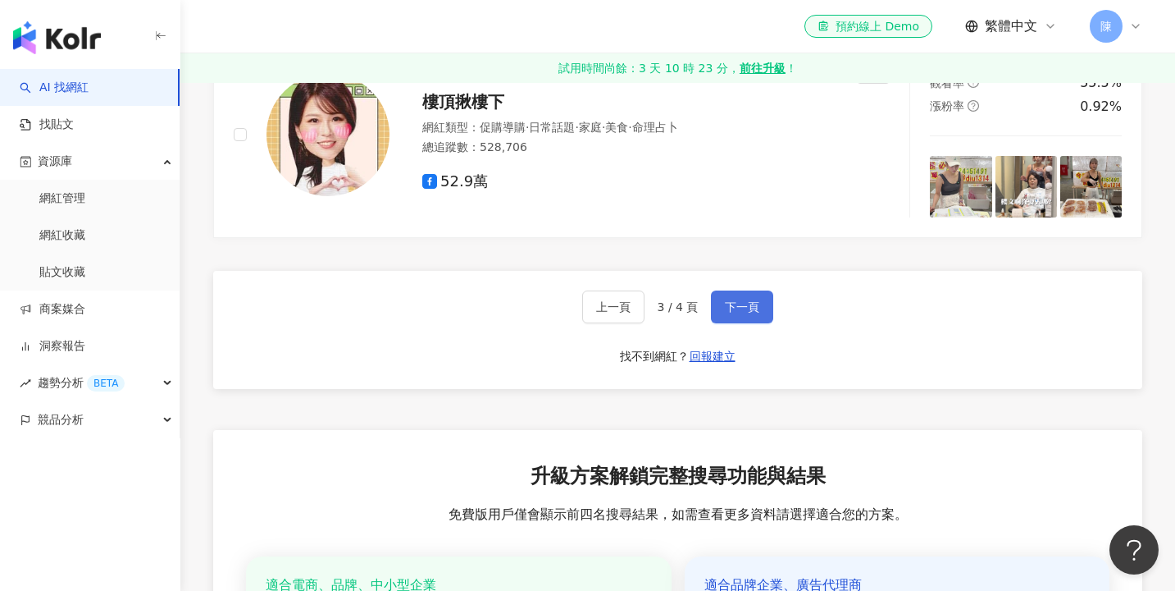
click at [738, 313] on span "下一頁" at bounding box center [742, 306] width 34 height 13
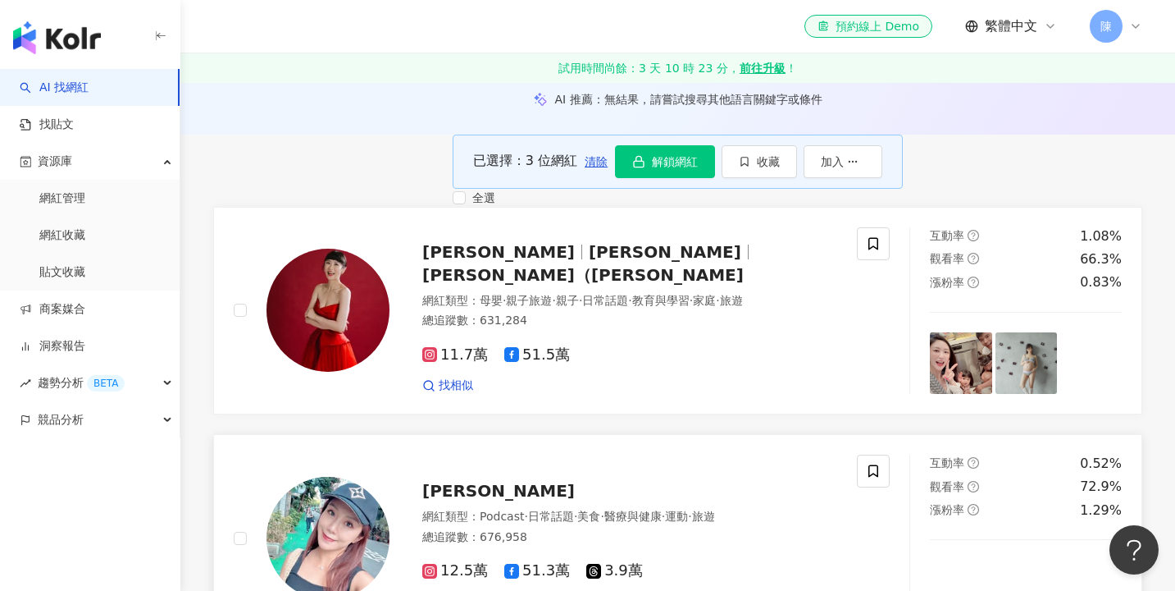
scroll to position [178, 0]
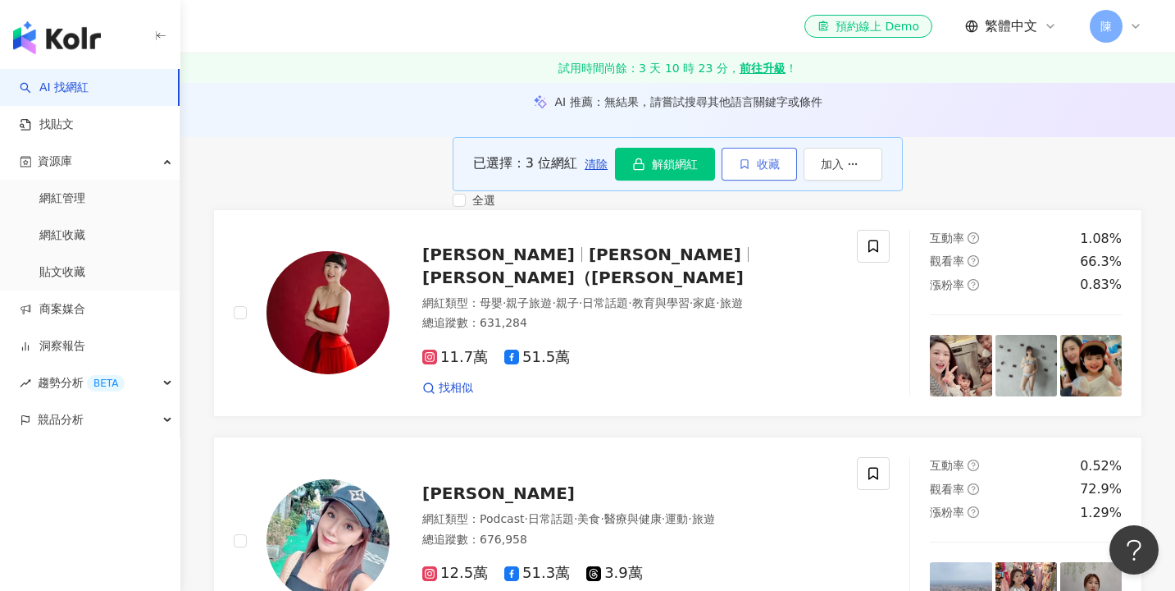
click at [797, 180] on button "收藏" at bounding box center [759, 164] width 75 height 33
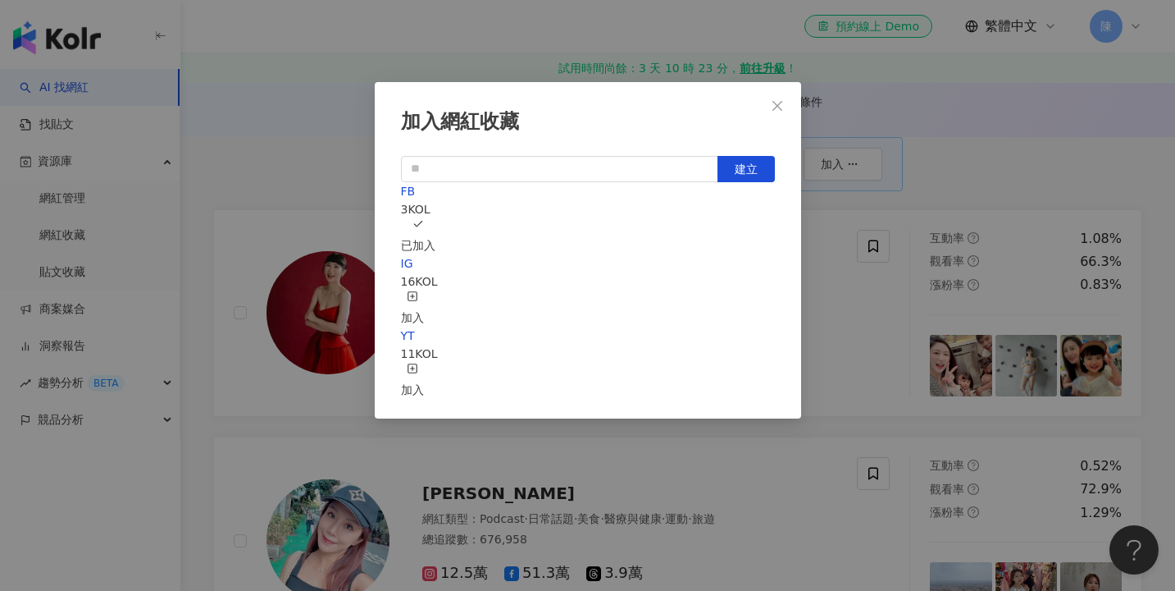
click at [662, 224] on div "FB 3 KOL 已加入" at bounding box center [588, 218] width 374 height 72
click at [632, 240] on div "FB 3 KOL 已加入" at bounding box center [588, 218] width 374 height 72
click at [447, 218] on div "取消收藏" at bounding box center [424, 236] width 46 height 36
click at [418, 227] on icon "button" at bounding box center [412, 223] width 11 height 11
click at [778, 110] on icon "close" at bounding box center [777, 105] width 13 height 13
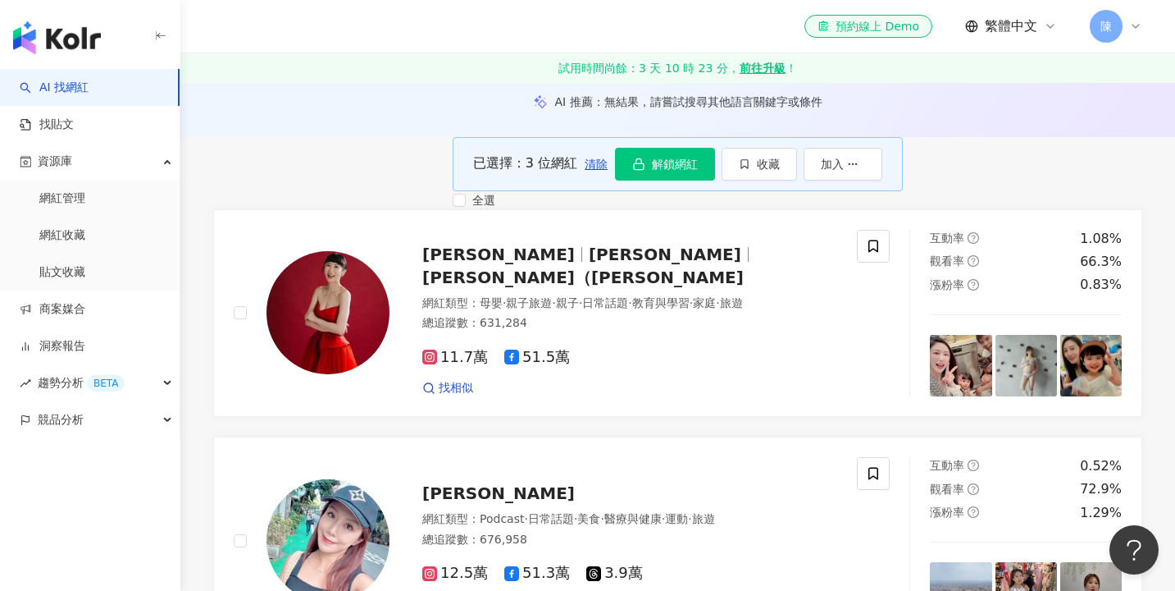
click at [627, 148] on div "已選擇：3 位網紅 清除 解鎖網紅 收藏 加入 全選" at bounding box center [678, 173] width 450 height 72
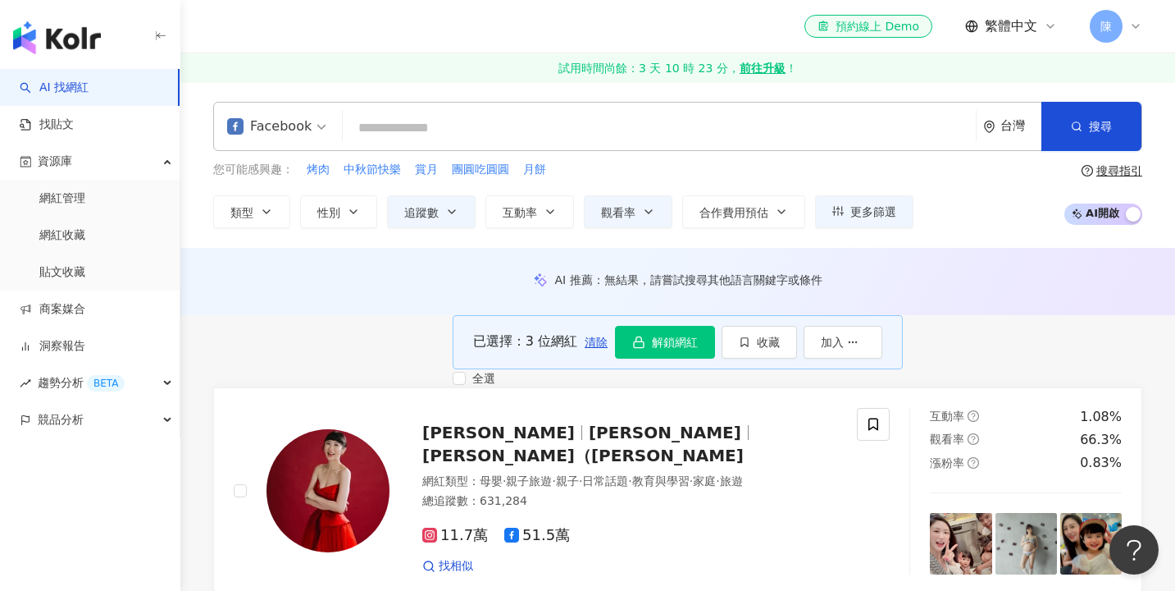
scroll to position [0, 0]
click at [606, 215] on span "觀看率" at bounding box center [618, 212] width 34 height 13
click at [463, 188] on div "您可能感興趣： 烤肉 中秋節快樂 賞月 團圓吃圓圓 月餅 類型 性別 追蹤數 互動率 觀看率 合作費用預估 更多篩選 ****** - ****** 不限 小…" at bounding box center [563, 194] width 700 height 67
click at [453, 208] on icon "button" at bounding box center [451, 211] width 13 height 13
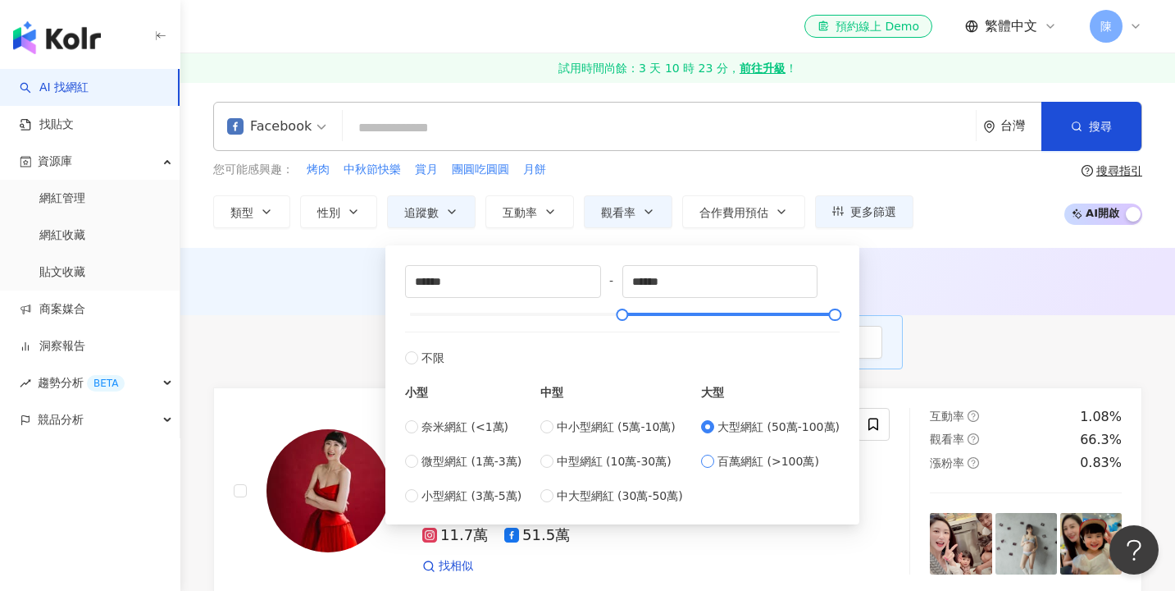
click at [737, 462] on span "百萬網紅 (>100萬)" at bounding box center [769, 461] width 102 height 18
type input "*******"
type input "*********"
click at [791, 188] on div "您可能感興趣： 烤肉 中秋節快樂 賞月 團圓吃圓圓 月餅 類型 性別 追蹤數 互動率 觀看率 合作費用預估 更多篩選 ******* - ********* …" at bounding box center [563, 194] width 700 height 67
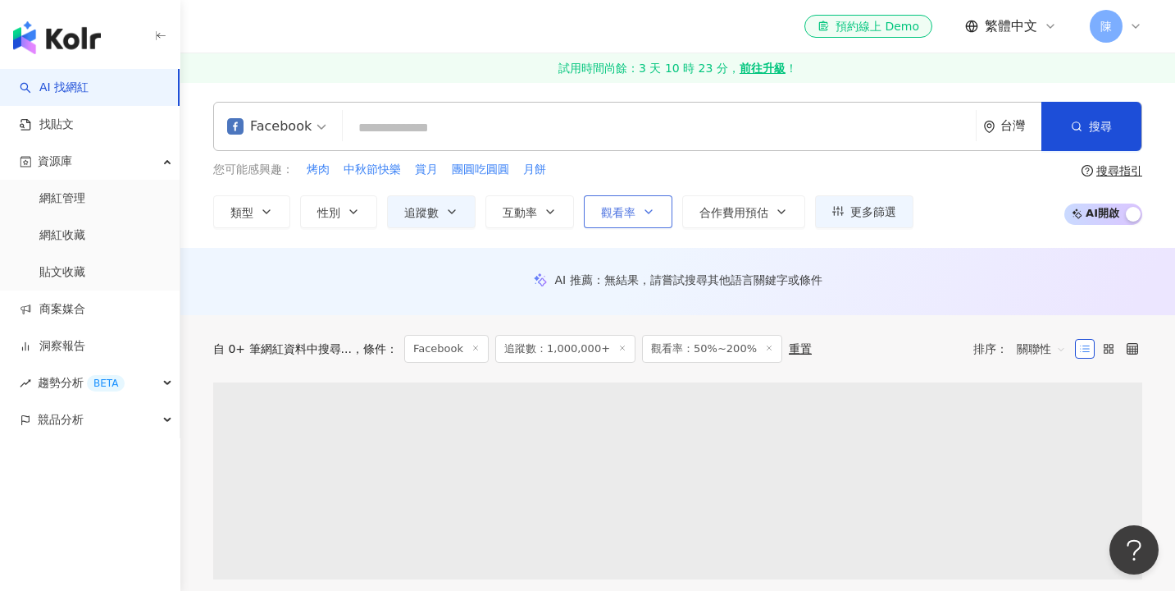
click at [626, 217] on span "觀看率" at bounding box center [618, 212] width 34 height 13
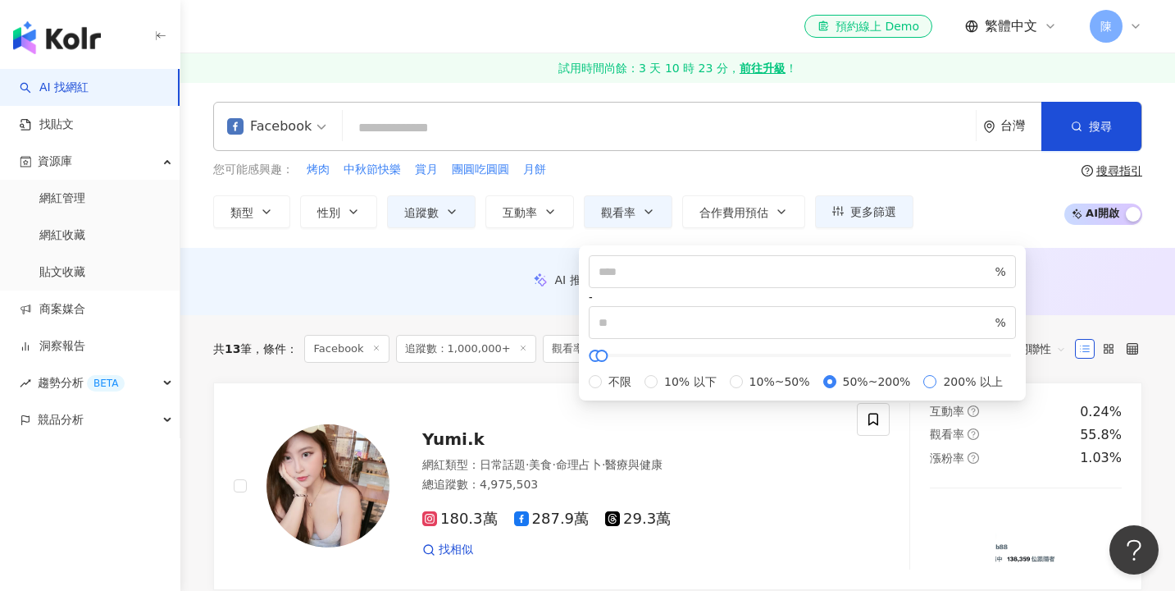
click at [937, 390] on span "200% 以上" at bounding box center [973, 381] width 72 height 18
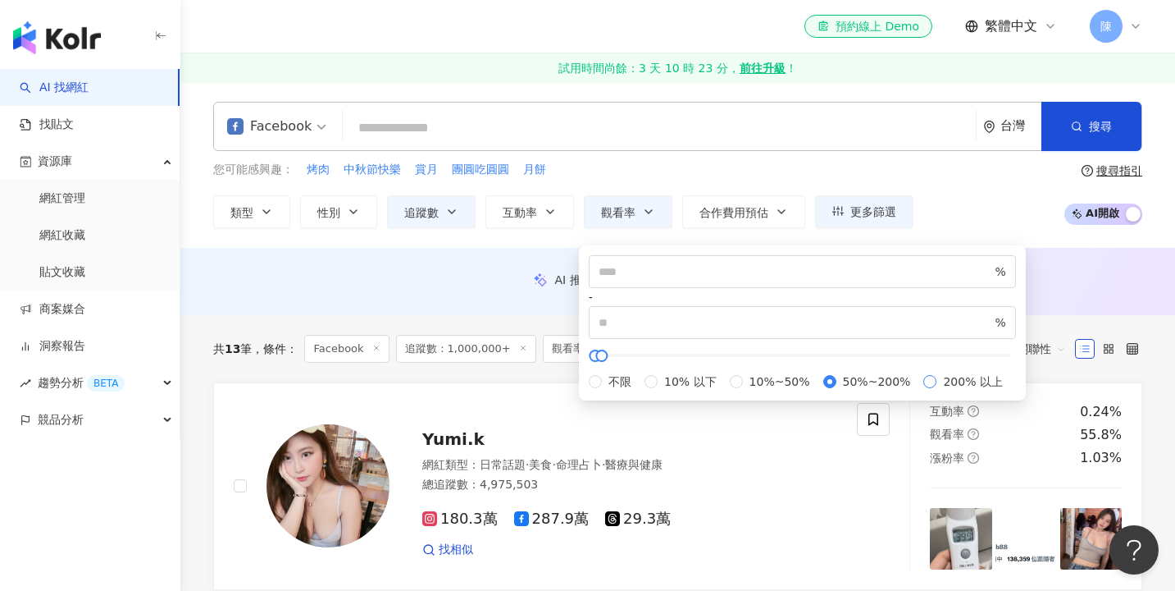
type input "***"
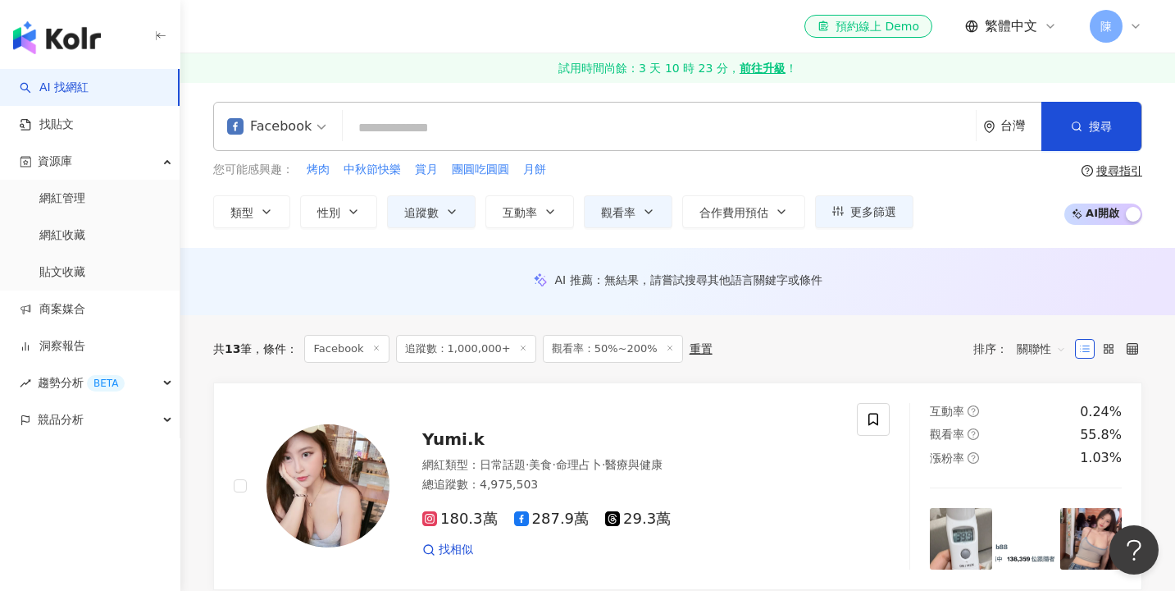
click at [523, 328] on div "共 13 筆 條件 ： Facebook 追蹤數：1,000,000+ 觀看率：50%~200% 重置 排序： 關聯性" at bounding box center [677, 348] width 929 height 67
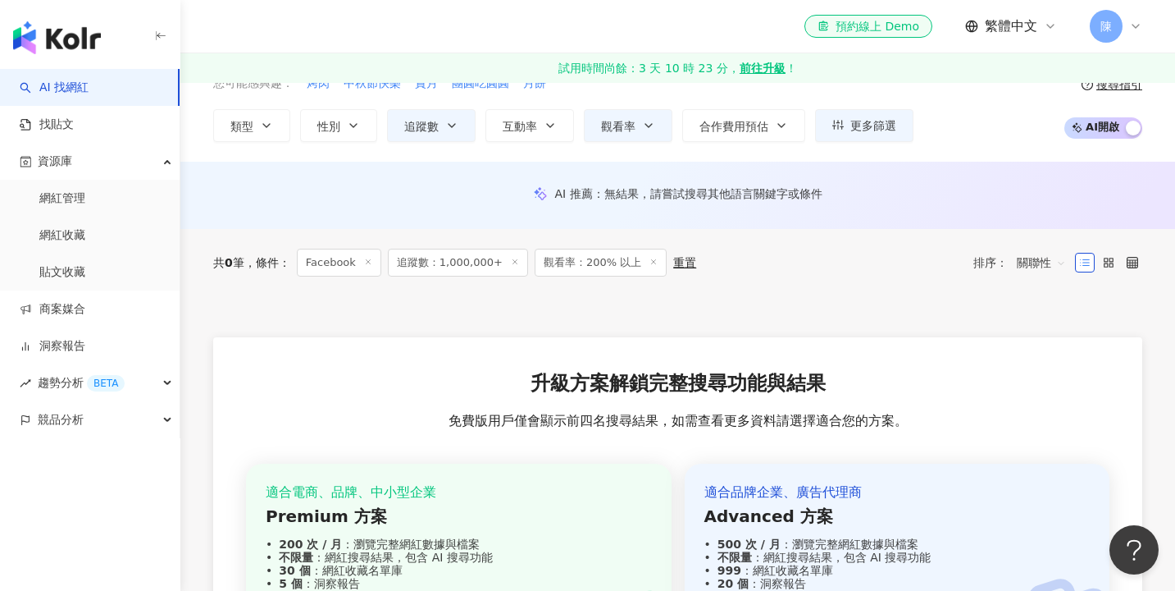
scroll to position [85, 0]
click at [457, 128] on button "追蹤數" at bounding box center [431, 126] width 89 height 33
click at [575, 133] on div "類型 性別 追蹤數 互動率 觀看率 合作費用預估 更多篩選 ******* - ********* 不限 小型 奈米網紅 (<1萬) 微型網紅 (1萬-3萬)…" at bounding box center [563, 126] width 700 height 33
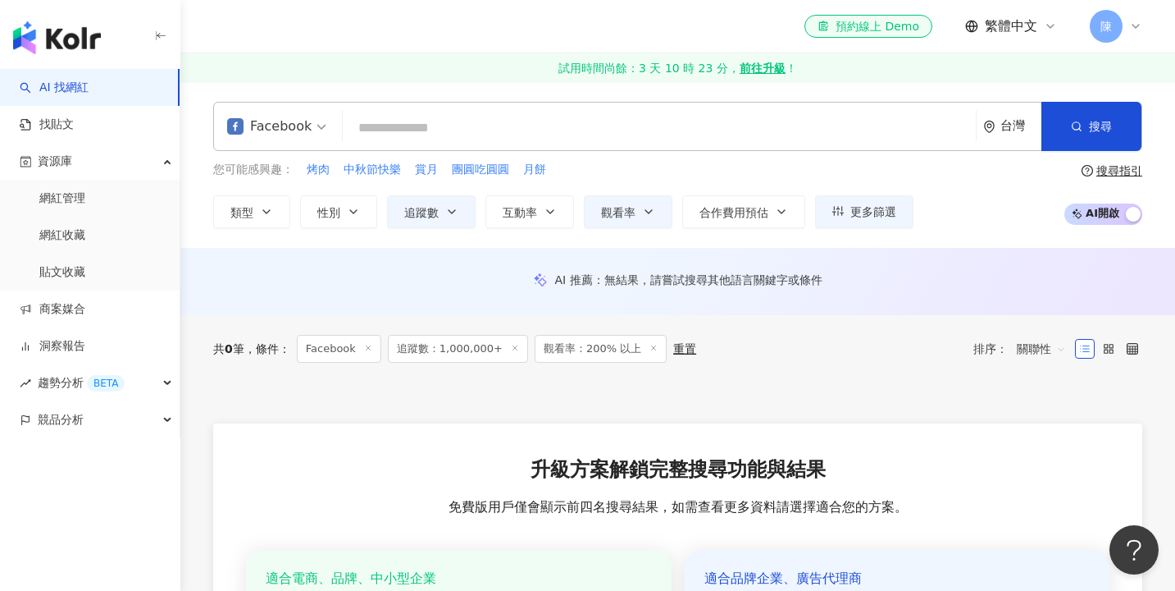
click at [617, 249] on div "AI 推薦 ： 無結果，請嘗試搜尋其他語言關鍵字或條件" at bounding box center [677, 281] width 995 height 67
click at [618, 194] on div "您可能感興趣： 烤肉 中秋節快樂 賞月 團圓吃圓圓 月餅 類型 性別 追蹤數 互動率 觀看率 合作費用預估 更多篩選 ******* - ********* …" at bounding box center [563, 194] width 700 height 67
click at [618, 208] on span "觀看率" at bounding box center [618, 212] width 34 height 13
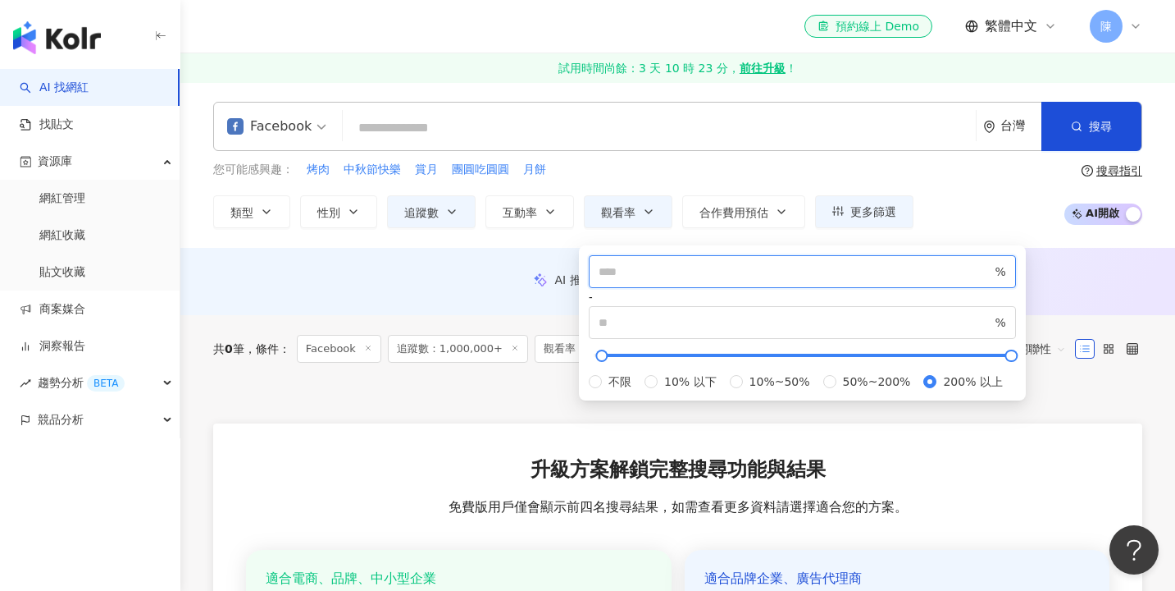
drag, startPoint x: 660, startPoint y: 285, endPoint x: 577, endPoint y: 276, distance: 84.2
click at [577, 276] on main "Facebook 台灣 搜尋 您可能感興趣： 烤肉 中秋節快樂 賞月 團圓吃圓圓 月餅 類型 性別 追蹤數 互動率 觀看率 合作費用預估 更多篩選 *****…" at bounding box center [677, 456] width 995 height 748
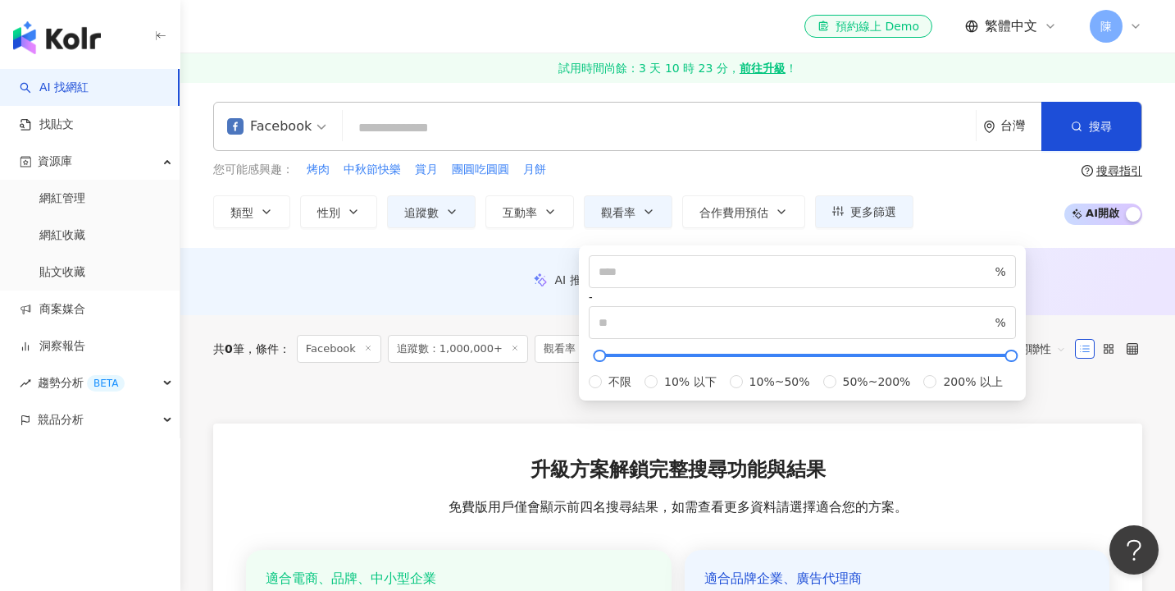
click at [427, 287] on div "AI 推薦 ： 無結果，請嘗試搜尋其他語言關鍵字或條件" at bounding box center [677, 279] width 929 height 15
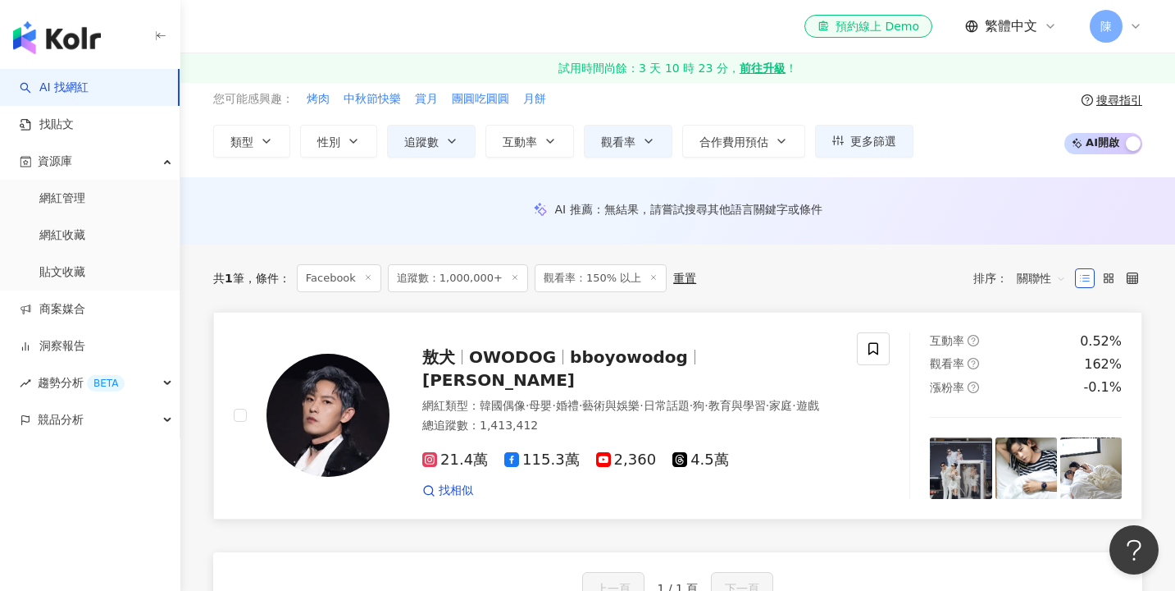
scroll to position [57, 0]
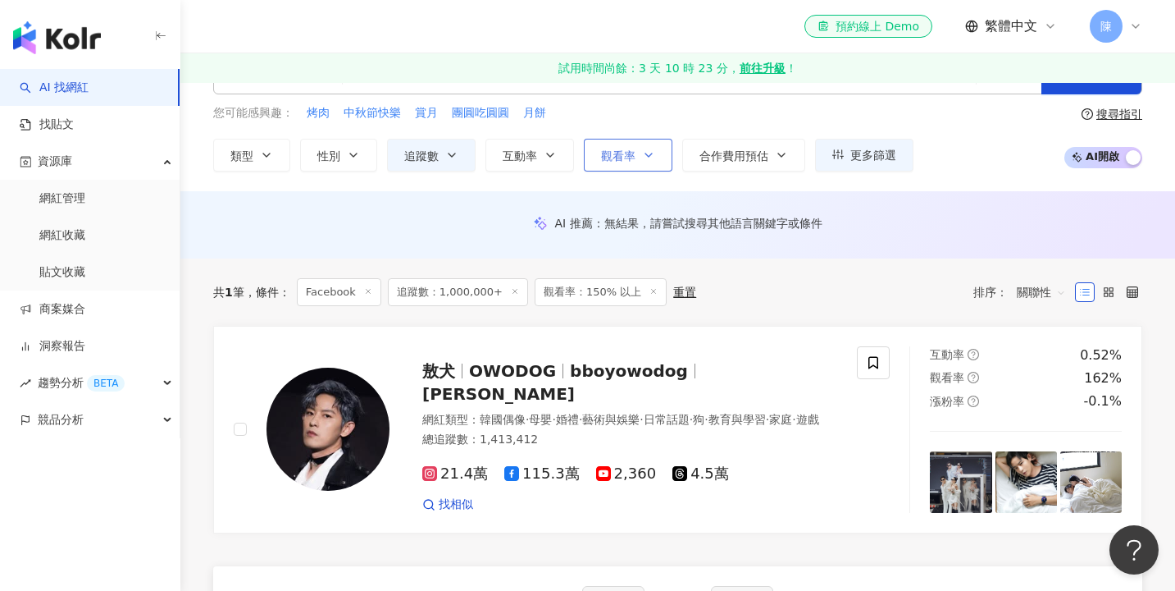
click at [659, 159] on button "觀看率" at bounding box center [628, 155] width 89 height 33
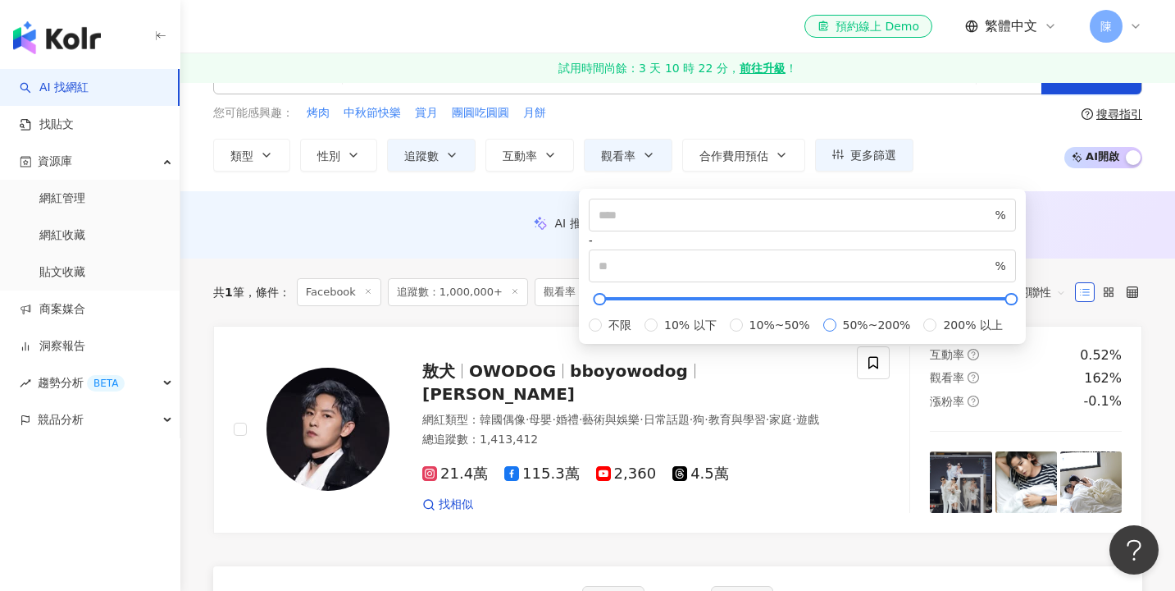
click at [837, 334] on span "50%~200%" at bounding box center [877, 325] width 81 height 18
type input "**"
type input "***"
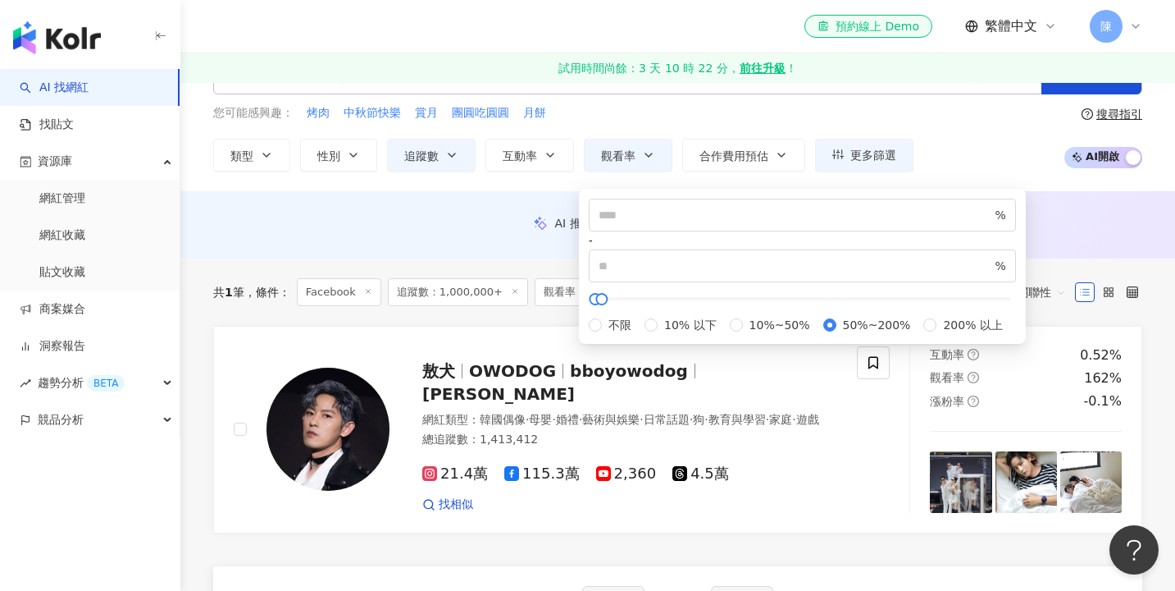
click at [515, 247] on div "AI 推薦 ： 無結果，請嘗試搜尋其他語言關鍵字或條件" at bounding box center [677, 224] width 995 height 67
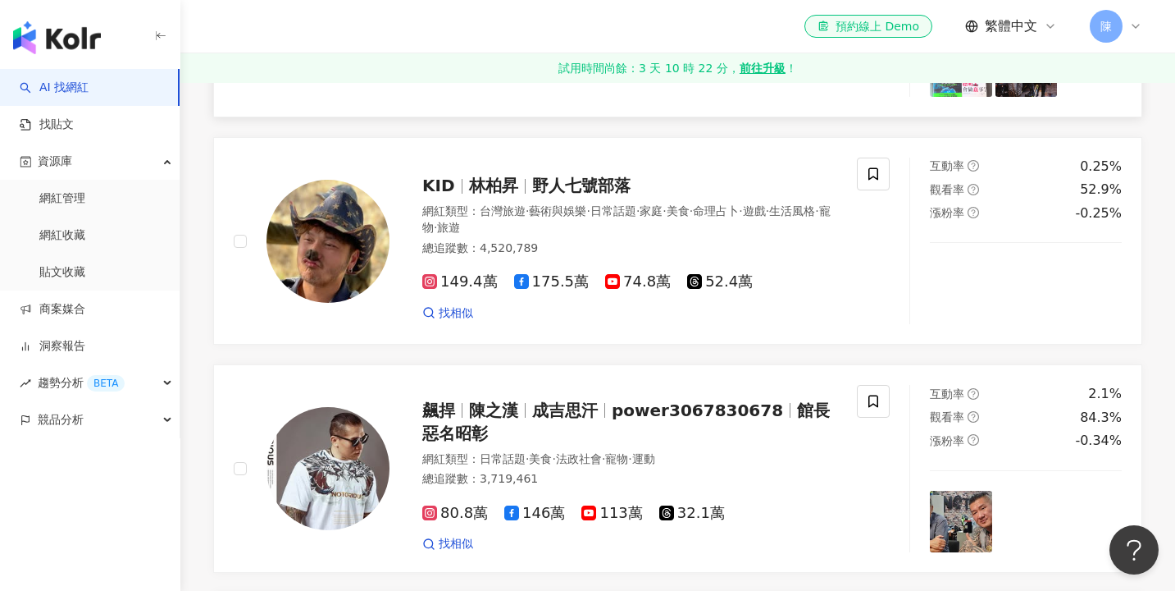
scroll to position [895, 0]
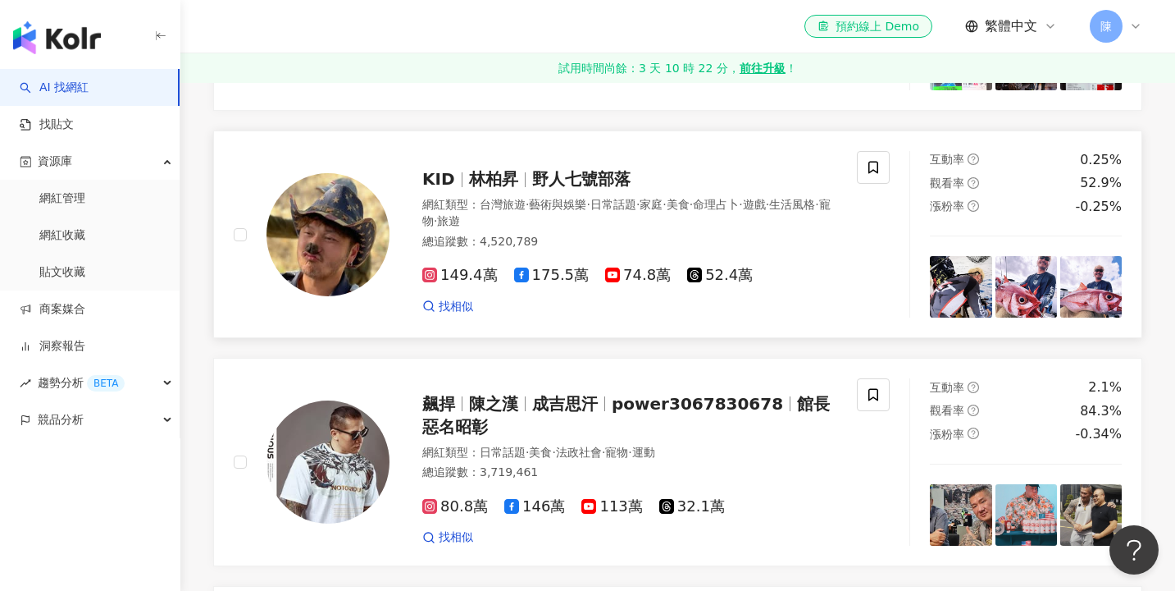
click at [263, 276] on div at bounding box center [312, 234] width 156 height 167
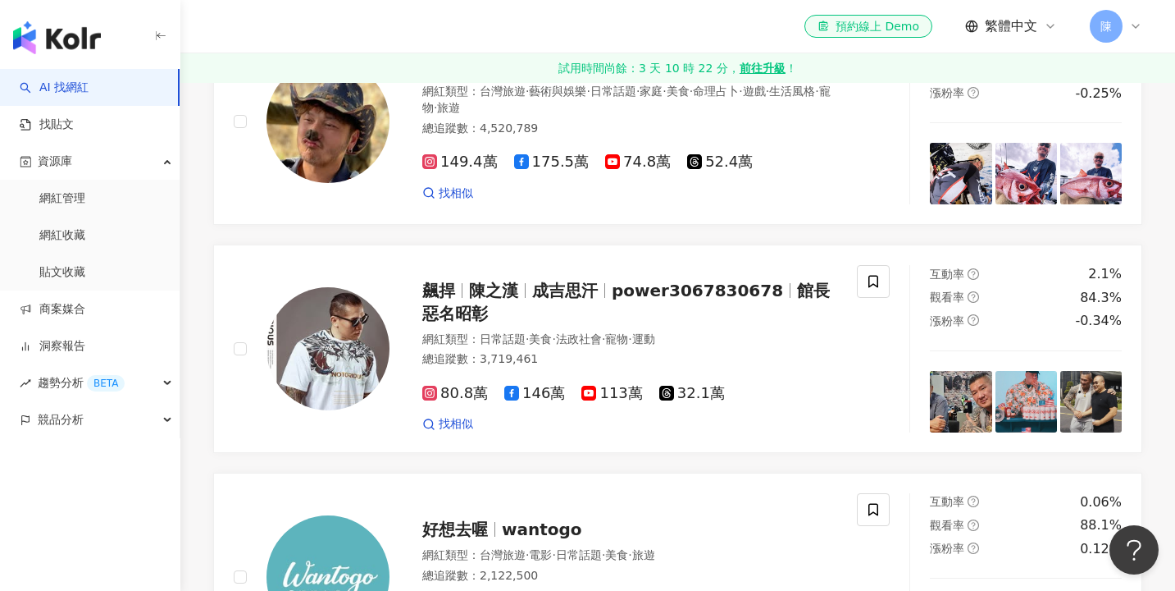
scroll to position [1009, 0]
click at [241, 127] on span at bounding box center [240, 120] width 13 height 13
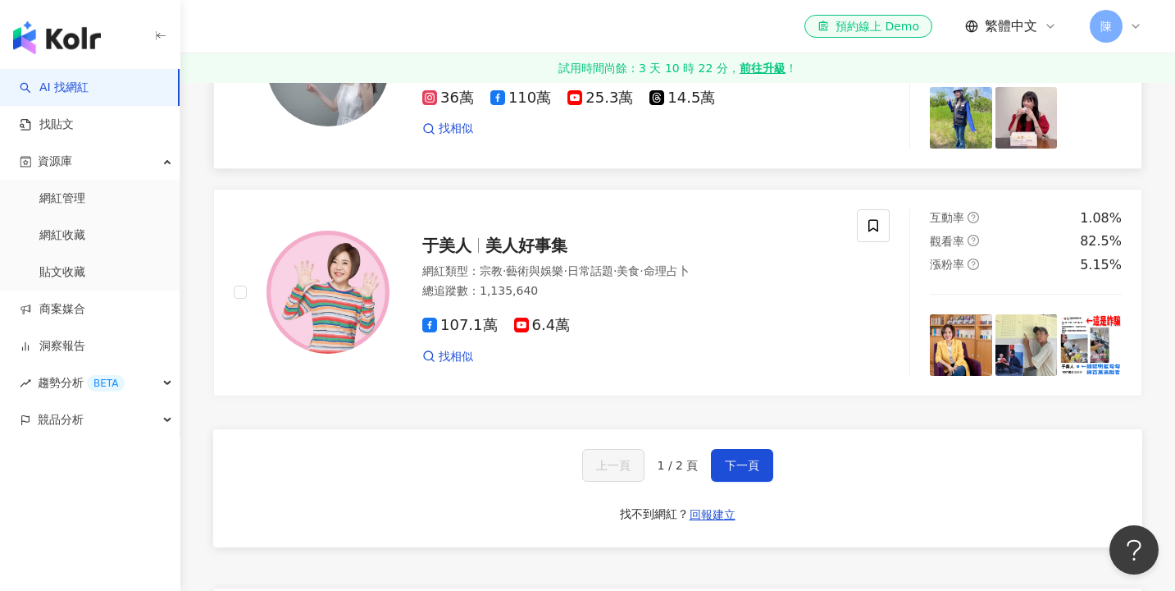
scroll to position [2698, 0]
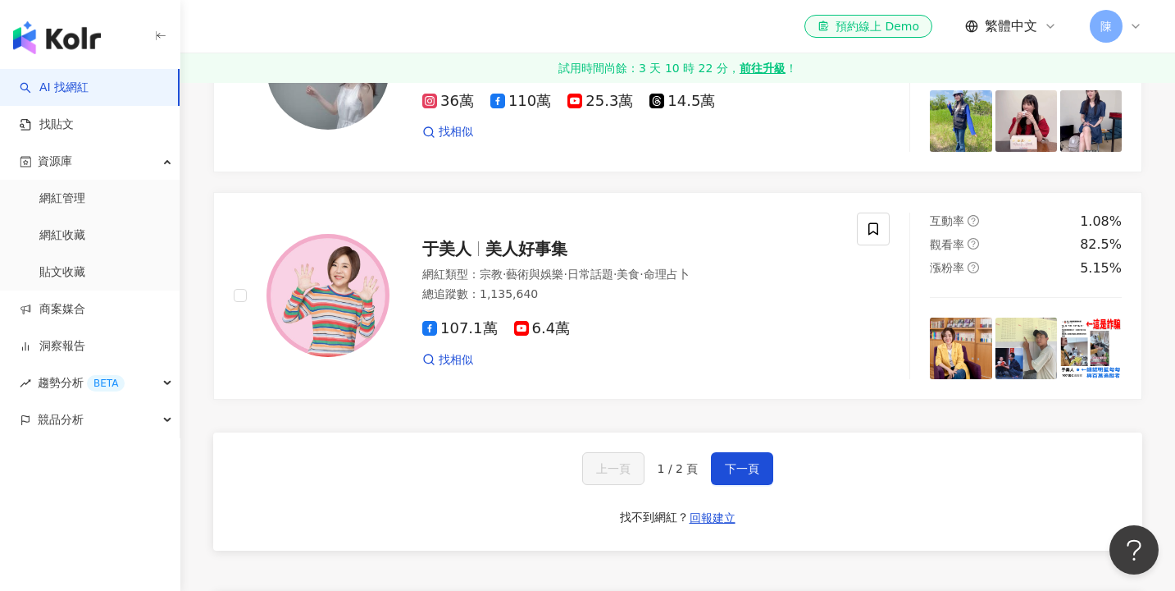
click at [748, 517] on div "上一頁 1 / 2 頁 下一頁 找不到網紅？ 回報建立" at bounding box center [677, 491] width 929 height 118
click at [758, 485] on button "下一頁" at bounding box center [742, 468] width 62 height 33
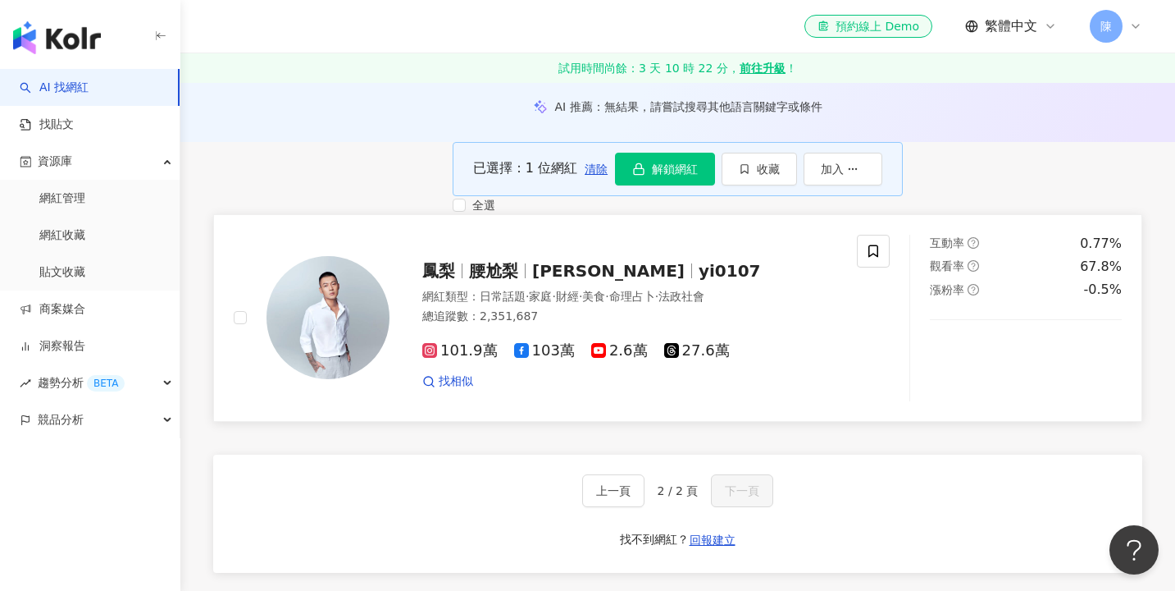
scroll to position [176, 0]
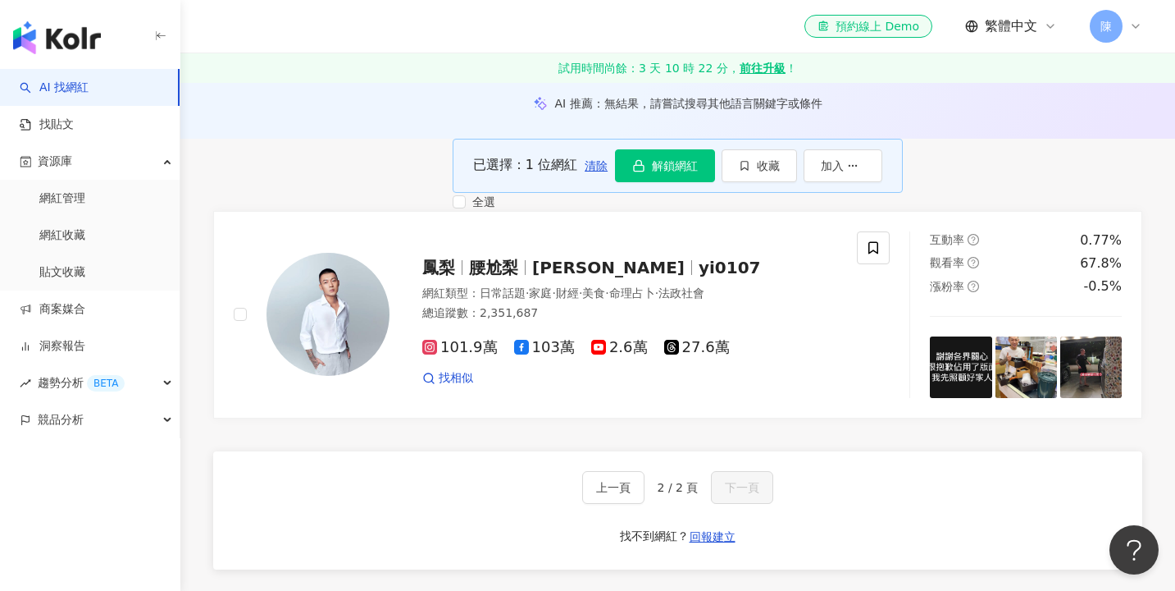
click at [903, 193] on div "已選擇：1 位網紅 清除 解鎖網紅 收藏 加入" at bounding box center [678, 166] width 450 height 54
click at [797, 182] on button "收藏" at bounding box center [759, 165] width 75 height 33
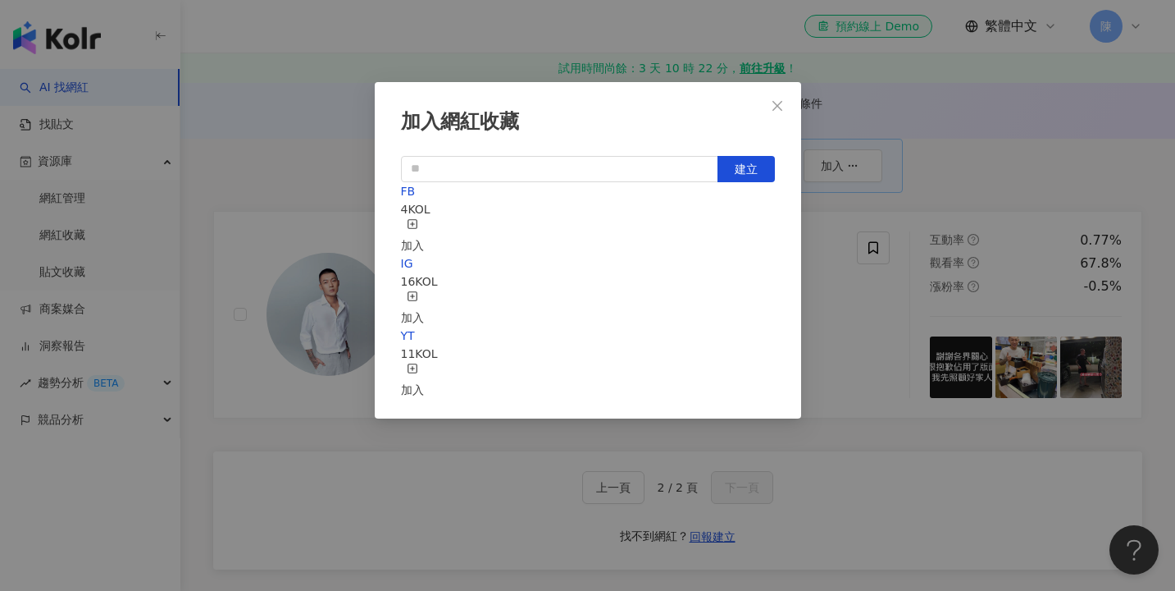
click at [424, 219] on div "加入" at bounding box center [412, 236] width 23 height 36
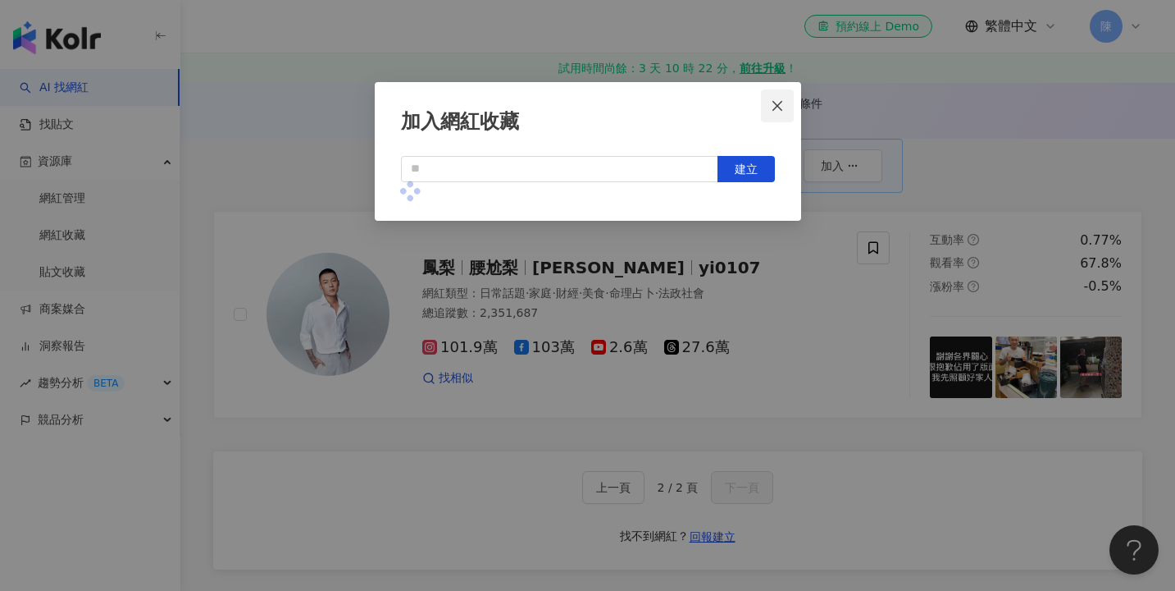
click at [781, 105] on icon "close" at bounding box center [777, 105] width 13 height 13
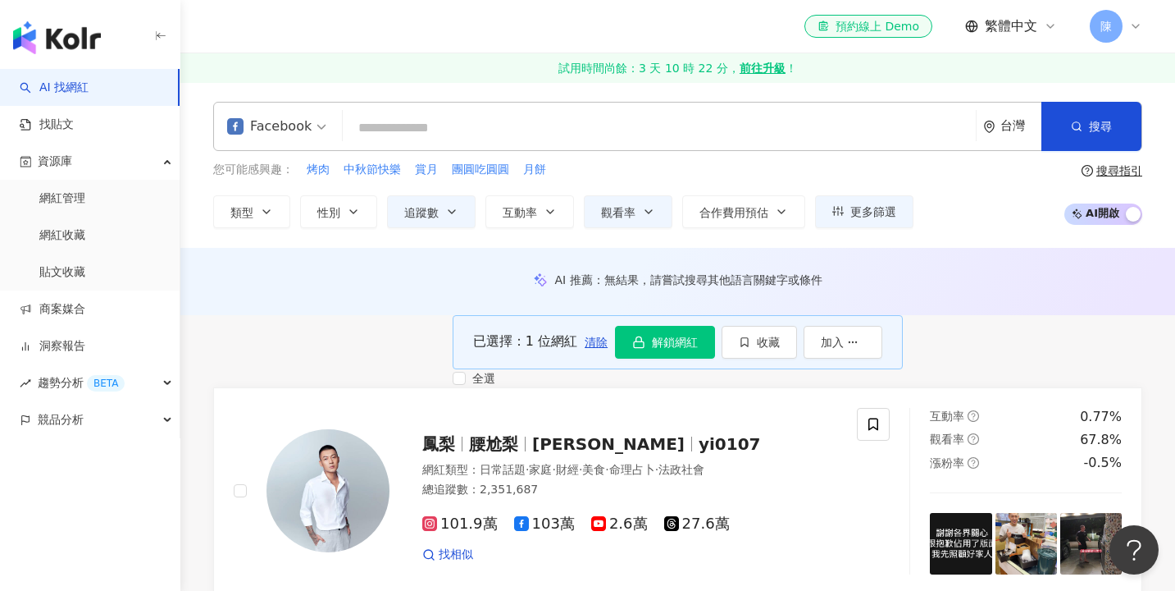
scroll to position [0, 0]
click at [613, 190] on div "您可能感興趣： 烤肉 中秋節快樂 賞月 團圓吃圓圓 月餅 類型 性別 追蹤數 互動率 觀看率 合作費用預估 更多篩選 ******* - ********* …" at bounding box center [563, 194] width 700 height 67
click at [613, 203] on button "觀看率" at bounding box center [628, 211] width 89 height 33
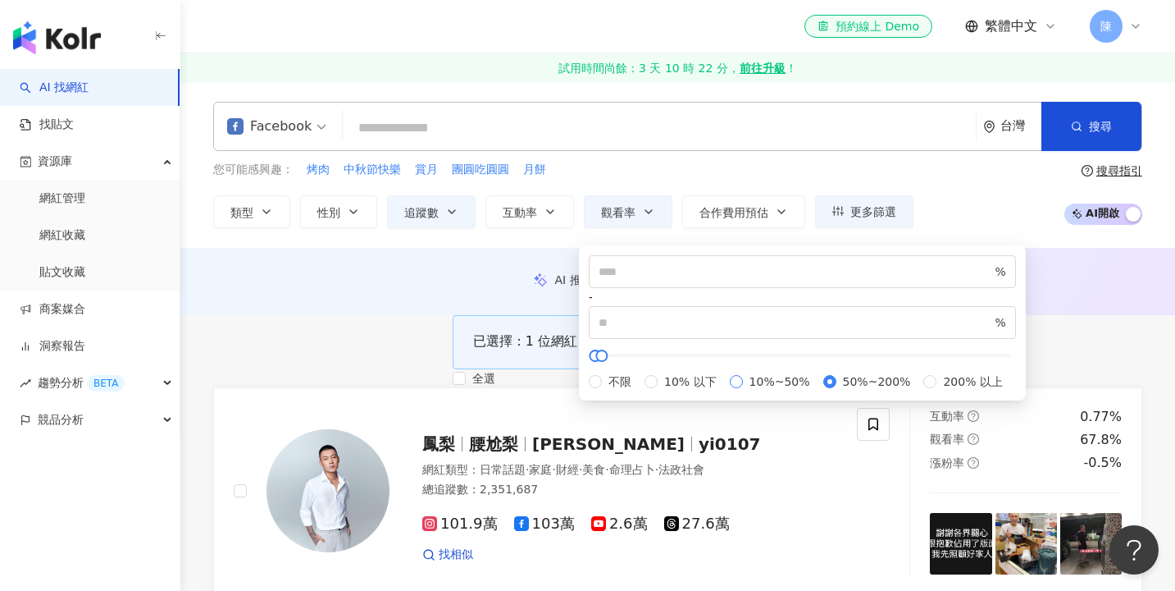
click at [743, 390] on span "10%~50%" at bounding box center [780, 381] width 74 height 18
type input "**"
click at [449, 215] on icon "button" at bounding box center [451, 211] width 13 height 13
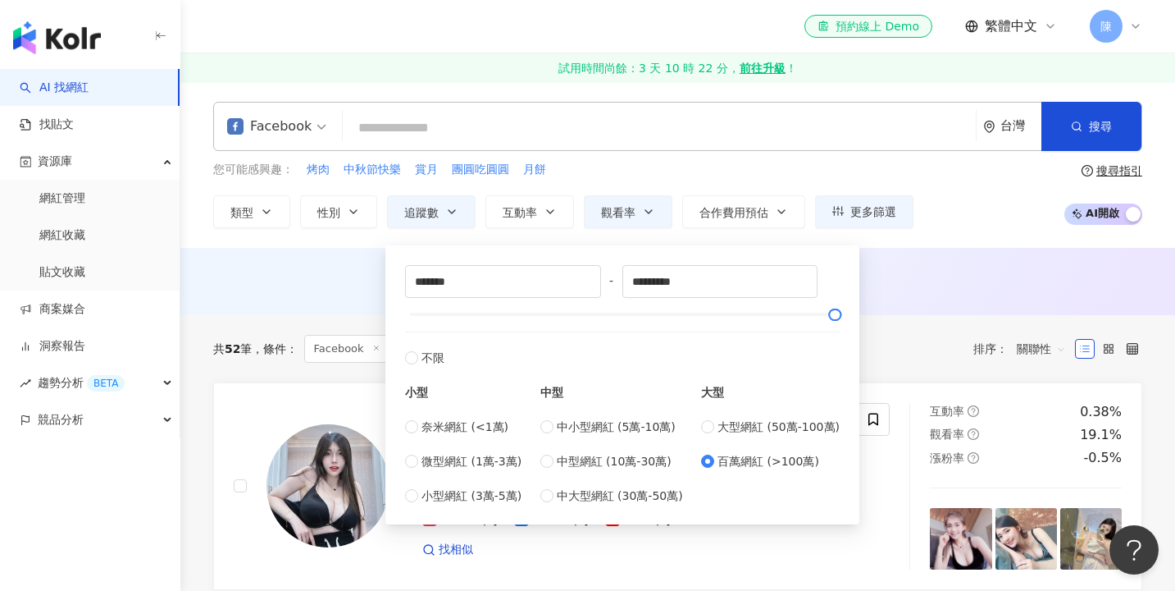
click at [342, 278] on div "AI 推薦 ： 無結果，請嘗試搜尋其他語言關鍵字或條件" at bounding box center [677, 279] width 929 height 15
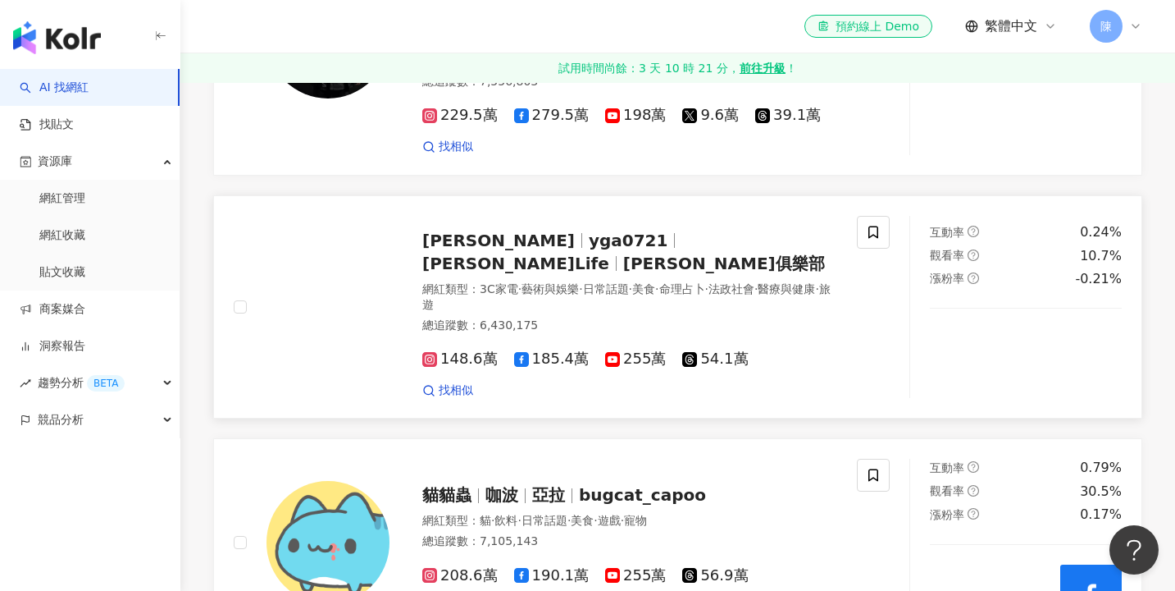
scroll to position [2373, 0]
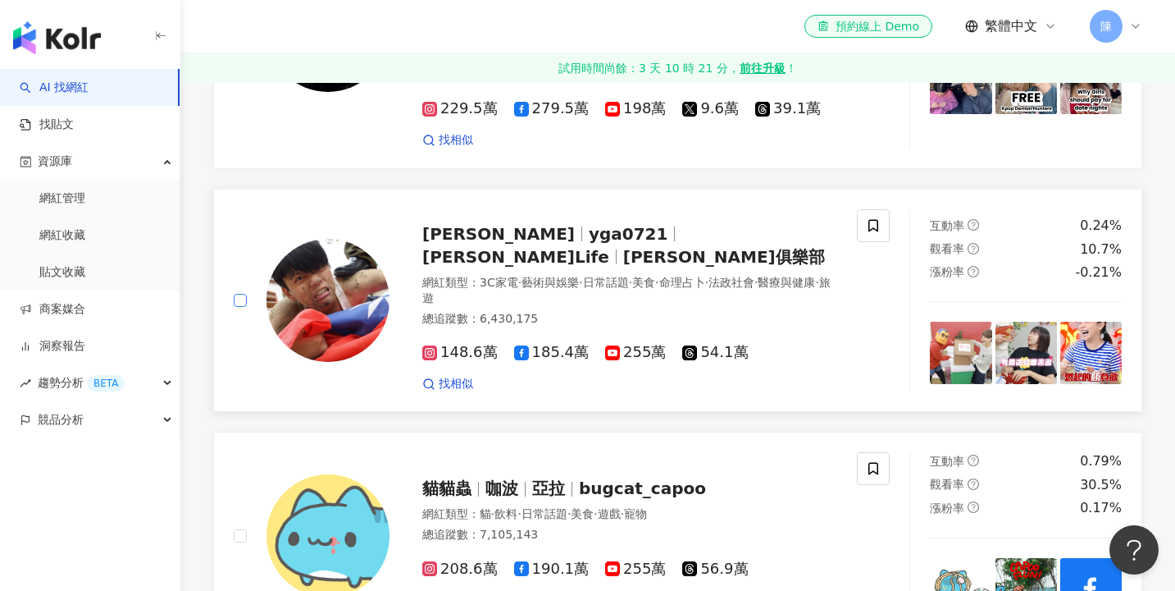
click at [242, 291] on label at bounding box center [240, 300] width 13 height 18
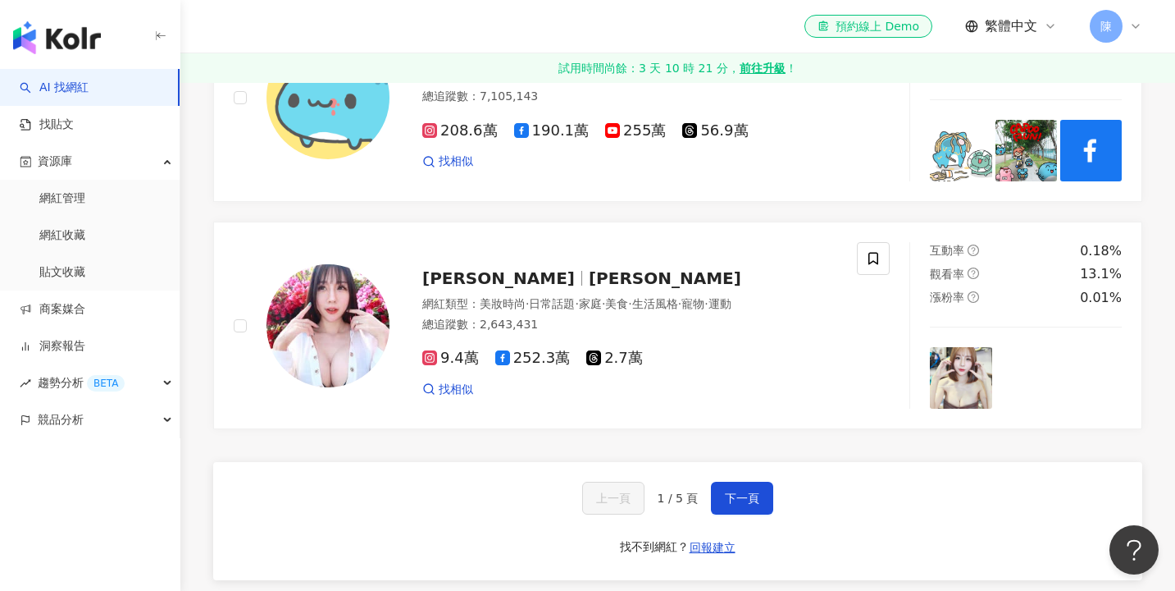
scroll to position [2812, 0]
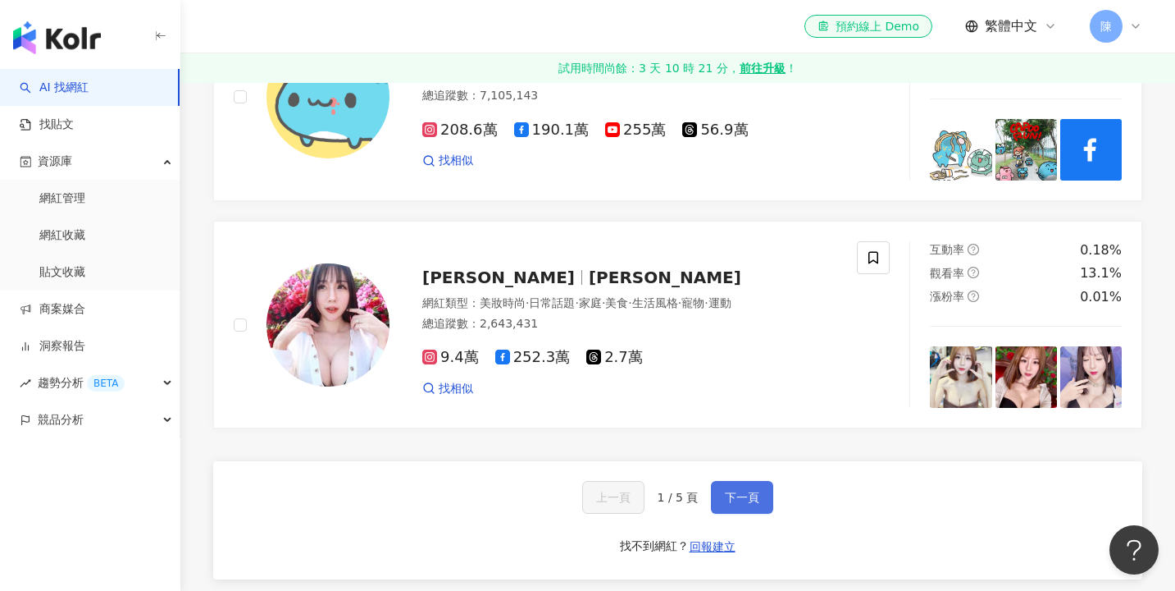
click at [761, 481] on button "下一頁" at bounding box center [742, 497] width 62 height 33
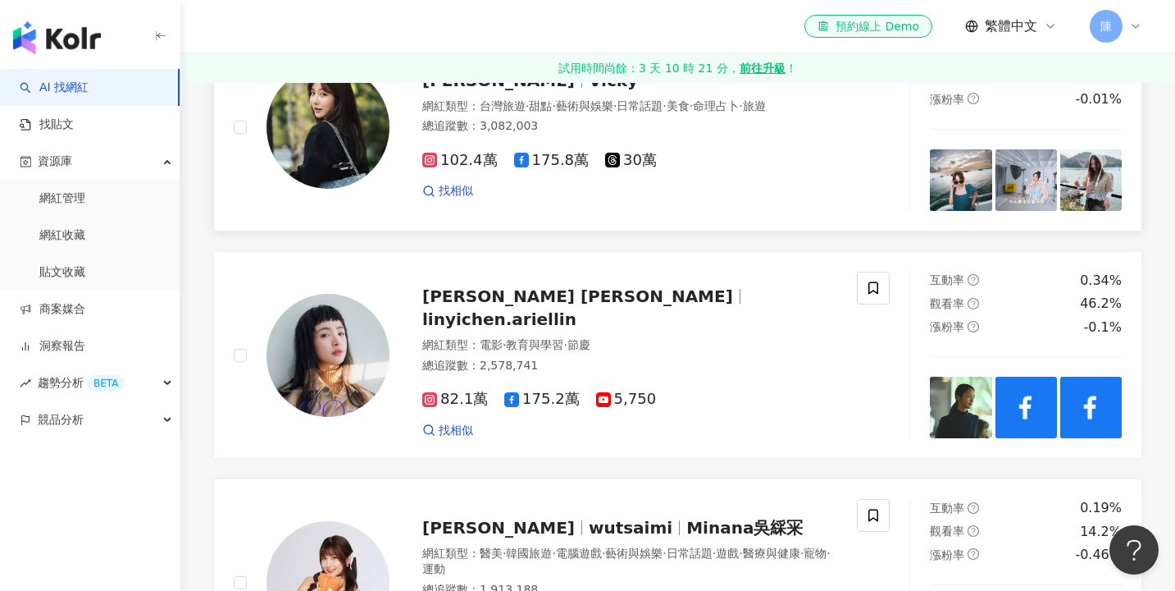
scroll to position [1275, 0]
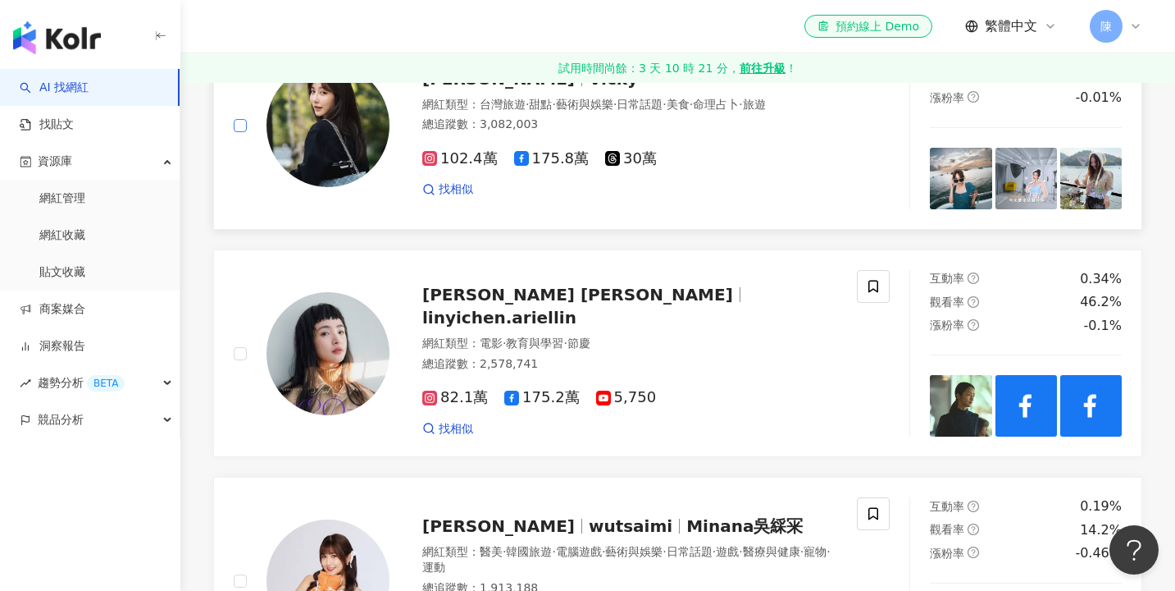
click at [237, 132] on span at bounding box center [240, 125] width 13 height 13
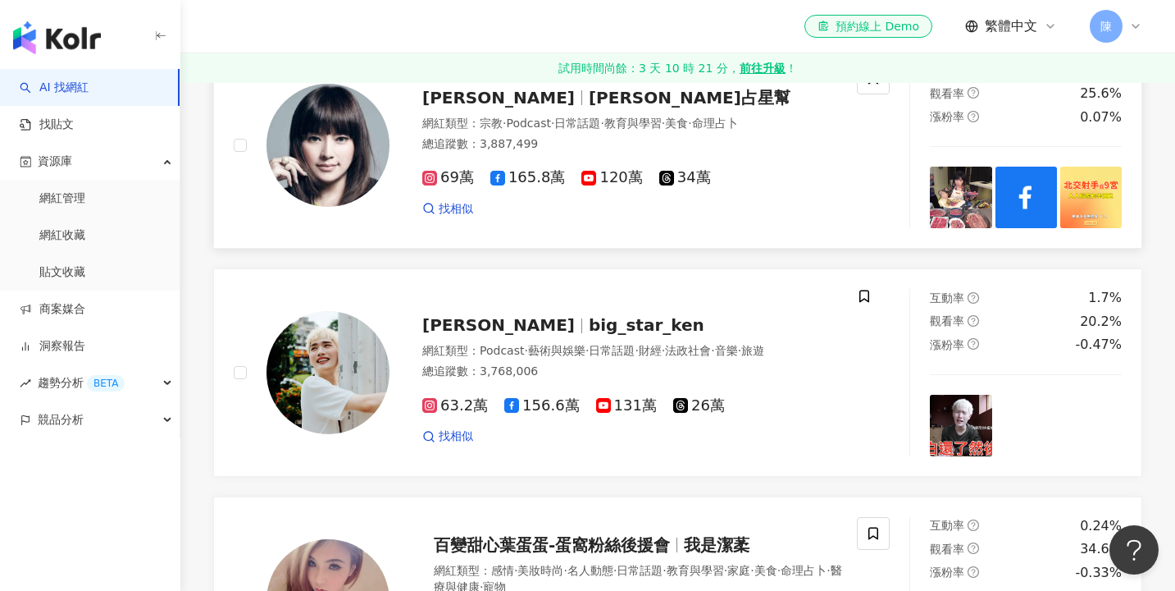
scroll to position [1941, 0]
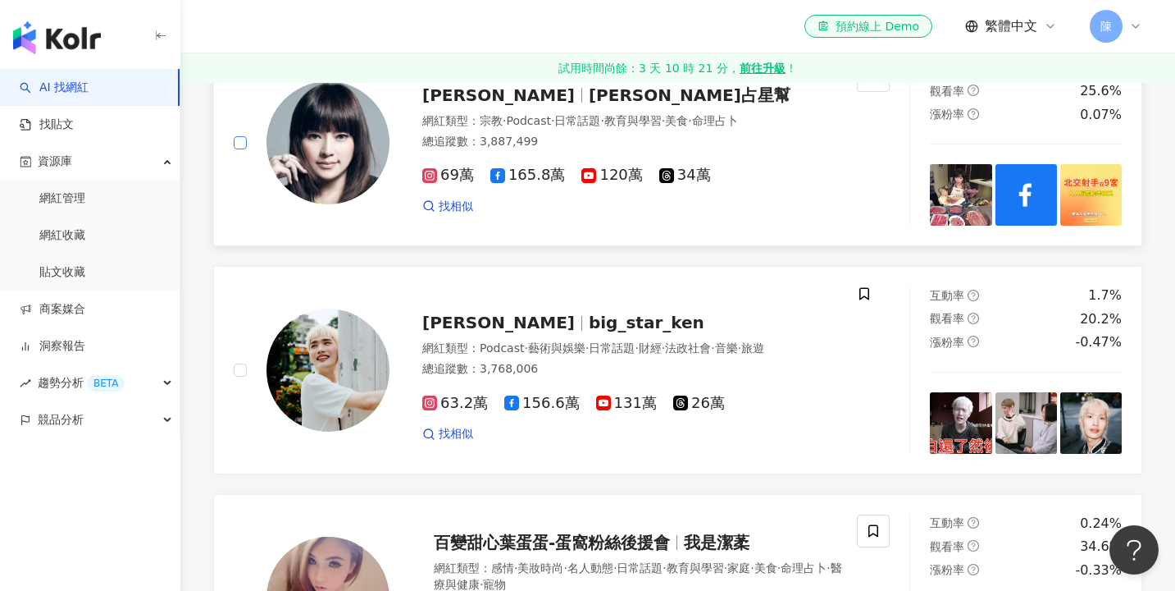
click at [244, 149] on span at bounding box center [240, 142] width 13 height 13
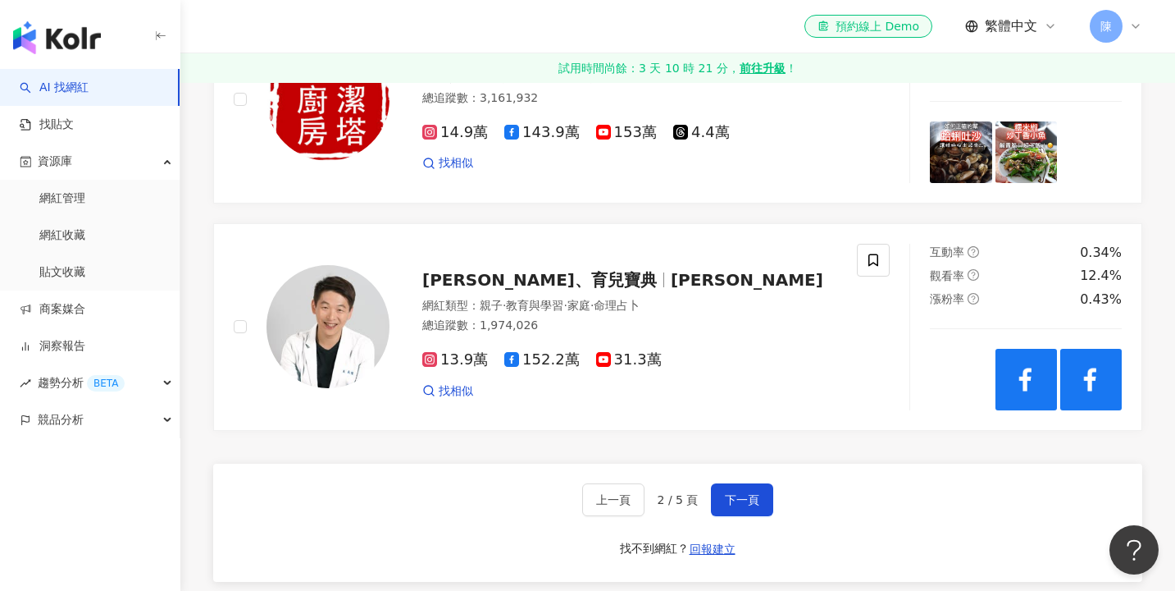
scroll to position [2688, 0]
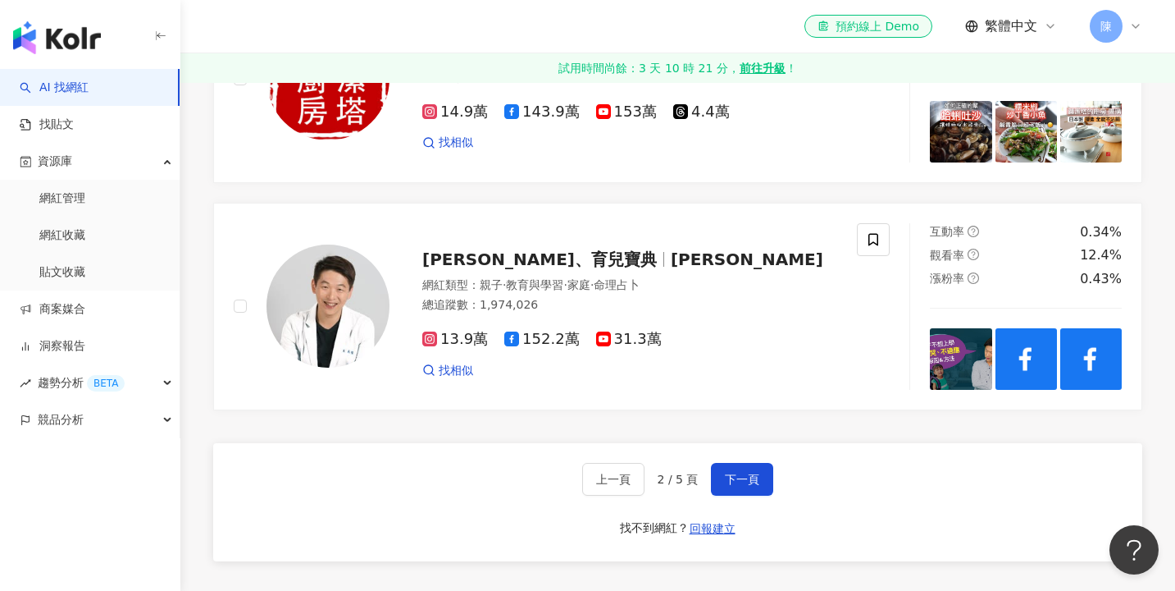
click at [742, 561] on div "上一頁 2 / 5 頁 下一頁 找不到網紅？ 回報建立" at bounding box center [677, 502] width 929 height 118
click at [743, 495] on button "下一頁" at bounding box center [742, 479] width 62 height 33
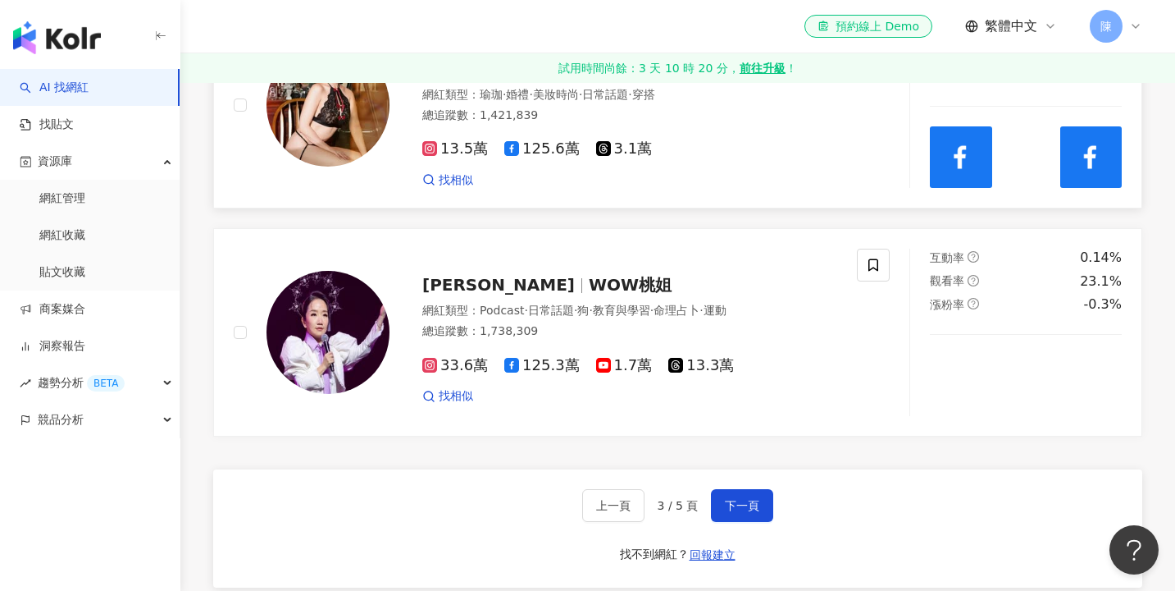
scroll to position [2790, 0]
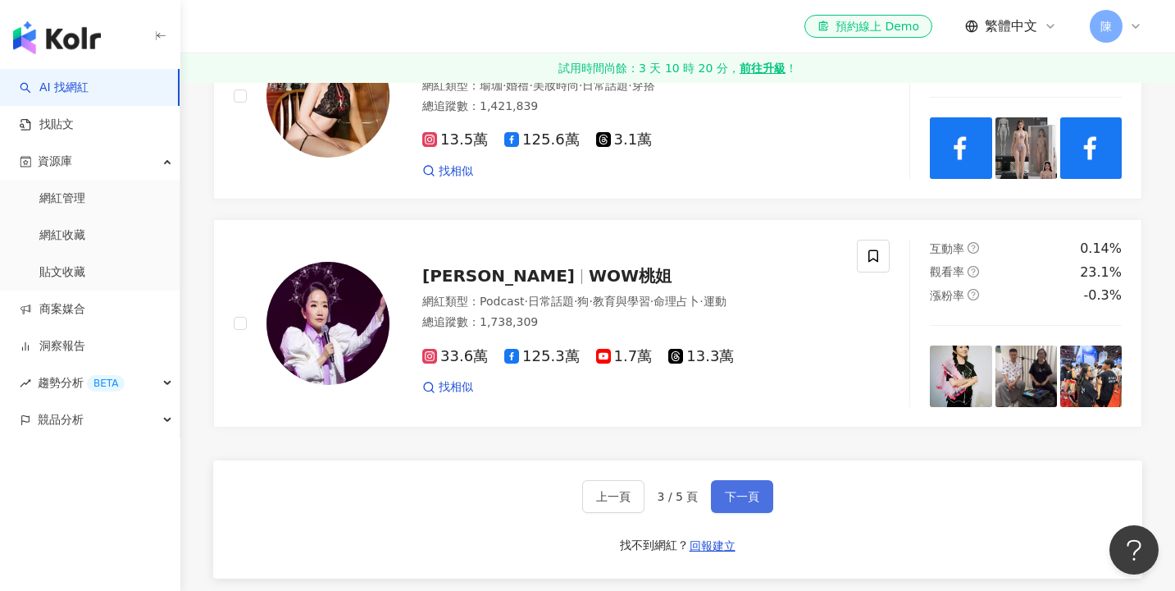
click at [715, 480] on button "下一頁" at bounding box center [742, 496] width 62 height 33
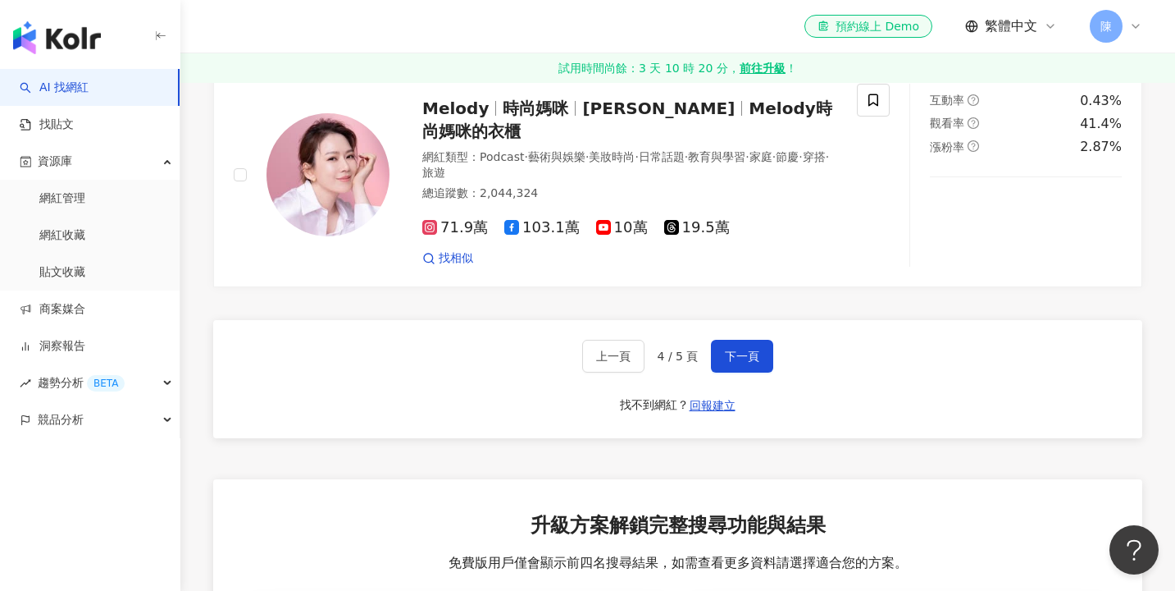
scroll to position [2869, 0]
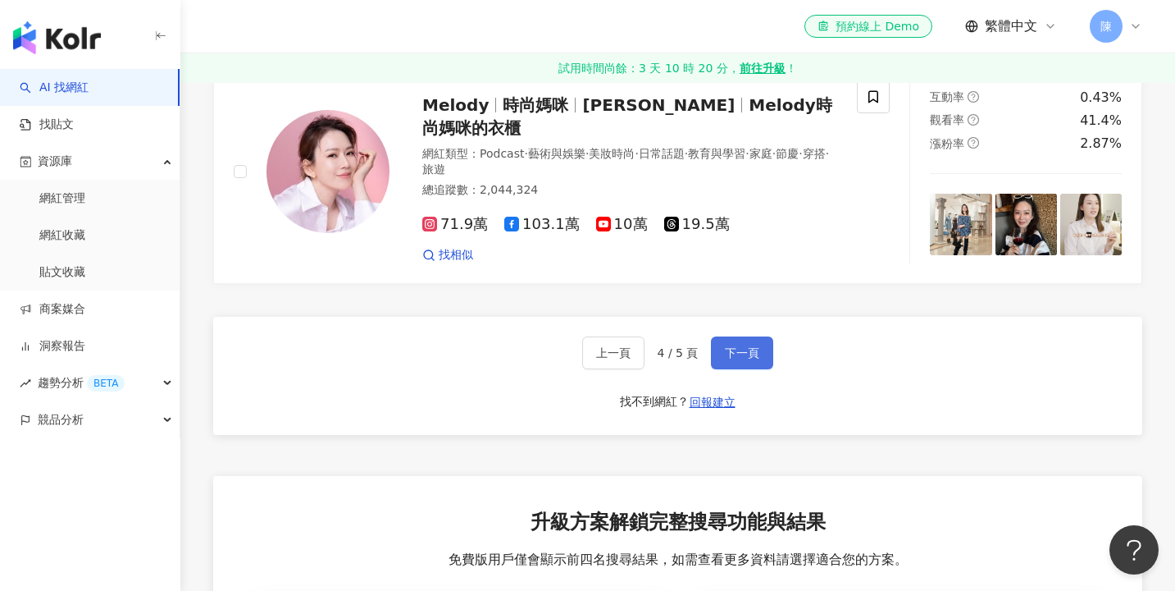
click at [747, 359] on span "下一頁" at bounding box center [742, 352] width 34 height 13
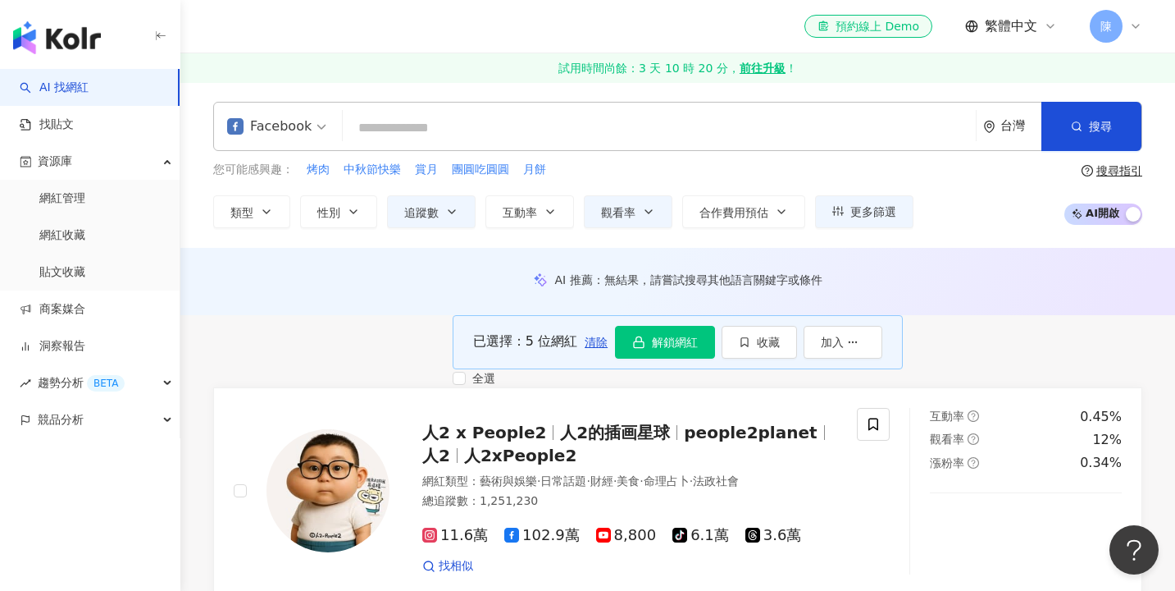
scroll to position [0, 0]
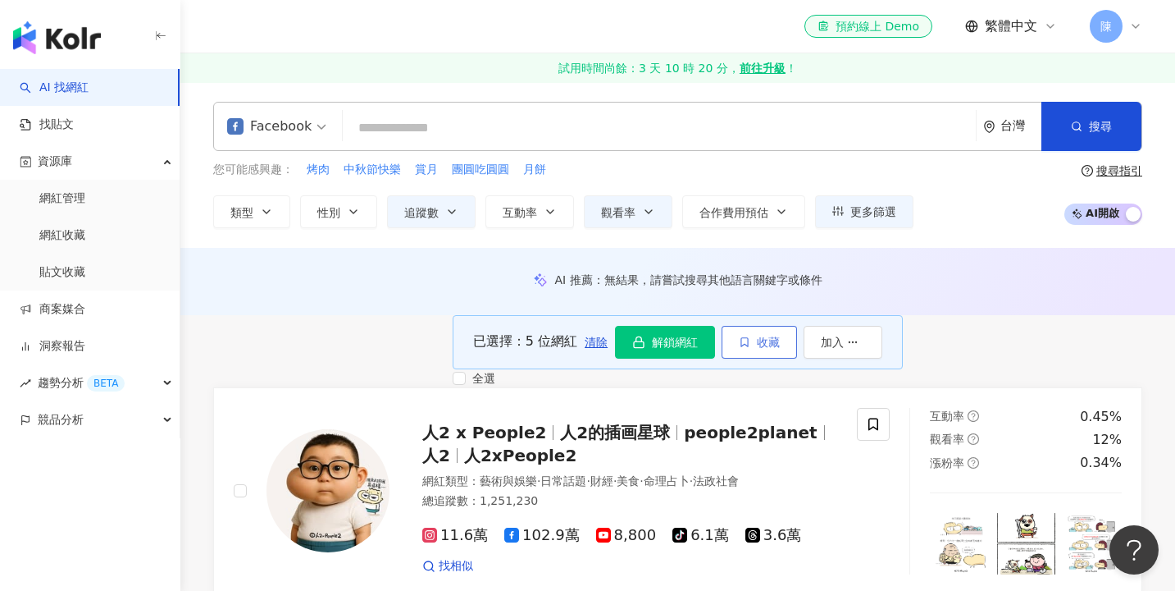
click at [780, 349] on span "收藏" at bounding box center [768, 341] width 23 height 13
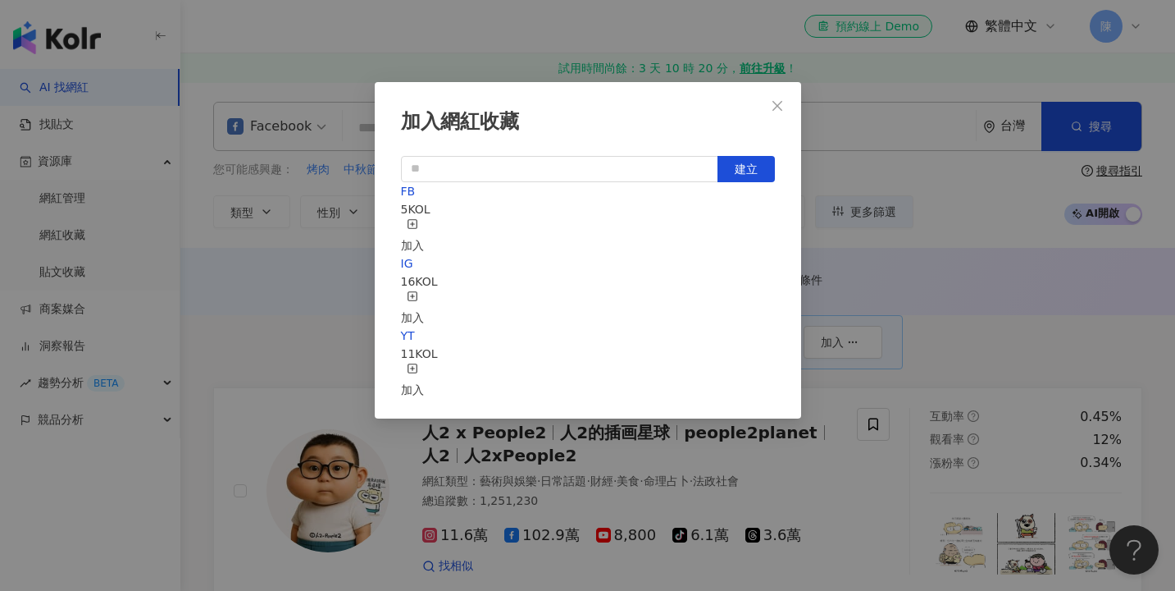
click at [424, 222] on div "加入" at bounding box center [412, 236] width 23 height 36
click at [777, 113] on button "Close" at bounding box center [777, 105] width 33 height 33
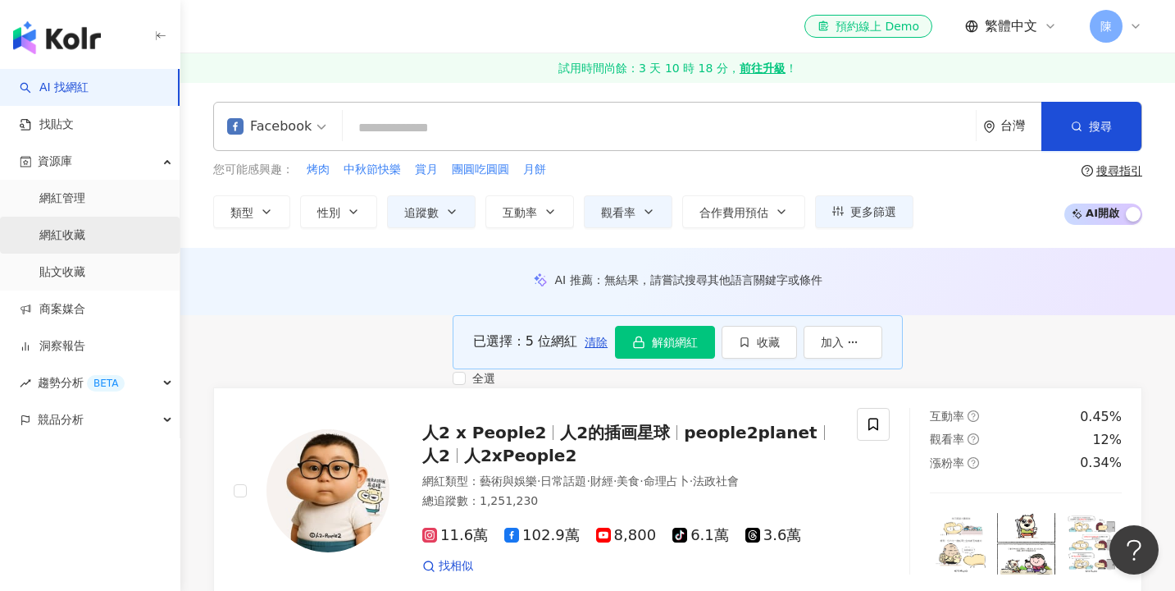
click at [85, 235] on link "網紅收藏" at bounding box center [62, 235] width 46 height 16
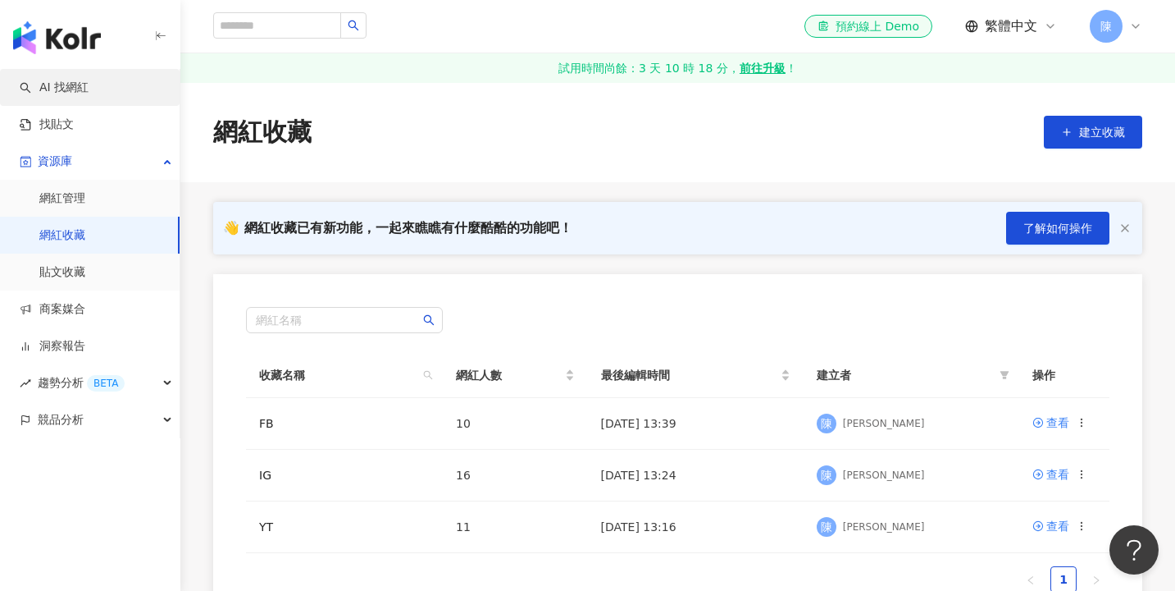
click at [85, 96] on link "AI 找網紅" at bounding box center [54, 88] width 69 height 16
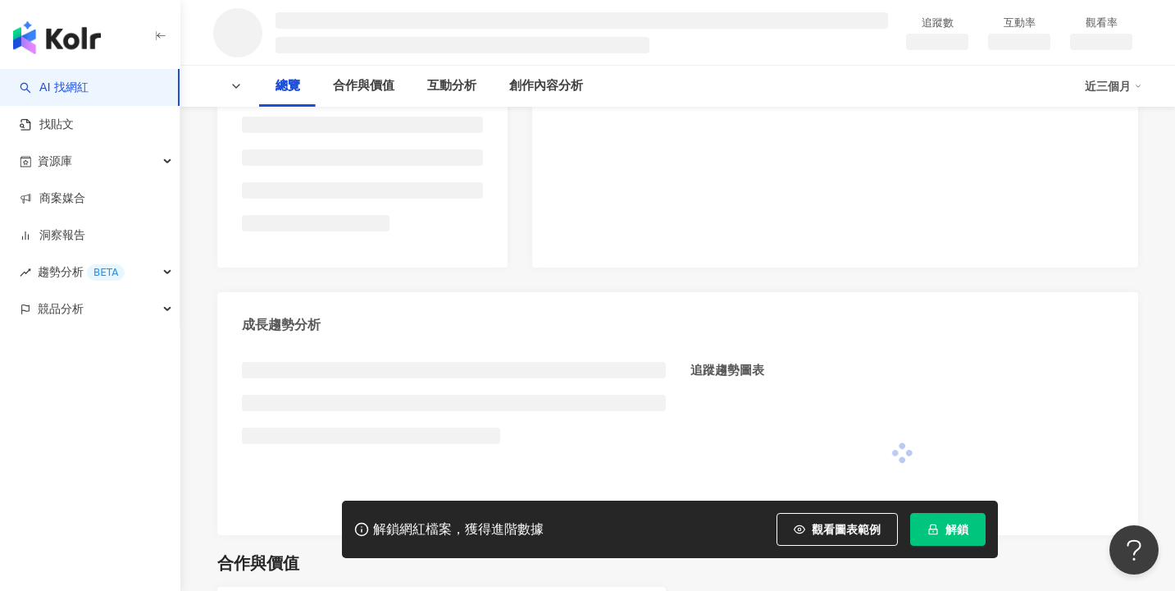
scroll to position [455, 0]
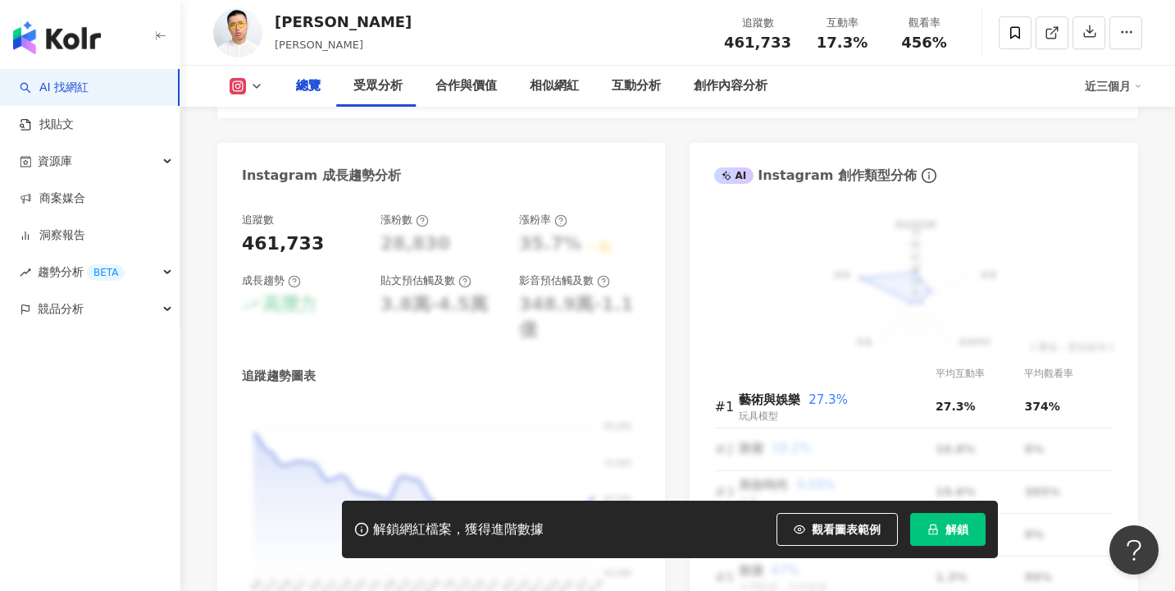
scroll to position [658, 0]
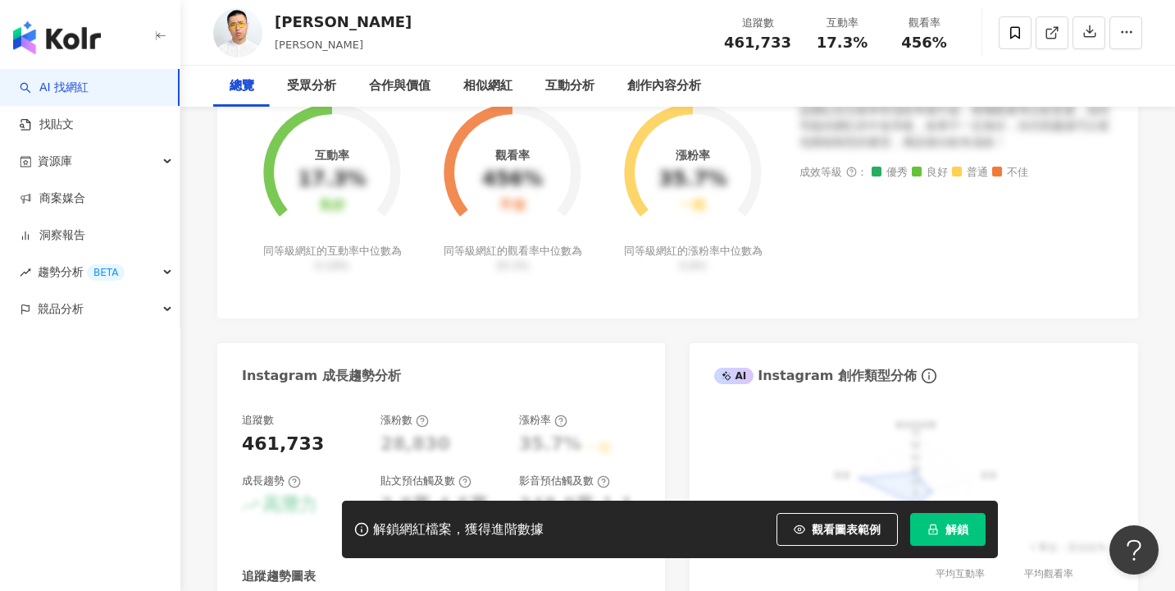
scroll to position [0, 0]
